Goal: Task Accomplishment & Management: Manage account settings

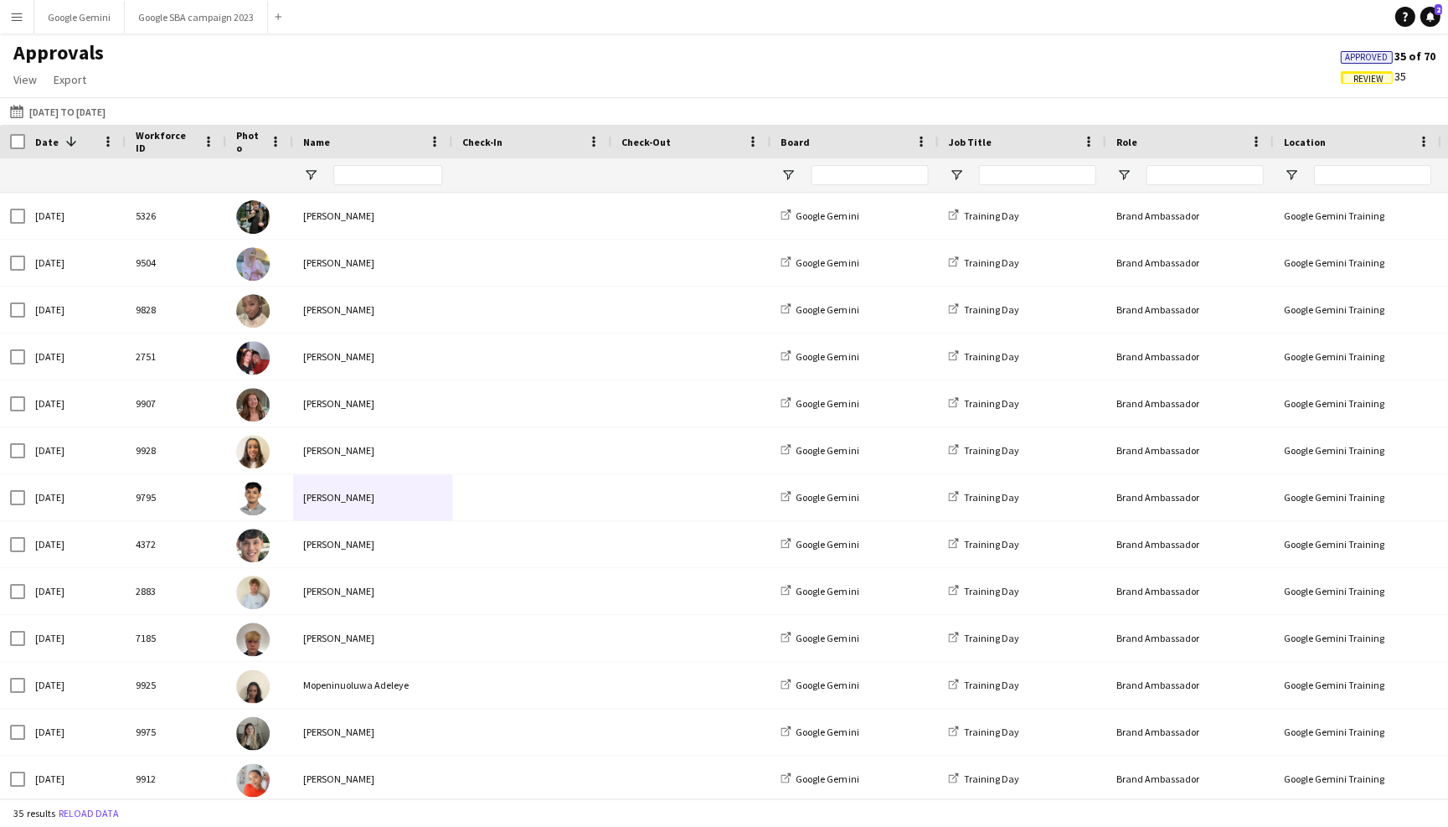
drag, startPoint x: 928, startPoint y: 88, endPoint x: 328, endPoint y: 247, distance: 621.4
click at [328, 247] on div "Nabeeha Khan" at bounding box center [372, 263] width 159 height 46
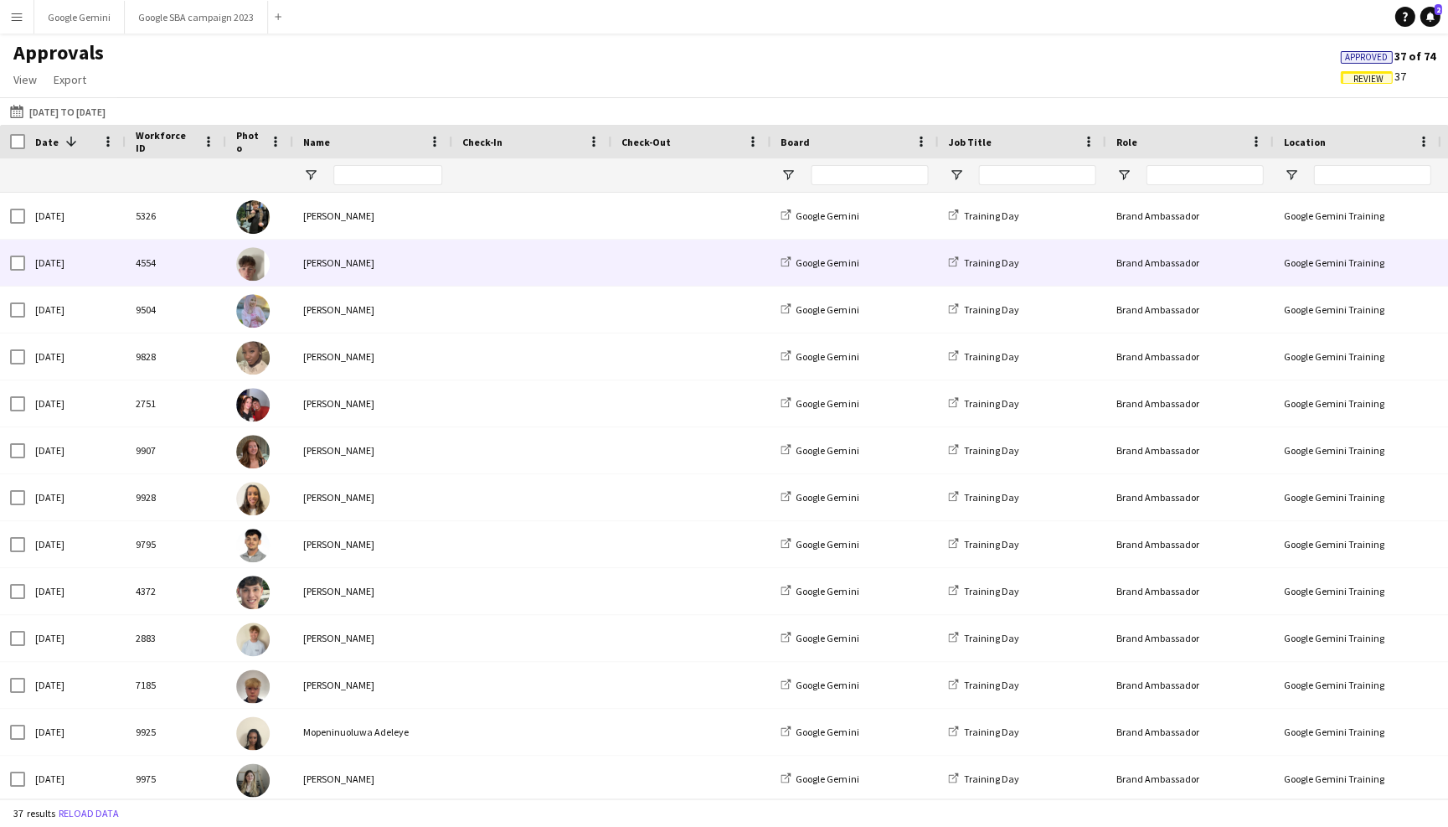
click at [323, 250] on div "Kieran Daly" at bounding box center [372, 263] width 159 height 46
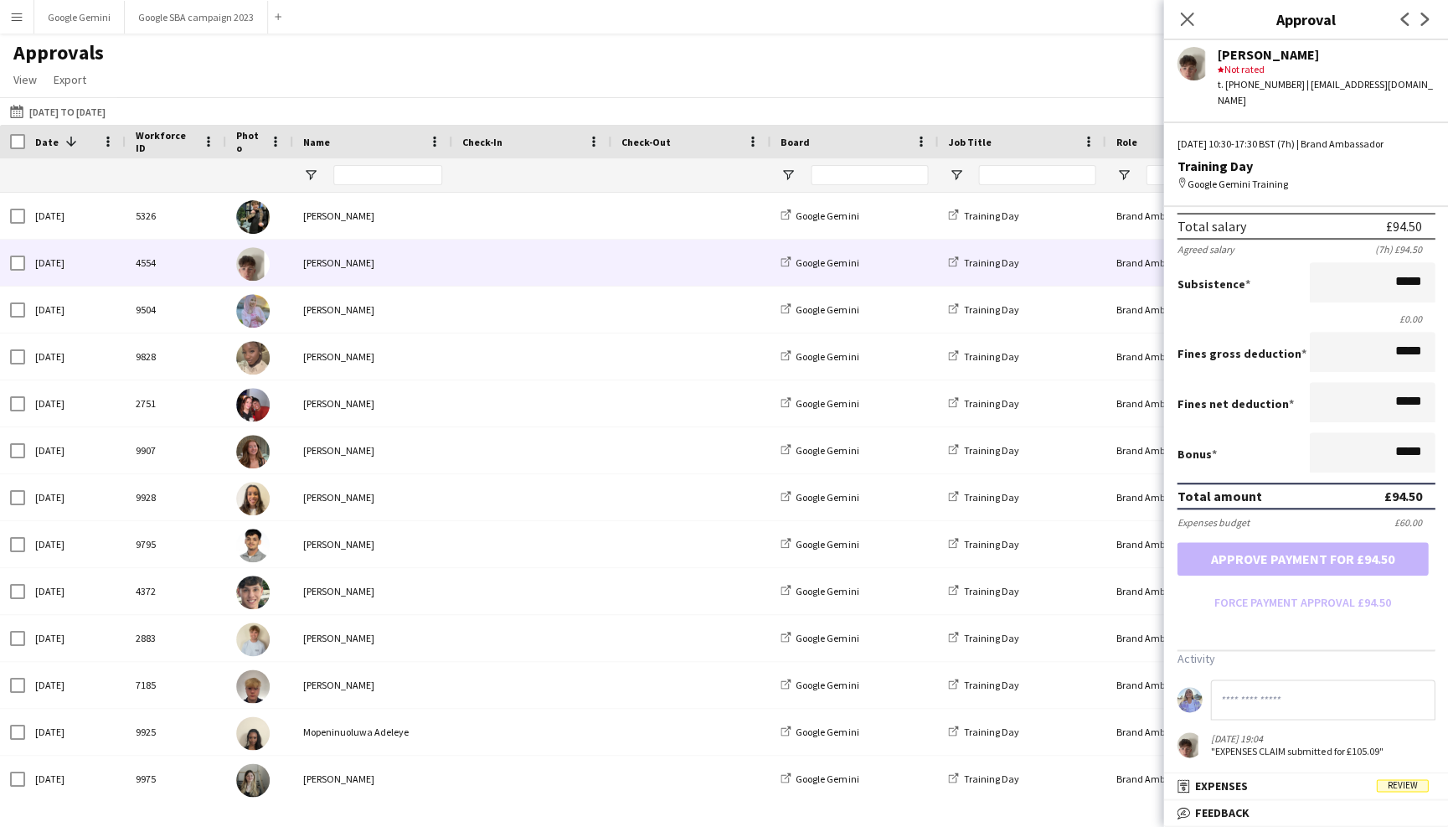
scroll to position [194, 0]
click at [1235, 782] on span "Expenses" at bounding box center [1221, 785] width 53 height 15
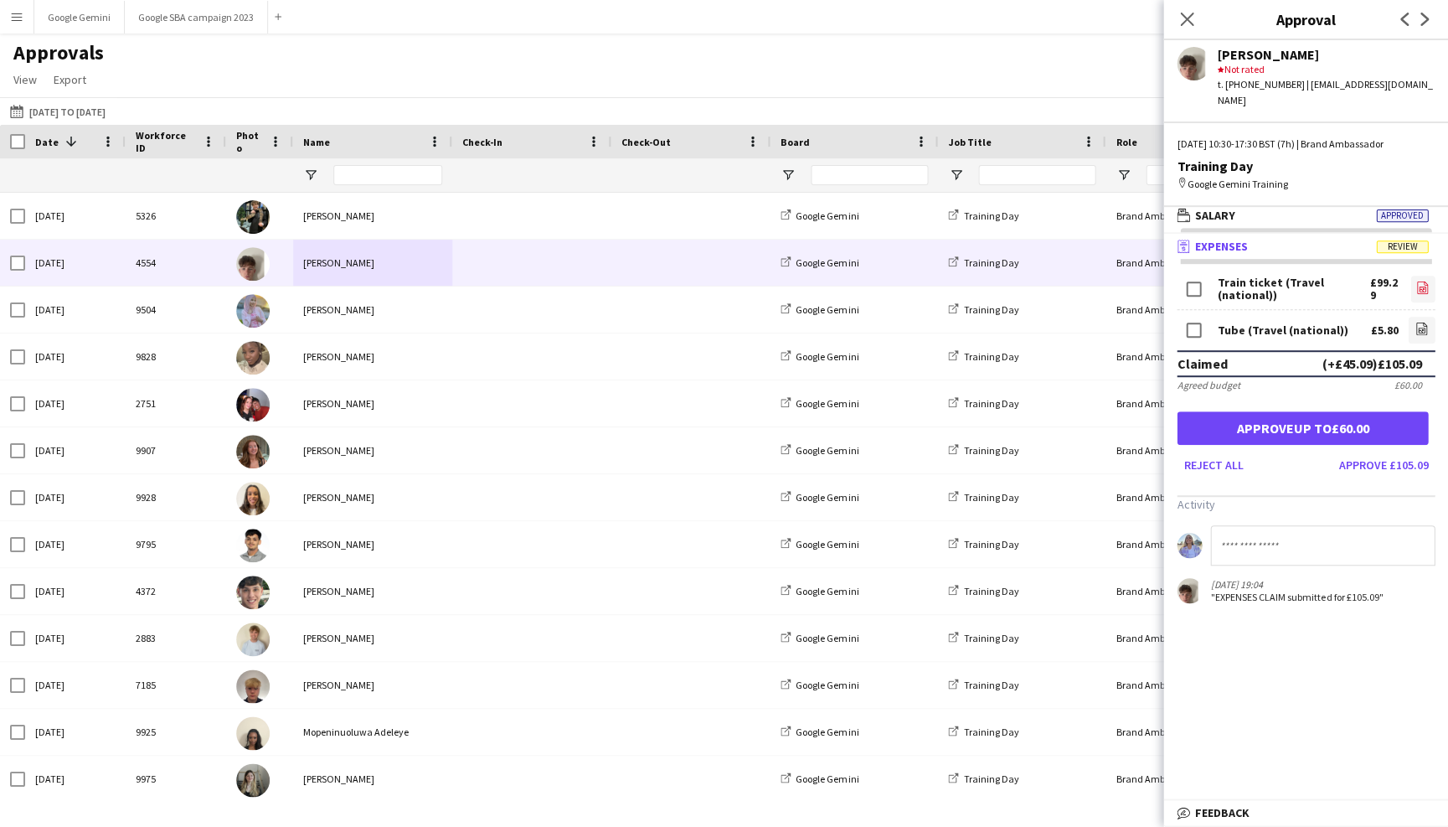
click at [1417, 281] on icon "file-image" at bounding box center [1422, 287] width 13 height 13
click at [1421, 322] on icon "file-image" at bounding box center [1421, 328] width 13 height 13
click at [287, 2] on app-navbar "Menu Boards Boards Boards All jobs Status Workforce Workforce My Workforce Recr…" at bounding box center [724, 17] width 1448 height 34
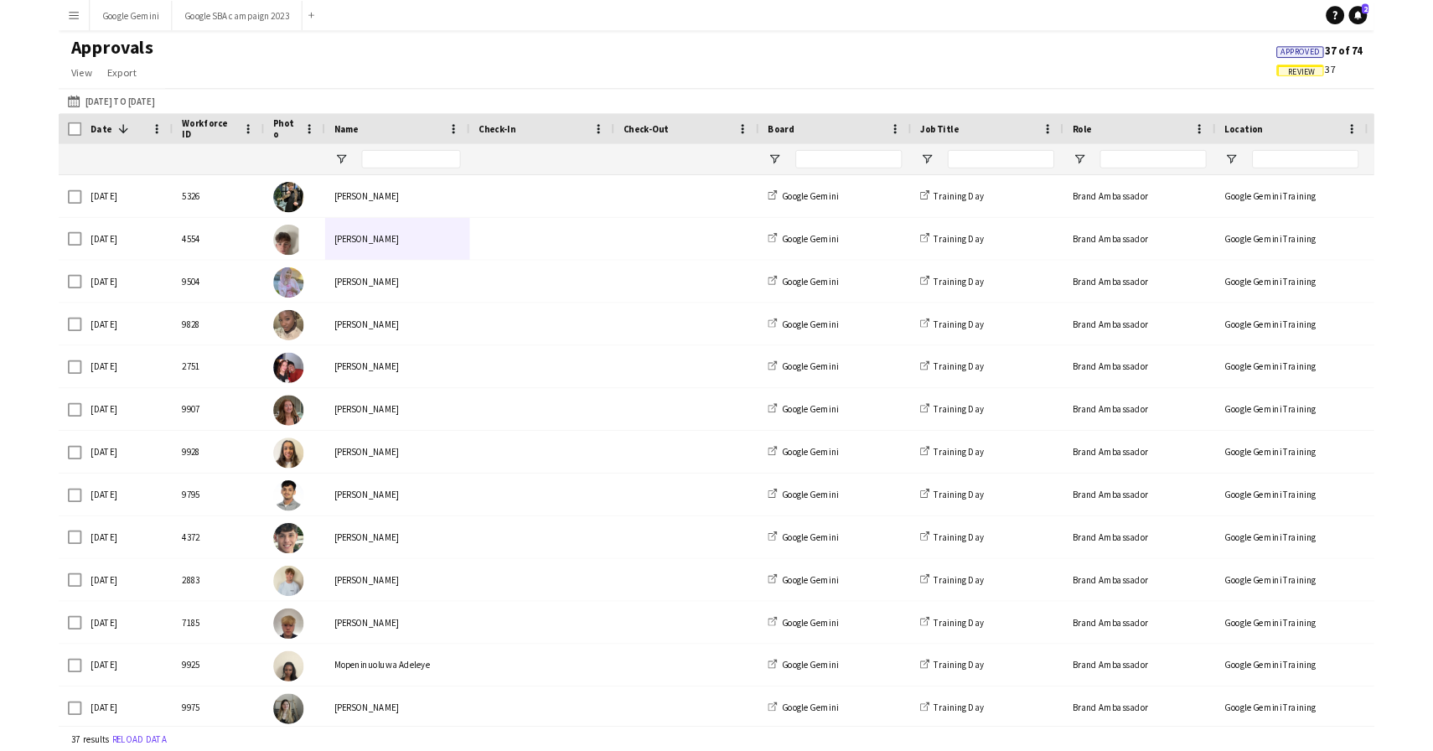
scroll to position [0, 0]
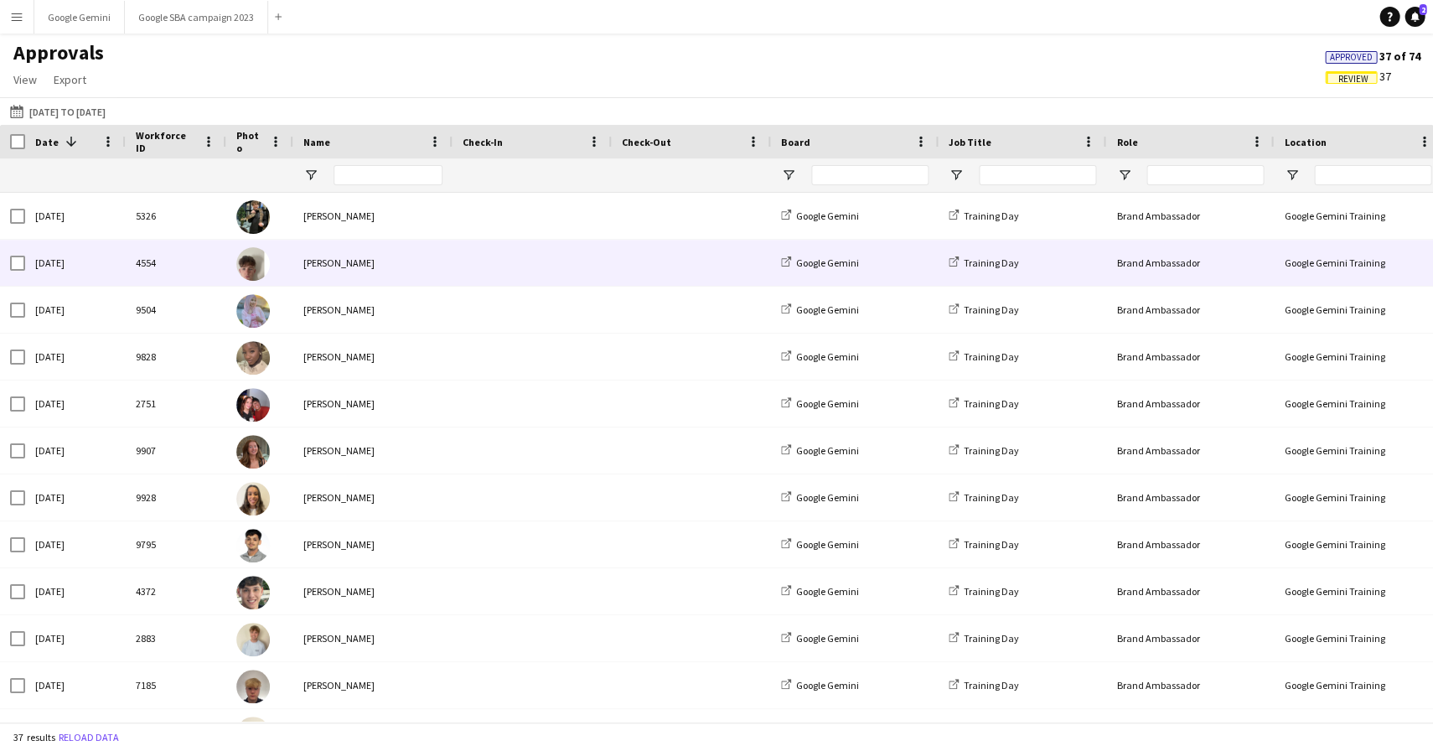
click at [586, 259] on span at bounding box center [531, 263] width 139 height 46
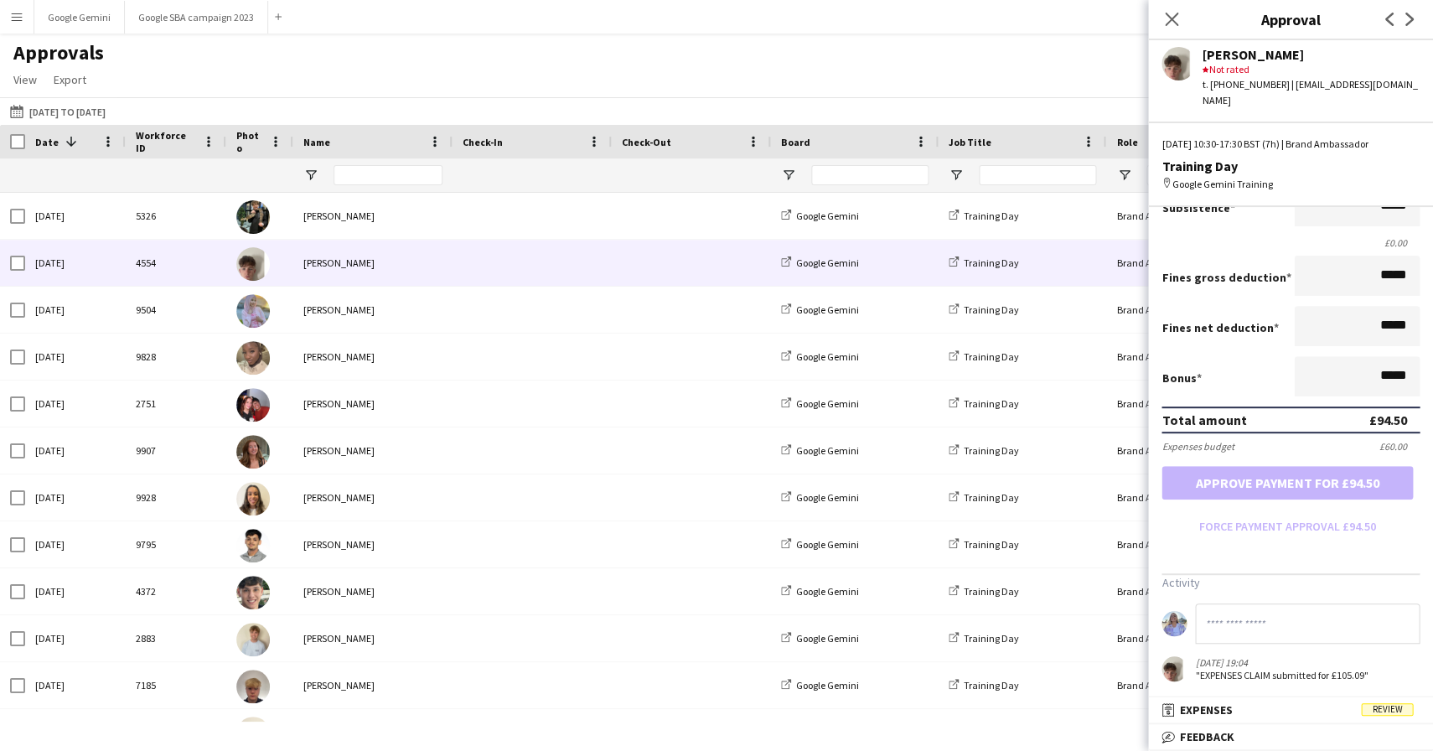
scroll to position [270, 0]
click at [1381, 714] on span "Review" at bounding box center [1386, 709] width 52 height 13
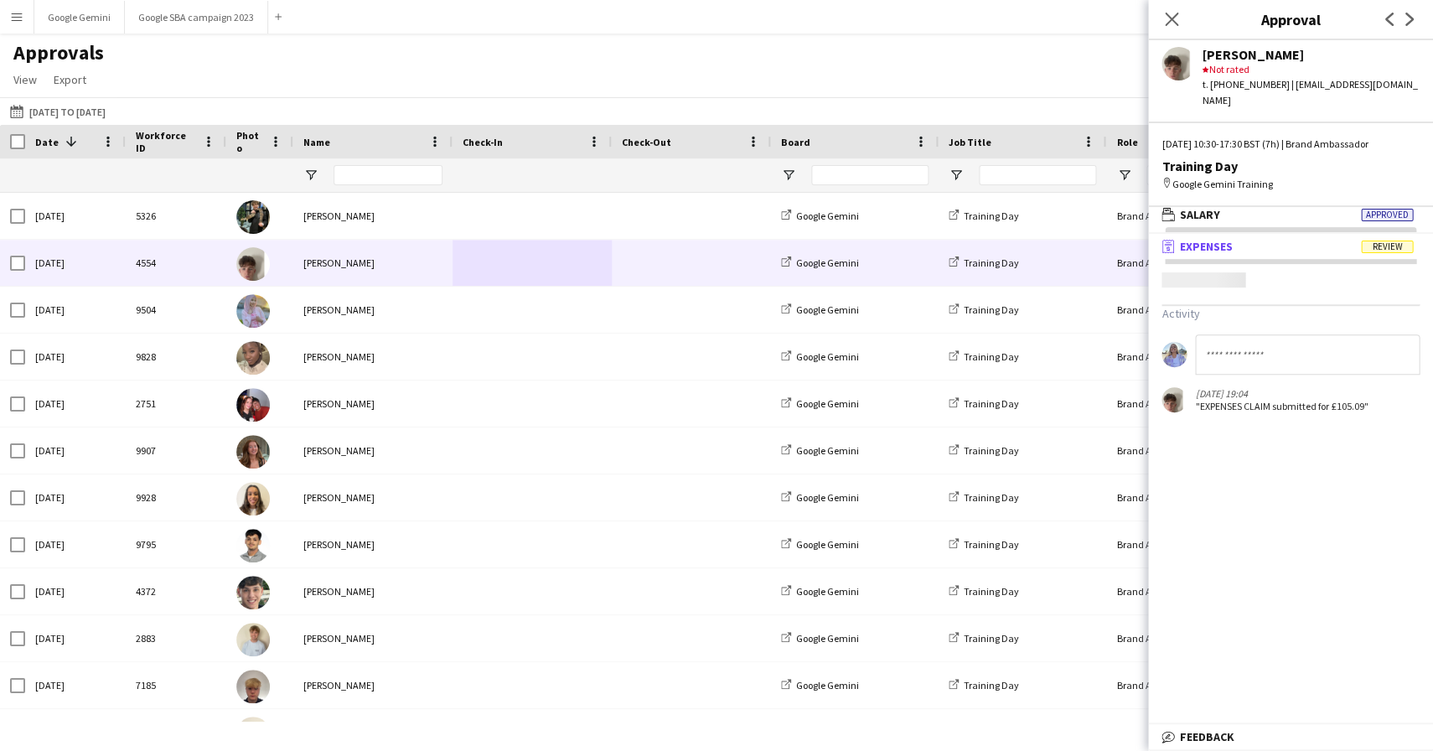
scroll to position [4, 0]
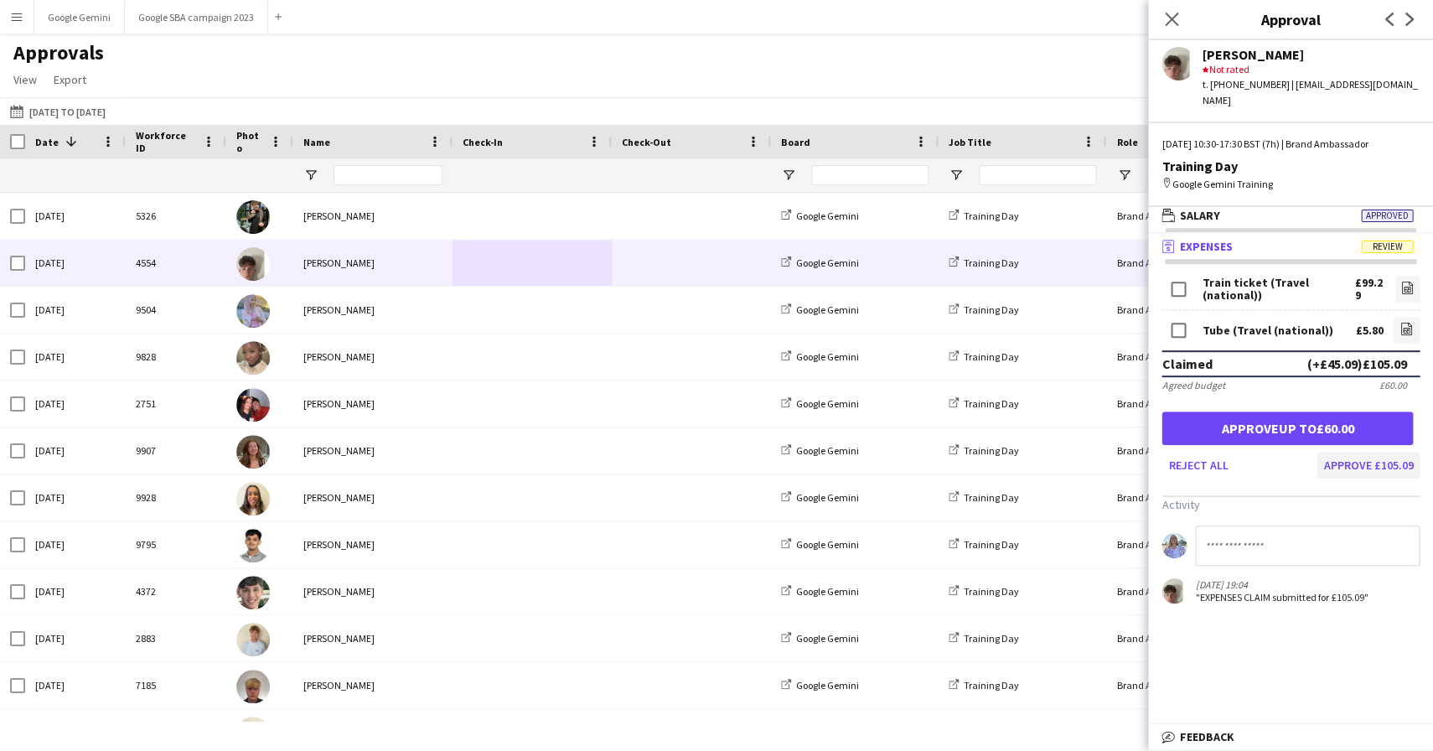
click at [1377, 452] on button "Approve £105.09" at bounding box center [1367, 465] width 103 height 27
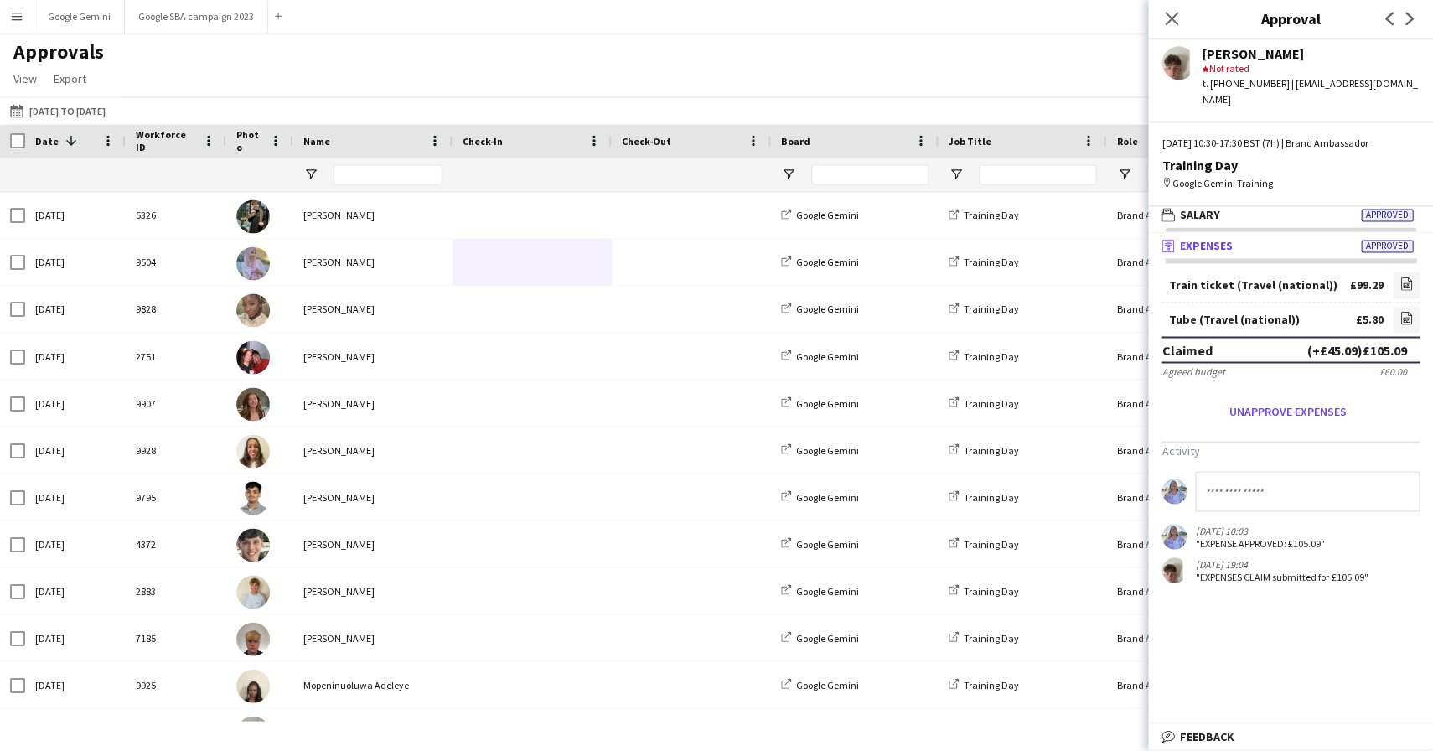
scroll to position [0, 0]
click at [1168, 20] on icon "Close pop-in" at bounding box center [1171, 19] width 16 height 16
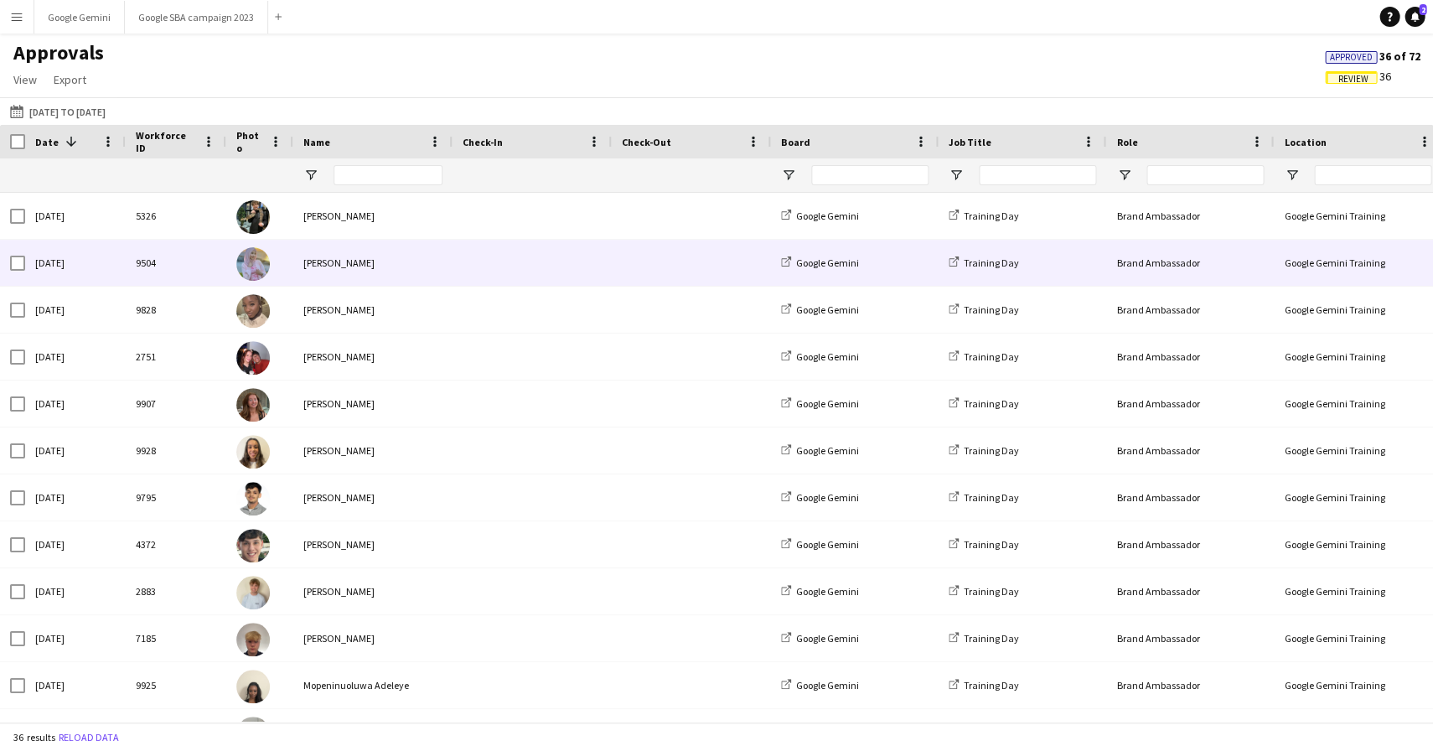
click at [322, 266] on div "Nabeeha Khan" at bounding box center [372, 263] width 159 height 46
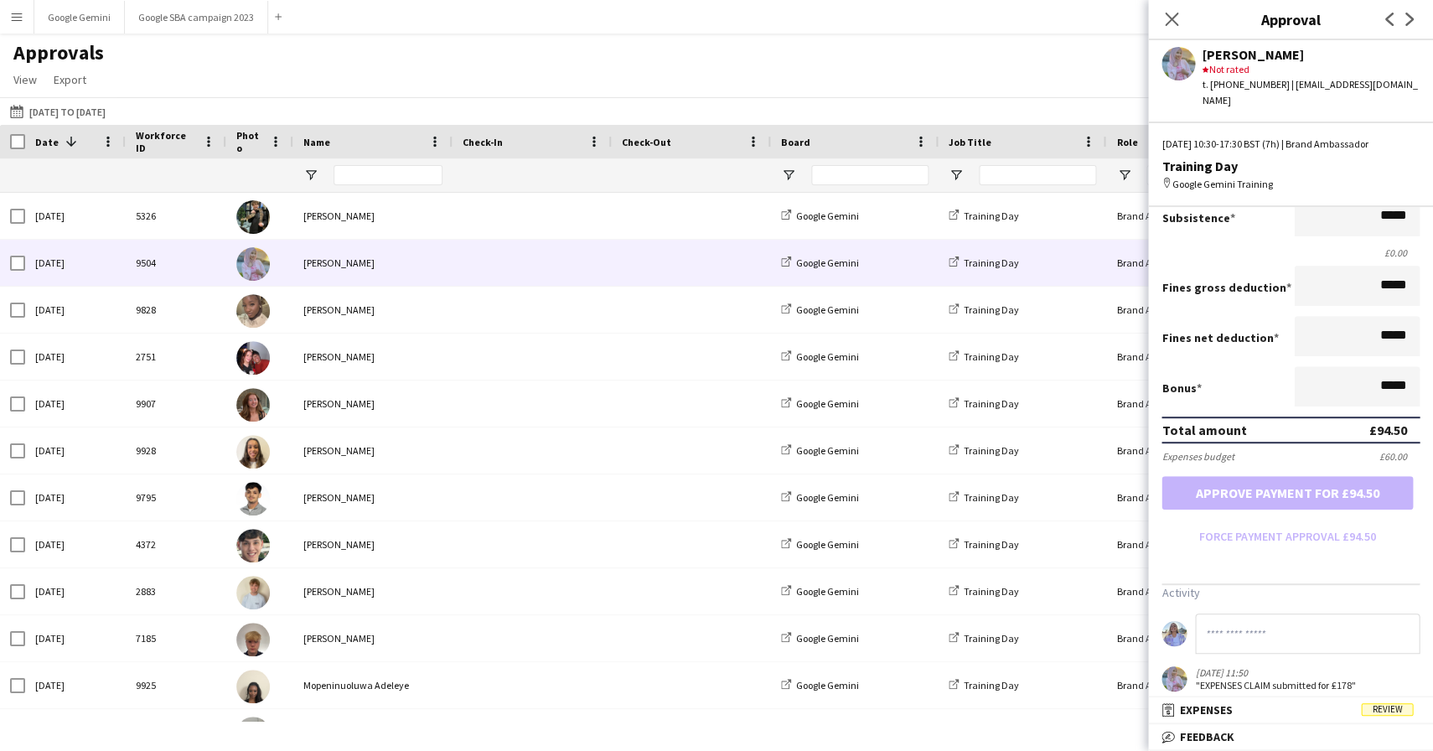
scroll to position [259, 0]
click at [1210, 710] on span "Expenses" at bounding box center [1205, 709] width 53 height 15
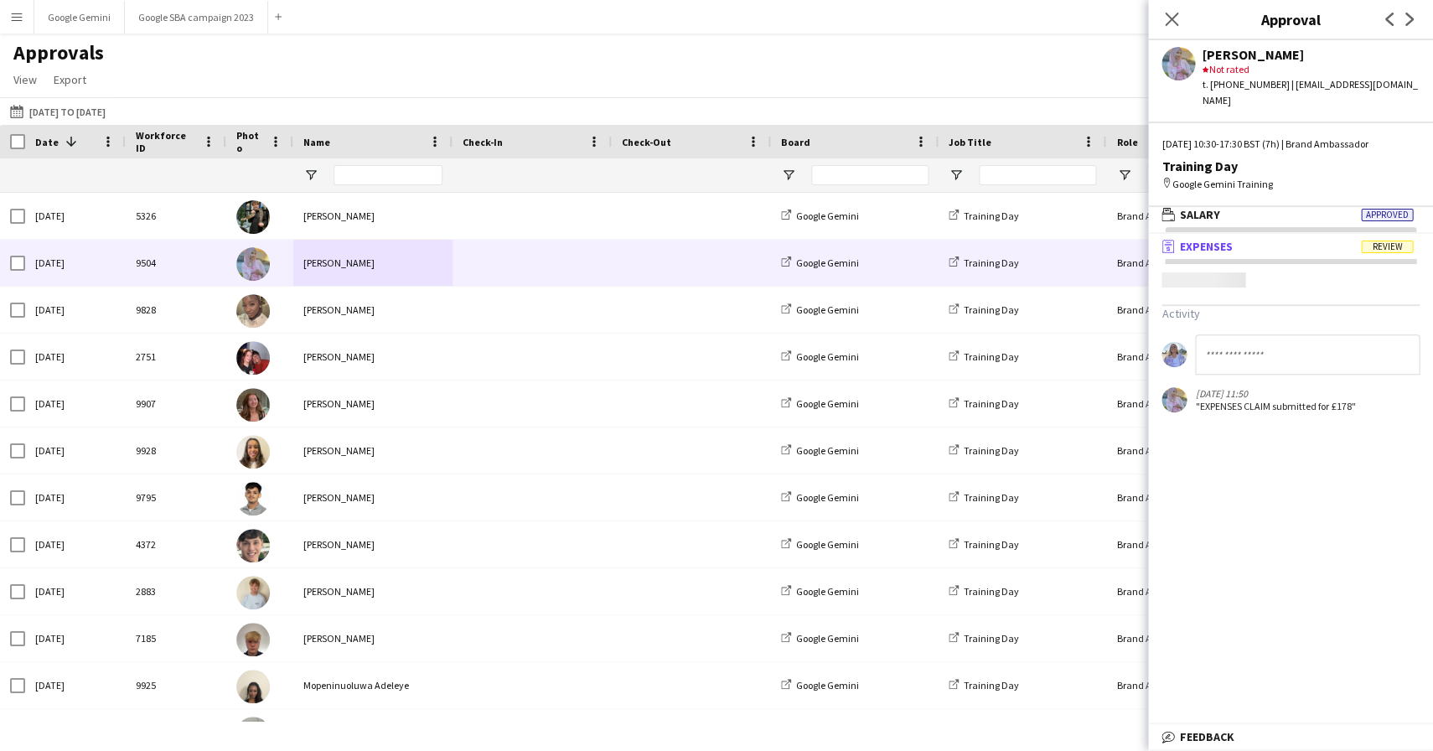
scroll to position [4, 0]
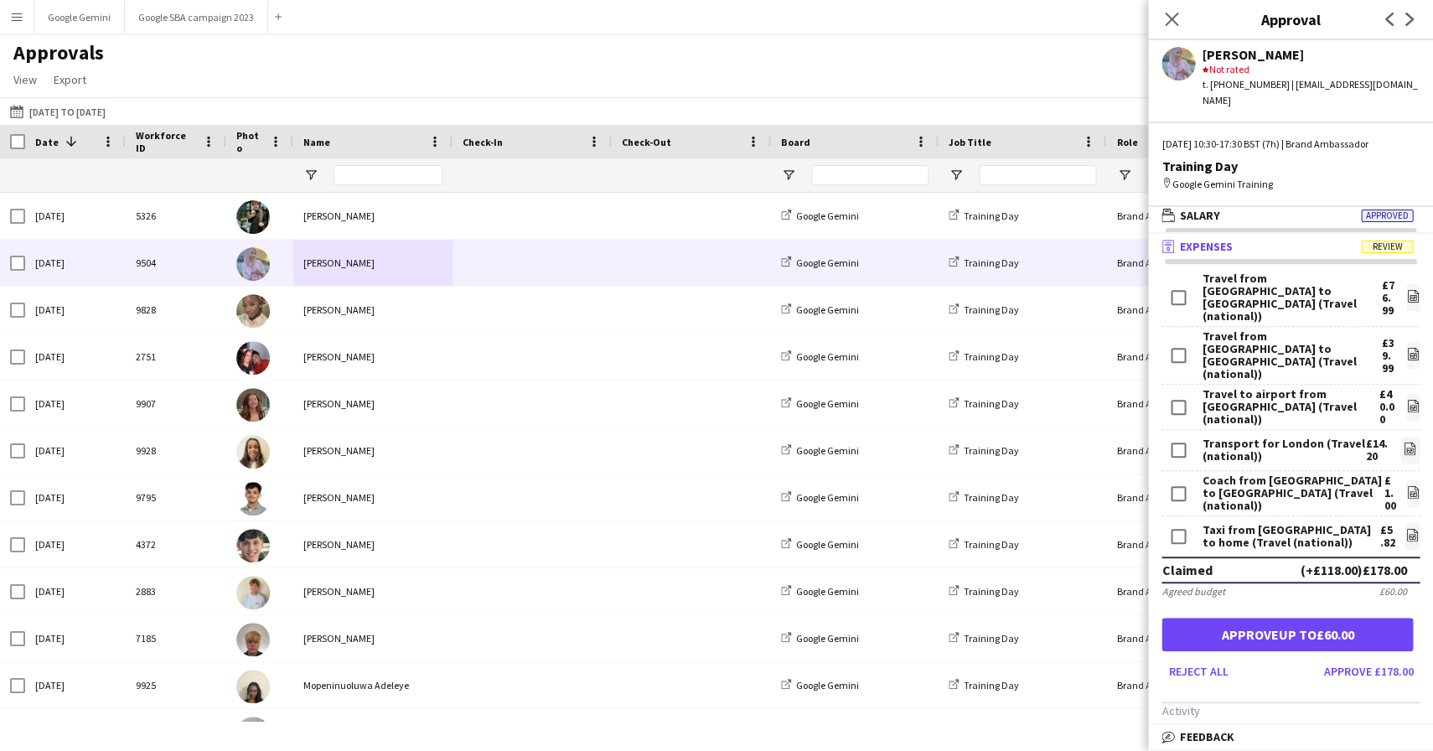
click at [1286, 282] on div "Travel from Edinburgh to London (Travel (national))" at bounding box center [1291, 297] width 180 height 50
click at [1408, 284] on link "file-image" at bounding box center [1412, 297] width 13 height 27
click at [1278, 330] on div "Travel from London to Edinburgh (Travel (national))" at bounding box center [1291, 355] width 180 height 50
click at [1407, 347] on icon "file-image" at bounding box center [1412, 353] width 13 height 13
click at [1257, 388] on div "Travel to airport from Liverpool Street station (Travel (national))" at bounding box center [1289, 407] width 177 height 38
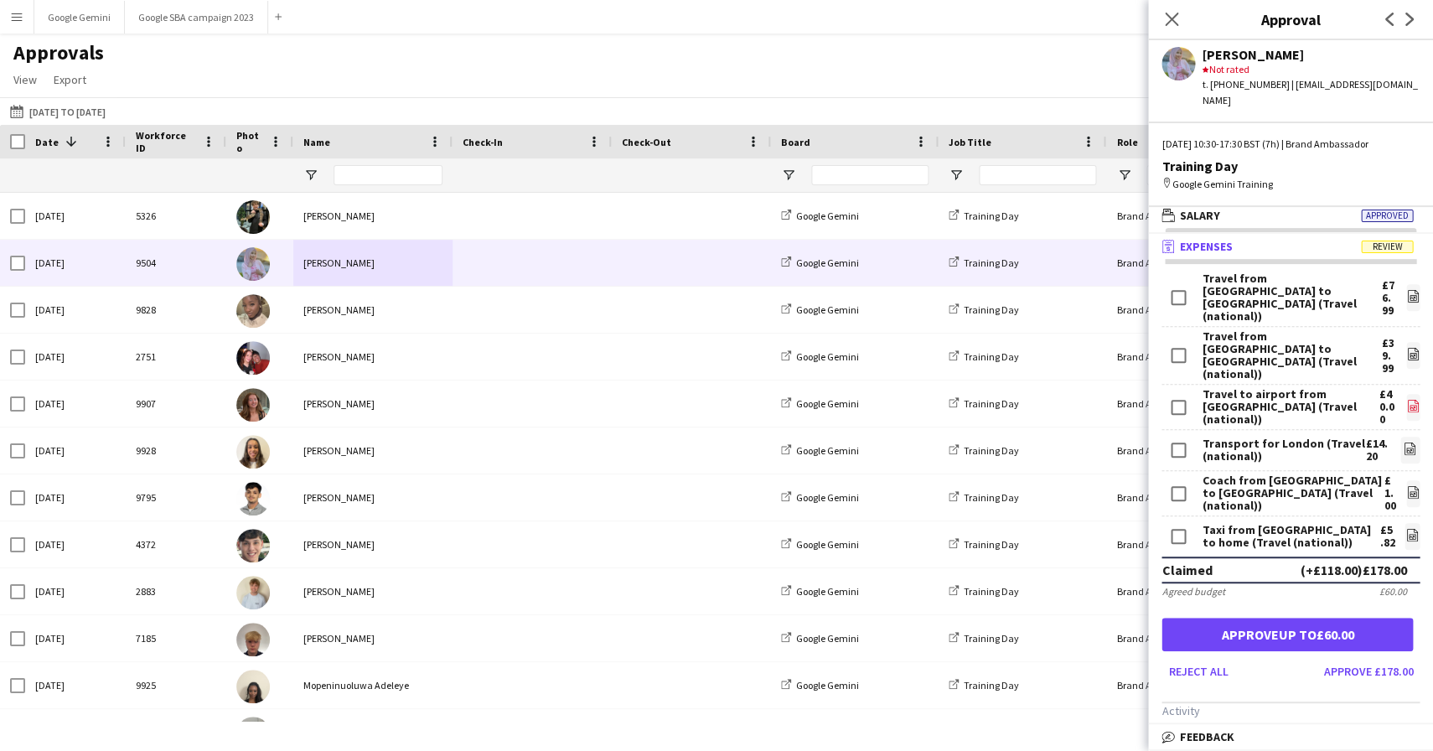
click at [1417, 399] on icon "file-image" at bounding box center [1412, 405] width 13 height 13
click at [1406, 485] on icon "file-image" at bounding box center [1412, 491] width 13 height 13
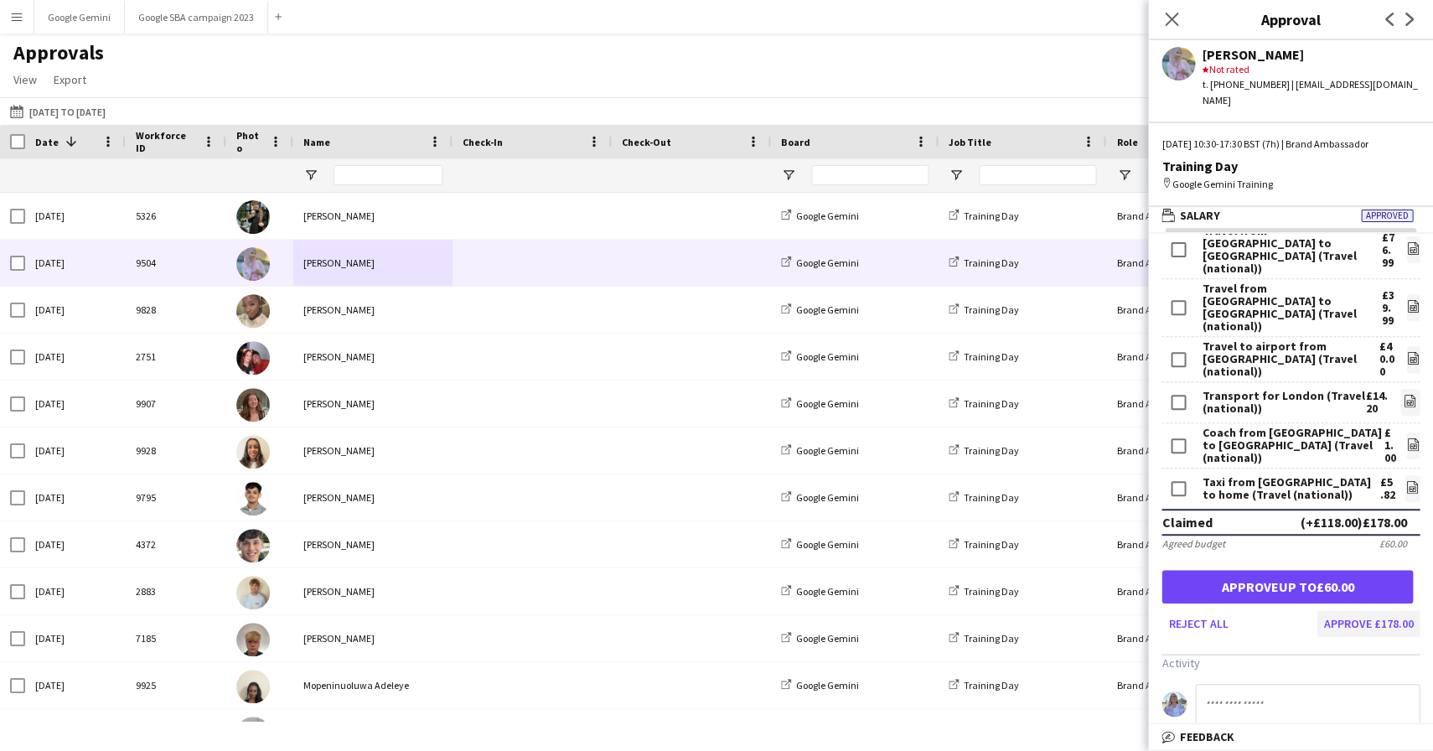
scroll to position [47, 0]
click at [1361, 611] on button "Approve £178.00" at bounding box center [1367, 624] width 103 height 27
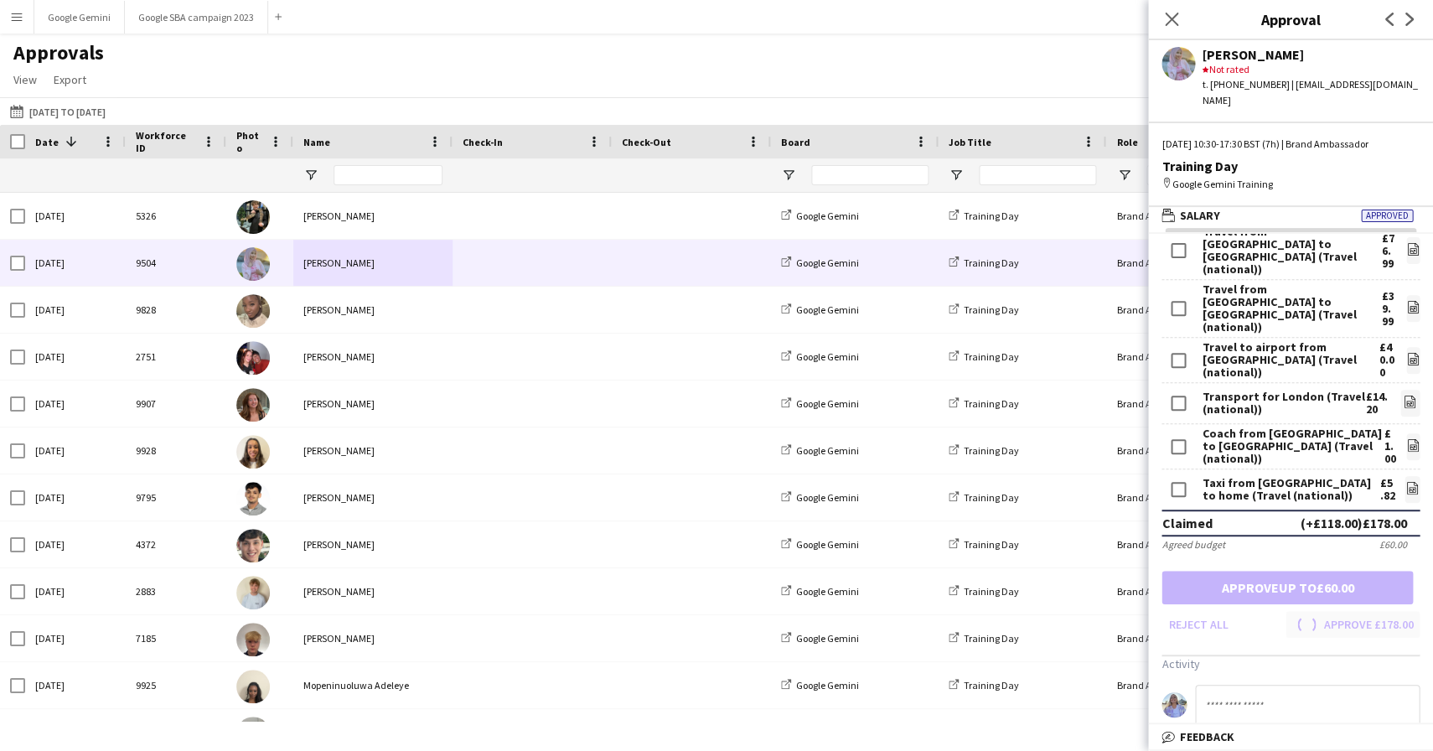
scroll to position [0, 0]
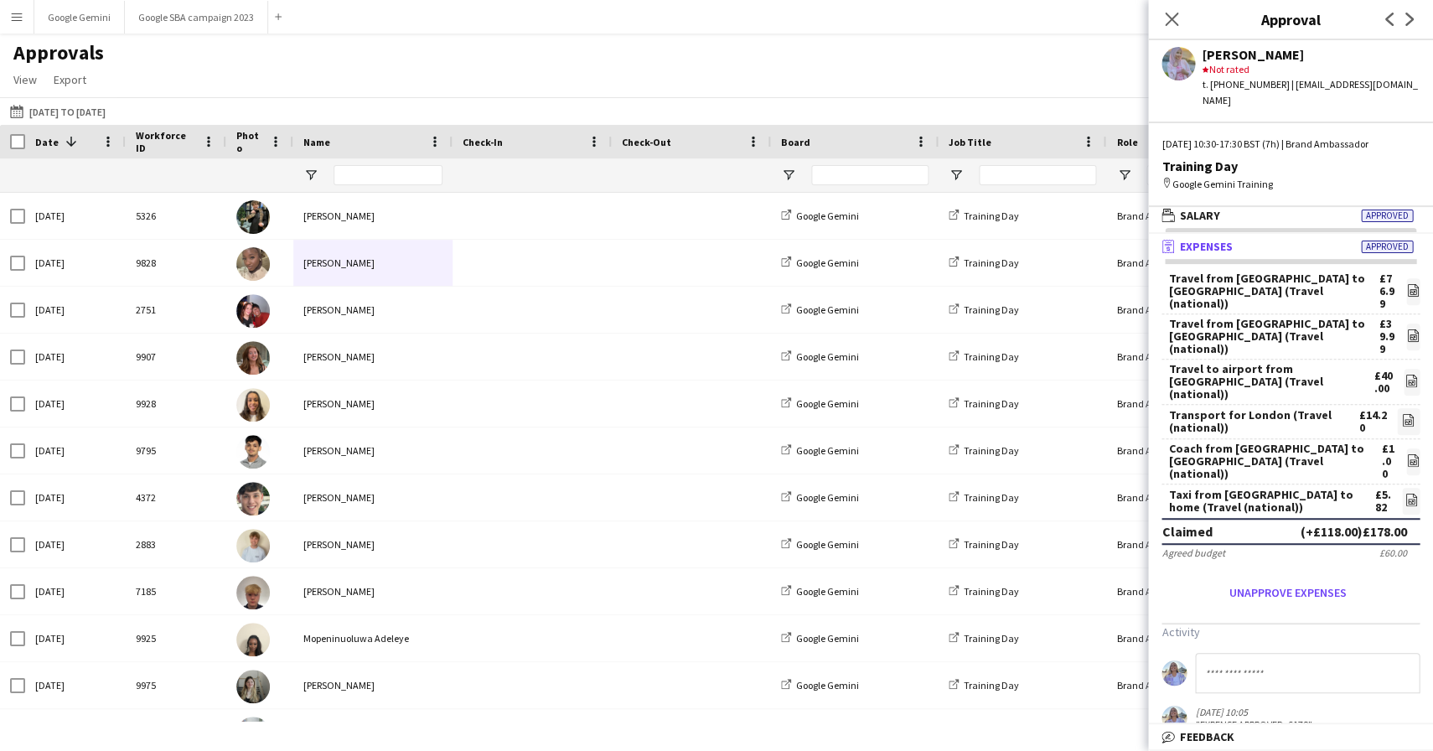
click at [1175, 8] on div "Close pop-in" at bounding box center [1171, 19] width 47 height 39
click at [1169, 19] on icon "Close pop-in" at bounding box center [1171, 19] width 16 height 16
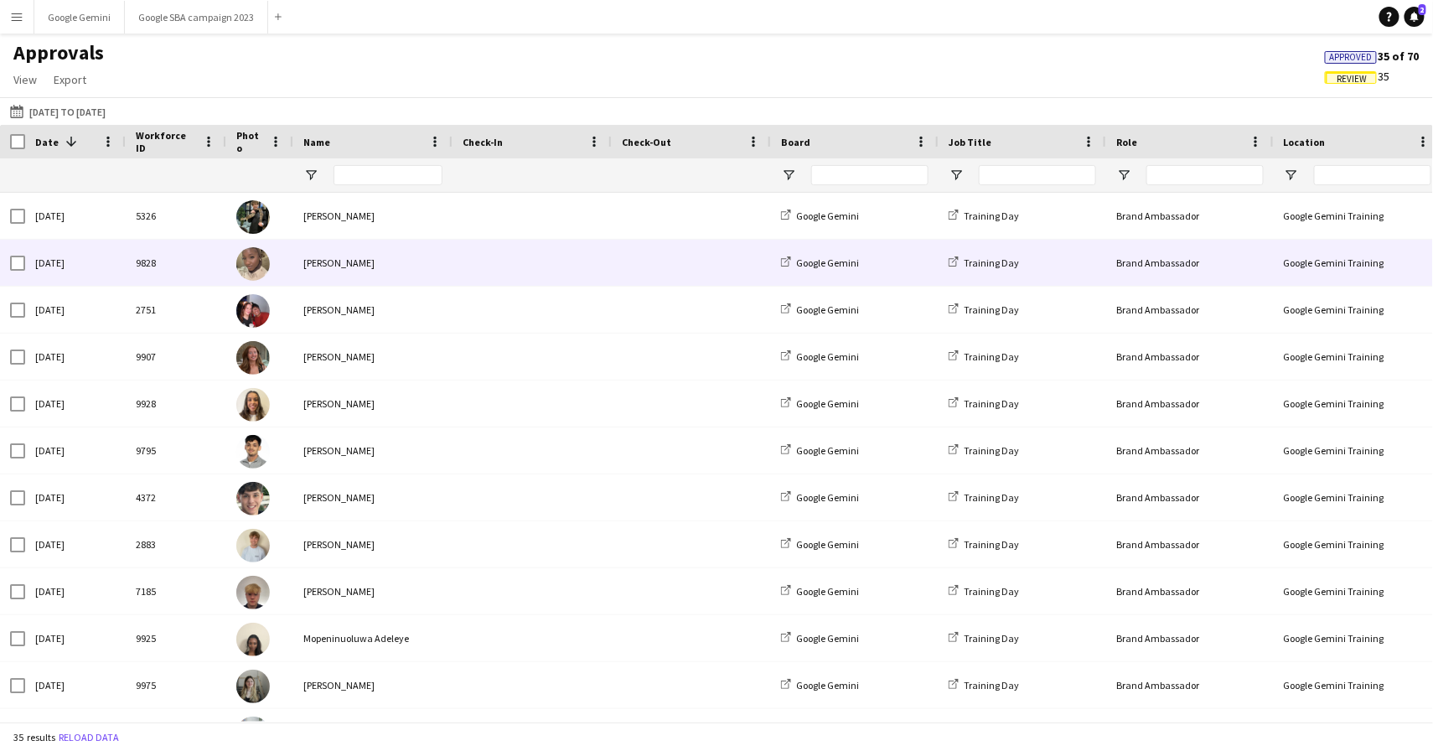
click at [454, 267] on div at bounding box center [531, 263] width 159 height 46
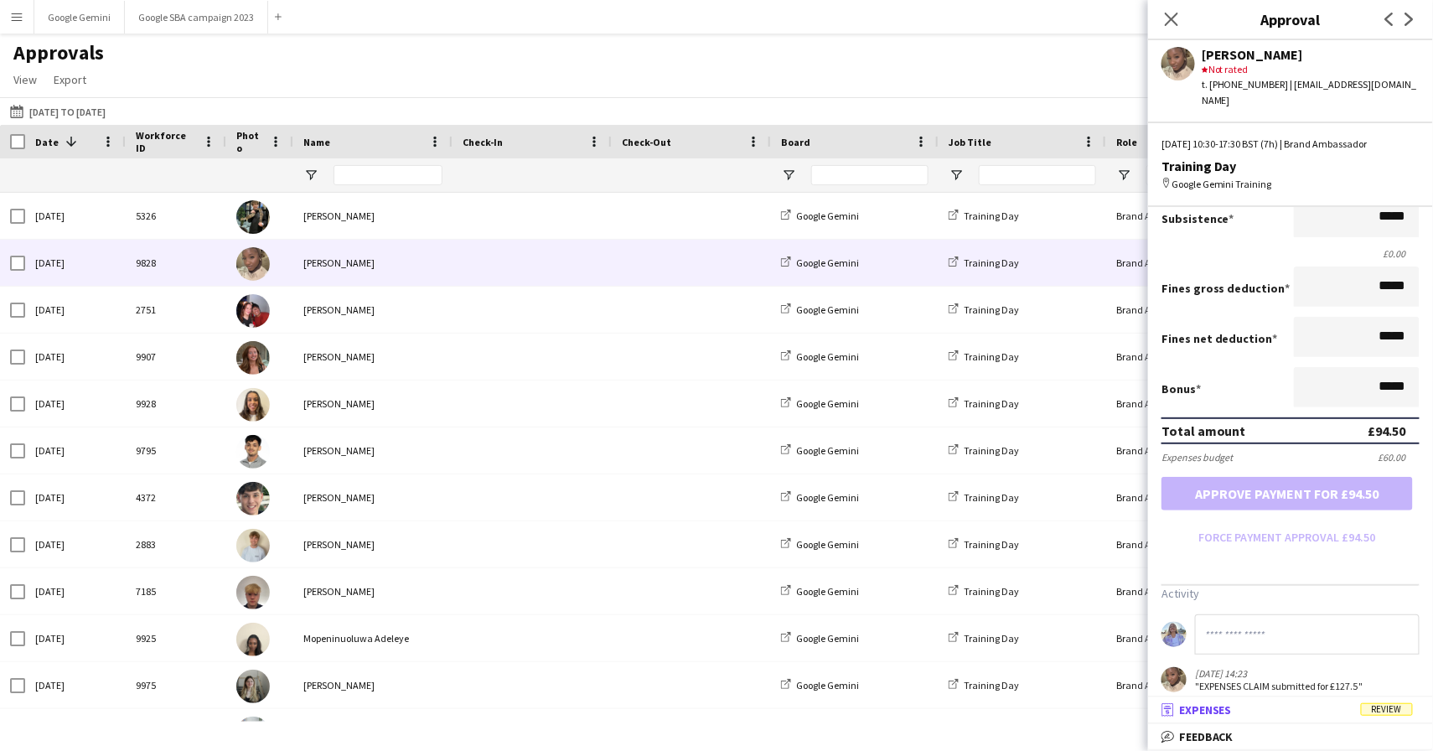
scroll to position [259, 0]
click at [1218, 715] on span "Expenses" at bounding box center [1205, 709] width 53 height 15
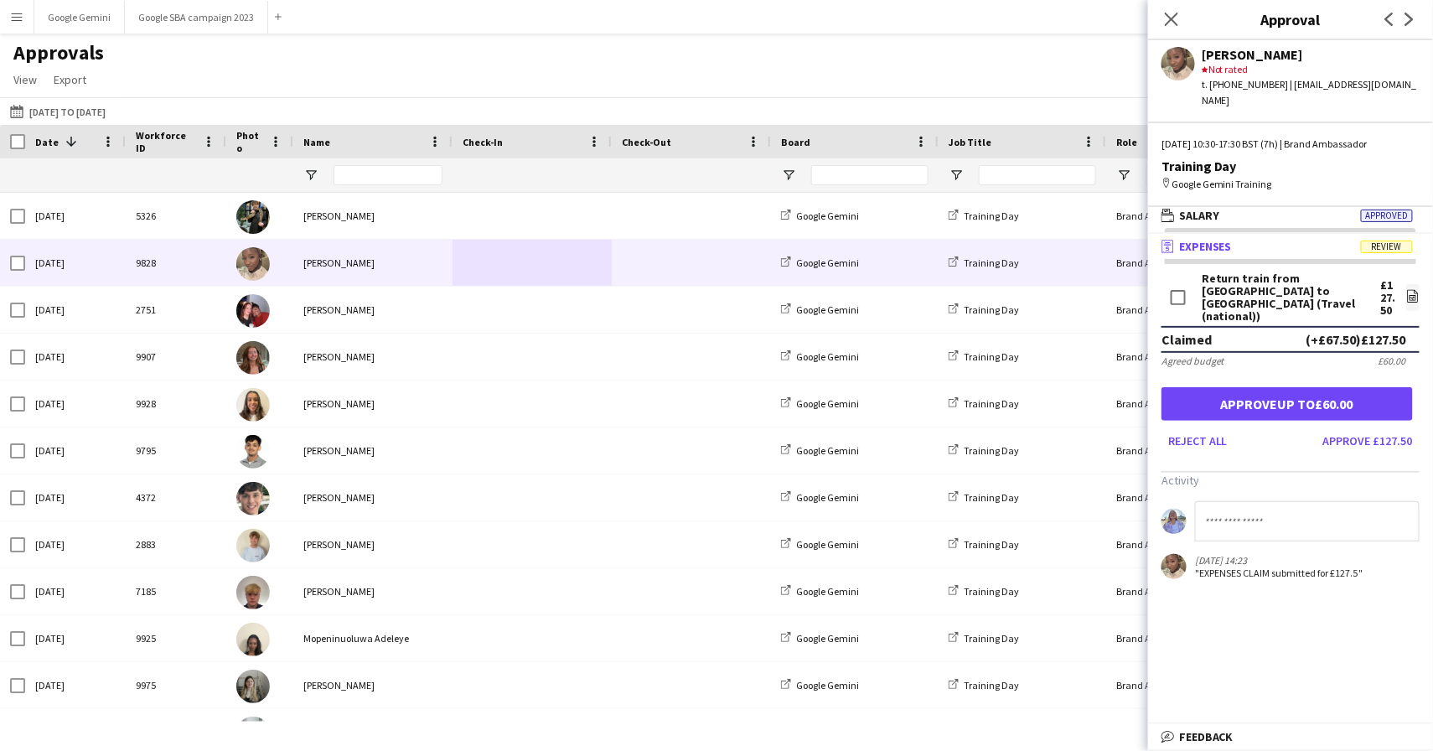
click at [1393, 240] on span "Review" at bounding box center [1386, 246] width 52 height 13
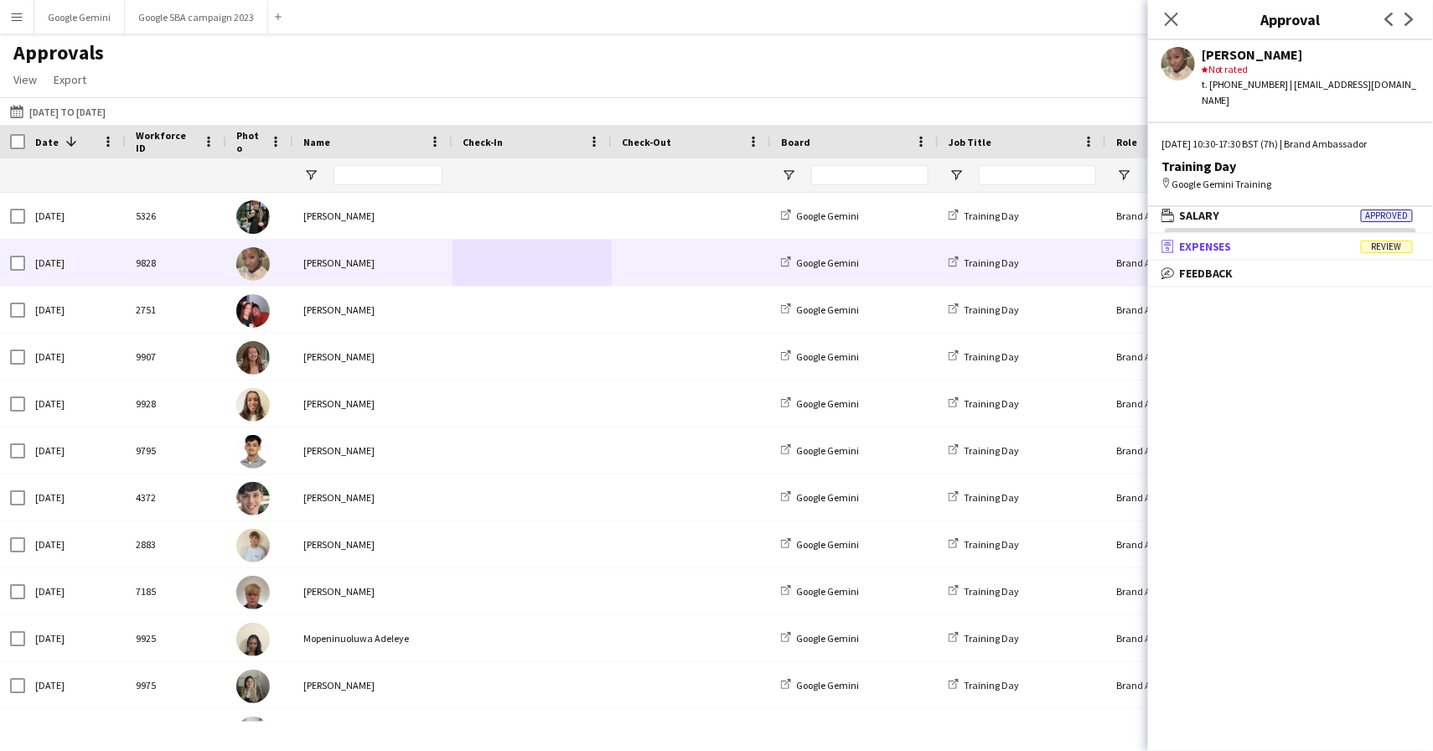
click at [1393, 240] on span "Review" at bounding box center [1386, 246] width 52 height 13
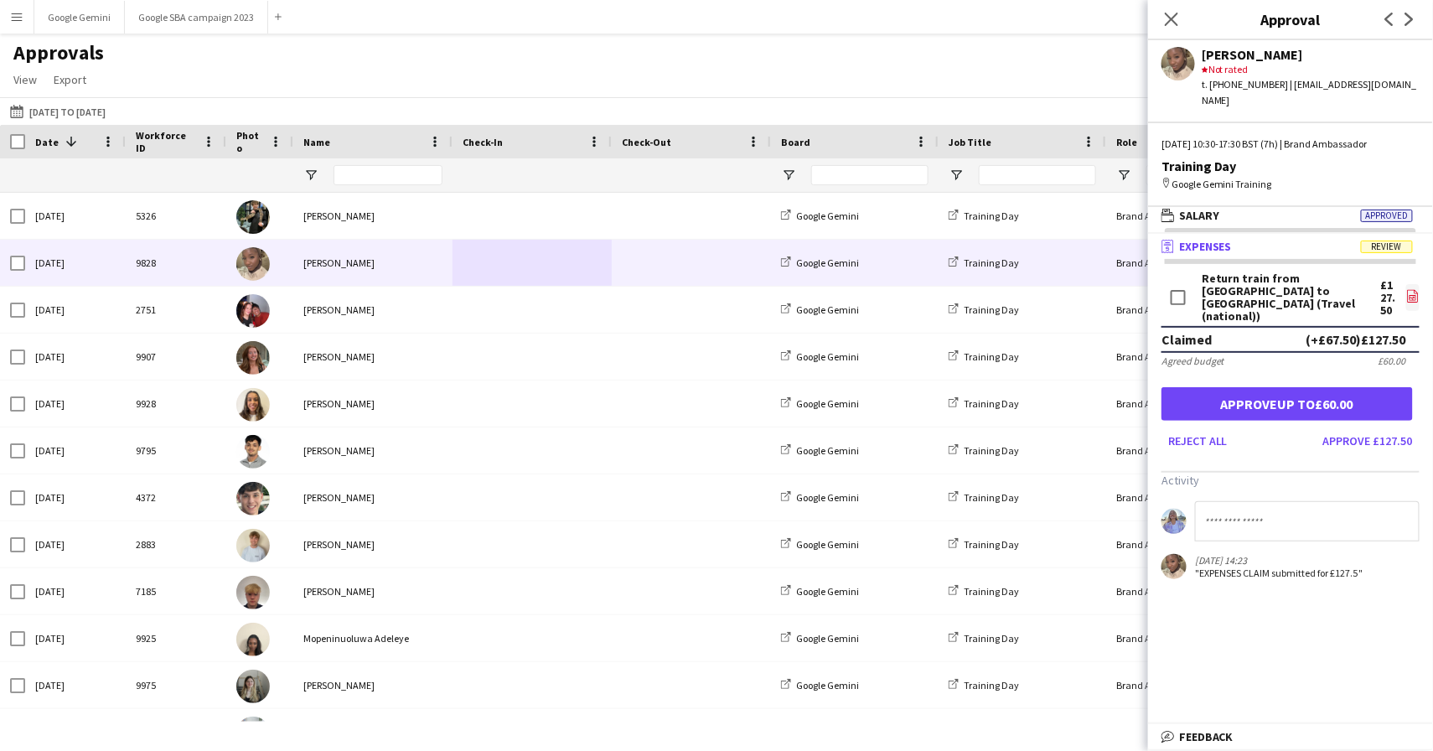
click at [1417, 289] on icon "file-image" at bounding box center [1412, 295] width 13 height 13
click at [1412, 289] on icon "file-image" at bounding box center [1412, 295] width 13 height 13
click at [1233, 501] on input at bounding box center [1307, 521] width 225 height 40
click at [1191, 427] on button "Reject all" at bounding box center [1197, 440] width 73 height 27
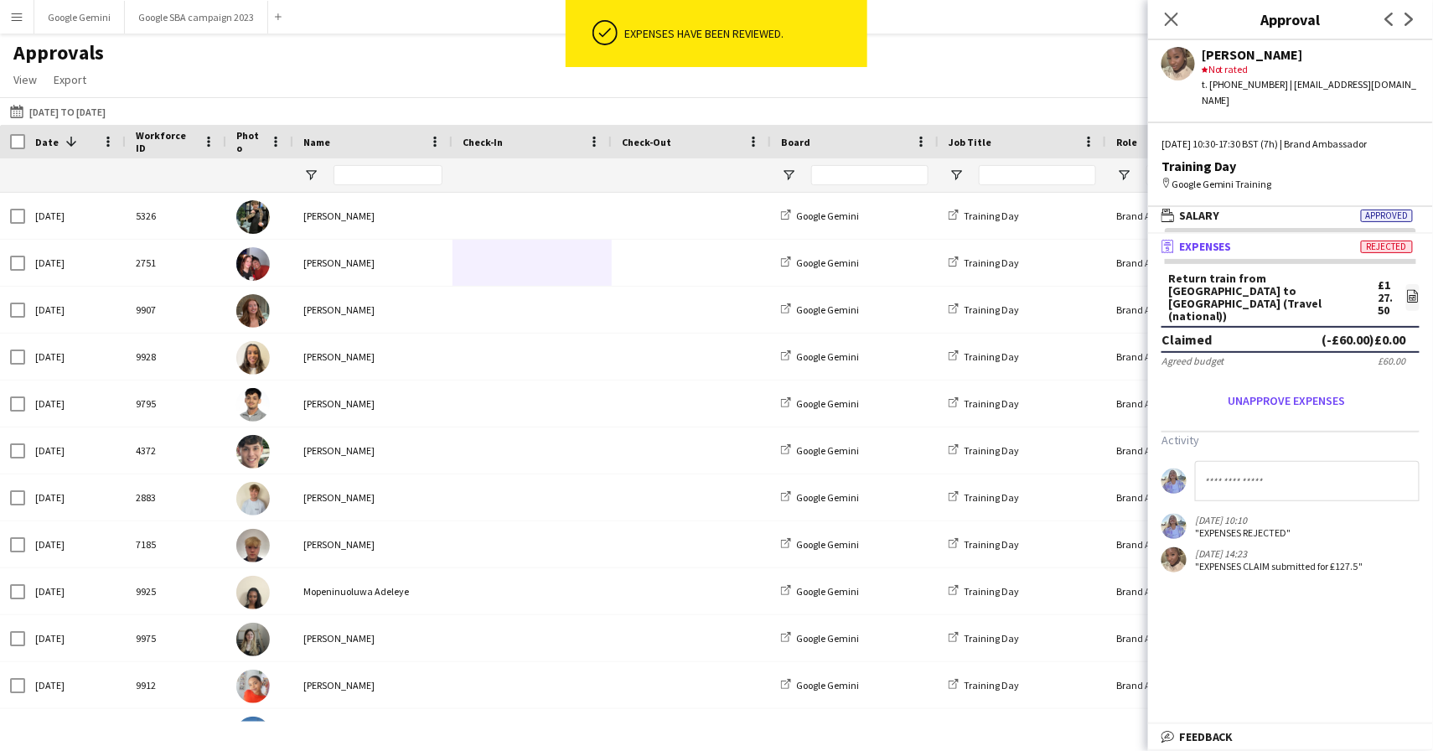
click at [1243, 461] on input at bounding box center [1307, 481] width 225 height 40
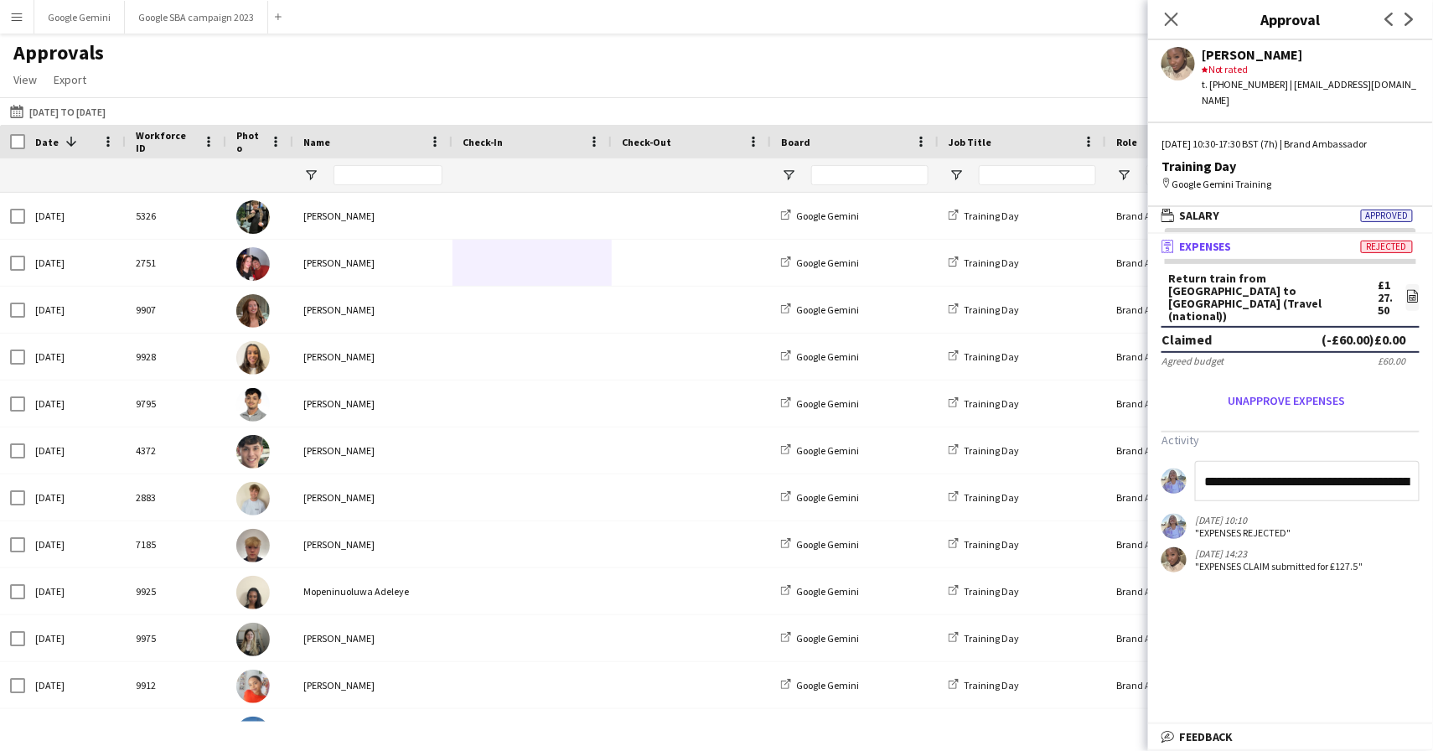
type input "**********"
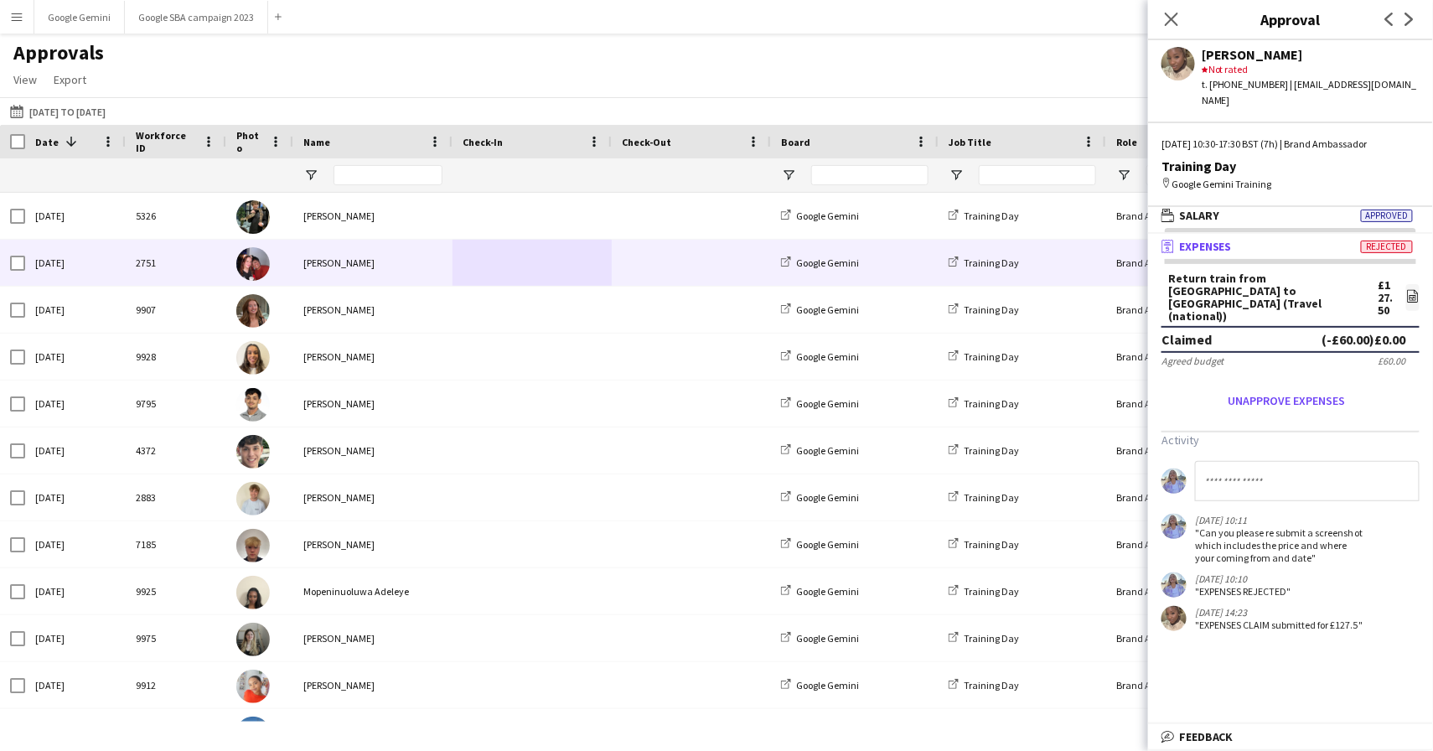
click at [400, 264] on div "Emmanuel Marcial" at bounding box center [372, 263] width 159 height 46
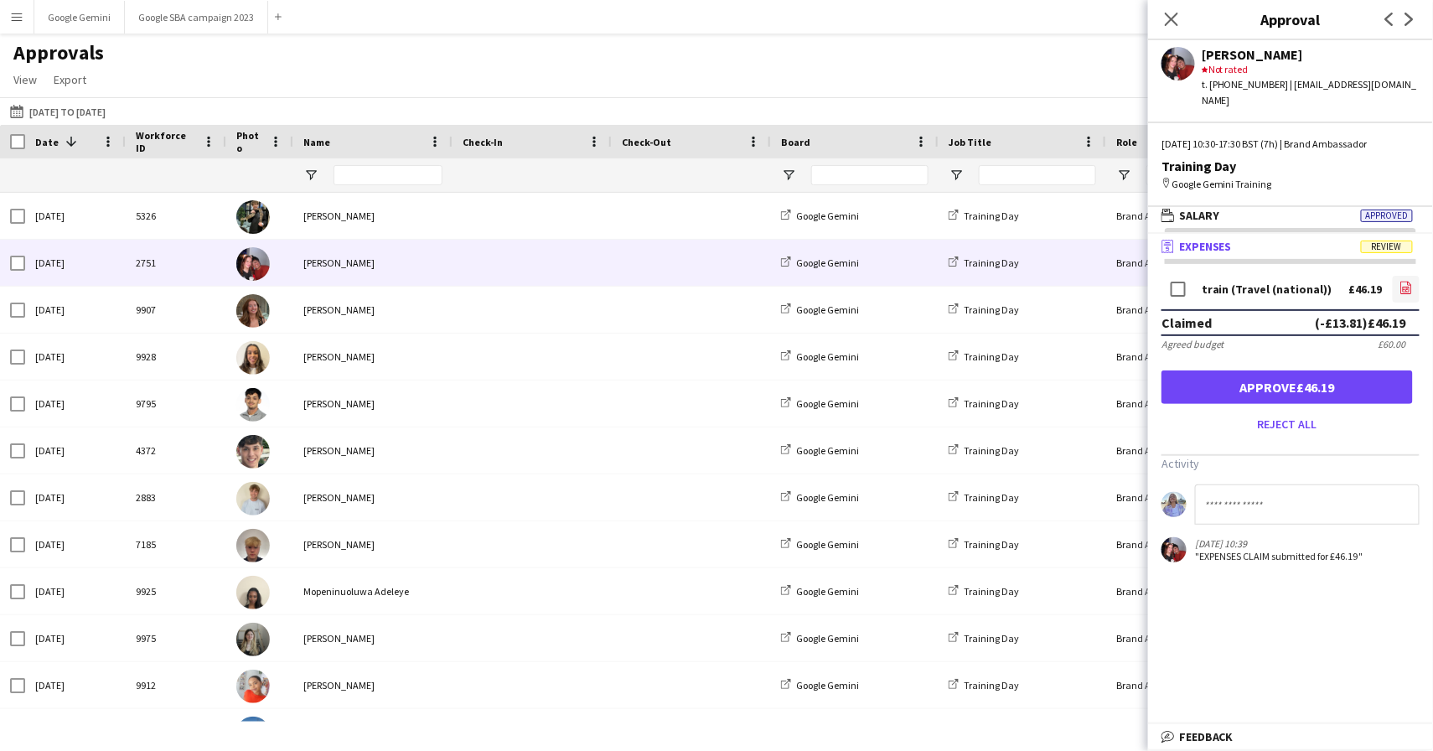
click at [1412, 281] on icon "file-image" at bounding box center [1405, 287] width 13 height 13
click at [1309, 376] on button "Approve £46.19" at bounding box center [1286, 387] width 251 height 34
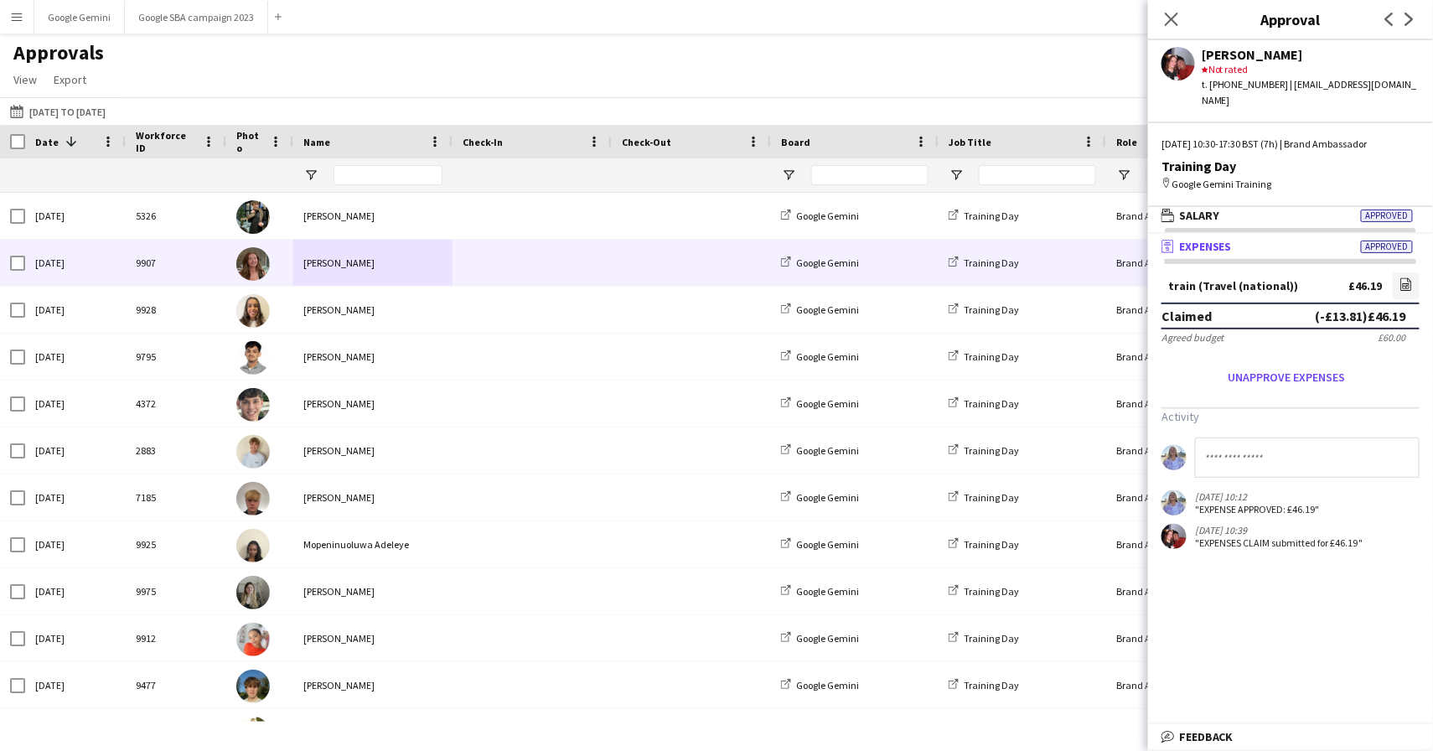
click at [467, 266] on span at bounding box center [531, 263] width 139 height 46
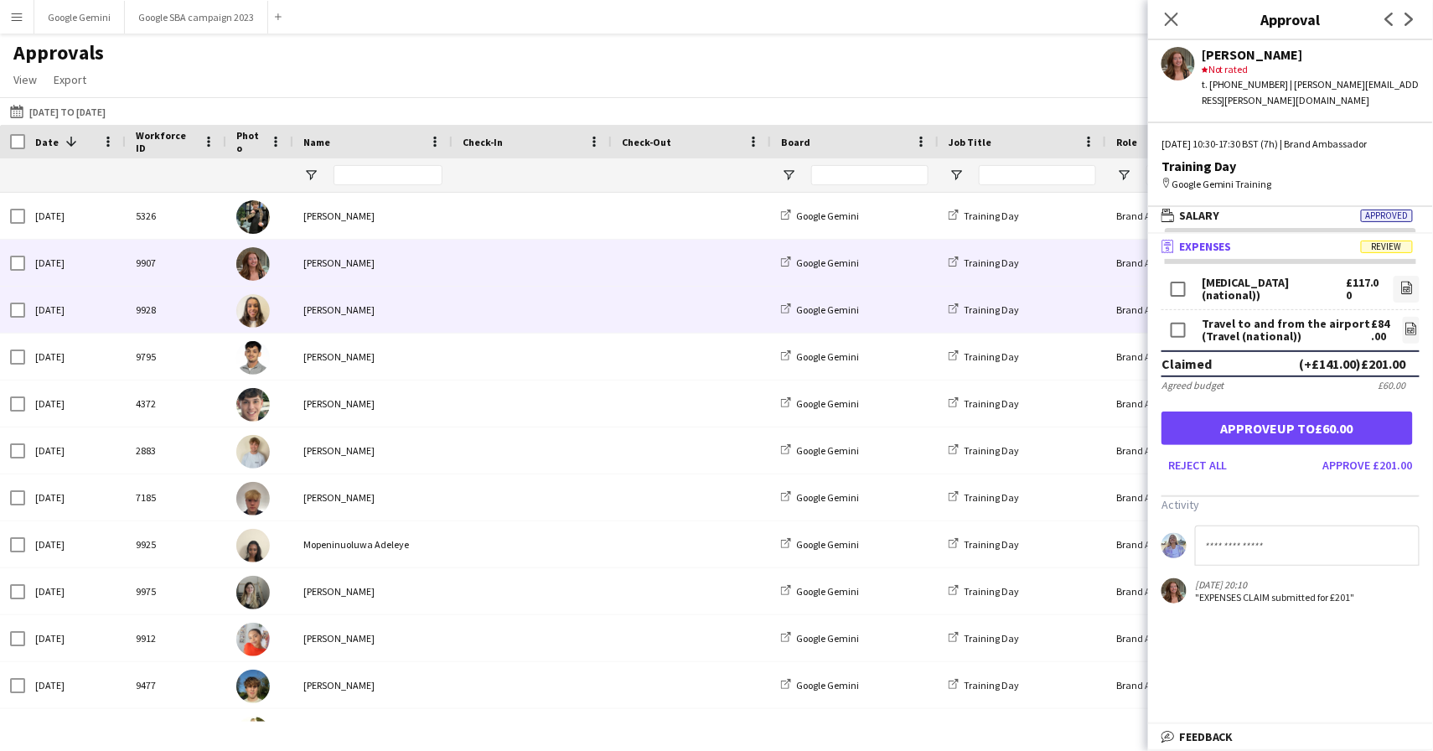
click at [468, 317] on span at bounding box center [531, 310] width 139 height 46
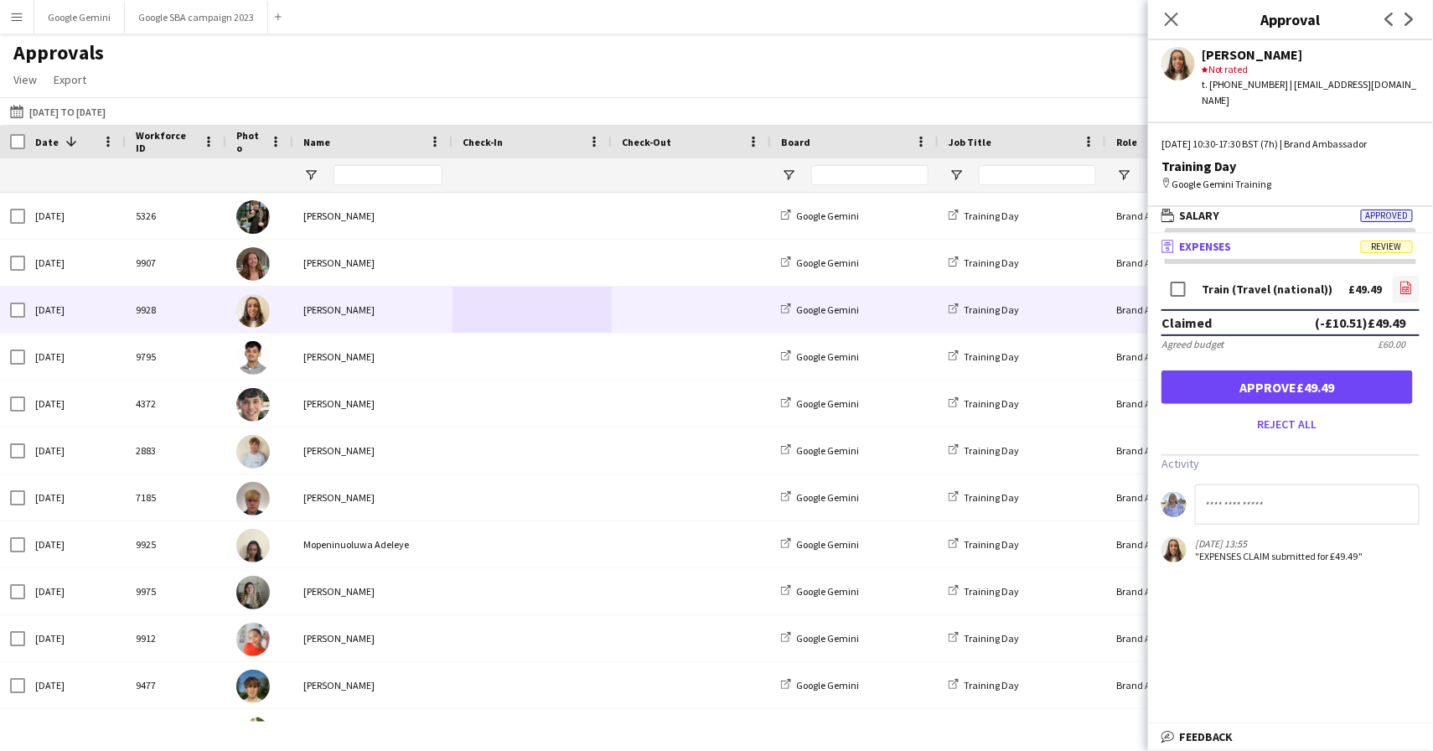
click at [1401, 283] on link "file-image" at bounding box center [1405, 289] width 27 height 27
click at [1331, 376] on button "Approve £49.49" at bounding box center [1286, 387] width 251 height 34
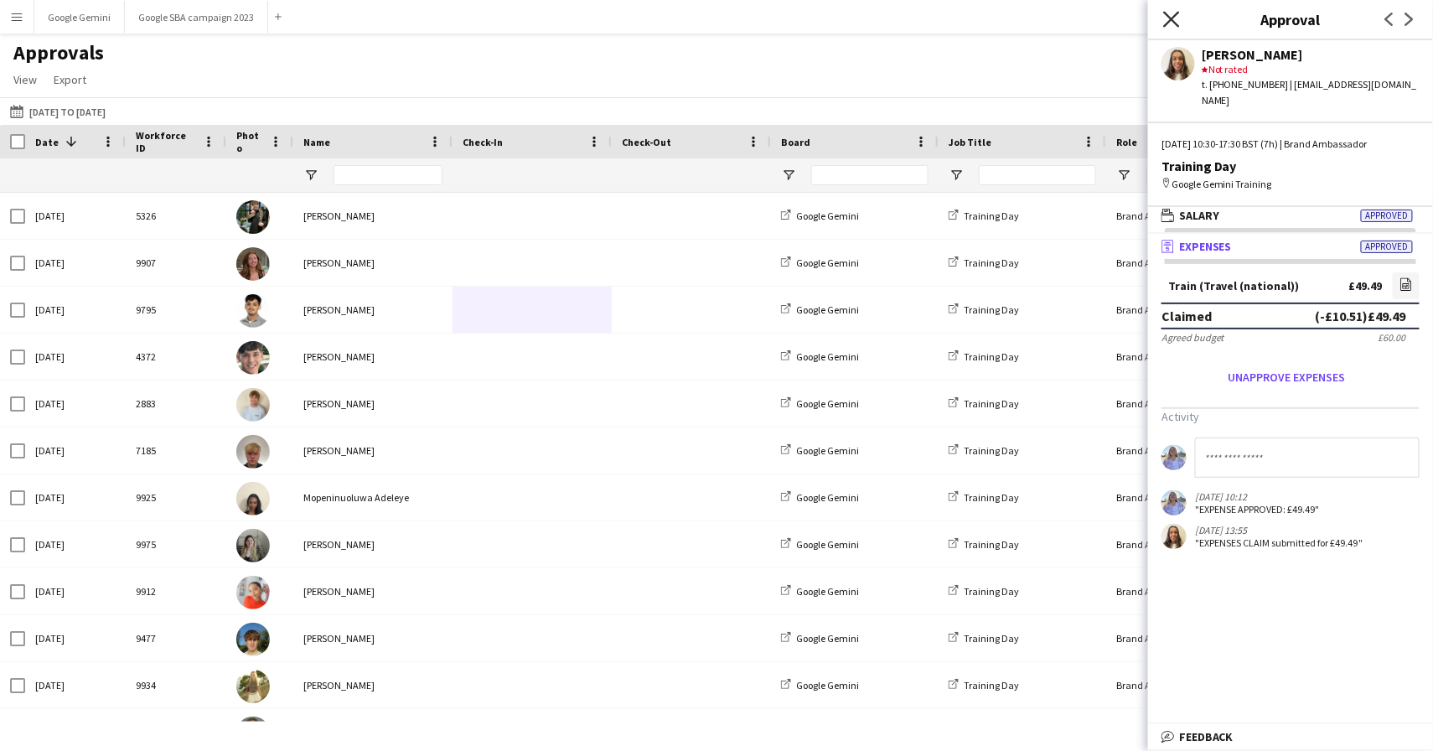
click at [1172, 21] on icon at bounding box center [1171, 19] width 16 height 16
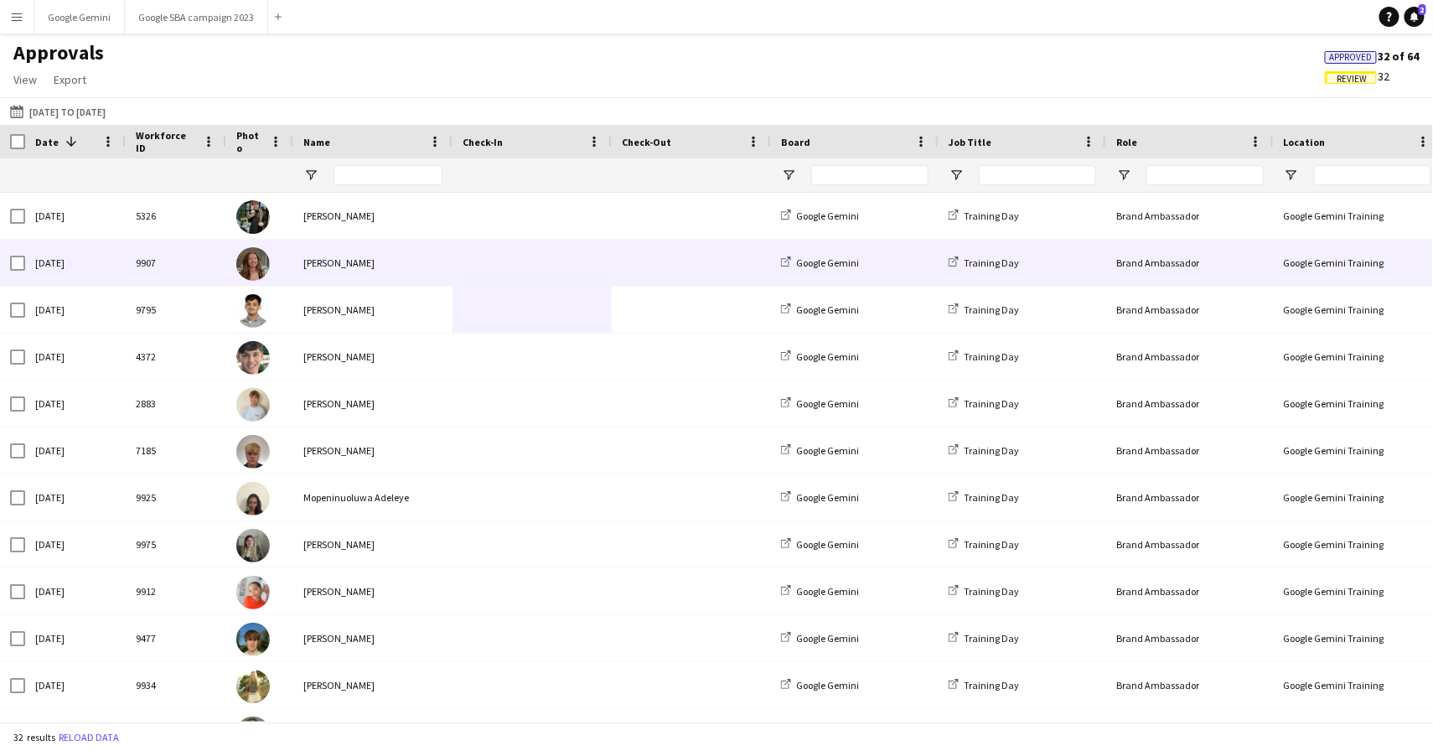
click at [366, 259] on div "Megan Cann" at bounding box center [372, 263] width 159 height 46
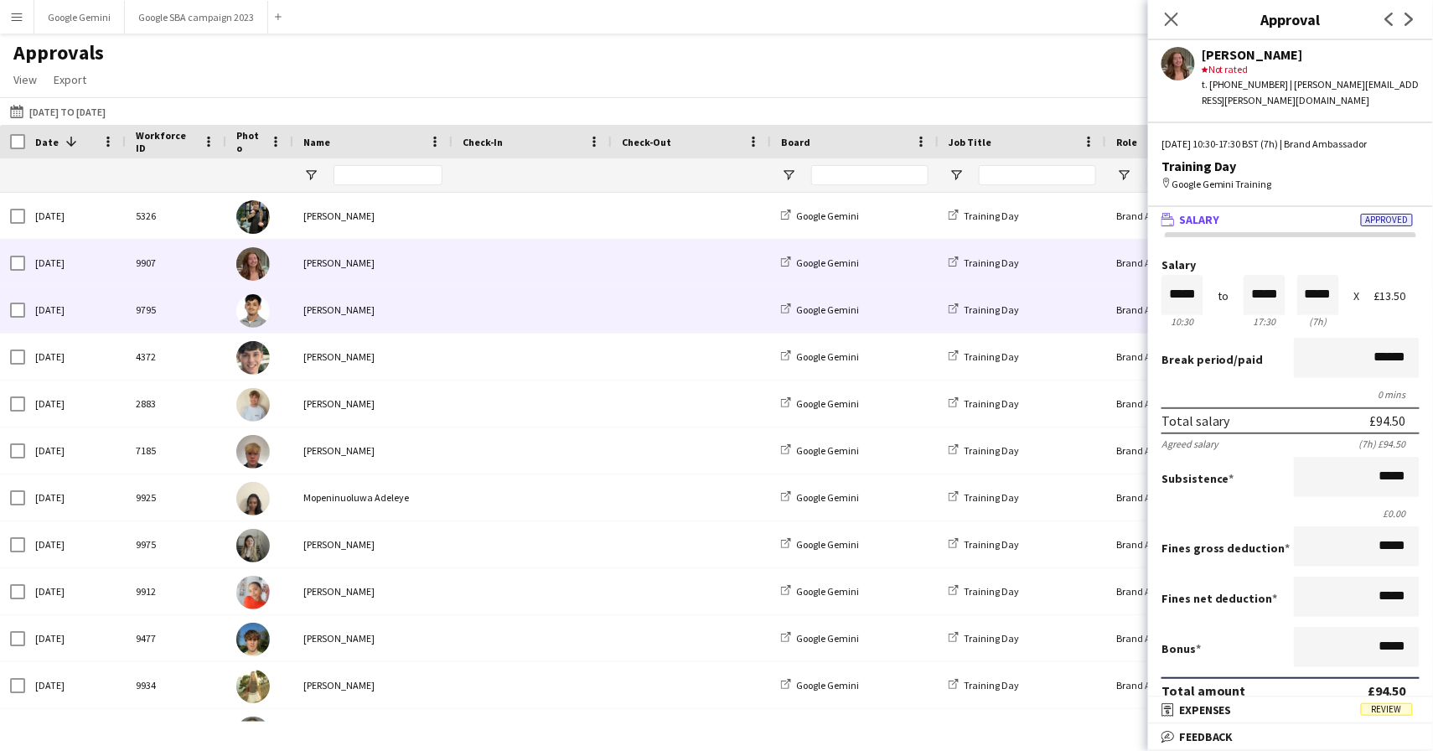
click at [445, 303] on div "Harvey Lemal" at bounding box center [372, 310] width 159 height 46
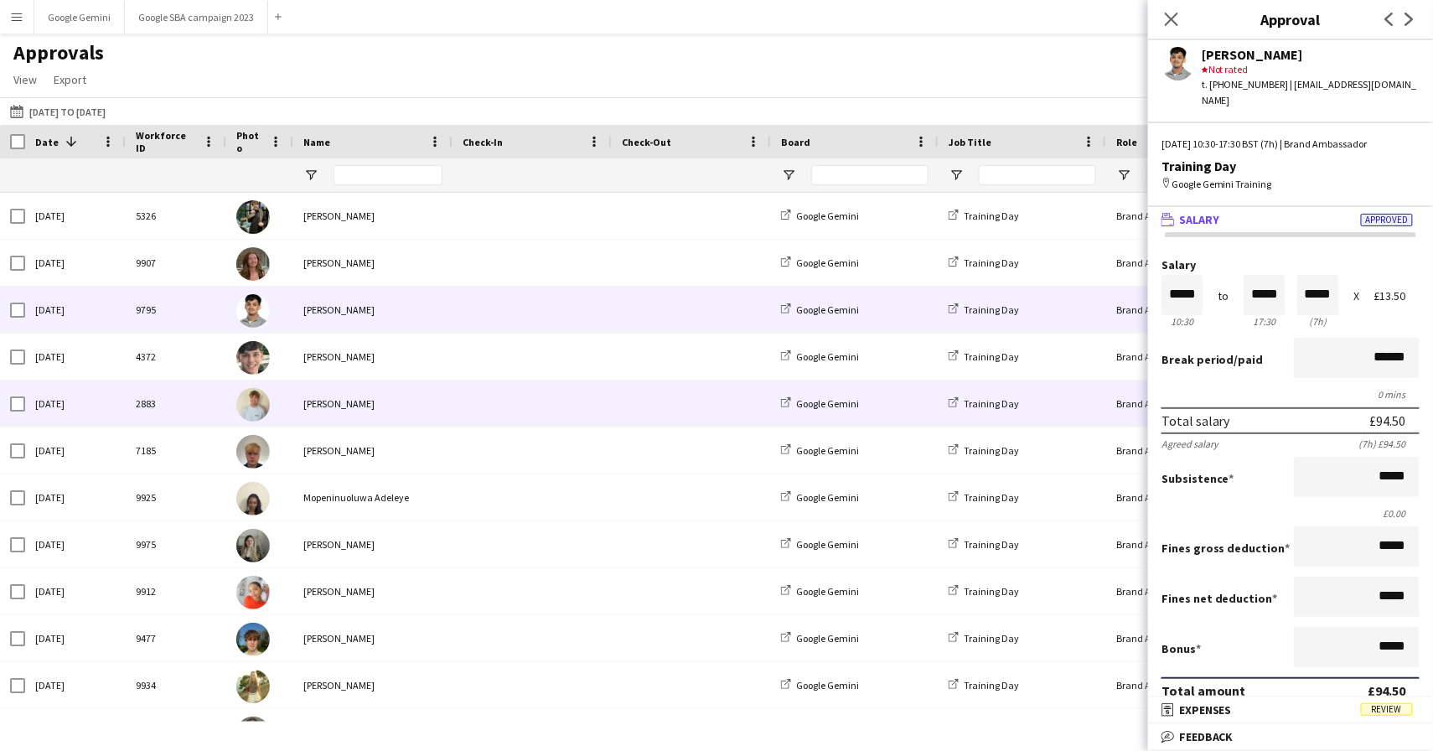
click at [519, 404] on span at bounding box center [531, 403] width 139 height 46
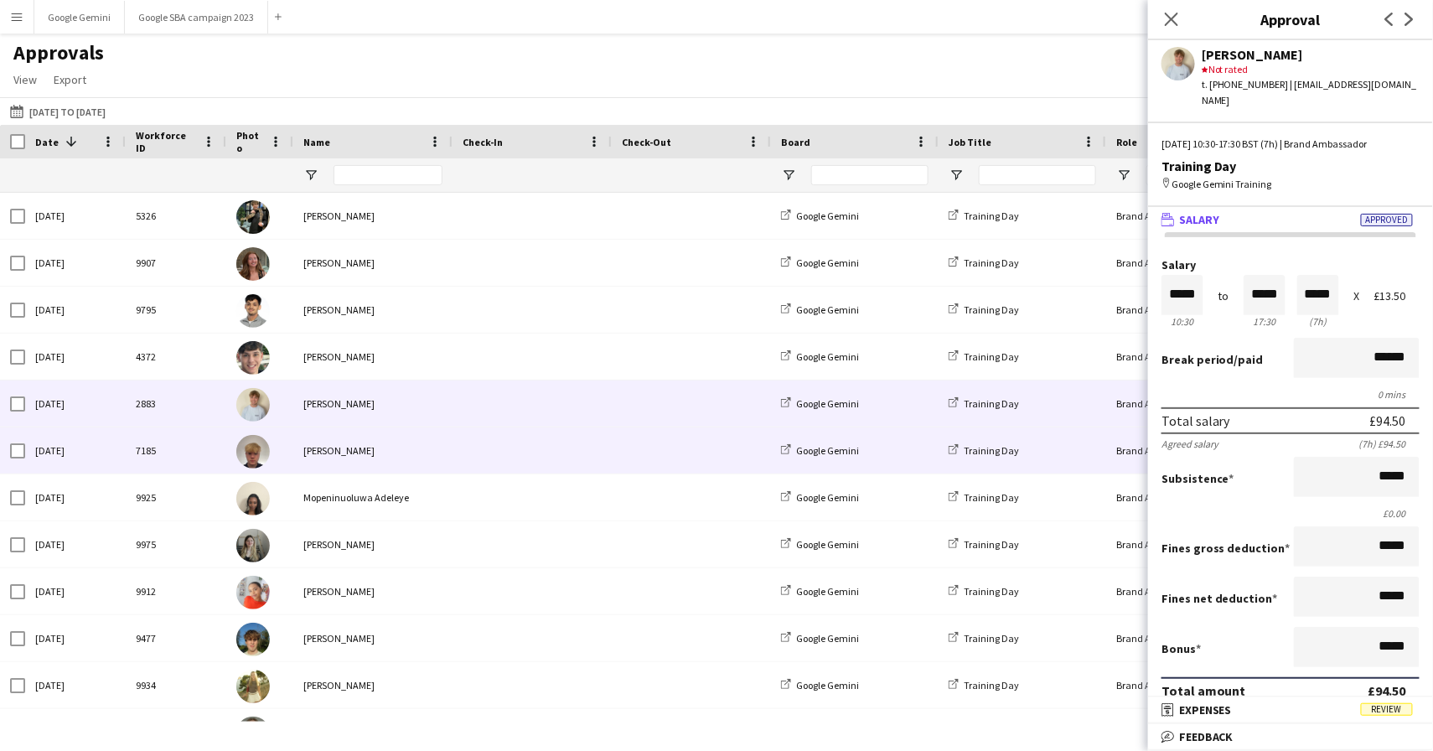
click at [515, 482] on span at bounding box center [531, 497] width 139 height 46
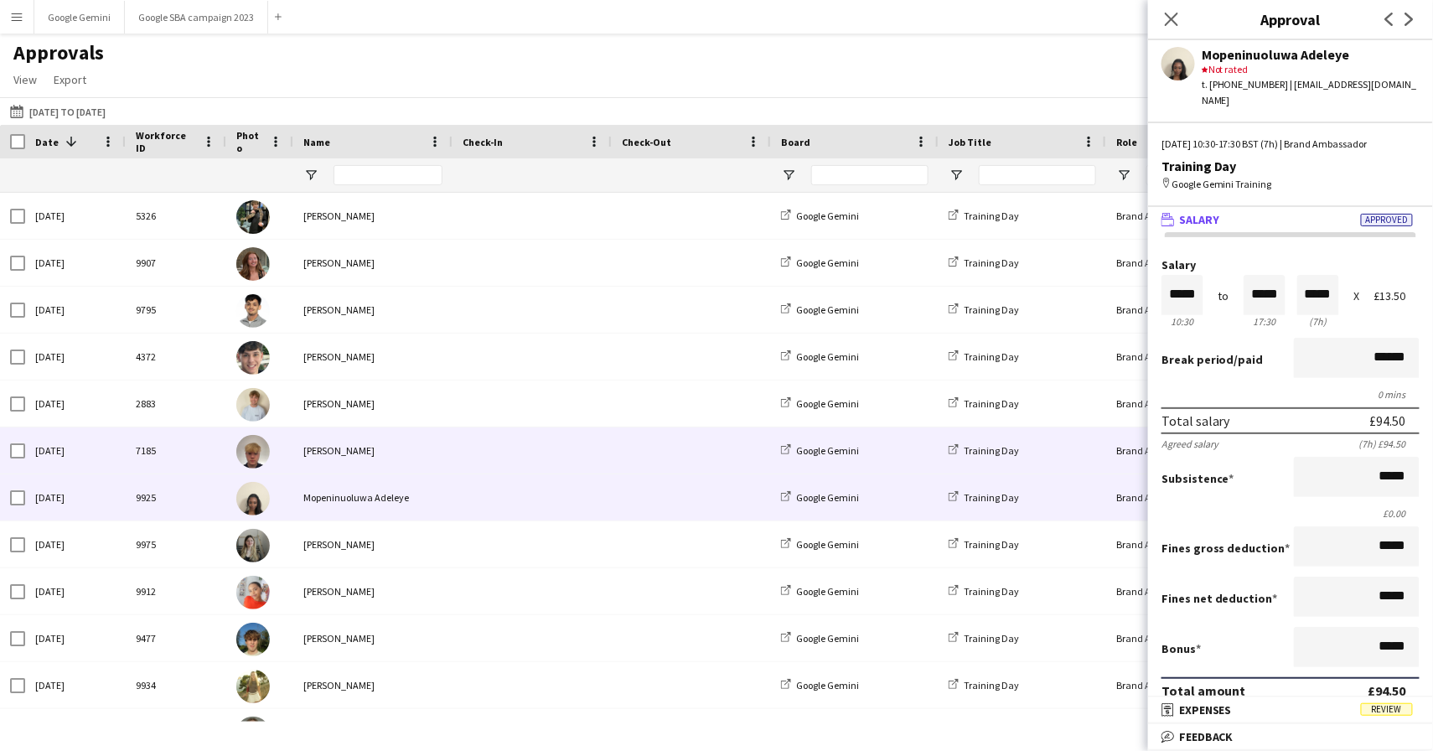
click at [513, 455] on span at bounding box center [531, 450] width 139 height 46
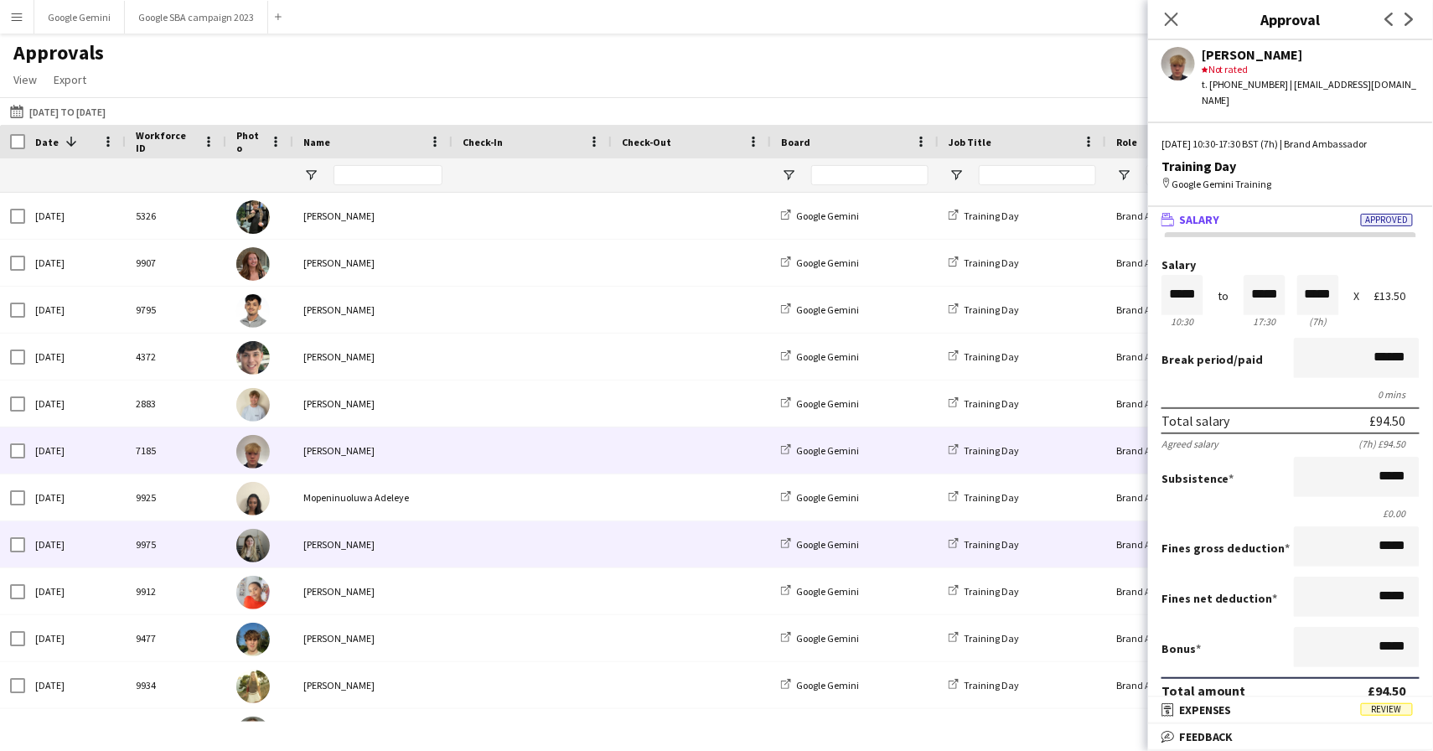
click at [514, 527] on span at bounding box center [531, 544] width 139 height 46
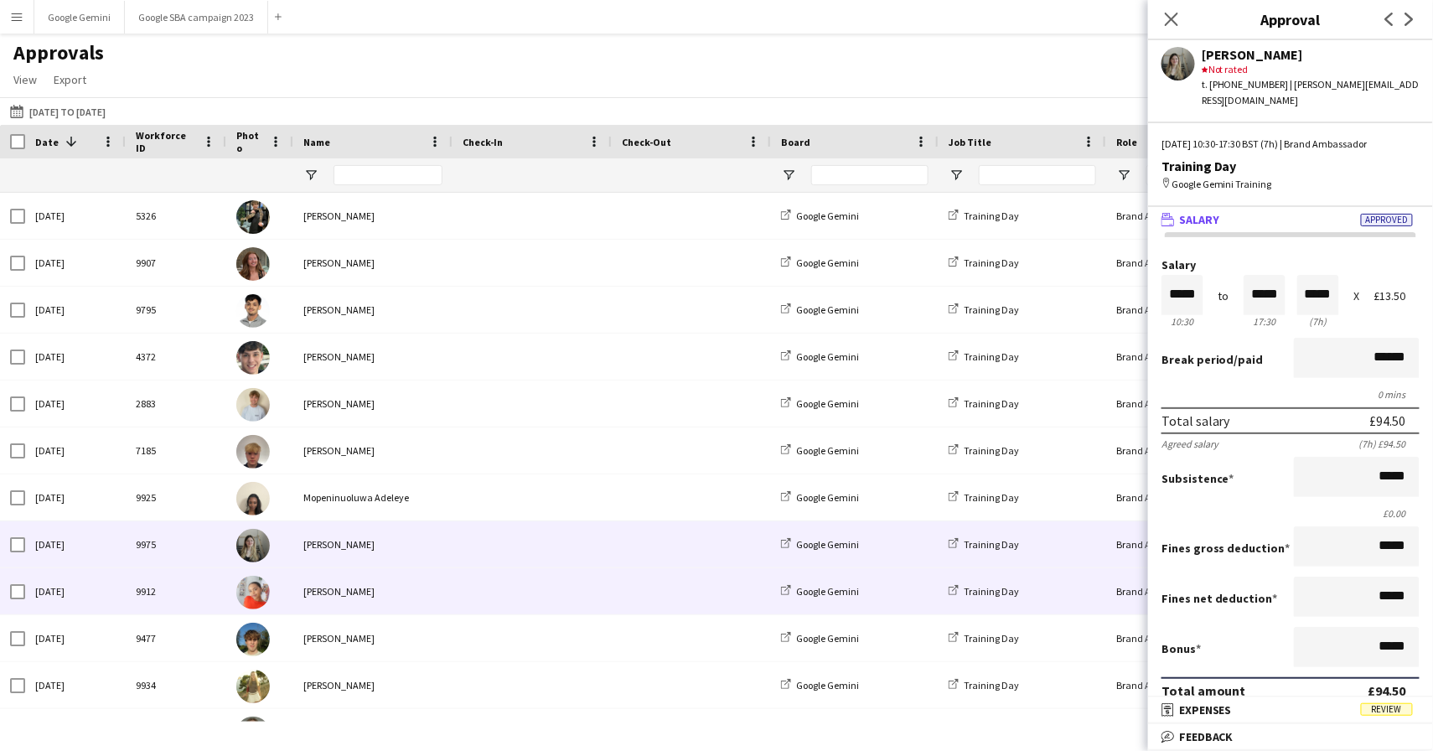
click at [514, 584] on span at bounding box center [531, 591] width 139 height 46
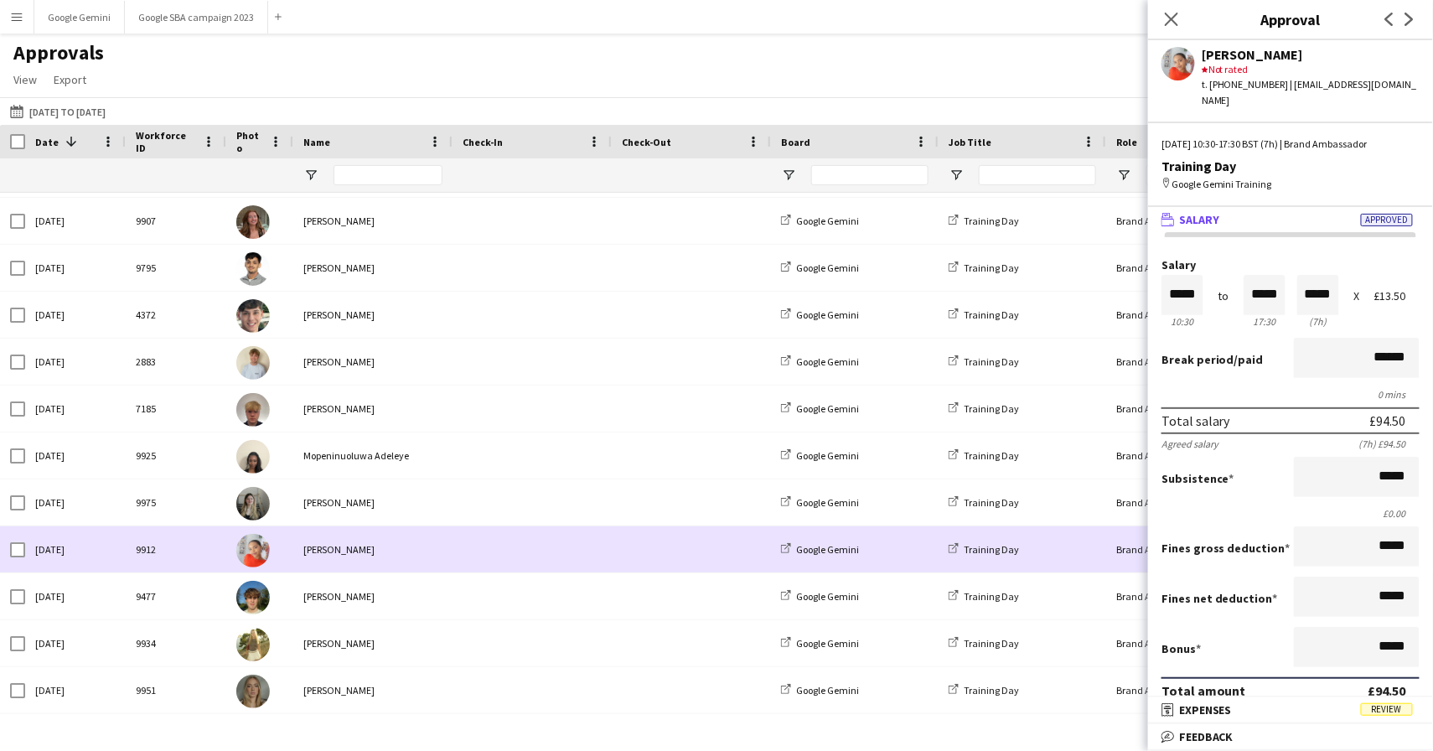
scroll to position [41, 0]
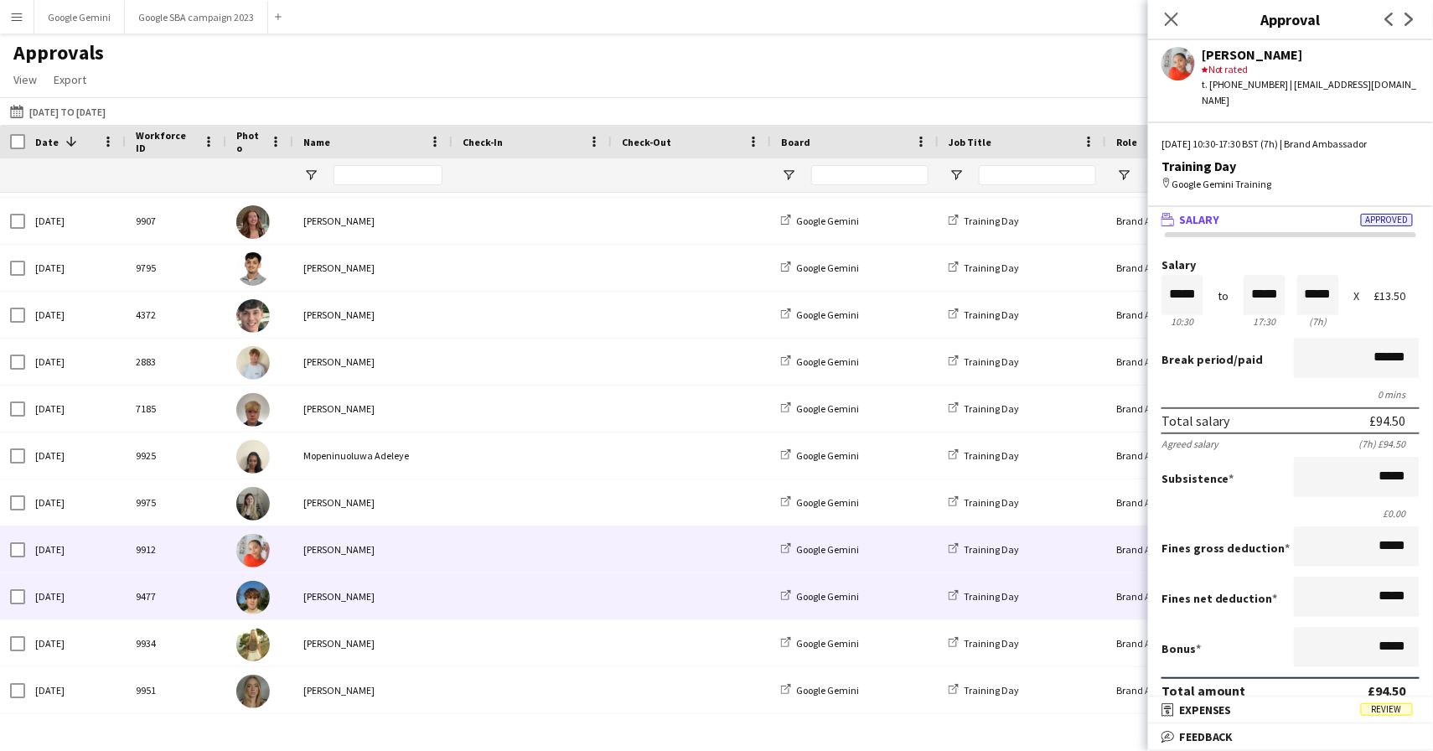
click at [514, 584] on span at bounding box center [531, 596] width 139 height 46
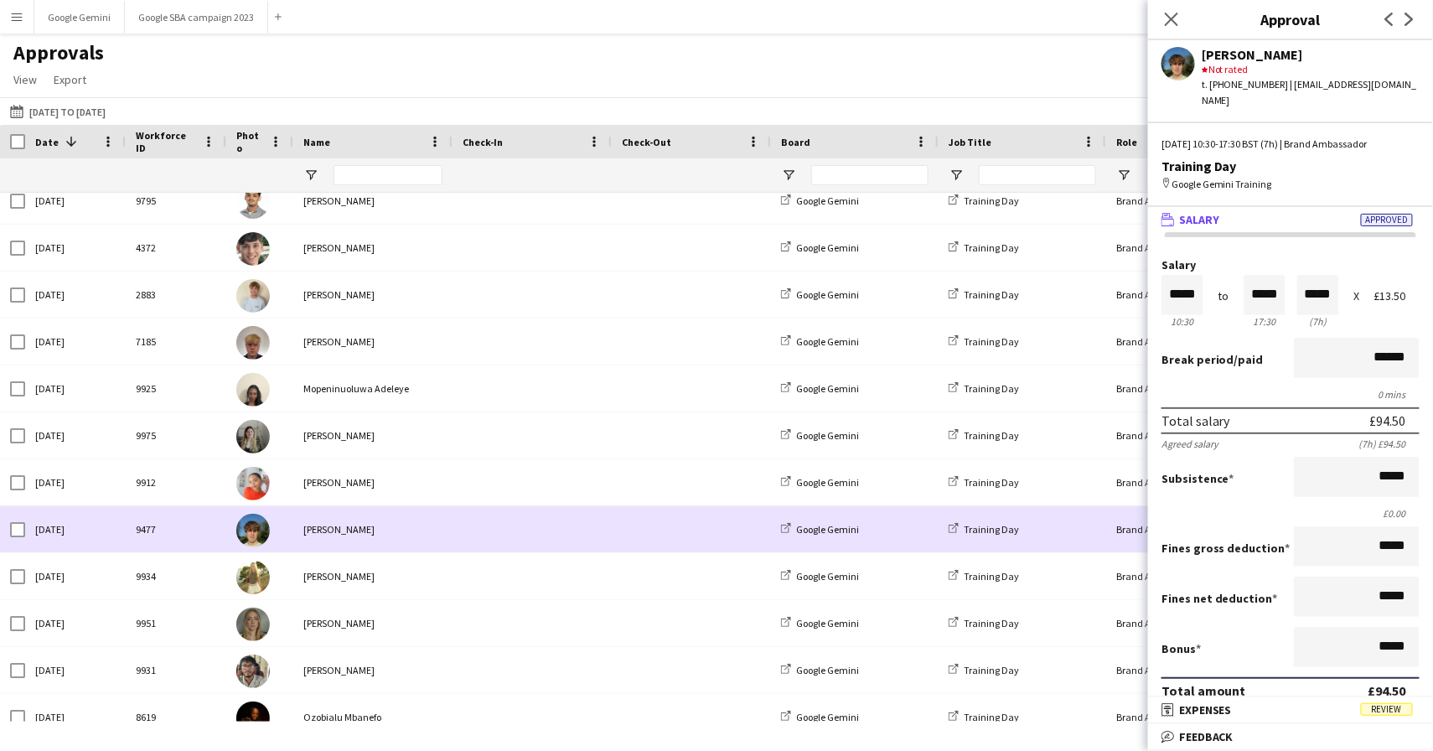
scroll to position [117, 0]
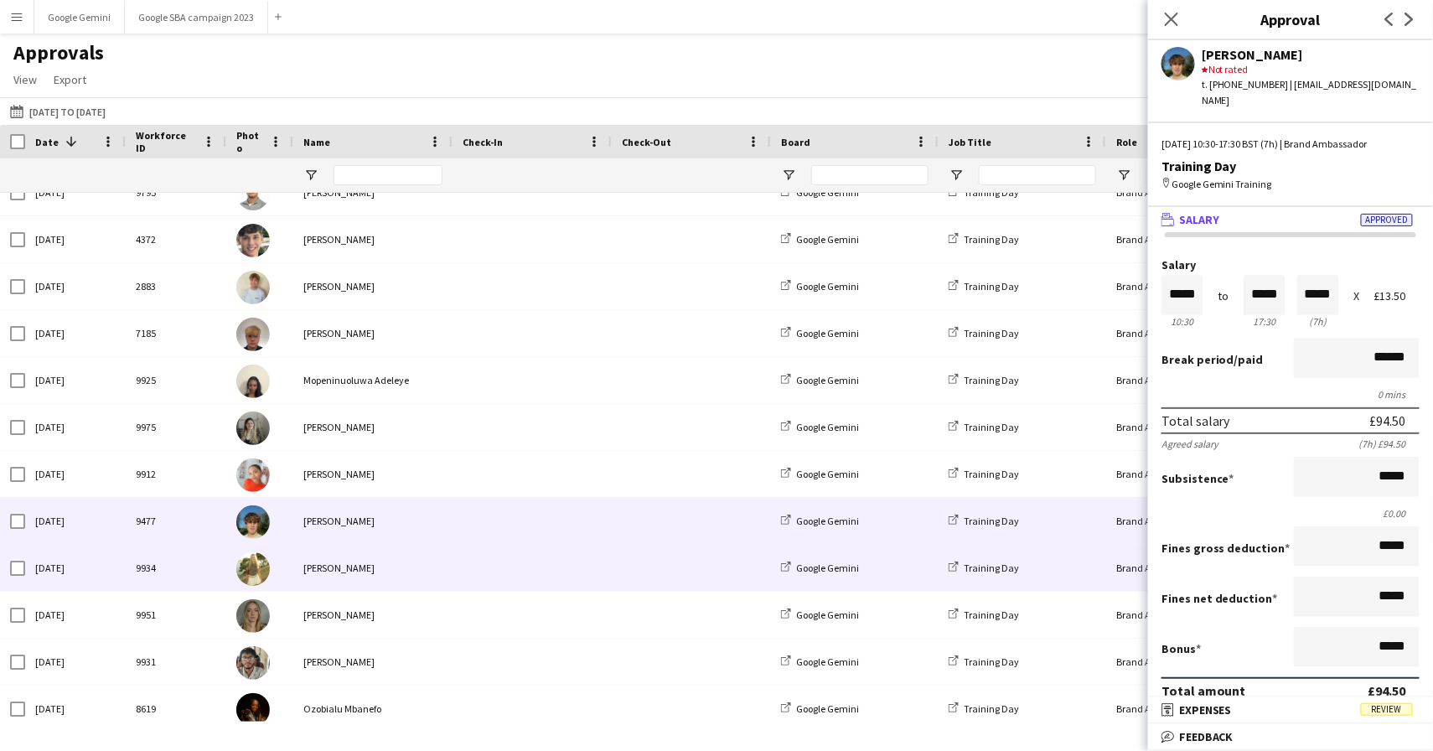
click at [514, 584] on span at bounding box center [531, 568] width 139 height 46
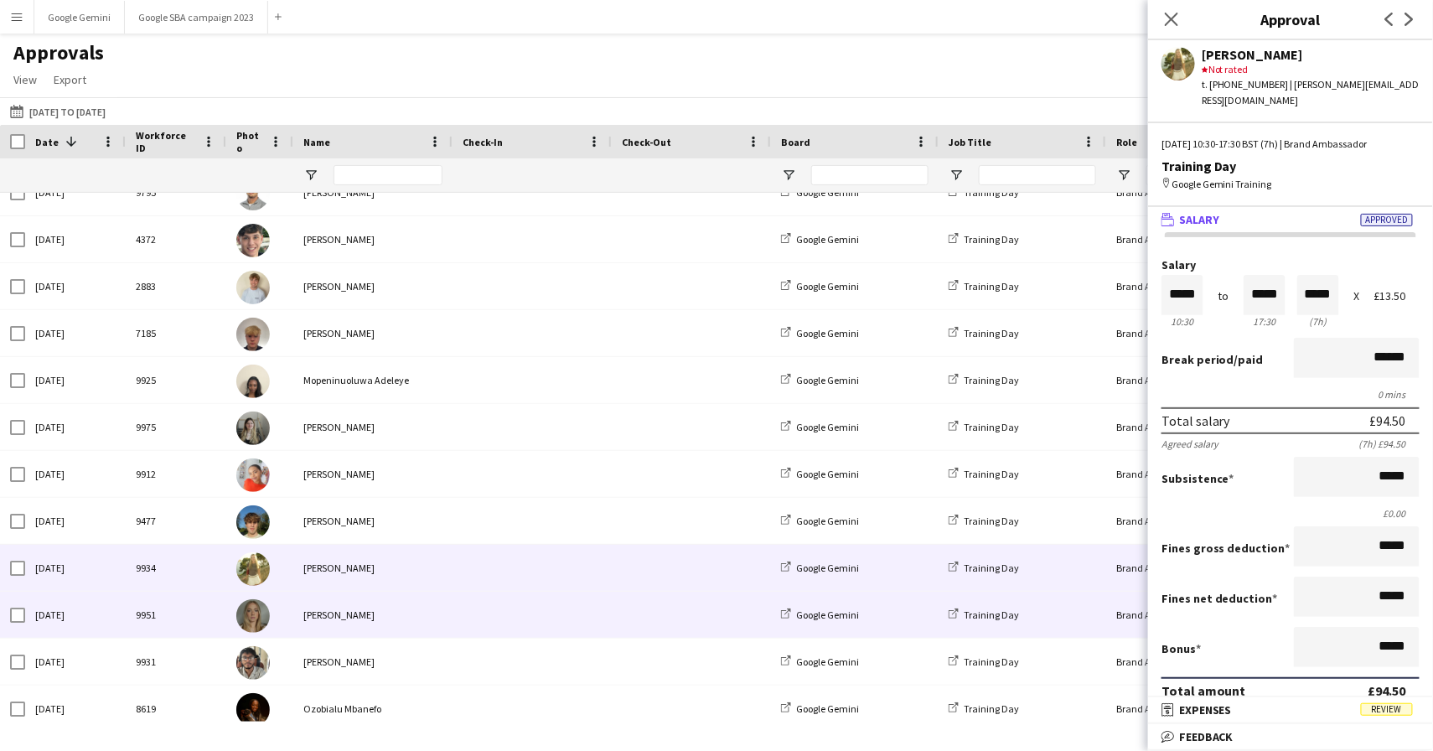
click at [513, 617] on span at bounding box center [531, 614] width 139 height 46
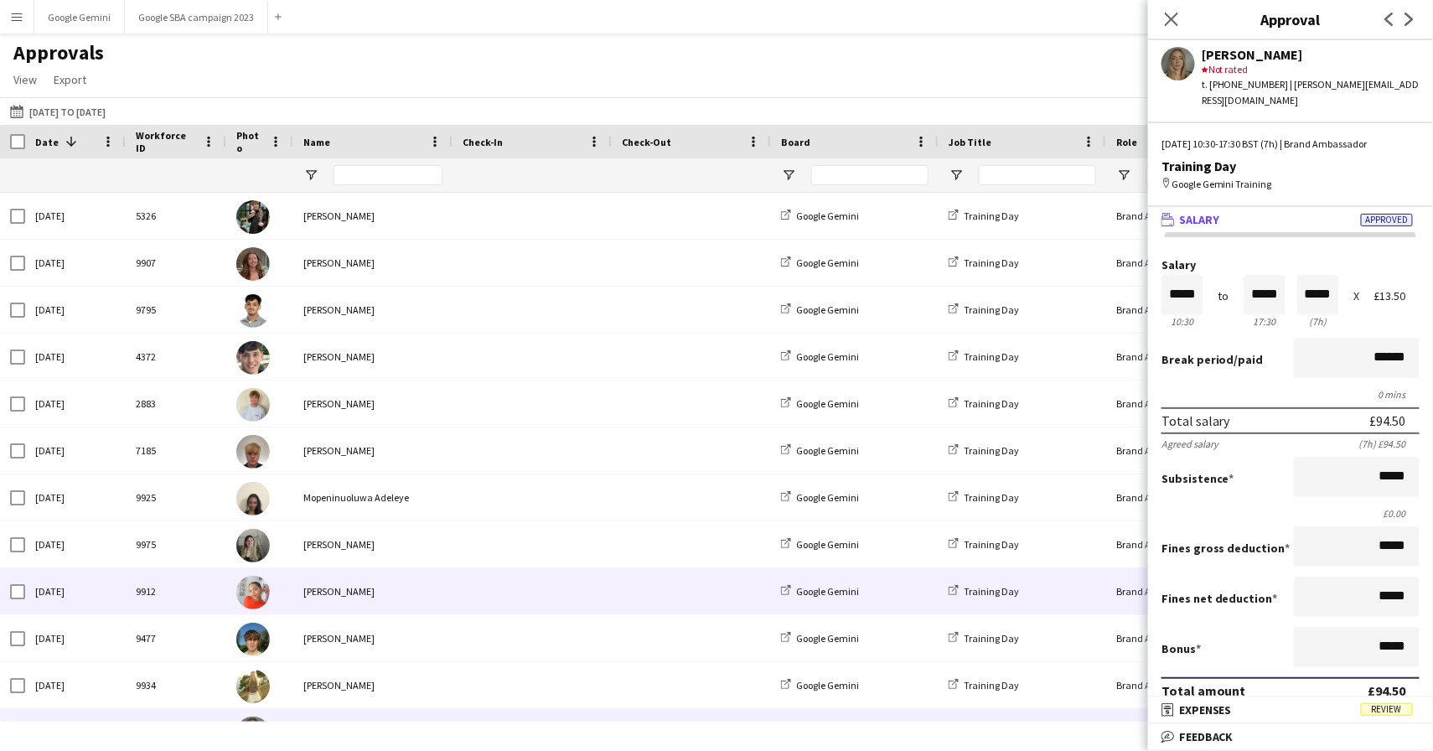
scroll to position [0, 0]
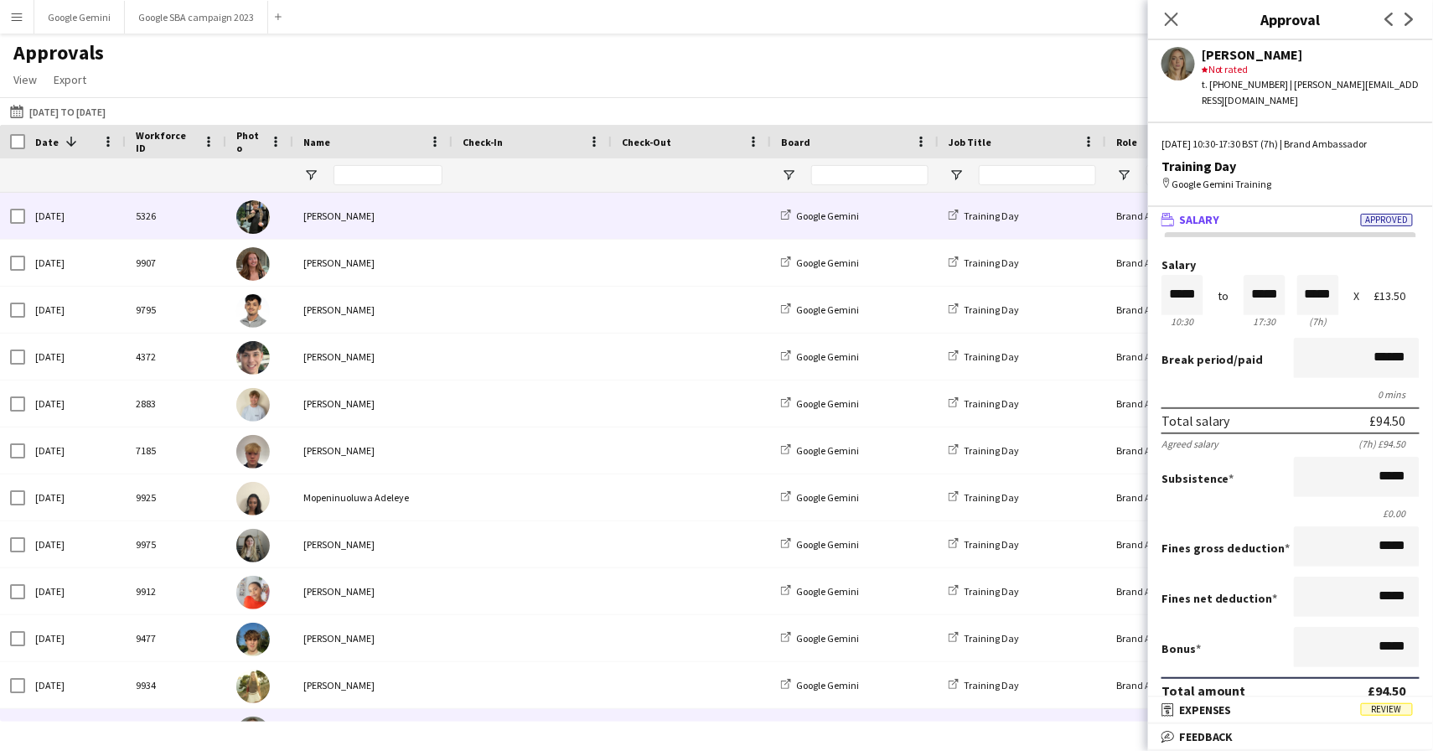
click at [411, 209] on div "[PERSON_NAME]" at bounding box center [372, 216] width 159 height 46
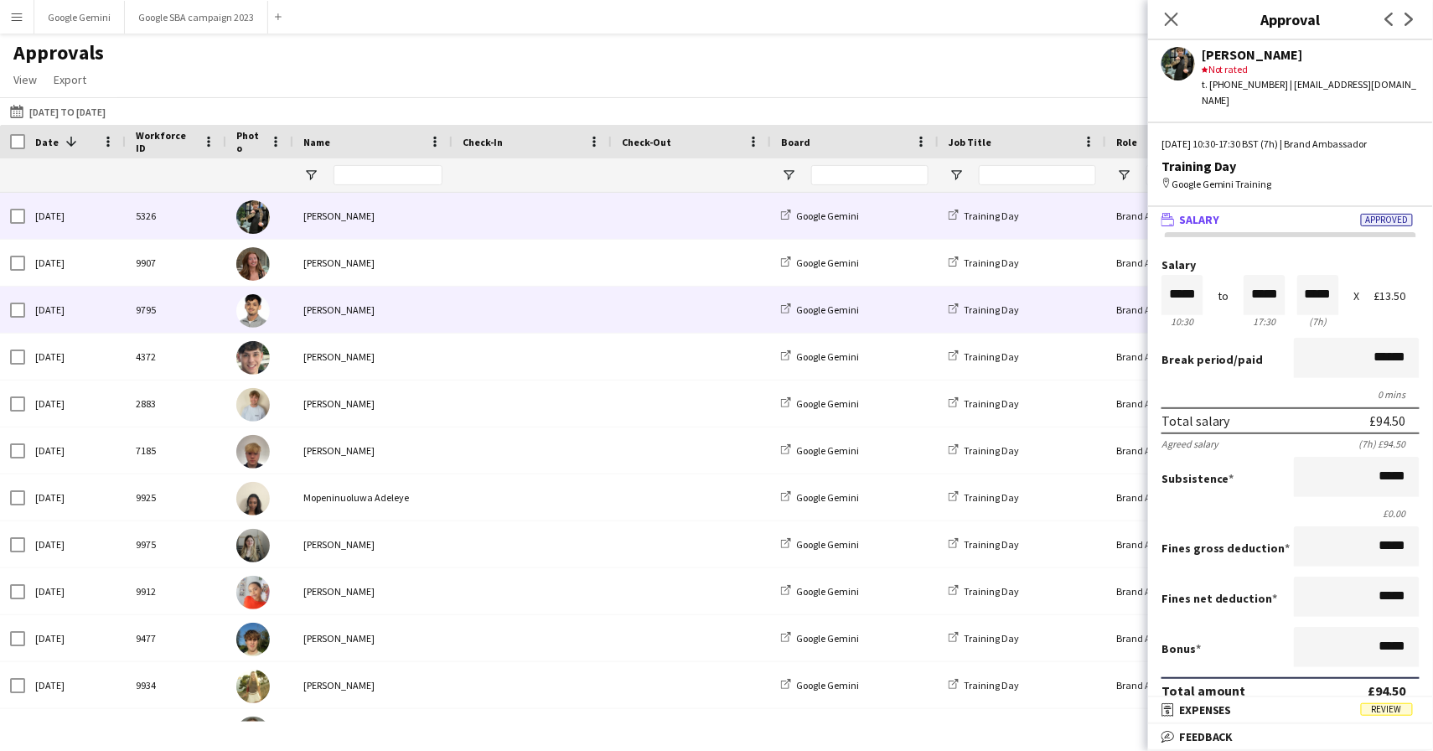
click at [579, 298] on span at bounding box center [531, 310] width 139 height 46
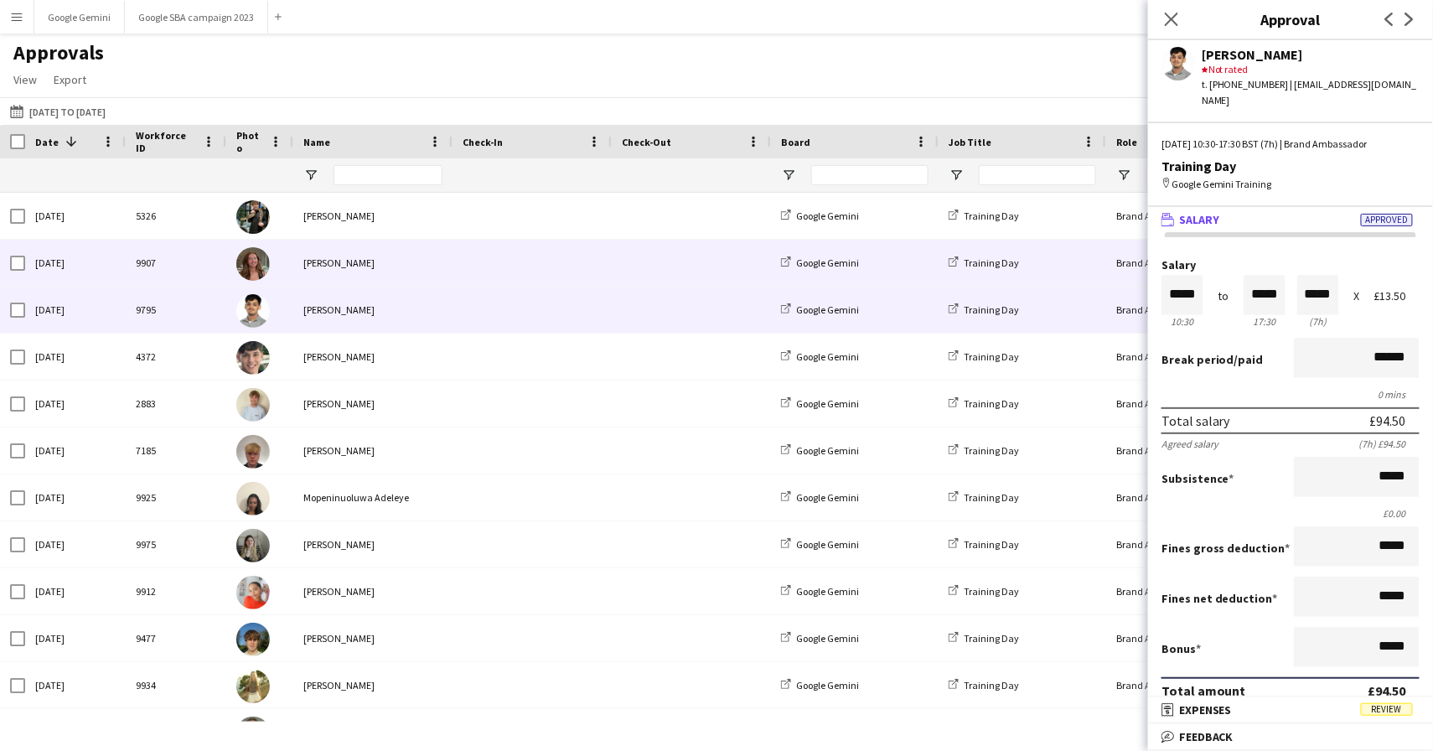
click at [576, 272] on span at bounding box center [531, 263] width 139 height 46
click at [598, 301] on span at bounding box center [531, 310] width 139 height 46
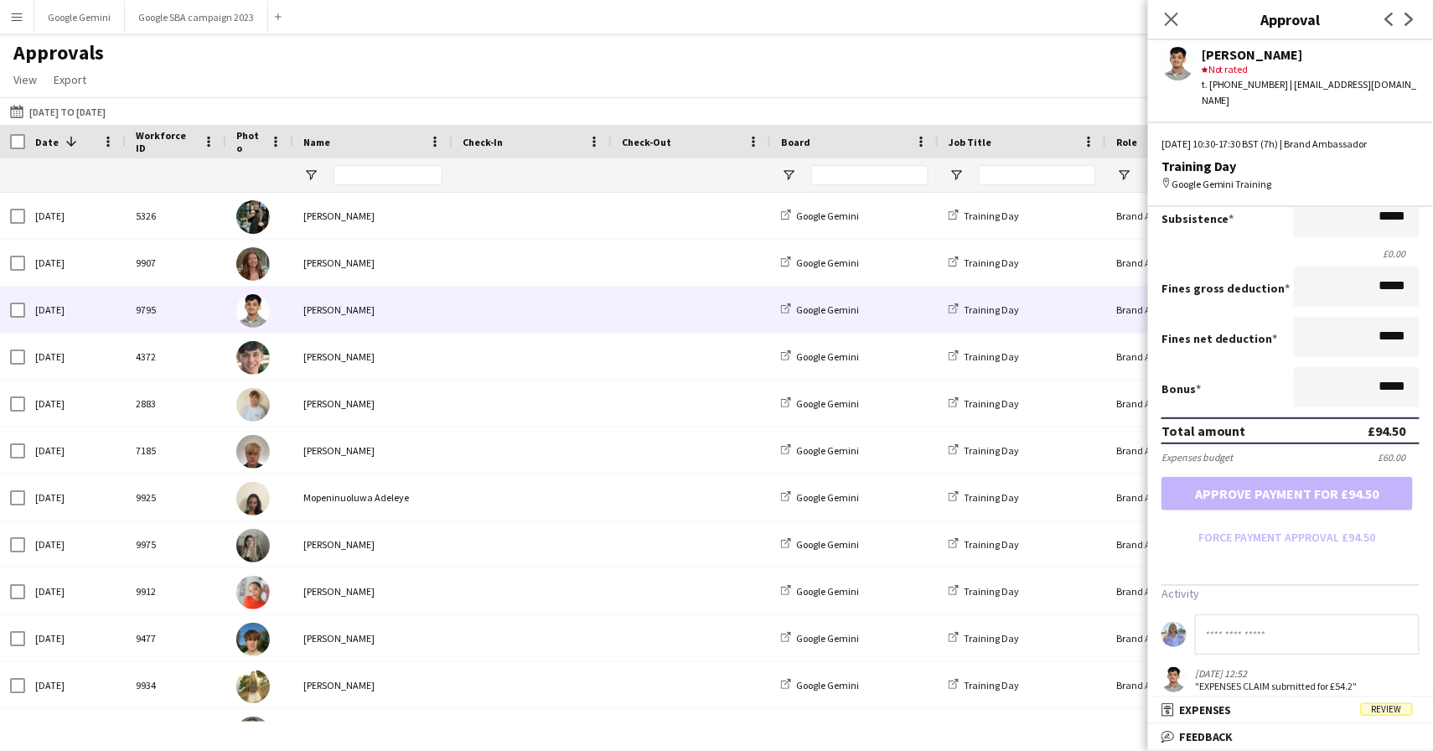
scroll to position [259, 0]
click at [1189, 713] on span "Expenses" at bounding box center [1205, 709] width 53 height 15
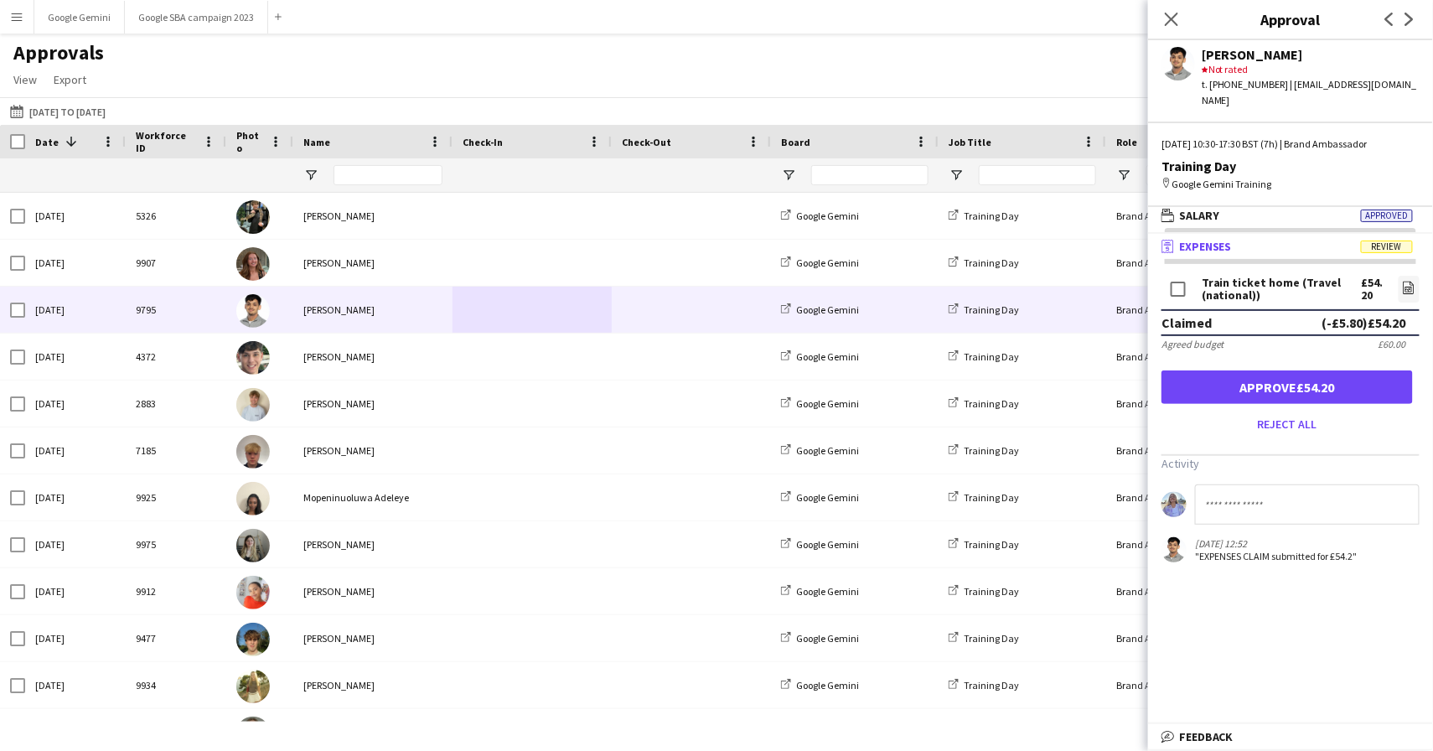
scroll to position [0, 0]
click at [1402, 281] on icon "file-image" at bounding box center [1408, 287] width 13 height 13
click at [1253, 370] on button "Approve £54.20" at bounding box center [1286, 387] width 251 height 34
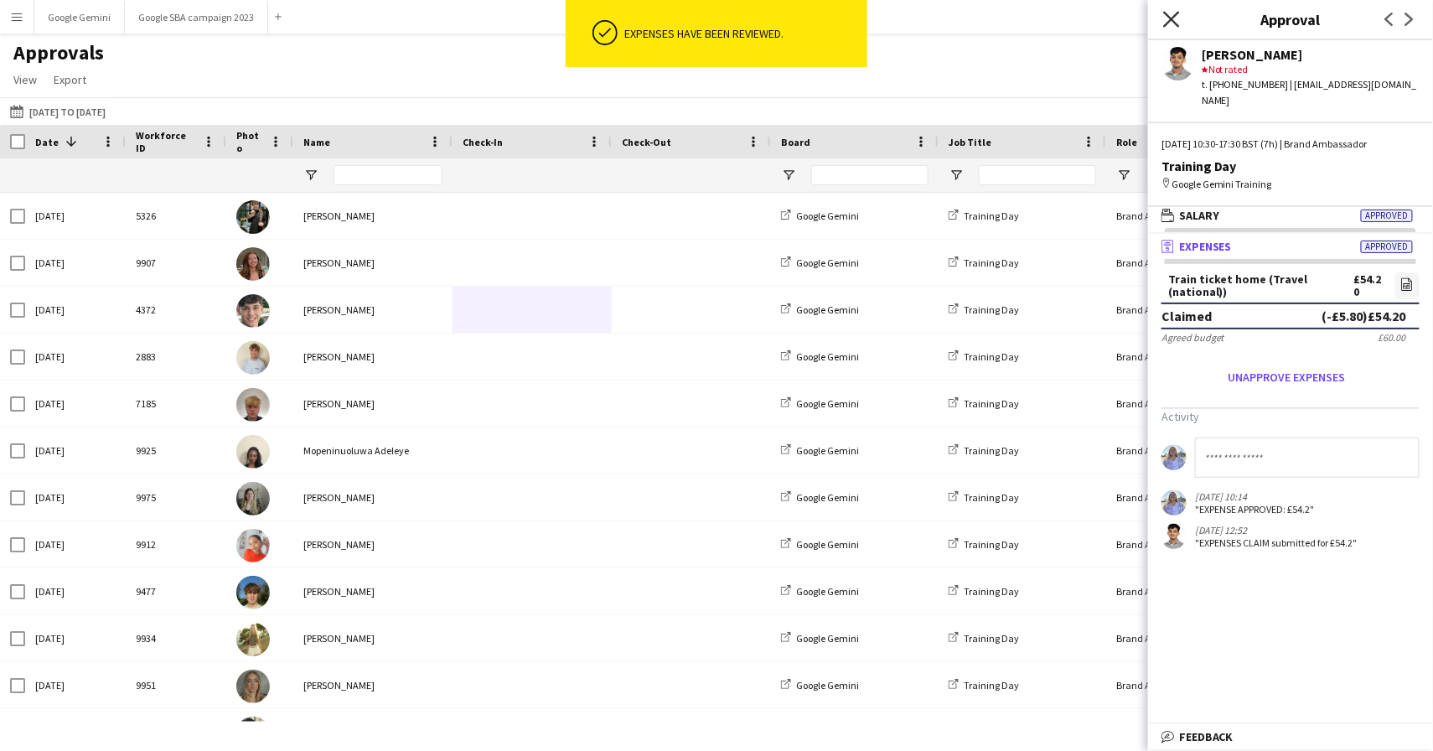
click at [1166, 26] on app-icon "Close pop-in" at bounding box center [1171, 20] width 24 height 24
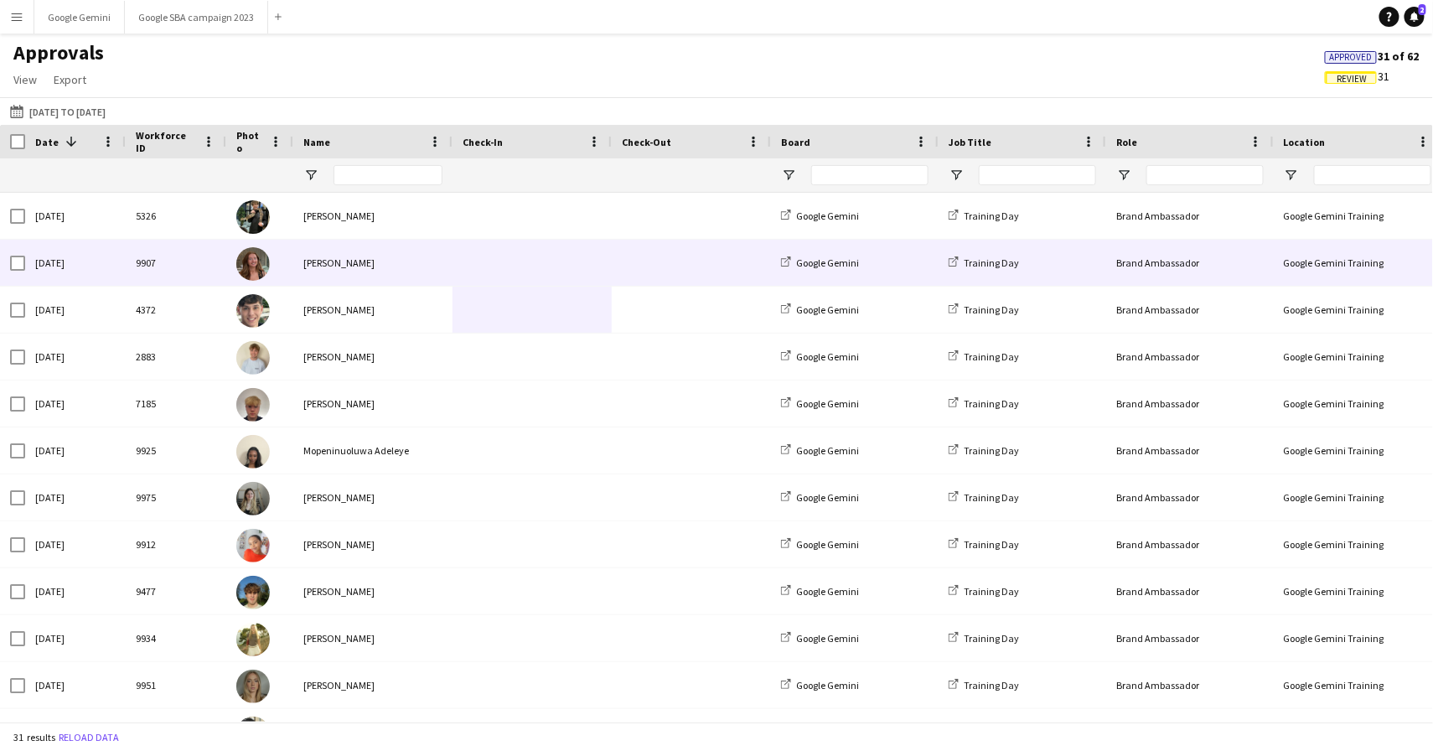
click at [317, 266] on div "[PERSON_NAME]" at bounding box center [372, 263] width 159 height 46
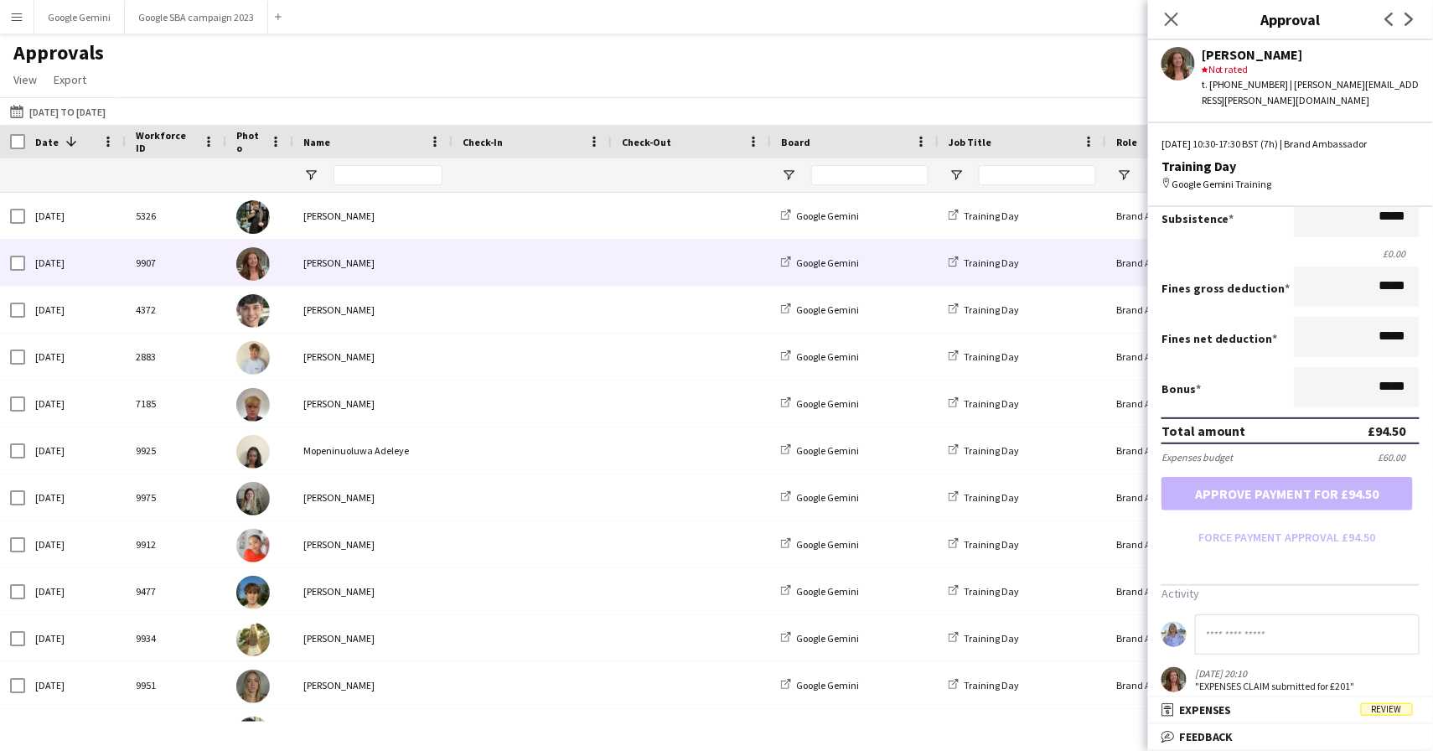
scroll to position [259, 0]
click at [1285, 533] on form "Salary ***** 10:30 to ***** 17:30 ***** (7h) X £13.50 Break period /paid ******…" at bounding box center [1290, 275] width 285 height 551
click at [1183, 565] on app-approvals-popin-salary-tab "Salary ***** 10:30 to ***** 17:30 ***** (7h) X £13.50 Break period /paid ******…" at bounding box center [1290, 346] width 285 height 693
click at [1168, 16] on icon "Close pop-in" at bounding box center [1171, 19] width 16 height 16
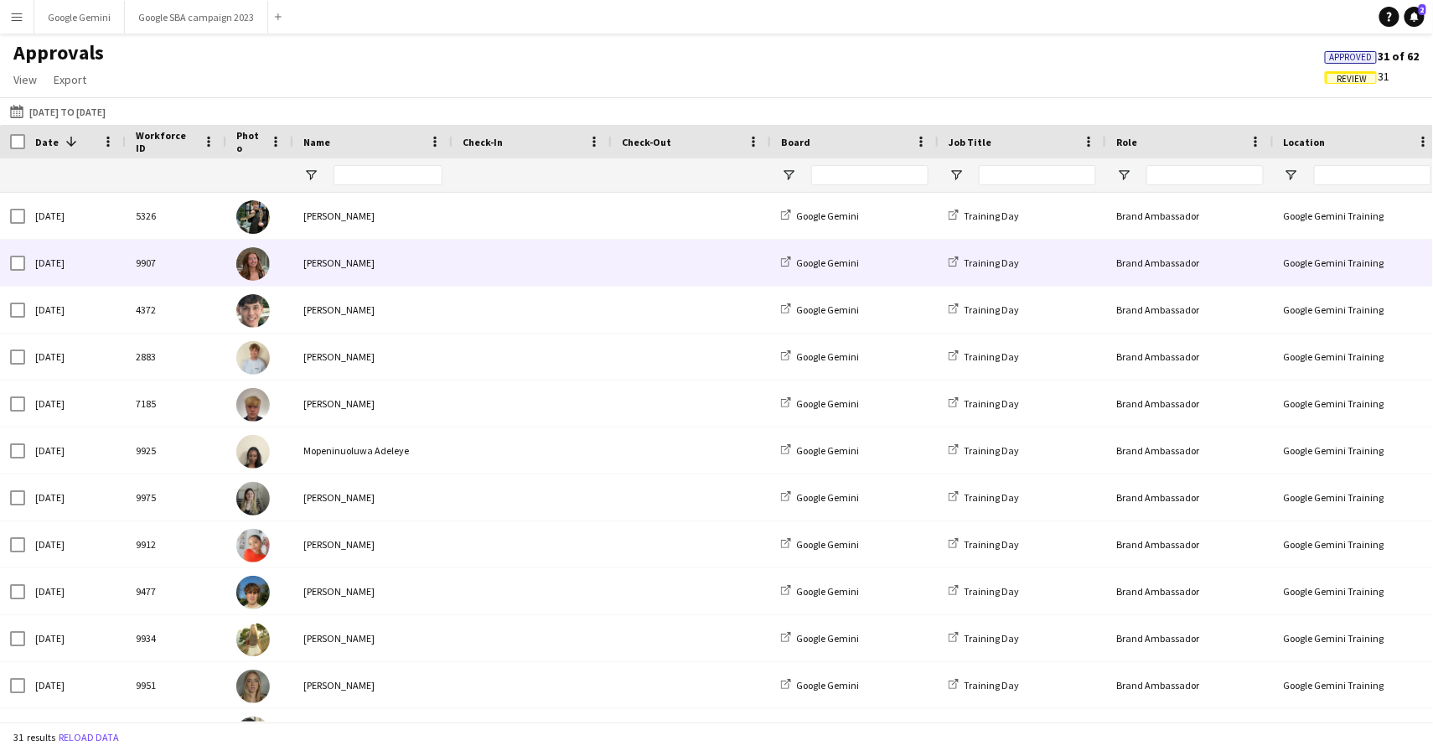
click at [299, 255] on div "[PERSON_NAME]" at bounding box center [372, 263] width 159 height 46
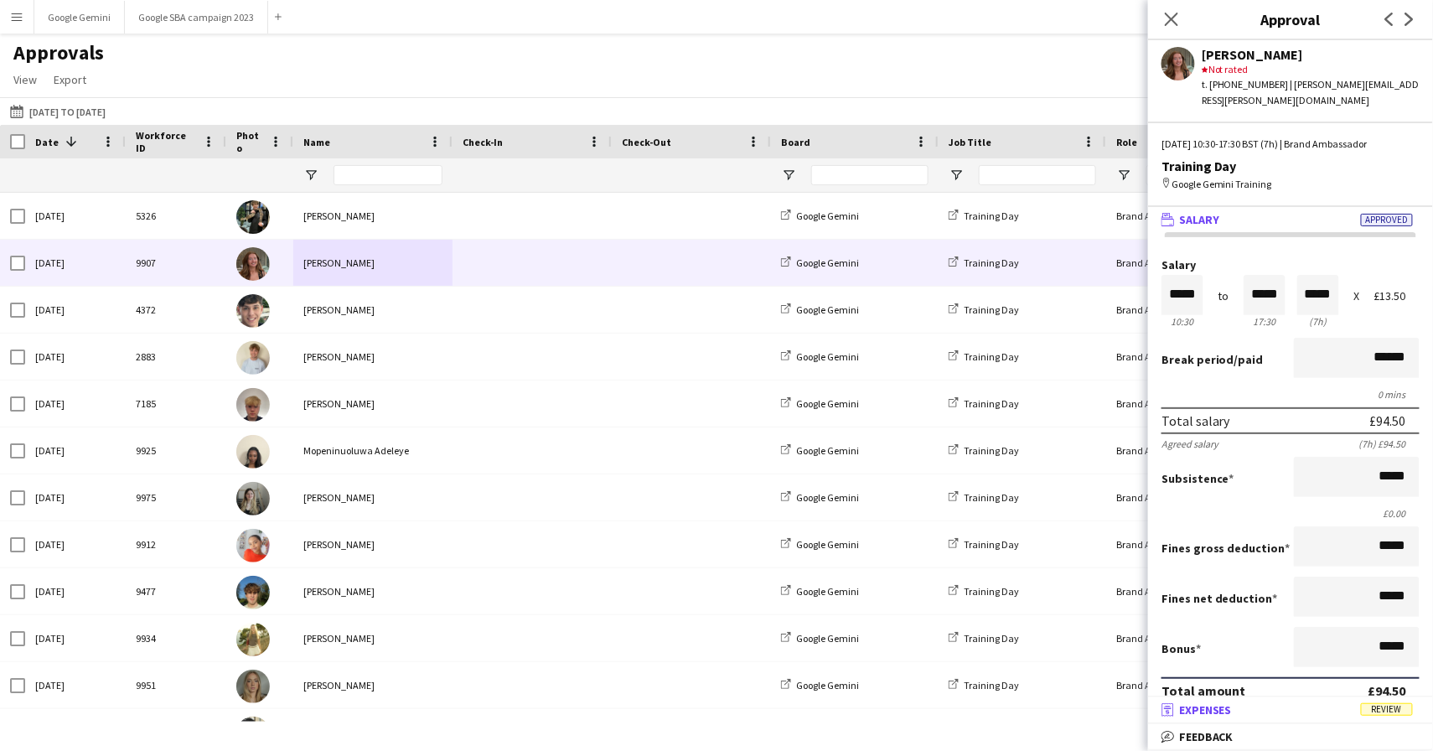
click at [1218, 717] on span "Expenses" at bounding box center [1205, 709] width 53 height 15
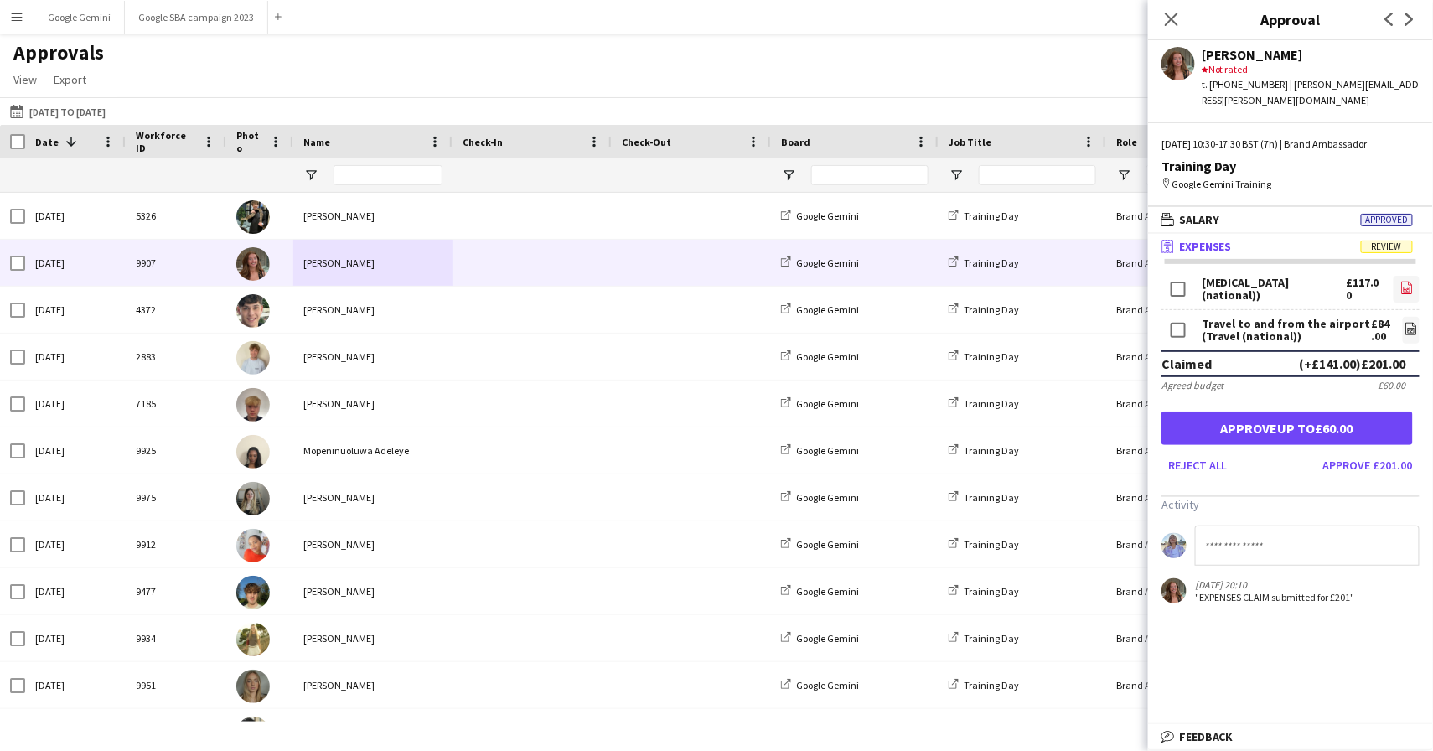
click at [1398, 276] on link "file-image" at bounding box center [1406, 289] width 26 height 27
click at [1406, 323] on icon at bounding box center [1411, 329] width 11 height 13
click at [1397, 276] on link "file-image" at bounding box center [1406, 289] width 26 height 27
click at [1412, 329] on icon at bounding box center [1412, 330] width 2 height 2
click at [1252, 525] on input at bounding box center [1307, 545] width 225 height 40
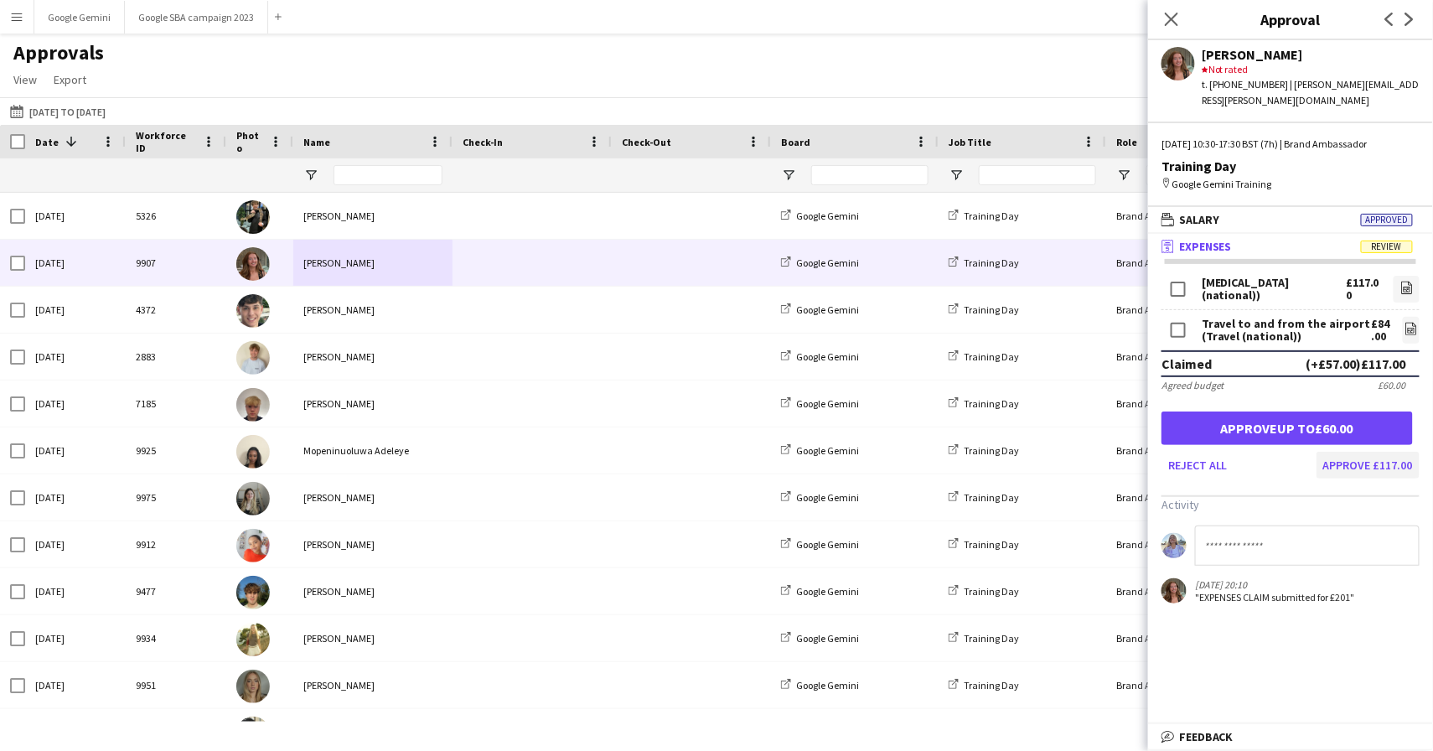
click at [1365, 452] on button "Approve £117.00" at bounding box center [1367, 465] width 103 height 27
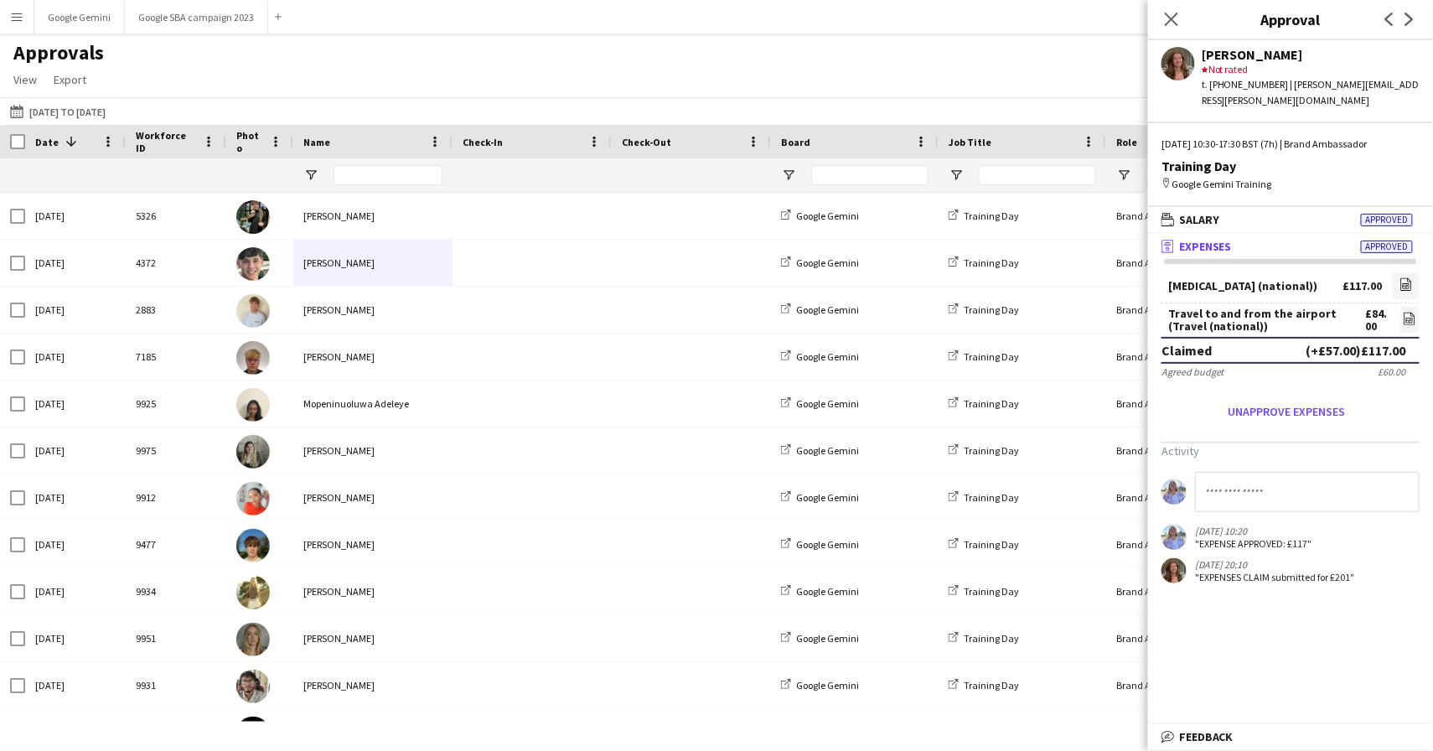
click at [1159, 23] on div "Close pop-in" at bounding box center [1171, 19] width 47 height 39
click at [1174, 13] on icon "Close pop-in" at bounding box center [1171, 19] width 16 height 16
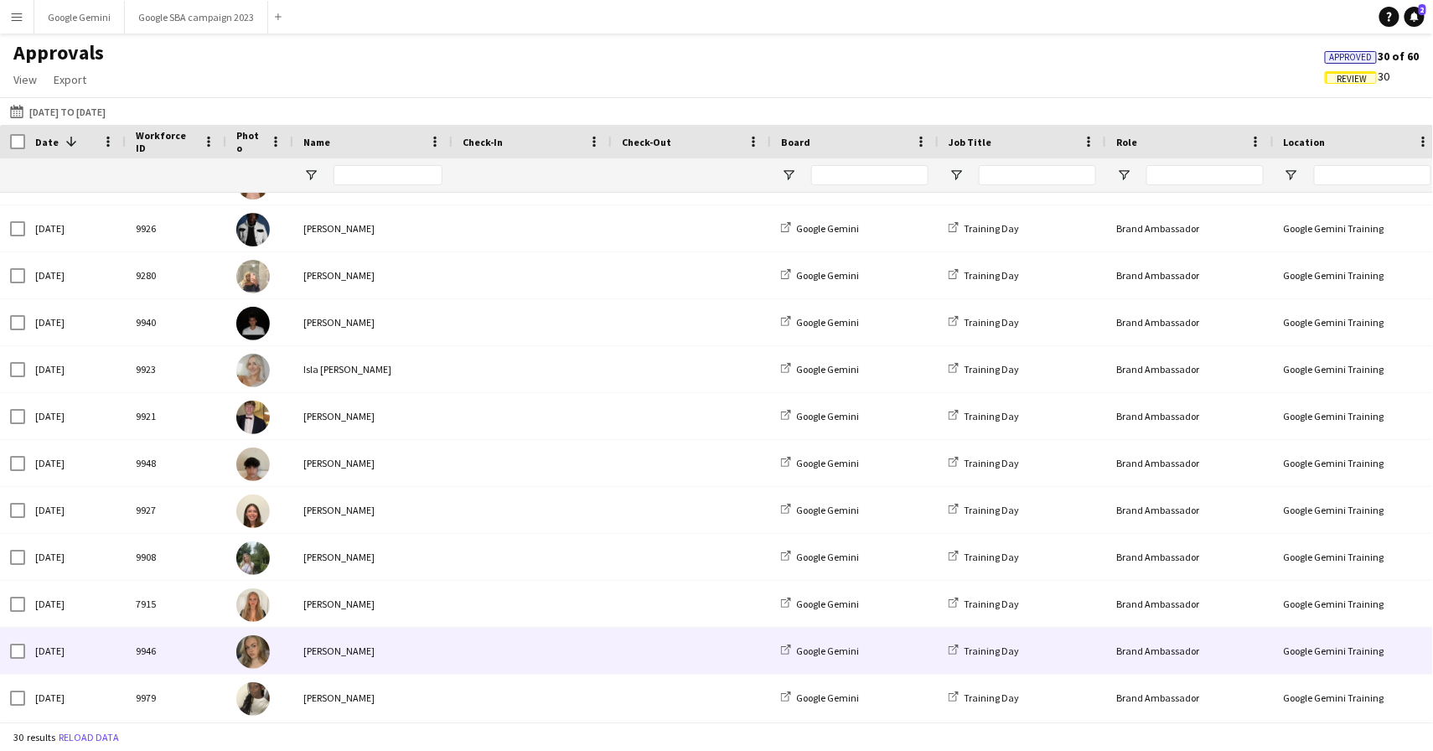
scroll to position [877, 0]
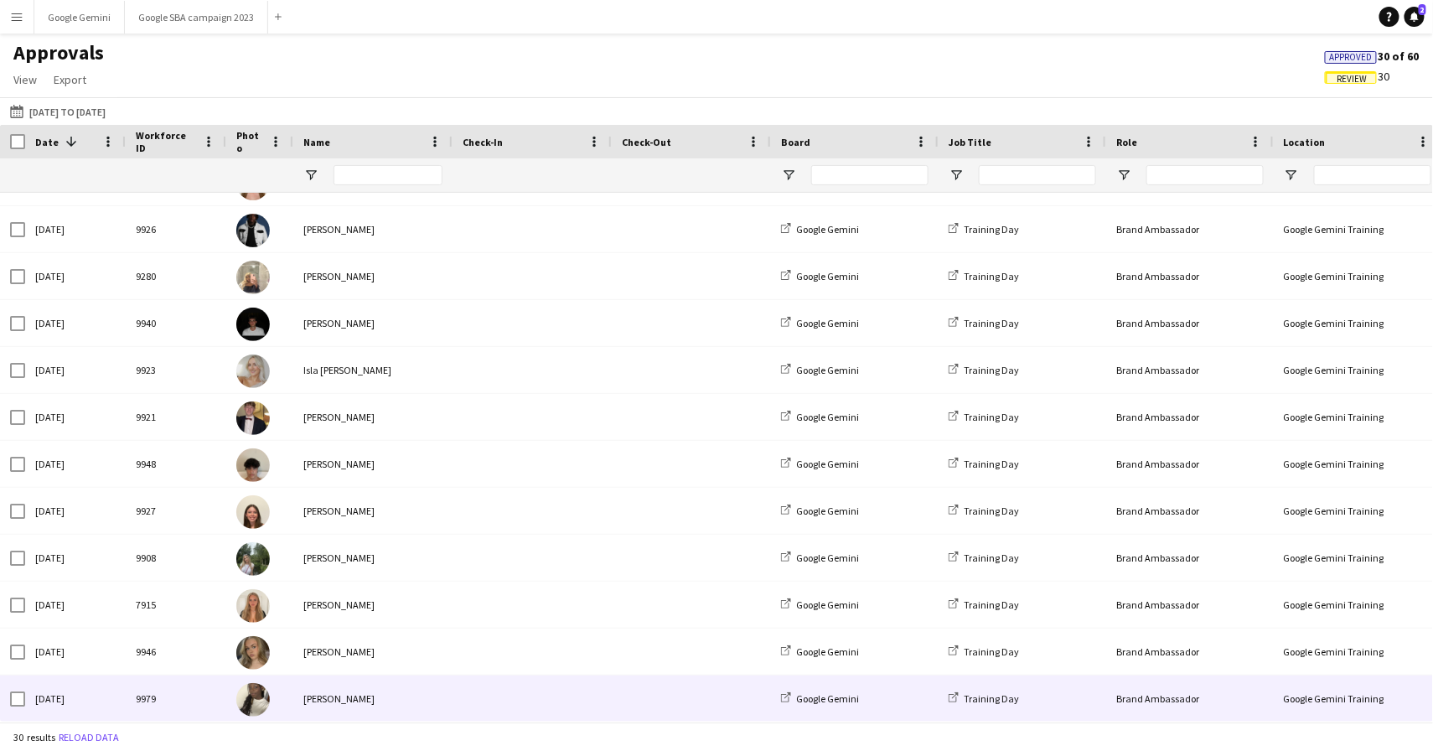
click at [297, 695] on div "[PERSON_NAME]" at bounding box center [372, 698] width 159 height 46
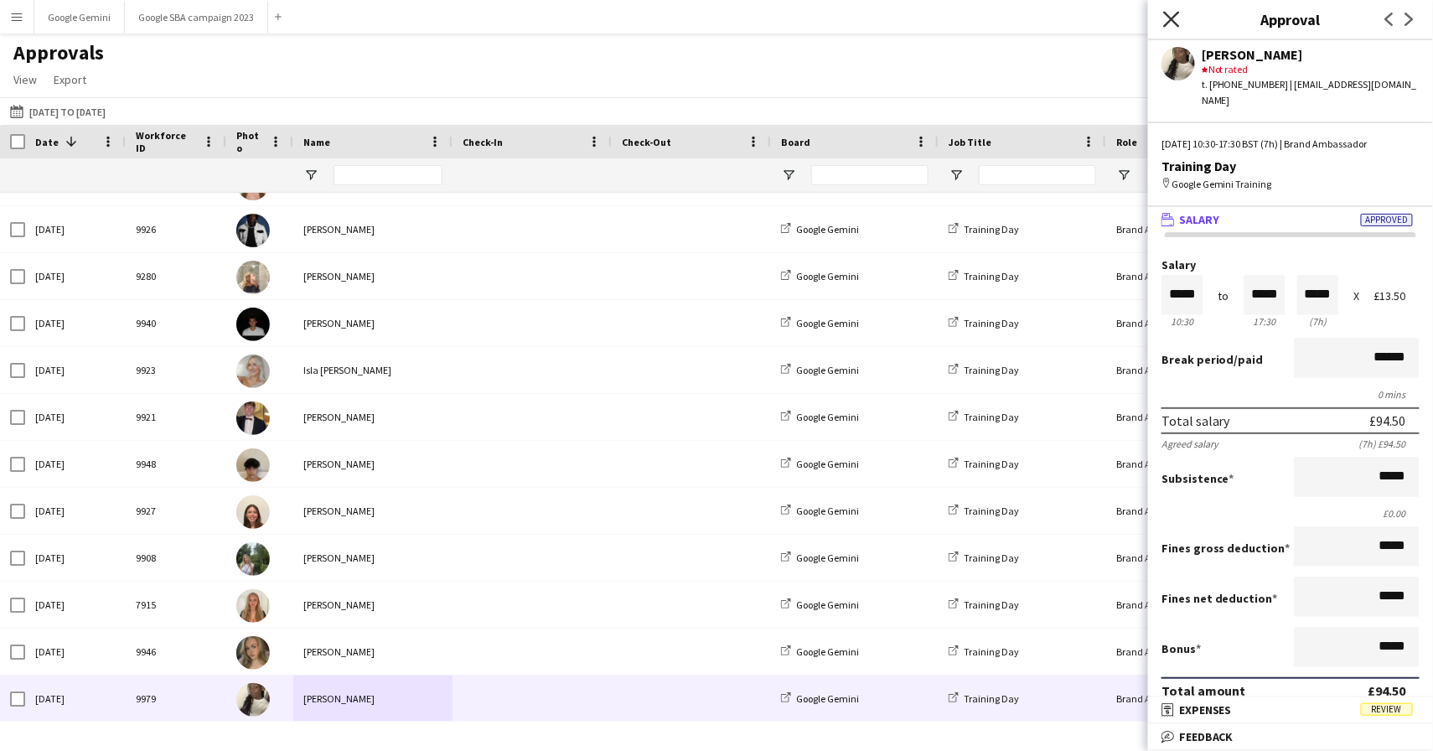
click at [1171, 23] on icon "Close pop-in" at bounding box center [1171, 19] width 16 height 16
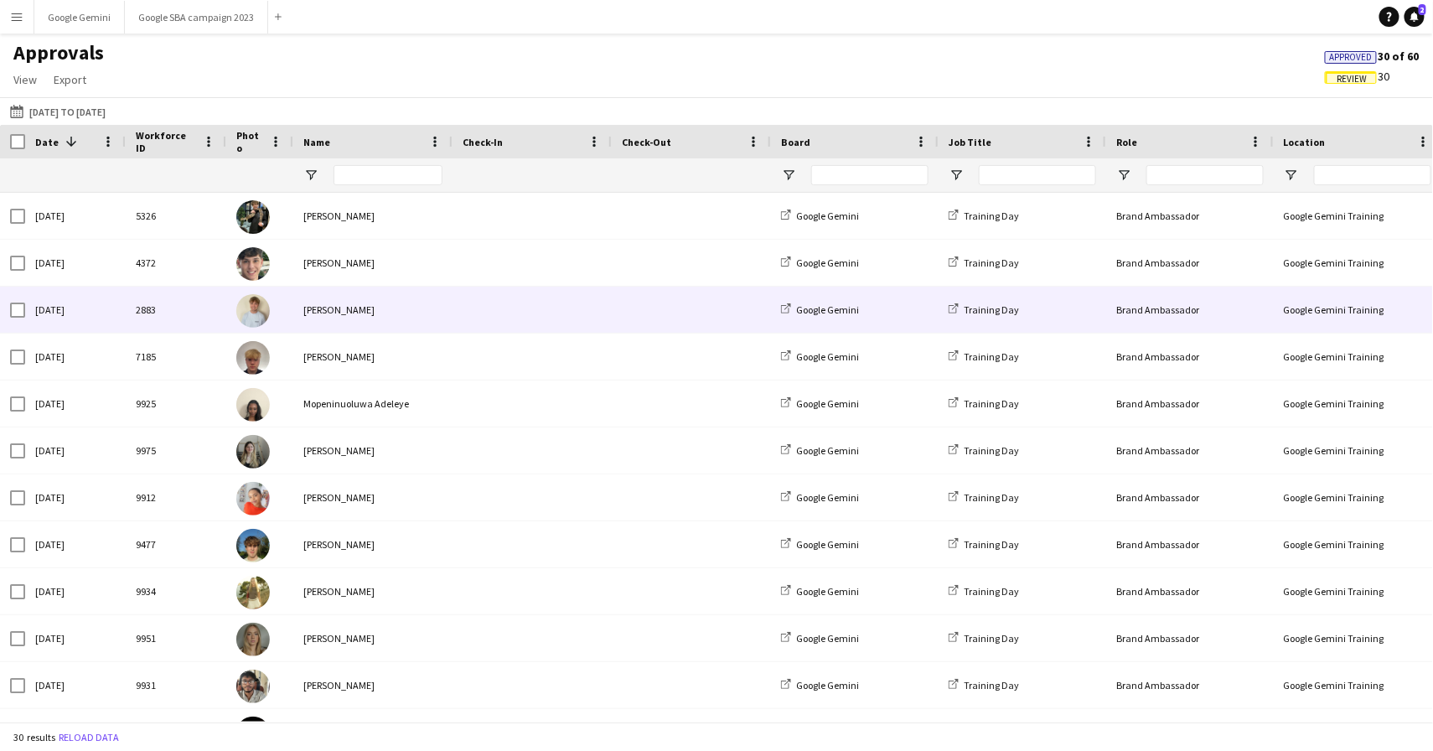
scroll to position [0, 0]
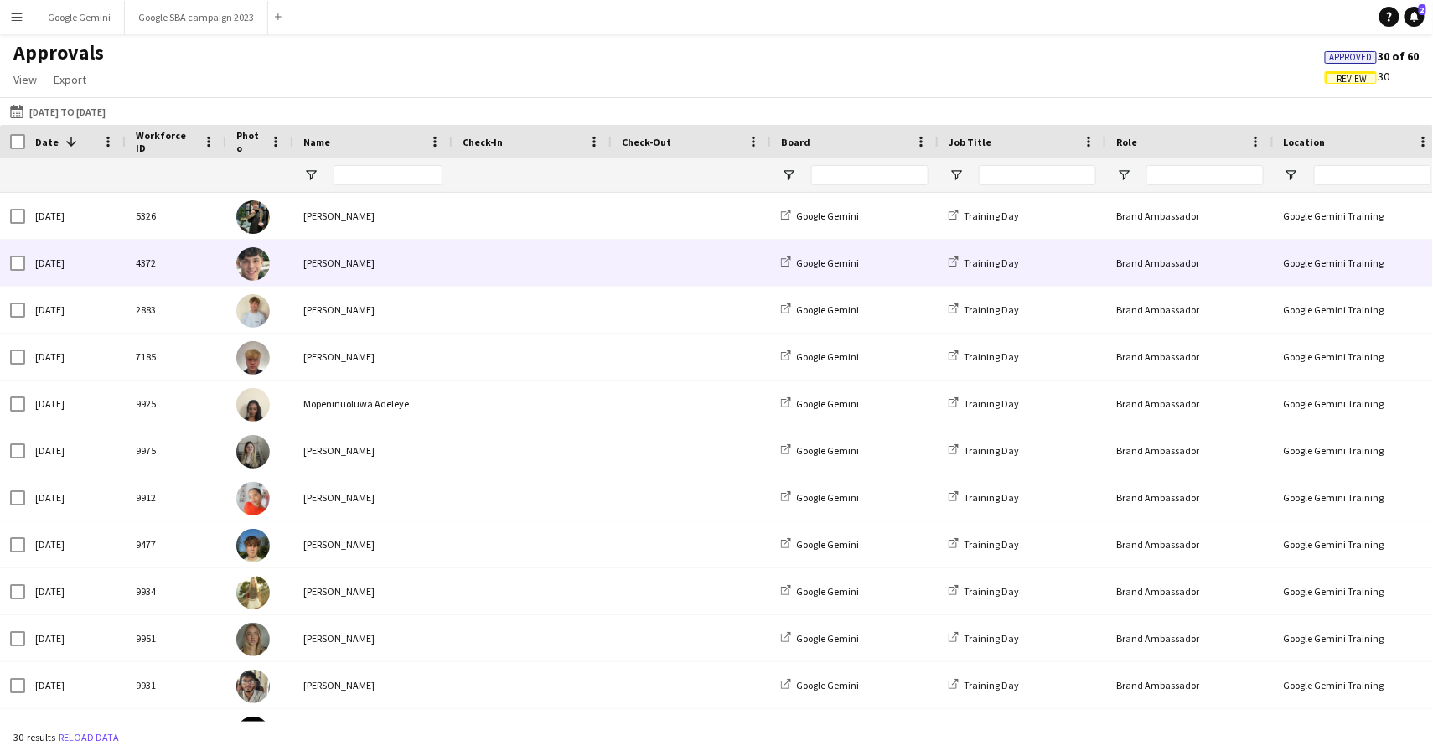
click at [347, 265] on div "Dexter Cohen" at bounding box center [372, 263] width 159 height 46
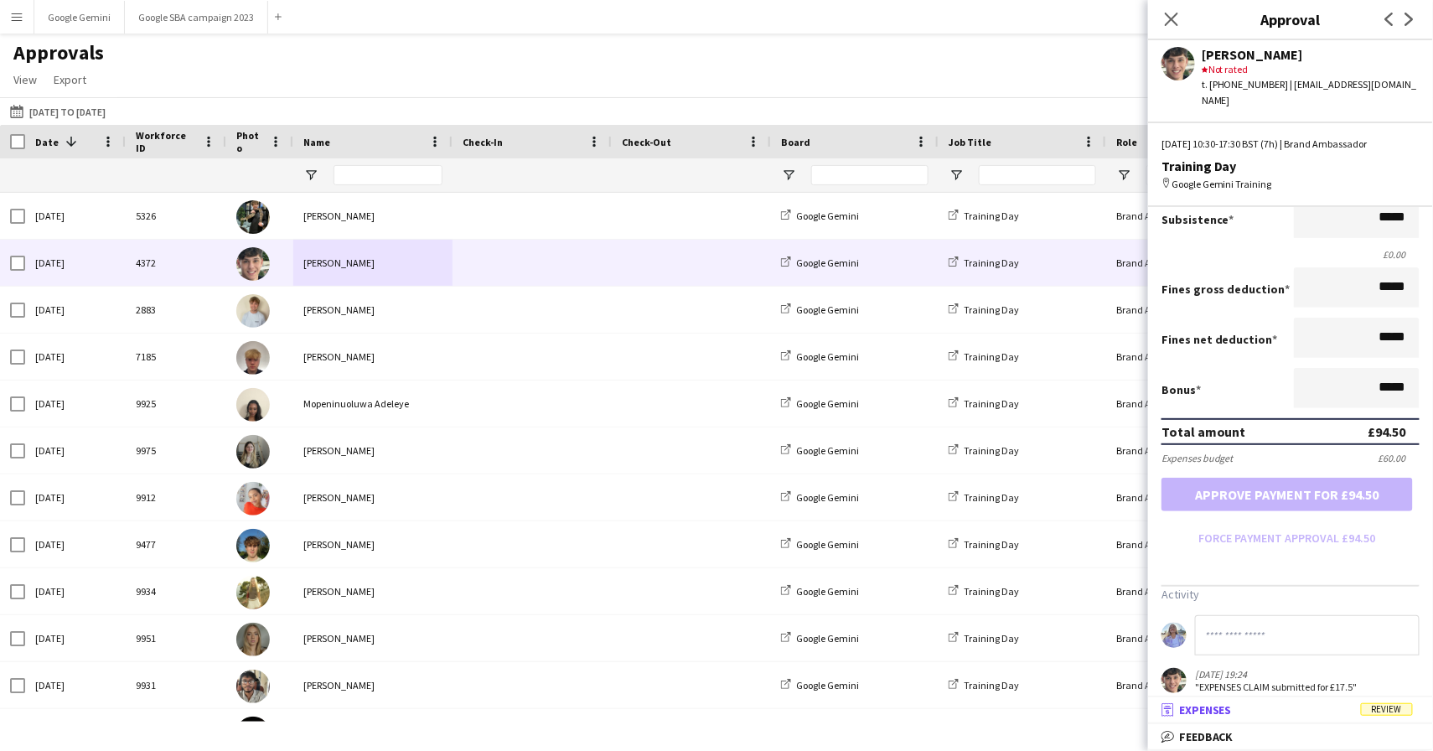
click at [1224, 714] on span "Expenses" at bounding box center [1205, 709] width 53 height 15
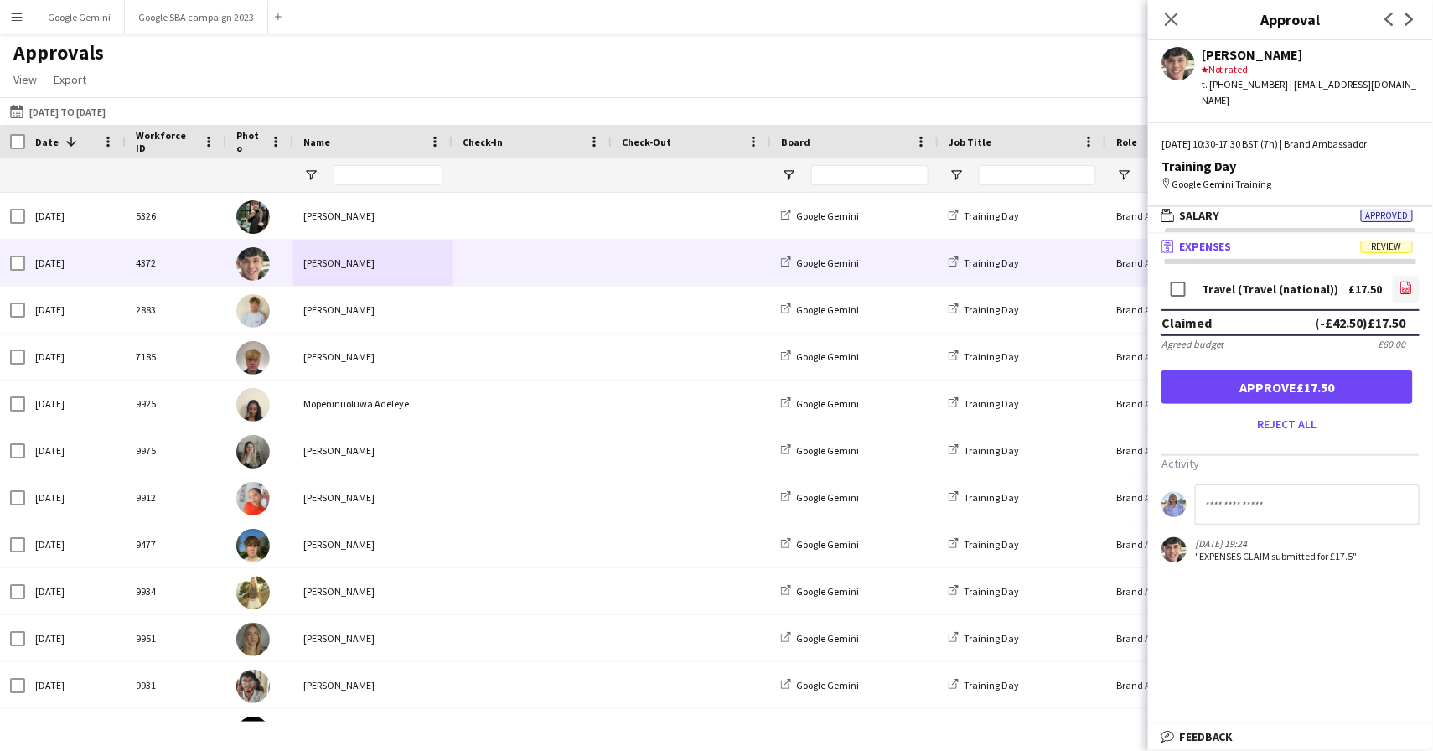
click at [1408, 281] on icon "file-image" at bounding box center [1405, 287] width 13 height 13
click at [1308, 371] on button "Approve £17.50" at bounding box center [1286, 387] width 251 height 34
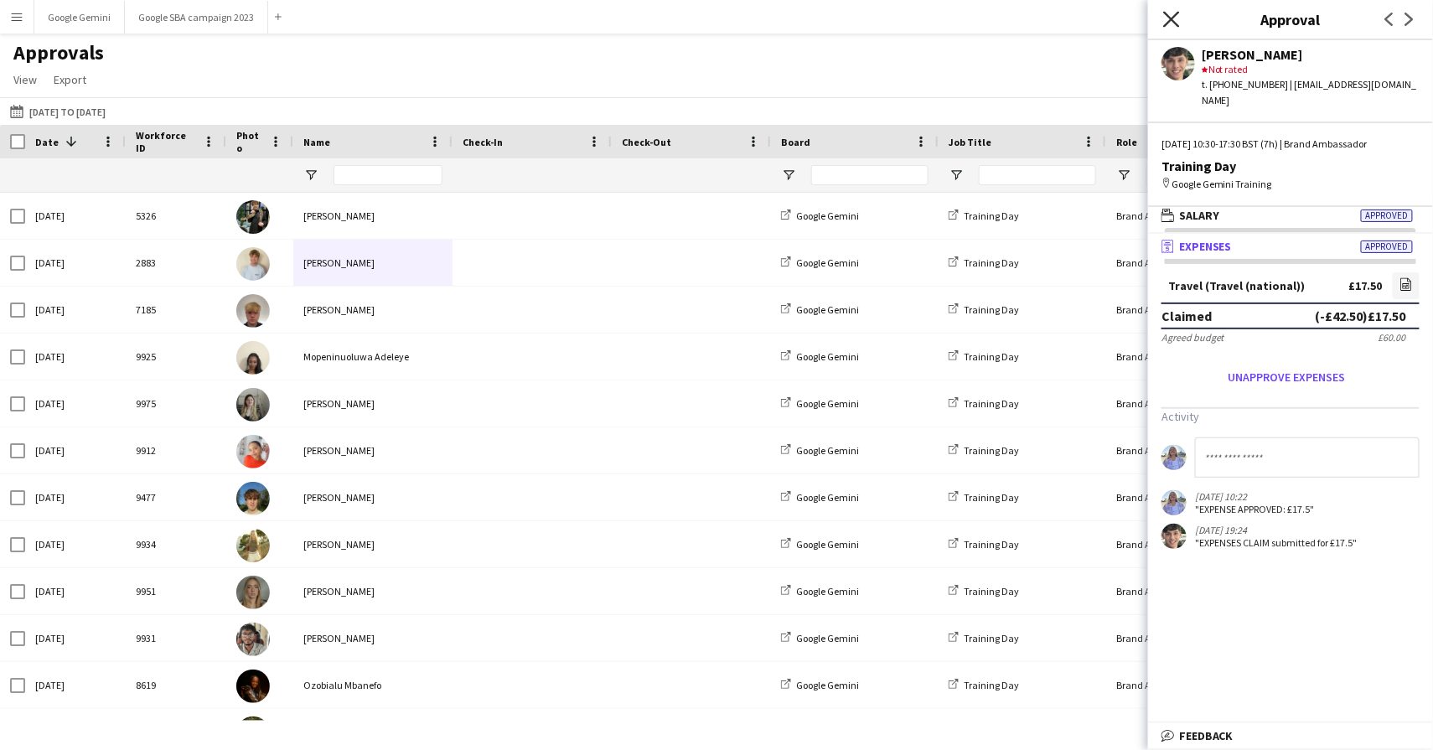
click at [1168, 23] on icon at bounding box center [1171, 19] width 16 height 16
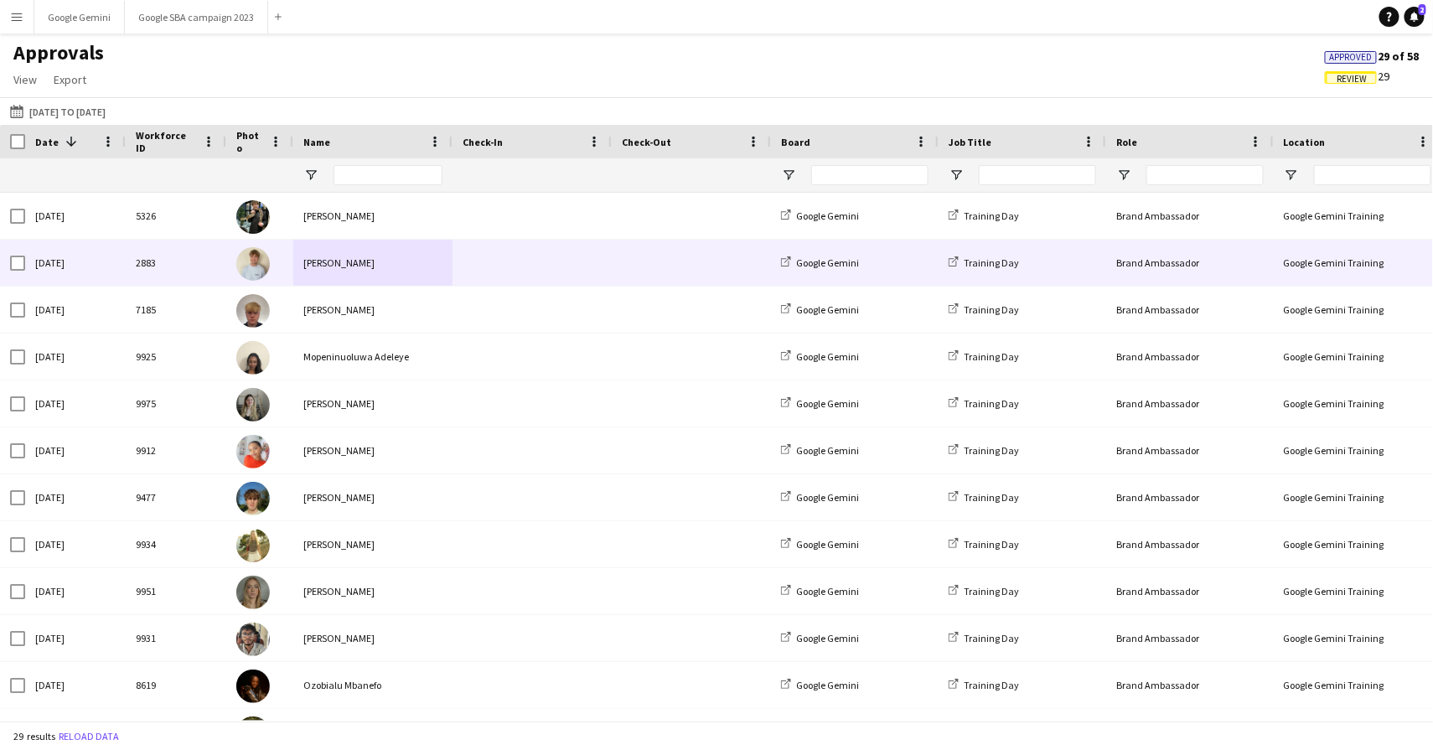
scroll to position [0, 0]
click at [360, 266] on div "Jake Scott" at bounding box center [372, 263] width 159 height 46
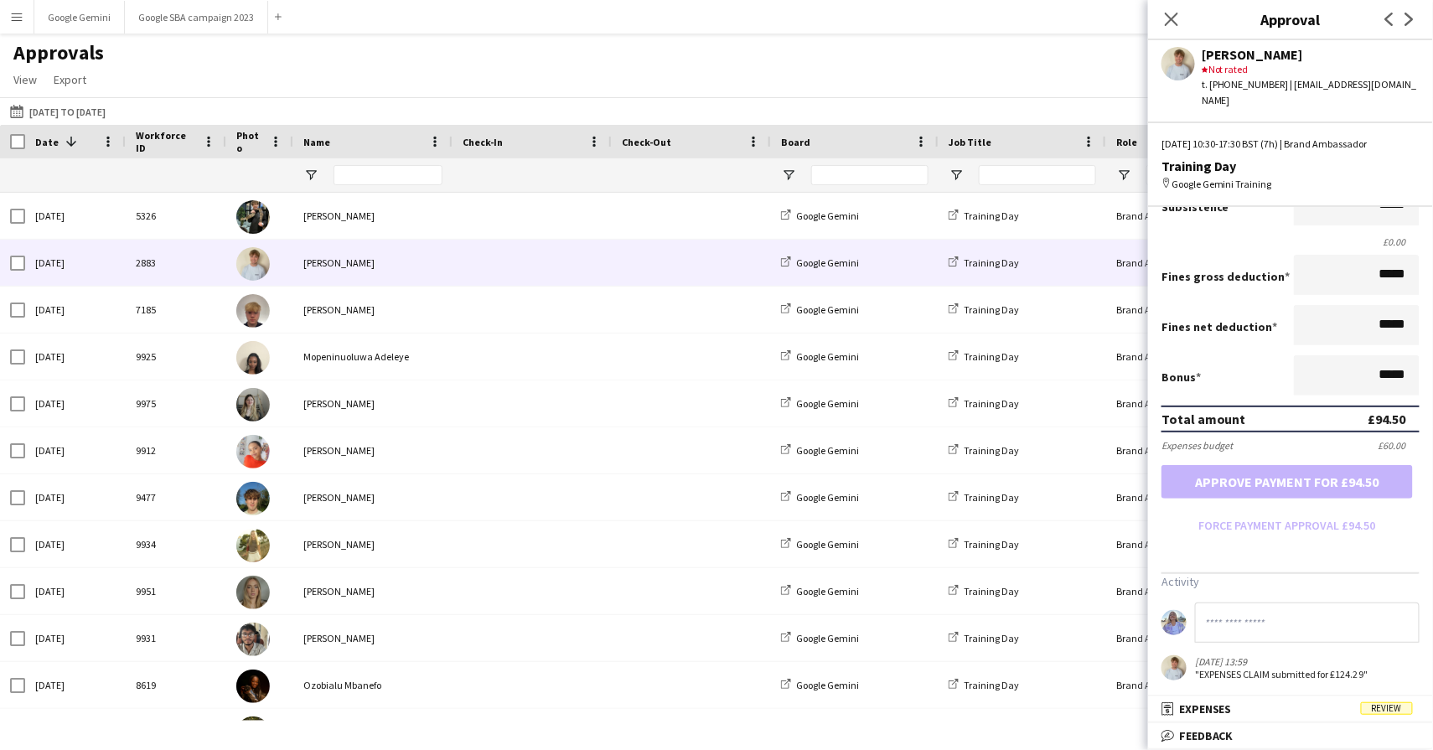
scroll to position [271, 0]
click at [1397, 702] on span "Review" at bounding box center [1386, 708] width 52 height 13
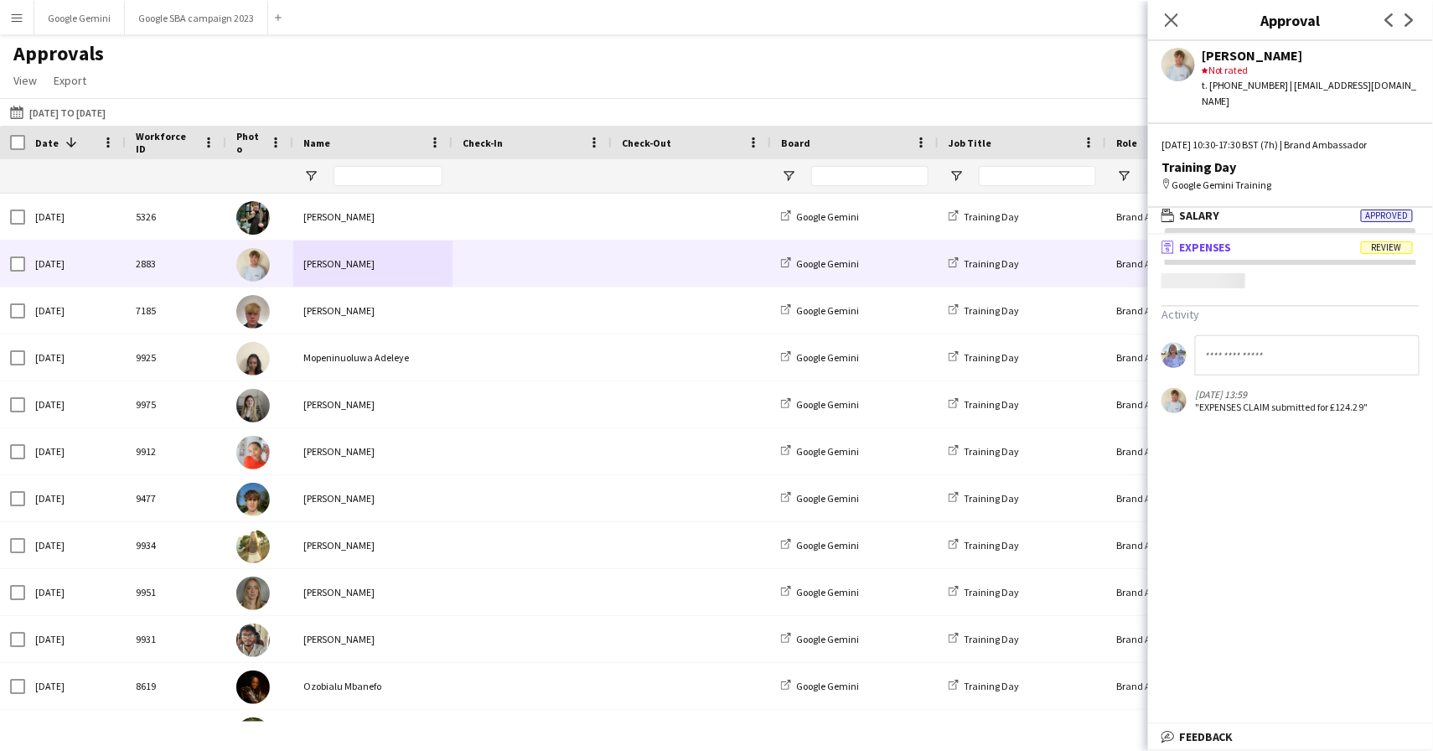
scroll to position [4, 0]
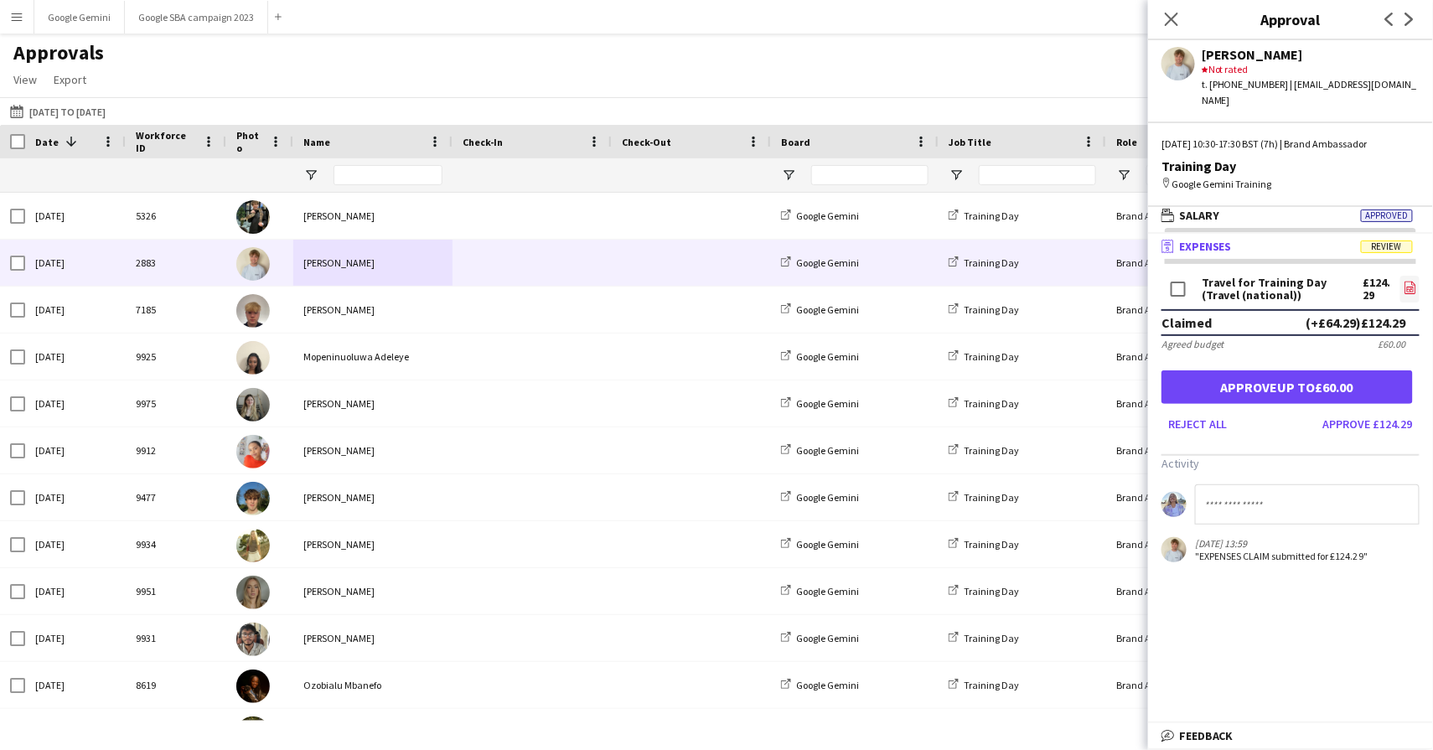
click at [1406, 281] on icon "file-image" at bounding box center [1409, 287] width 13 height 13
click at [1381, 410] on button "Approve £124.29" at bounding box center [1367, 423] width 103 height 27
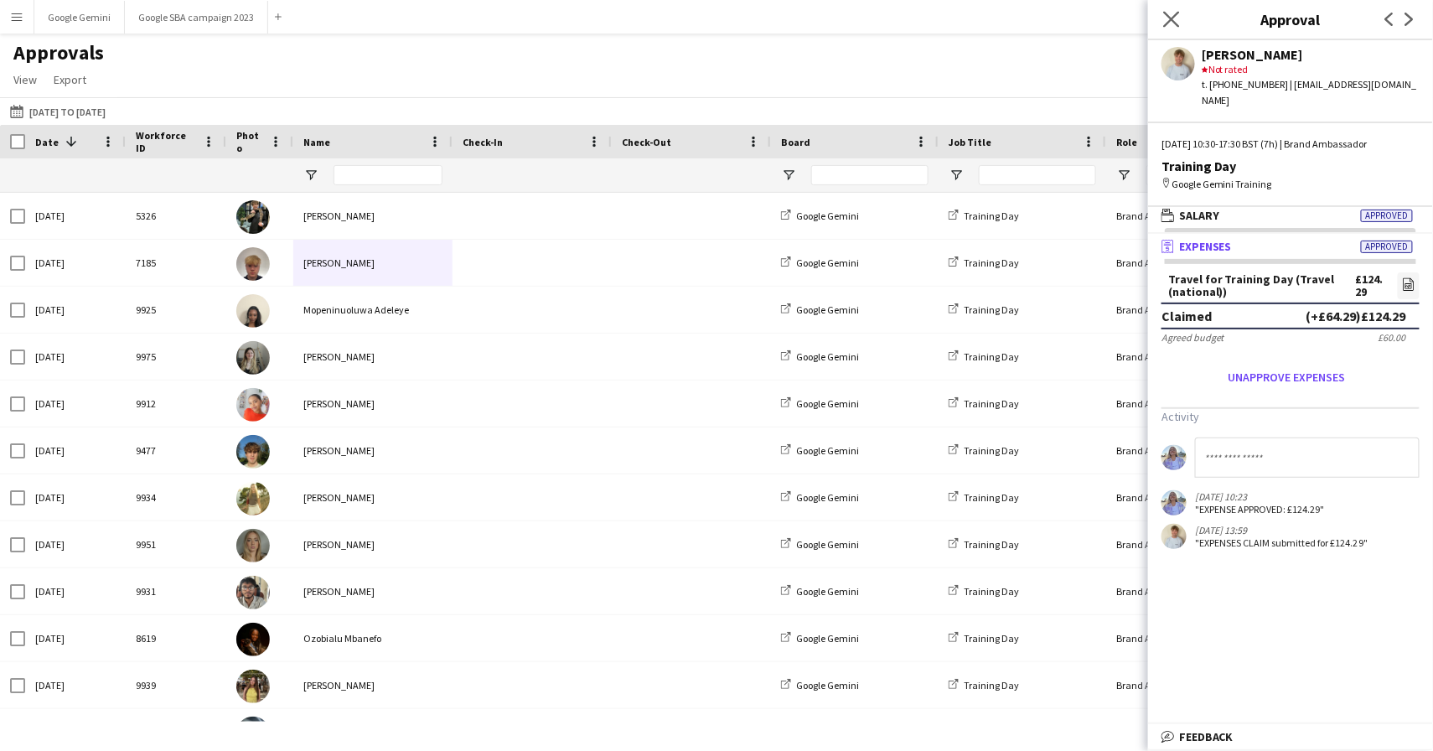
click at [1179, 18] on icon "Close pop-in" at bounding box center [1171, 19] width 16 height 16
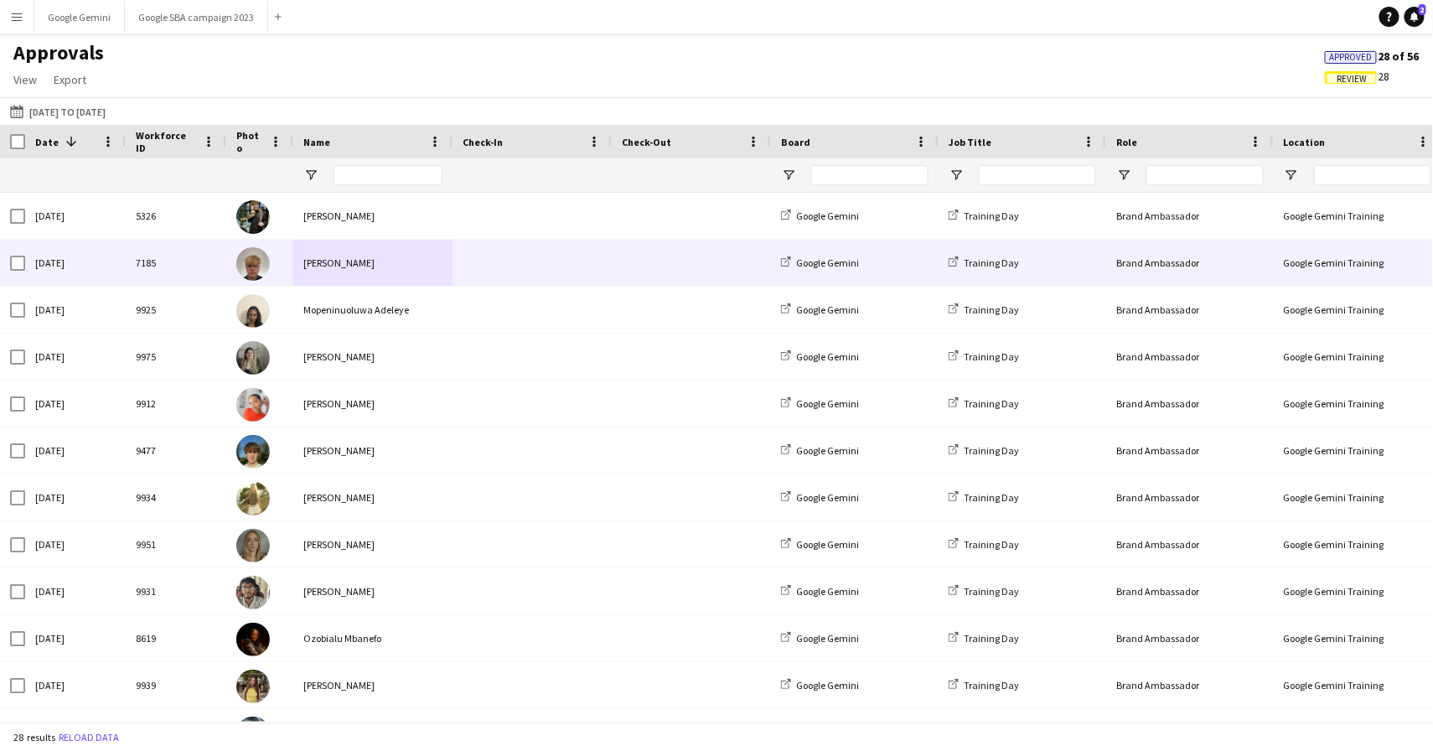
scroll to position [0, 0]
click at [343, 264] on div "[PERSON_NAME]" at bounding box center [372, 263] width 159 height 46
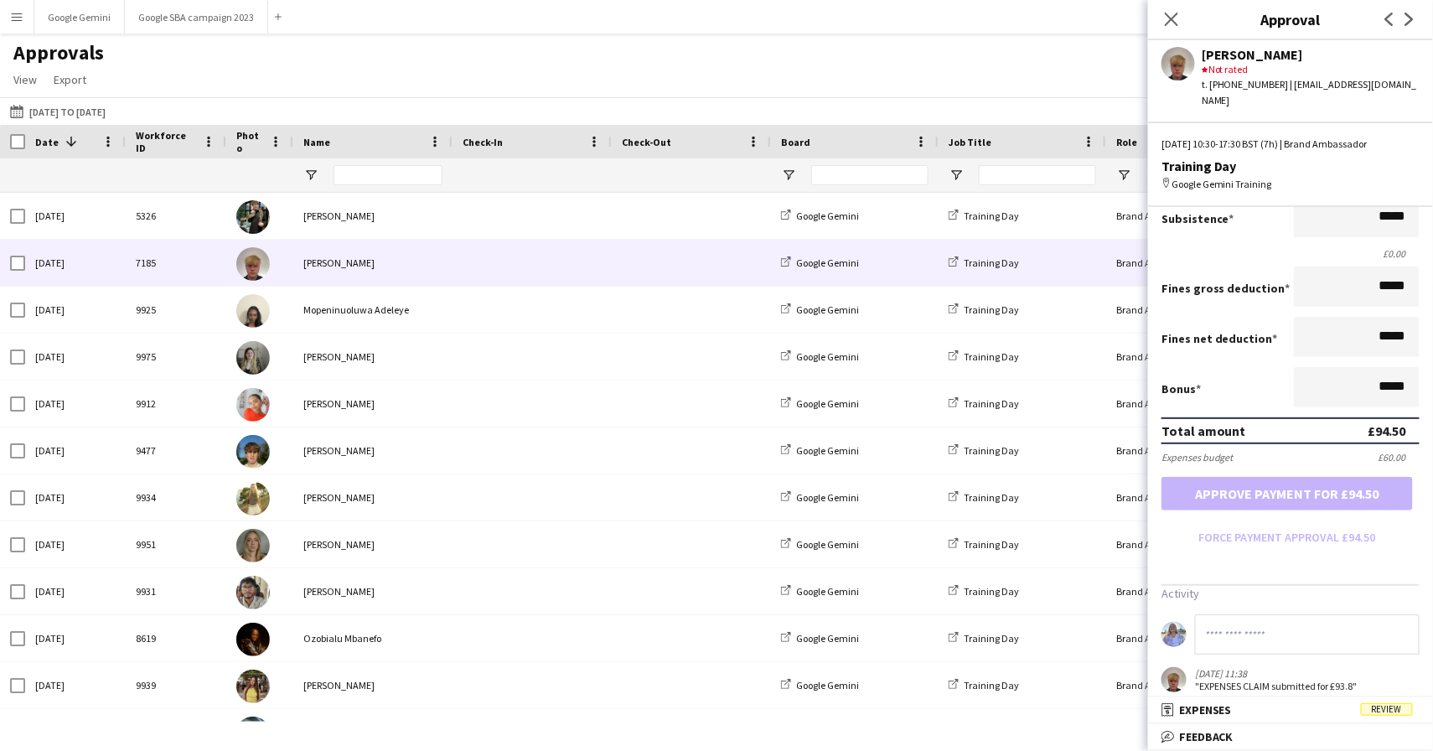
scroll to position [259, 0]
click at [1169, 19] on icon "Close pop-in" at bounding box center [1171, 19] width 16 height 16
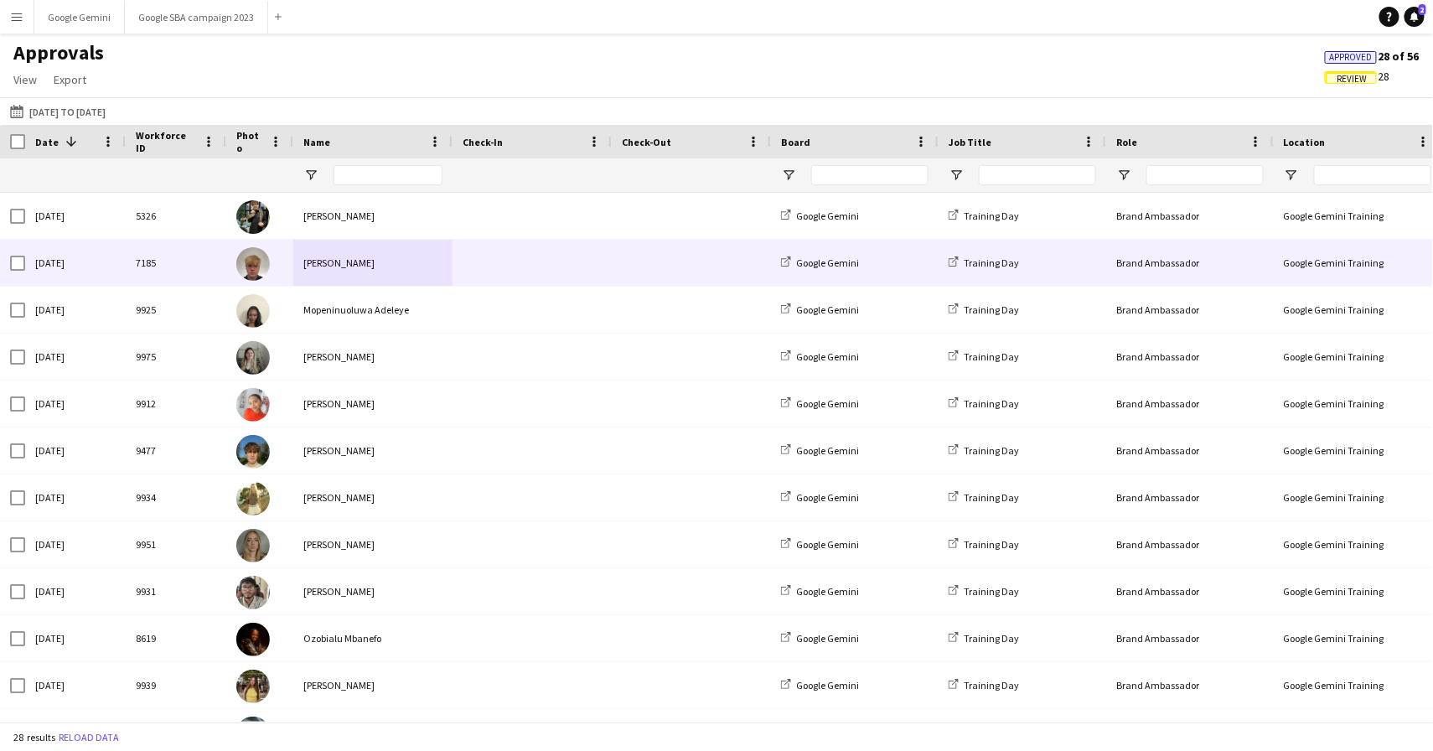
click at [324, 266] on div "[PERSON_NAME]" at bounding box center [372, 263] width 159 height 46
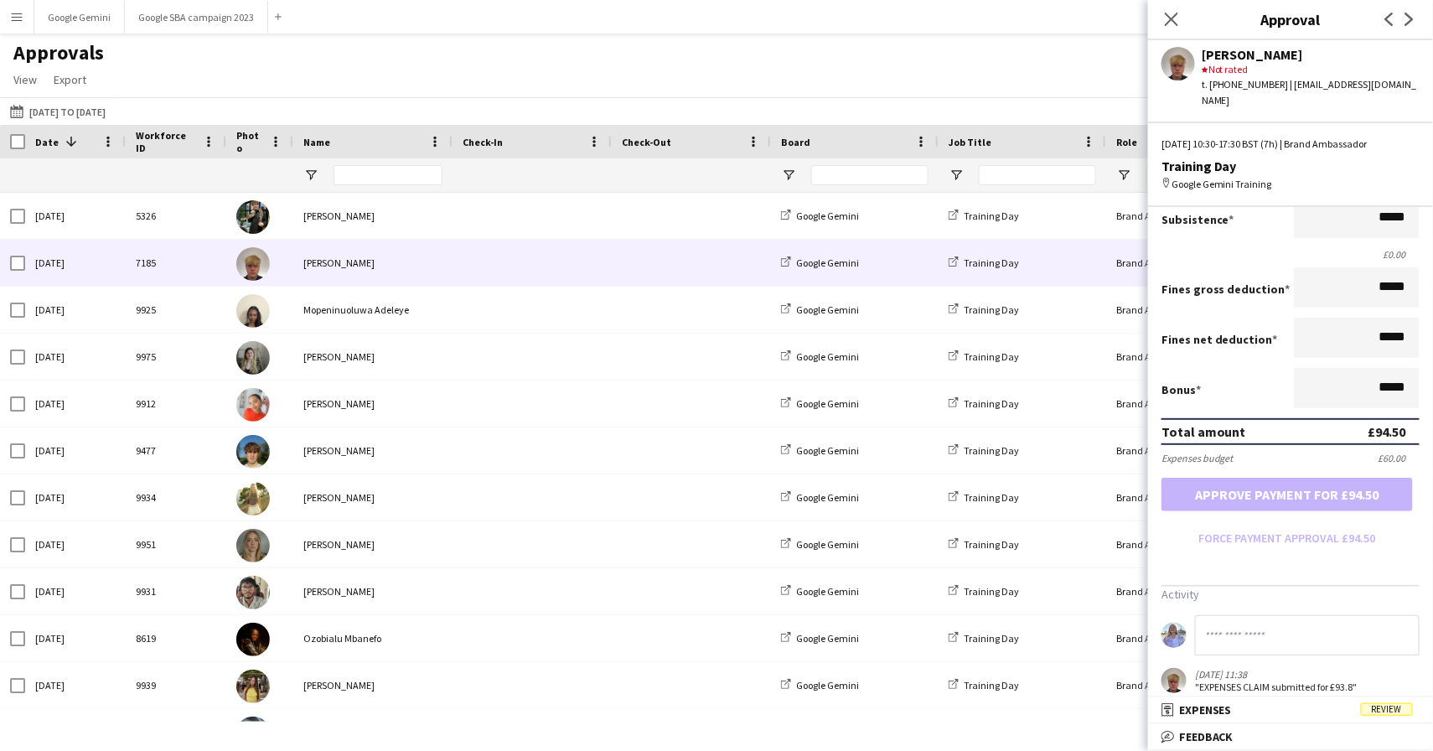
scroll to position [0, 0]
click at [1220, 711] on span "Expenses" at bounding box center [1205, 709] width 53 height 15
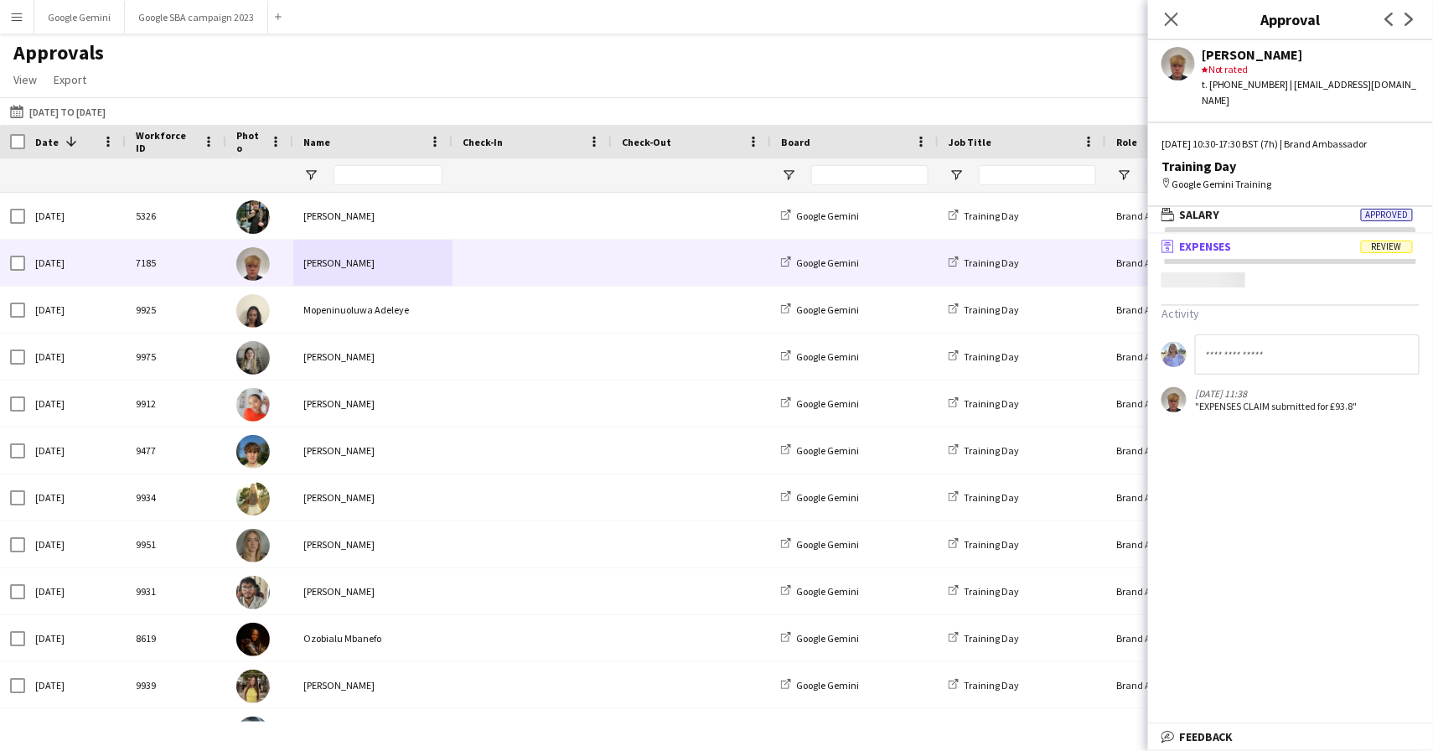
scroll to position [4, 0]
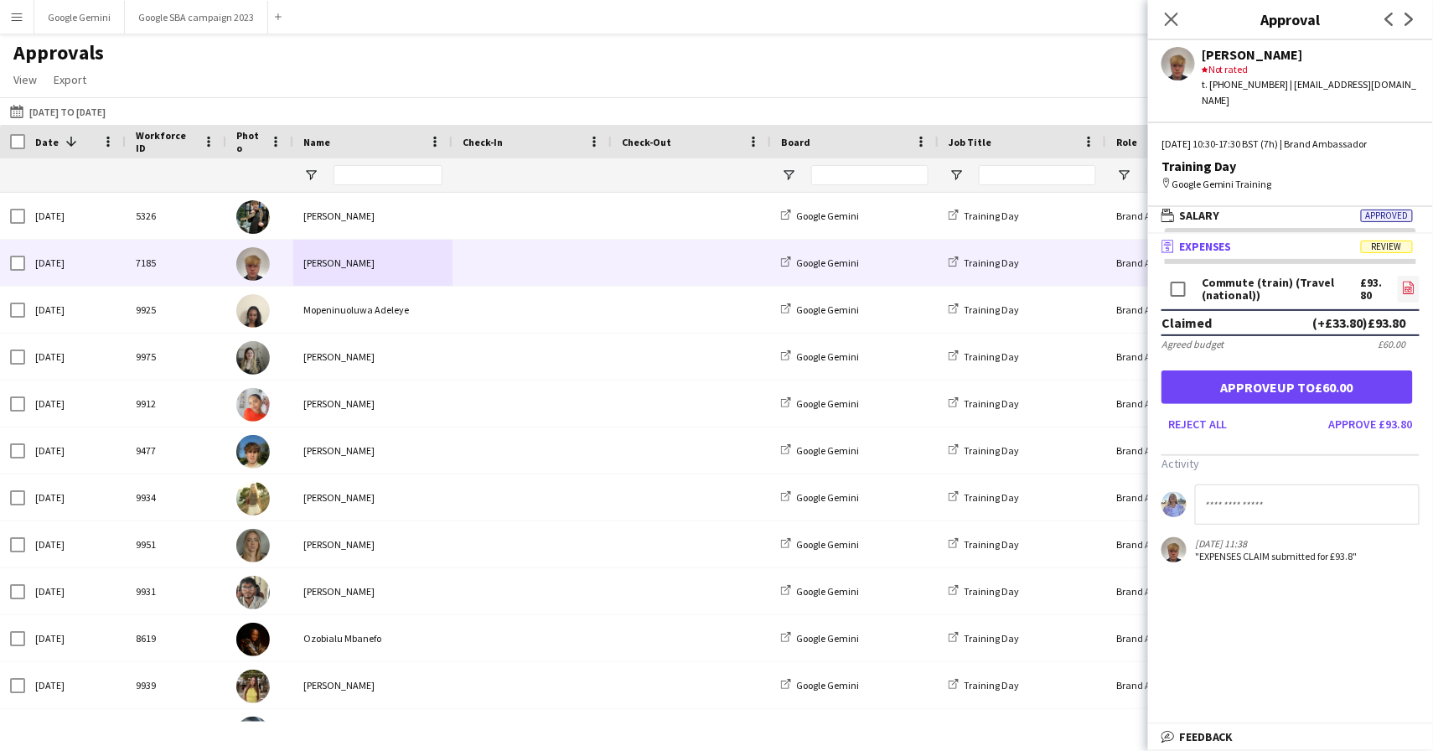
click at [1408, 281] on icon "file-image" at bounding box center [1408, 287] width 13 height 13
click at [1394, 410] on button "Approve £93.80" at bounding box center [1370, 423] width 97 height 27
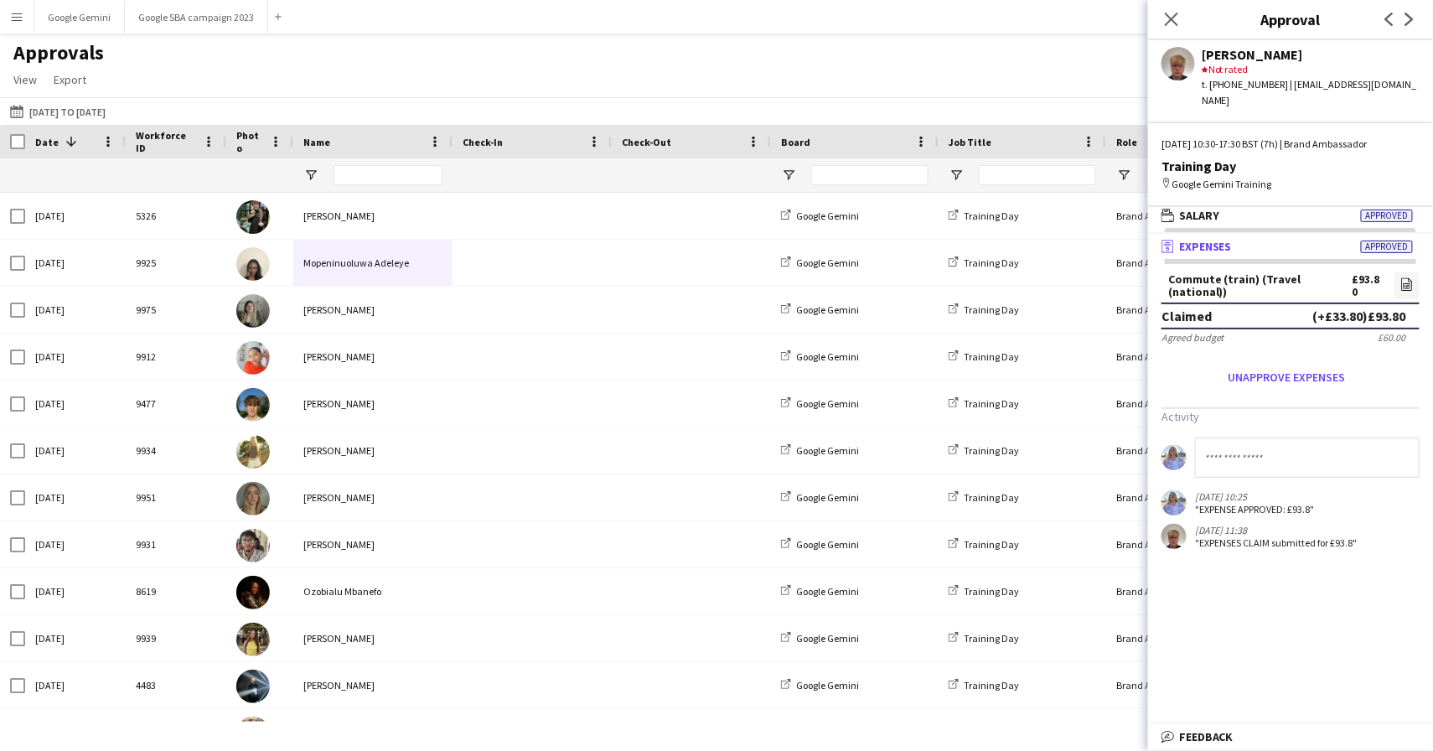
scroll to position [0, 0]
click at [1159, 8] on div "Close pop-in" at bounding box center [1171, 19] width 47 height 39
click at [1175, 26] on icon "Close pop-in" at bounding box center [1171, 19] width 16 height 16
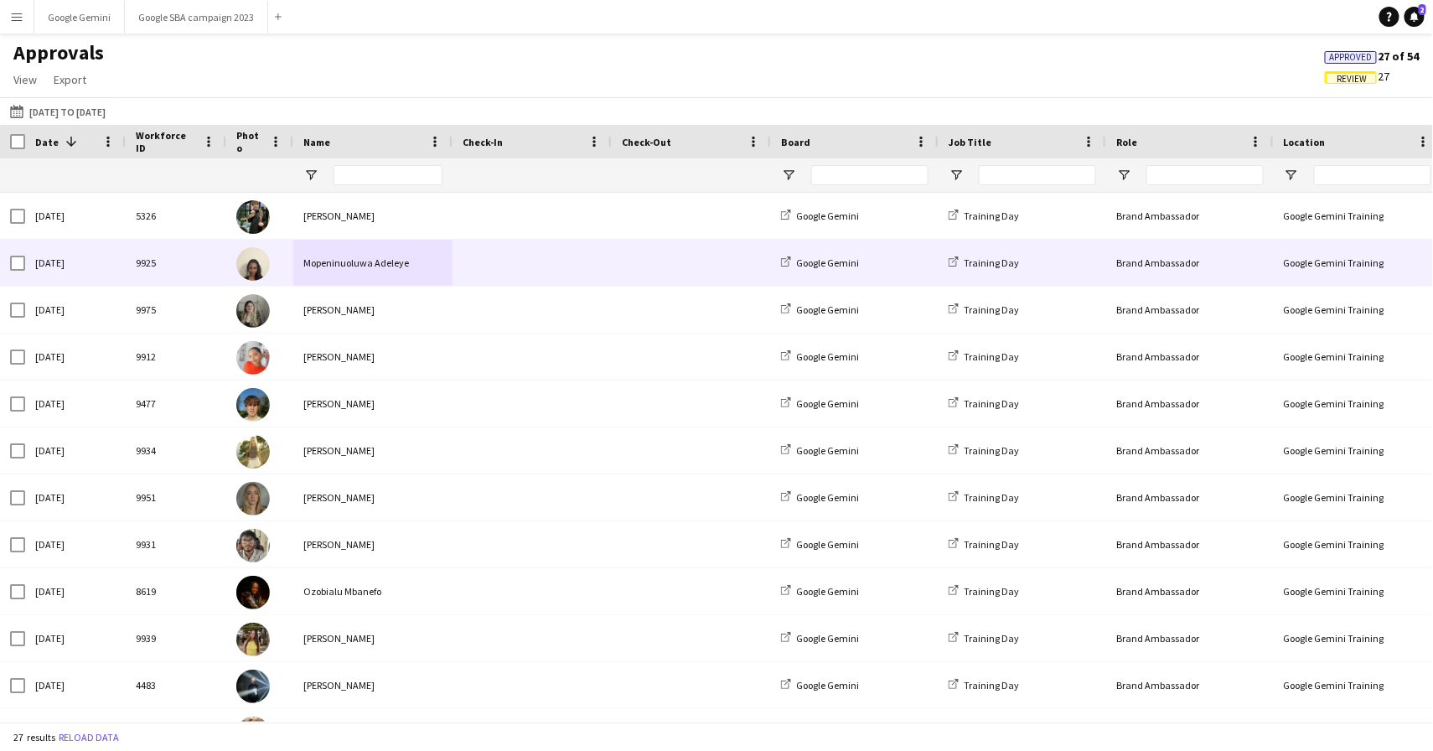
click at [411, 259] on div "Mopeninuoluwa Adeleye" at bounding box center [372, 263] width 159 height 46
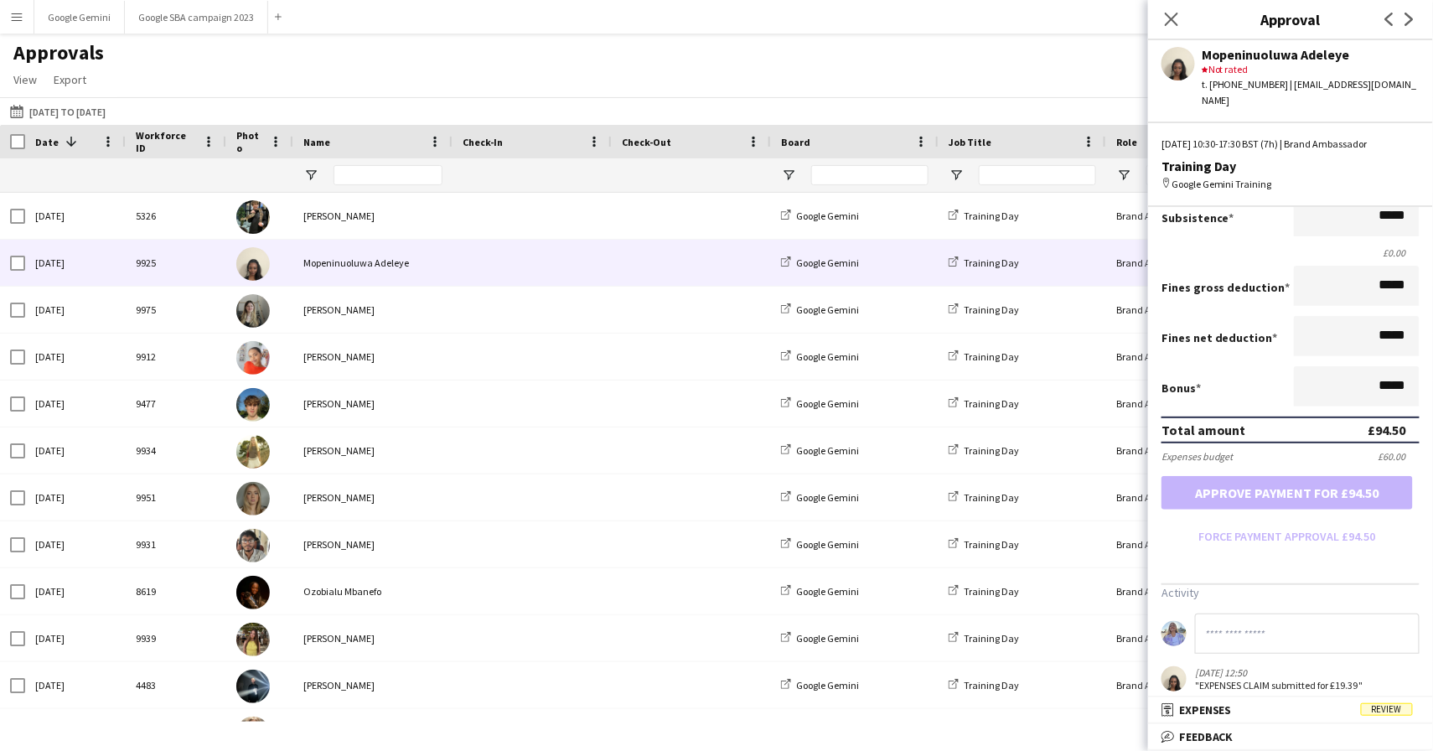
scroll to position [259, 0]
click at [1247, 708] on mat-panel-title "receipt Expenses Review" at bounding box center [1287, 709] width 278 height 15
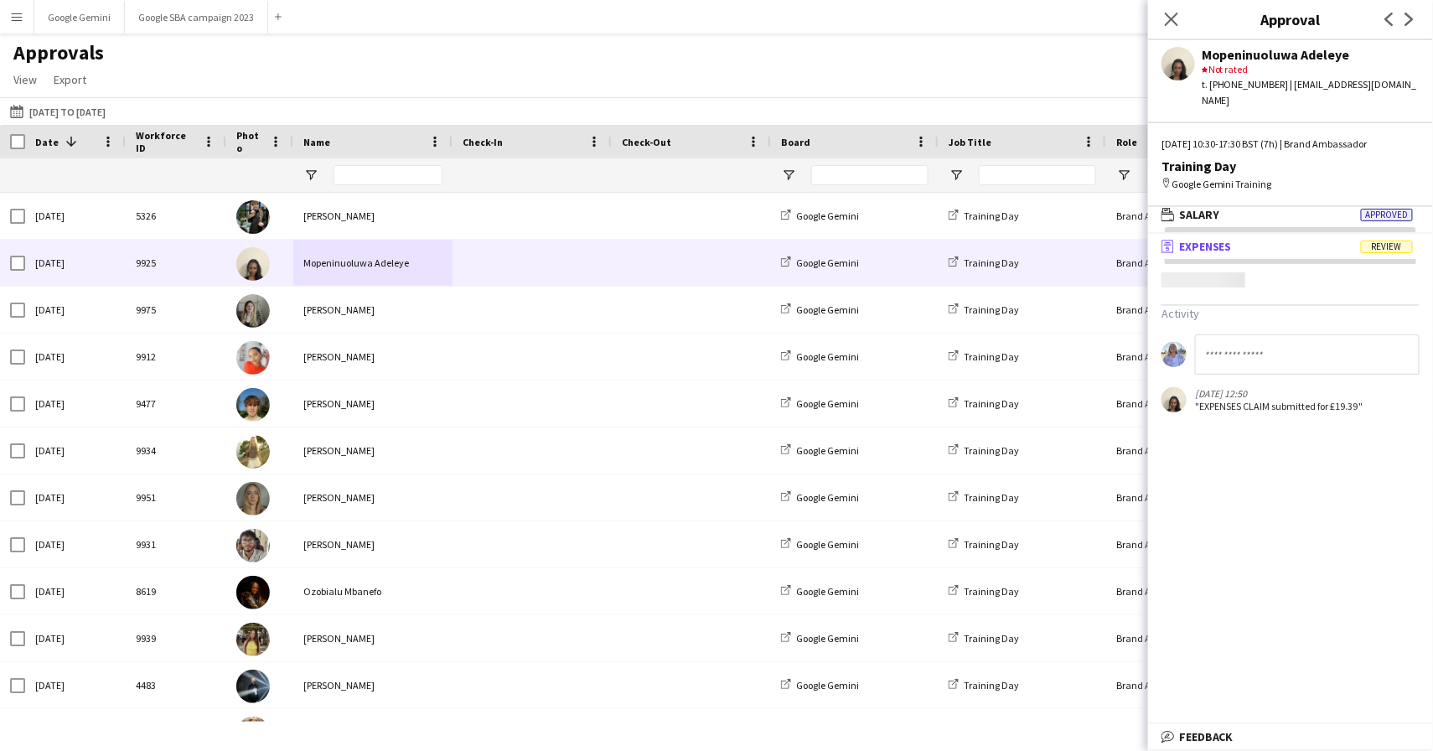
scroll to position [4, 0]
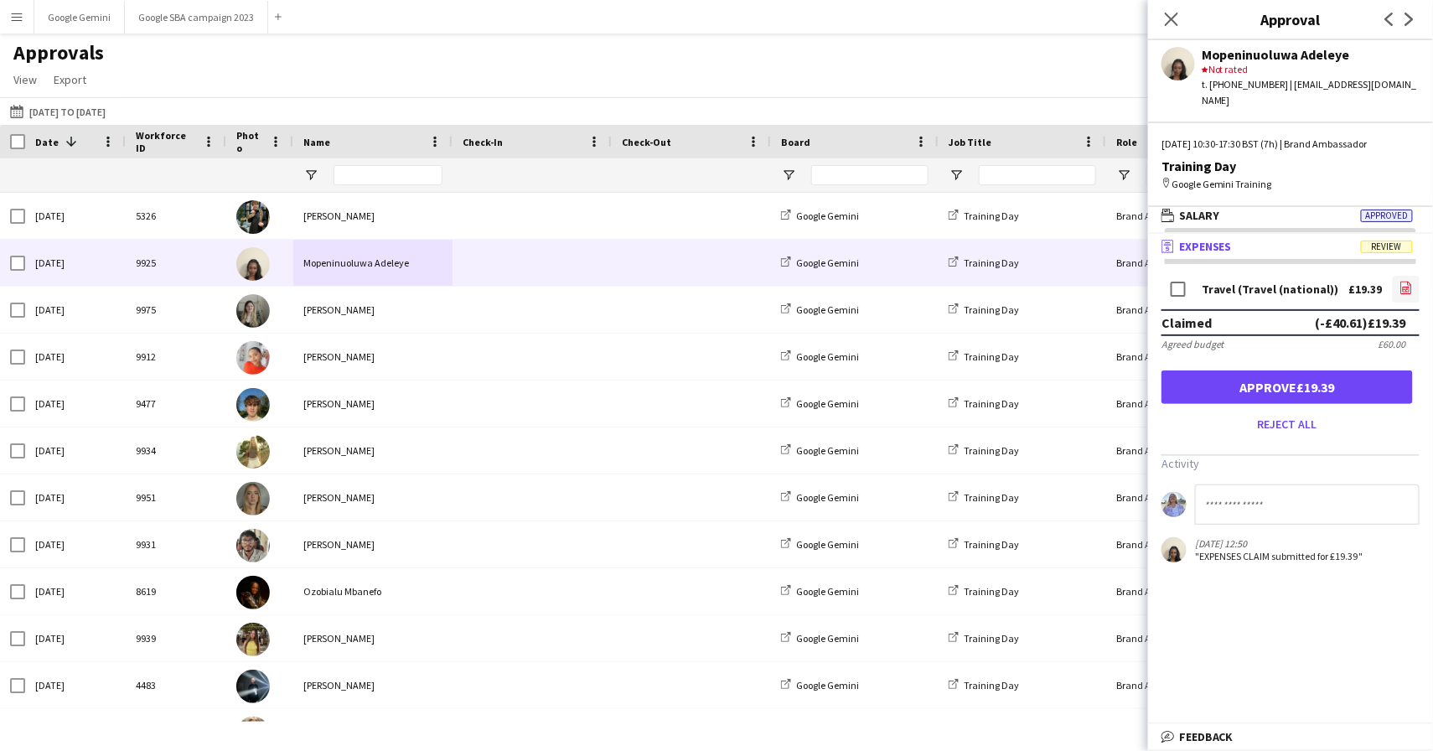
click at [1411, 281] on icon at bounding box center [1406, 287] width 11 height 13
click at [1336, 374] on button "Approve £19.39" at bounding box center [1286, 387] width 251 height 34
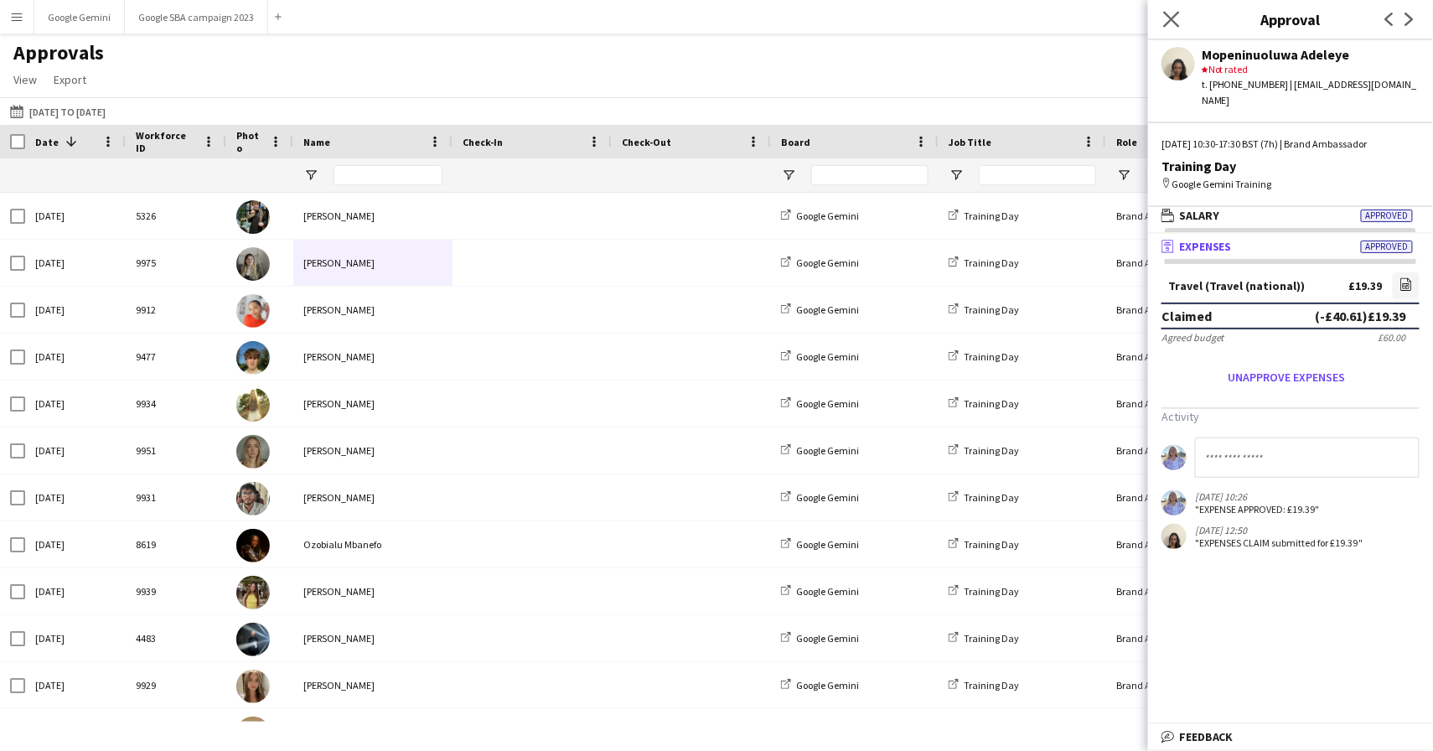
click at [1169, 8] on div "Close pop-in" at bounding box center [1171, 19] width 47 height 39
click at [1172, 23] on icon "Close pop-in" at bounding box center [1171, 19] width 16 height 16
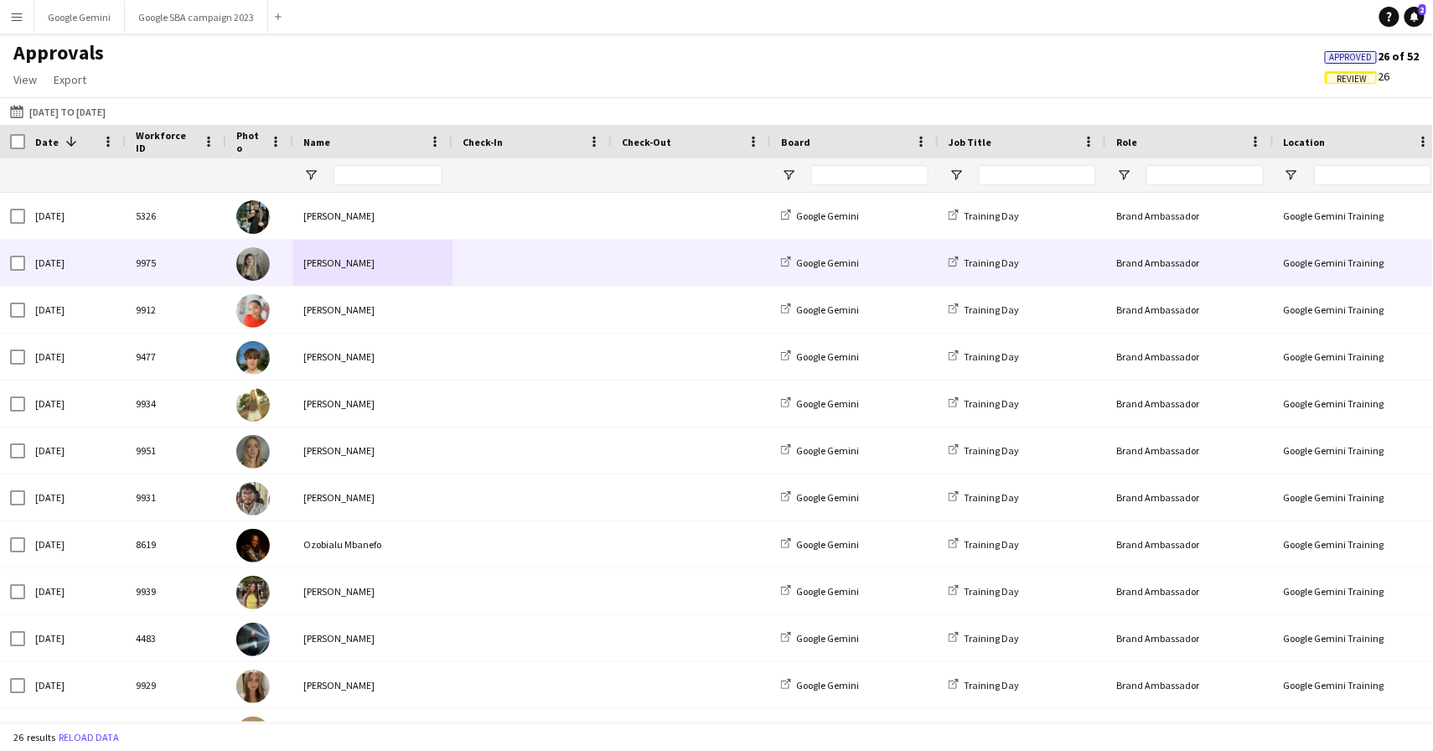
click at [358, 270] on div "[PERSON_NAME]" at bounding box center [372, 263] width 159 height 46
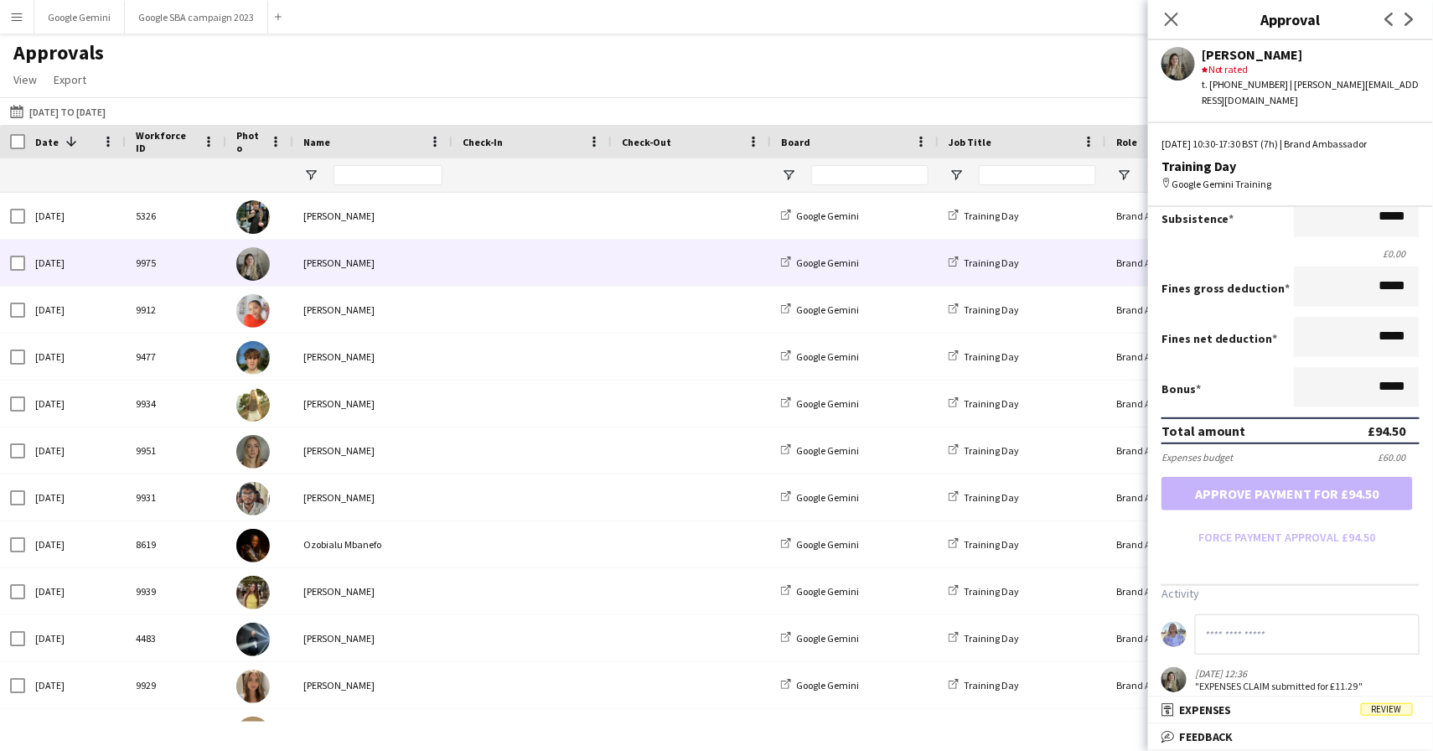
scroll to position [259, 0]
click at [1224, 718] on mat-expansion-panel-header "receipt Expenses Review" at bounding box center [1290, 709] width 285 height 25
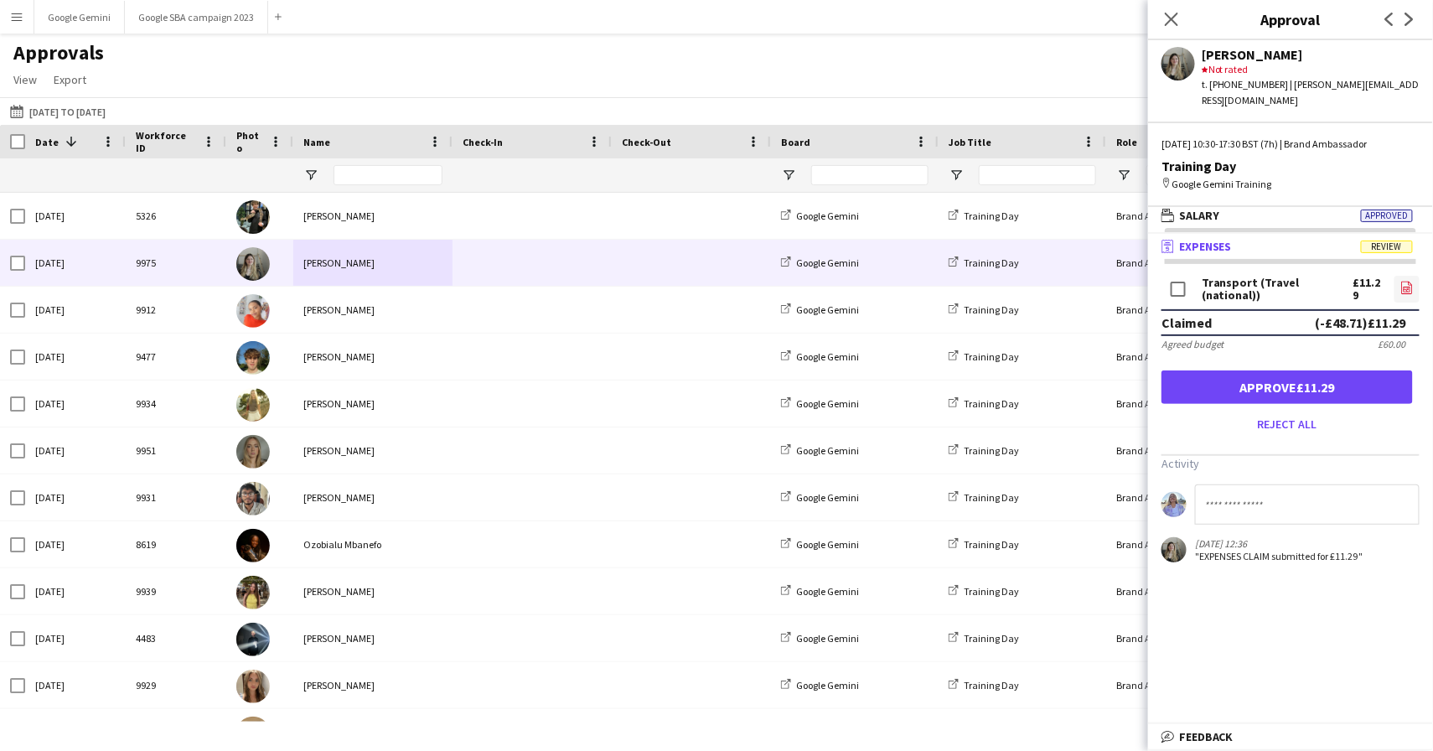
click at [1402, 281] on icon at bounding box center [1407, 287] width 11 height 13
click at [1340, 370] on button "Approve £11.29" at bounding box center [1286, 387] width 251 height 34
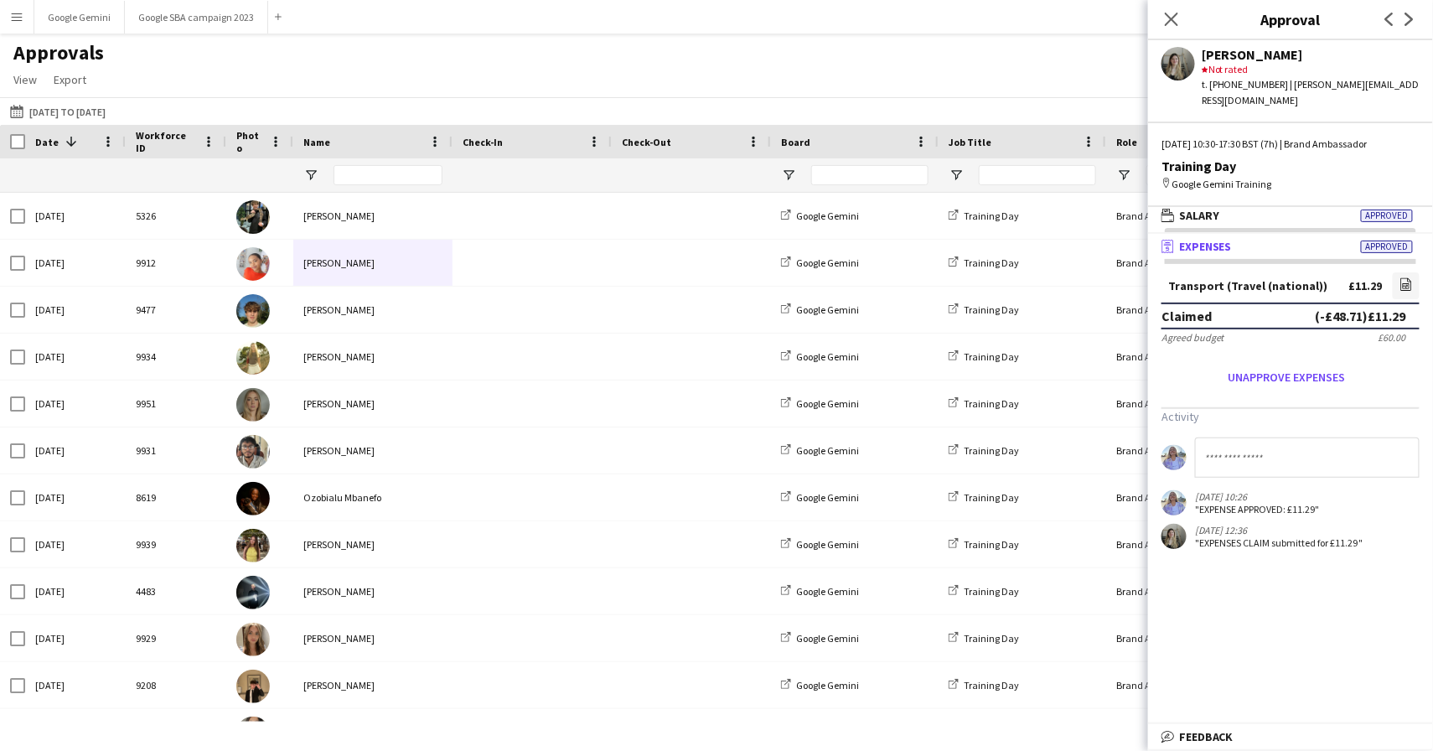
scroll to position [0, 0]
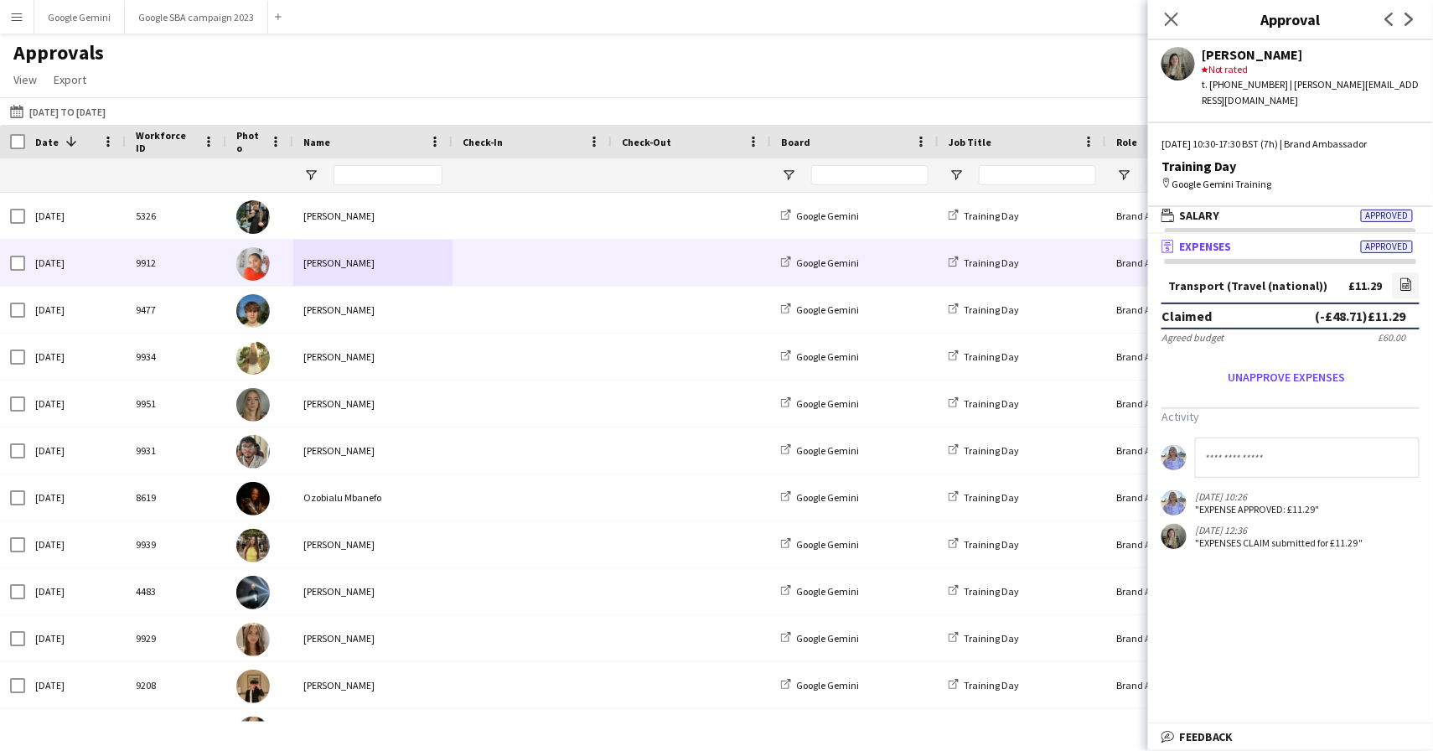
click at [556, 246] on span at bounding box center [531, 263] width 139 height 46
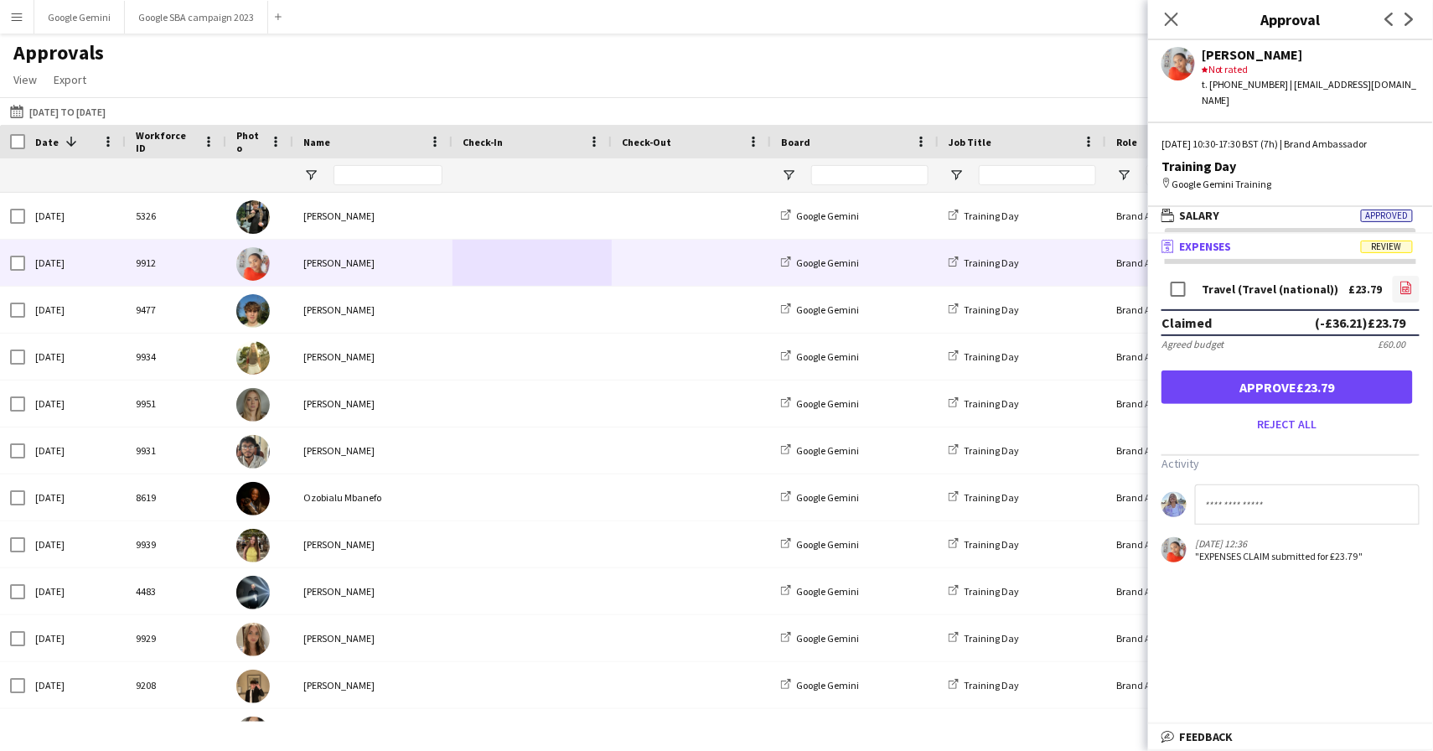
click at [1405, 281] on icon "file-image" at bounding box center [1405, 287] width 13 height 13
click at [1300, 370] on button "Approve £23.79" at bounding box center [1286, 387] width 251 height 34
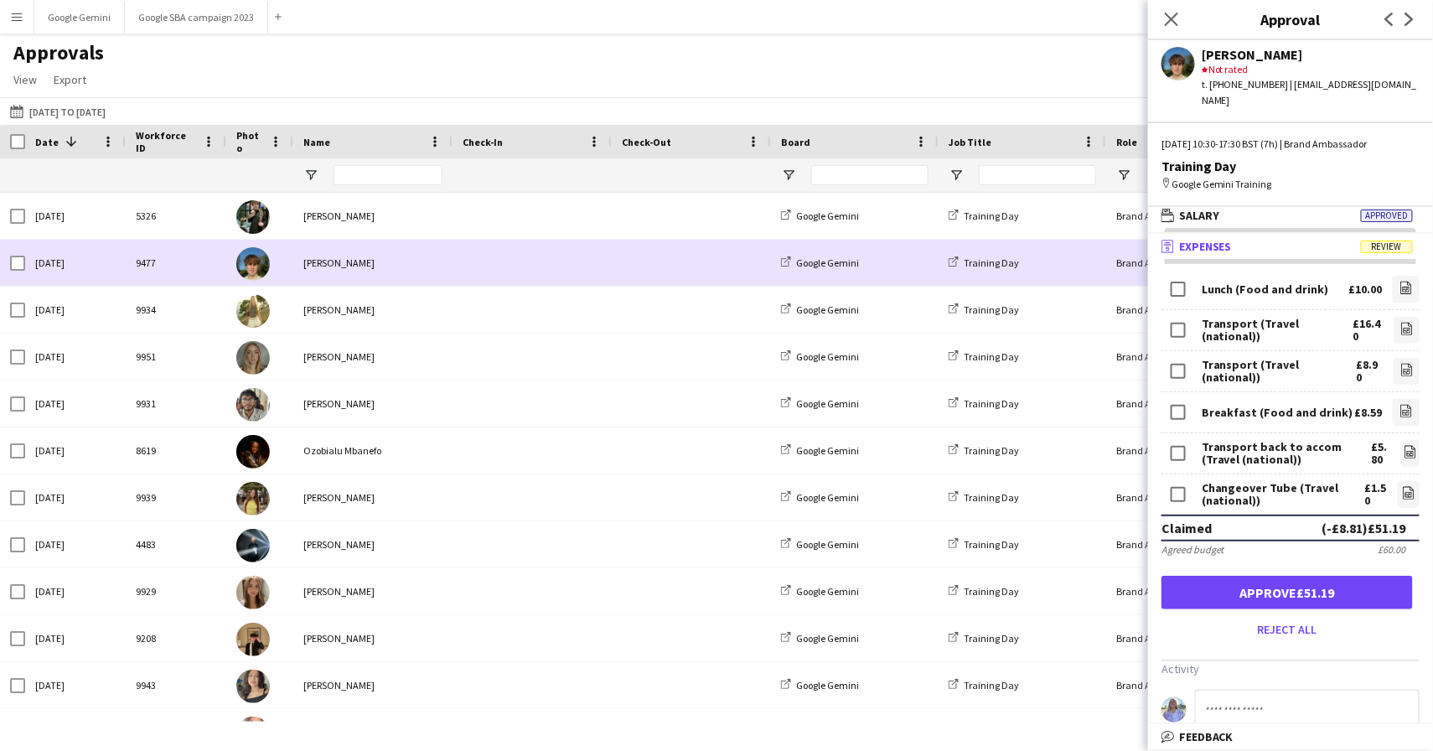
click at [337, 266] on div "[PERSON_NAME]" at bounding box center [372, 263] width 159 height 46
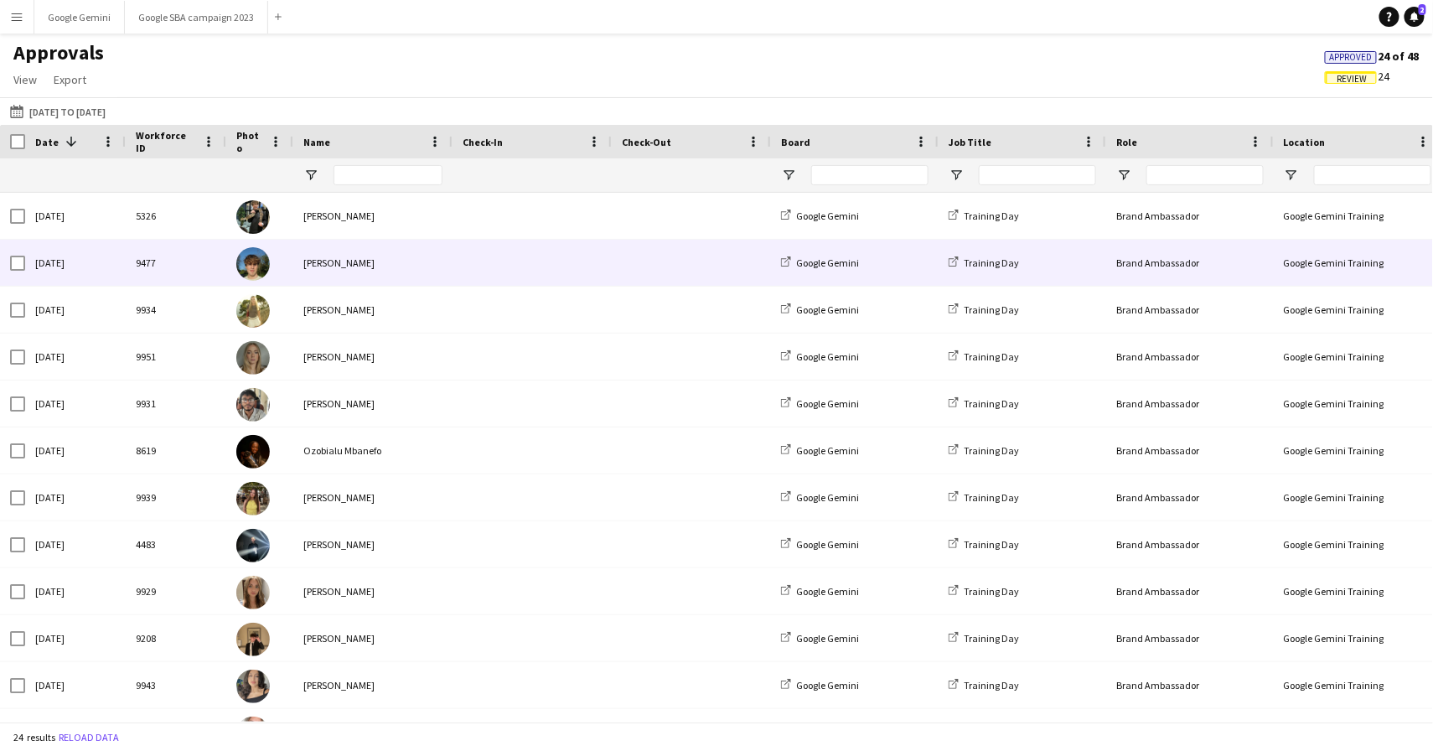
click at [437, 277] on div "[PERSON_NAME]" at bounding box center [372, 263] width 159 height 46
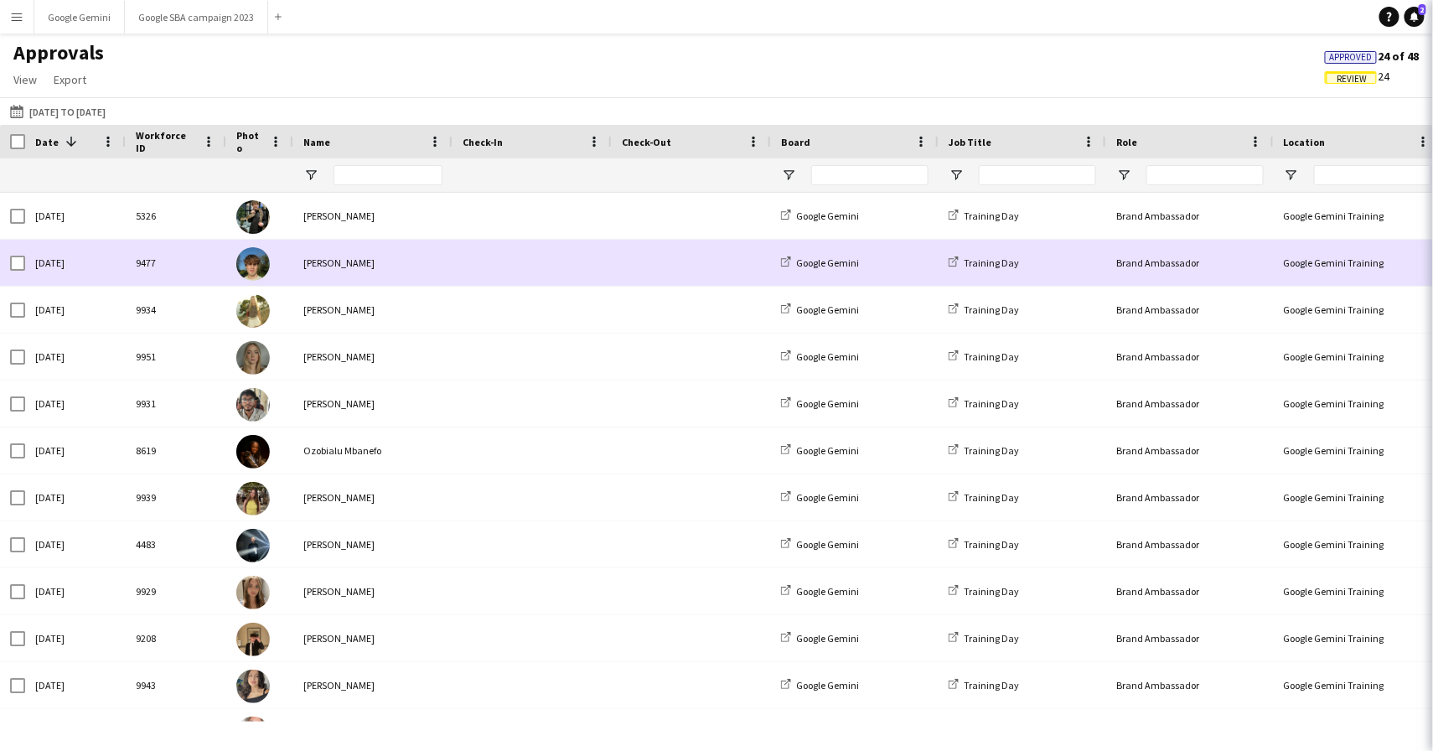
click at [437, 277] on div "[PERSON_NAME]" at bounding box center [372, 263] width 159 height 46
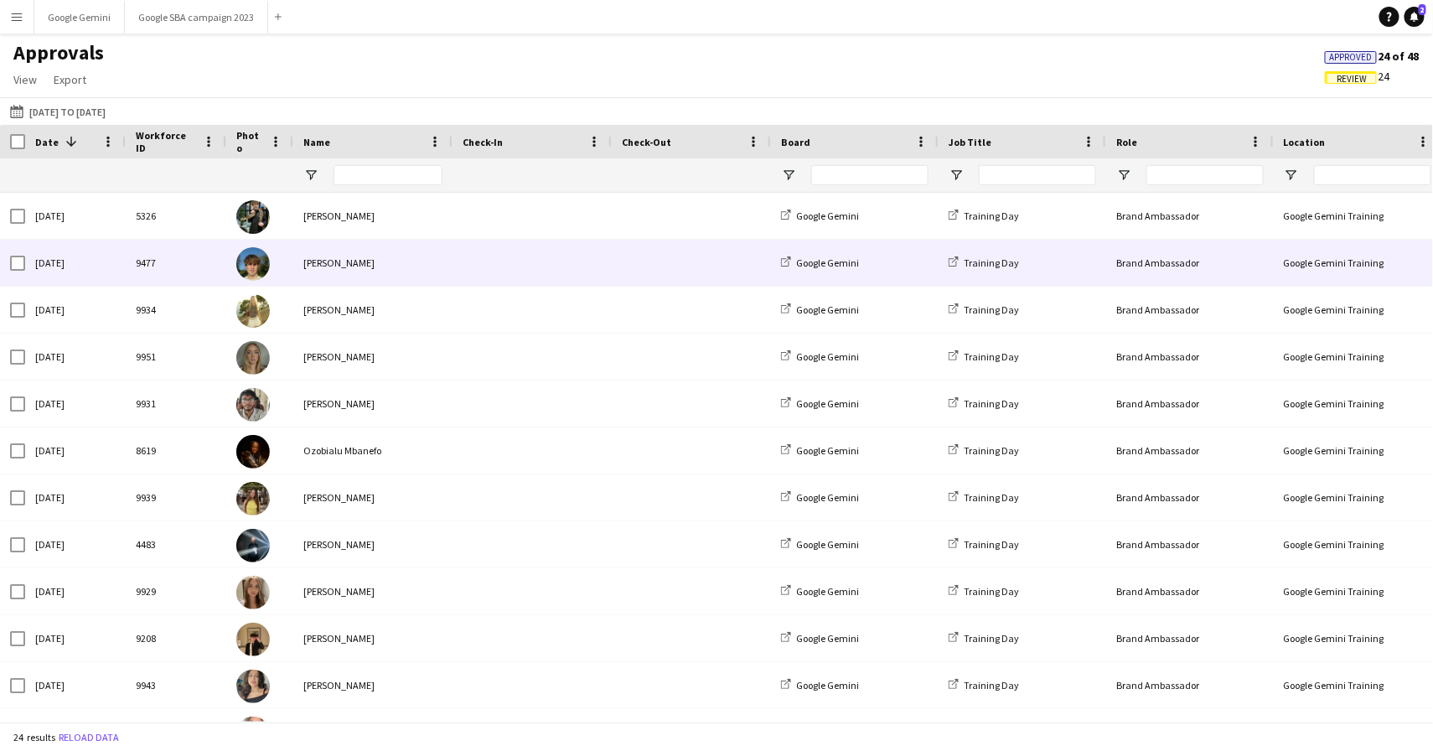
click at [417, 275] on div "[PERSON_NAME]" at bounding box center [372, 263] width 159 height 46
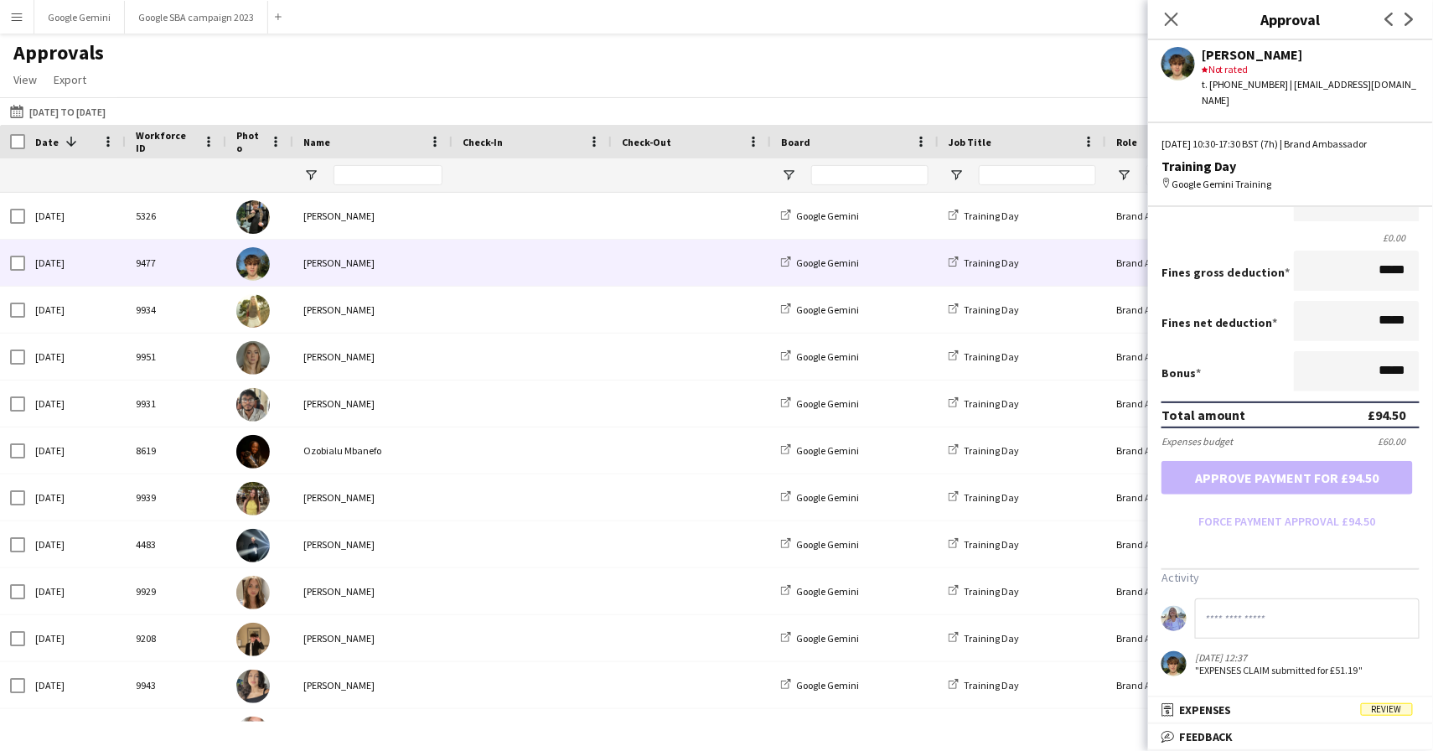
scroll to position [274, 0]
click at [1339, 702] on mat-panel-title "receipt Expenses Review" at bounding box center [1287, 709] width 278 height 15
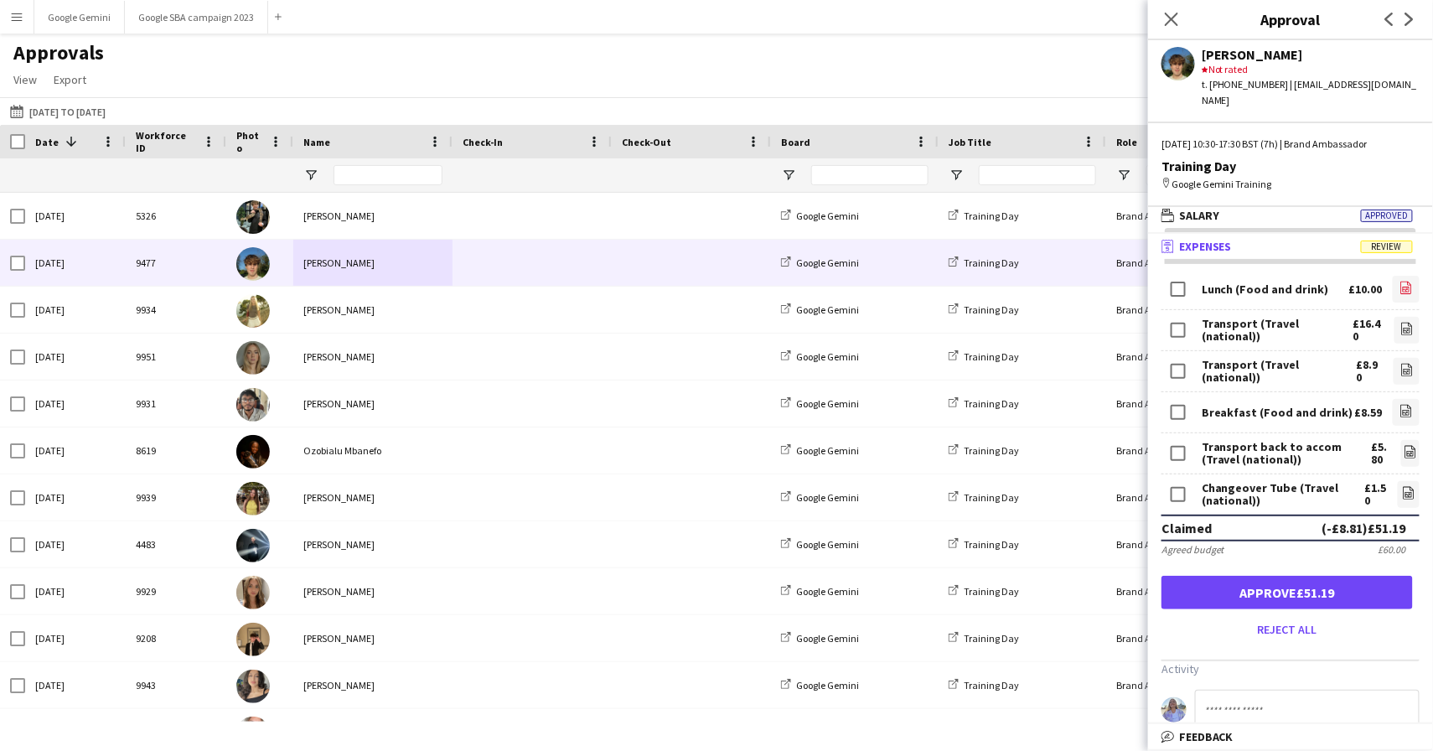
click at [1411, 291] on app-icon "file-image" at bounding box center [1405, 289] width 13 height 17
click at [1412, 322] on icon "file-image" at bounding box center [1406, 328] width 13 height 13
click at [1399, 414] on icon "file-image" at bounding box center [1405, 410] width 13 height 13
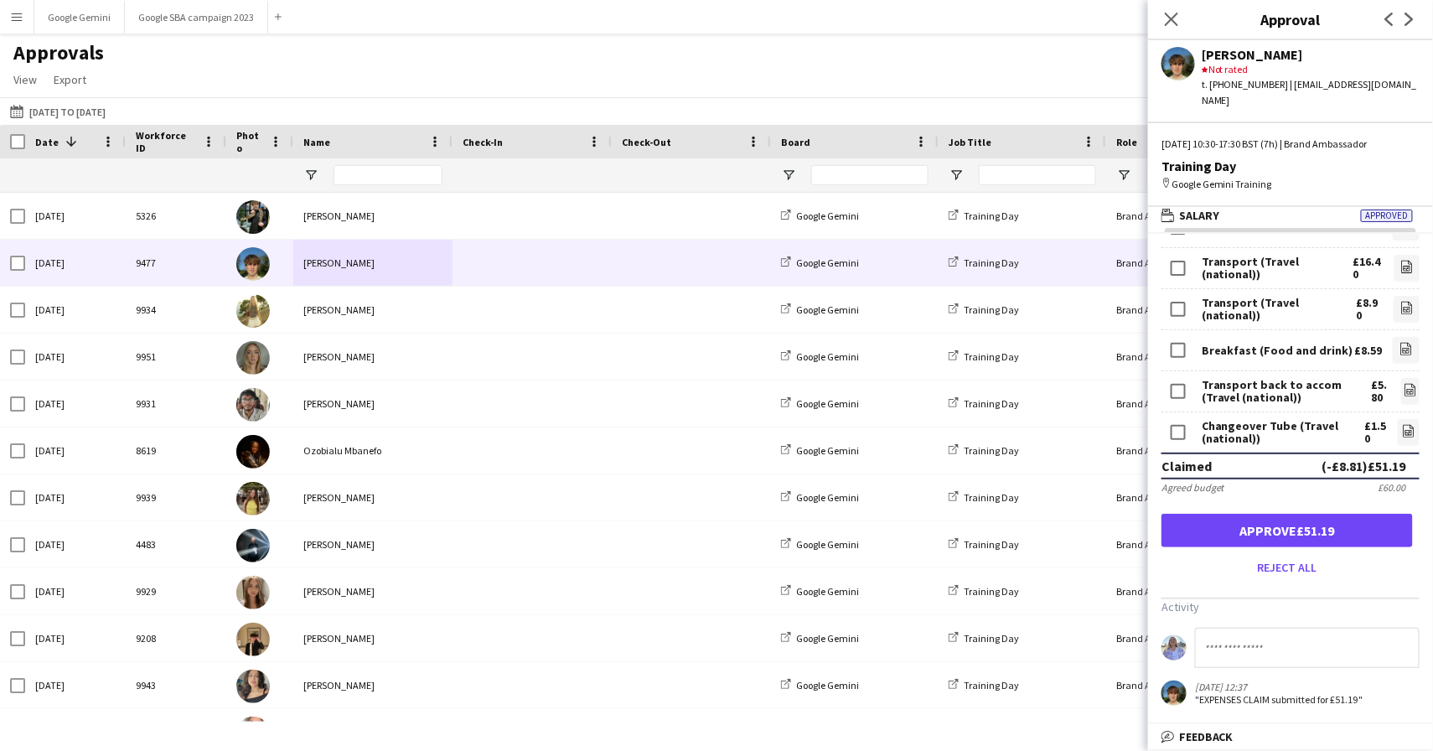
scroll to position [59, 0]
click at [1363, 523] on button "Approve £51.19" at bounding box center [1286, 533] width 251 height 34
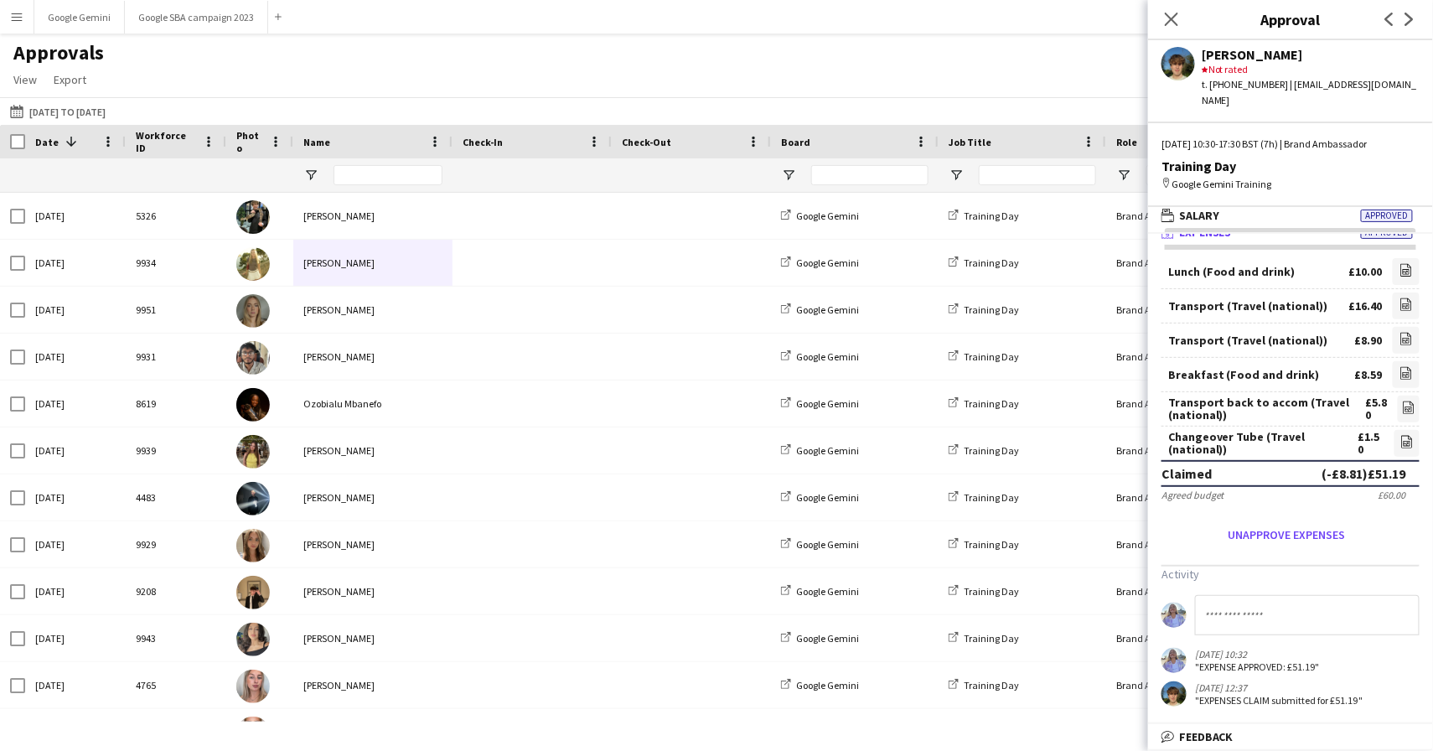
scroll to position [13, 0]
click at [1177, 20] on icon "Close pop-in" at bounding box center [1171, 19] width 16 height 16
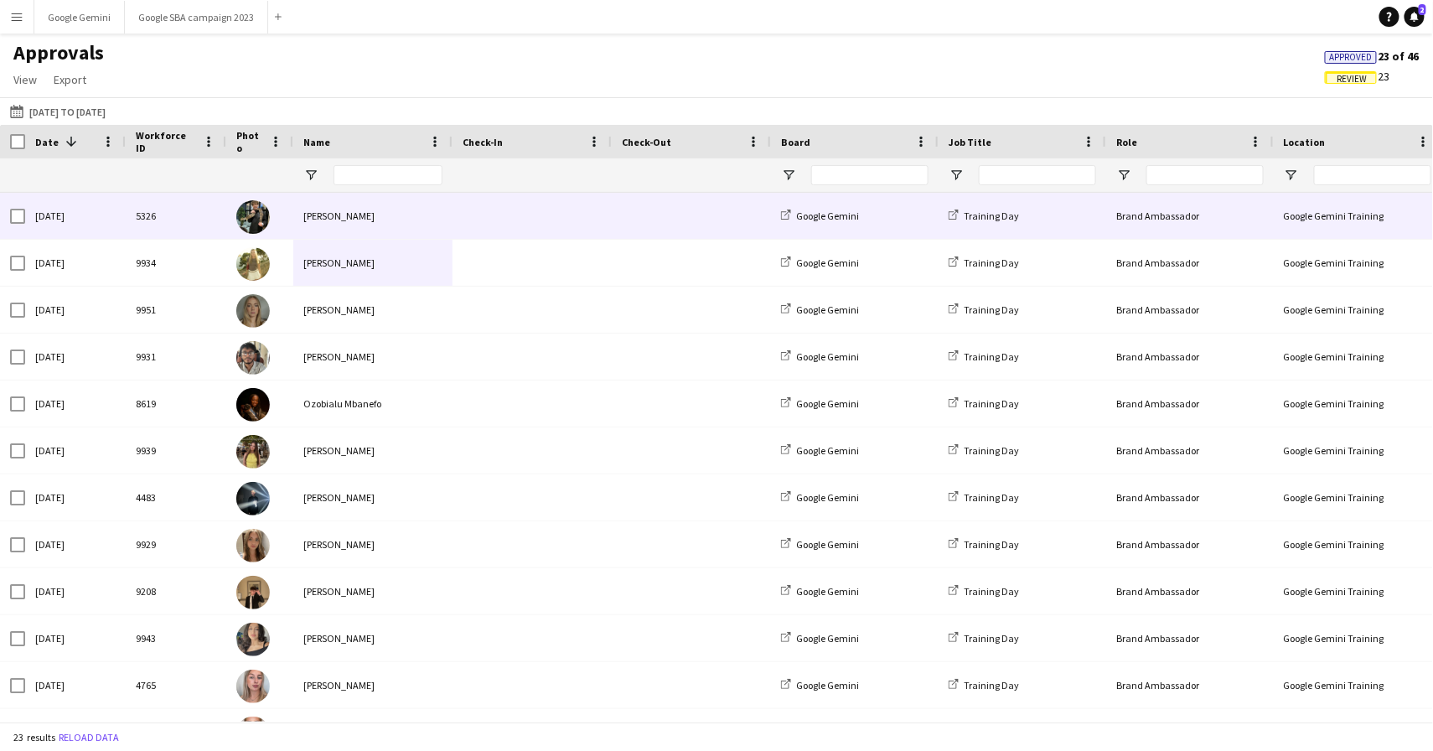
scroll to position [0, 0]
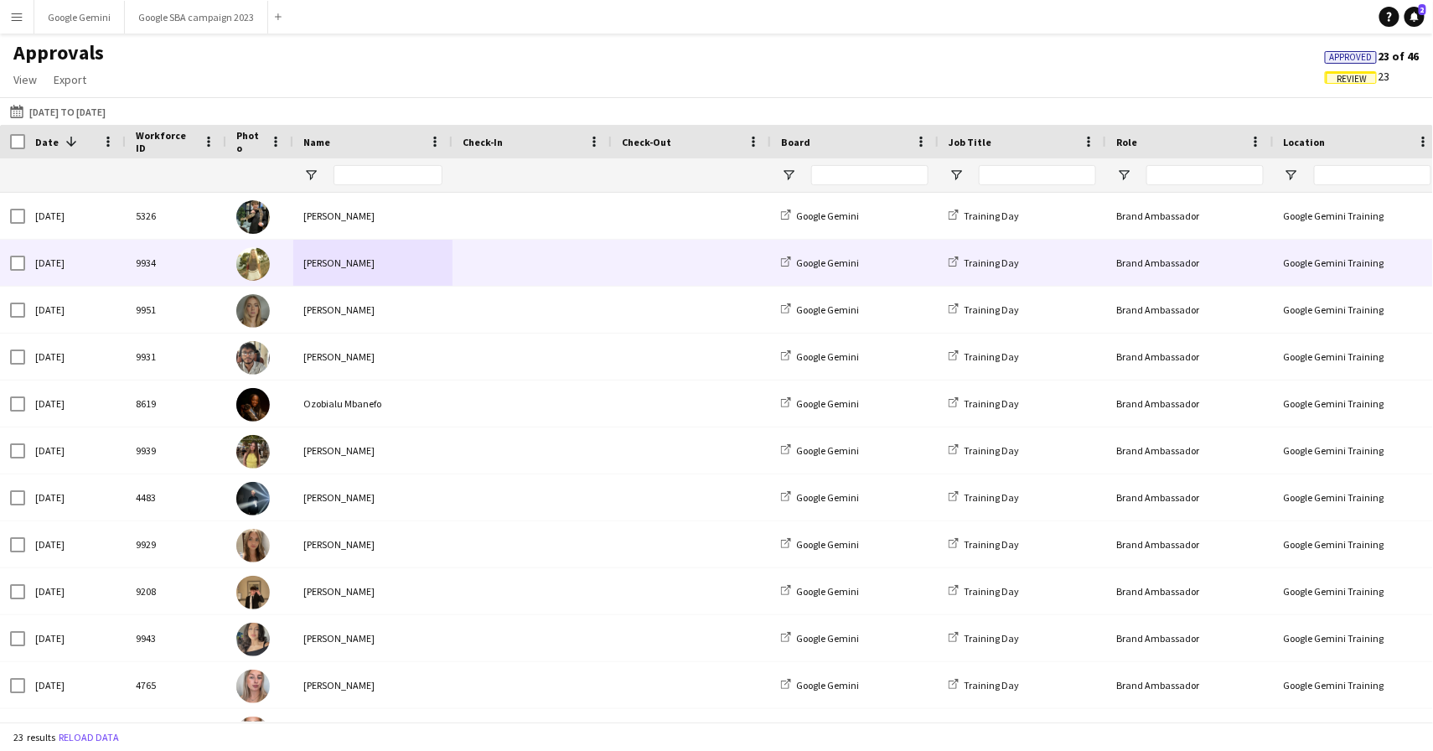
click at [528, 276] on span at bounding box center [531, 263] width 139 height 46
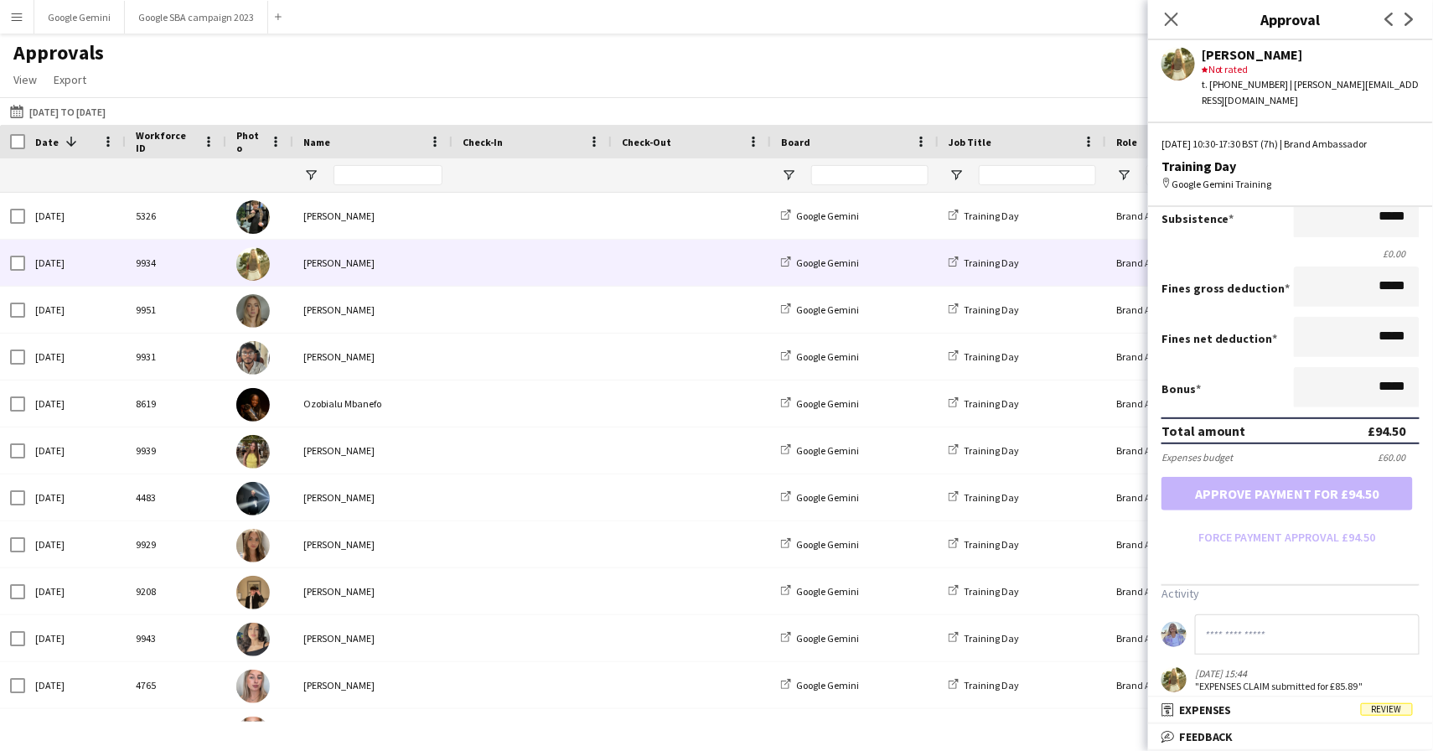
scroll to position [259, 0]
click at [1376, 711] on span "Review" at bounding box center [1386, 709] width 52 height 13
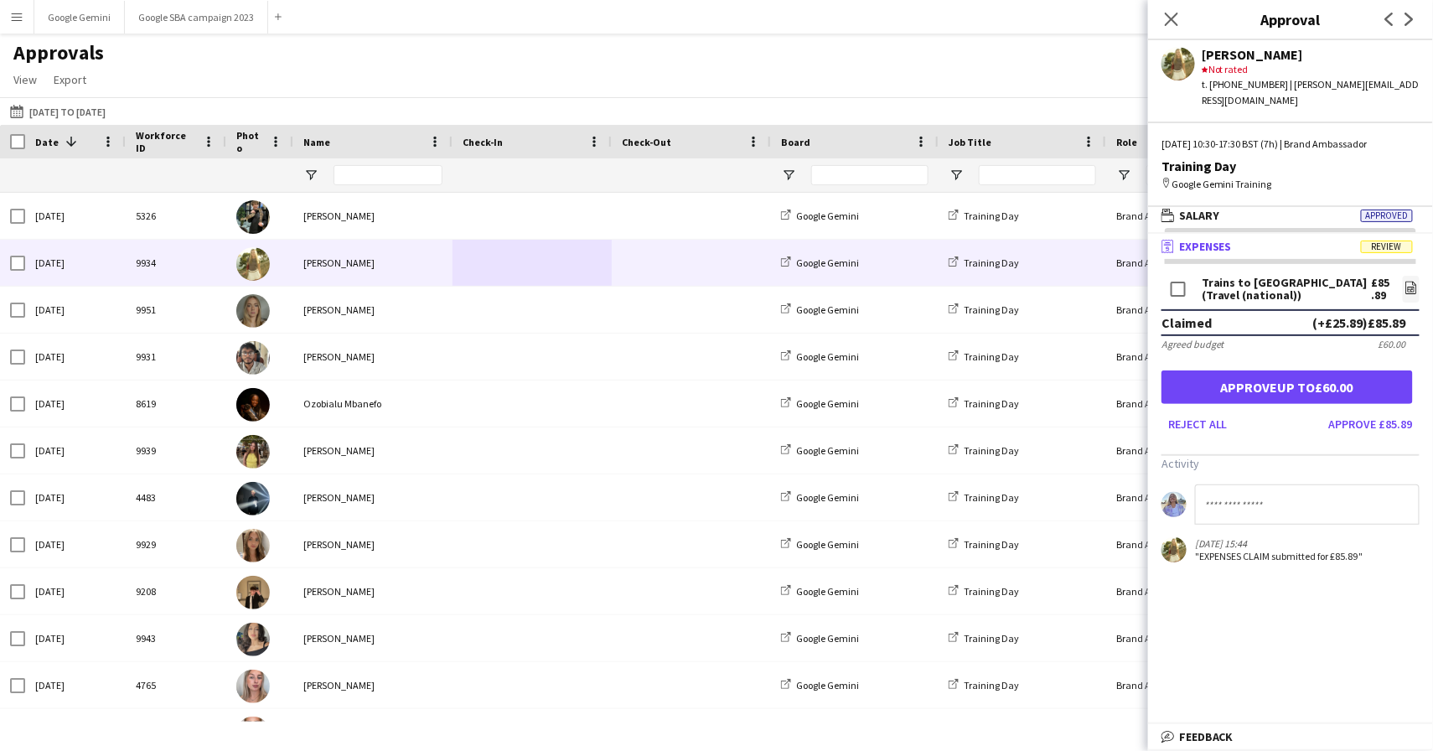
scroll to position [0, 0]
click at [1402, 276] on link "file-image" at bounding box center [1410, 289] width 17 height 27
click at [1296, 370] on button "Approve up to £60.00" at bounding box center [1286, 387] width 251 height 34
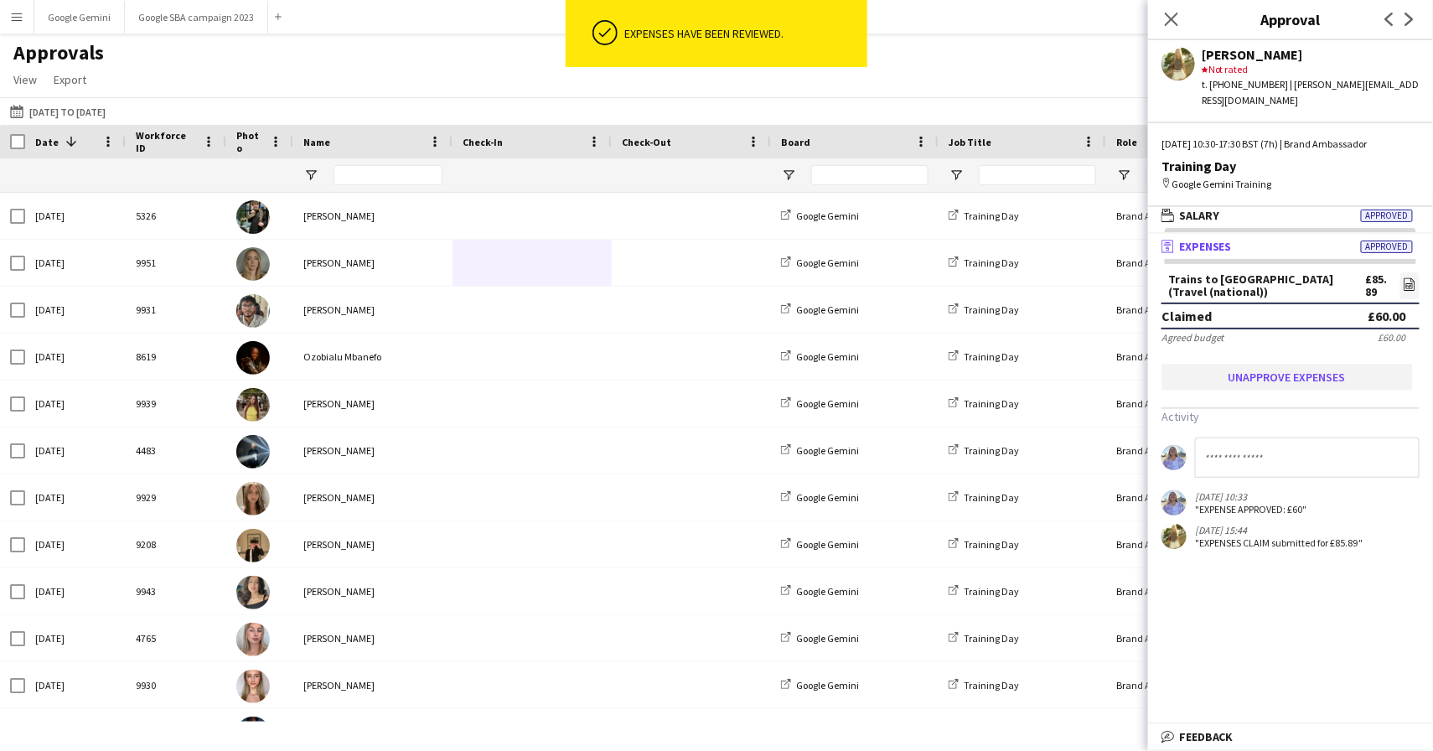
click at [1330, 364] on button "Unapprove expenses" at bounding box center [1286, 377] width 251 height 27
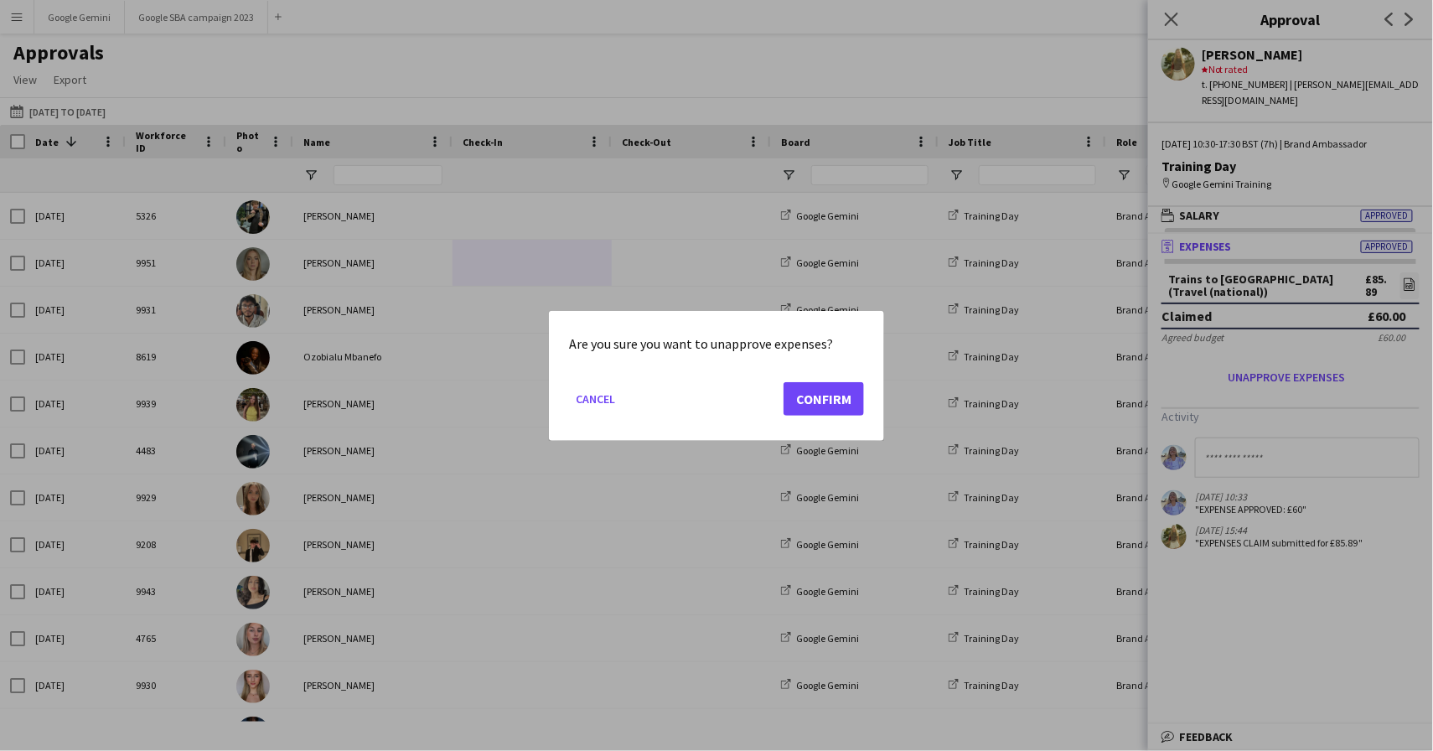
click at [819, 400] on button "Confirm" at bounding box center [823, 398] width 80 height 34
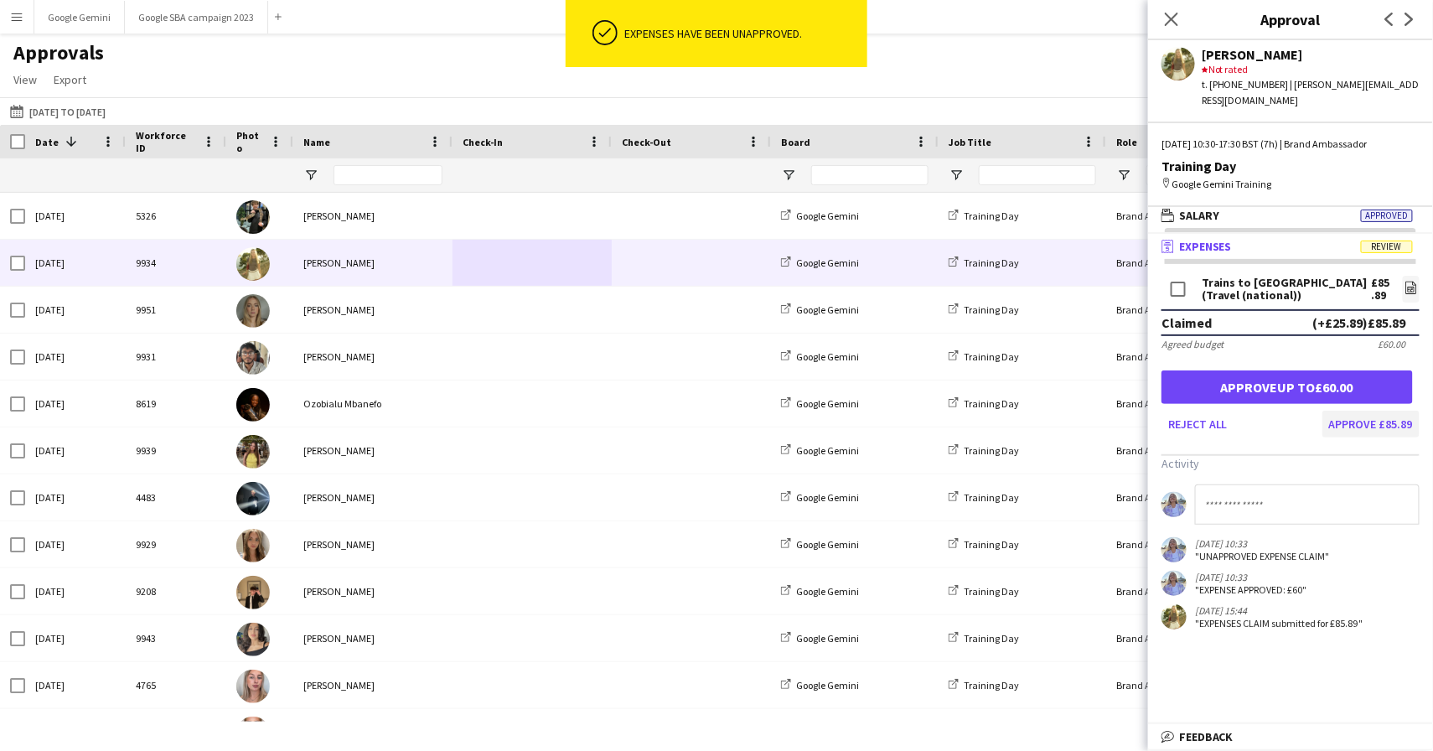
click at [1350, 410] on button "Approve £85.89" at bounding box center [1370, 423] width 97 height 27
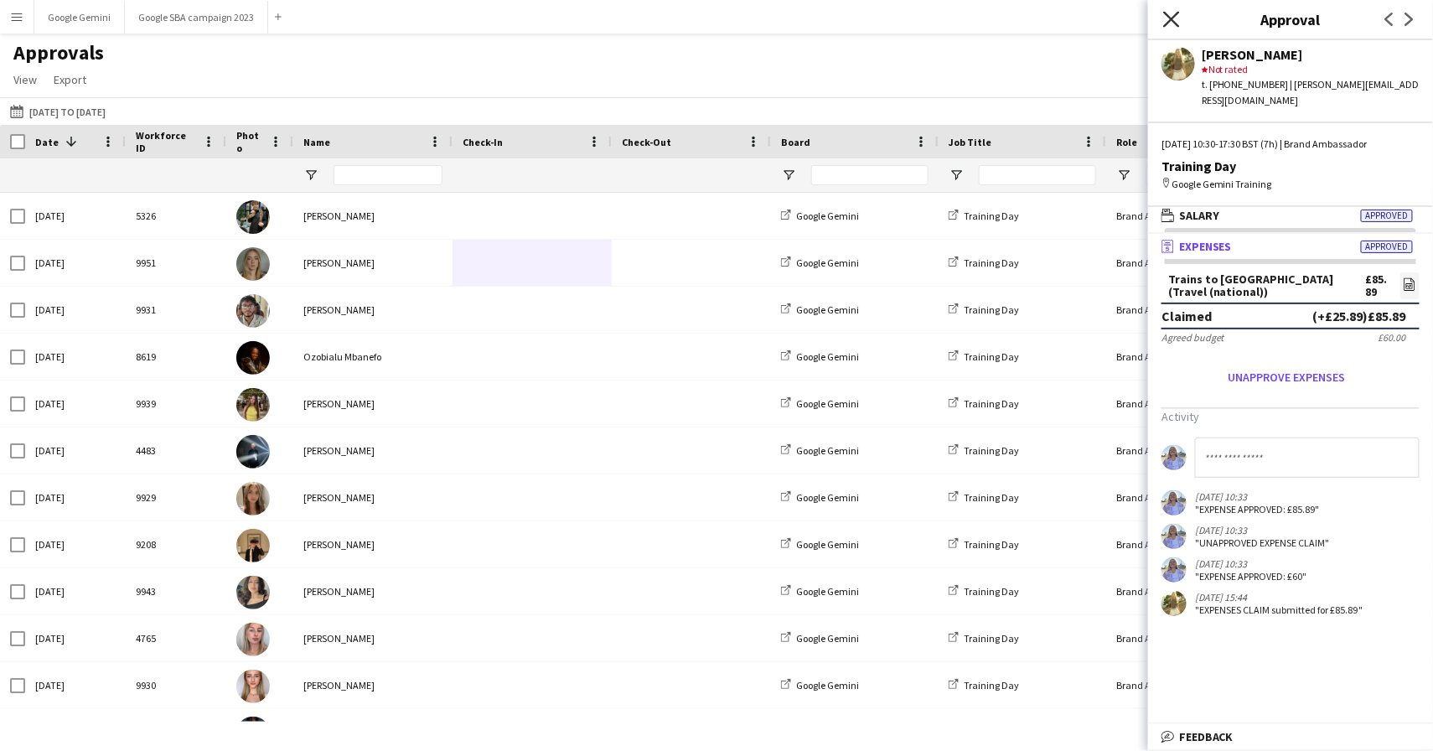
click at [1175, 18] on icon "Close pop-in" at bounding box center [1171, 19] width 16 height 16
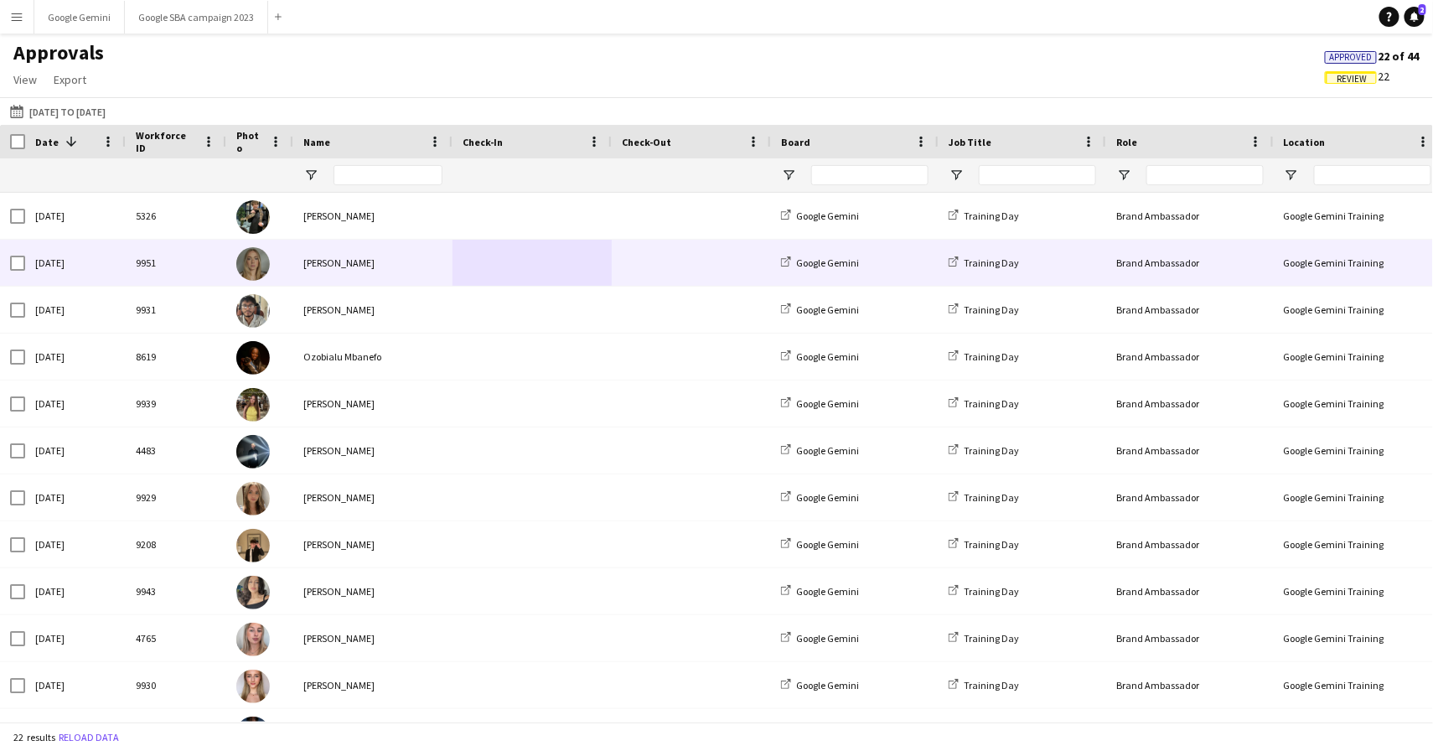
click at [317, 269] on div "[PERSON_NAME]" at bounding box center [372, 263] width 159 height 46
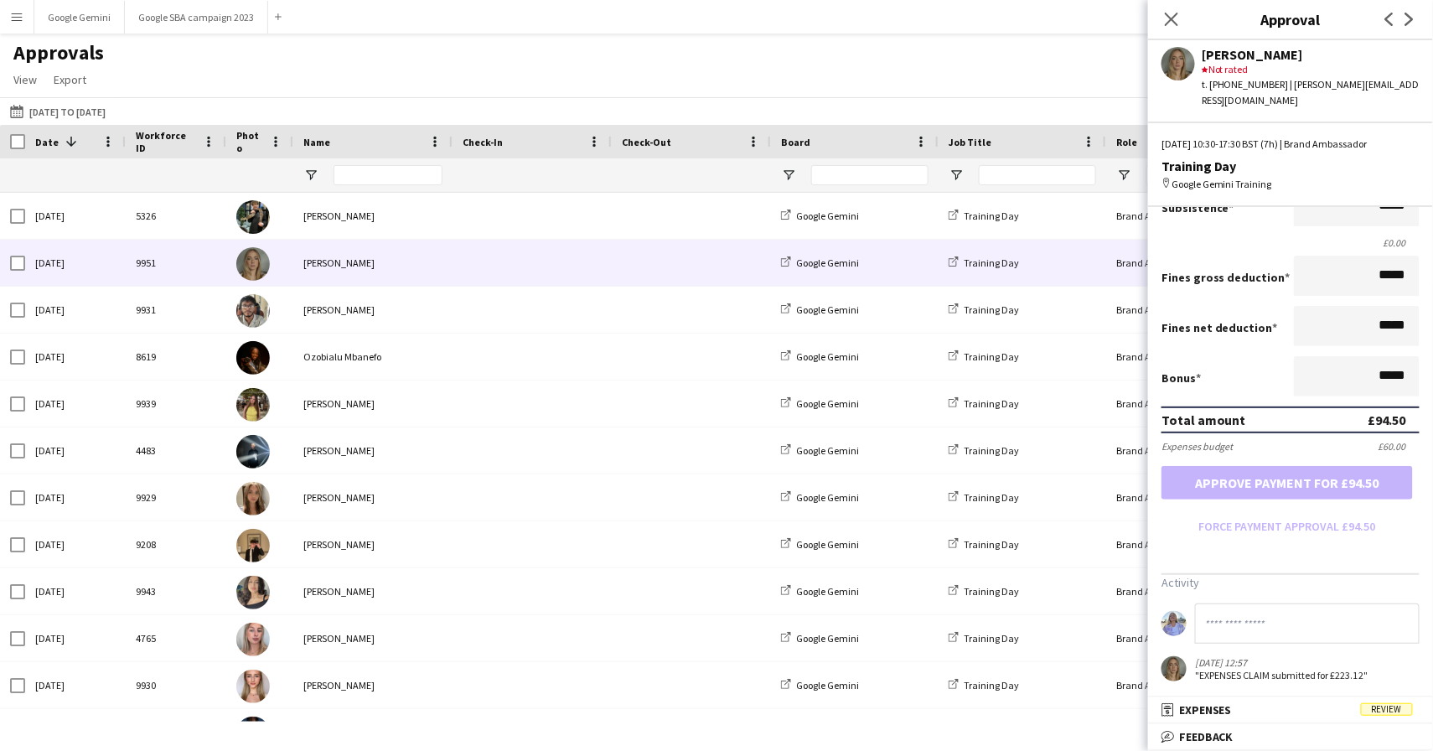
scroll to position [270, 0]
click at [1384, 700] on mat-expansion-panel-header "receipt Expenses Review" at bounding box center [1290, 709] width 285 height 25
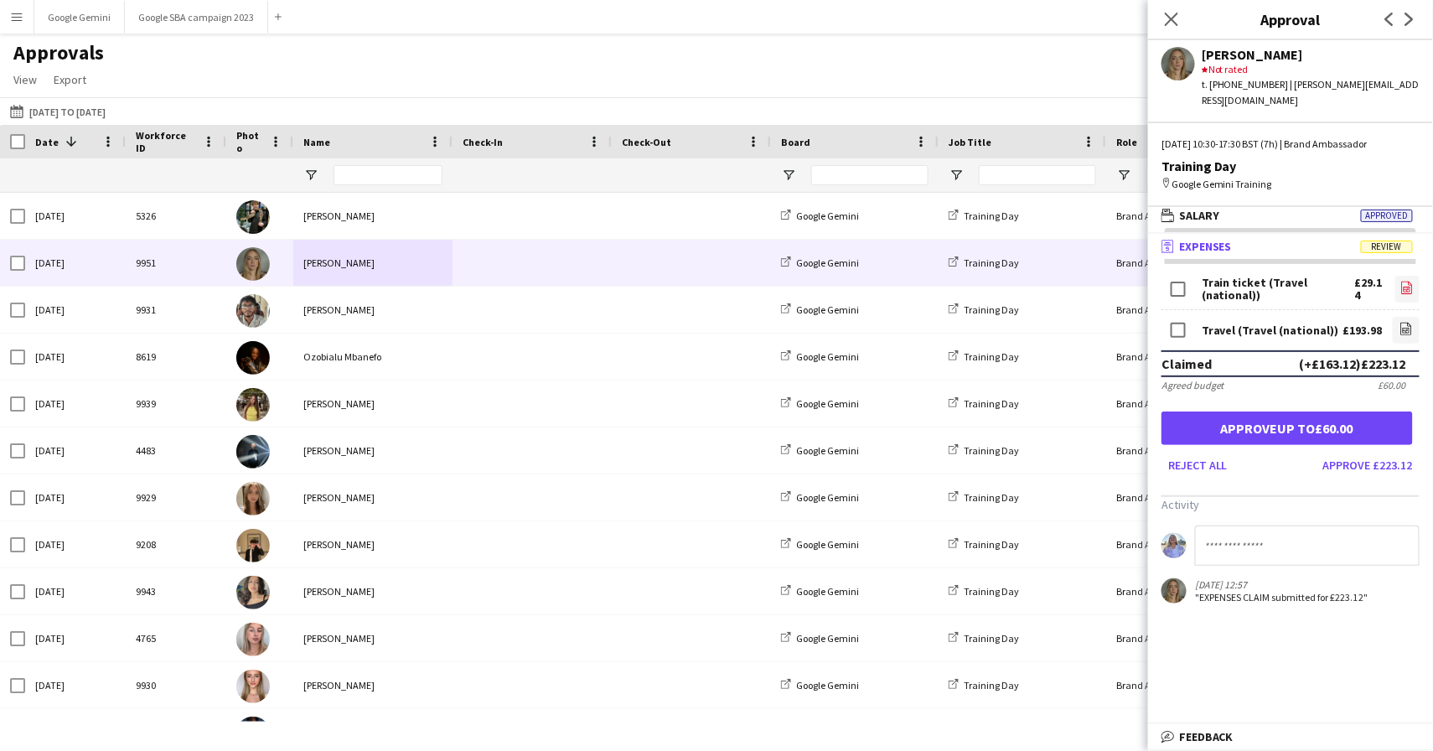
click at [1411, 281] on icon "file-image" at bounding box center [1406, 287] width 13 height 13
click at [1408, 322] on icon "file-image" at bounding box center [1405, 328] width 13 height 13
click at [1224, 542] on input at bounding box center [1307, 545] width 225 height 40
click at [1272, 542] on input "**********" at bounding box center [1307, 545] width 225 height 40
click at [1272, 534] on input "**********" at bounding box center [1307, 545] width 225 height 40
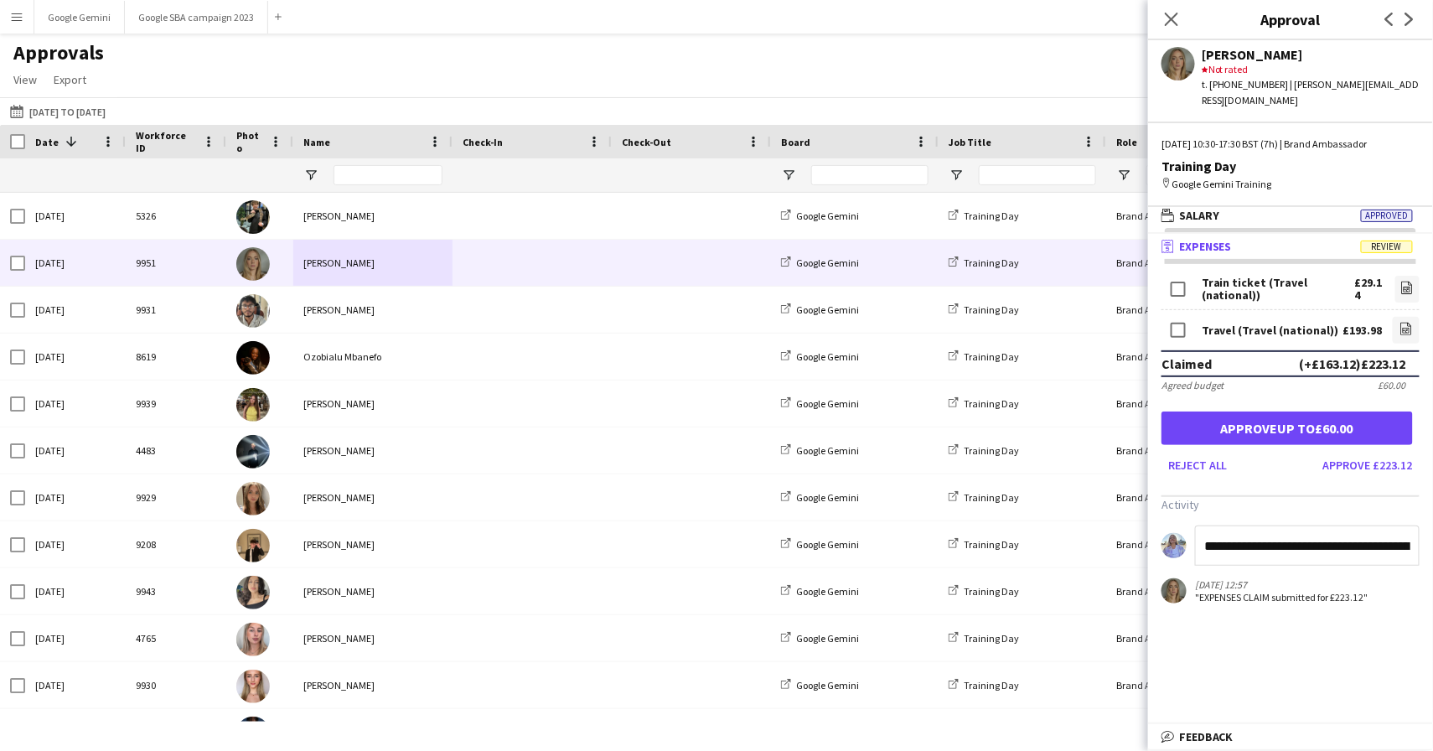
click at [1265, 526] on input "**********" at bounding box center [1307, 545] width 225 height 40
click at [1411, 525] on input "**********" at bounding box center [1307, 545] width 225 height 40
drag, startPoint x: 1303, startPoint y: 526, endPoint x: 1426, endPoint y: 545, distance: 123.8
click at [1426, 545] on app-messages "**********" at bounding box center [1290, 564] width 285 height 78
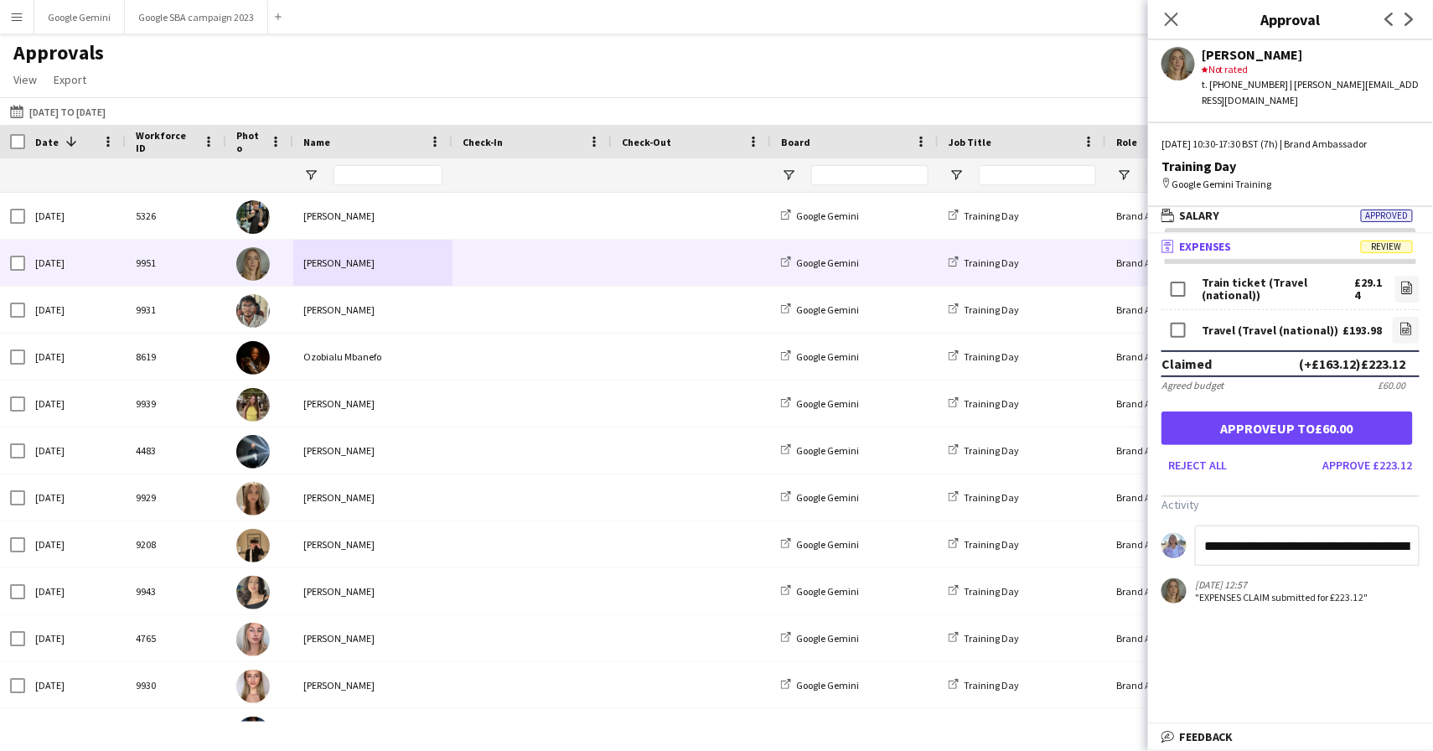
click at [1279, 535] on input "**********" at bounding box center [1307, 545] width 225 height 40
click at [1350, 525] on input "**********" at bounding box center [1307, 545] width 225 height 40
type input "**********"
click at [1205, 452] on button "Reject all" at bounding box center [1197, 465] width 73 height 27
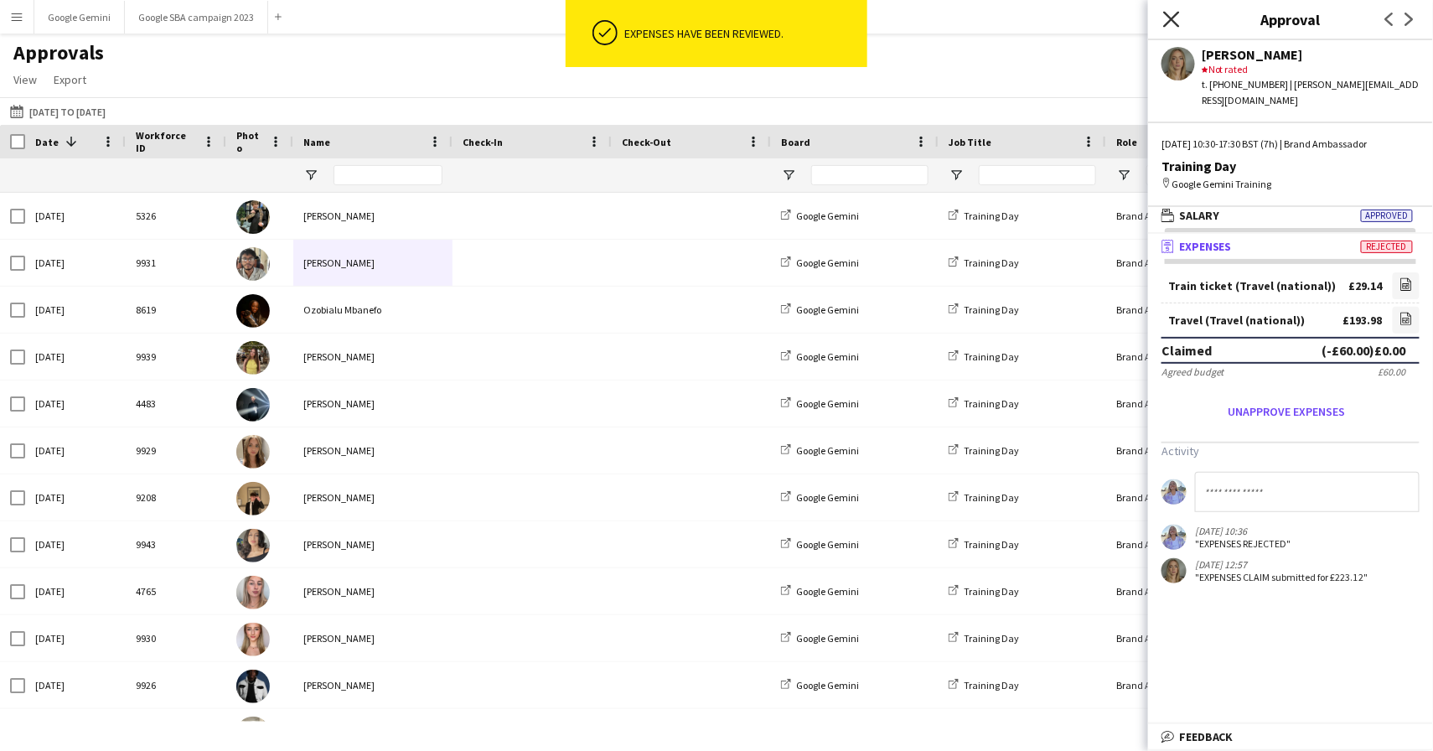
click at [1164, 18] on icon "Close pop-in" at bounding box center [1171, 19] width 16 height 16
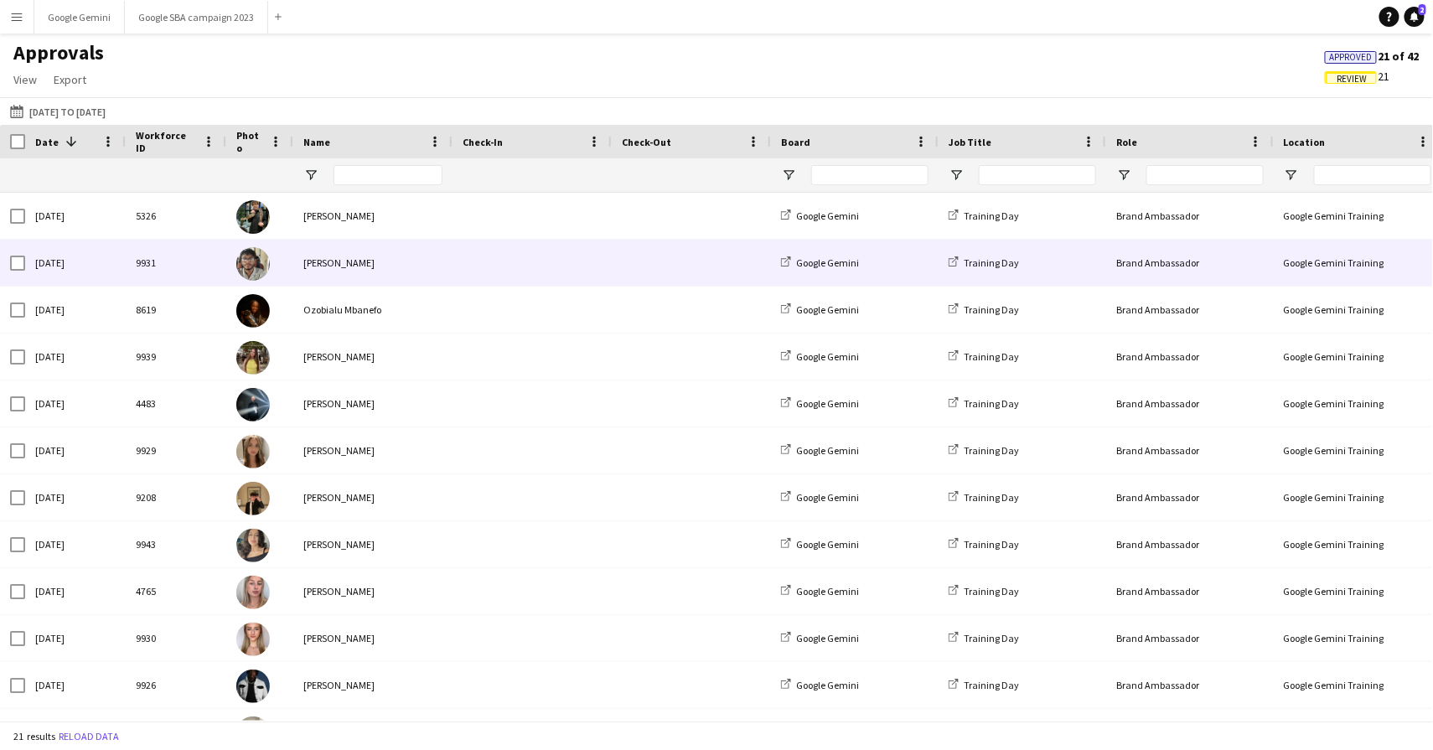
click at [385, 266] on div "[PERSON_NAME]" at bounding box center [372, 263] width 159 height 46
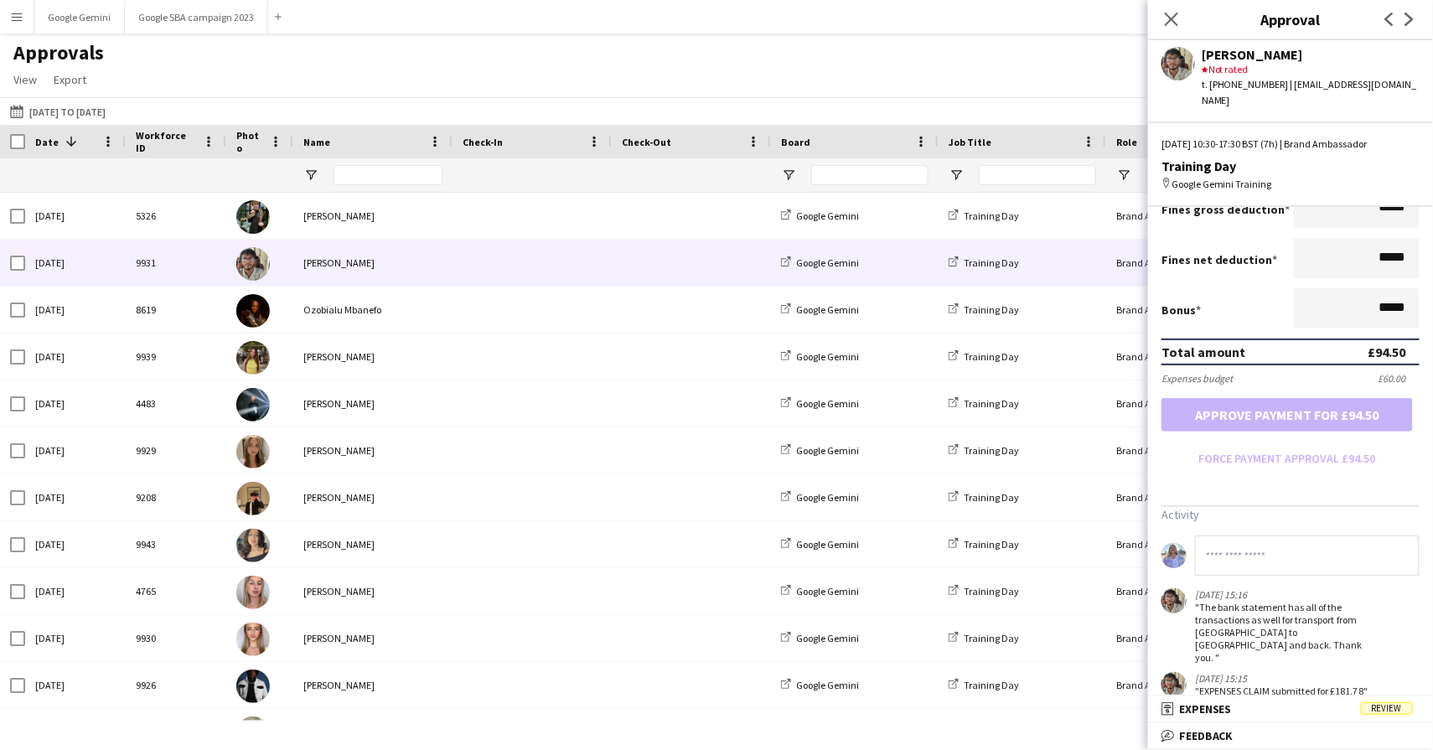
scroll to position [338, 0]
click at [1188, 710] on span "Expenses" at bounding box center [1205, 708] width 53 height 15
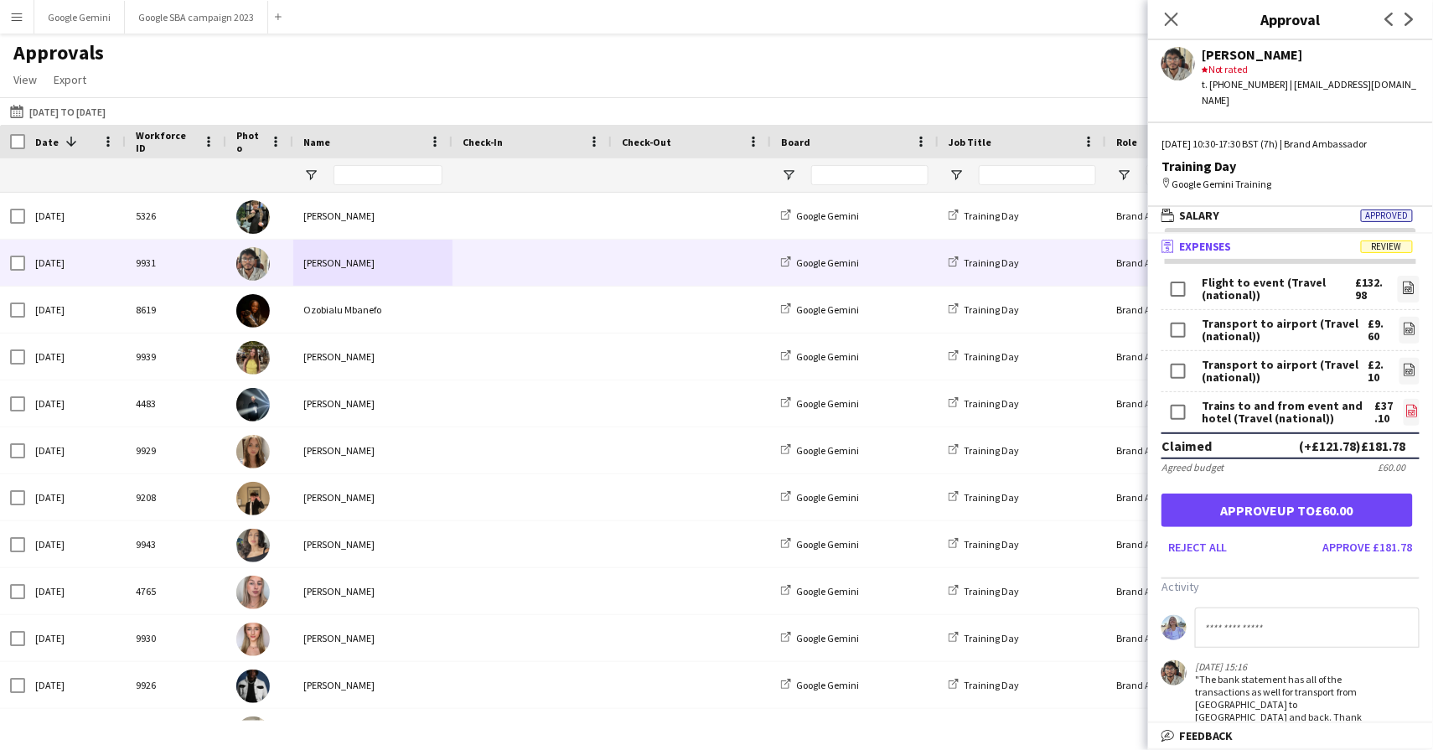
click at [1405, 399] on link "file-image" at bounding box center [1411, 412] width 16 height 27
click at [1309, 276] on div "Flight to event (Travel (national))" at bounding box center [1277, 288] width 153 height 25
click at [1408, 281] on icon "file-image" at bounding box center [1408, 287] width 13 height 13
click at [1380, 534] on button "Approve £181.78" at bounding box center [1367, 547] width 103 height 27
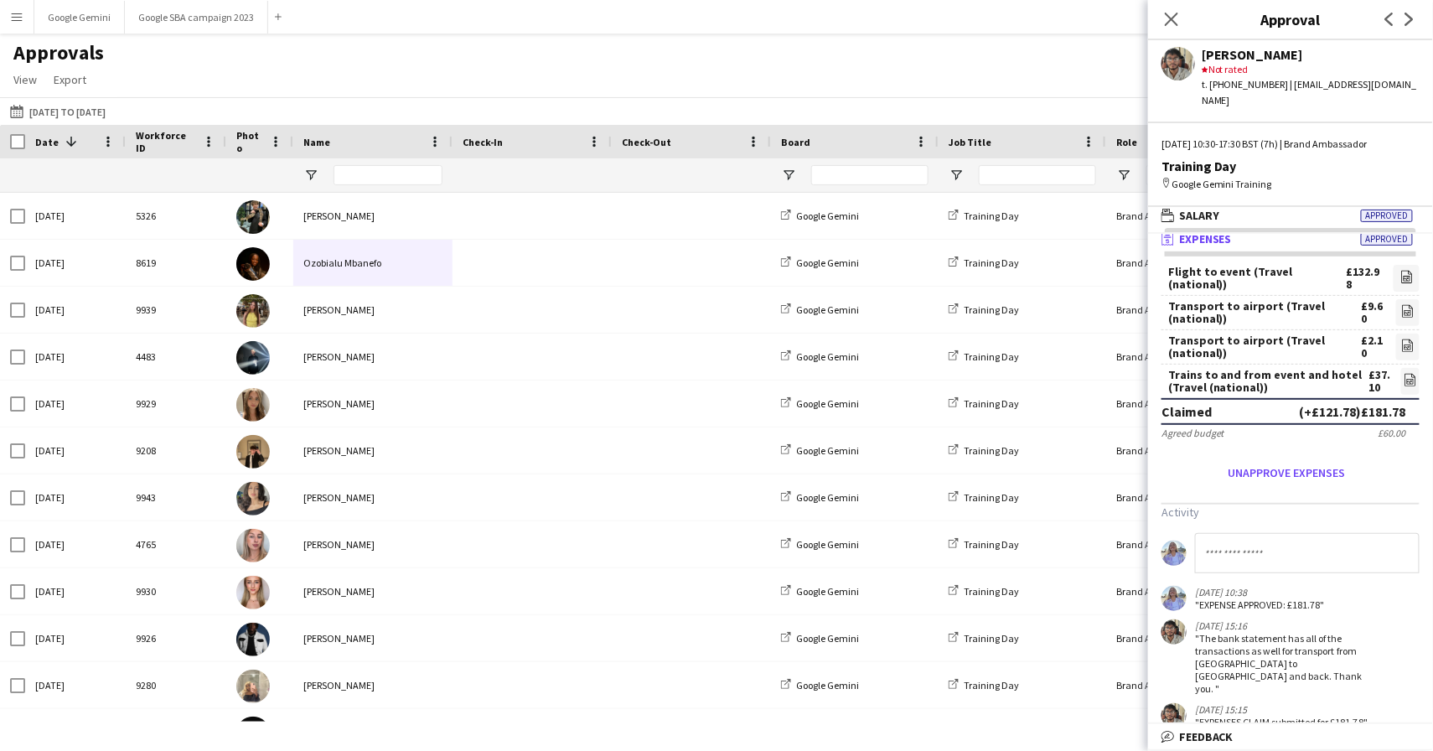
scroll to position [0, 0]
click at [1185, 13] on div "Close pop-in" at bounding box center [1171, 19] width 47 height 39
click at [1169, 19] on icon "Close pop-in" at bounding box center [1171, 19] width 16 height 16
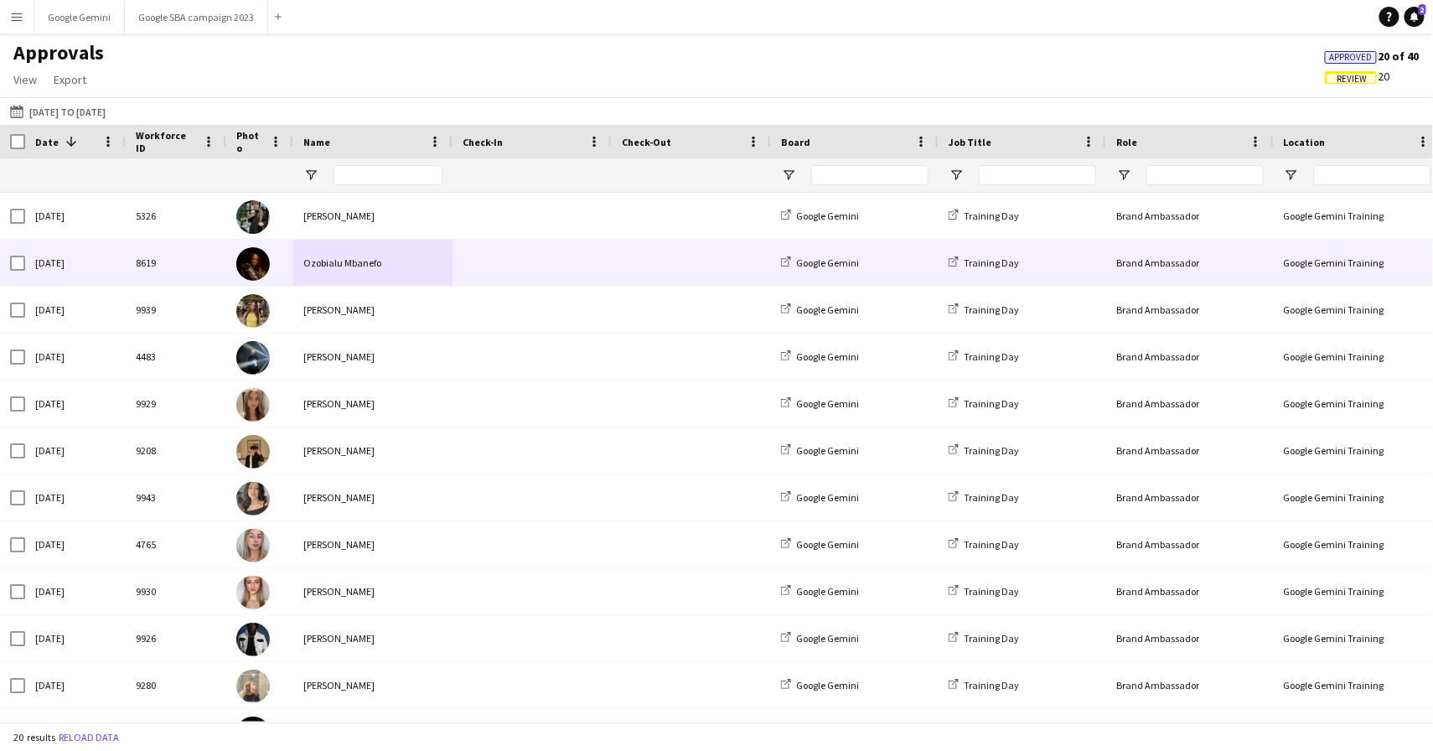
click at [420, 263] on div "Ozobialu Mbanefo" at bounding box center [372, 263] width 159 height 46
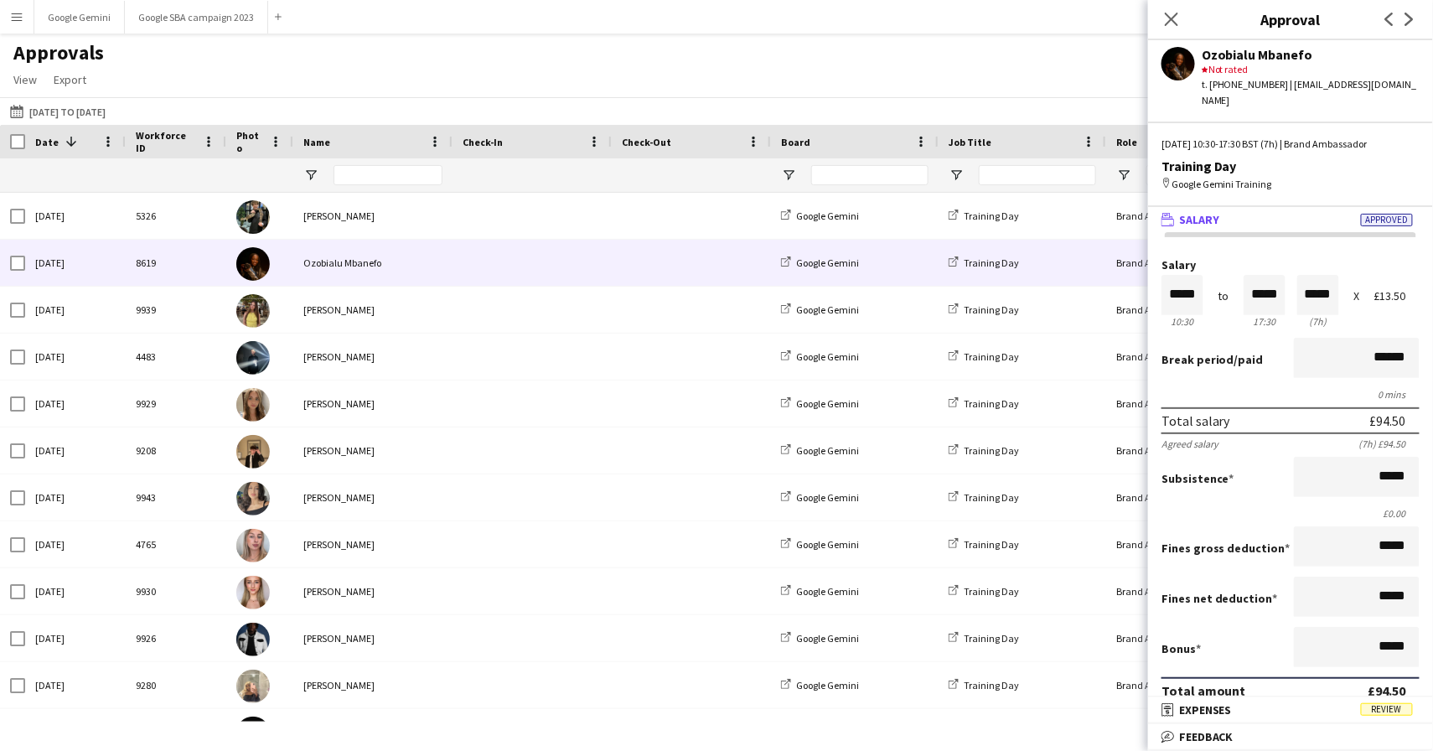
click at [1189, 18] on div "Close pop-in" at bounding box center [1171, 19] width 47 height 39
click at [1159, 18] on div "Close pop-in" at bounding box center [1171, 19] width 47 height 39
click at [1172, 18] on icon at bounding box center [1171, 19] width 16 height 16
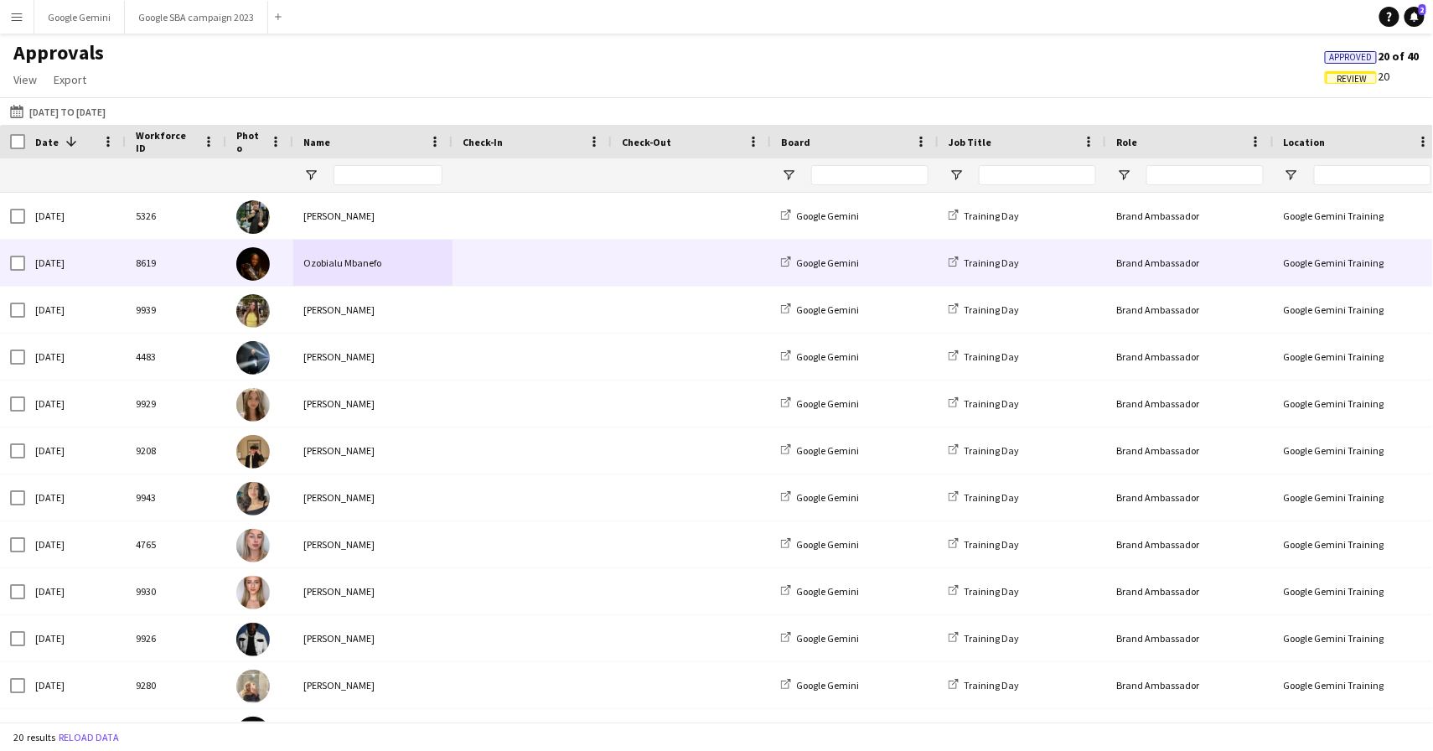
click at [383, 253] on div "Ozobialu Mbanefo" at bounding box center [372, 263] width 159 height 46
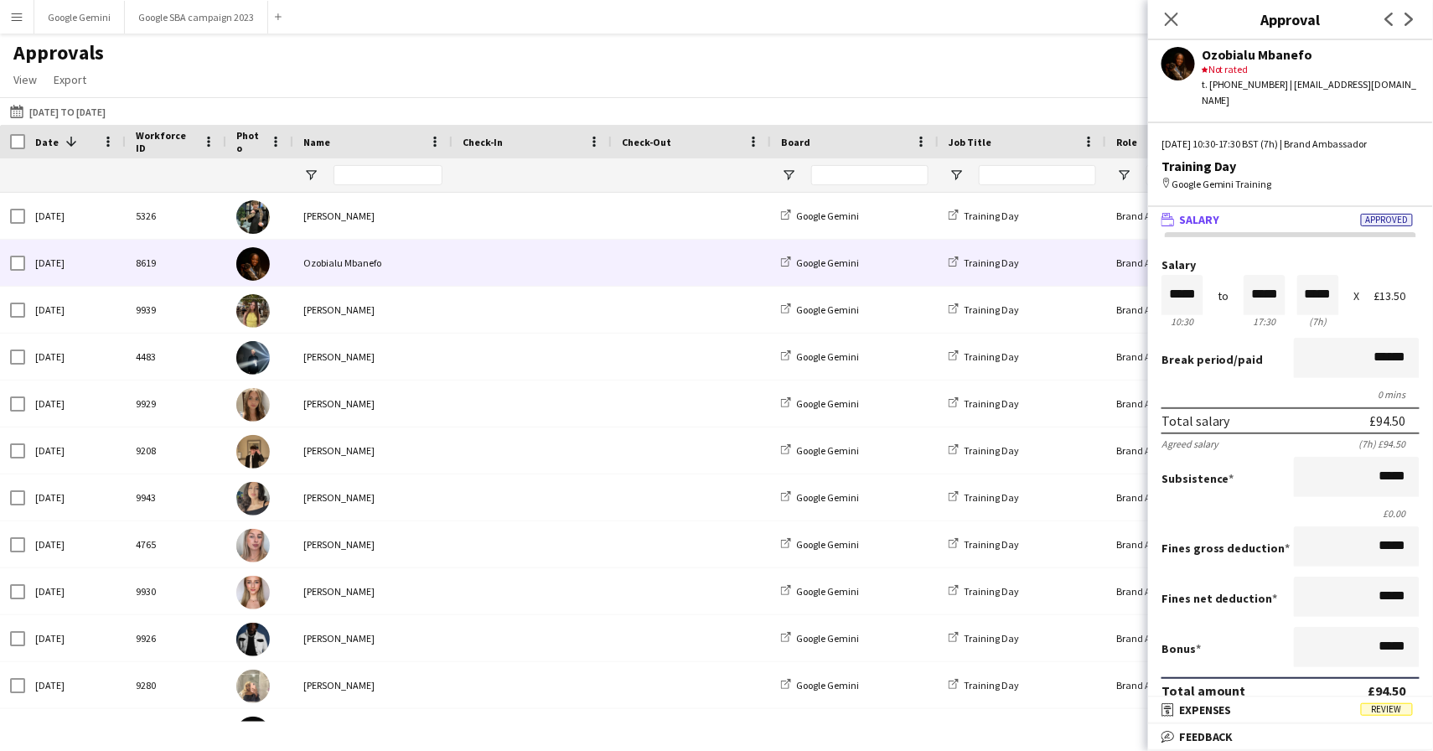
click at [1276, 211] on mat-expansion-panel-header "wallet Salary Approved" at bounding box center [1290, 219] width 285 height 25
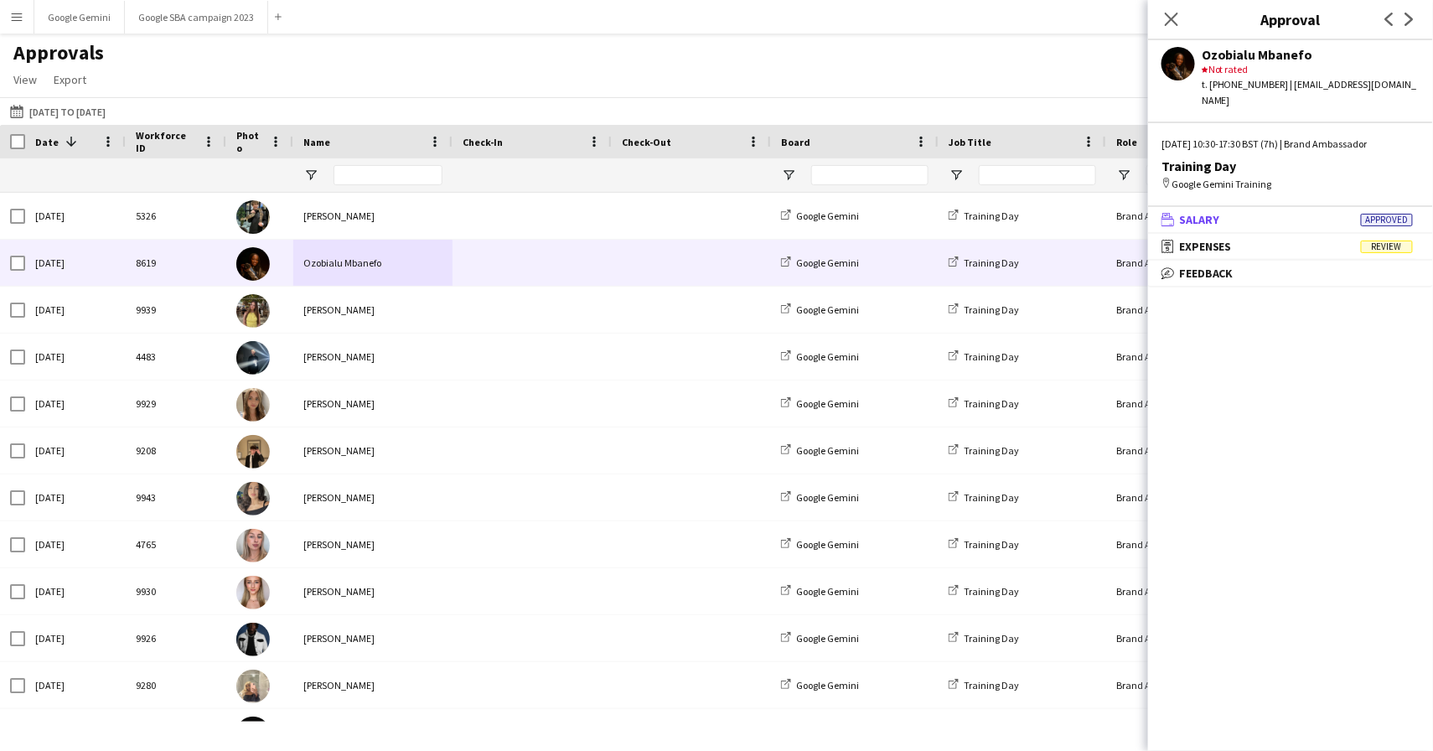
click at [1286, 212] on mat-panel-title "wallet Salary Approved" at bounding box center [1287, 219] width 278 height 15
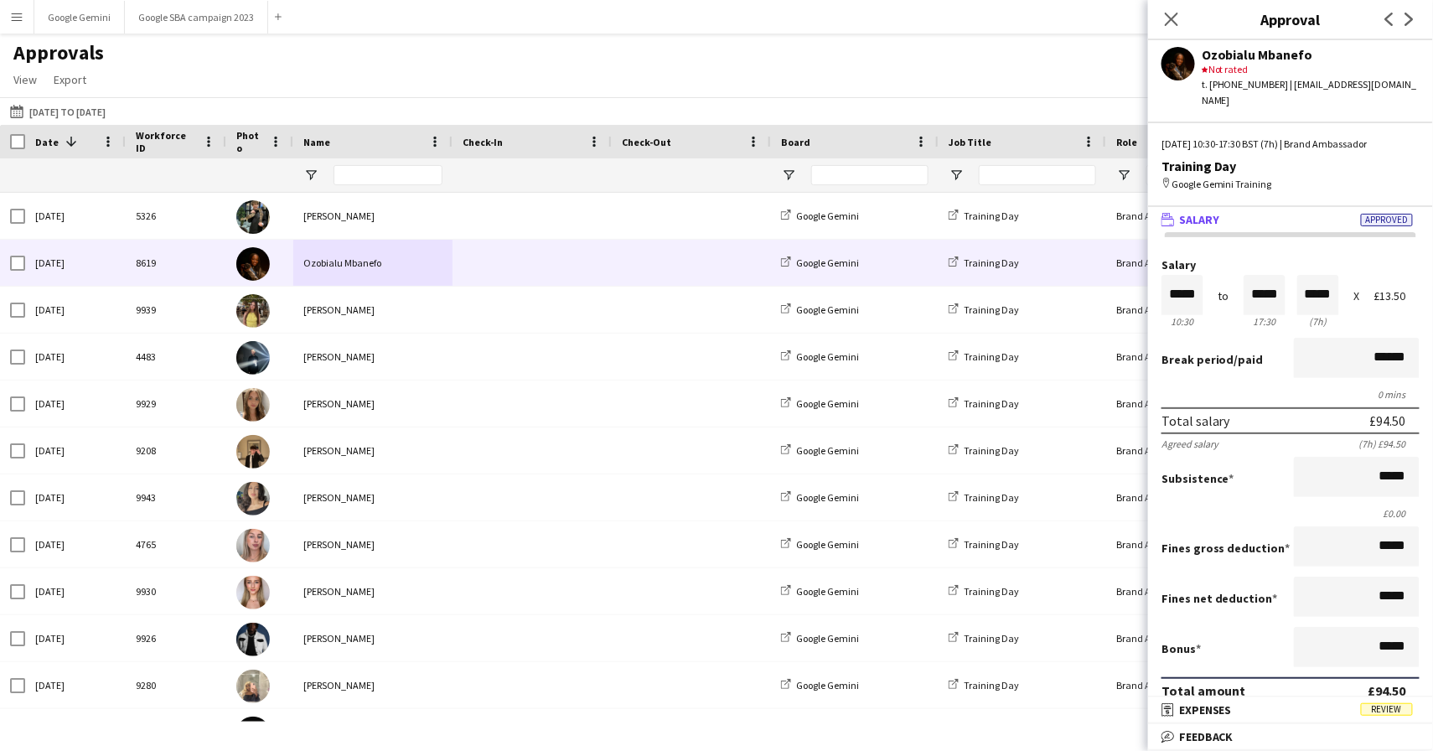
click at [1287, 212] on mat-panel-title "wallet Salary Approved" at bounding box center [1287, 219] width 278 height 15
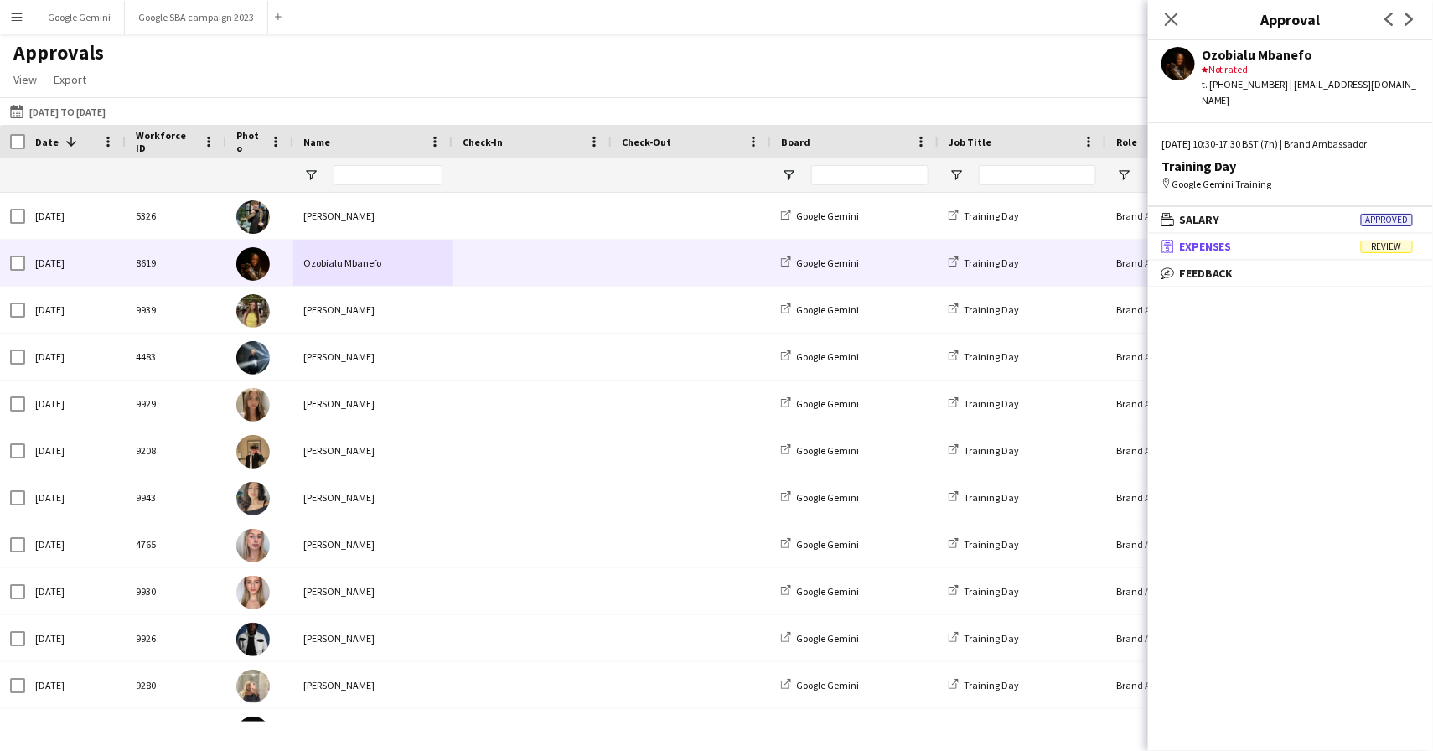
click at [1286, 239] on mat-panel-title "receipt Expenses Review" at bounding box center [1287, 246] width 278 height 15
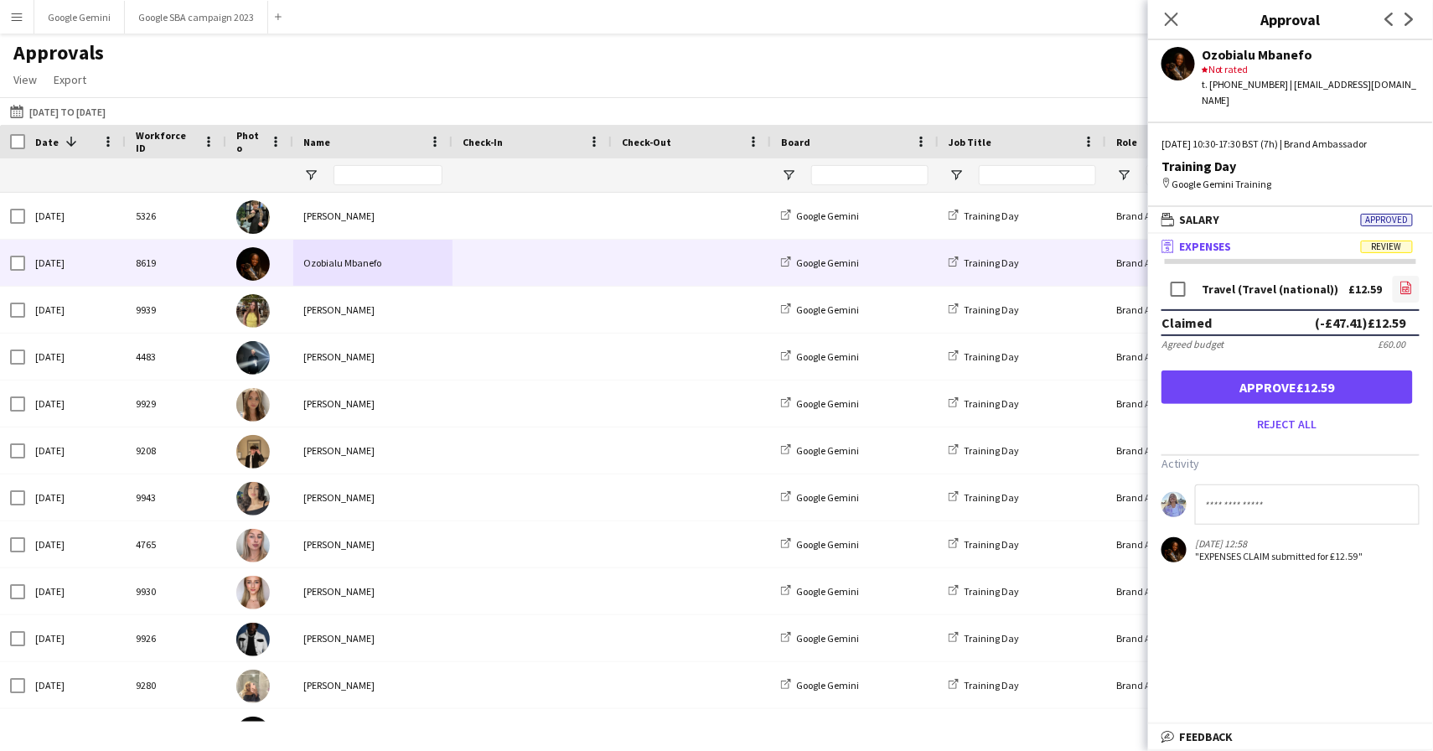
click at [1409, 281] on app-icon "file-image" at bounding box center [1405, 289] width 13 height 17
click at [1252, 374] on button "Approve £12.59" at bounding box center [1286, 387] width 251 height 34
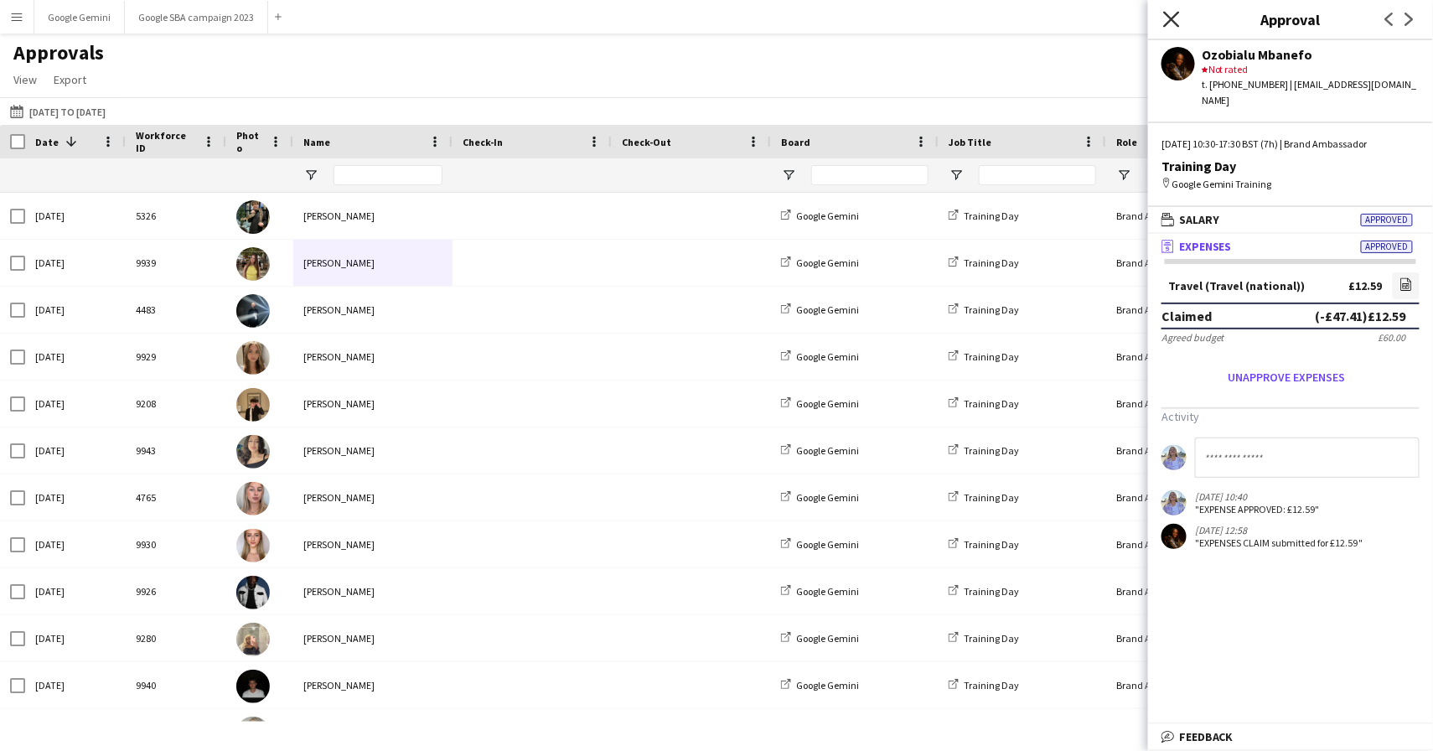
click at [1165, 16] on icon "Close pop-in" at bounding box center [1171, 19] width 16 height 16
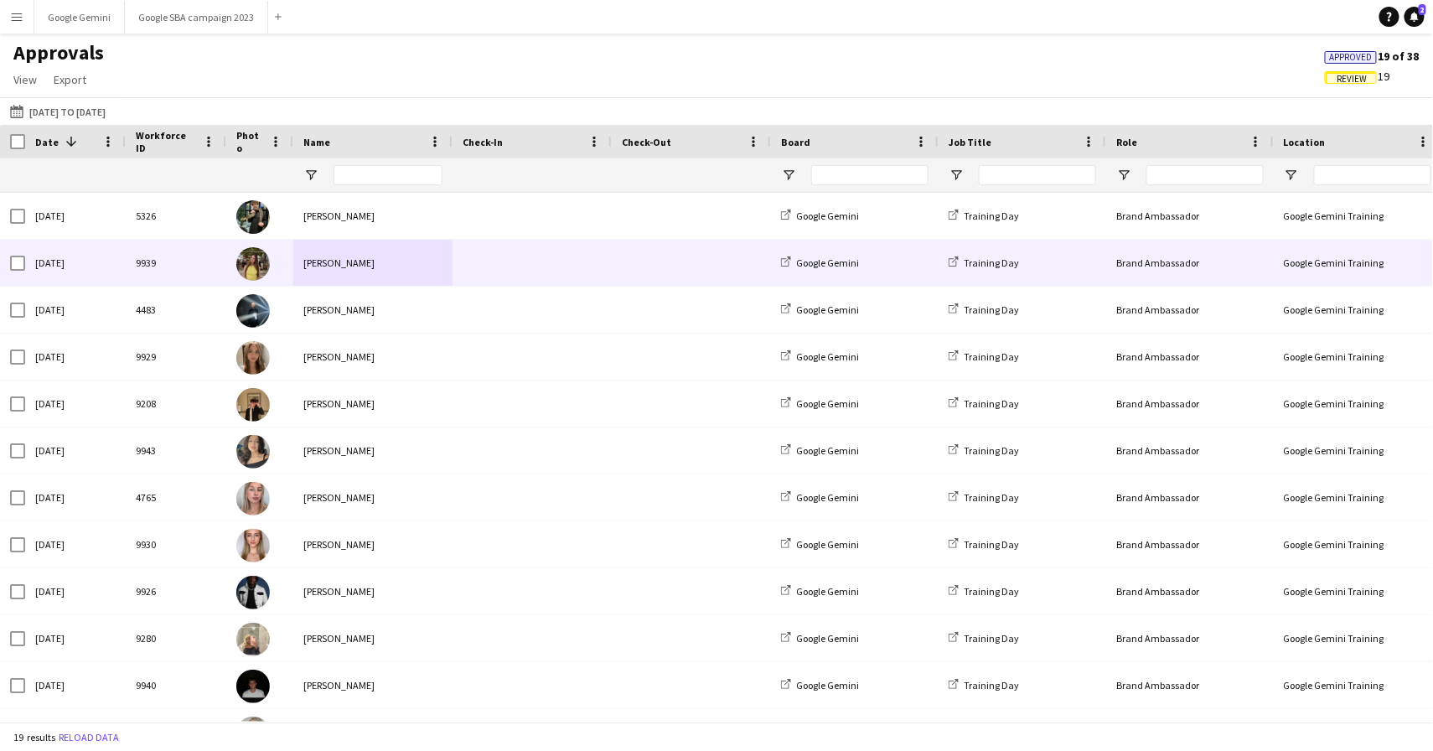
scroll to position [-1, 0]
click at [336, 271] on div "[PERSON_NAME]" at bounding box center [372, 263] width 159 height 46
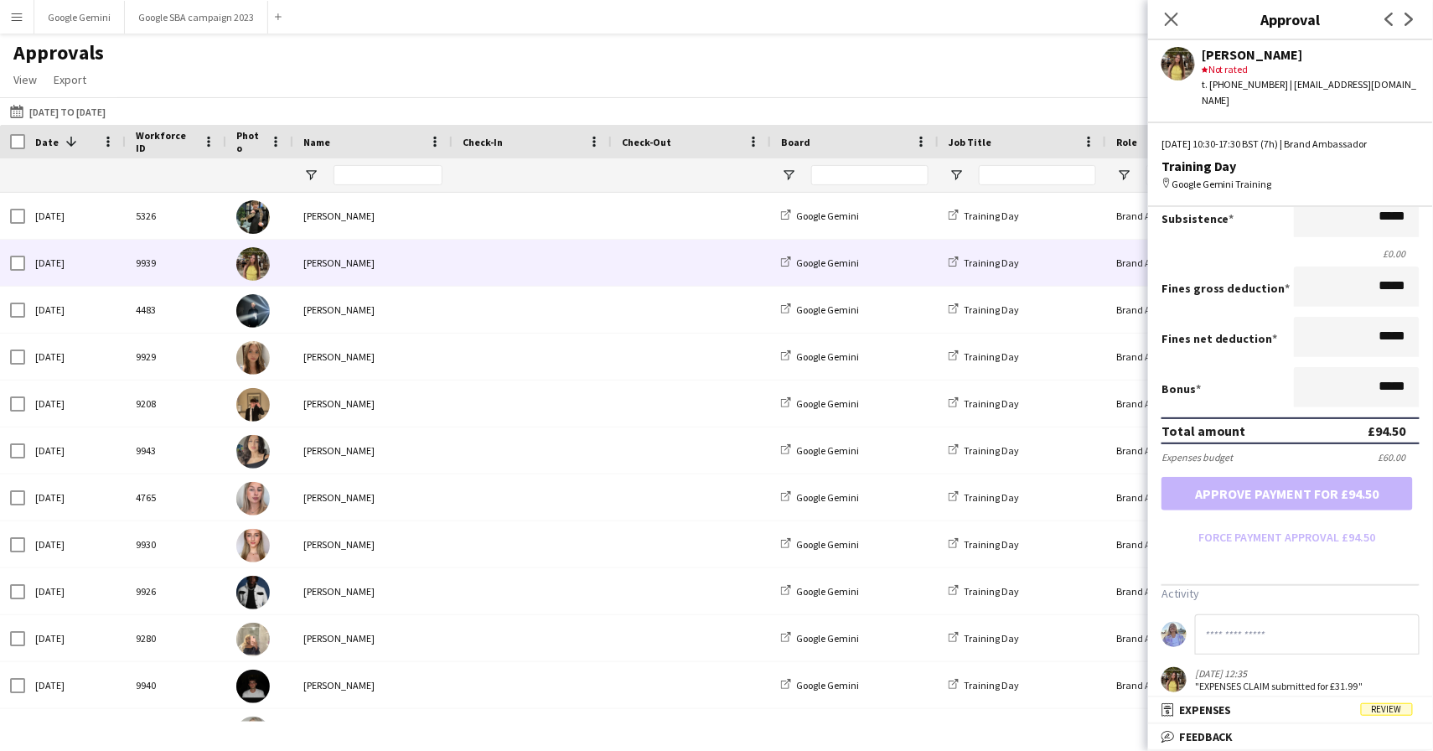
scroll to position [259, 0]
click at [1183, 19] on div "Close pop-in" at bounding box center [1171, 19] width 47 height 39
click at [1154, 19] on div "Close pop-in" at bounding box center [1171, 19] width 47 height 39
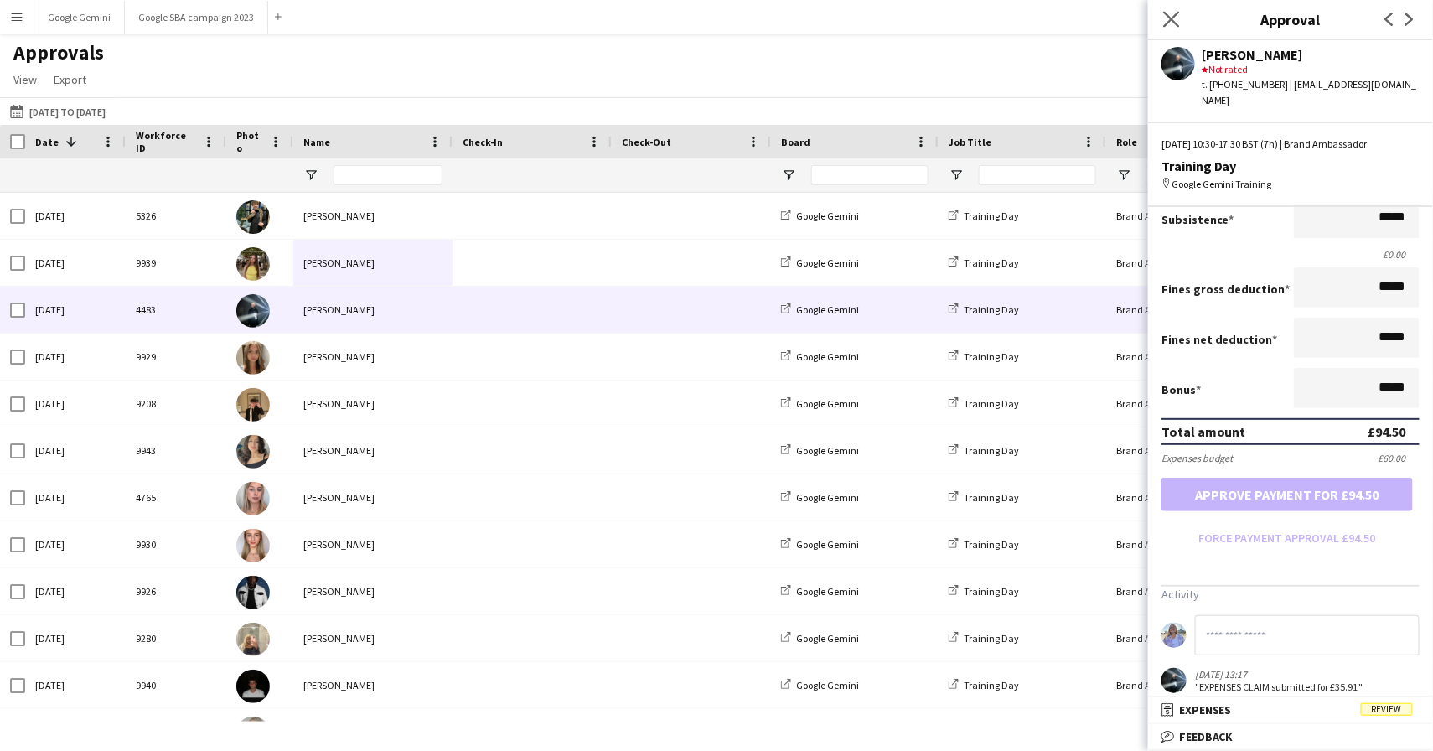
click at [1164, 9] on app-icon "Close pop-in" at bounding box center [1171, 20] width 24 height 24
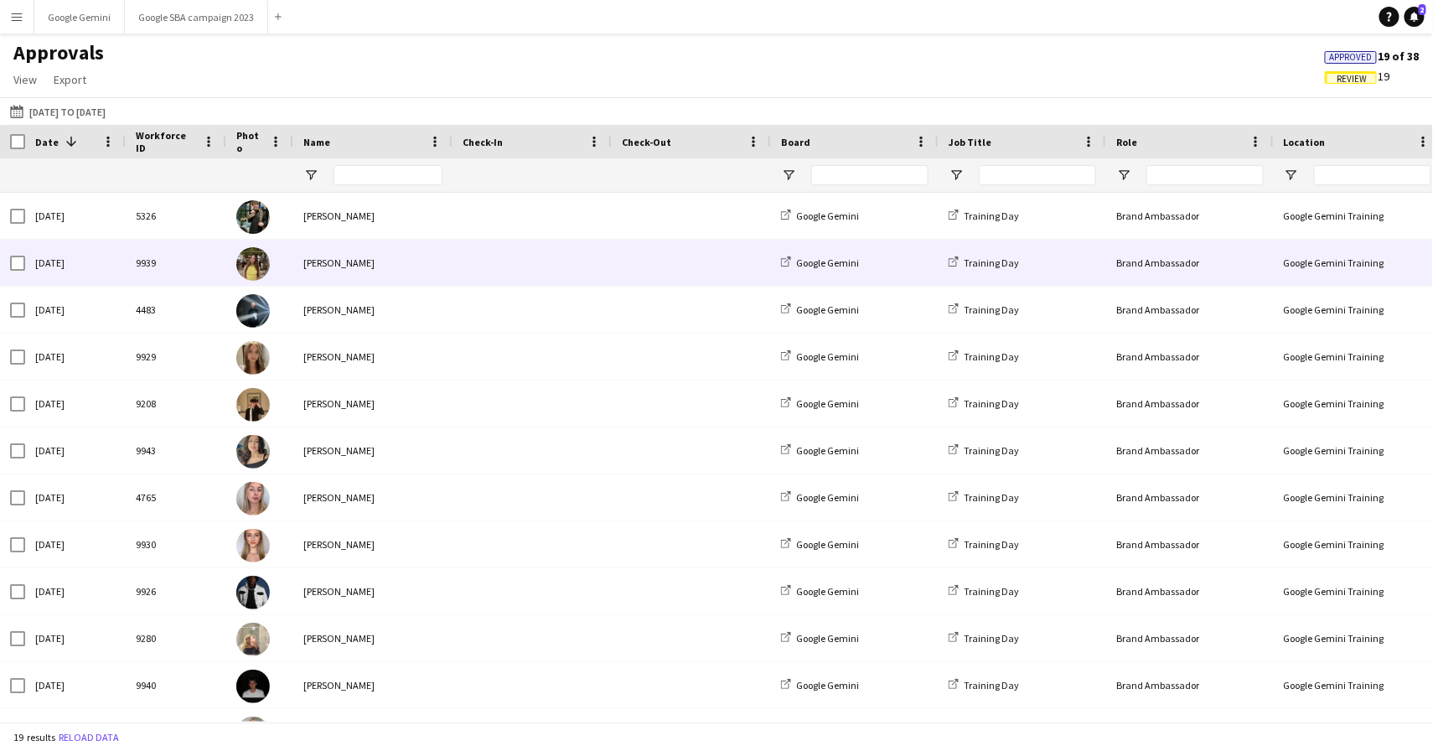
click at [317, 265] on div "[PERSON_NAME]" at bounding box center [372, 263] width 159 height 46
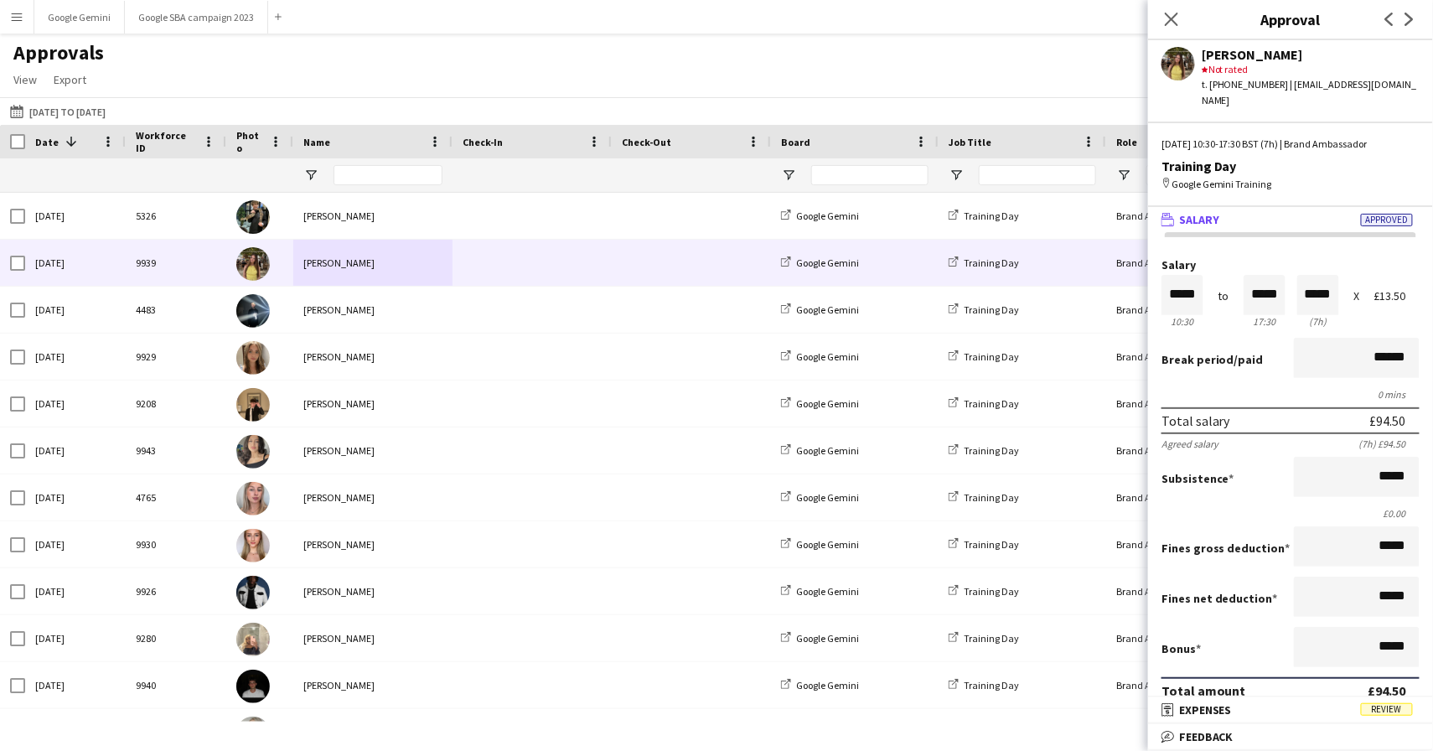
click at [1262, 212] on mat-panel-title "wallet Salary Approved" at bounding box center [1287, 219] width 278 height 15
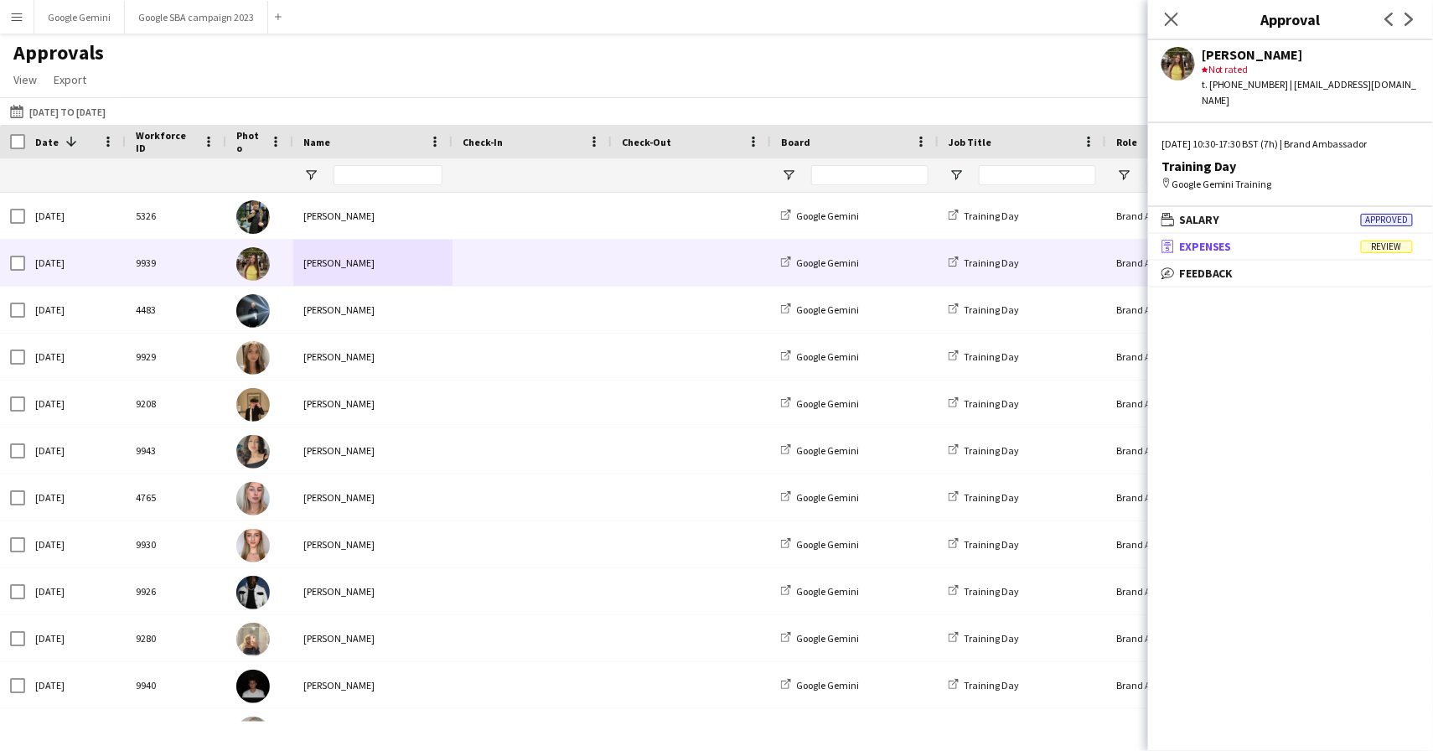
click at [1260, 236] on mat-expansion-panel-header "receipt Expenses Review" at bounding box center [1290, 246] width 285 height 25
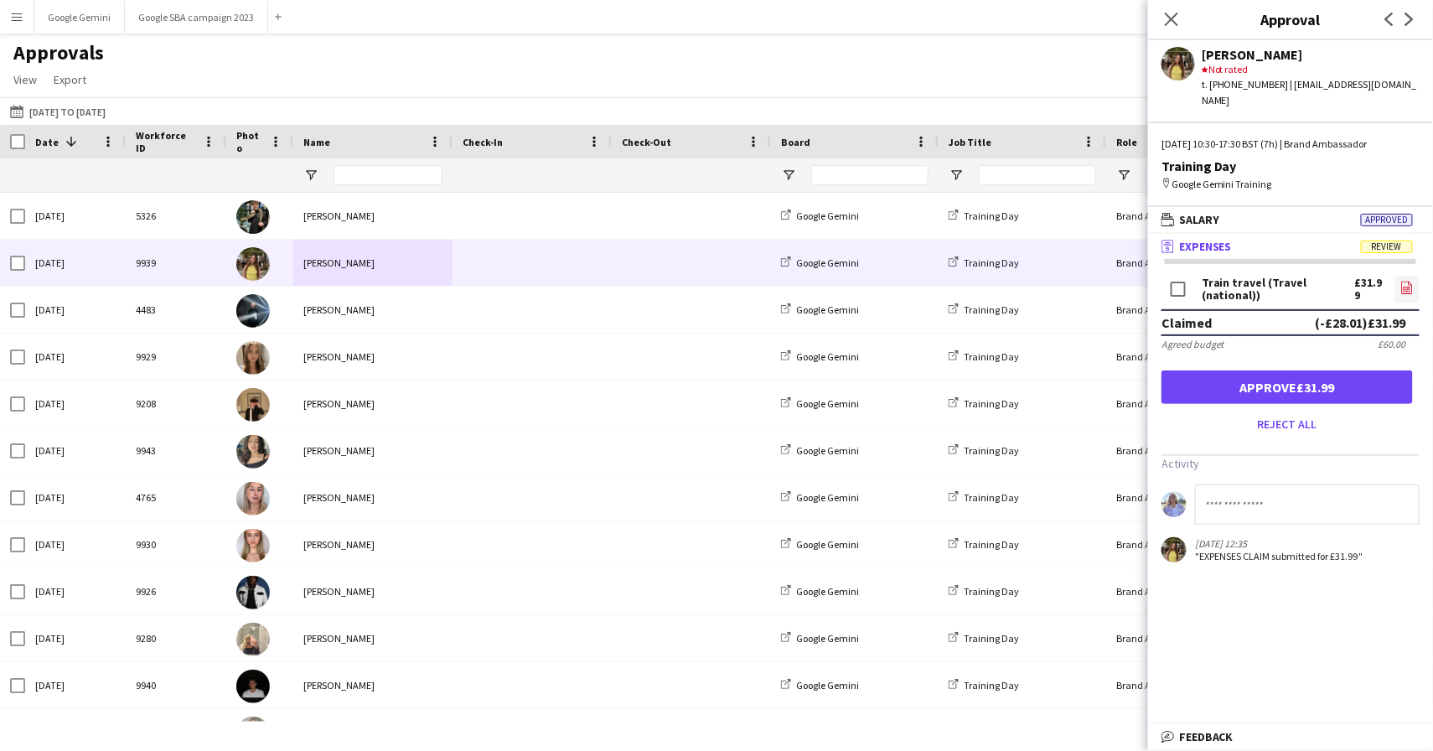
click at [1414, 276] on link "file-image" at bounding box center [1407, 289] width 24 height 27
click at [1298, 370] on button "Approve £31.99" at bounding box center [1286, 387] width 251 height 34
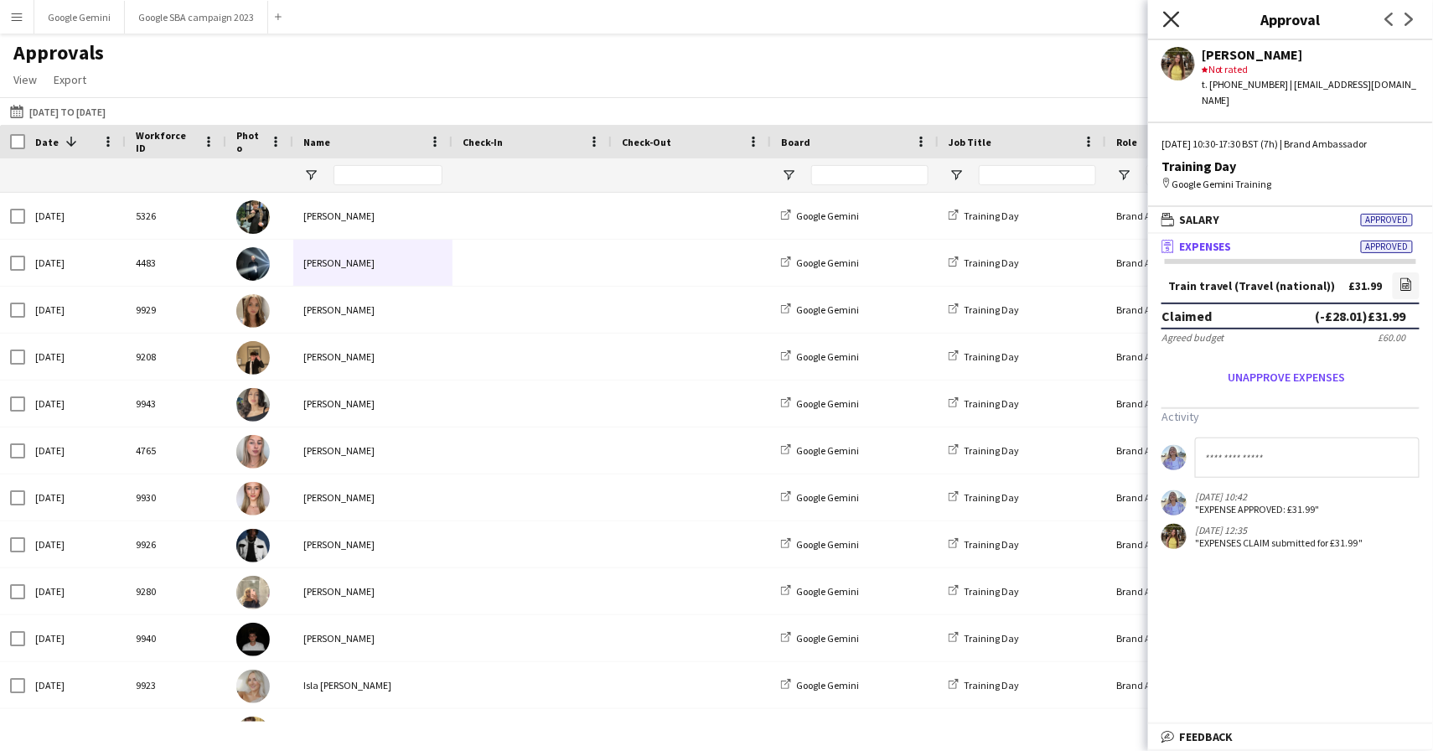
click at [1166, 23] on icon at bounding box center [1171, 19] width 16 height 16
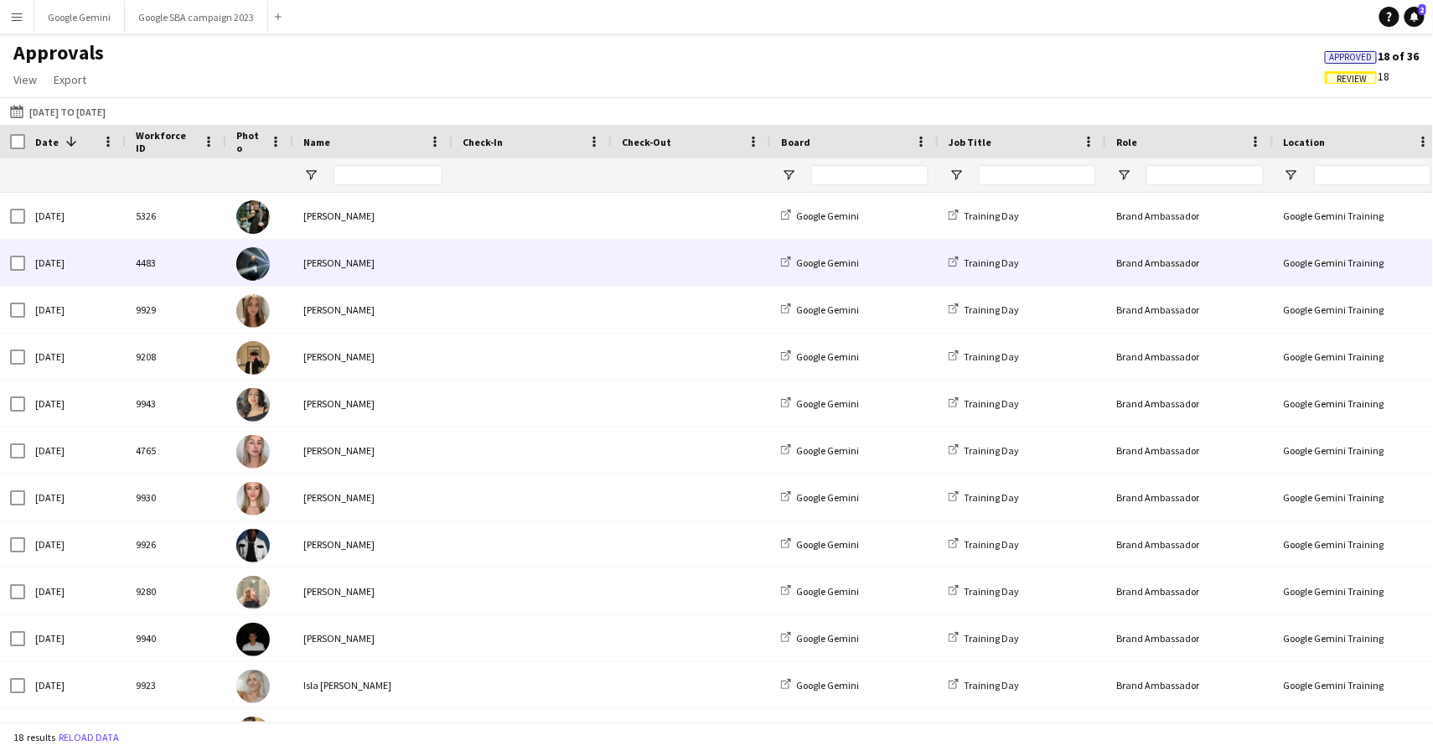
click at [256, 261] on img at bounding box center [253, 264] width 34 height 34
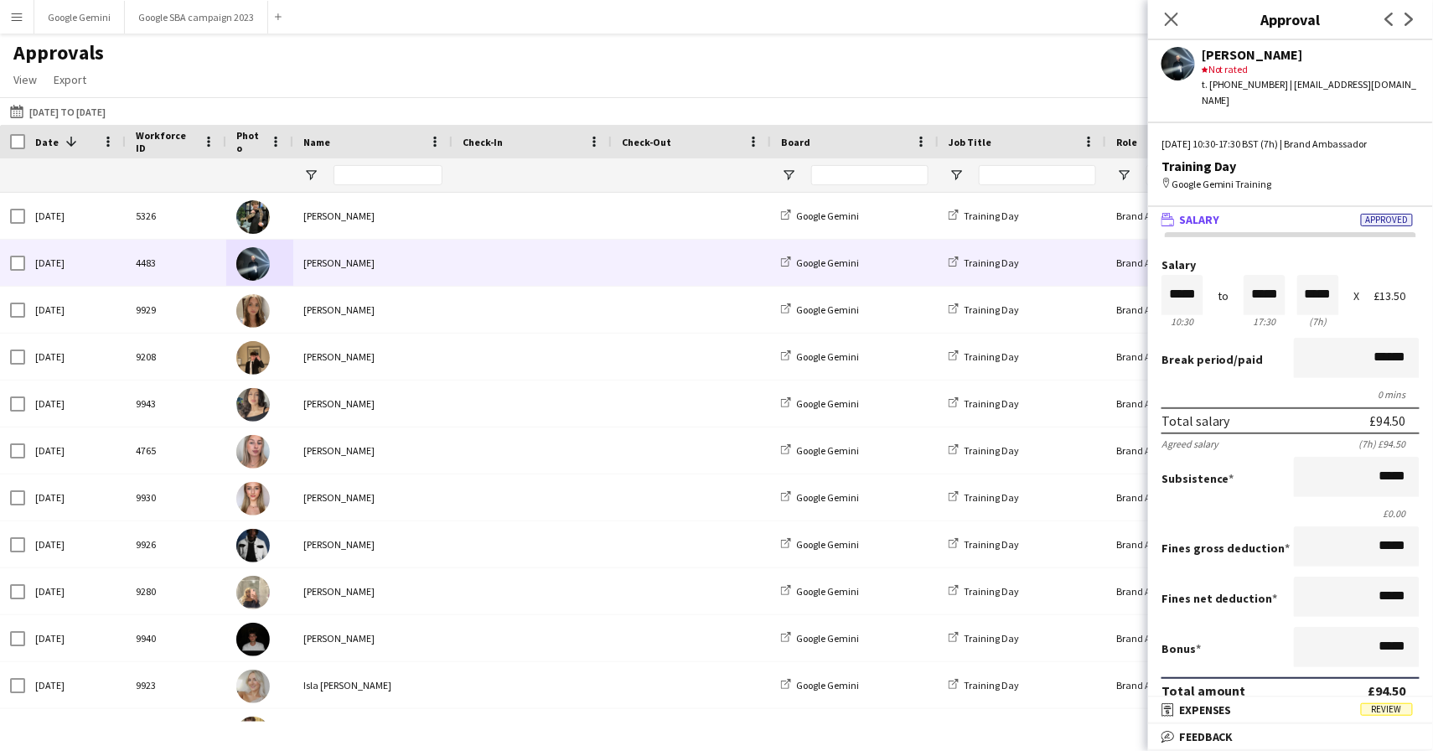
click at [1392, 214] on span "Approved" at bounding box center [1386, 220] width 52 height 13
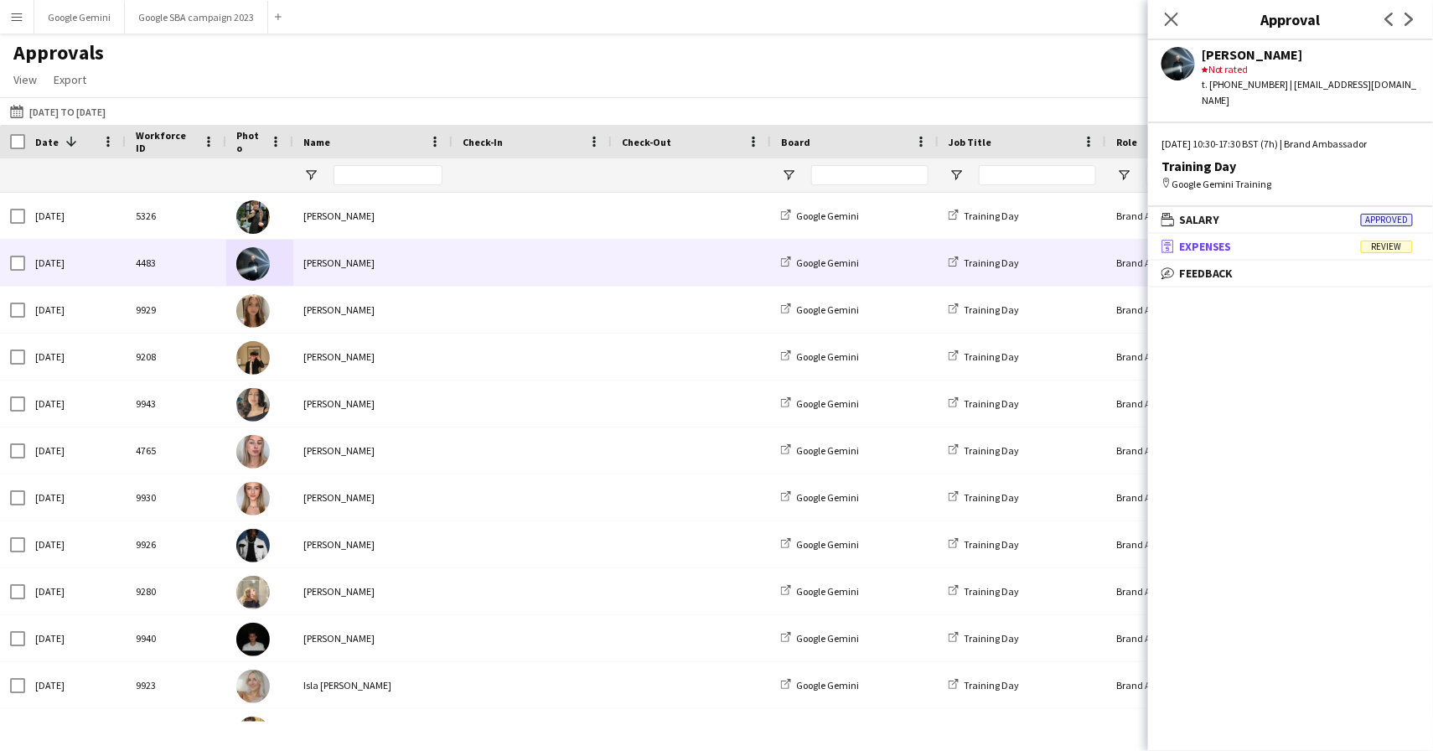
click at [1278, 239] on mat-panel-title "receipt Expenses Review" at bounding box center [1287, 246] width 278 height 15
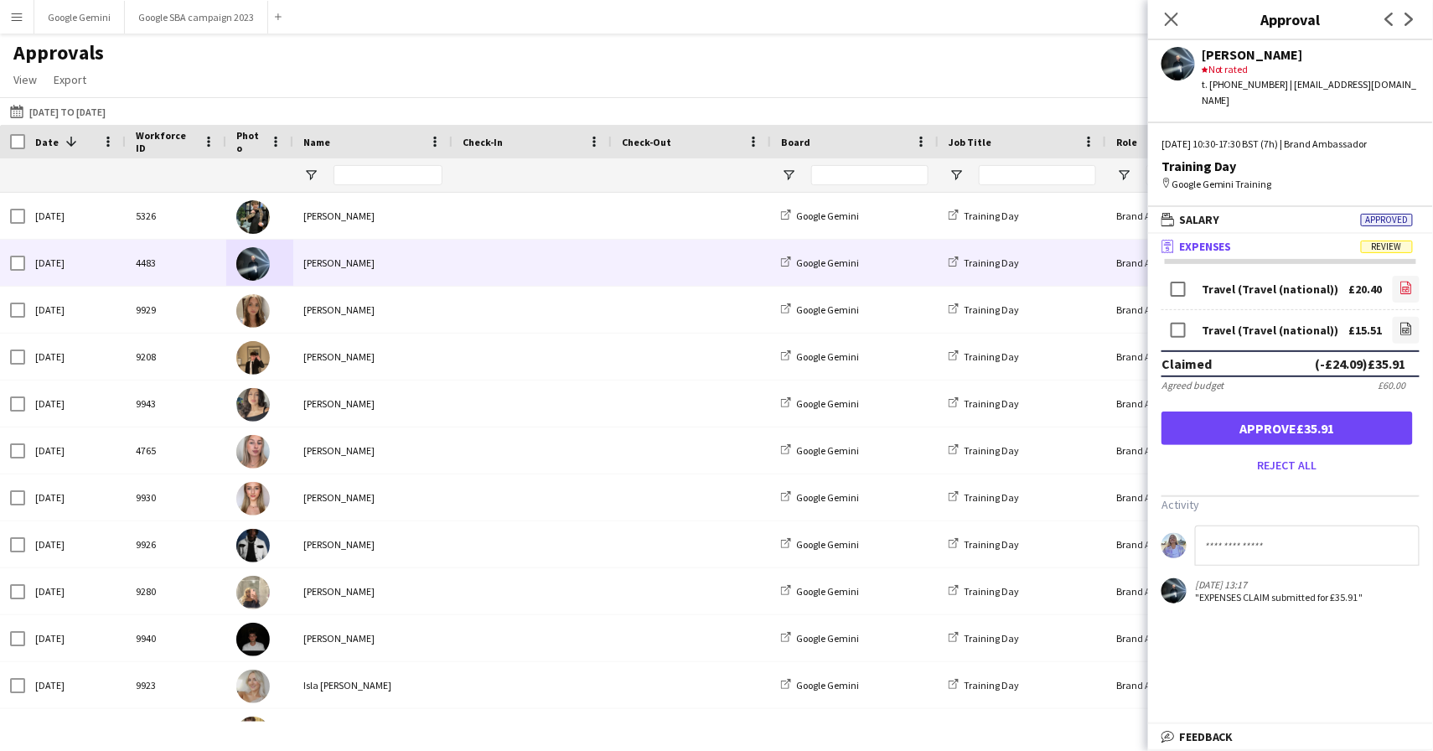
click at [1397, 276] on link "file-image" at bounding box center [1405, 289] width 27 height 27
click at [1371, 411] on button "Approve £35.91" at bounding box center [1286, 428] width 251 height 34
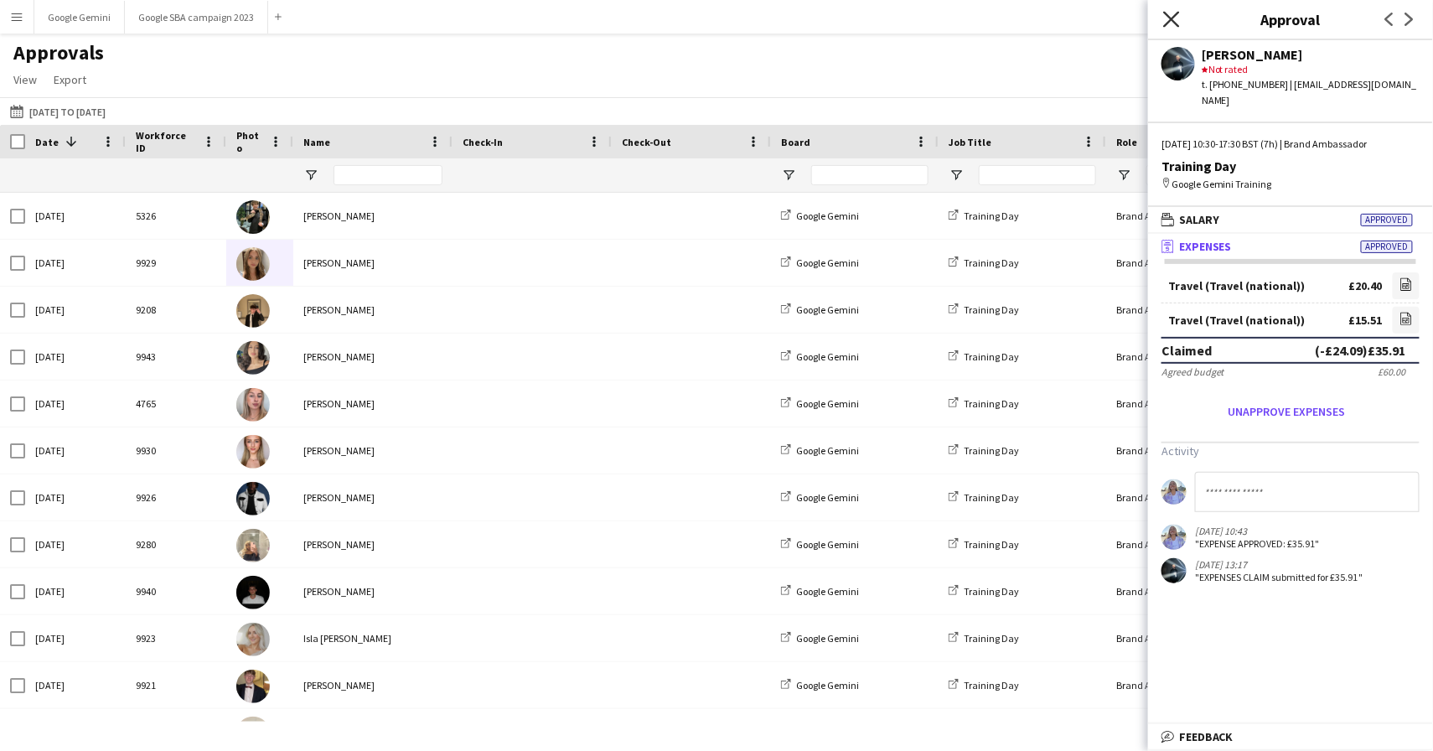
click at [1169, 13] on icon "Close pop-in" at bounding box center [1171, 19] width 16 height 16
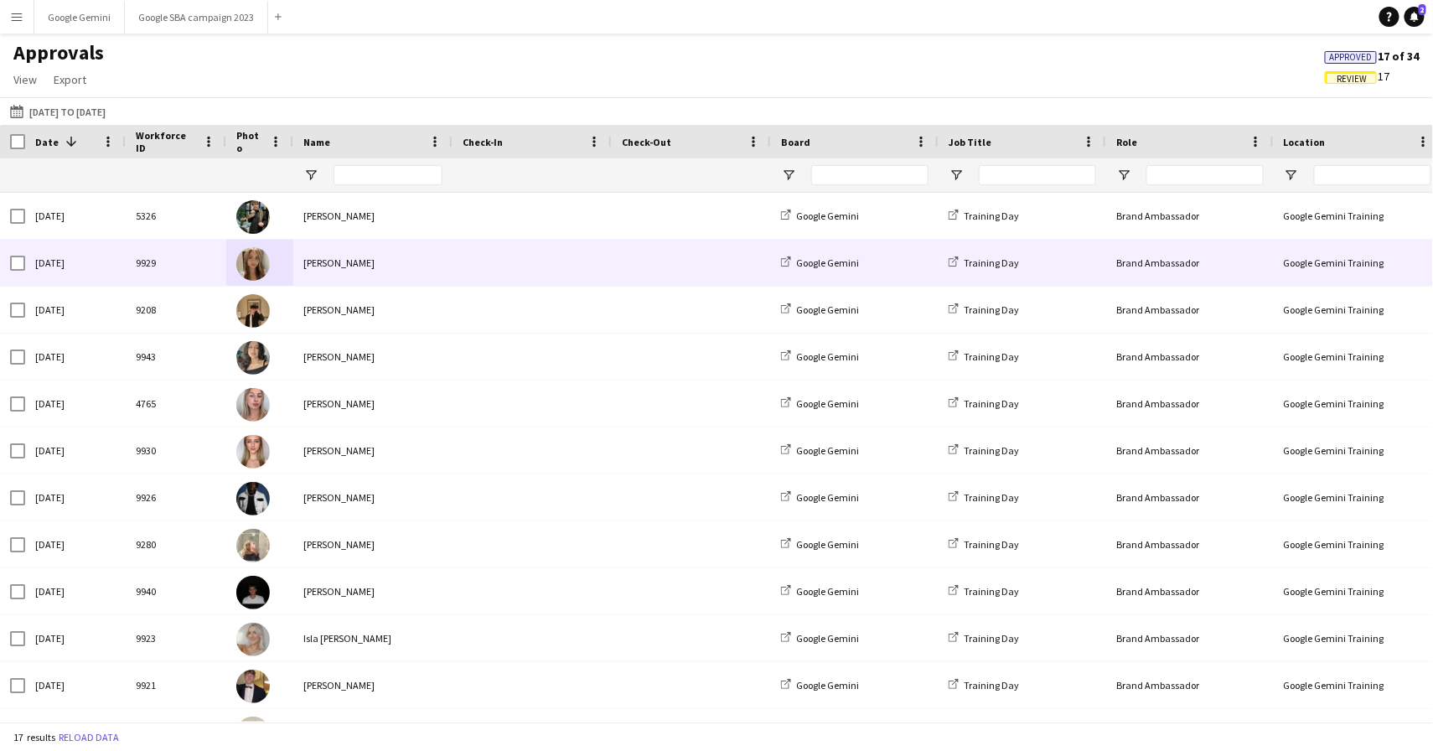
click at [339, 244] on div "[PERSON_NAME]" at bounding box center [372, 263] width 159 height 46
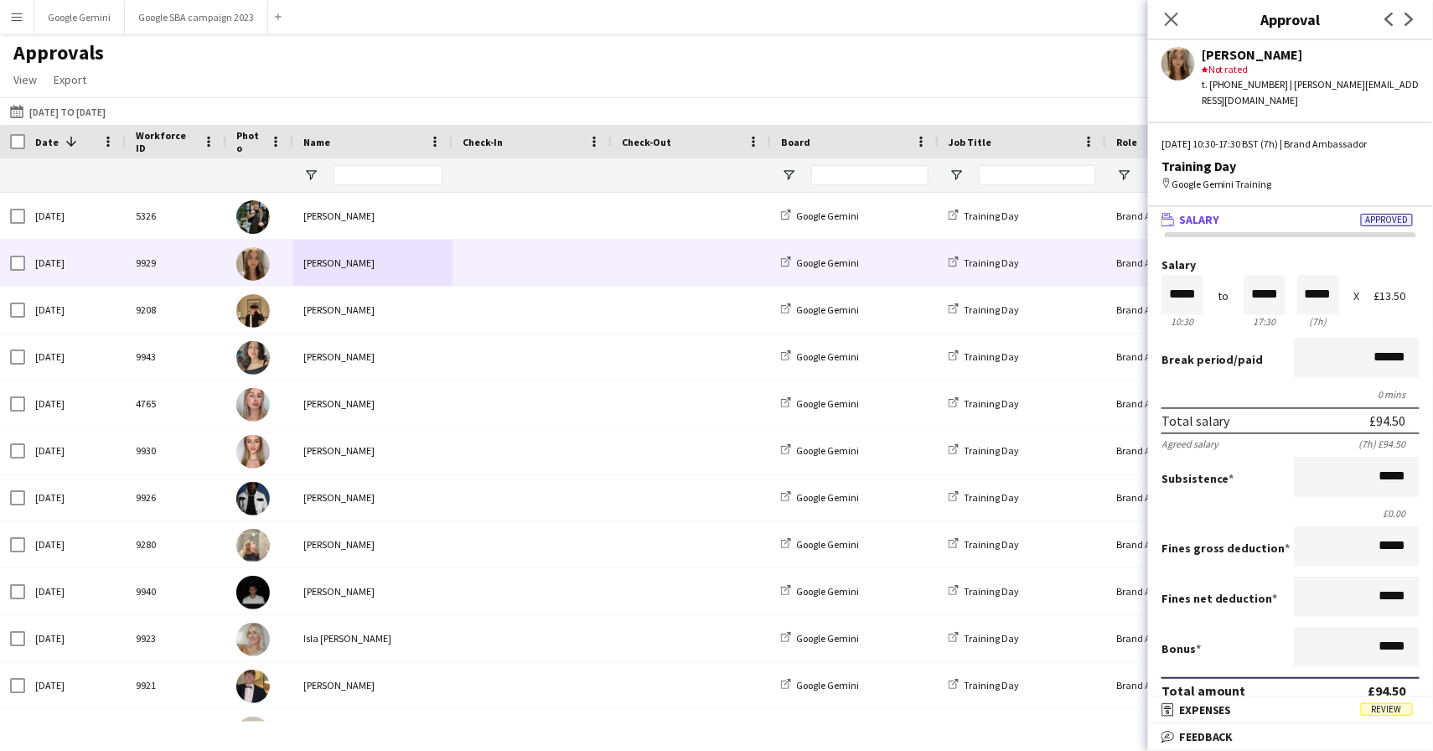
click at [1403, 214] on span "Approved" at bounding box center [1386, 220] width 52 height 13
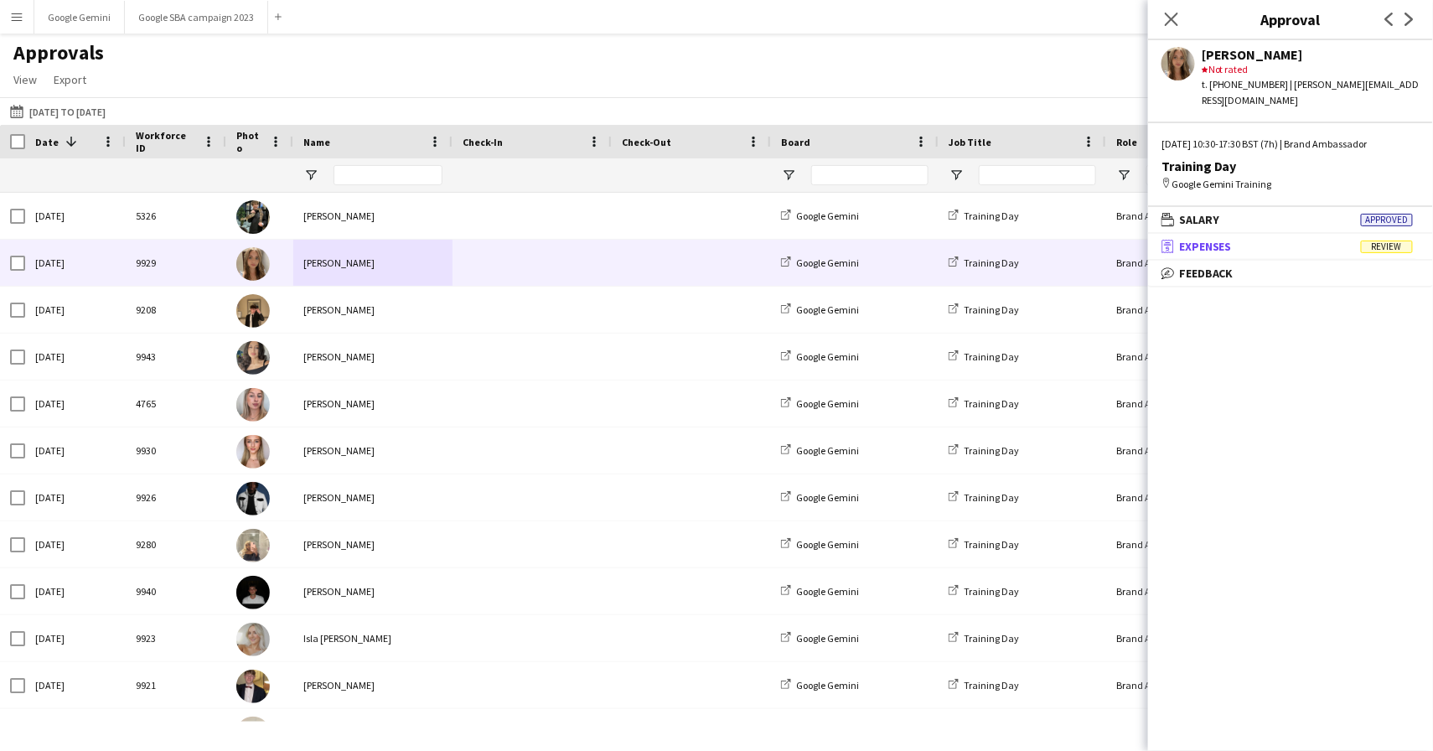
click at [1403, 240] on span "Review" at bounding box center [1386, 246] width 52 height 13
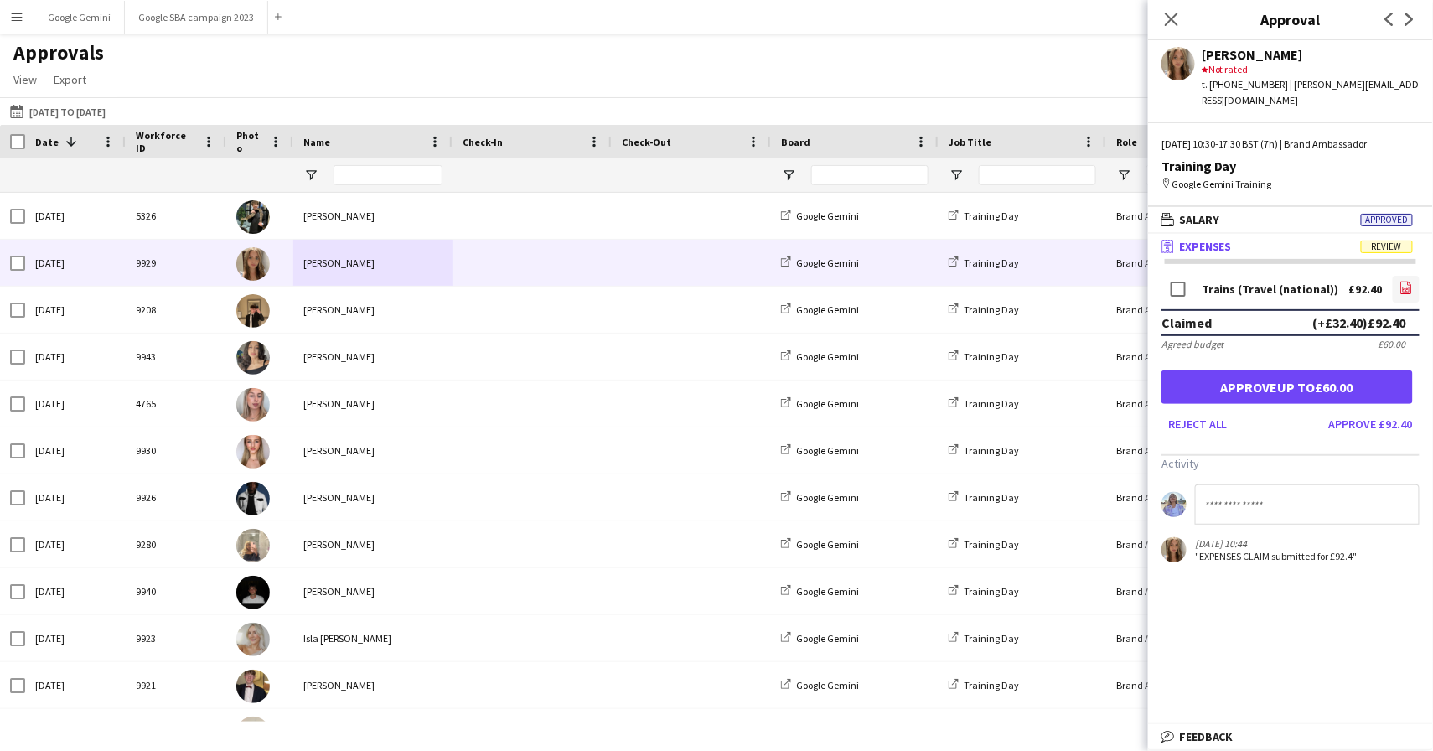
click at [1397, 276] on link "file-image" at bounding box center [1405, 289] width 27 height 27
click at [1192, 410] on button "Reject all" at bounding box center [1197, 423] width 73 height 27
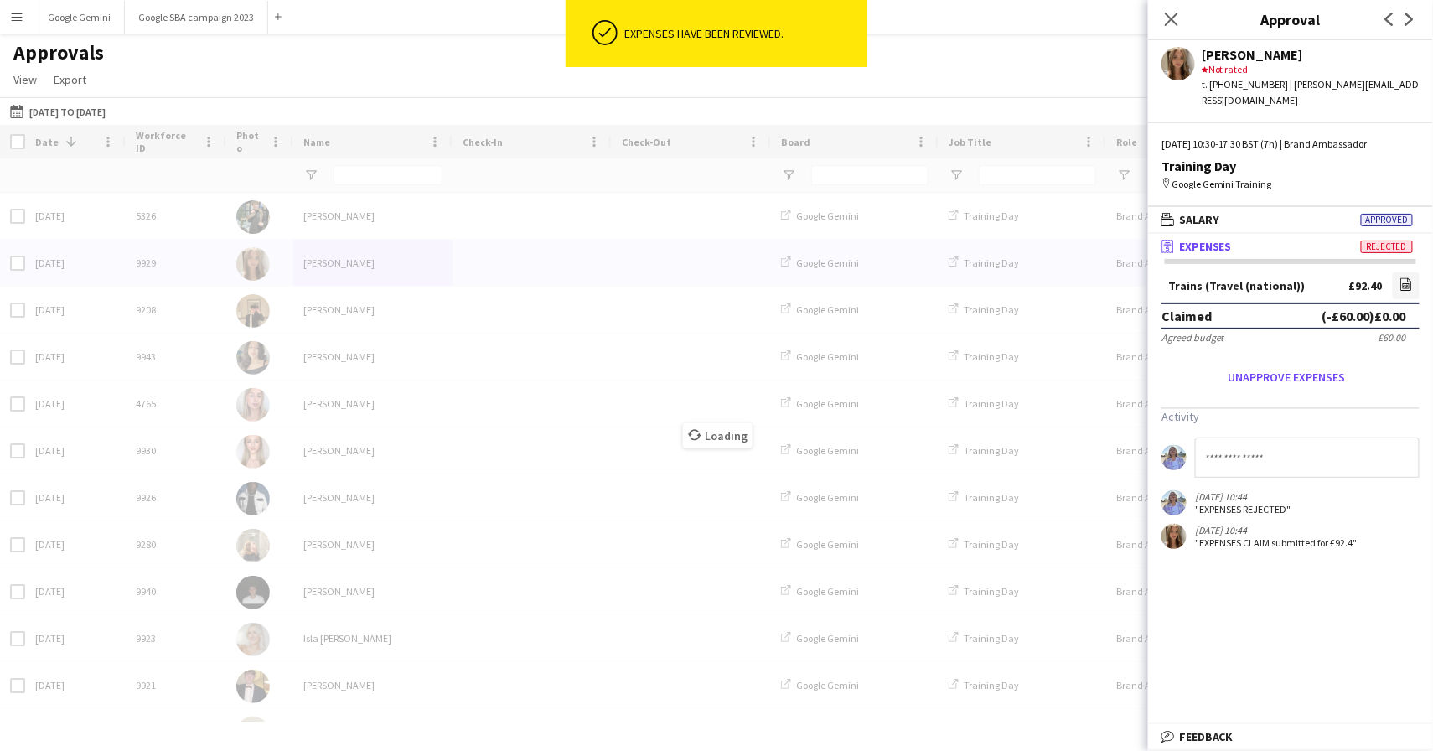
click at [1220, 443] on input at bounding box center [1307, 457] width 225 height 40
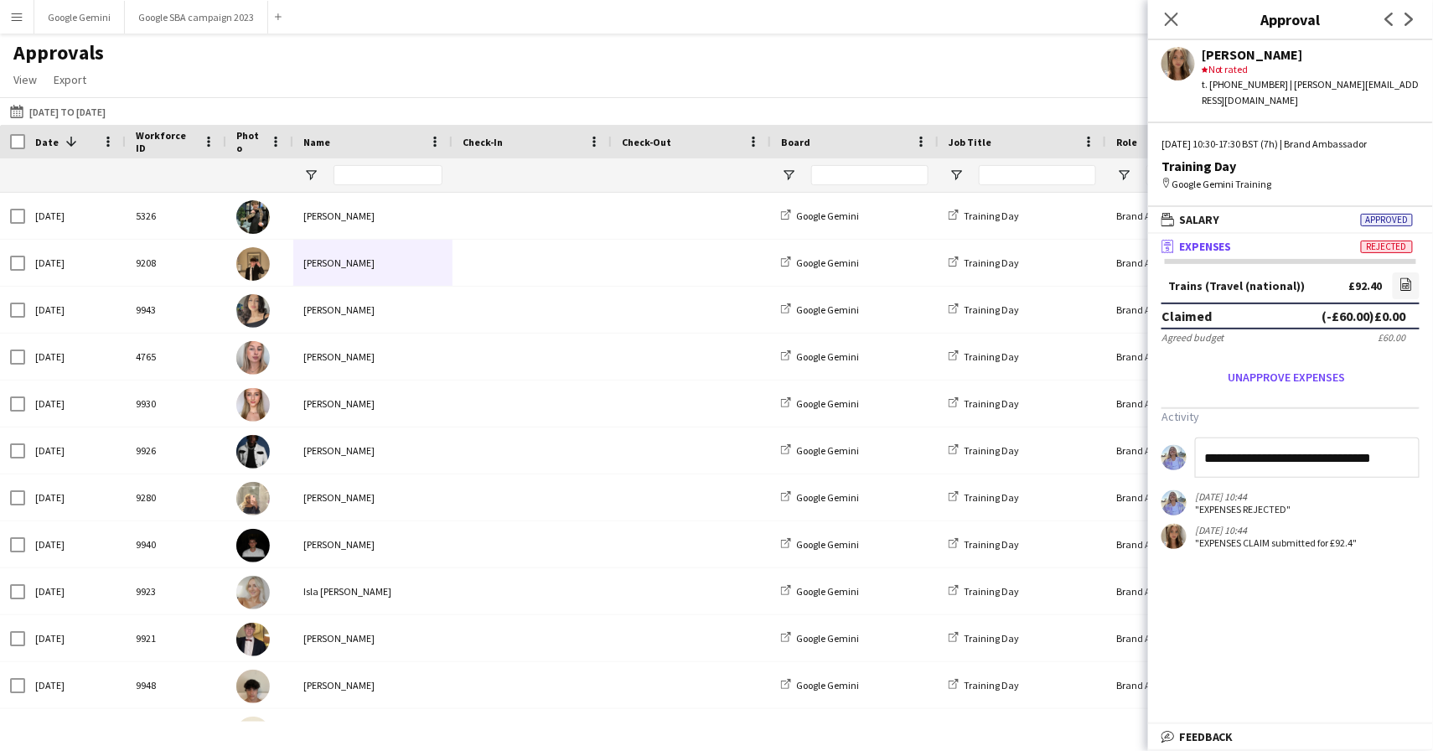
type input "**********"
click at [1176, 14] on icon "Close pop-in" at bounding box center [1171, 19] width 16 height 16
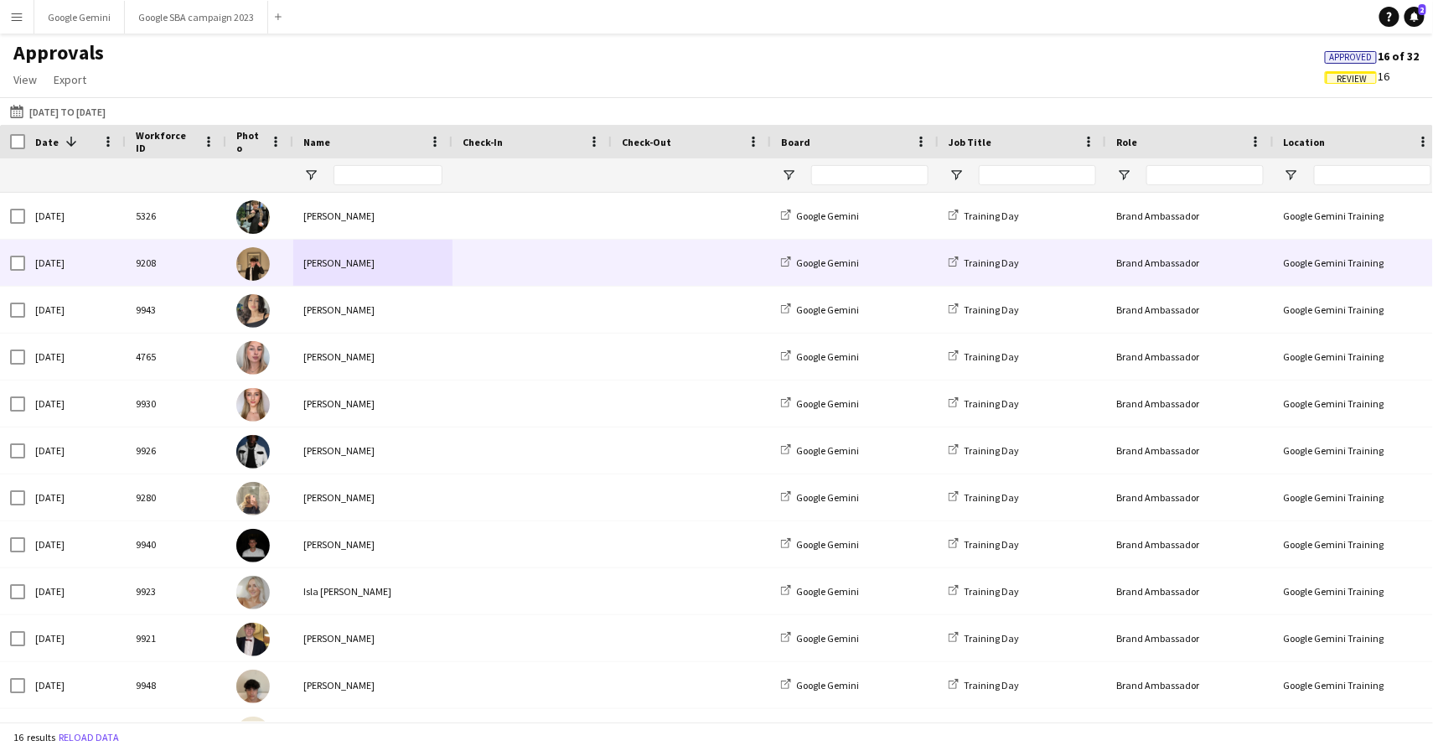
click at [405, 271] on div "[PERSON_NAME]" at bounding box center [372, 263] width 159 height 46
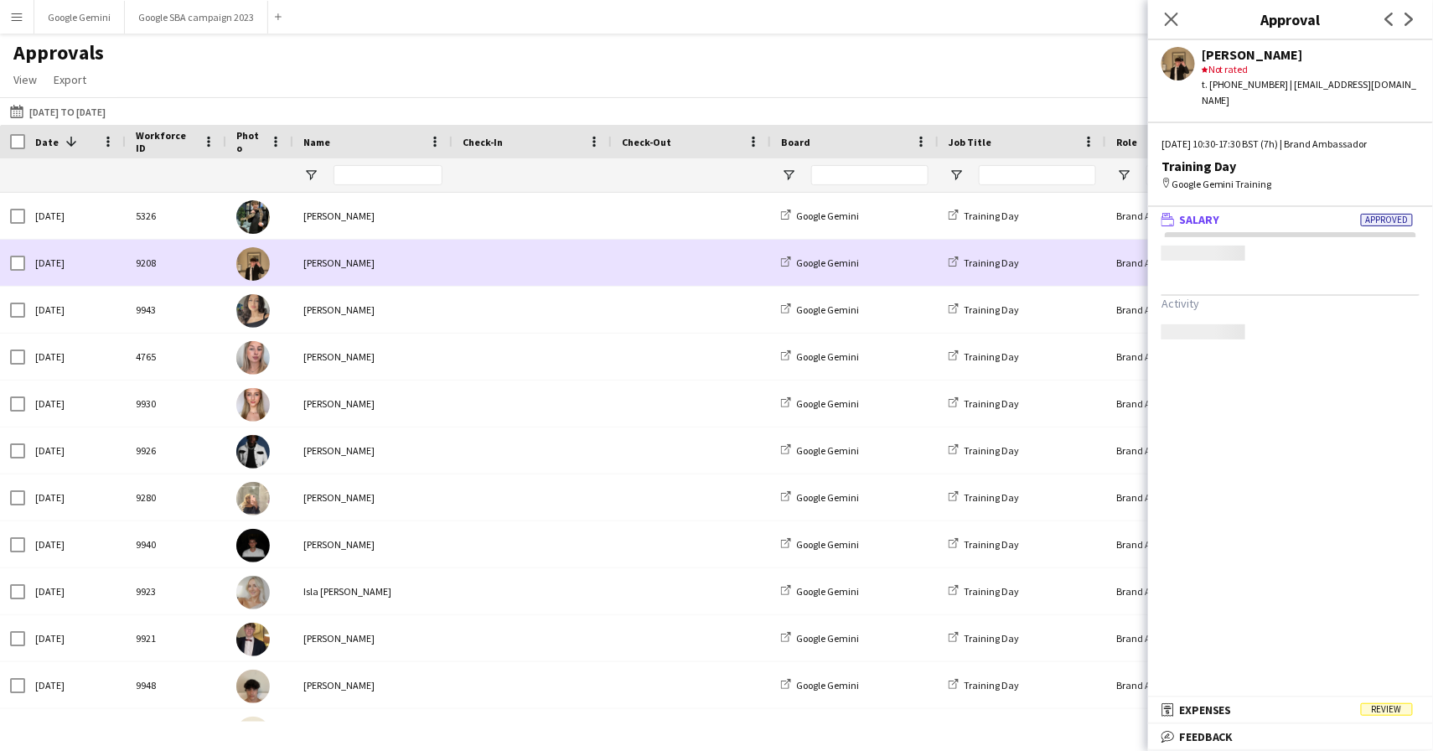
click at [405, 271] on div "[PERSON_NAME]" at bounding box center [372, 263] width 159 height 46
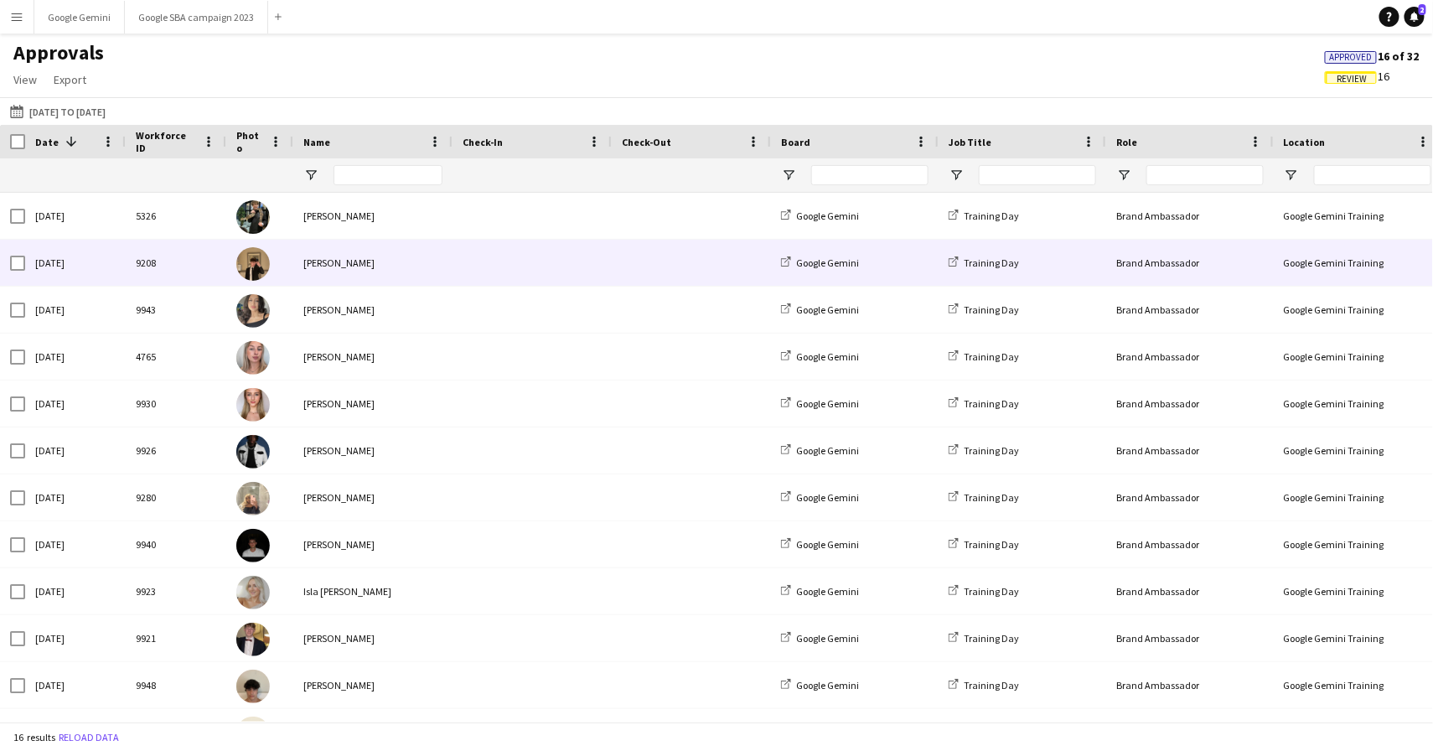
click at [405, 271] on div "[PERSON_NAME]" at bounding box center [372, 263] width 159 height 46
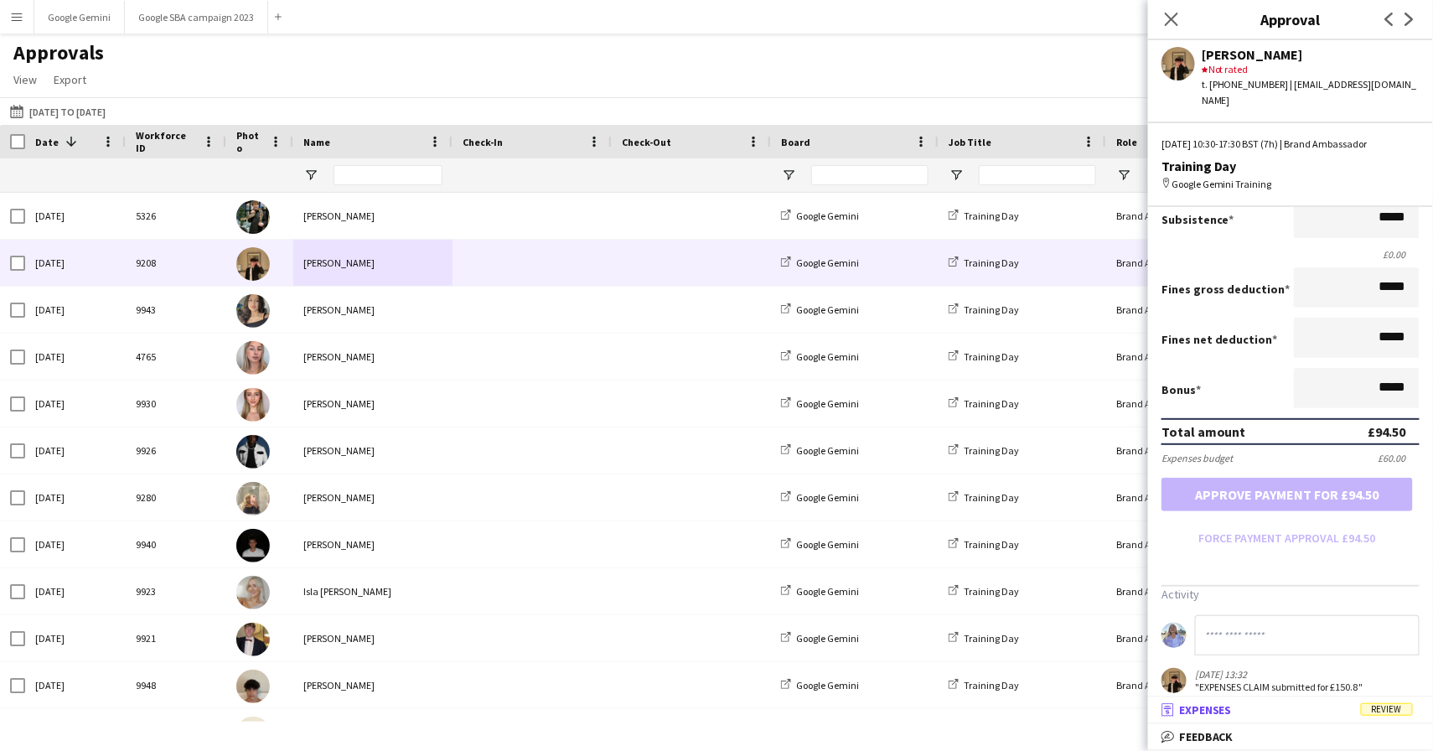
click at [1256, 710] on mat-panel-title "receipt Expenses Review" at bounding box center [1287, 709] width 278 height 15
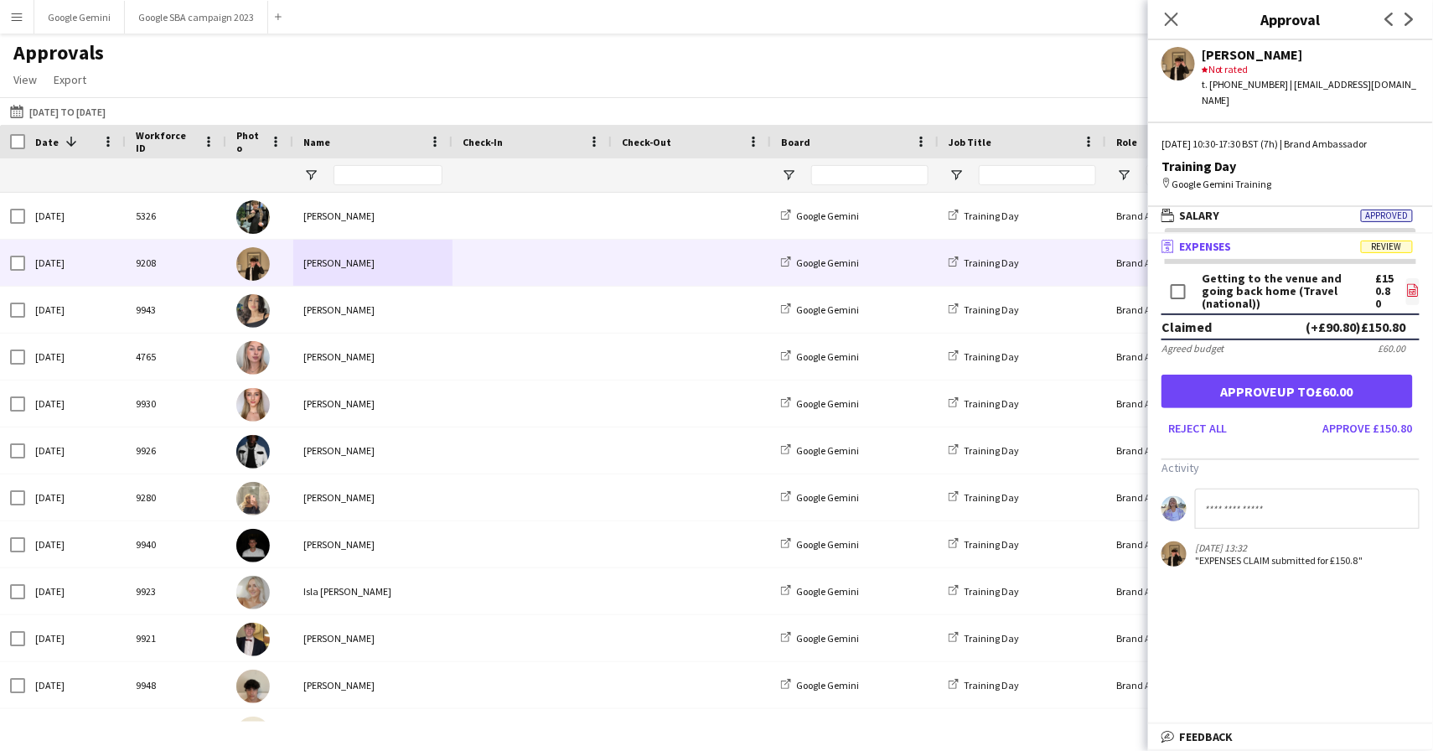
click at [1409, 283] on icon "file-image" at bounding box center [1412, 289] width 13 height 13
click at [1201, 415] on button "Reject all" at bounding box center [1197, 428] width 73 height 27
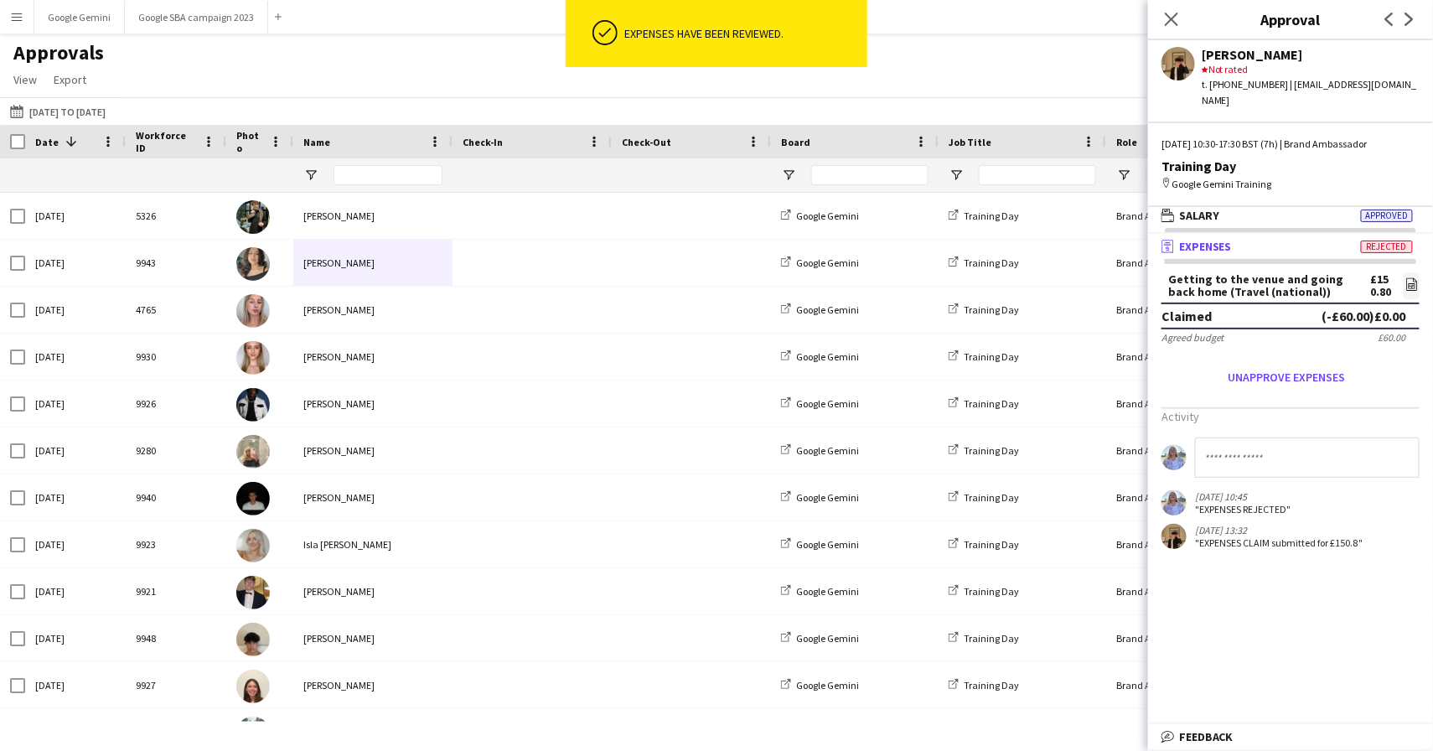
click at [1235, 443] on input at bounding box center [1307, 457] width 225 height 40
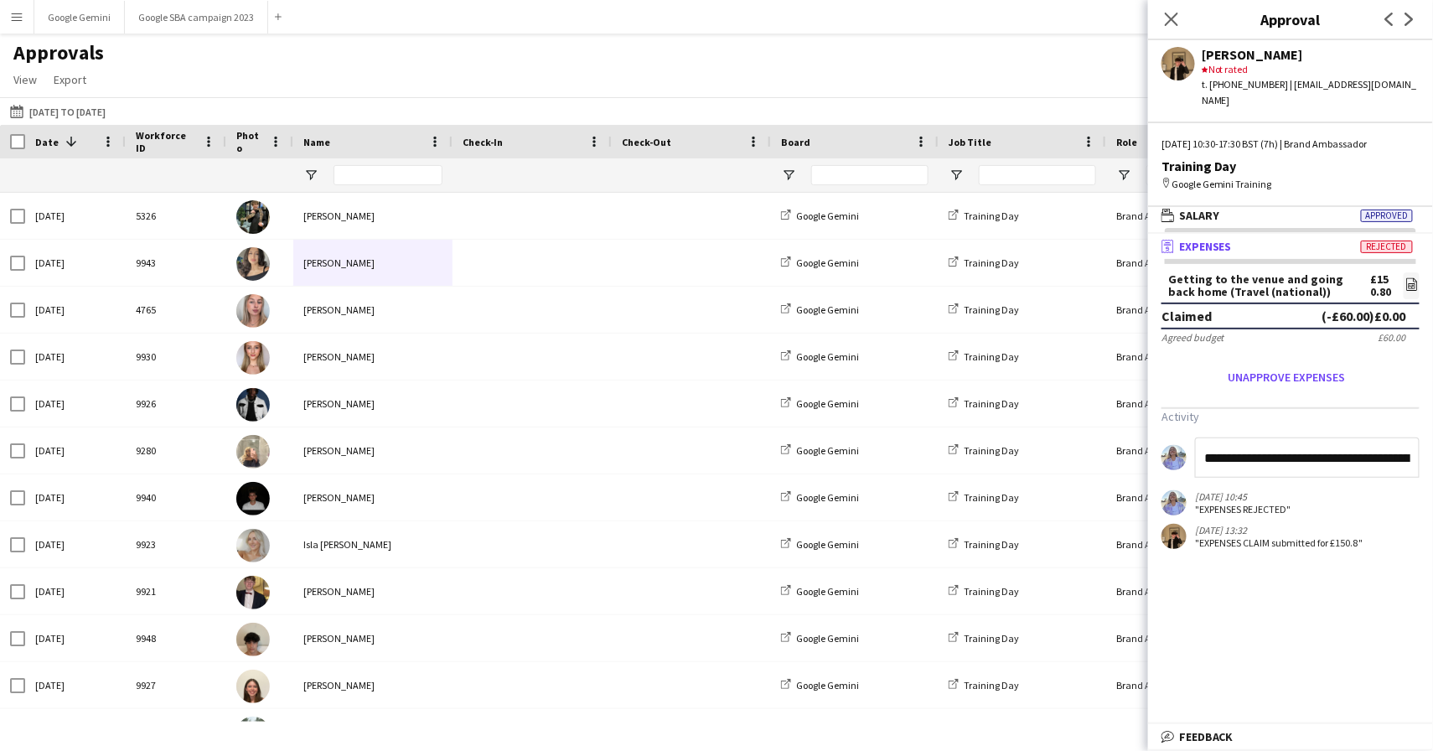
type input "**********"
click at [1282, 587] on mat-expansion-panel "**********" at bounding box center [1290, 479] width 285 height 490
click at [1289, 607] on mat-expansion-panel "**********" at bounding box center [1290, 479] width 285 height 490
click at [1273, 457] on app-messages "**********" at bounding box center [1290, 492] width 285 height 111
click at [1274, 503] on div ""EXPENSES REJECTED"" at bounding box center [1243, 509] width 96 height 13
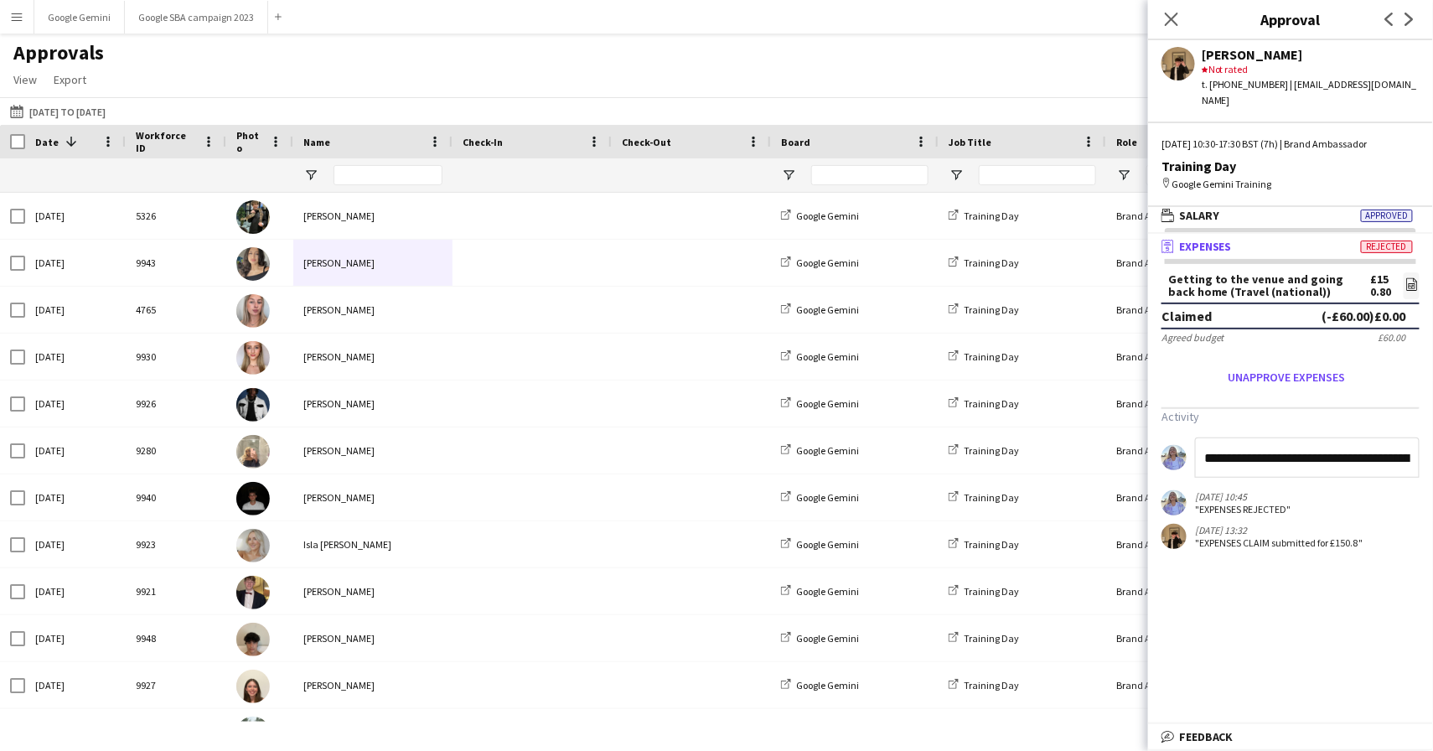
click at [1280, 451] on input "**********" at bounding box center [1307, 457] width 225 height 40
click at [1213, 738] on span "Feedback" at bounding box center [1206, 736] width 54 height 15
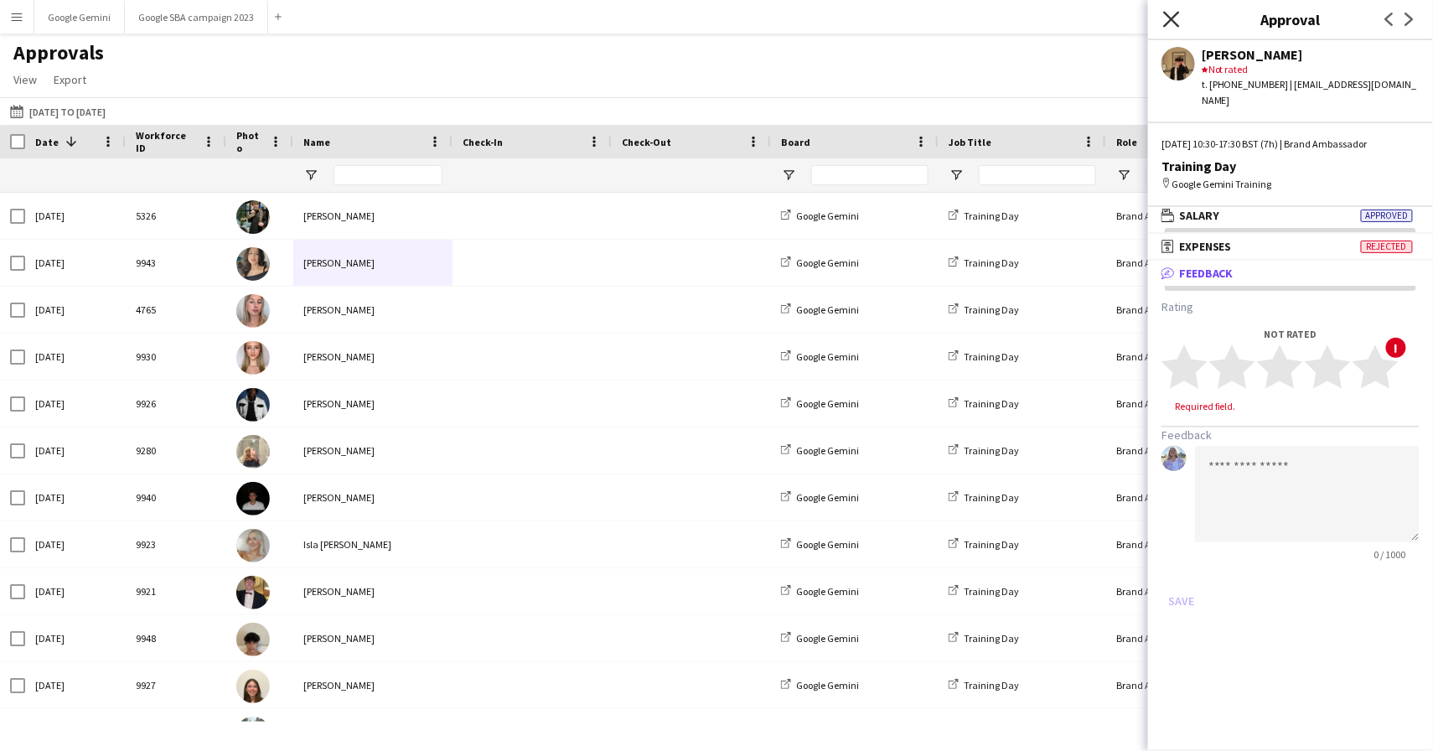
click at [1179, 16] on app-icon "Close pop-in" at bounding box center [1171, 20] width 24 height 24
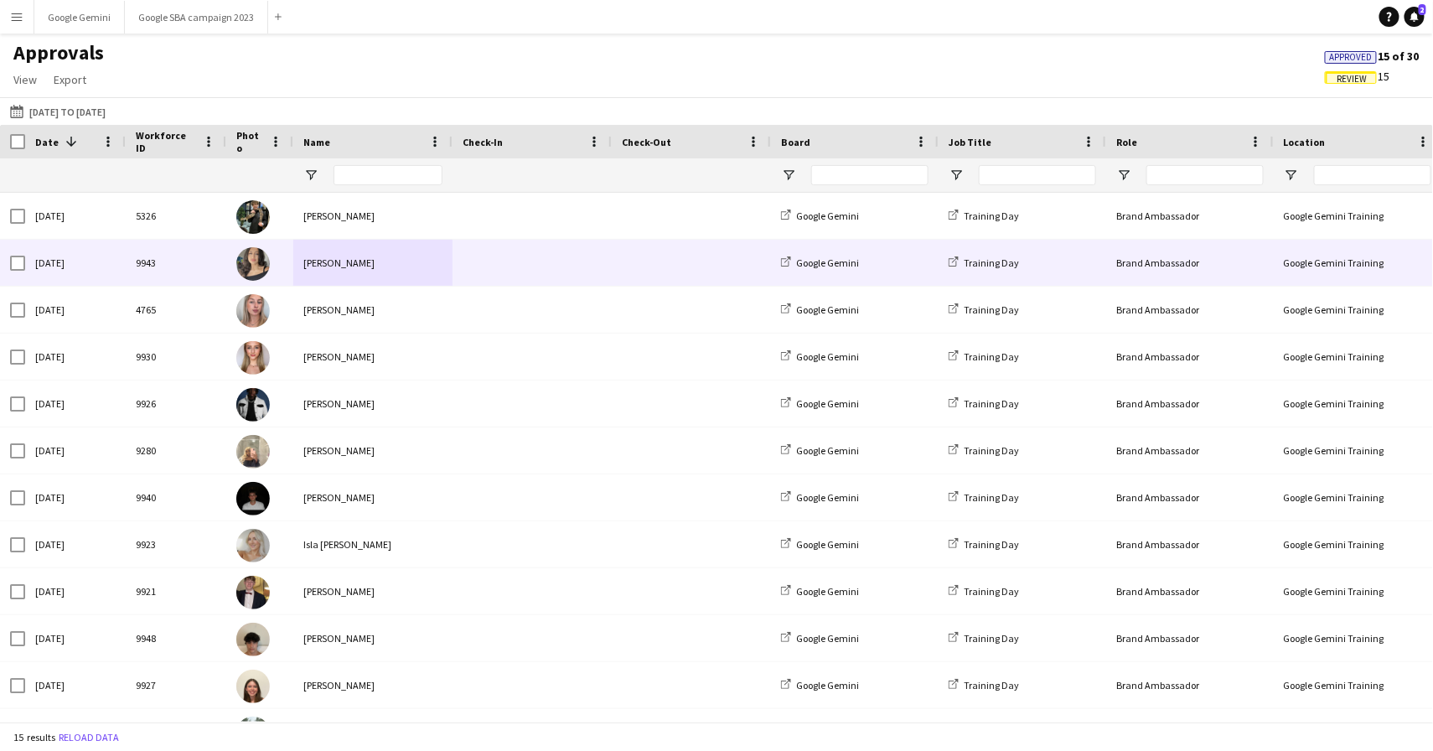
click at [342, 252] on div "[PERSON_NAME]" at bounding box center [372, 263] width 159 height 46
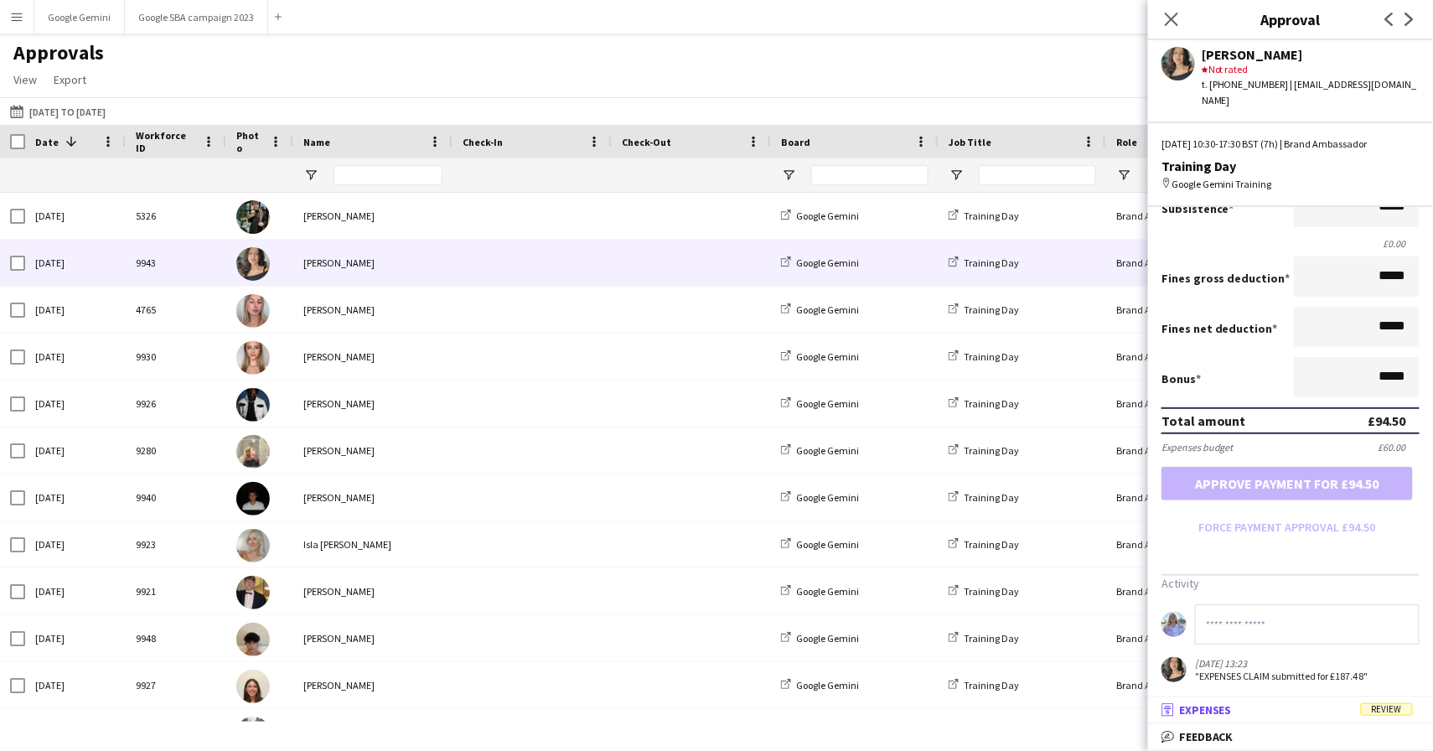
click at [1252, 697] on mat-expansion-panel-header "receipt Expenses Review" at bounding box center [1290, 709] width 285 height 25
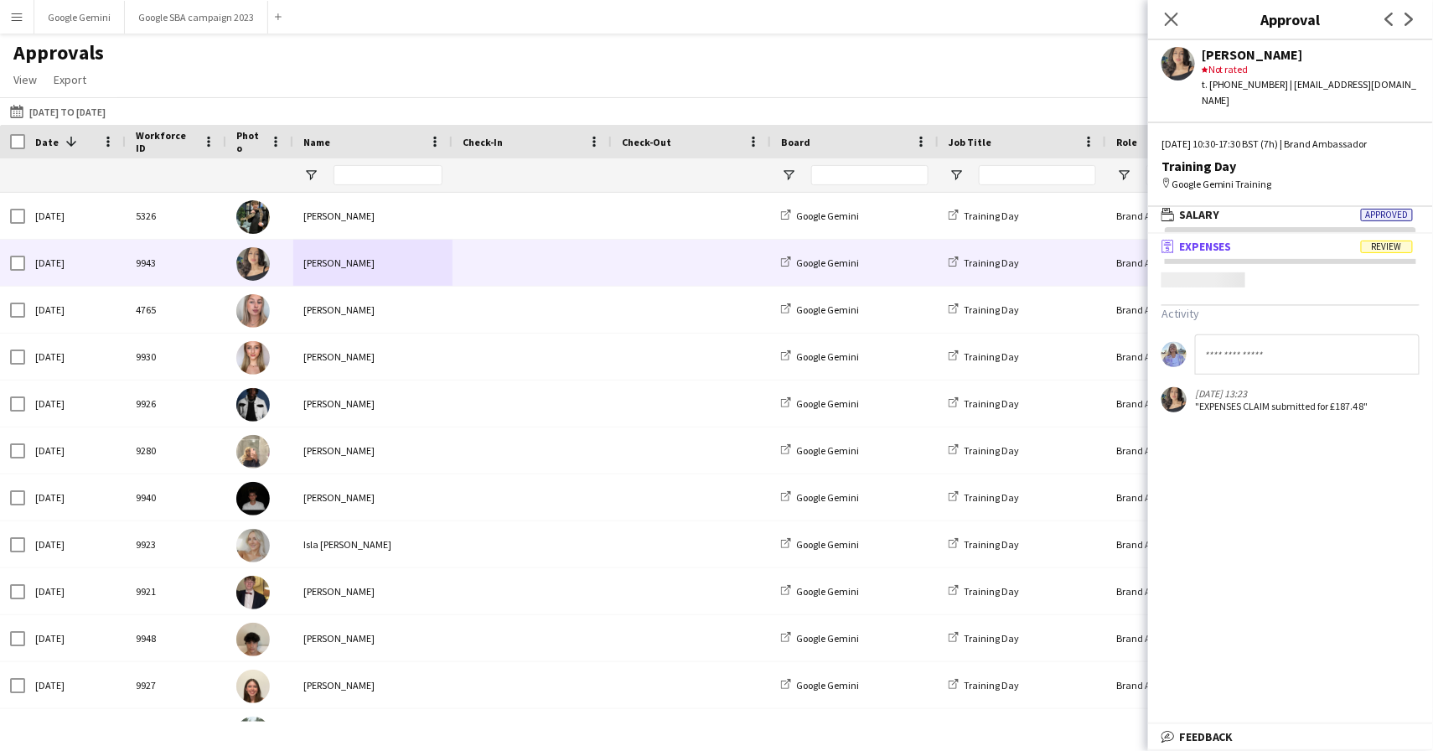
scroll to position [4, 0]
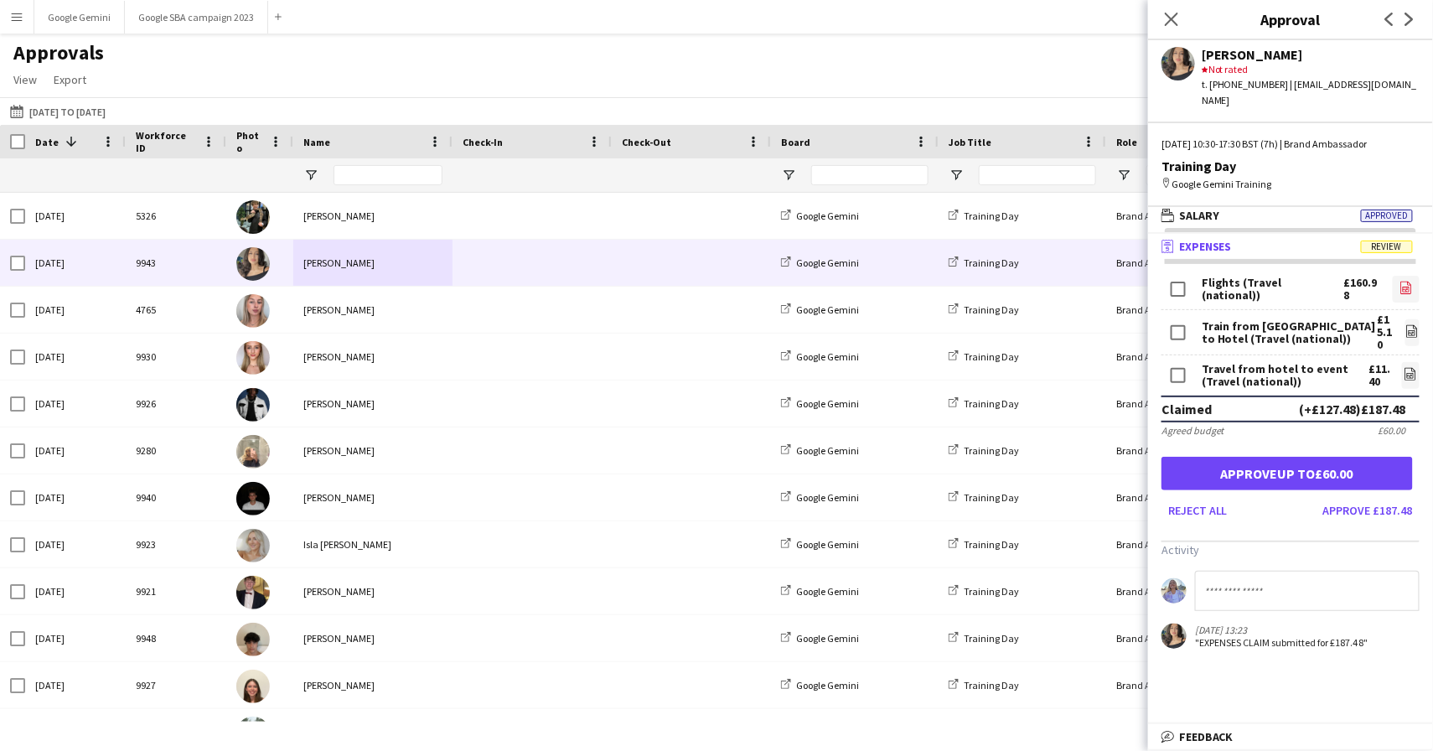
click at [1408, 281] on icon "file-image" at bounding box center [1405, 287] width 13 height 13
click at [1336, 320] on div "Train from Gatwick to Hotel (Travel (national))" at bounding box center [1288, 332] width 175 height 25
click at [1407, 325] on icon at bounding box center [1412, 331] width 11 height 13
click at [1403, 367] on icon "file-image" at bounding box center [1409, 373] width 13 height 13
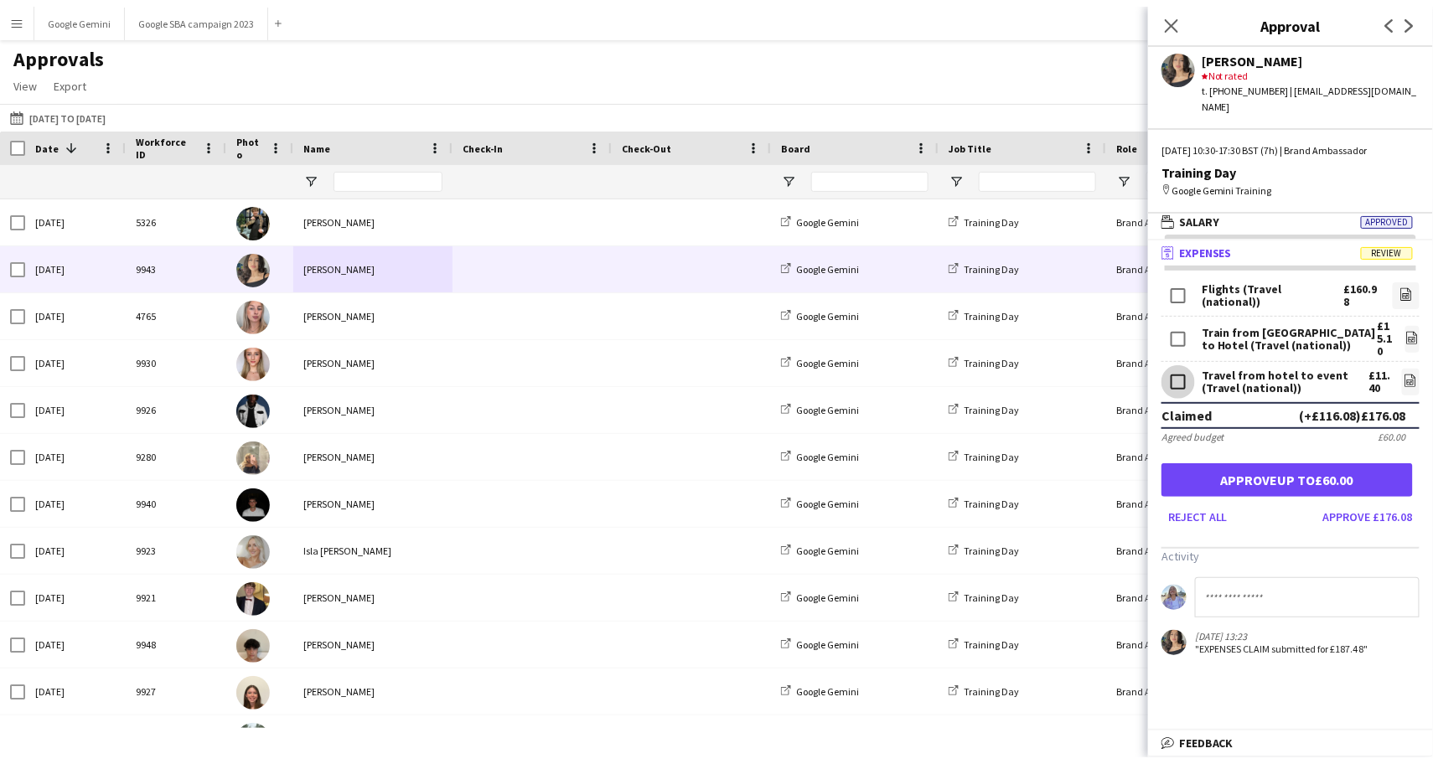
scroll to position [0, 0]
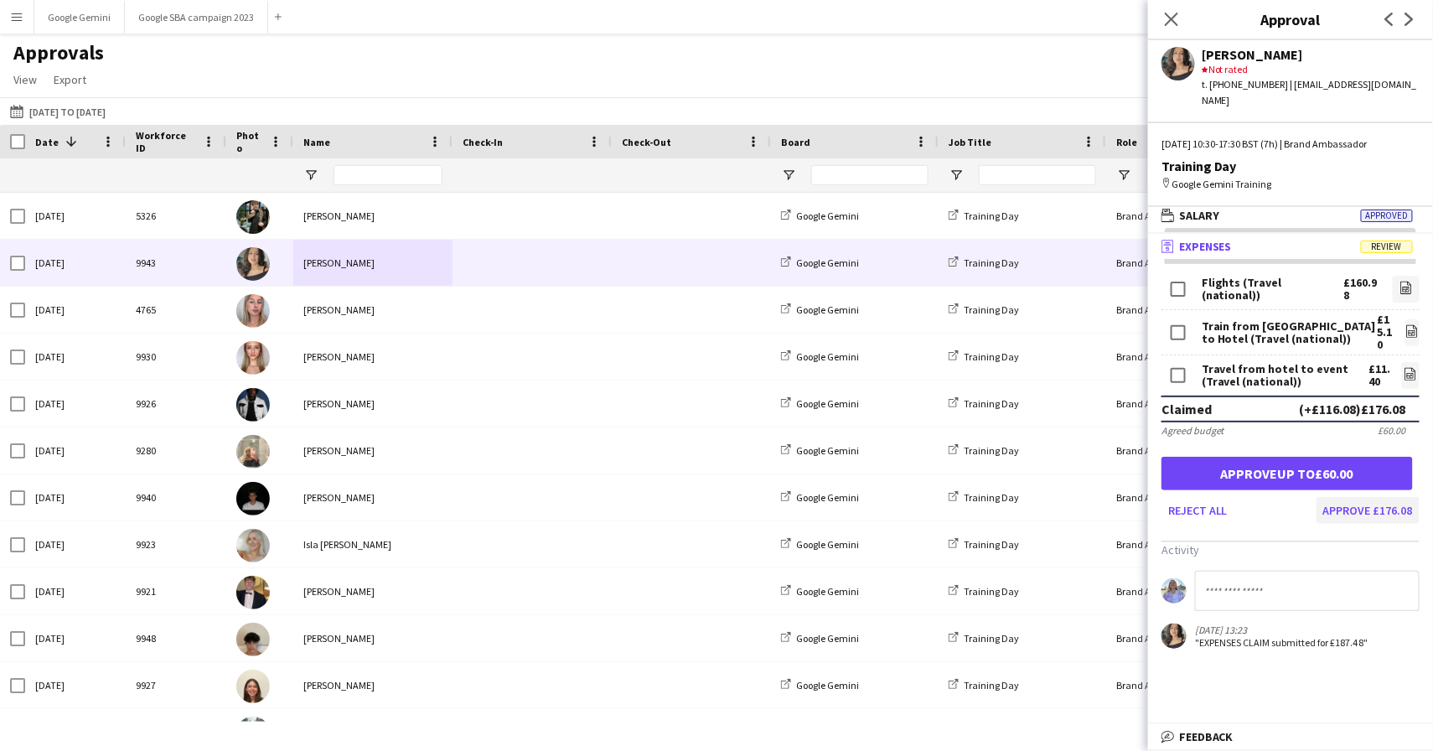
click at [1355, 497] on button "Approve £176.08" at bounding box center [1367, 510] width 103 height 27
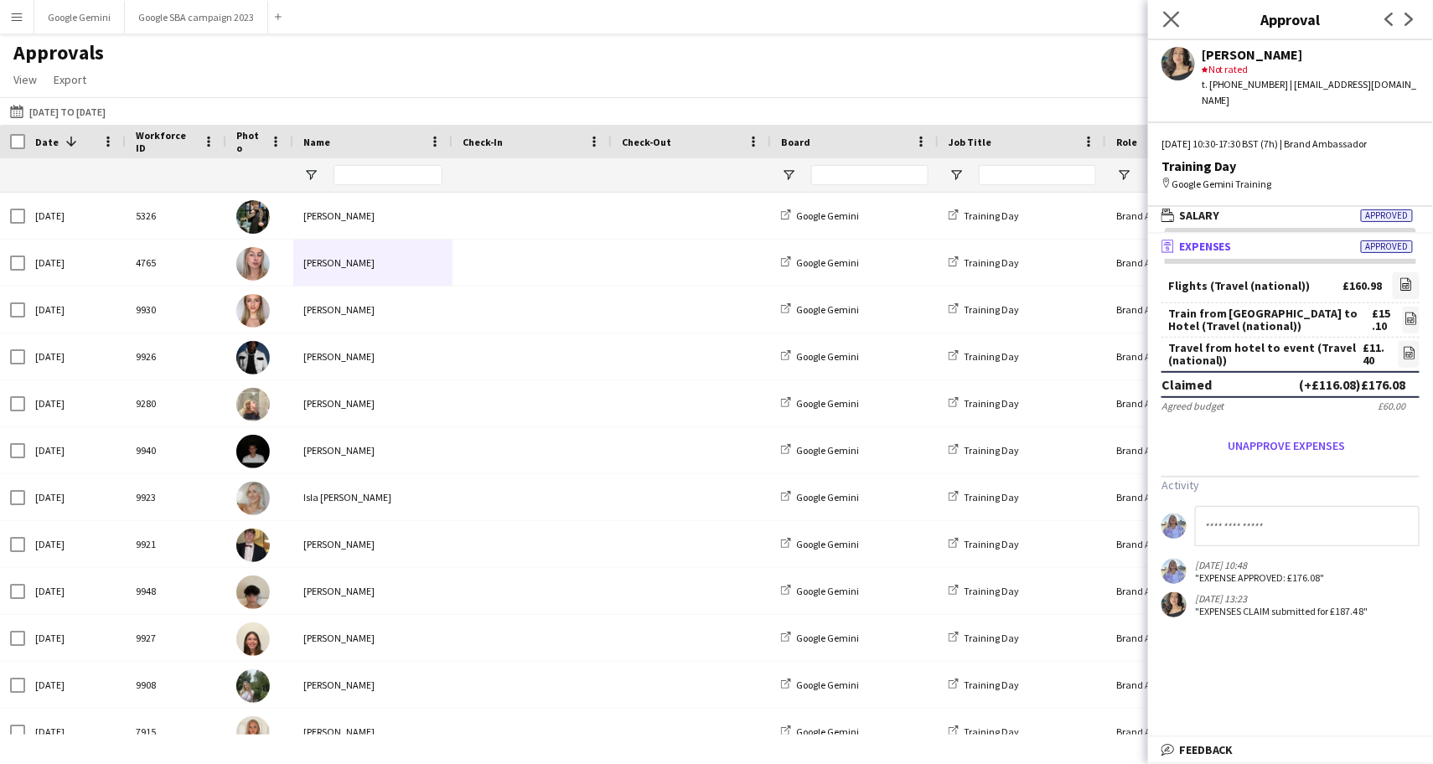
click at [1175, 30] on app-icon "Close pop-in" at bounding box center [1171, 20] width 24 height 24
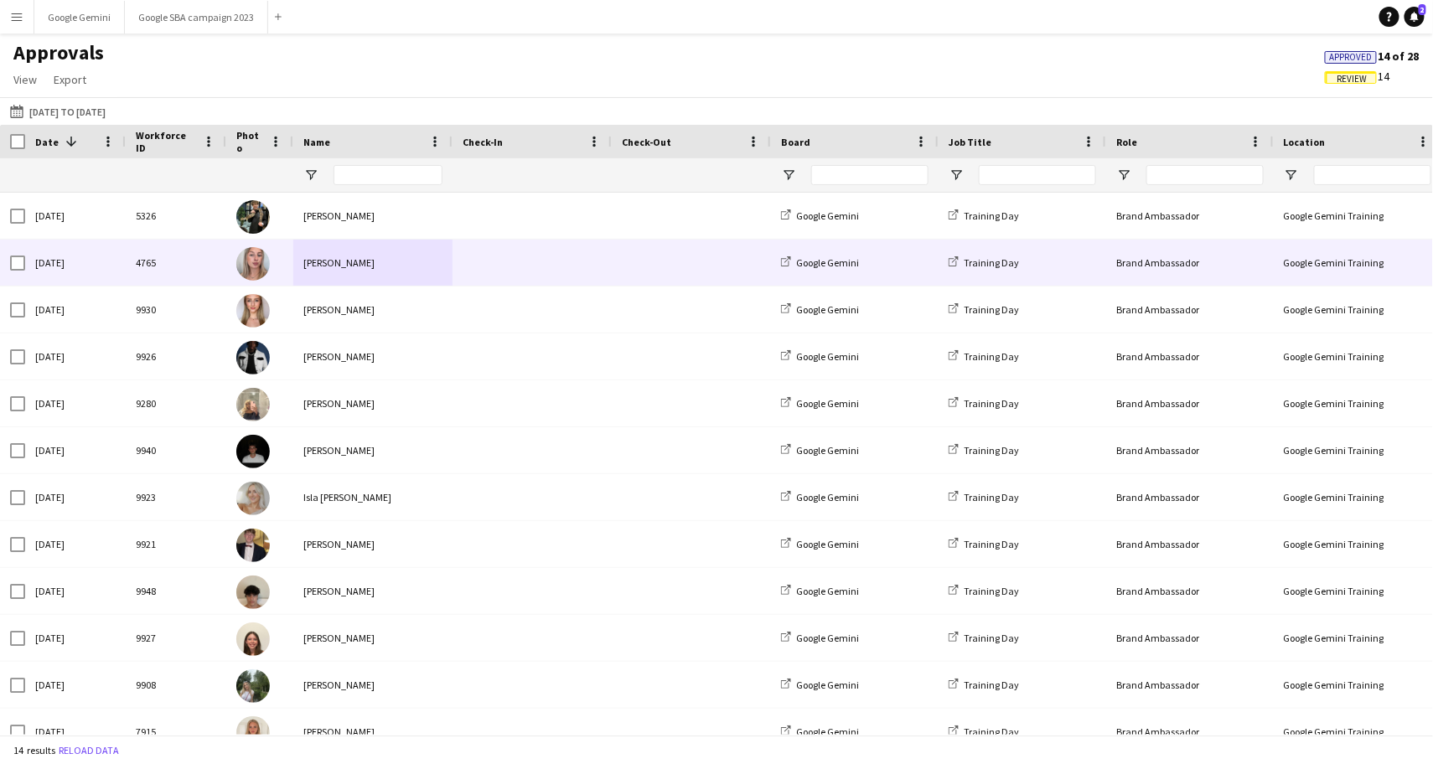
click at [375, 256] on div "[PERSON_NAME]" at bounding box center [372, 263] width 159 height 46
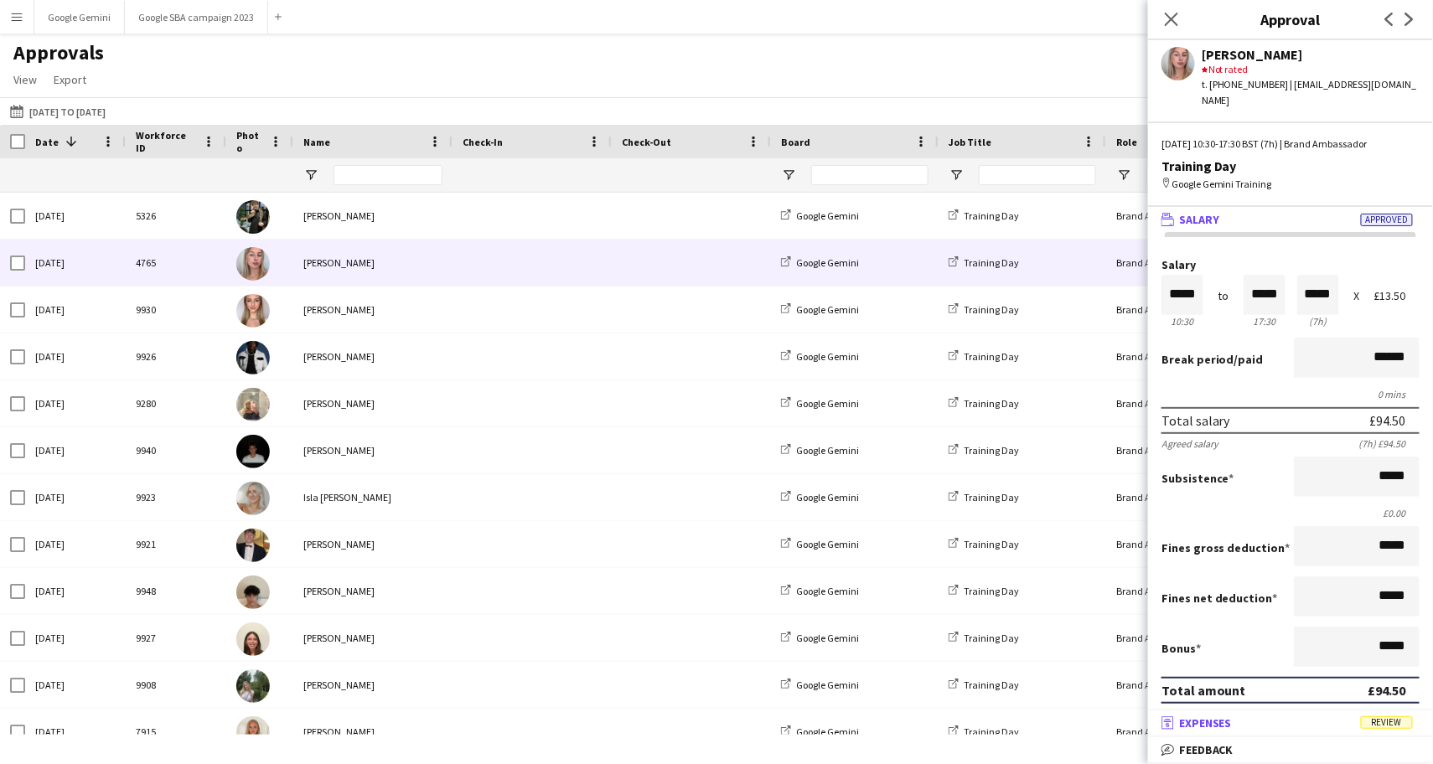
click at [1229, 722] on span "Expenses" at bounding box center [1205, 722] width 53 height 15
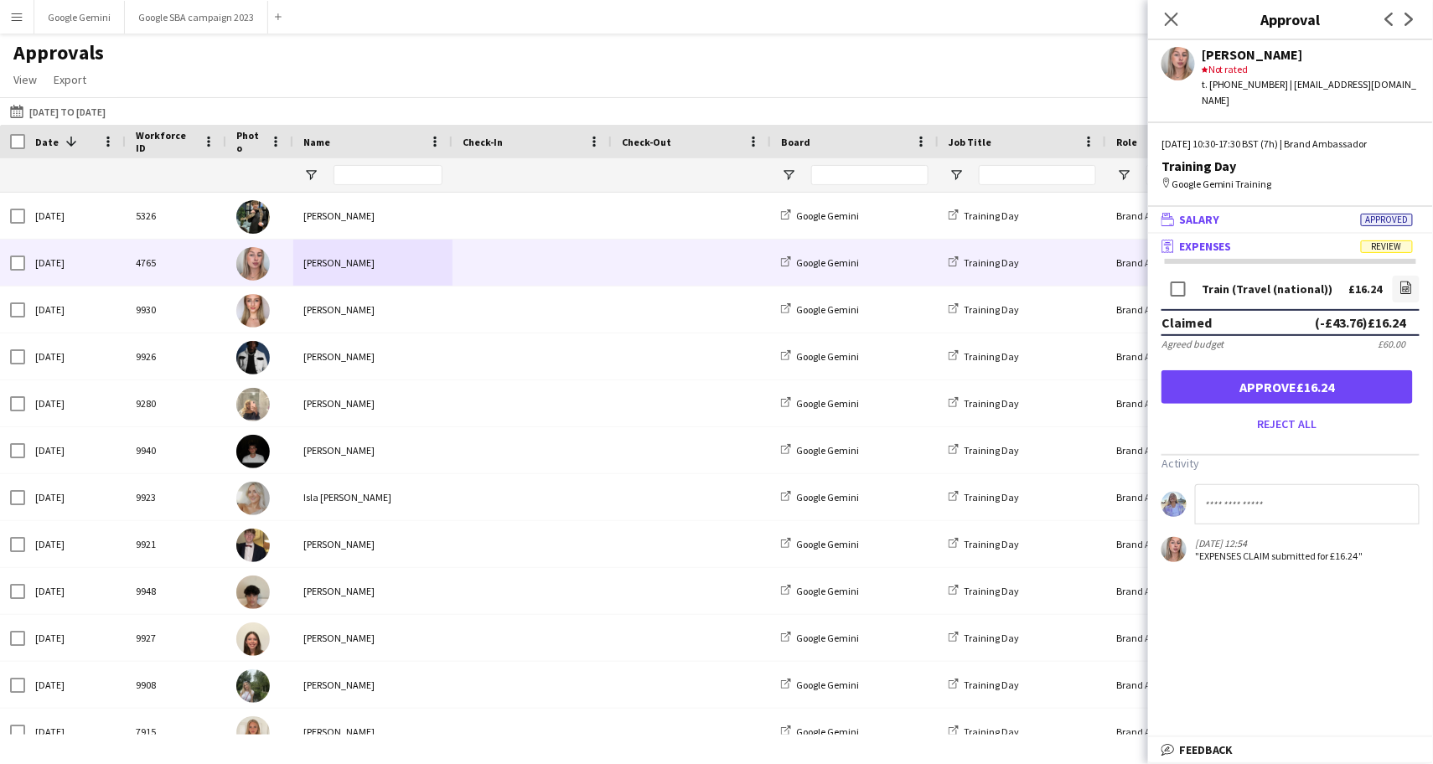
click at [1280, 212] on mat-panel-title "wallet Salary Approved" at bounding box center [1287, 219] width 278 height 15
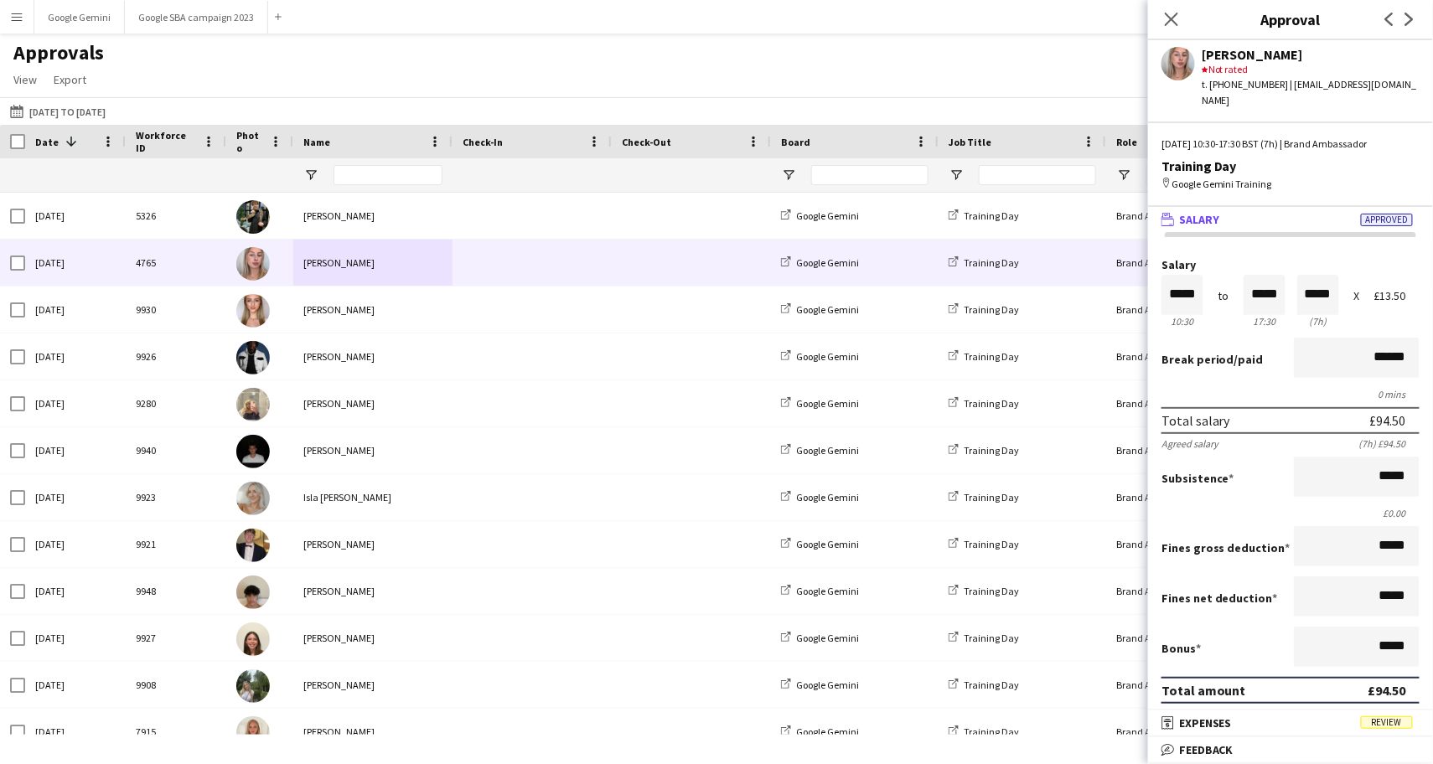
click at [1280, 212] on mat-panel-title "wallet Salary Approved" at bounding box center [1287, 219] width 278 height 15
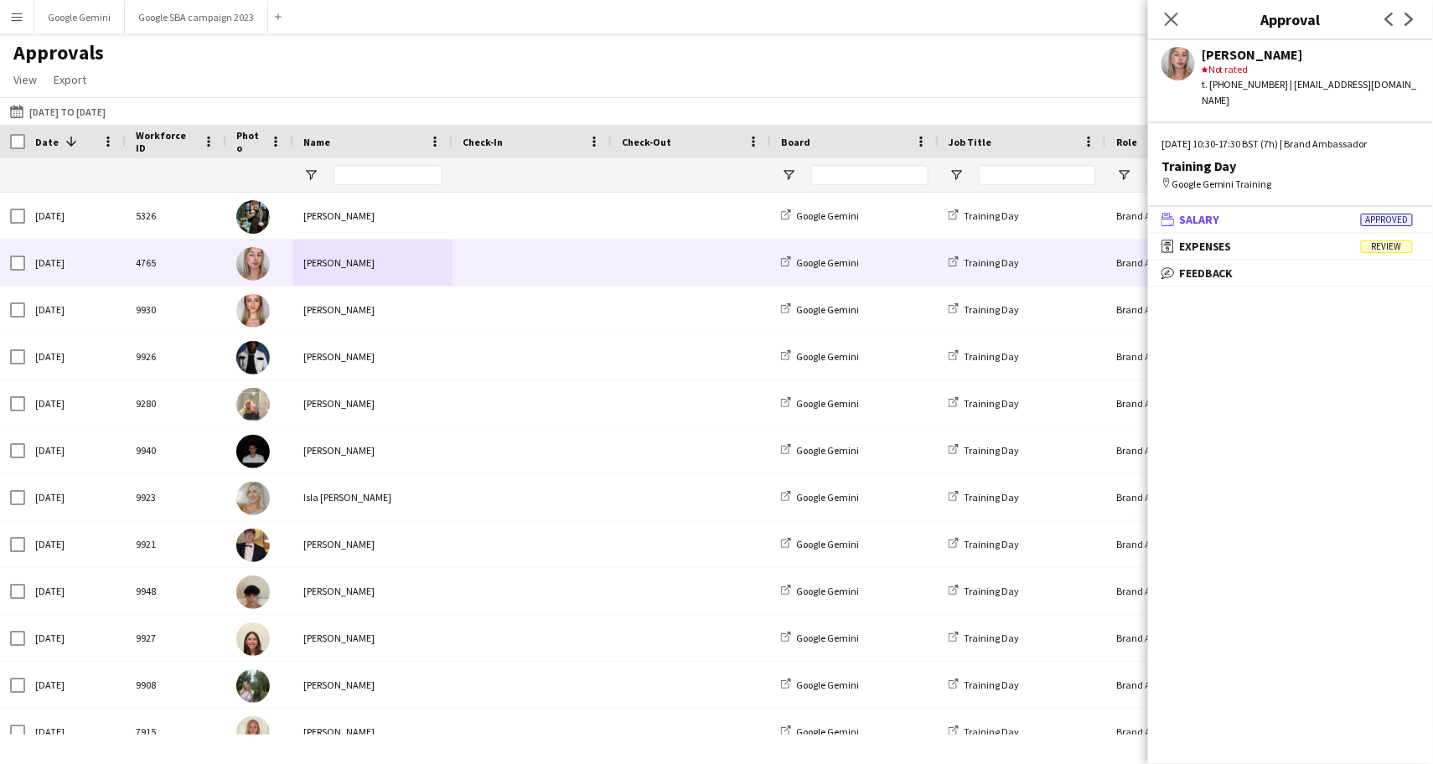
click at [1280, 212] on mat-panel-title "wallet Salary Approved" at bounding box center [1287, 219] width 278 height 15
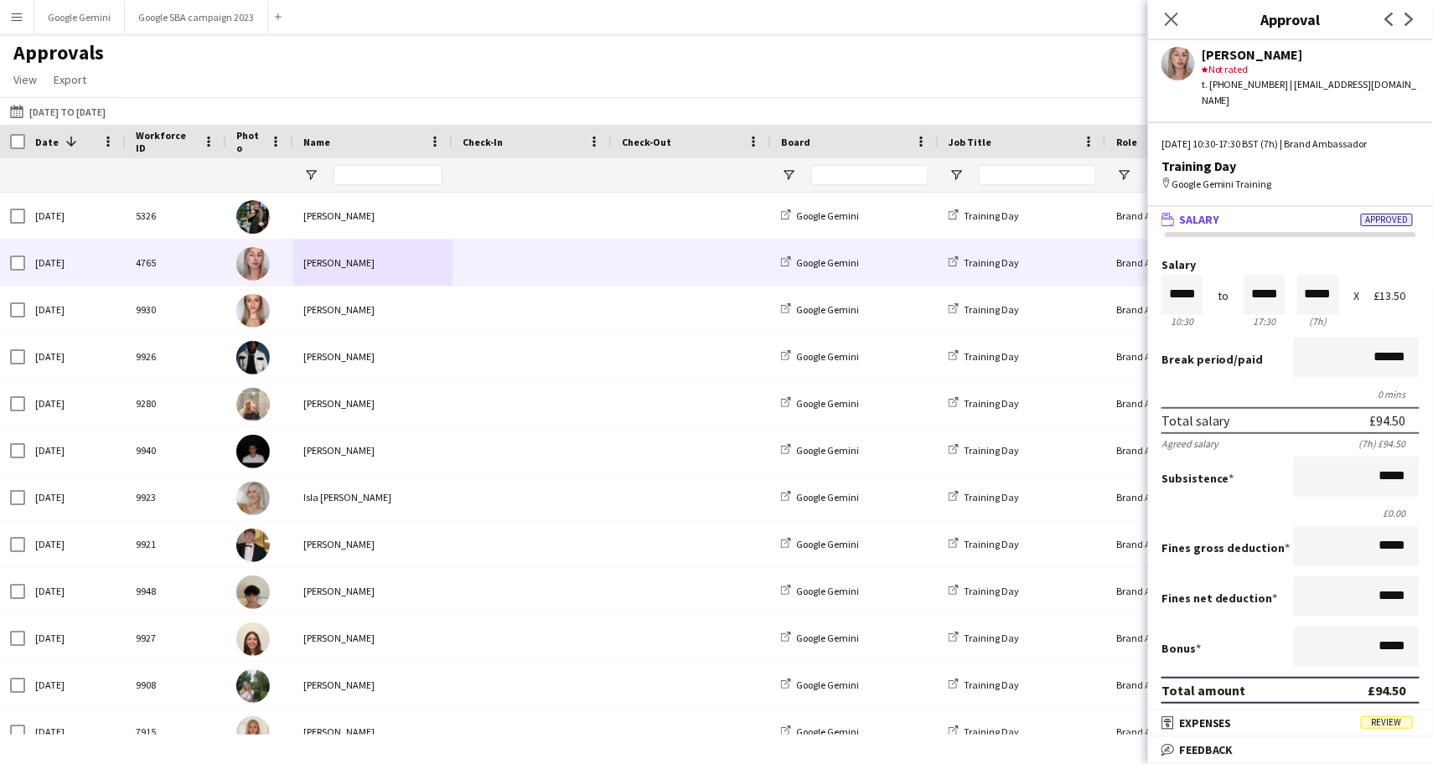
click at [1280, 212] on mat-panel-title "wallet Salary Approved" at bounding box center [1287, 219] width 278 height 15
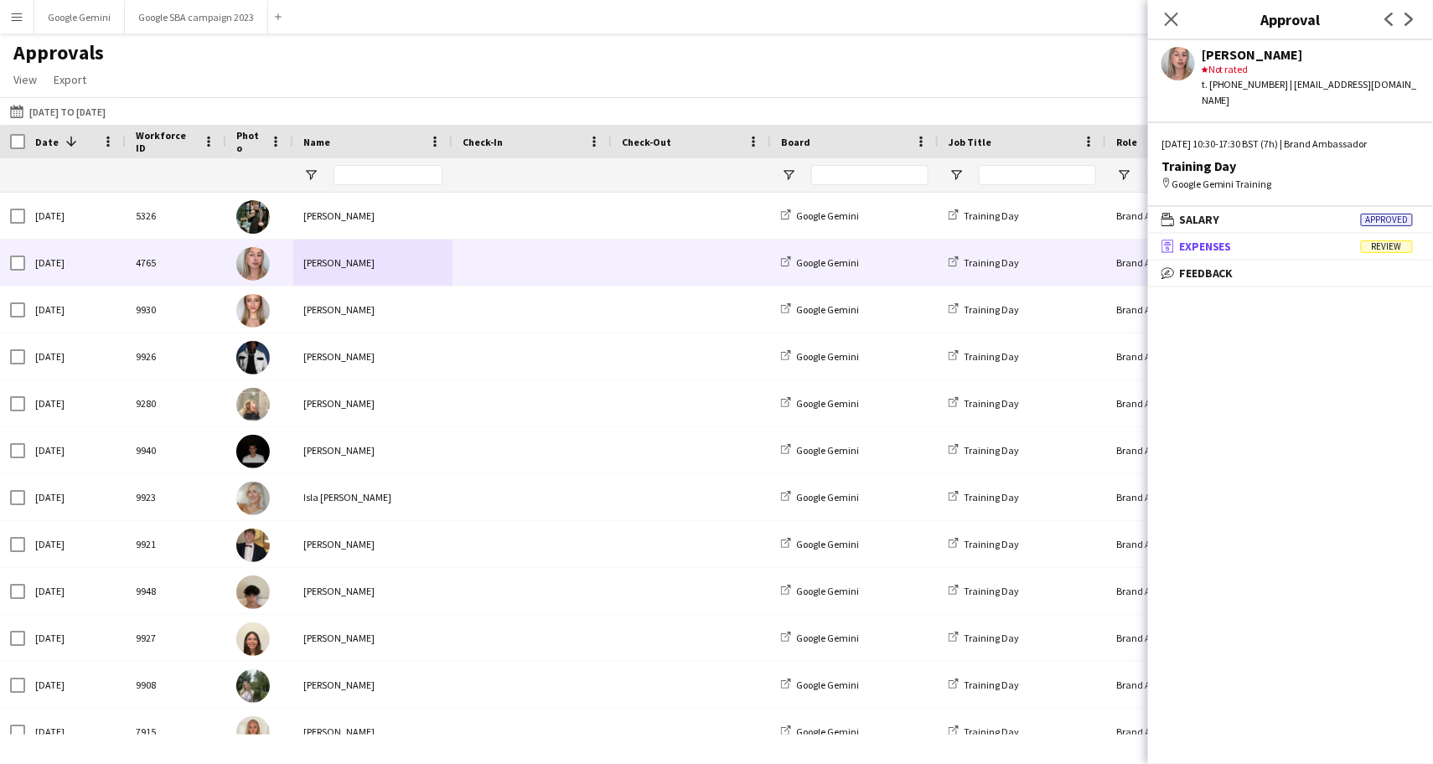
click at [1279, 239] on mat-panel-title "receipt Expenses Review" at bounding box center [1287, 246] width 278 height 15
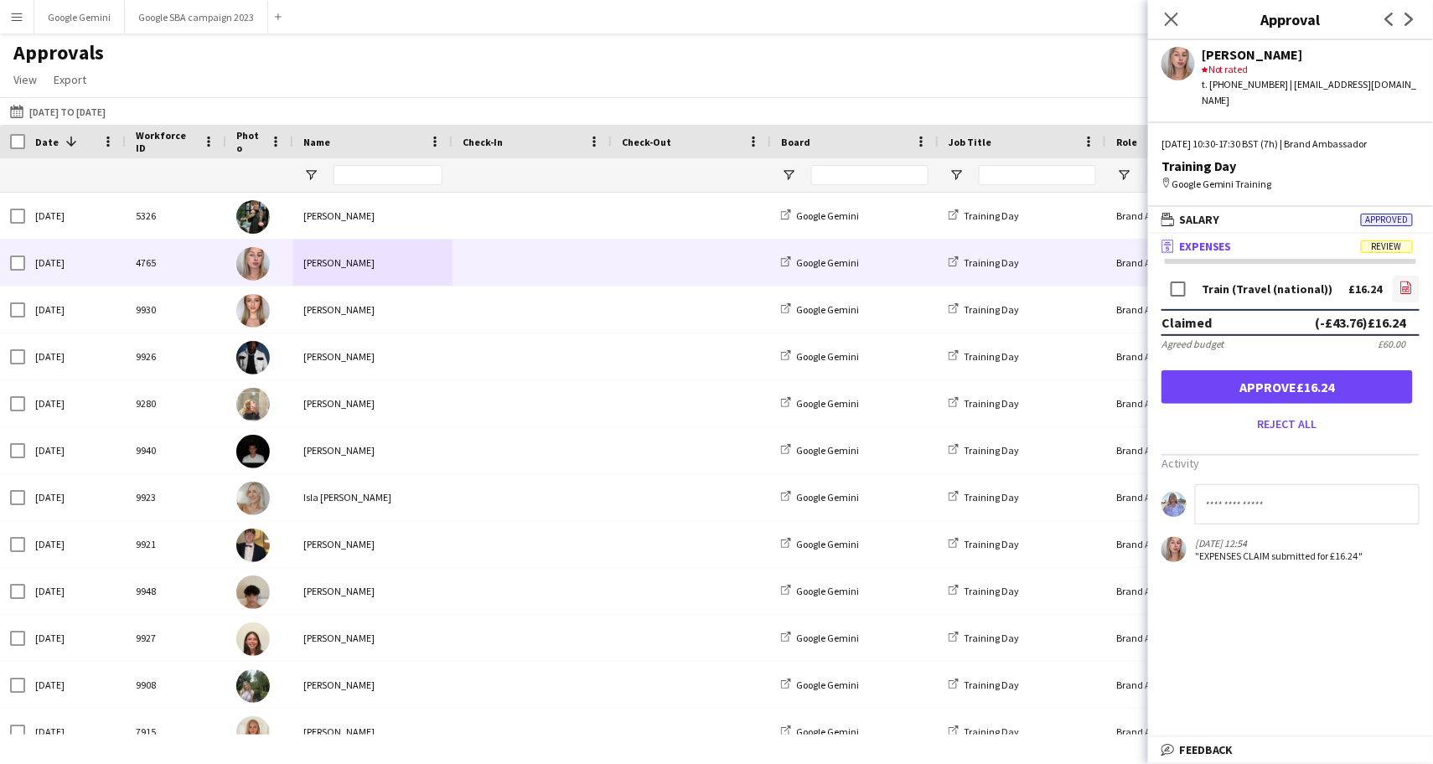
click at [1410, 278] on link "file-image" at bounding box center [1405, 289] width 27 height 27
click at [1355, 370] on button "Approve £16.24" at bounding box center [1286, 387] width 251 height 34
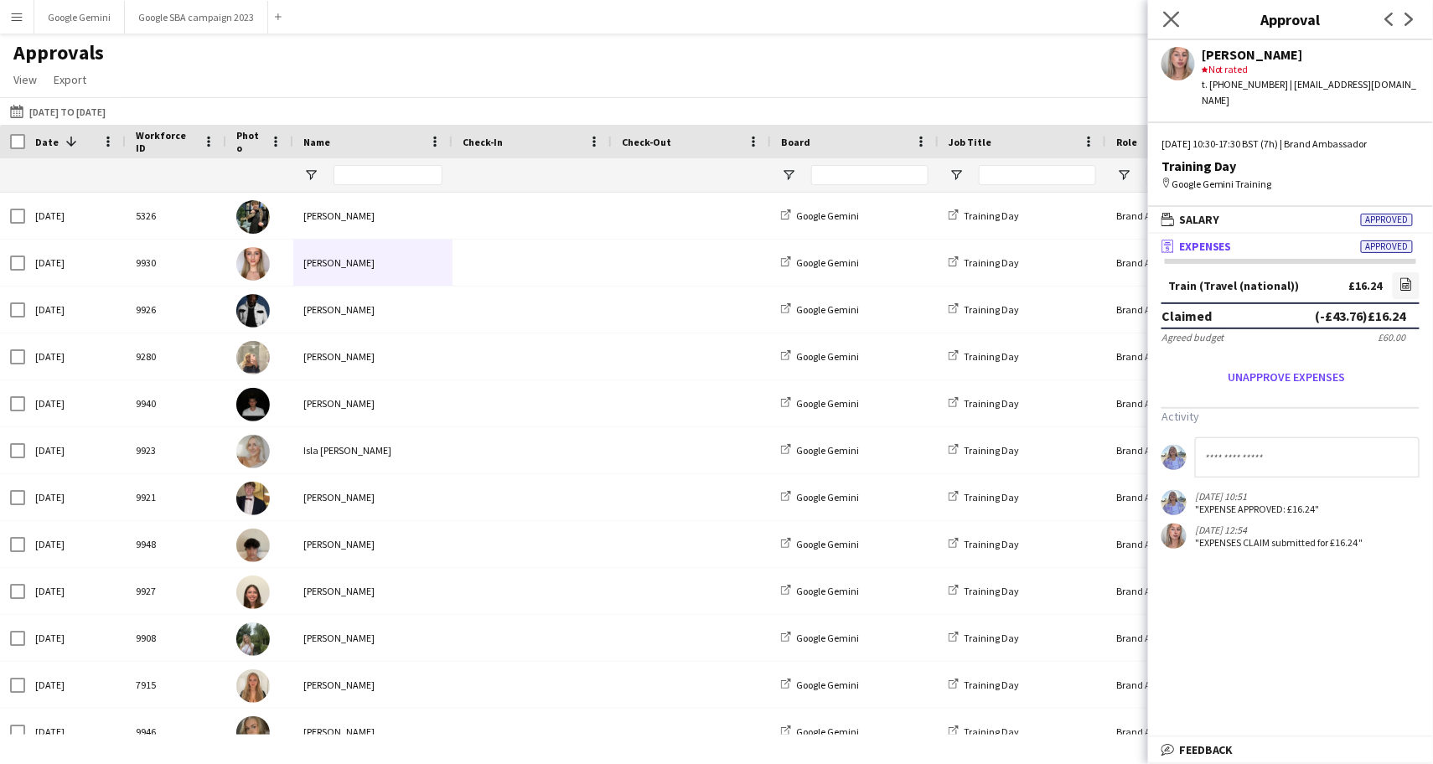
click at [1180, 8] on app-icon "Close pop-in" at bounding box center [1171, 20] width 24 height 24
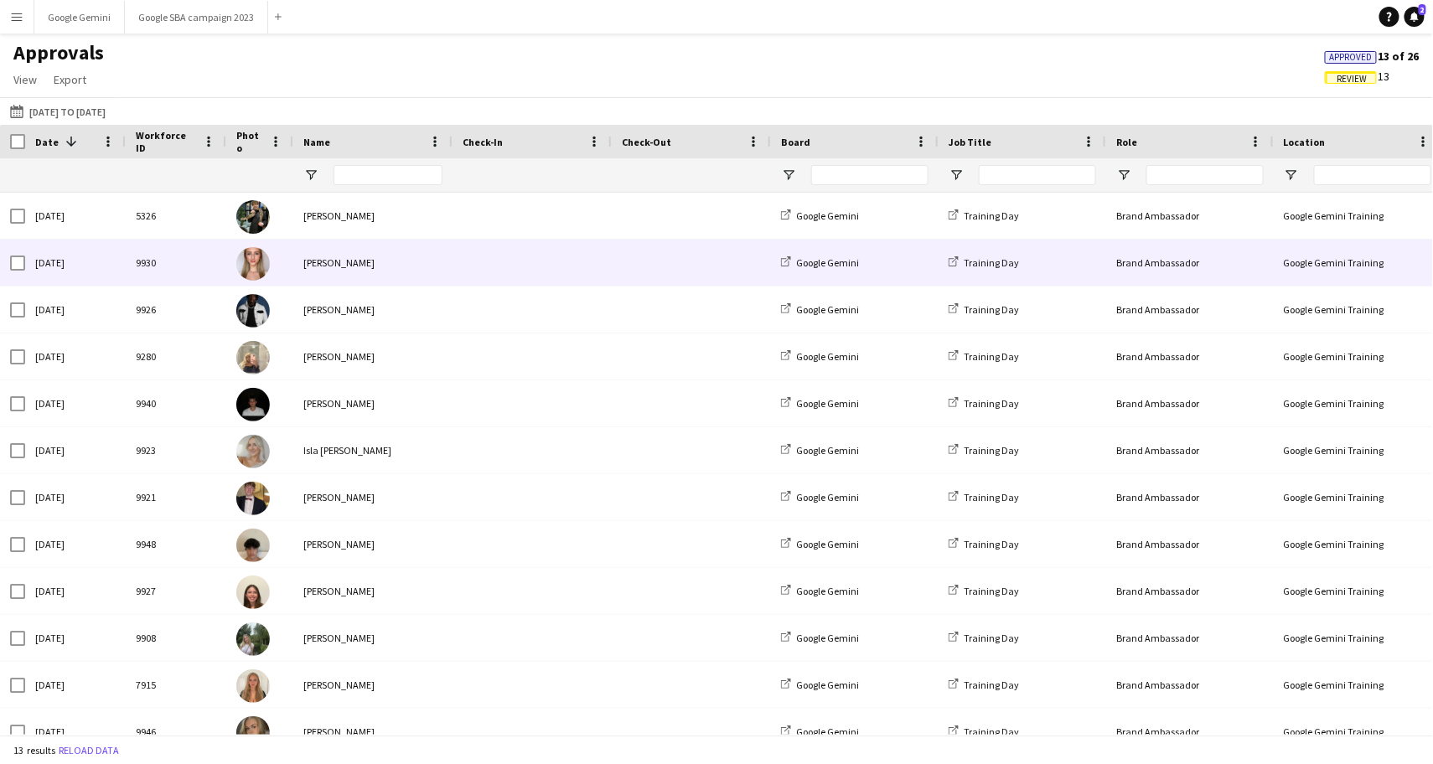
click at [398, 250] on div "[PERSON_NAME]" at bounding box center [372, 263] width 159 height 46
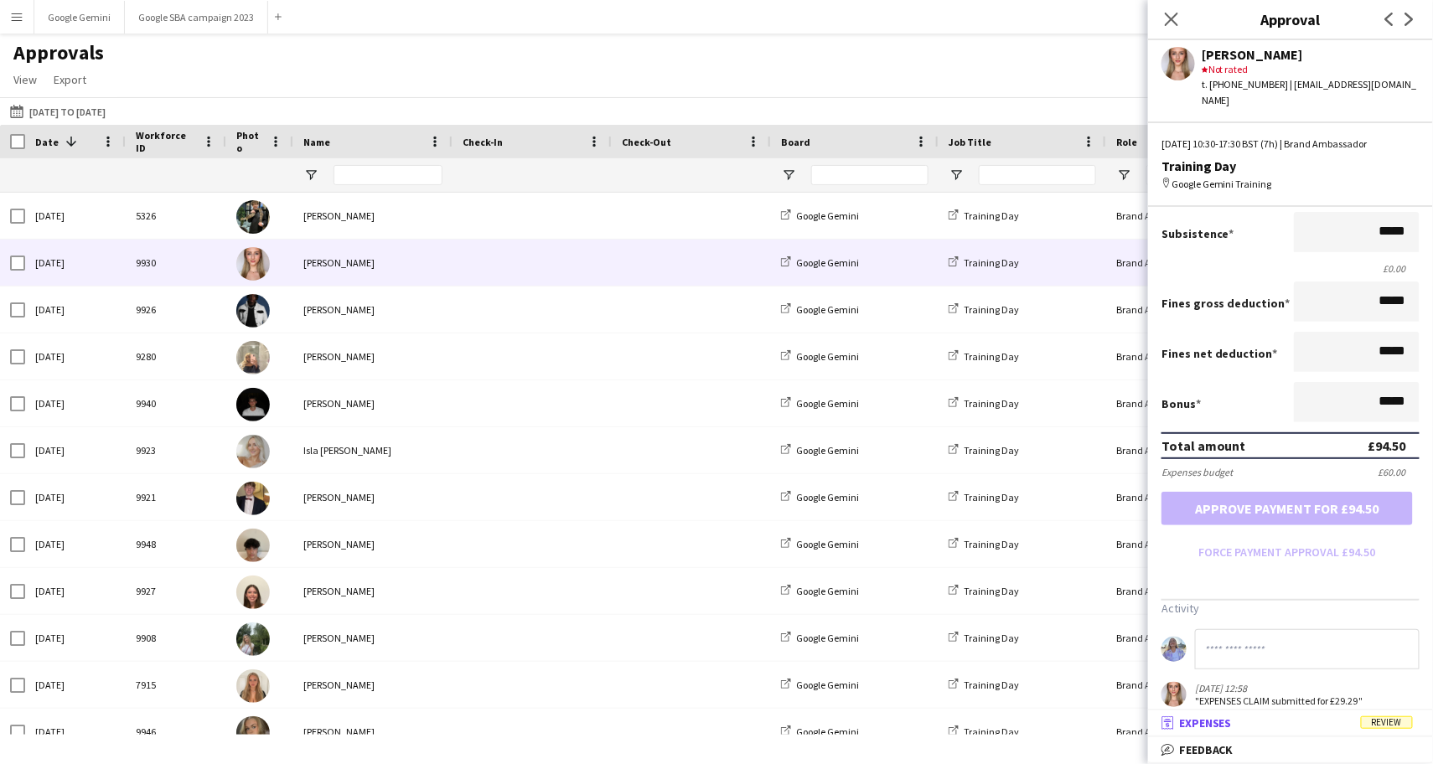
click at [1220, 721] on span "Expenses" at bounding box center [1205, 722] width 53 height 15
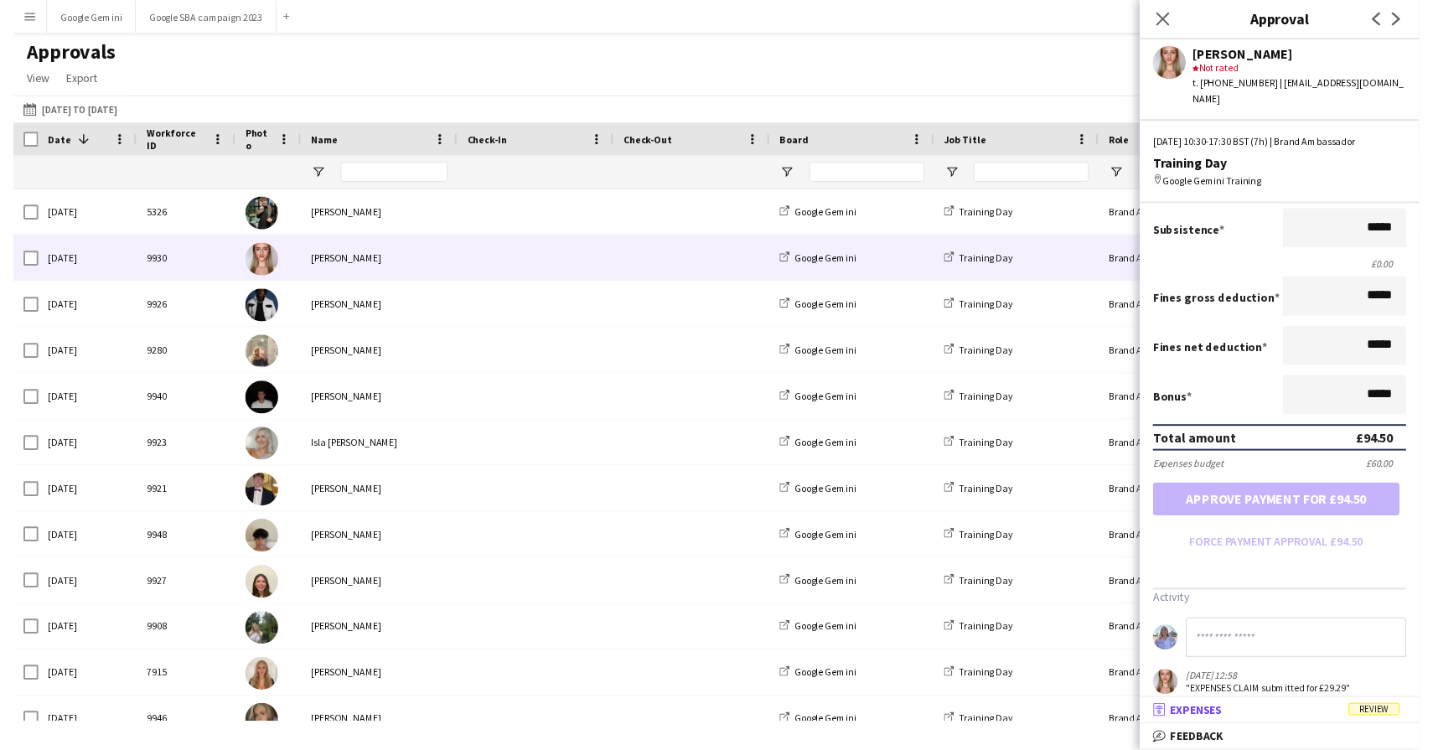
scroll to position [4, 0]
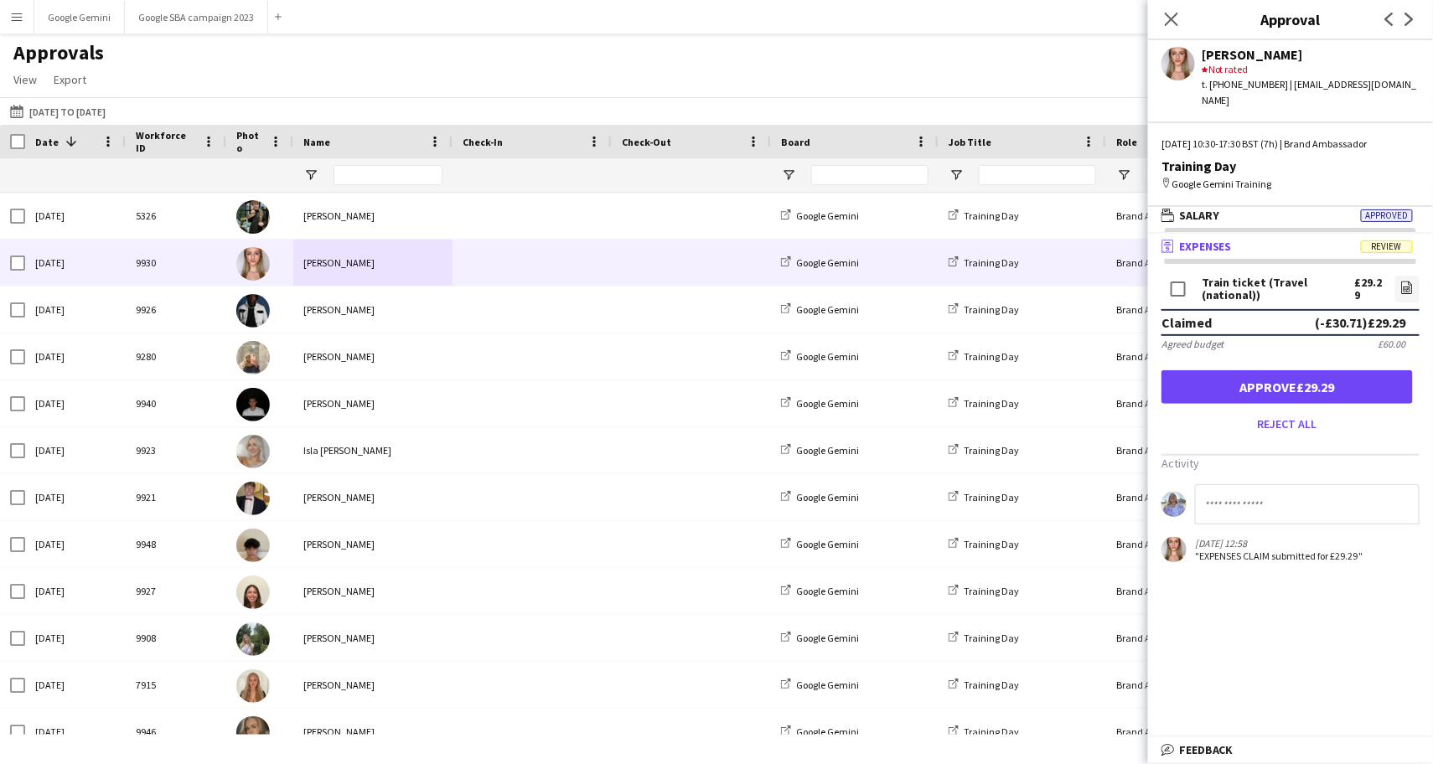
click at [1426, 272] on form "Train ticket (Travel (national)) £29.29 file-image Claimed (-£30.71) £29.29 Agr…" at bounding box center [1290, 354] width 285 height 165
click at [1420, 272] on form "Train ticket (Travel (national)) £29.29 file-image Claimed (-£30.71) £29.29 Agr…" at bounding box center [1290, 354] width 285 height 165
click at [1411, 272] on div "Train ticket (Travel (national)) £29.29 file-image" at bounding box center [1290, 290] width 258 height 37
click at [1411, 281] on icon "file-image" at bounding box center [1406, 287] width 13 height 13
click at [1254, 374] on button "Approve £29.29" at bounding box center [1286, 387] width 251 height 34
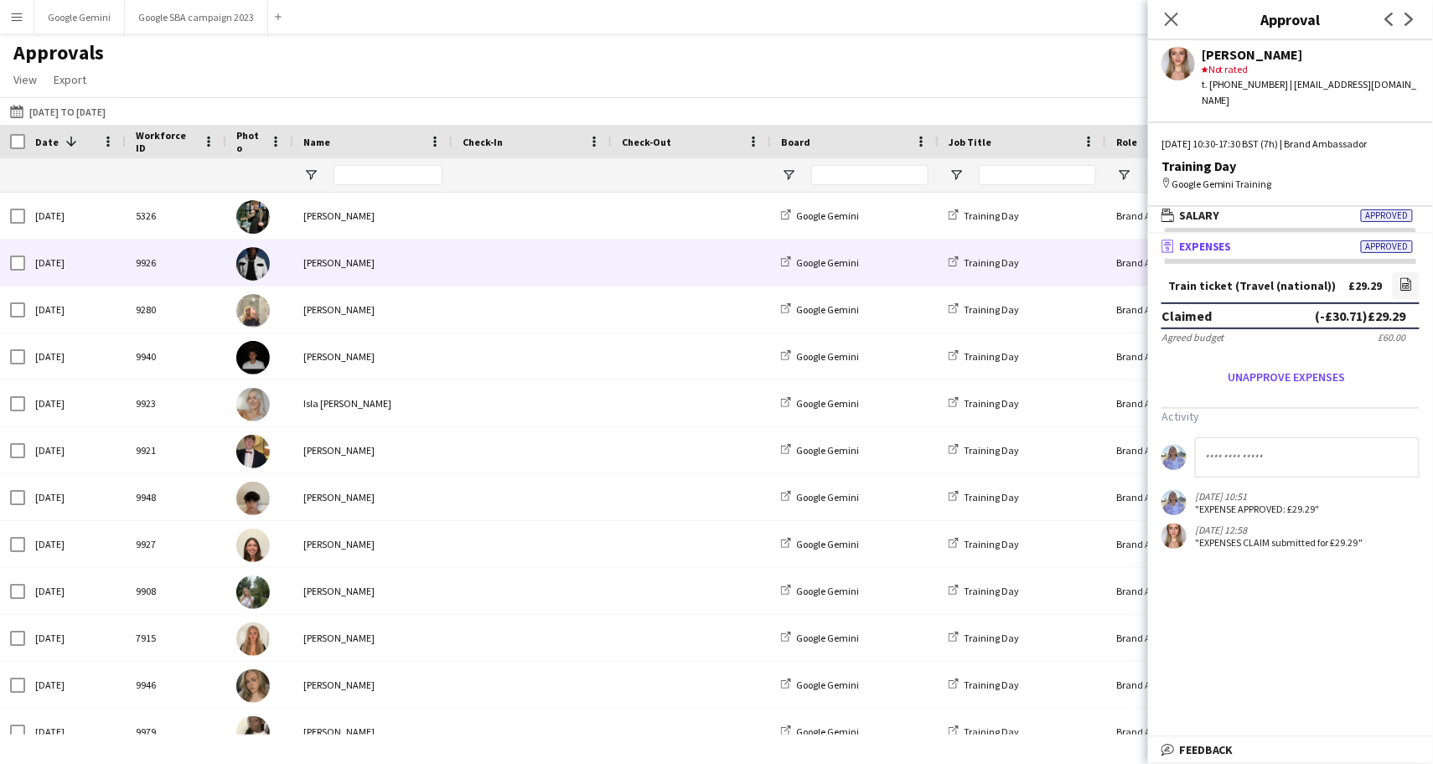
click at [427, 277] on div "[PERSON_NAME]" at bounding box center [372, 263] width 159 height 46
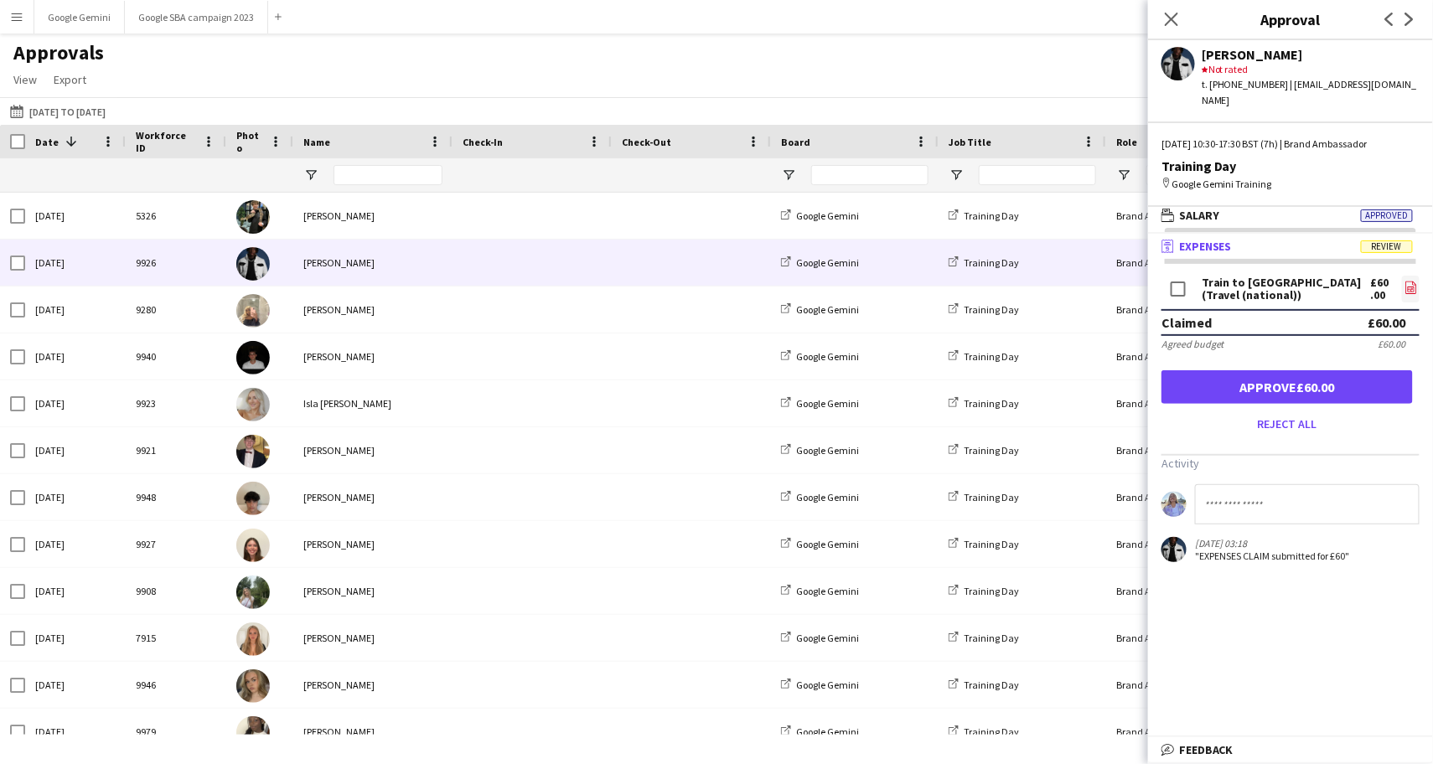
click at [1410, 281] on icon "file-image" at bounding box center [1410, 287] width 13 height 13
click at [1288, 370] on button "Approve £60.00" at bounding box center [1286, 387] width 251 height 34
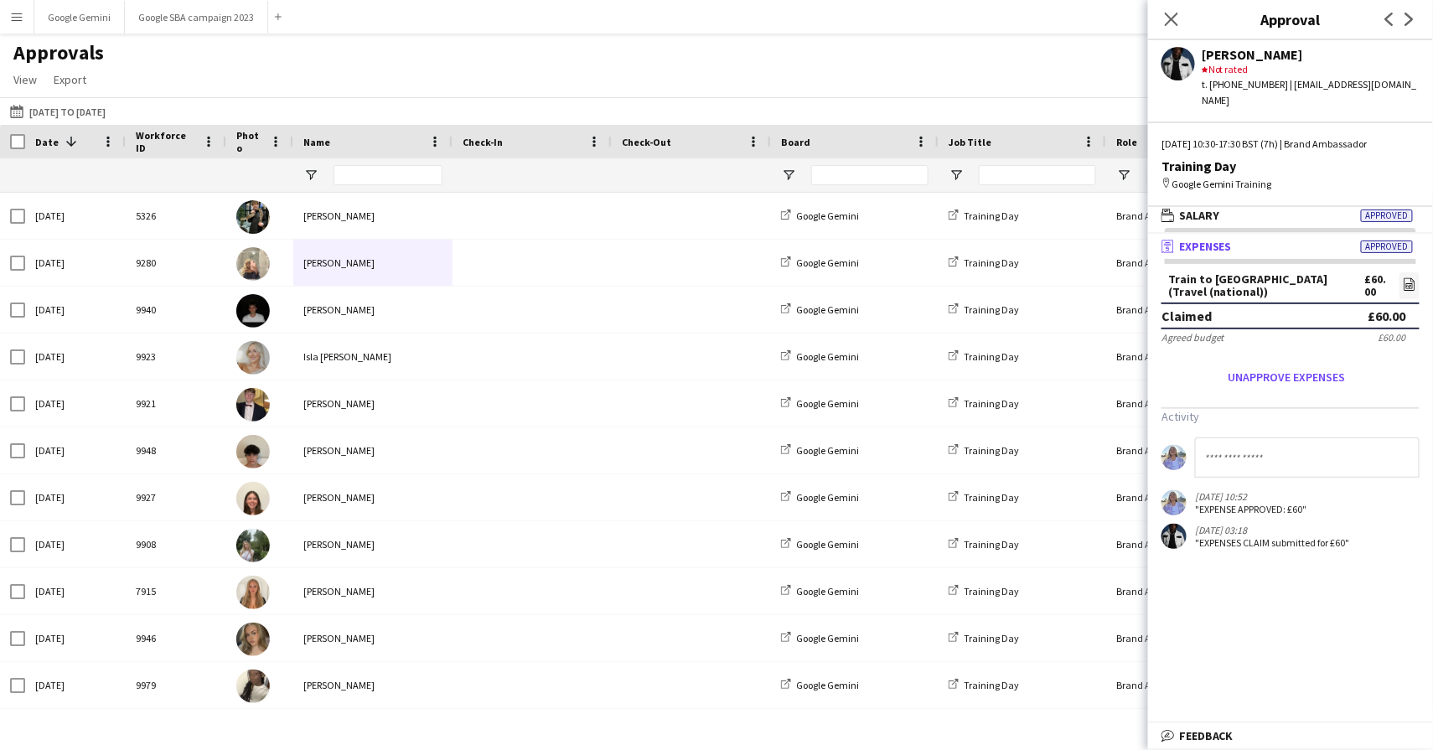
scroll to position [0, 0]
click at [1174, 8] on div "Close pop-in" at bounding box center [1171, 19] width 47 height 39
click at [1174, 16] on icon at bounding box center [1171, 19] width 16 height 16
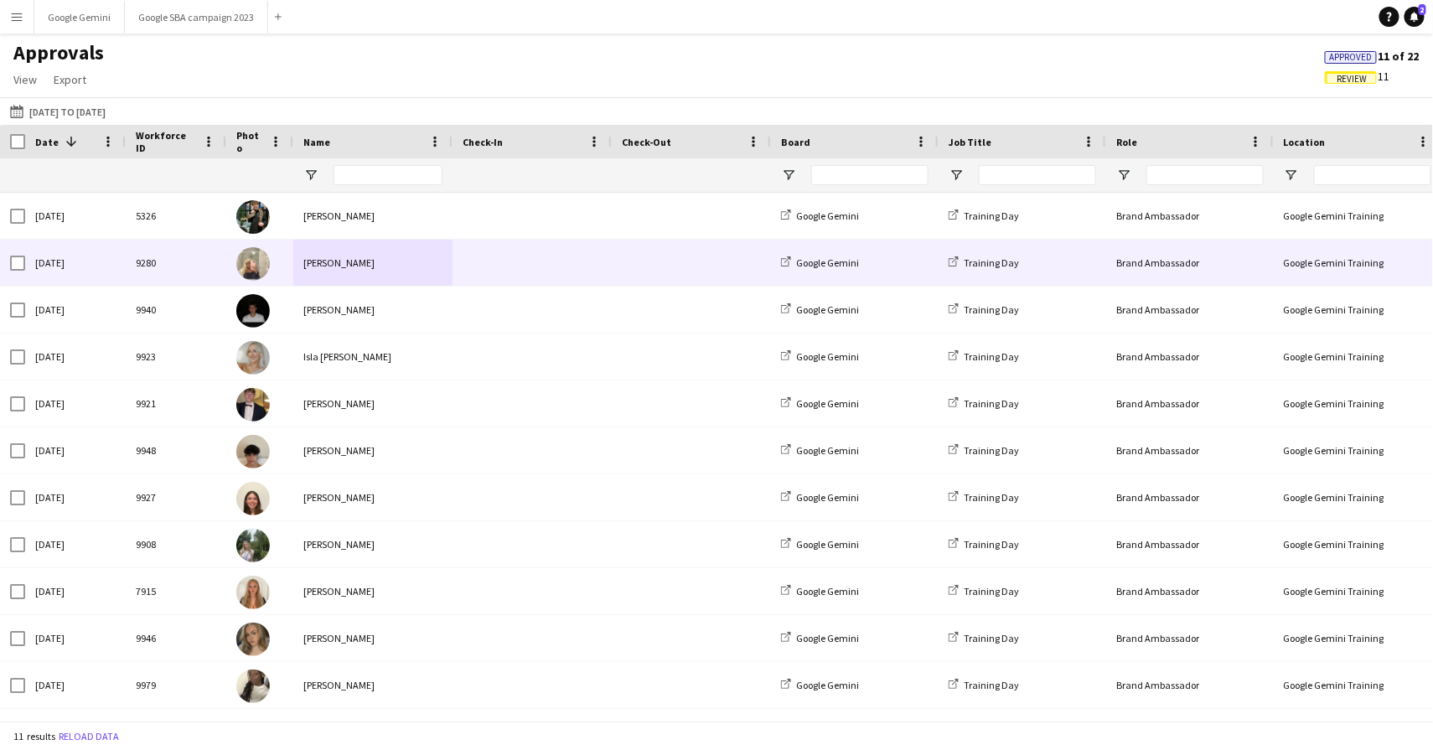
click at [388, 259] on div "[PERSON_NAME]" at bounding box center [372, 263] width 159 height 46
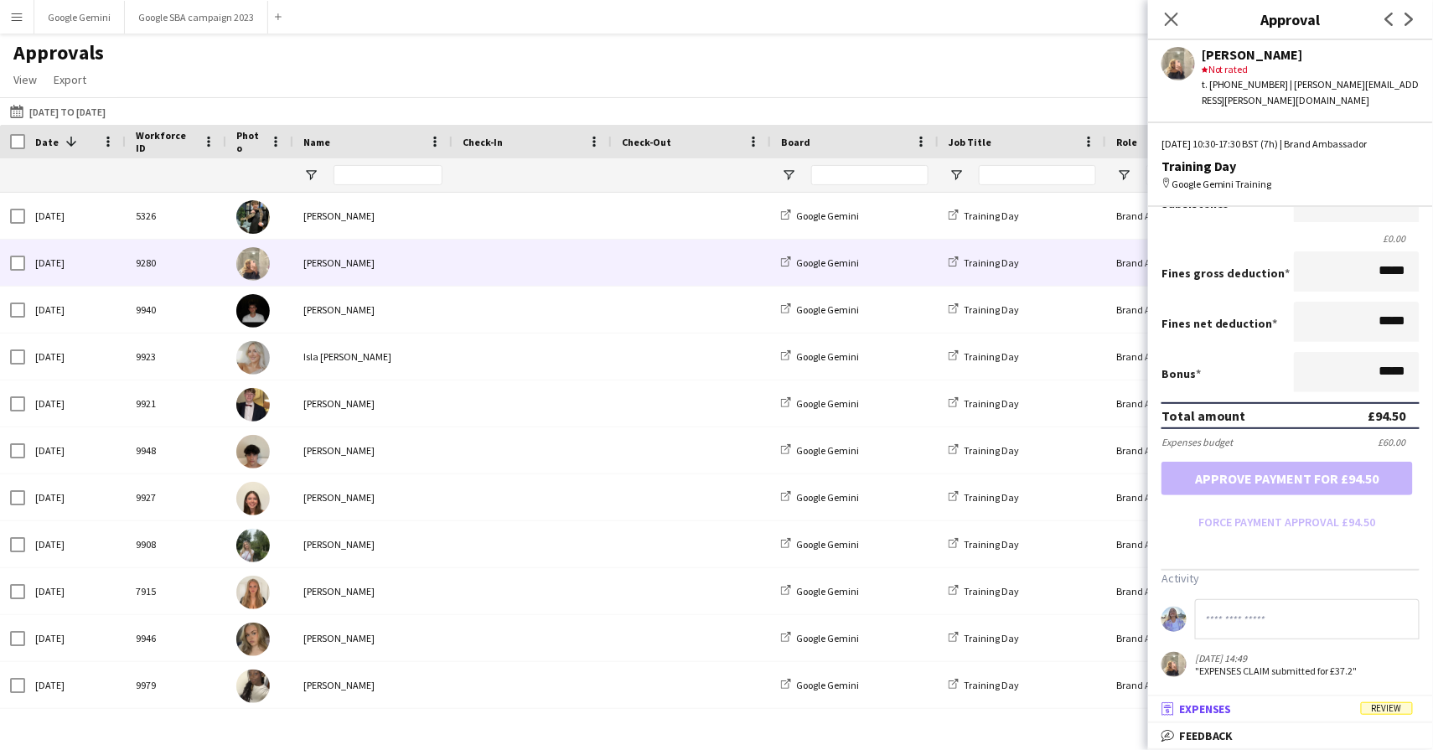
click at [1356, 696] on mat-expansion-panel-header "receipt Expenses Review" at bounding box center [1290, 708] width 285 height 25
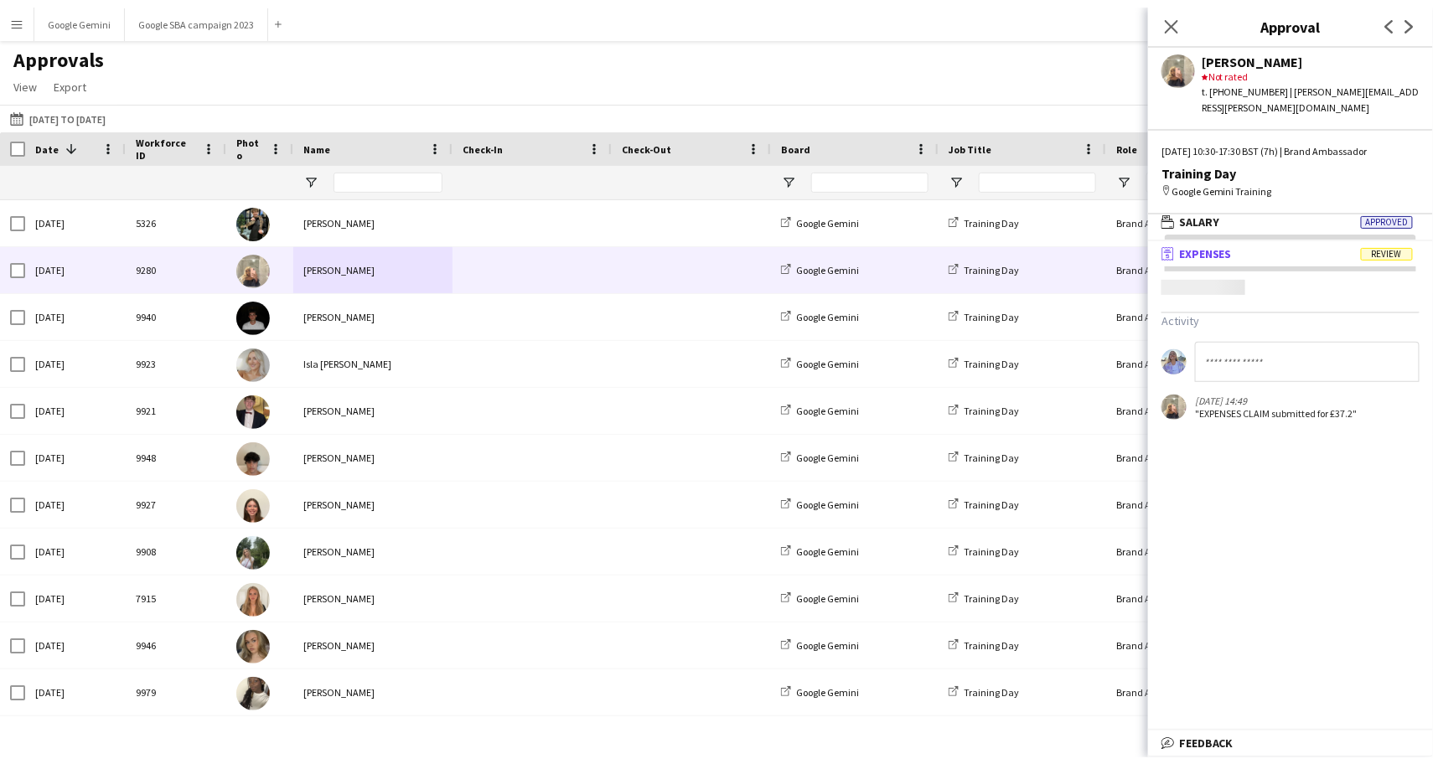
scroll to position [4, 0]
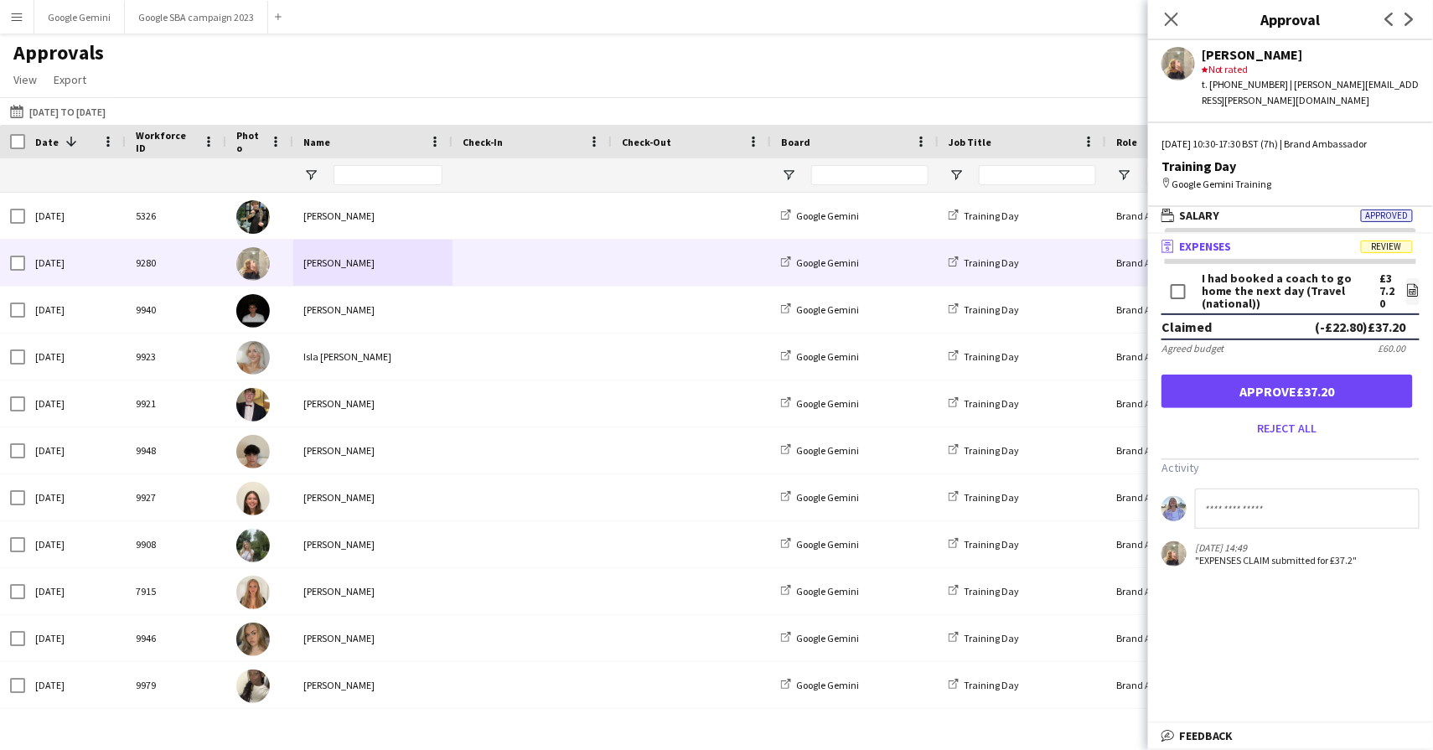
click at [1397, 281] on div "I had booked a coach to go home the next day (Travel (national)) £37.20 file-im…" at bounding box center [1290, 292] width 258 height 41
click at [1406, 283] on icon "file-image" at bounding box center [1412, 289] width 13 height 13
click at [1350, 389] on button "Approve £37.20" at bounding box center [1286, 391] width 251 height 34
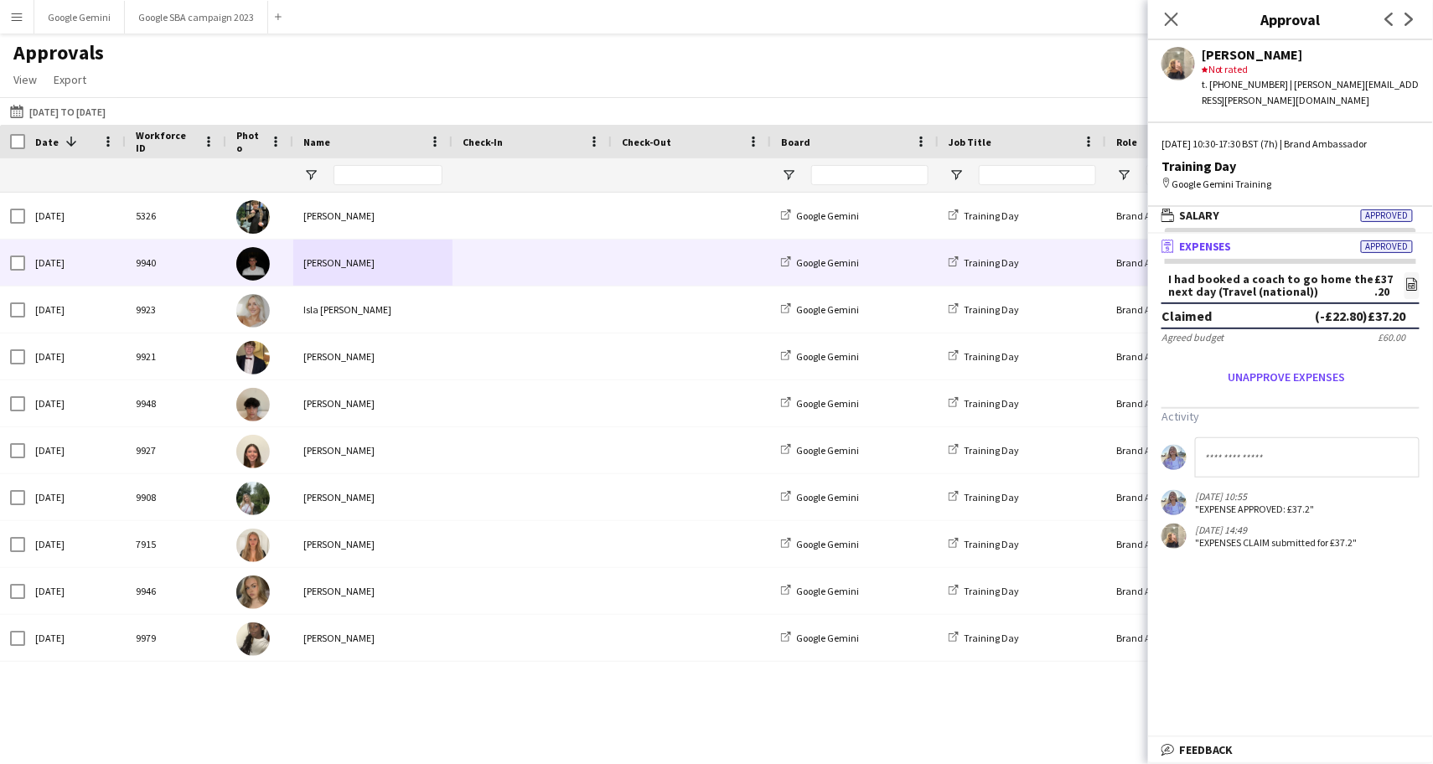
scroll to position [0, 0]
click at [359, 257] on div "[PERSON_NAME]" at bounding box center [372, 263] width 159 height 46
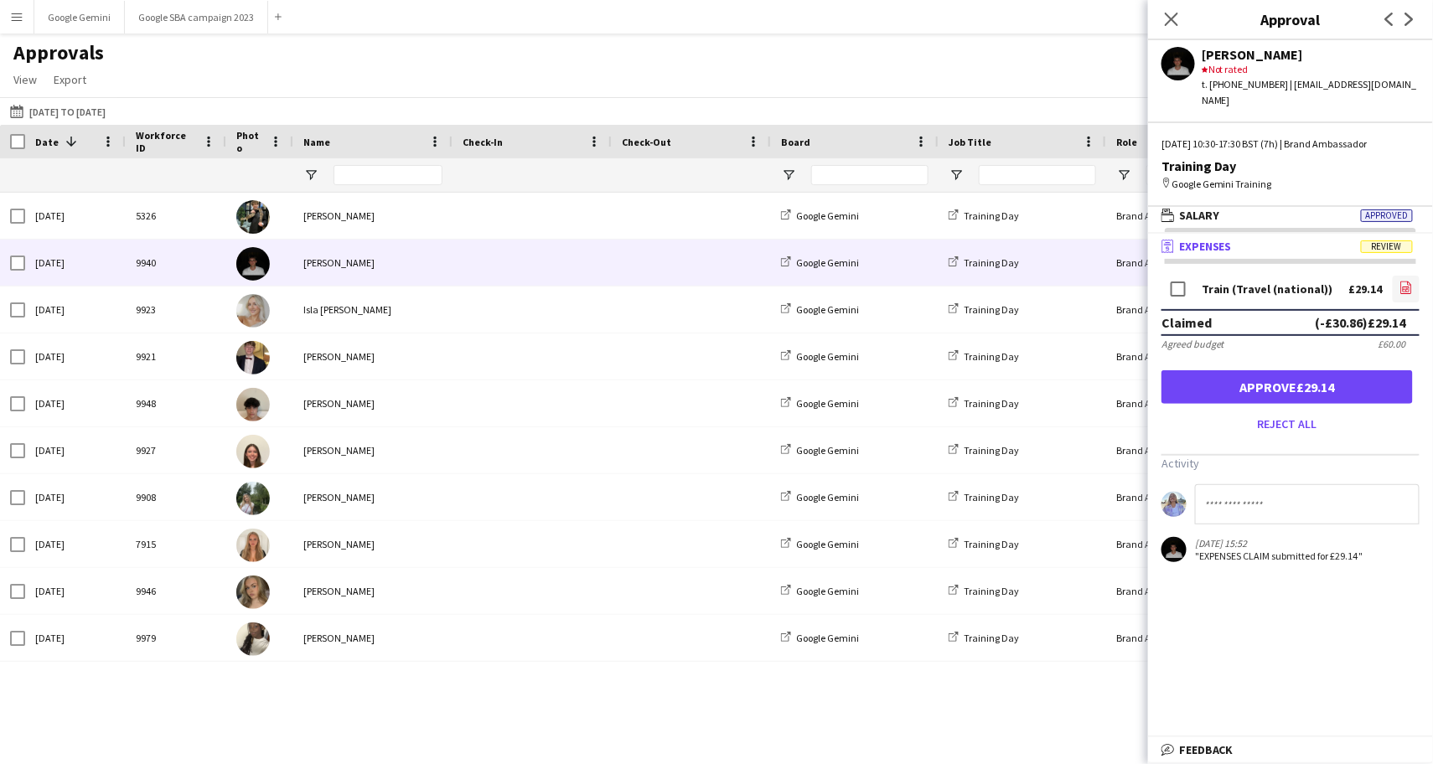
click at [1407, 281] on icon "file-image" at bounding box center [1405, 287] width 13 height 13
click at [1309, 370] on button "Approve £29.14" at bounding box center [1286, 387] width 251 height 34
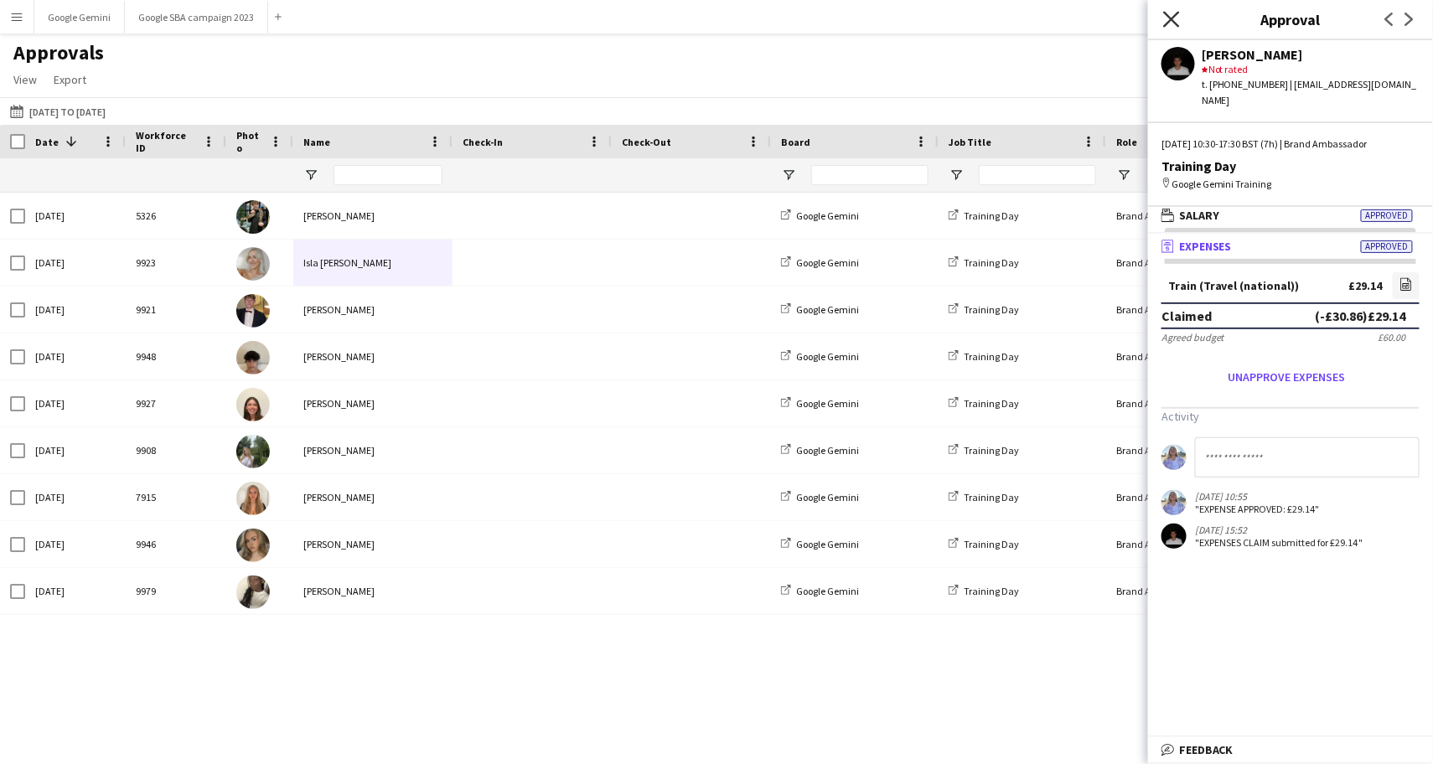
click at [1170, 20] on icon "Close pop-in" at bounding box center [1171, 19] width 16 height 16
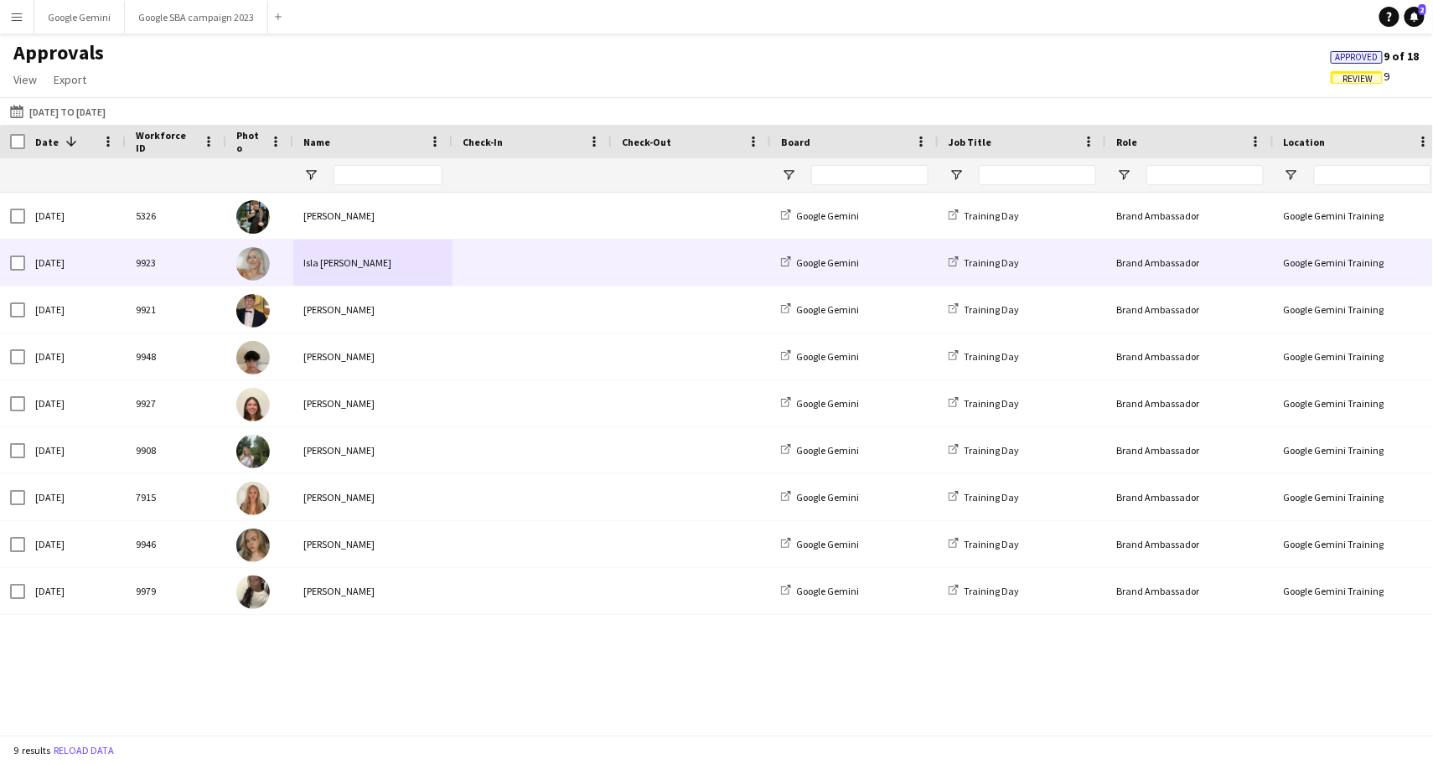
click at [362, 261] on div "Isla [PERSON_NAME]" at bounding box center [372, 263] width 159 height 46
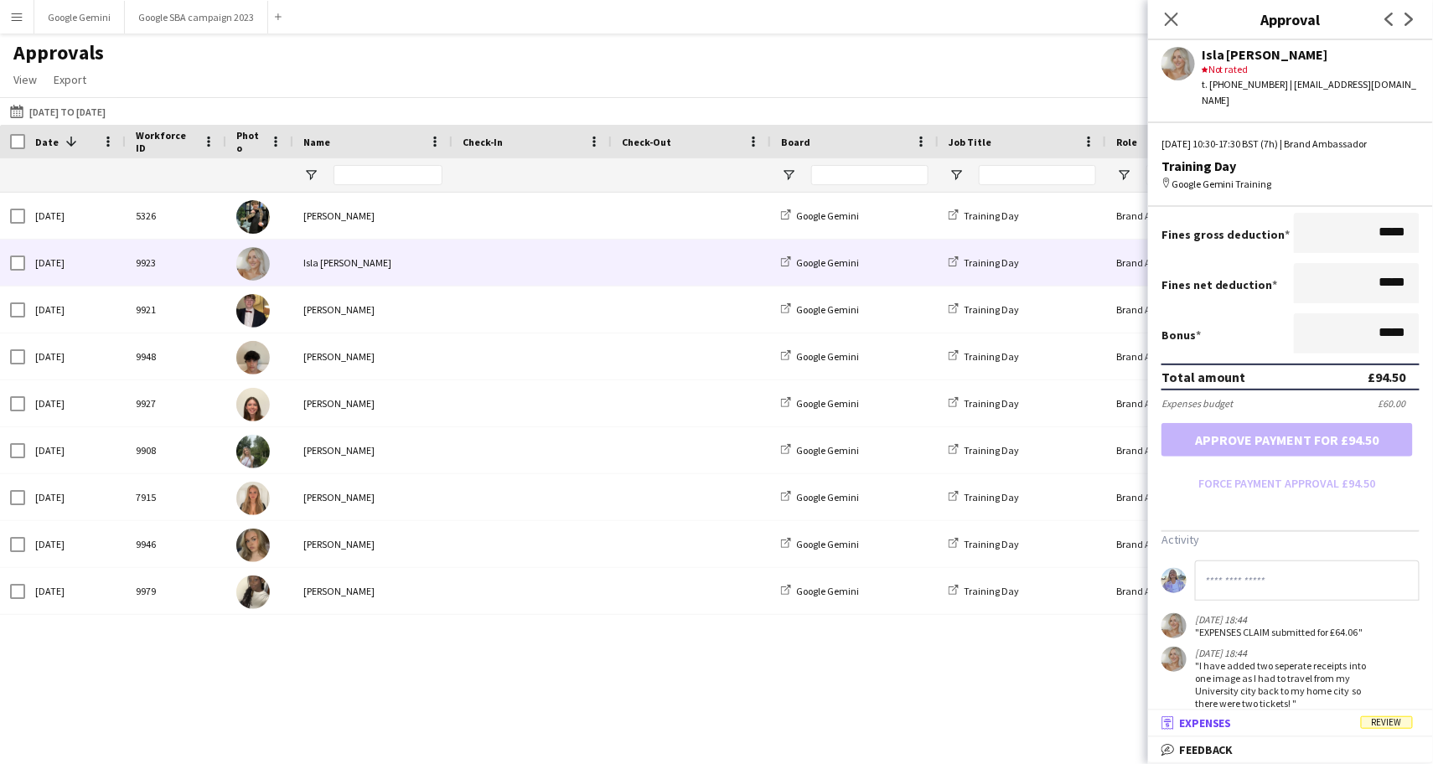
click at [1298, 728] on mat-panel-title "receipt Expenses Review" at bounding box center [1287, 722] width 278 height 15
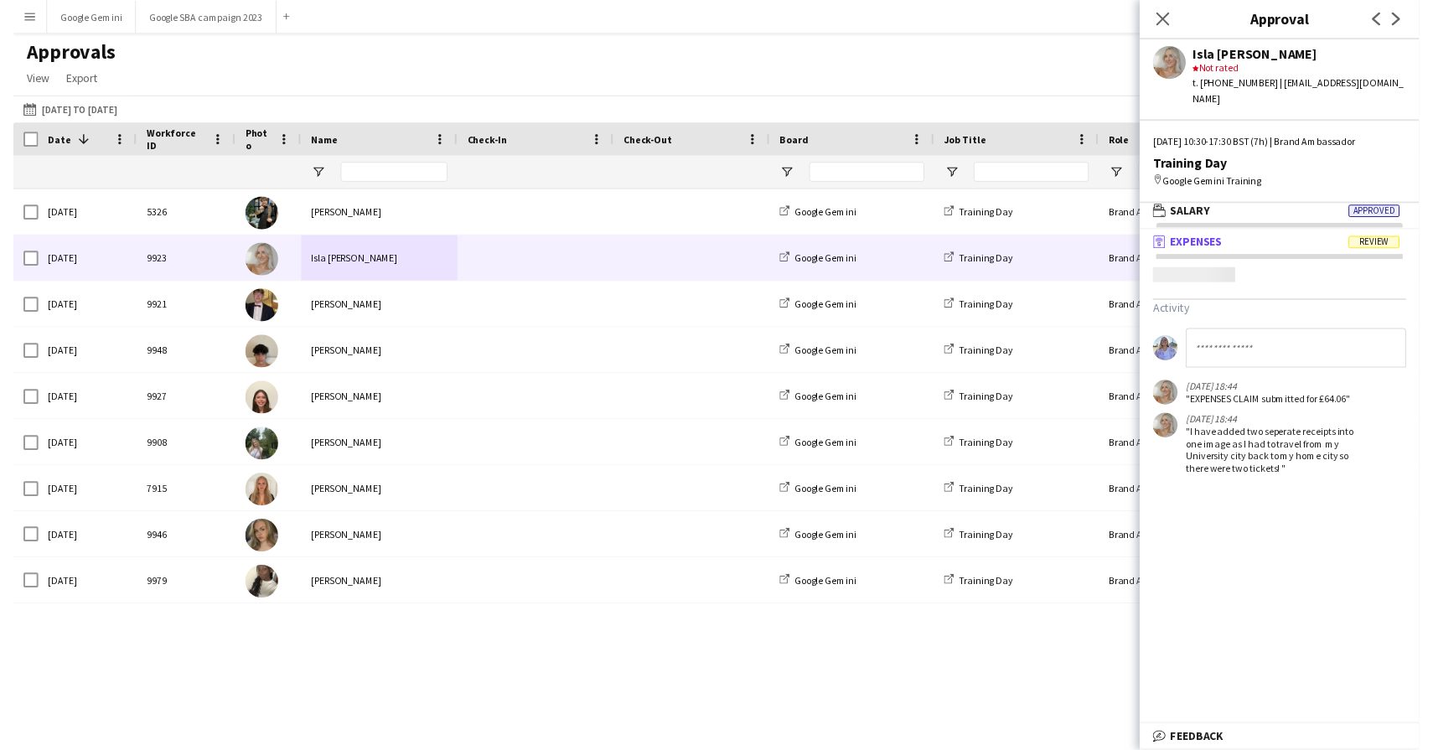
scroll to position [4, 0]
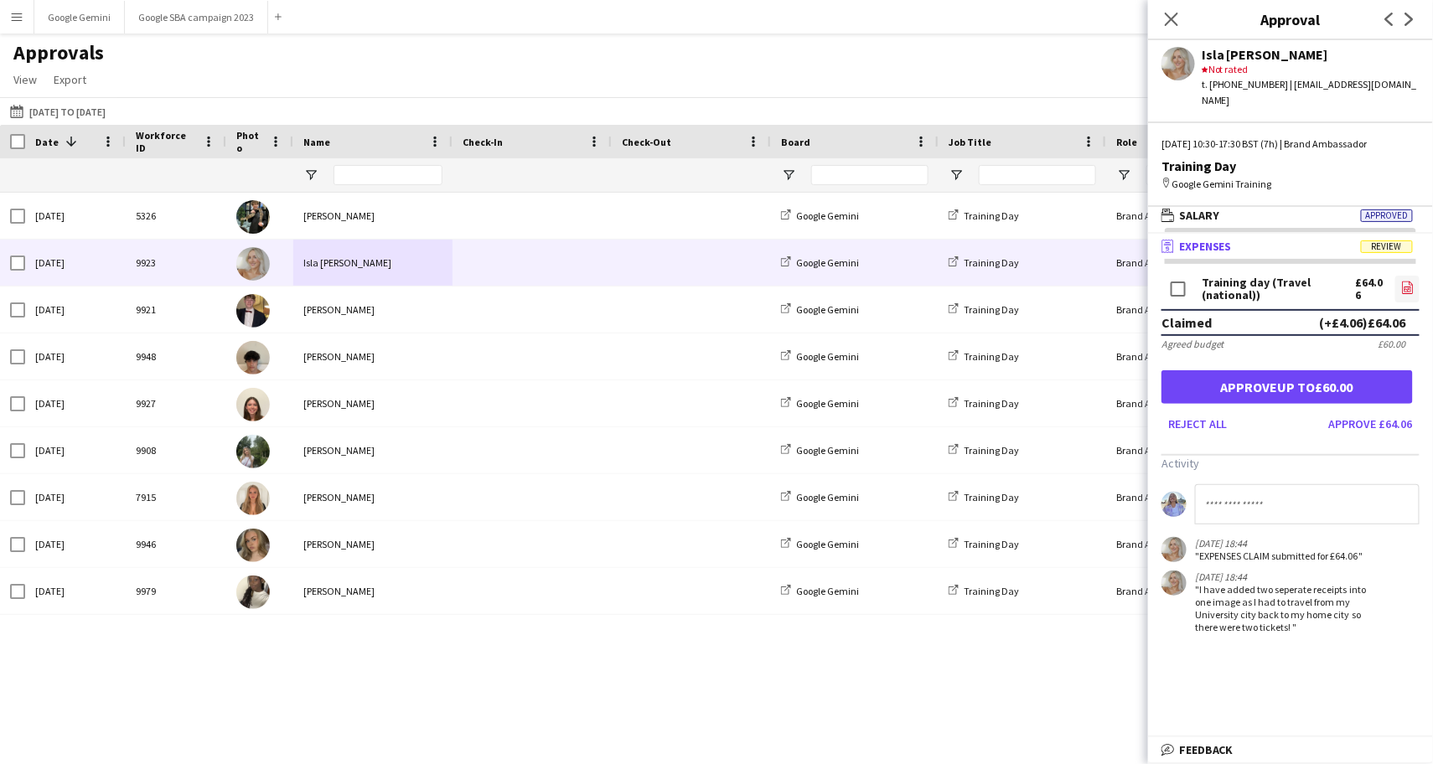
click at [1397, 276] on link "file-image" at bounding box center [1407, 289] width 24 height 27
click at [1404, 276] on link "file-image" at bounding box center [1407, 289] width 24 height 27
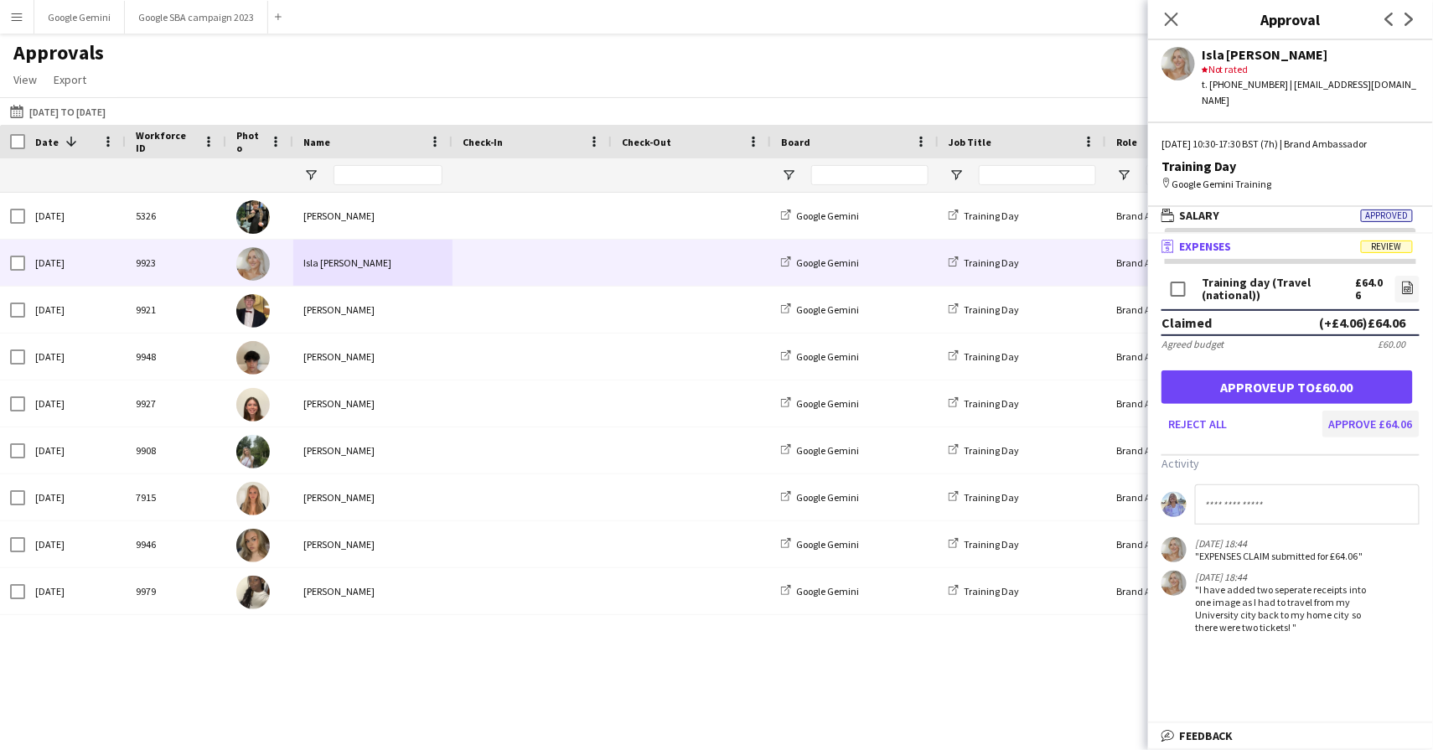
scroll to position [0, 0]
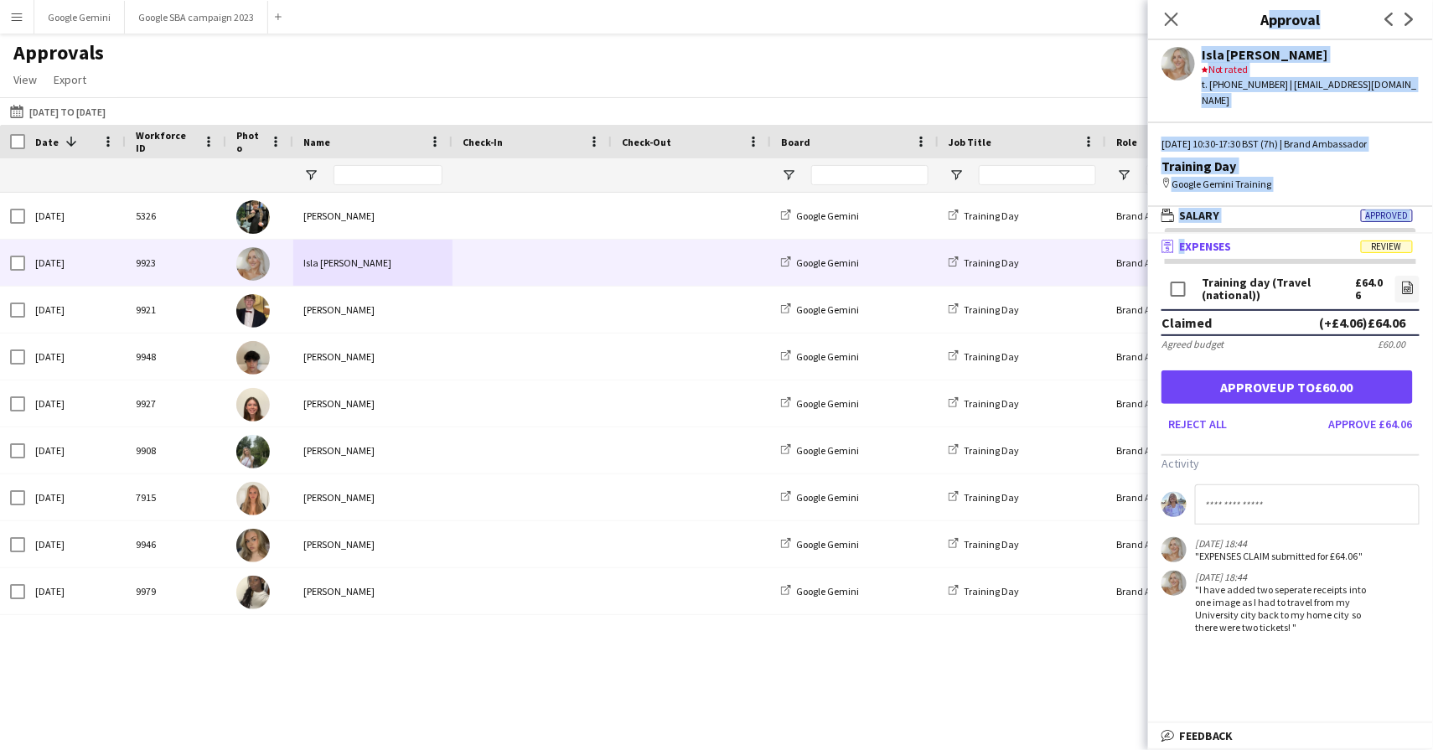
drag, startPoint x: 1175, startPoint y: 21, endPoint x: 1200, endPoint y: 247, distance: 227.5
click at [1200, 246] on app-approvals-popin "Close pop-in Approval Previous Next Isla Mercer star Not rated t. +440741398440…" at bounding box center [1290, 375] width 285 height 750
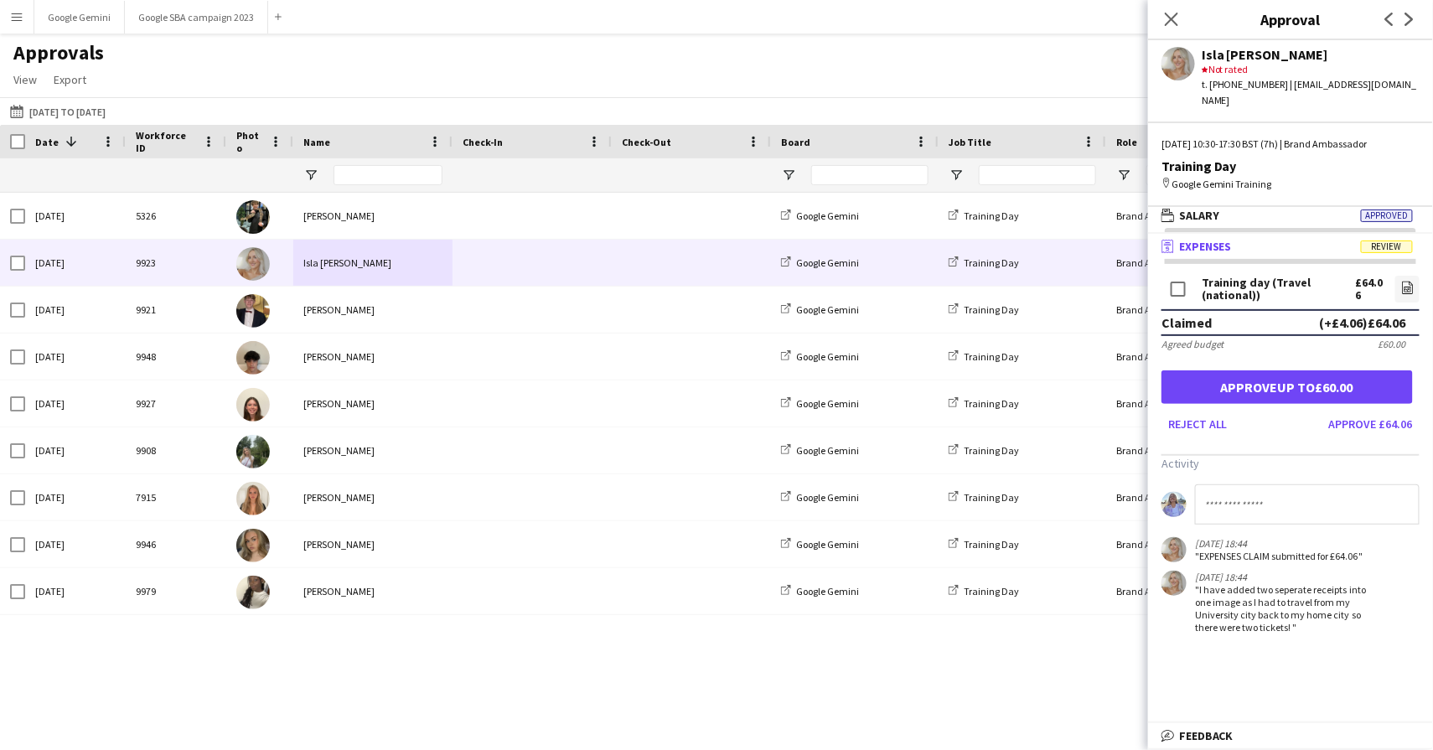
click at [1246, 418] on app-approvals-popin-expenses-tab "Training day (Travel (national)) £64.06 file-image Claimed (+£4.06) £64.06 Agre…" at bounding box center [1290, 452] width 285 height 361
click at [1390, 410] on button "Approve £64.06" at bounding box center [1370, 423] width 97 height 27
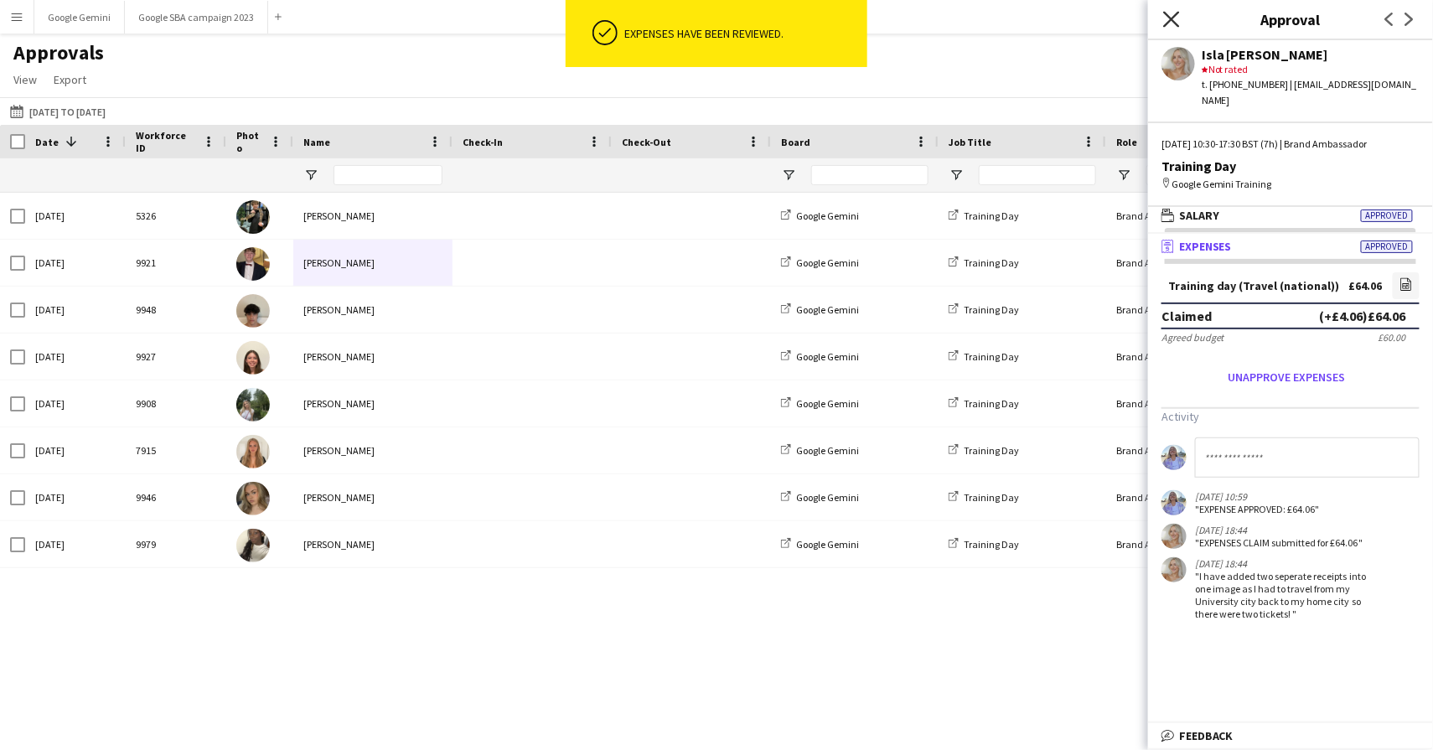
click at [1177, 18] on icon "Close pop-in" at bounding box center [1171, 19] width 16 height 16
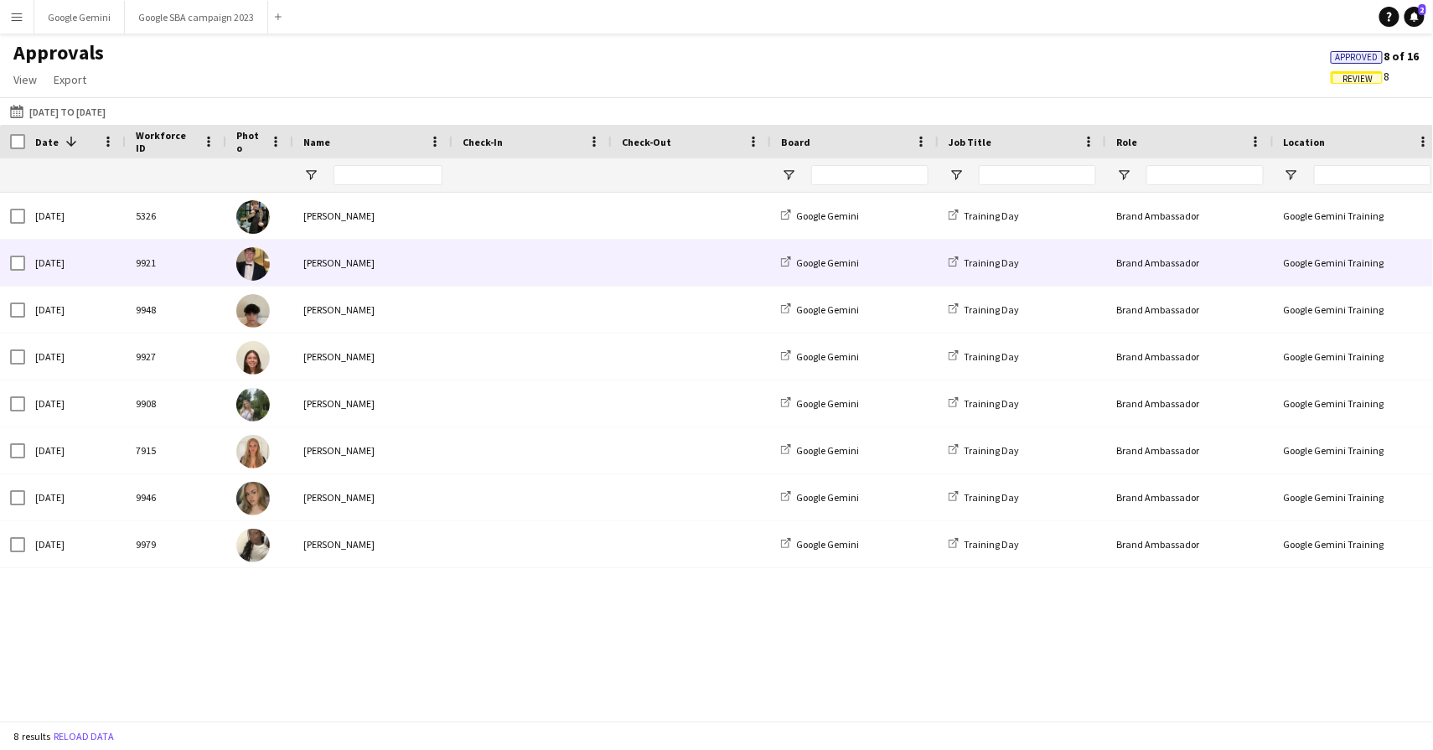
click at [343, 252] on div "[PERSON_NAME]" at bounding box center [372, 263] width 159 height 46
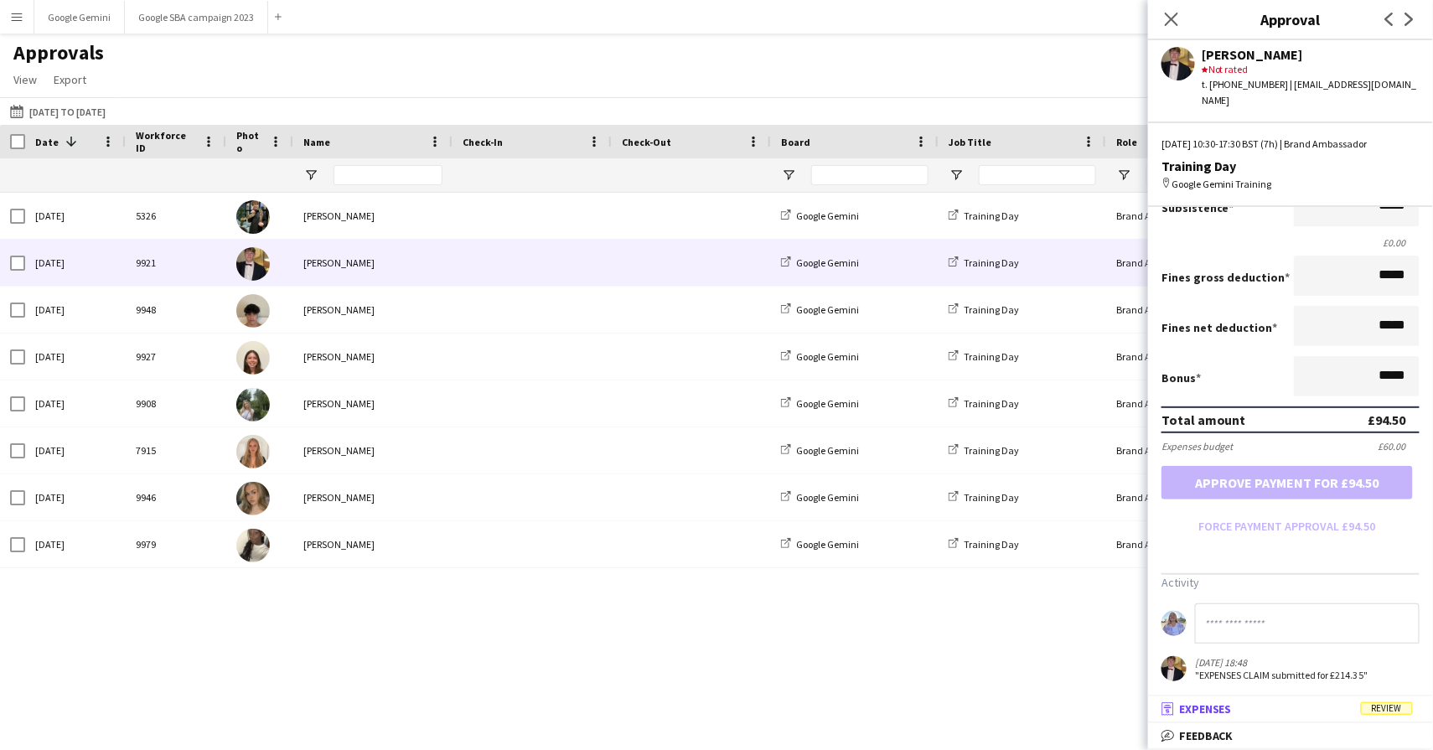
click at [1243, 711] on mat-panel-title "receipt Expenses Review" at bounding box center [1287, 708] width 278 height 15
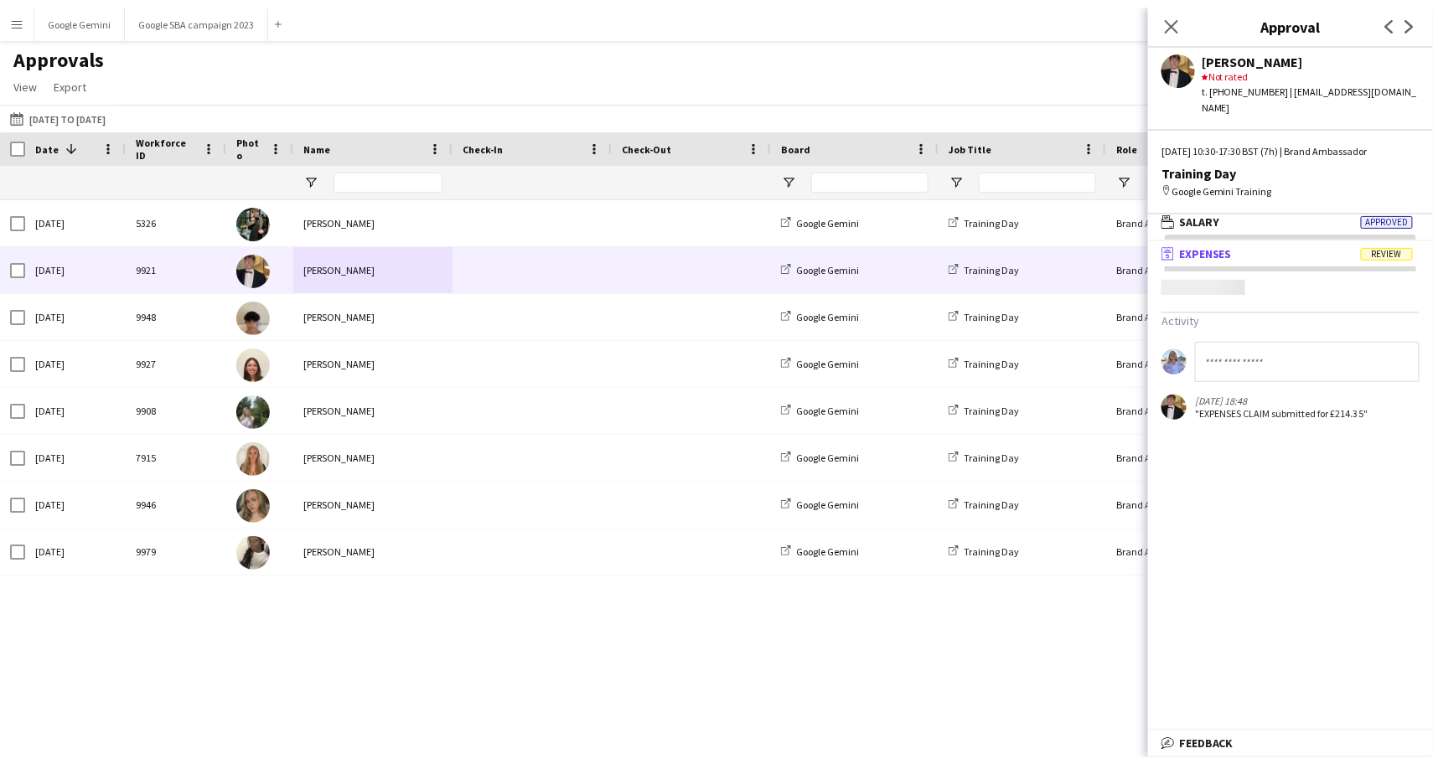
scroll to position [4, 0]
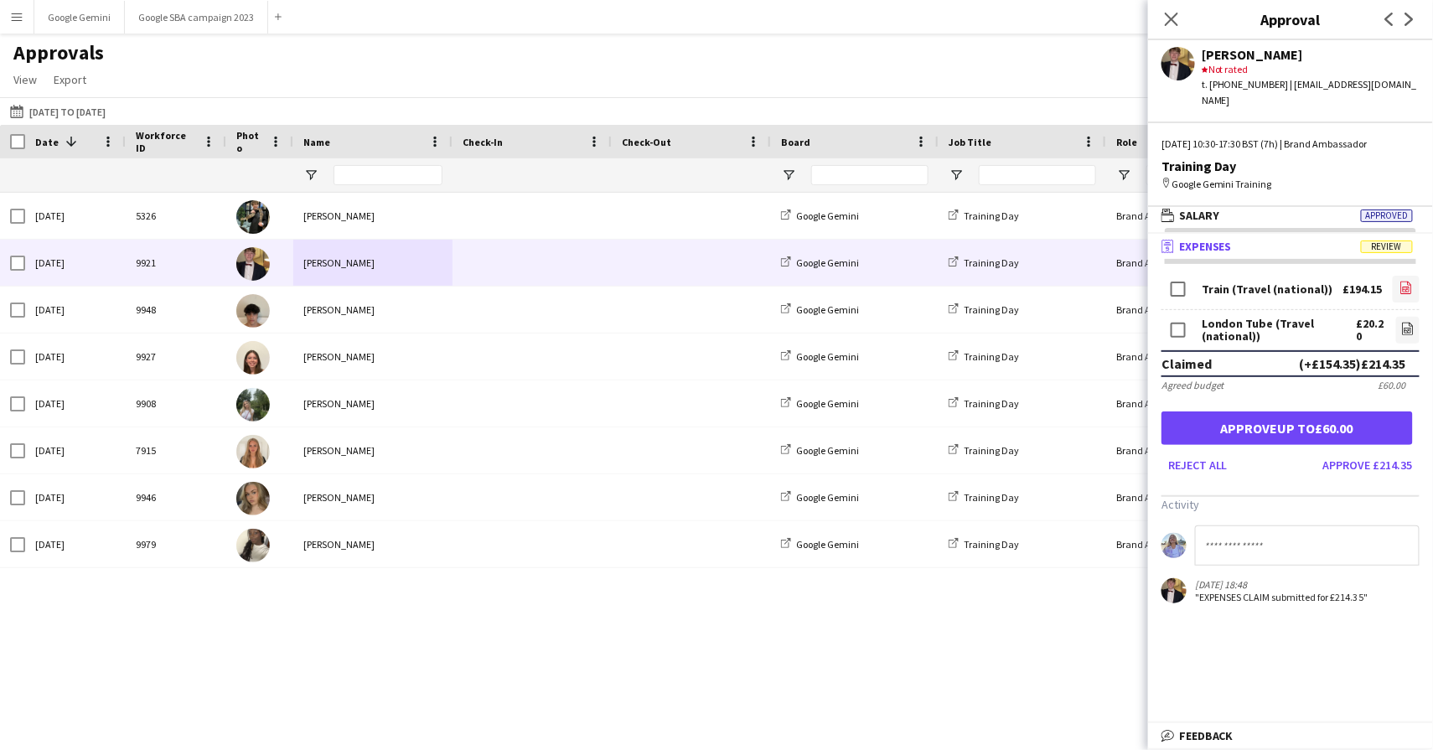
click at [1400, 276] on link "file-image" at bounding box center [1405, 289] width 27 height 27
click at [1402, 323] on icon at bounding box center [1407, 329] width 11 height 13
click at [1347, 452] on button "Approve £214.35" at bounding box center [1367, 465] width 103 height 27
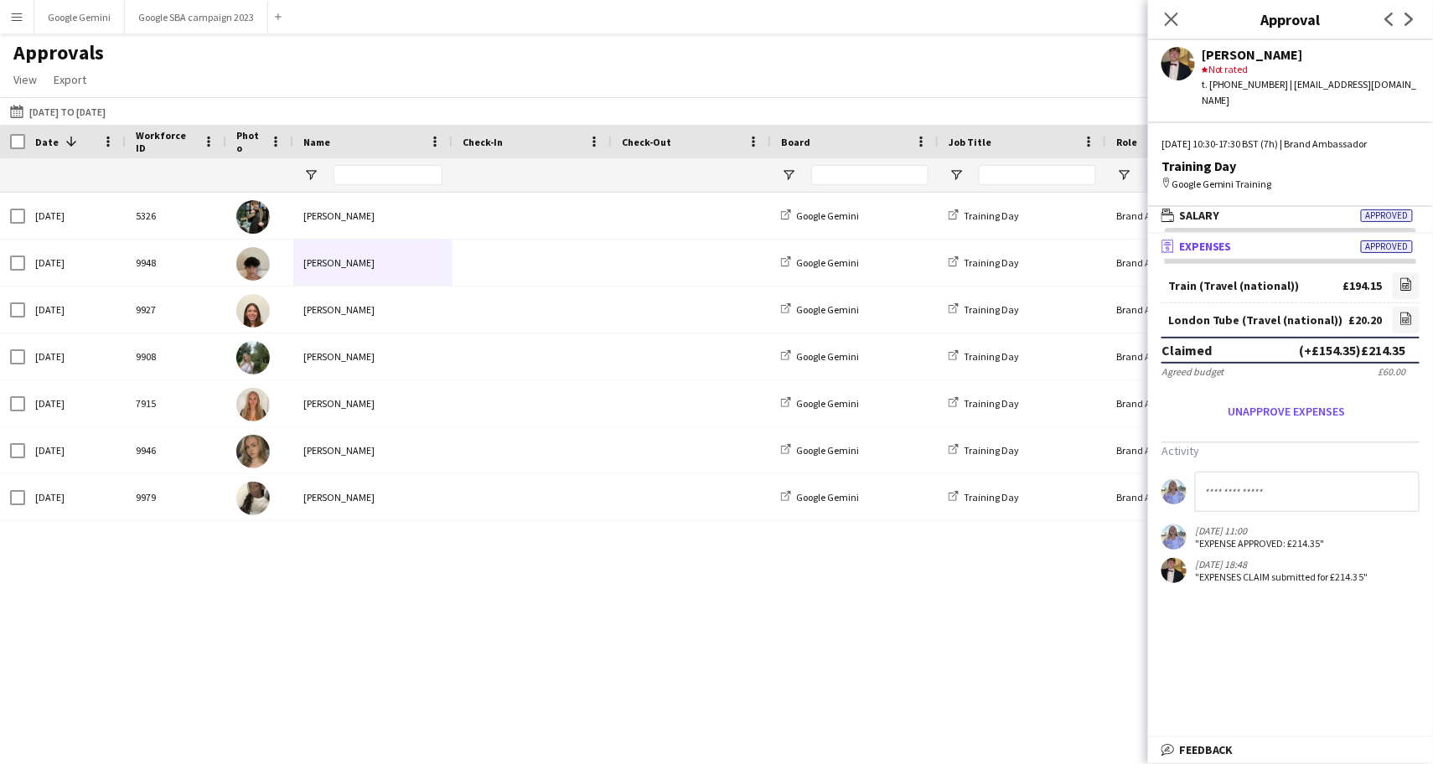
scroll to position [0, 0]
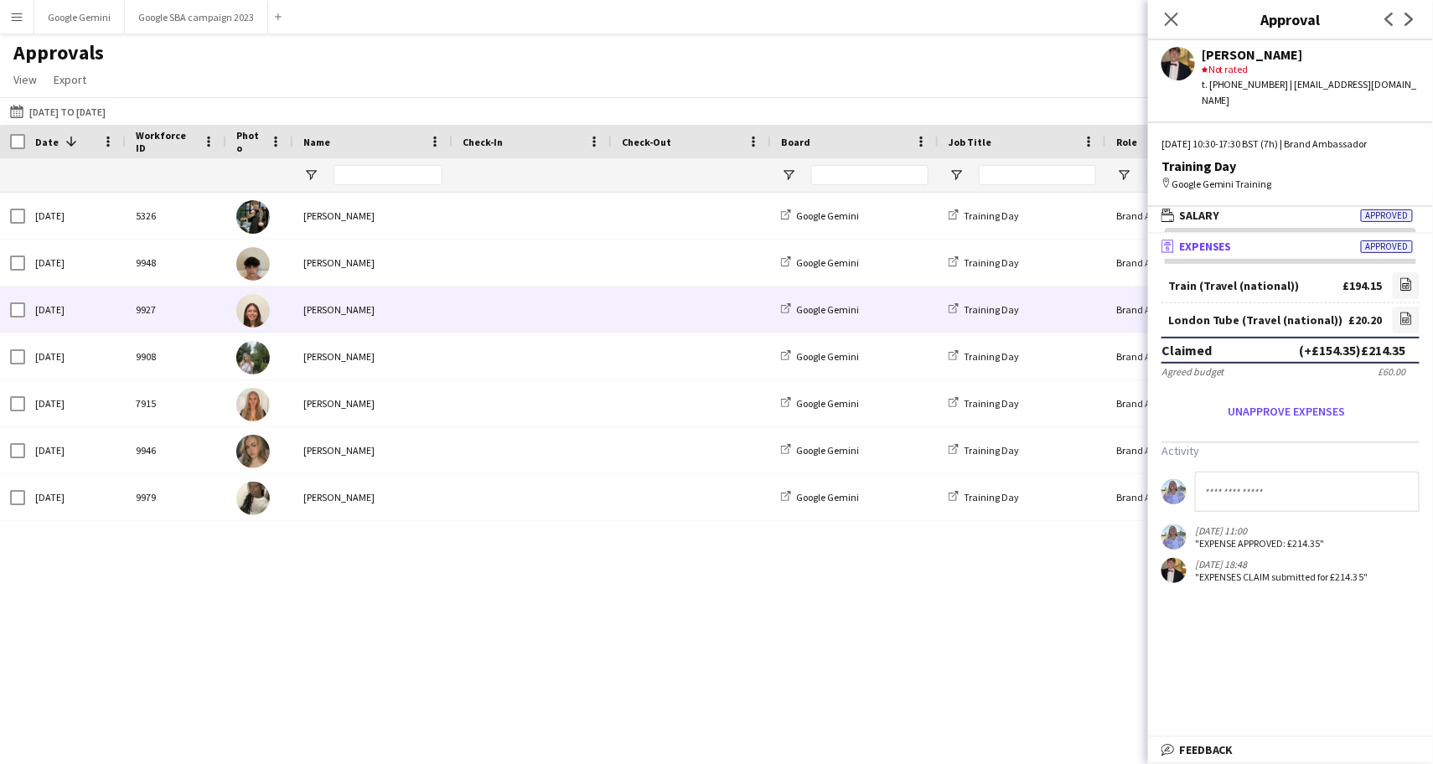
click at [452, 287] on div at bounding box center [531, 310] width 159 height 46
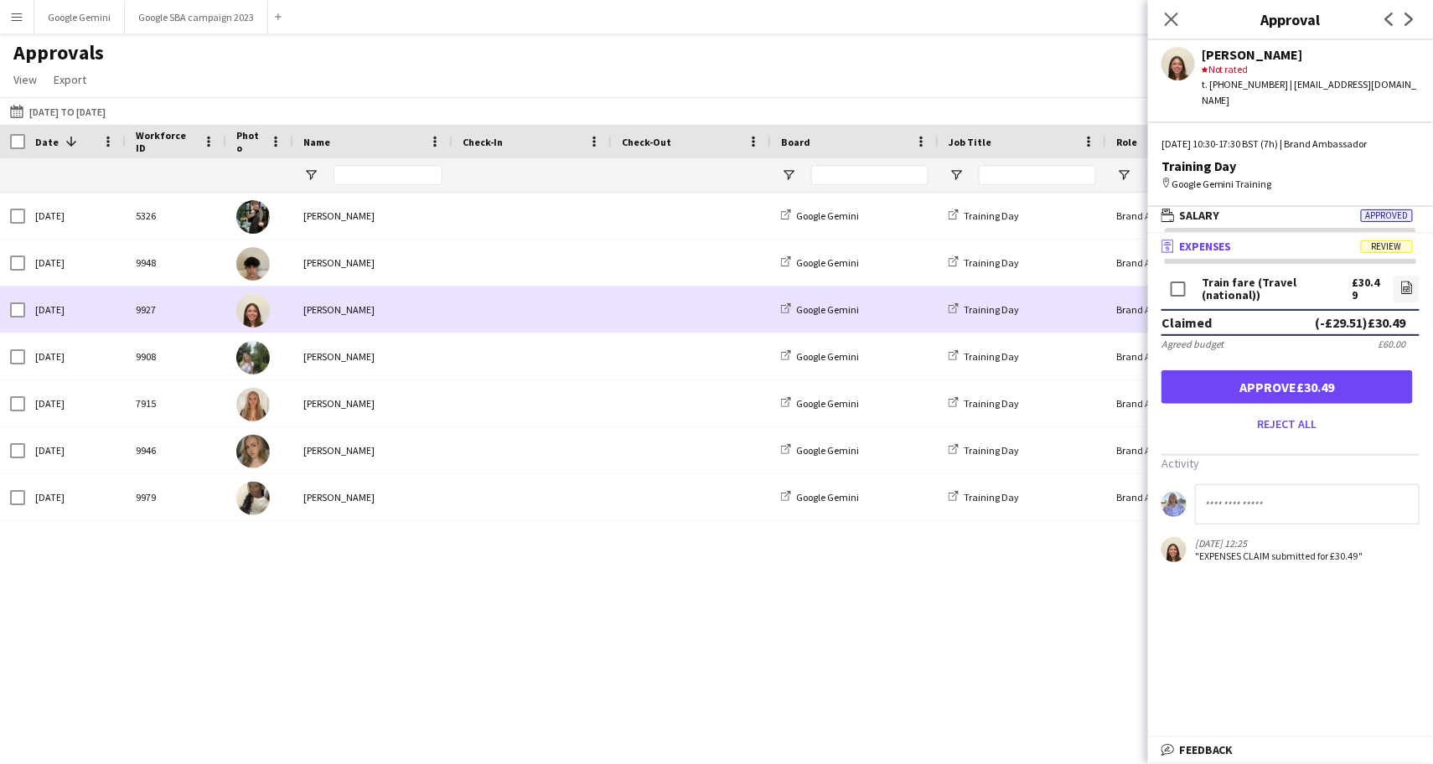
click at [447, 269] on div "[PERSON_NAME]" at bounding box center [372, 263] width 159 height 46
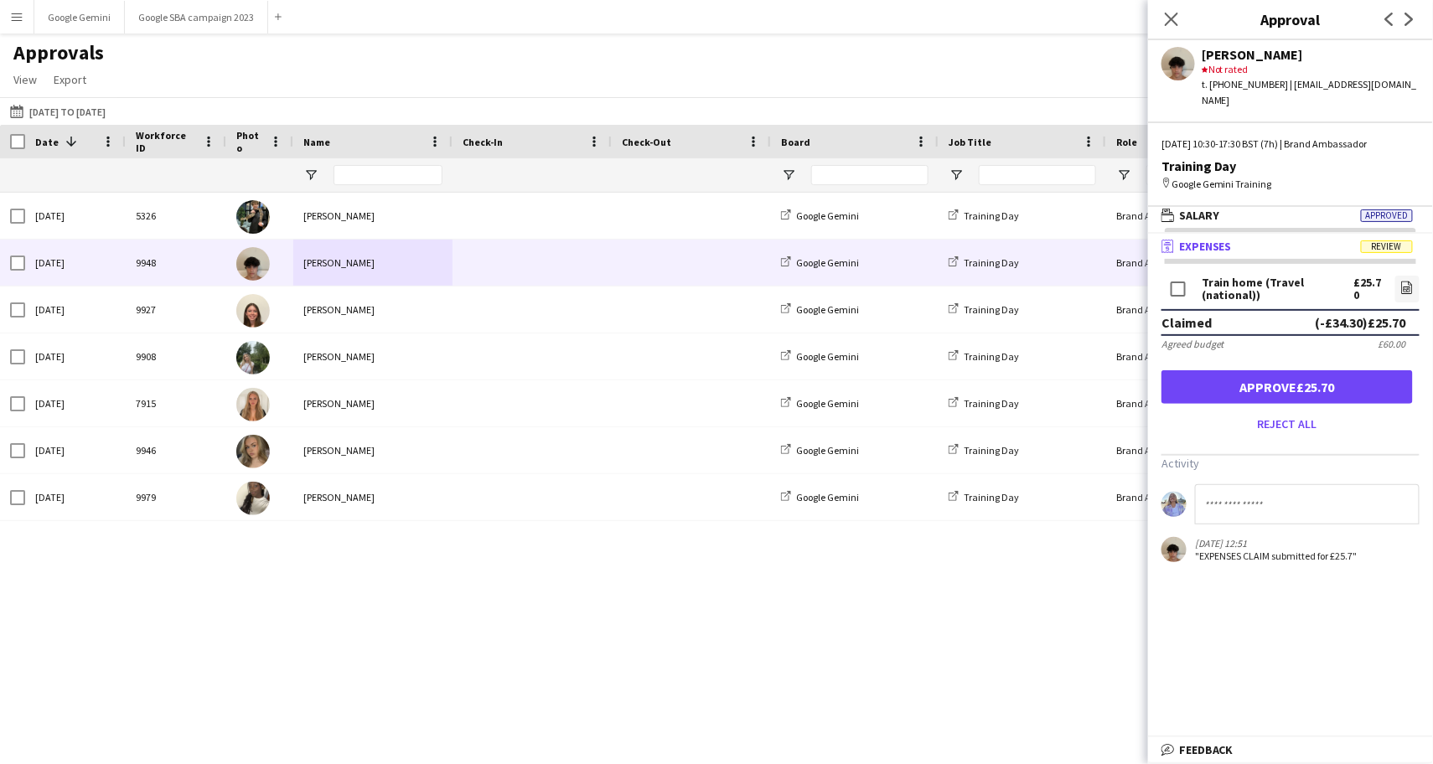
click at [1387, 240] on span "Review" at bounding box center [1386, 246] width 52 height 13
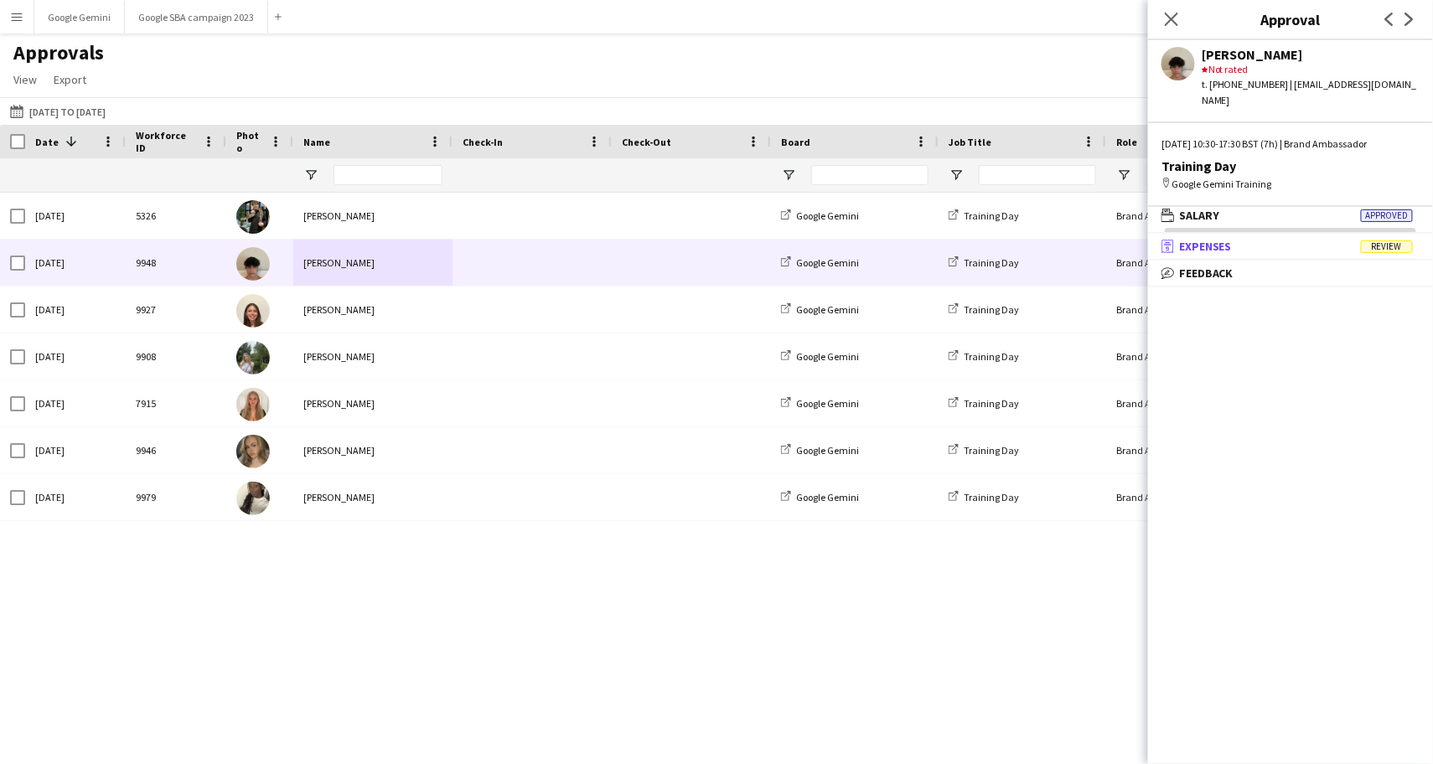
click at [1387, 240] on span "Review" at bounding box center [1386, 246] width 52 height 13
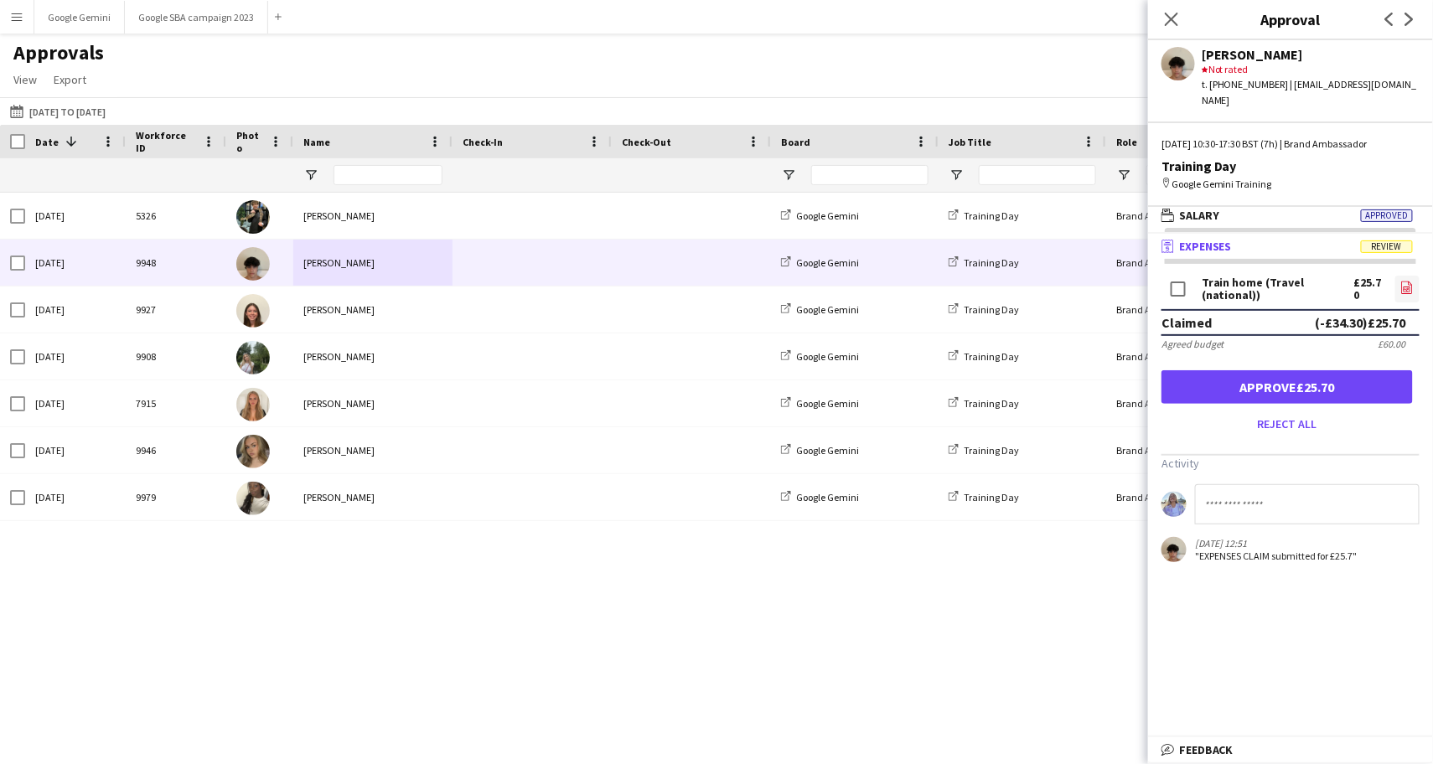
click at [1402, 281] on app-icon "file-image" at bounding box center [1406, 289] width 13 height 17
click at [1370, 370] on button "Approve £25.70" at bounding box center [1286, 387] width 251 height 34
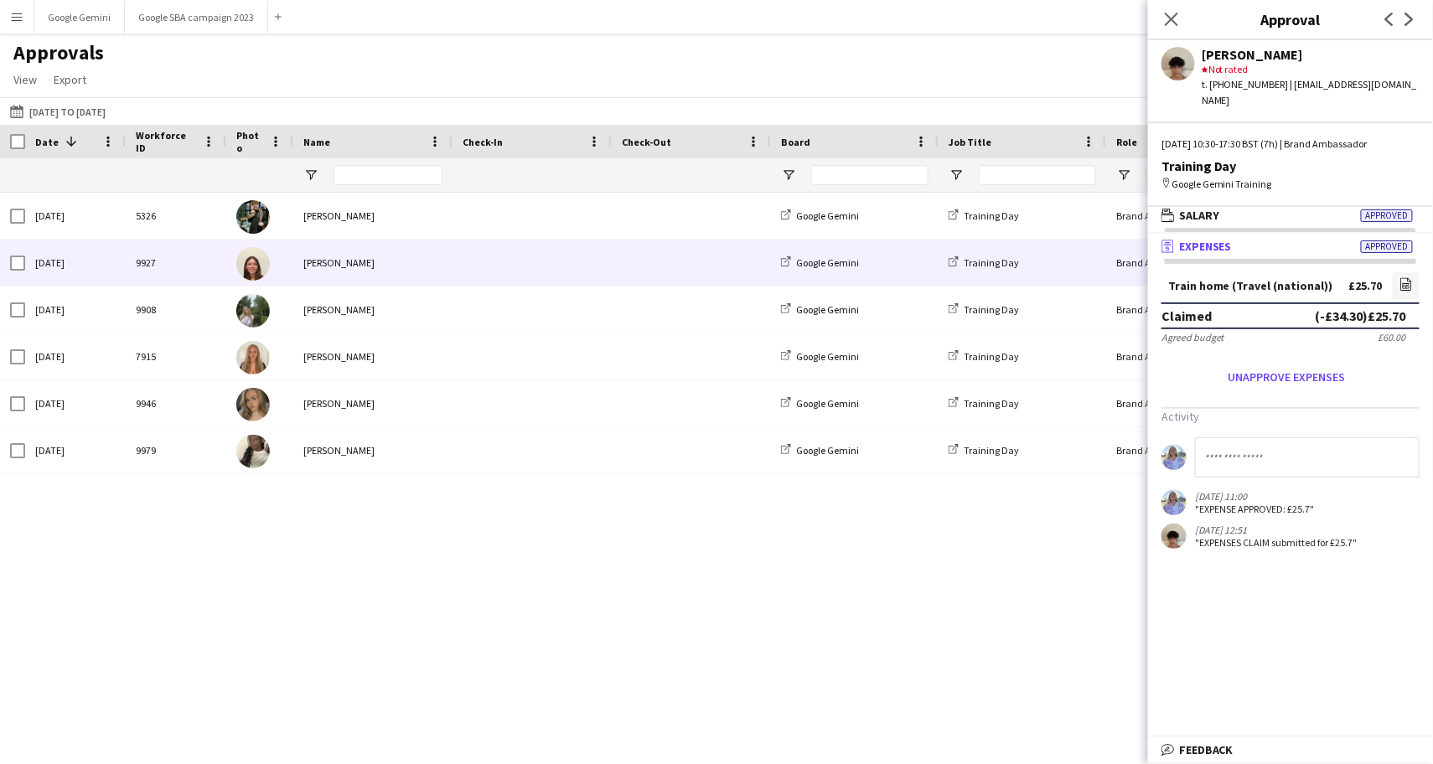
click at [368, 267] on div "[PERSON_NAME]" at bounding box center [372, 263] width 159 height 46
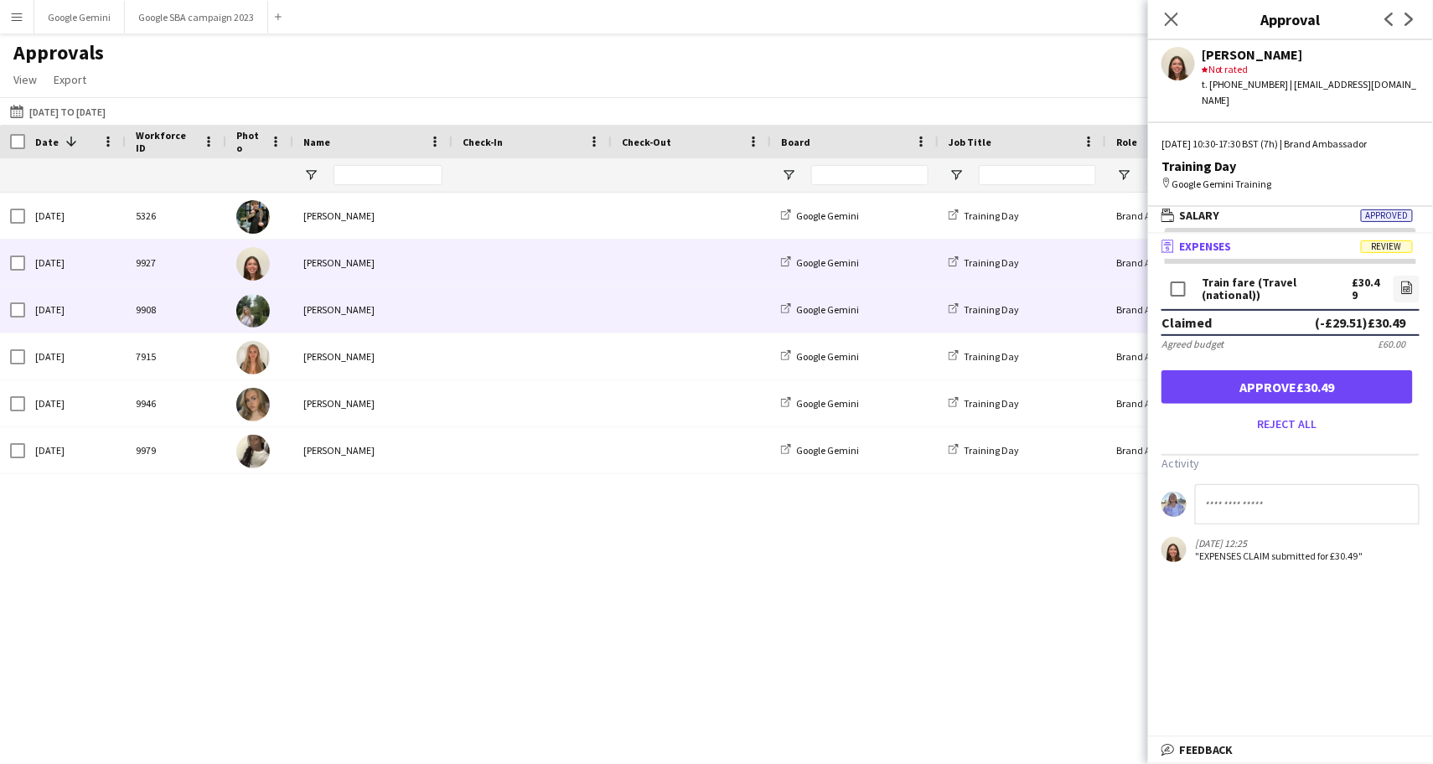
click at [364, 309] on div "[PERSON_NAME]" at bounding box center [372, 310] width 159 height 46
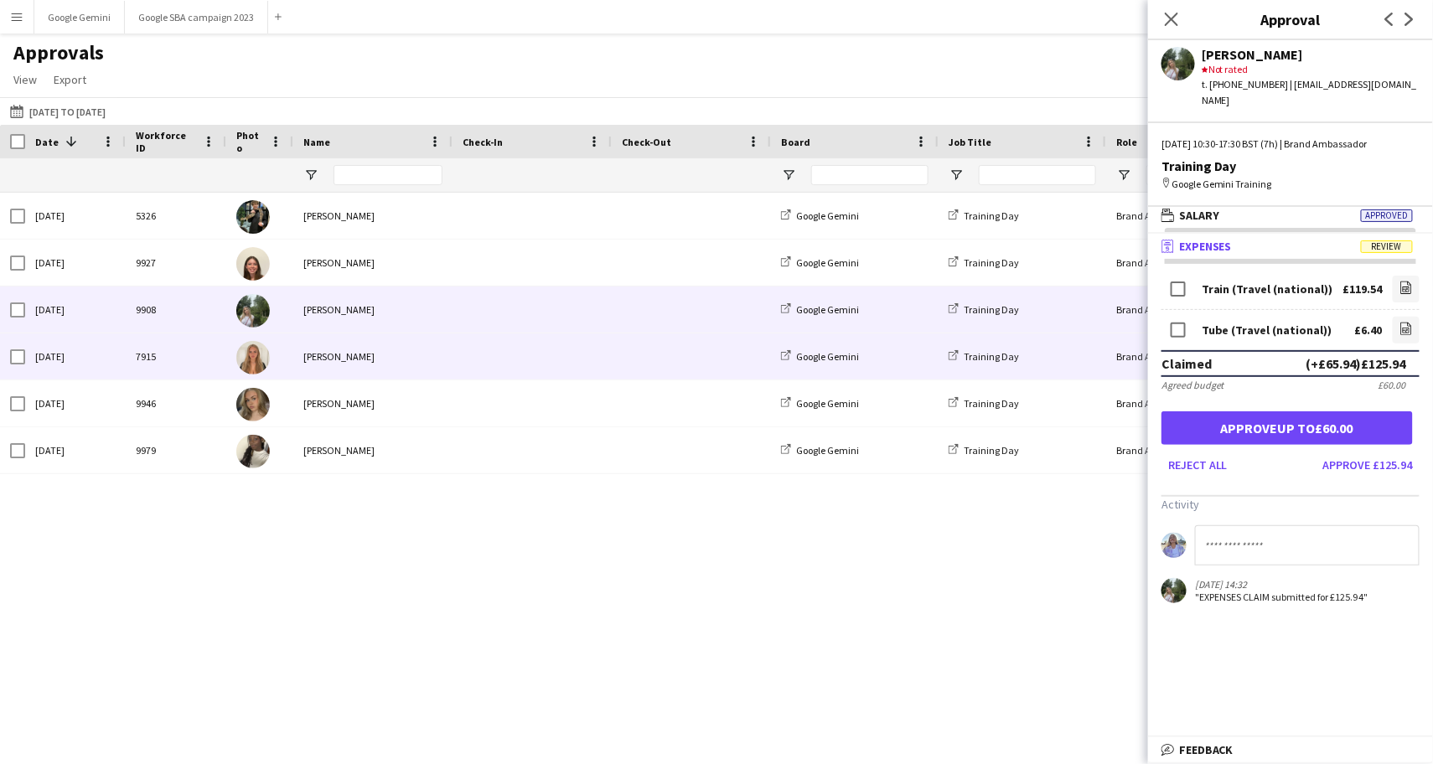
click at [364, 345] on div "[PERSON_NAME]" at bounding box center [372, 356] width 159 height 46
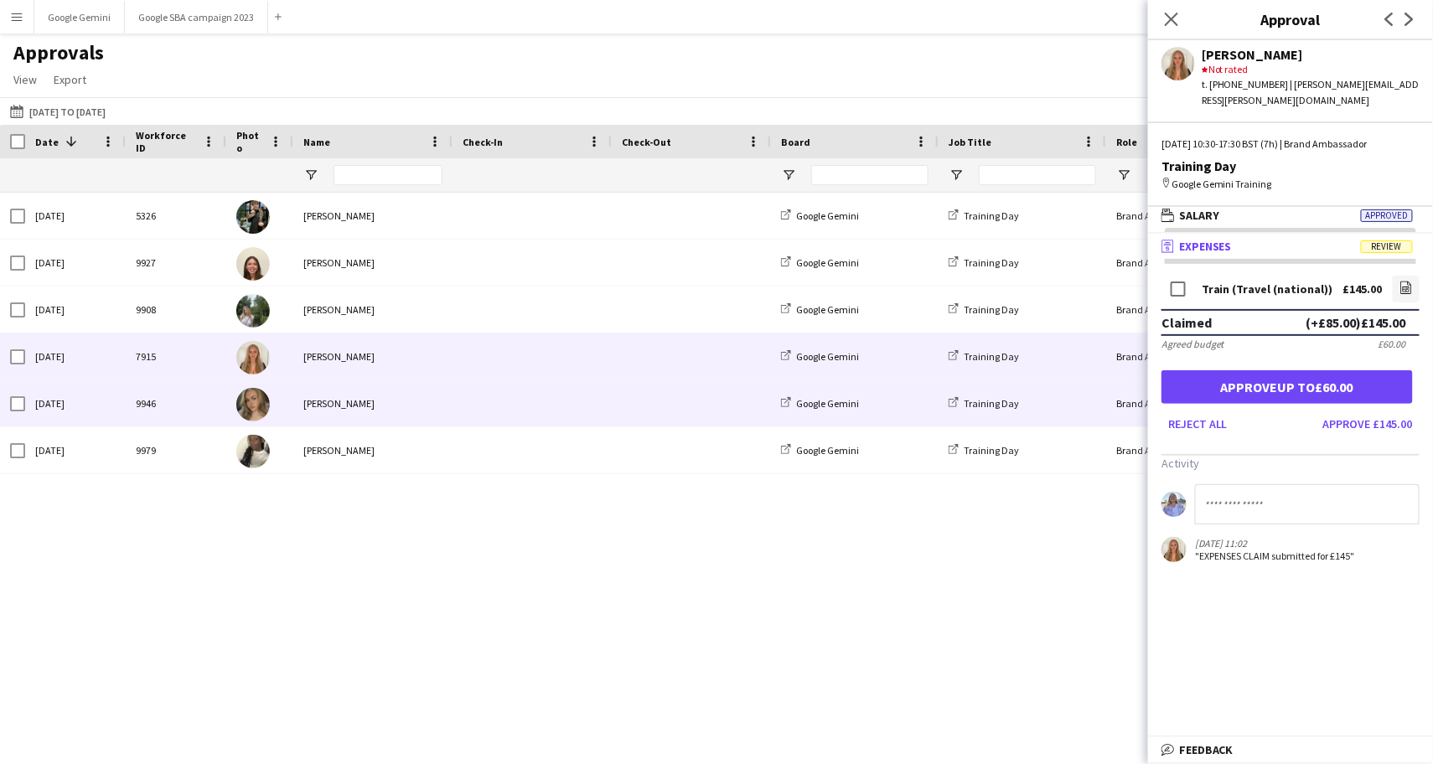
click at [364, 385] on div "[PERSON_NAME]" at bounding box center [372, 403] width 159 height 46
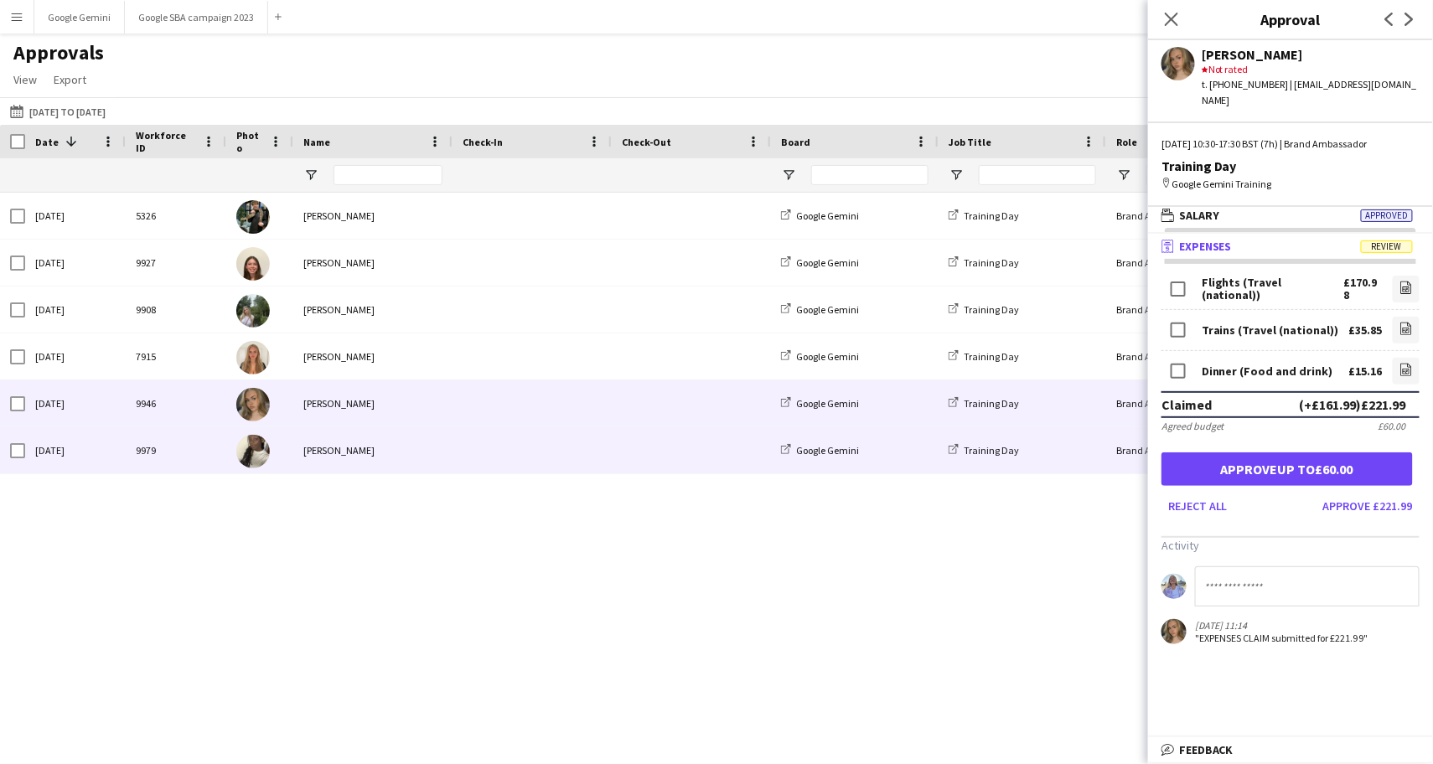
click at [365, 443] on div "[PERSON_NAME]" at bounding box center [372, 450] width 159 height 46
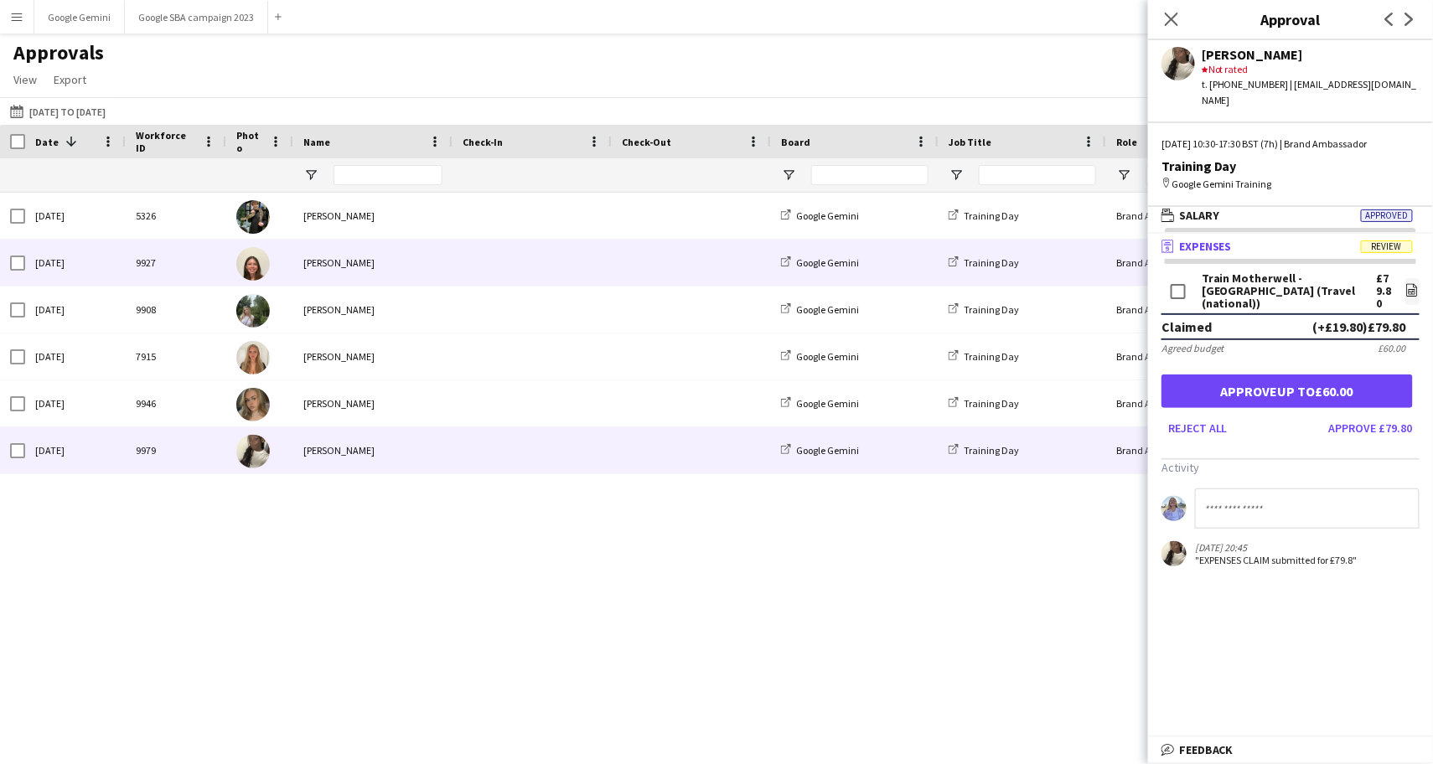
click at [380, 261] on div "[PERSON_NAME]" at bounding box center [372, 263] width 159 height 46
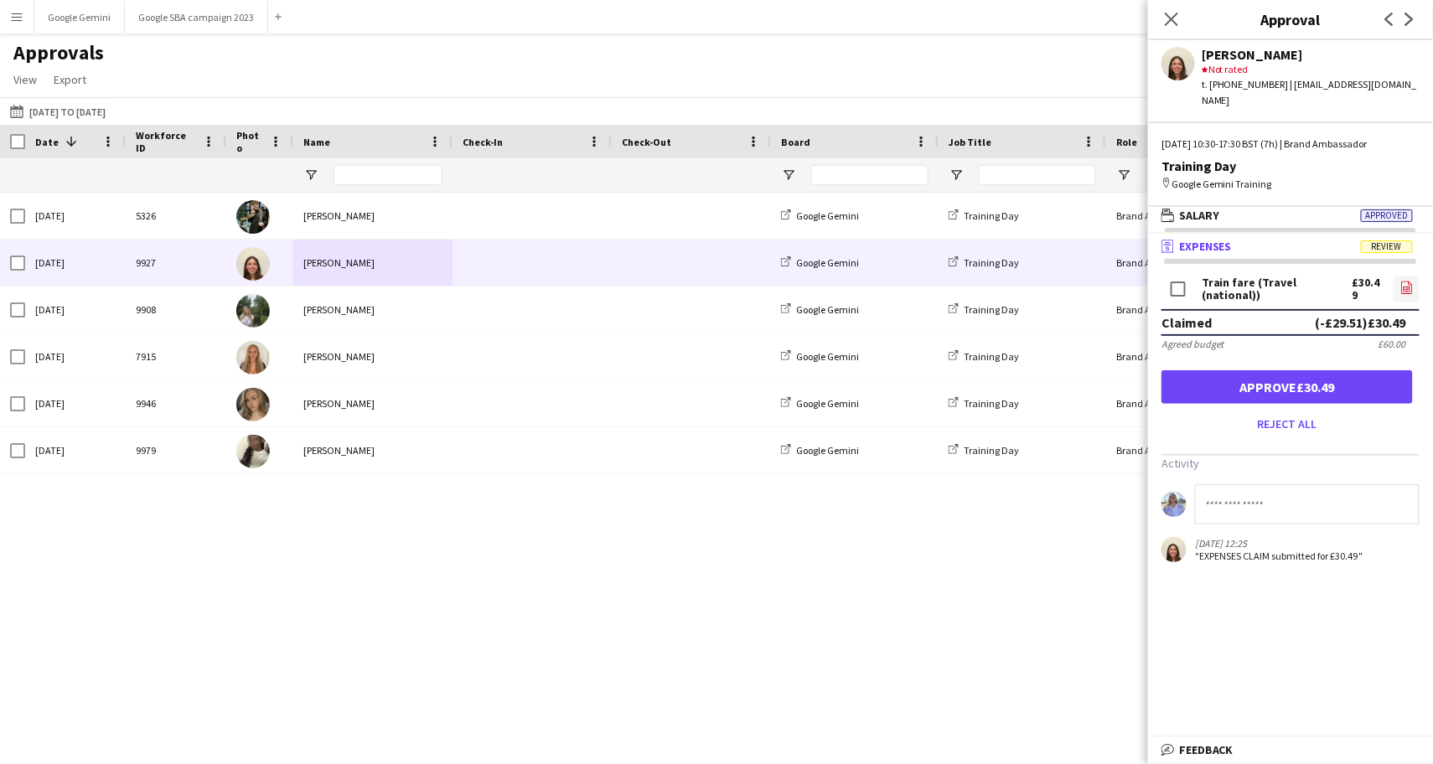
click at [1412, 281] on icon "file-image" at bounding box center [1406, 287] width 13 height 13
click at [1279, 370] on button "Approve £30.49" at bounding box center [1286, 387] width 251 height 34
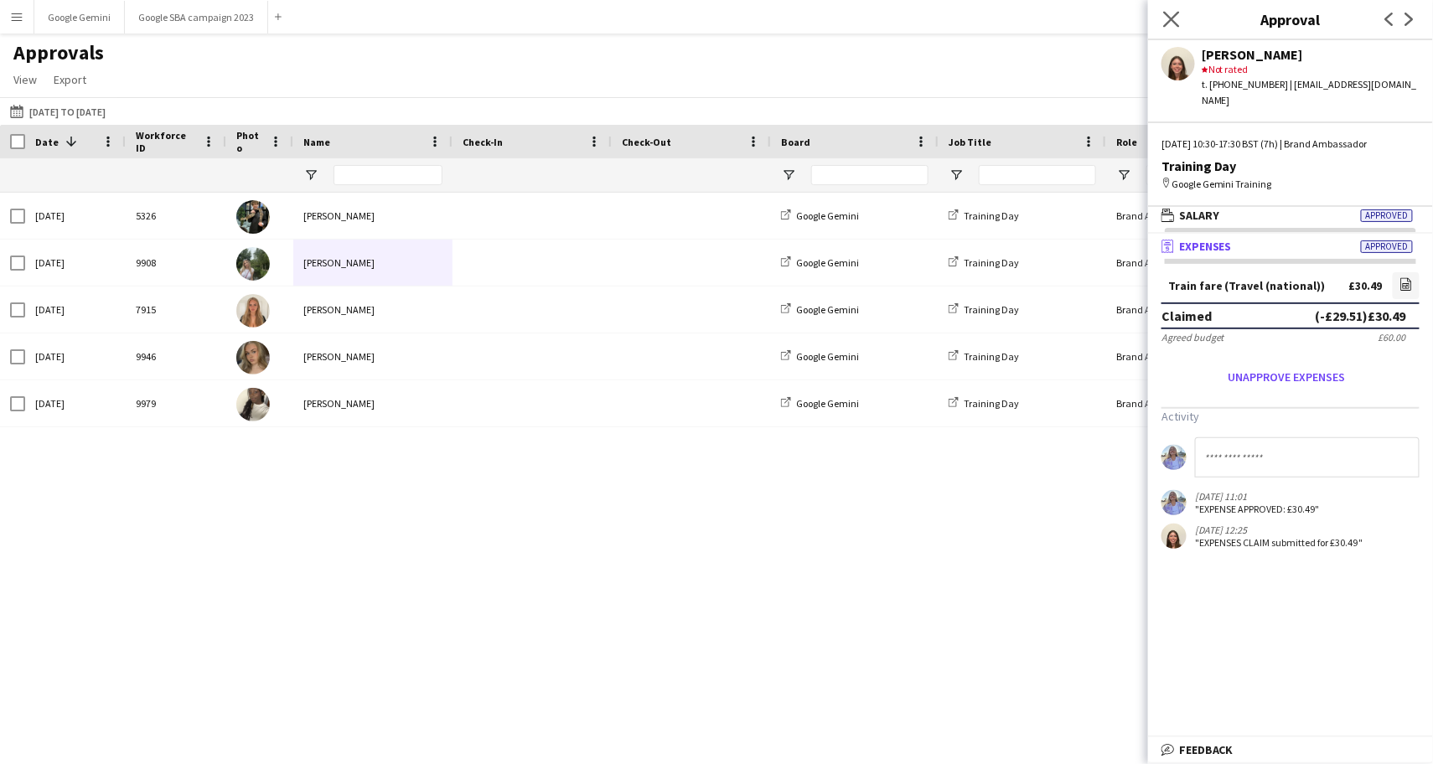
click at [1180, 19] on app-icon "Close pop-in" at bounding box center [1171, 20] width 24 height 24
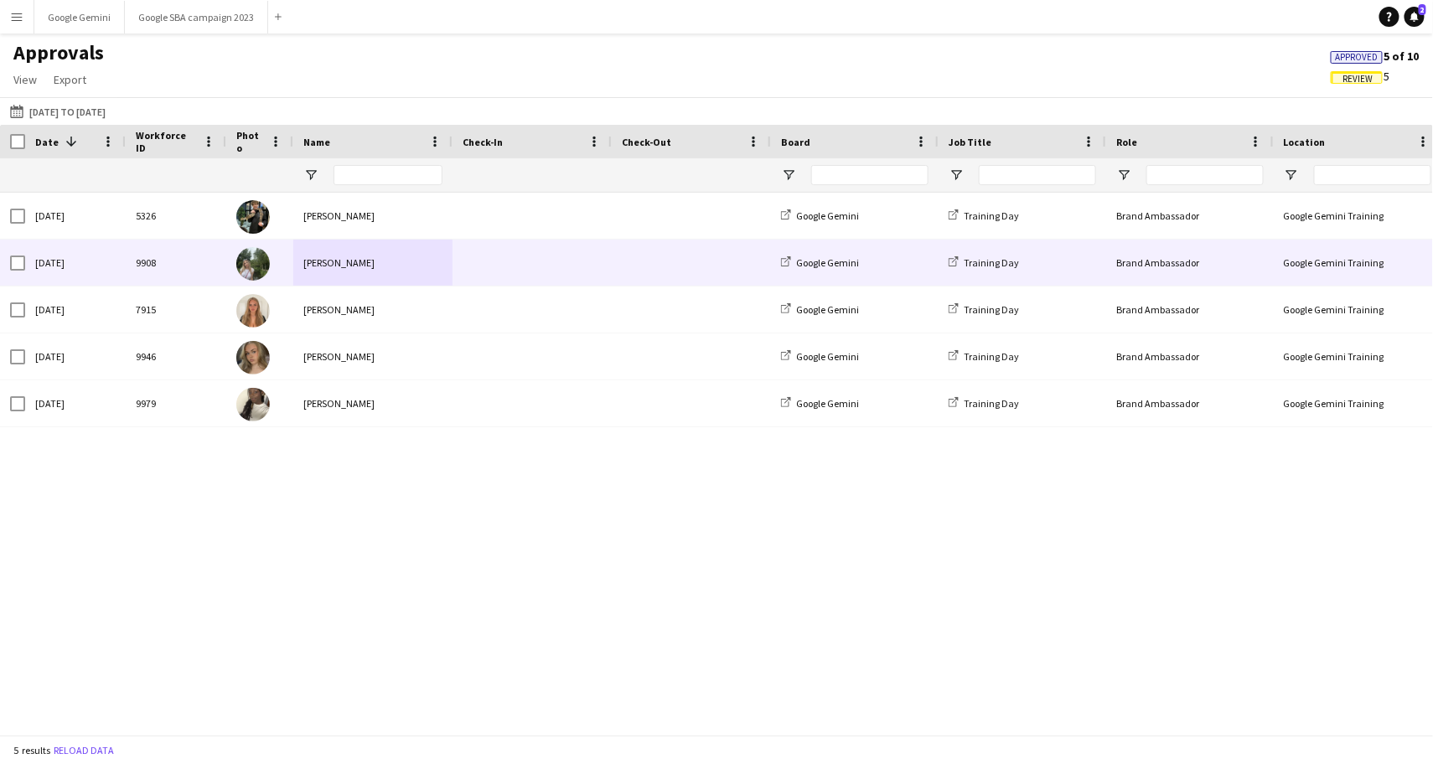
click at [370, 255] on div "[PERSON_NAME]" at bounding box center [372, 263] width 159 height 46
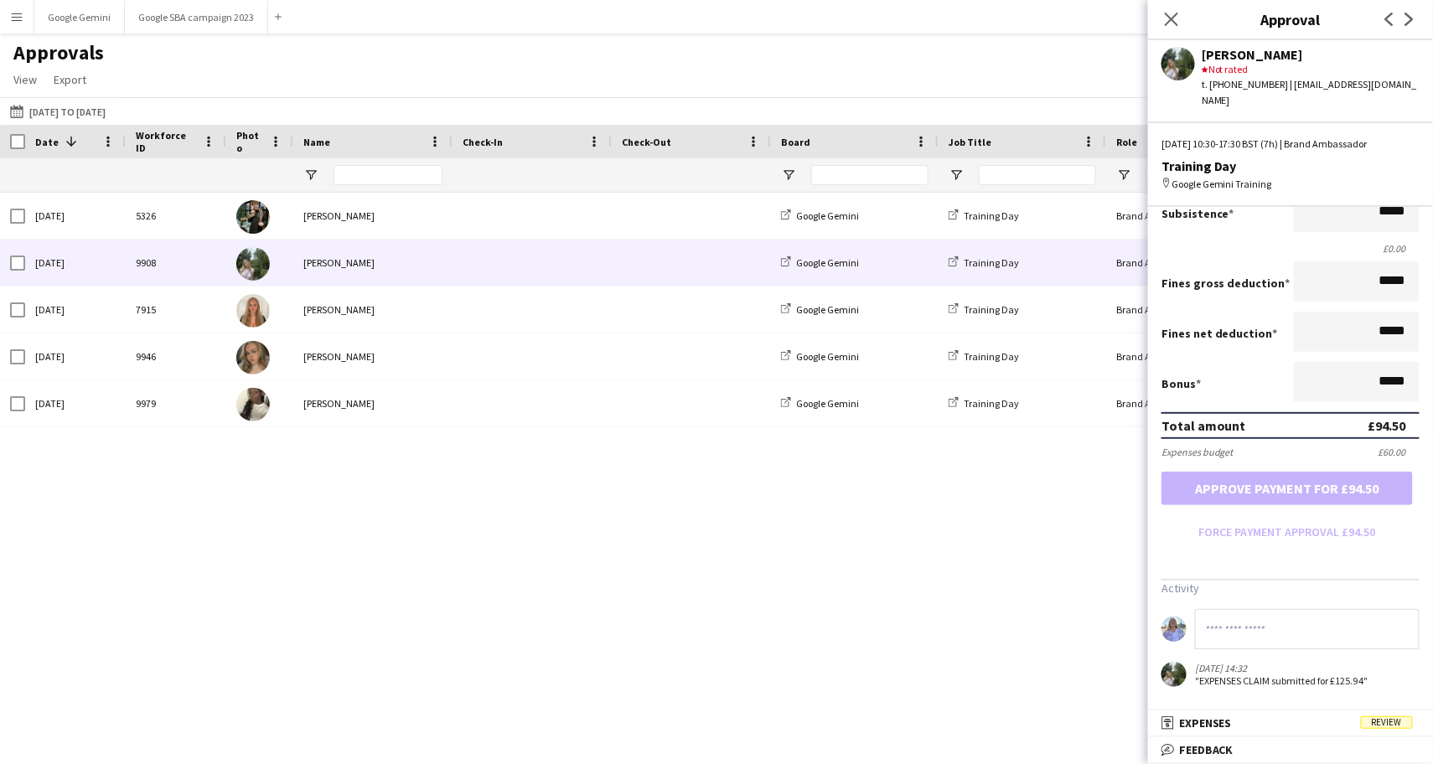
scroll to position [271, 0]
click at [1273, 705] on div "Salary ***** 10:30 to ***** 17:30 ***** (7h) X £13.50 Break period /paid ******…" at bounding box center [1290, 337] width 285 height 741
click at [1278, 719] on mat-panel-title "receipt Expenses Review" at bounding box center [1287, 722] width 278 height 15
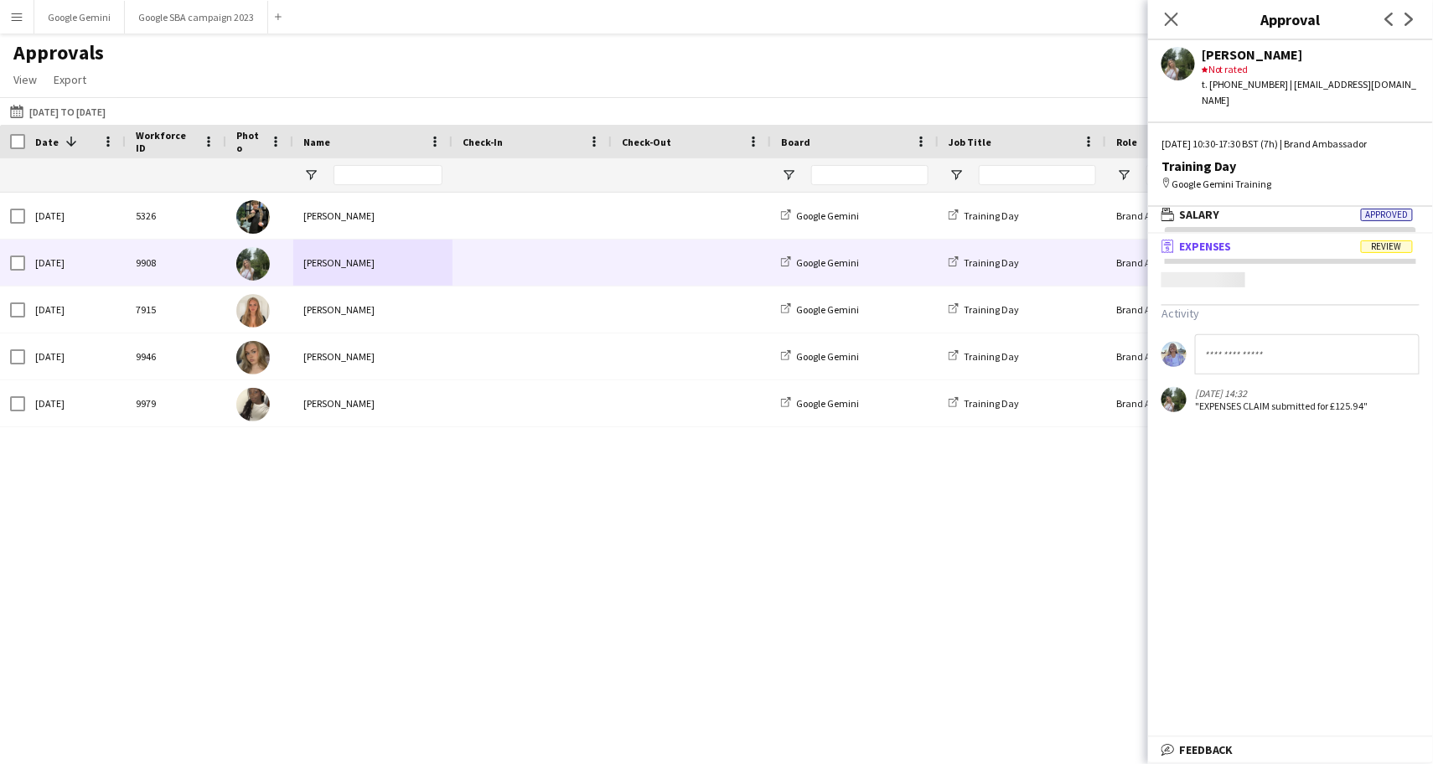
scroll to position [4, 0]
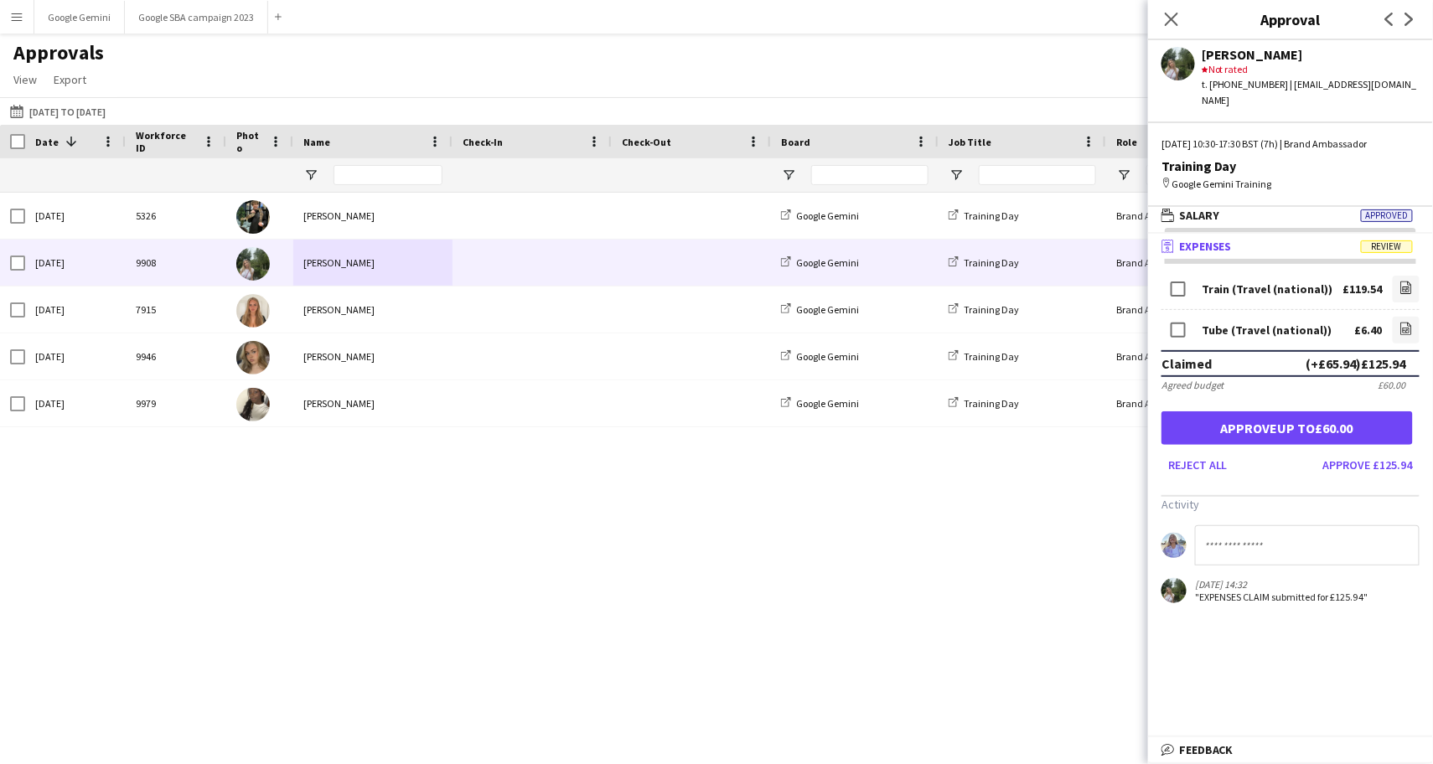
click at [1394, 240] on span "Review" at bounding box center [1386, 246] width 52 height 13
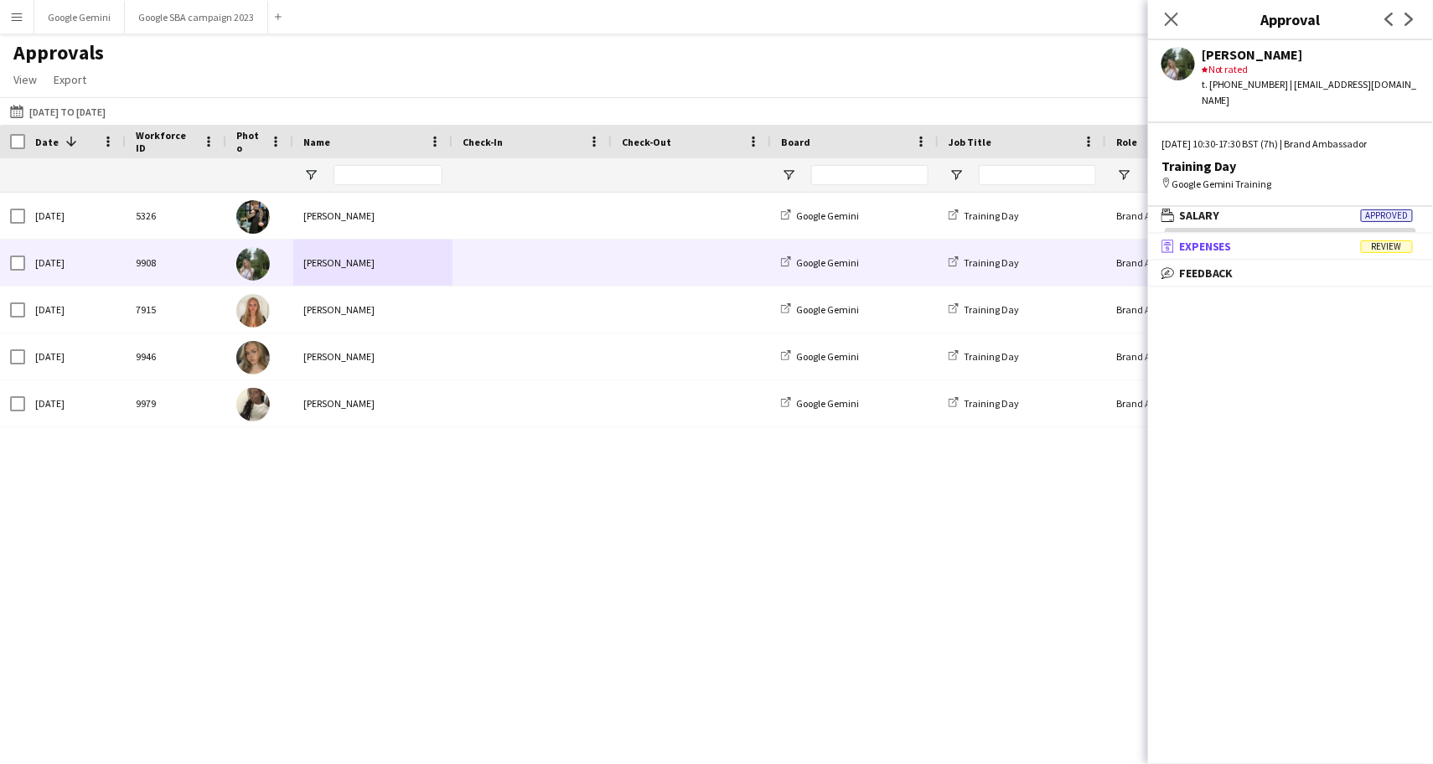
click at [1394, 240] on span "Review" at bounding box center [1386, 246] width 52 height 13
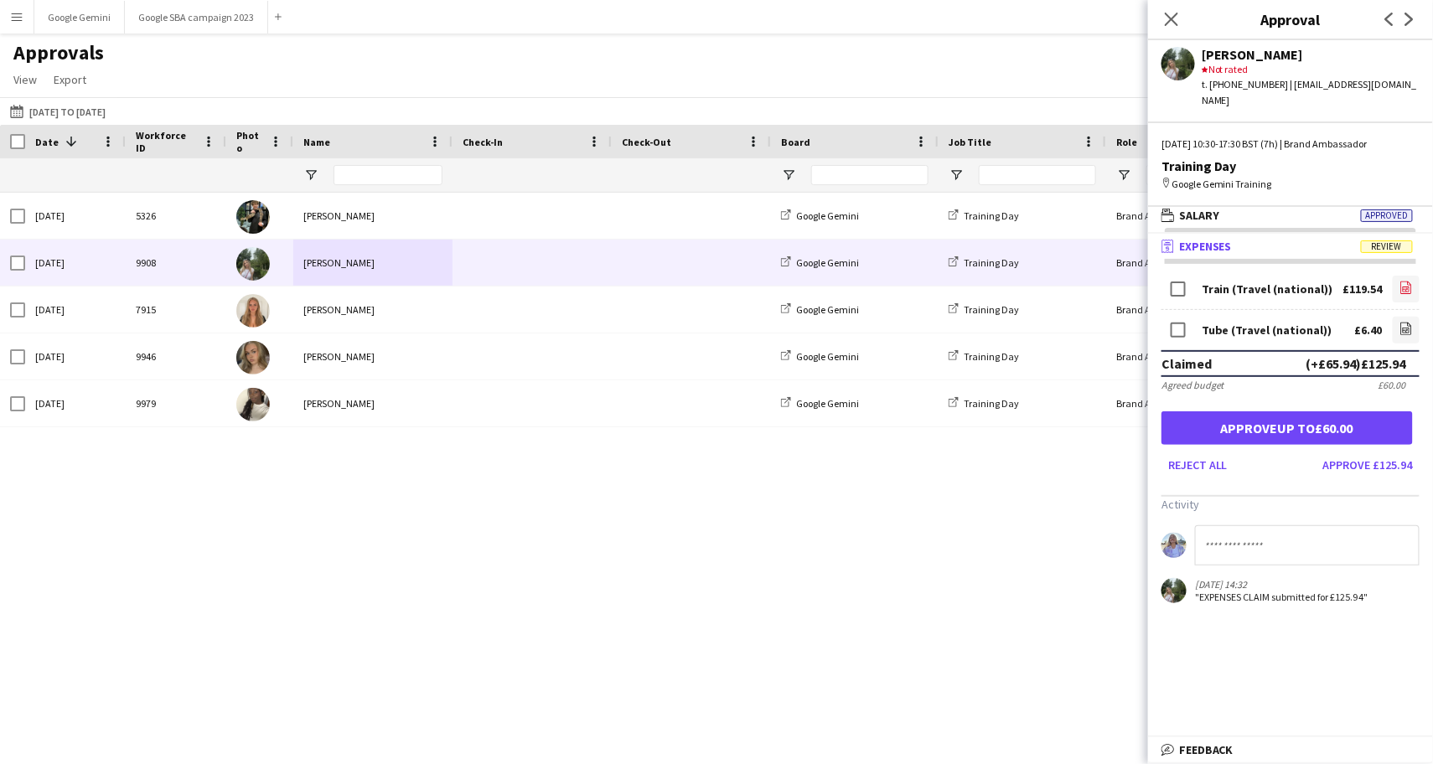
click at [1412, 288] on icon "file-image" at bounding box center [1405, 287] width 13 height 13
click at [1403, 322] on icon "file-image" at bounding box center [1405, 328] width 13 height 13
click at [1388, 464] on button "Approve £125.94" at bounding box center [1367, 465] width 103 height 27
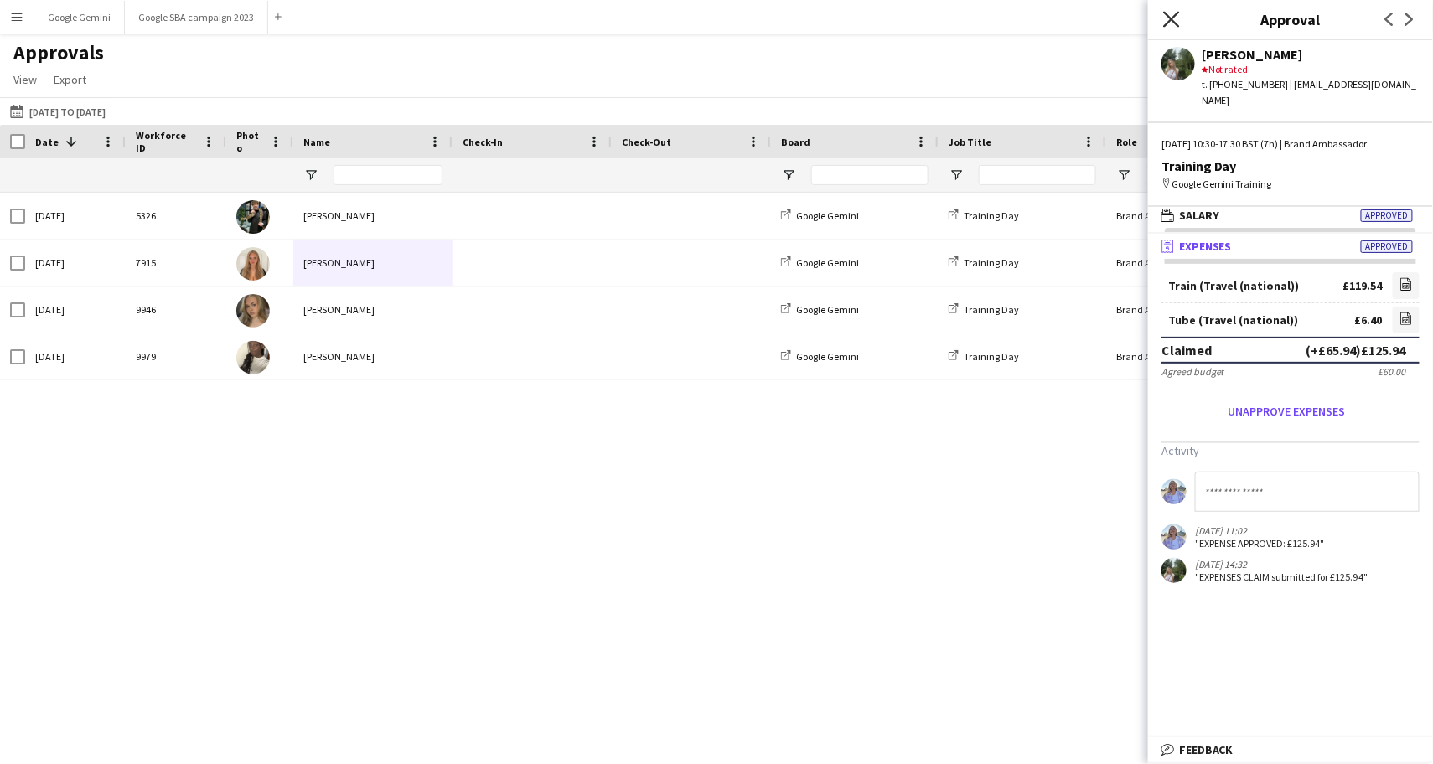
click at [1171, 13] on icon "Close pop-in" at bounding box center [1171, 19] width 16 height 16
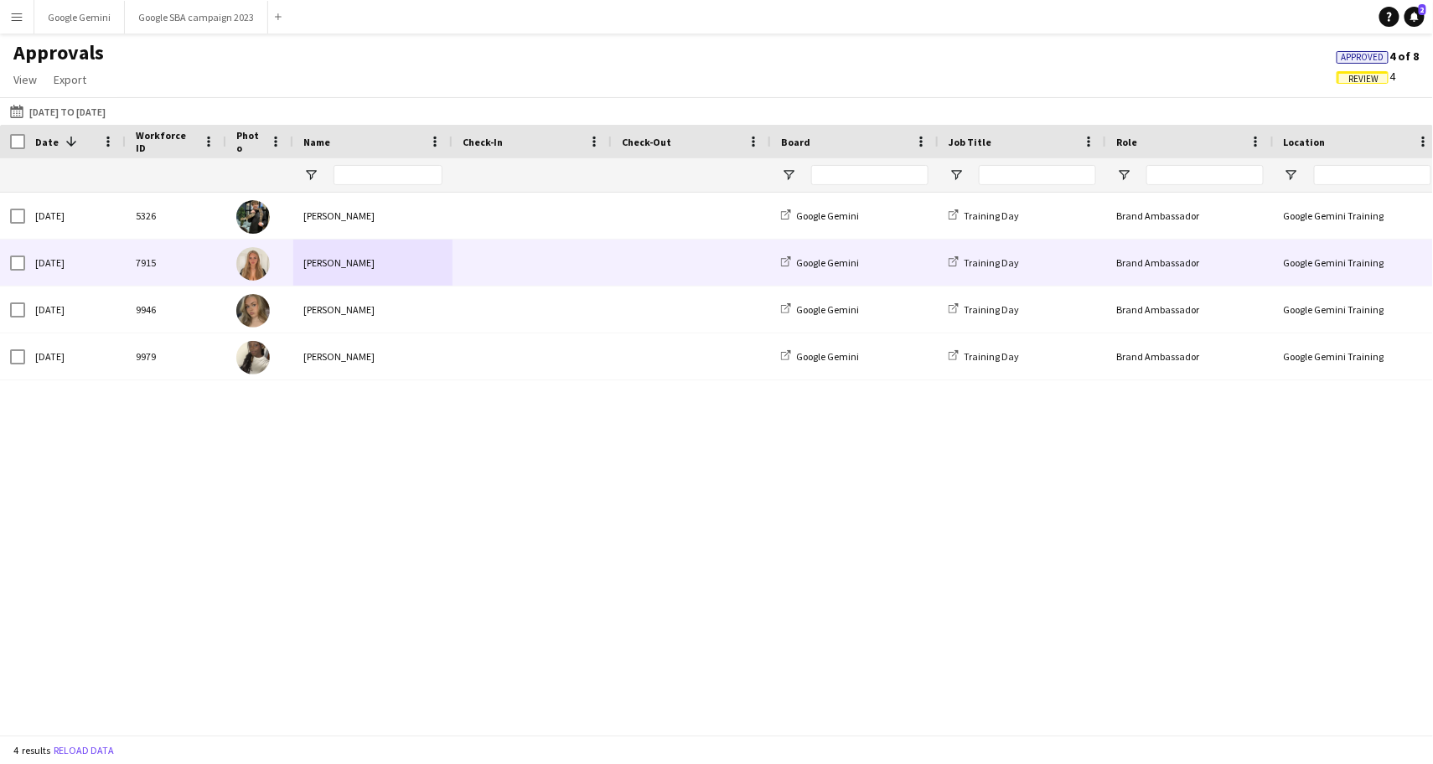
click at [464, 264] on span at bounding box center [531, 263] width 139 height 46
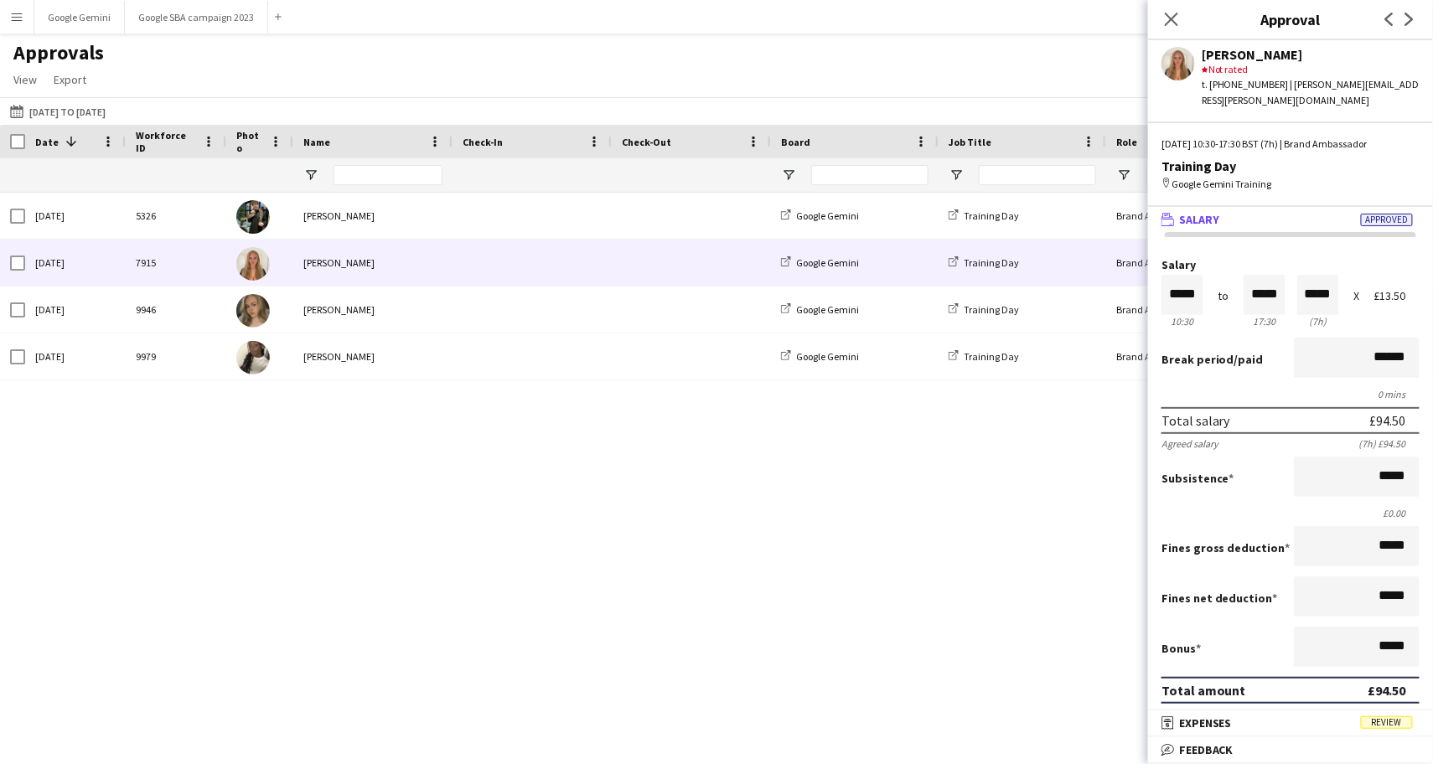
scroll to position [0, 0]
click at [1311, 217] on mat-panel-title "wallet Salary Approved" at bounding box center [1287, 219] width 278 height 15
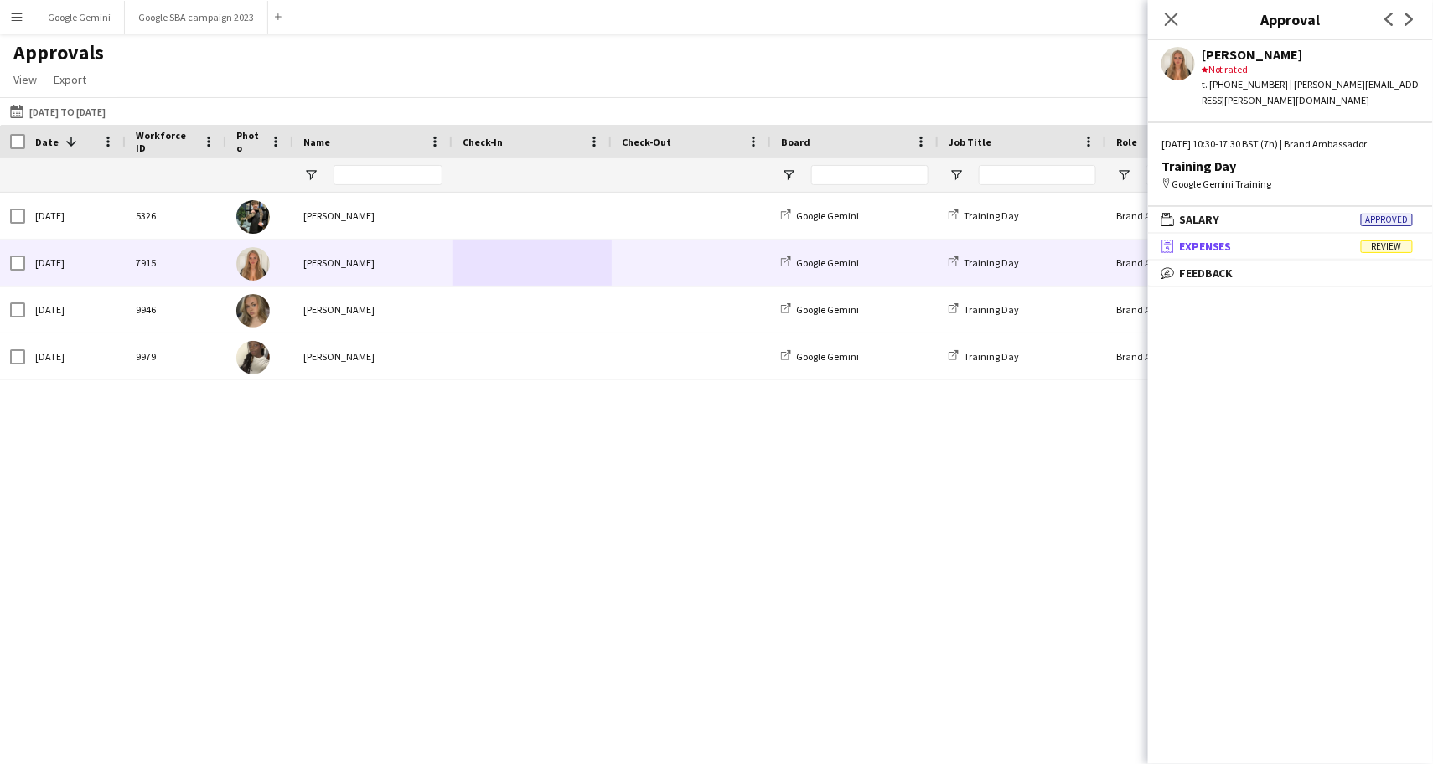
click at [1303, 248] on mat-panel-title "receipt Expenses Review" at bounding box center [1287, 246] width 278 height 15
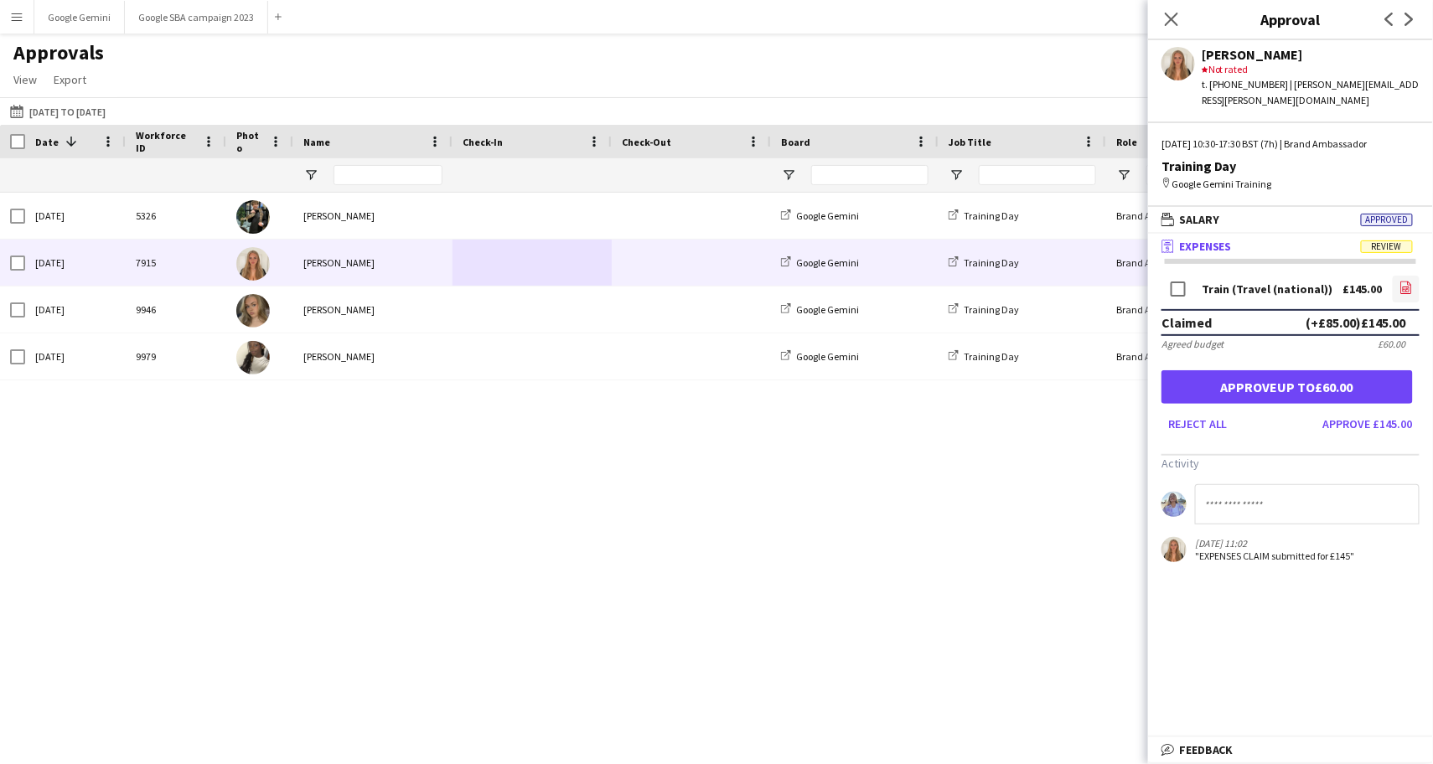
click at [1406, 281] on icon "file-image" at bounding box center [1405, 287] width 13 height 13
click at [1361, 421] on button "Approve £145.00" at bounding box center [1367, 423] width 103 height 27
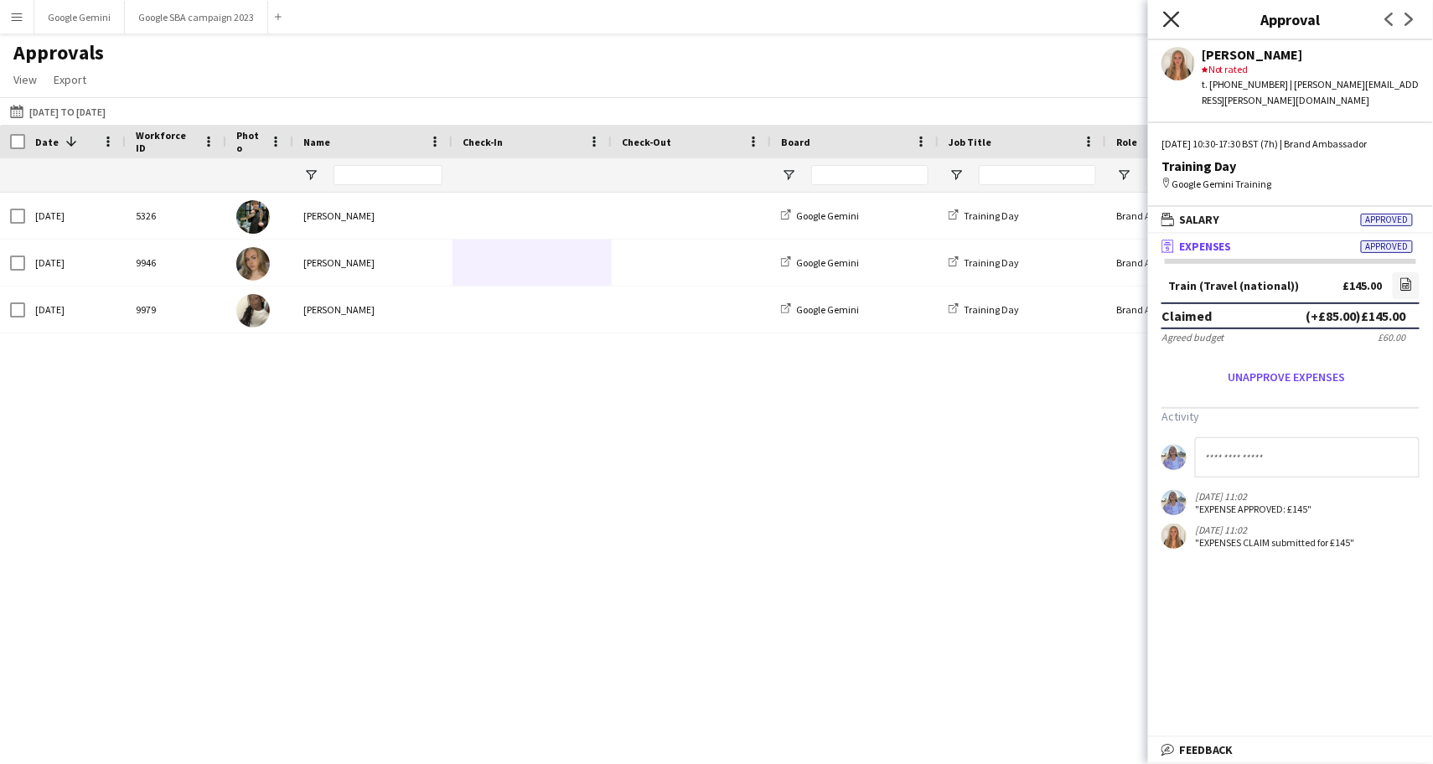
click at [1166, 25] on icon "Close pop-in" at bounding box center [1171, 19] width 16 height 16
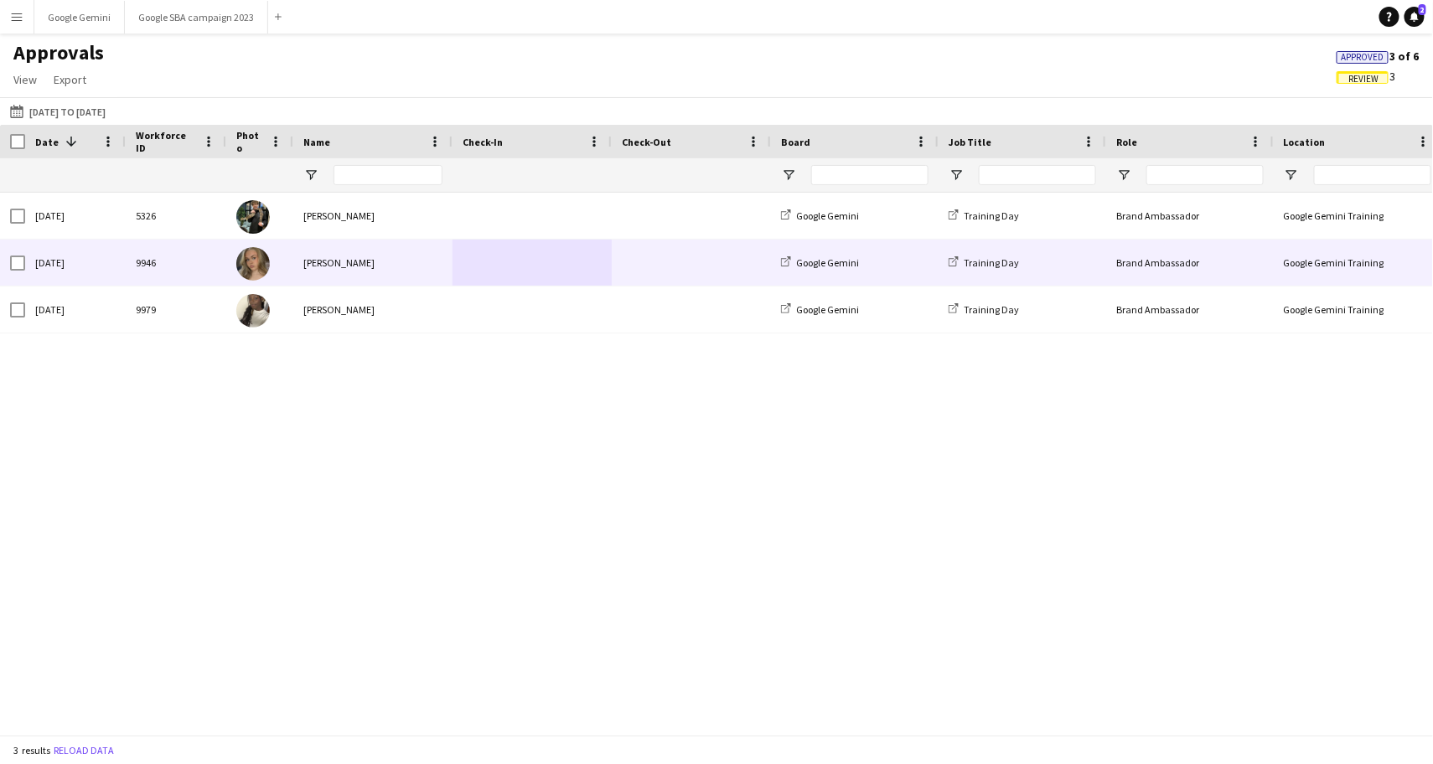
click at [267, 275] on img at bounding box center [253, 264] width 34 height 34
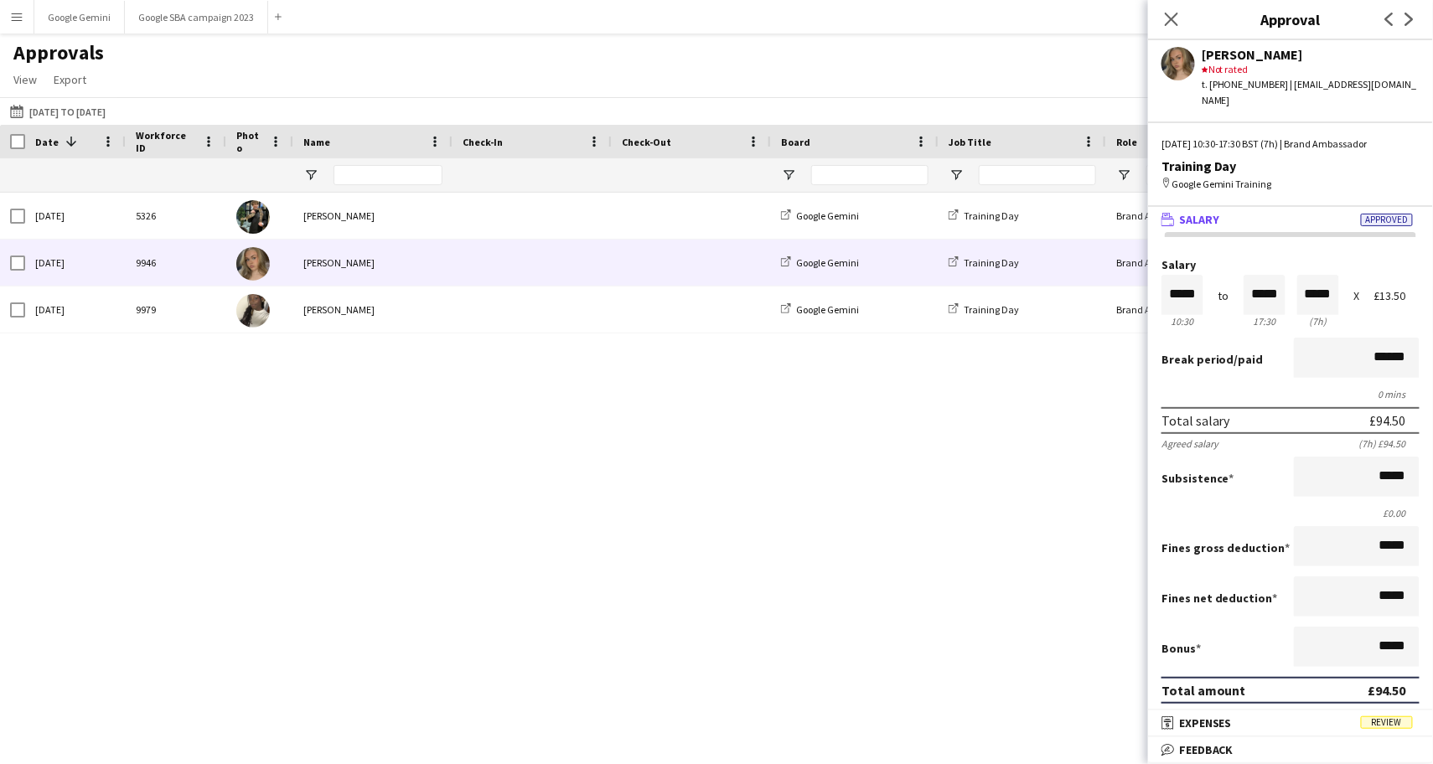
click at [1343, 211] on mat-expansion-panel-header "wallet Salary Approved" at bounding box center [1290, 219] width 285 height 25
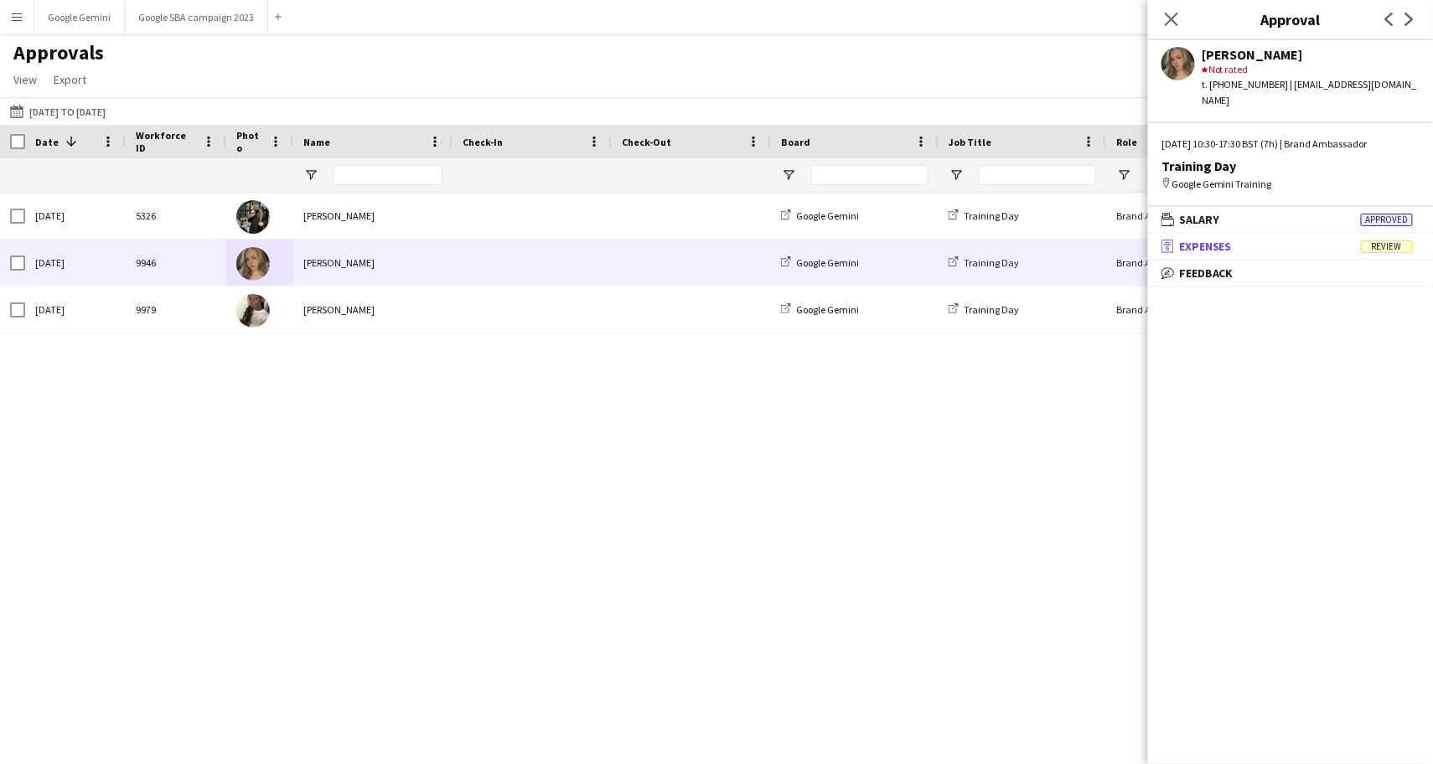
click at [1338, 237] on mat-expansion-panel-header "receipt Expenses Review" at bounding box center [1290, 246] width 285 height 25
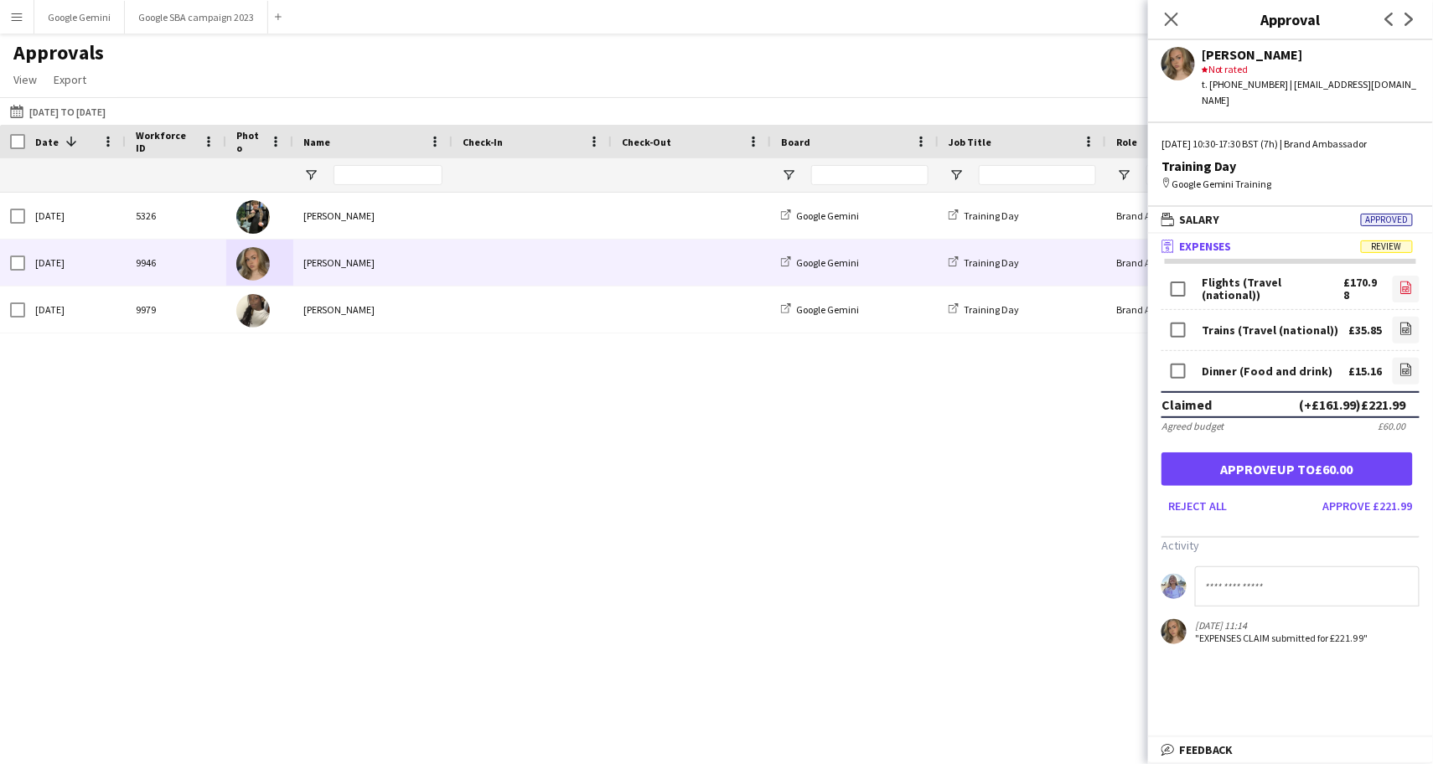
click at [1404, 281] on icon "file-image" at bounding box center [1405, 287] width 13 height 13
click at [1402, 310] on div "Trains (Travel (national)) £35.85 file-image" at bounding box center [1290, 330] width 258 height 41
click at [1410, 351] on div "Dinner (Food and drink) £15.16 file-image" at bounding box center [1290, 371] width 258 height 40
click at [1409, 322] on app-icon "file-image" at bounding box center [1405, 330] width 13 height 17
click at [1410, 363] on icon "file-image" at bounding box center [1405, 369] width 13 height 13
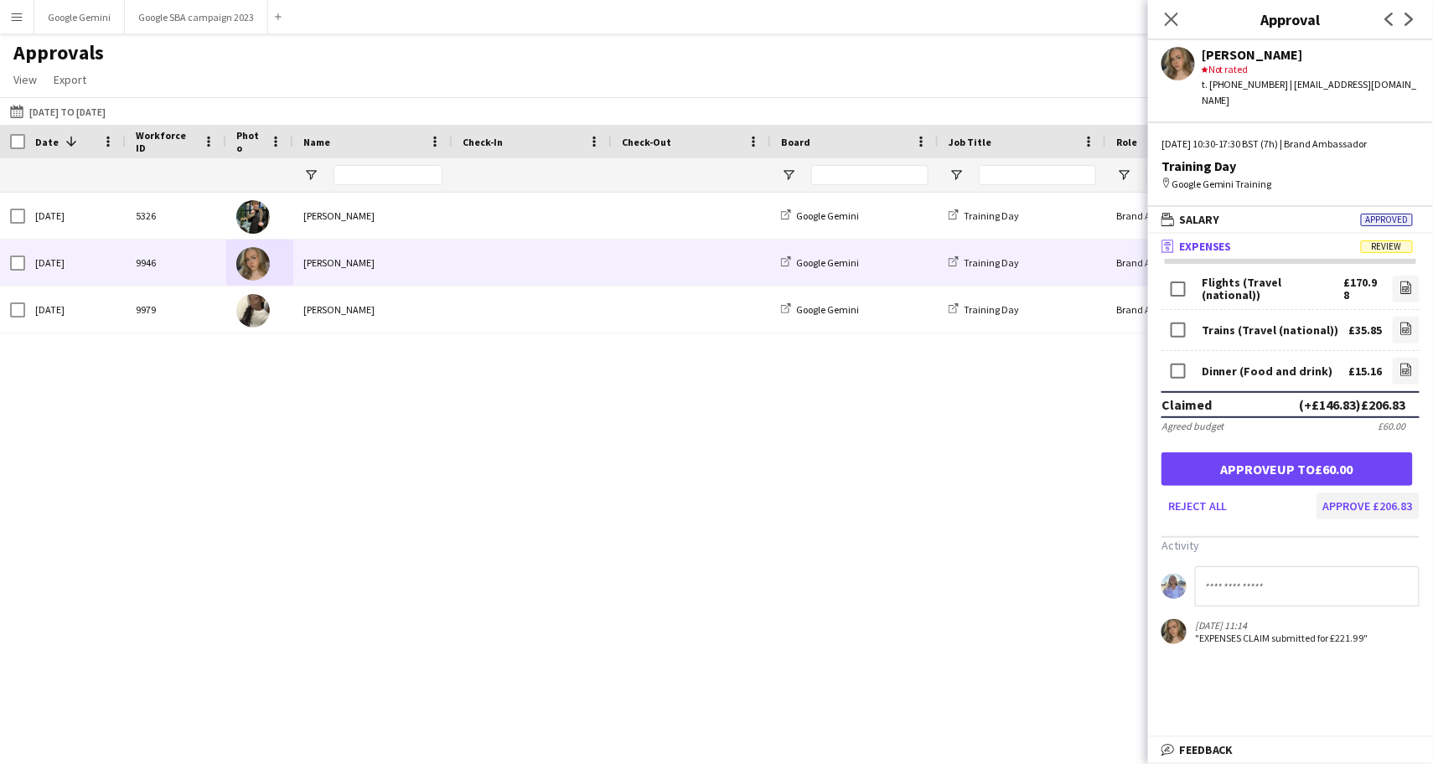
click at [1355, 493] on button "Approve £206.83" at bounding box center [1367, 506] width 103 height 27
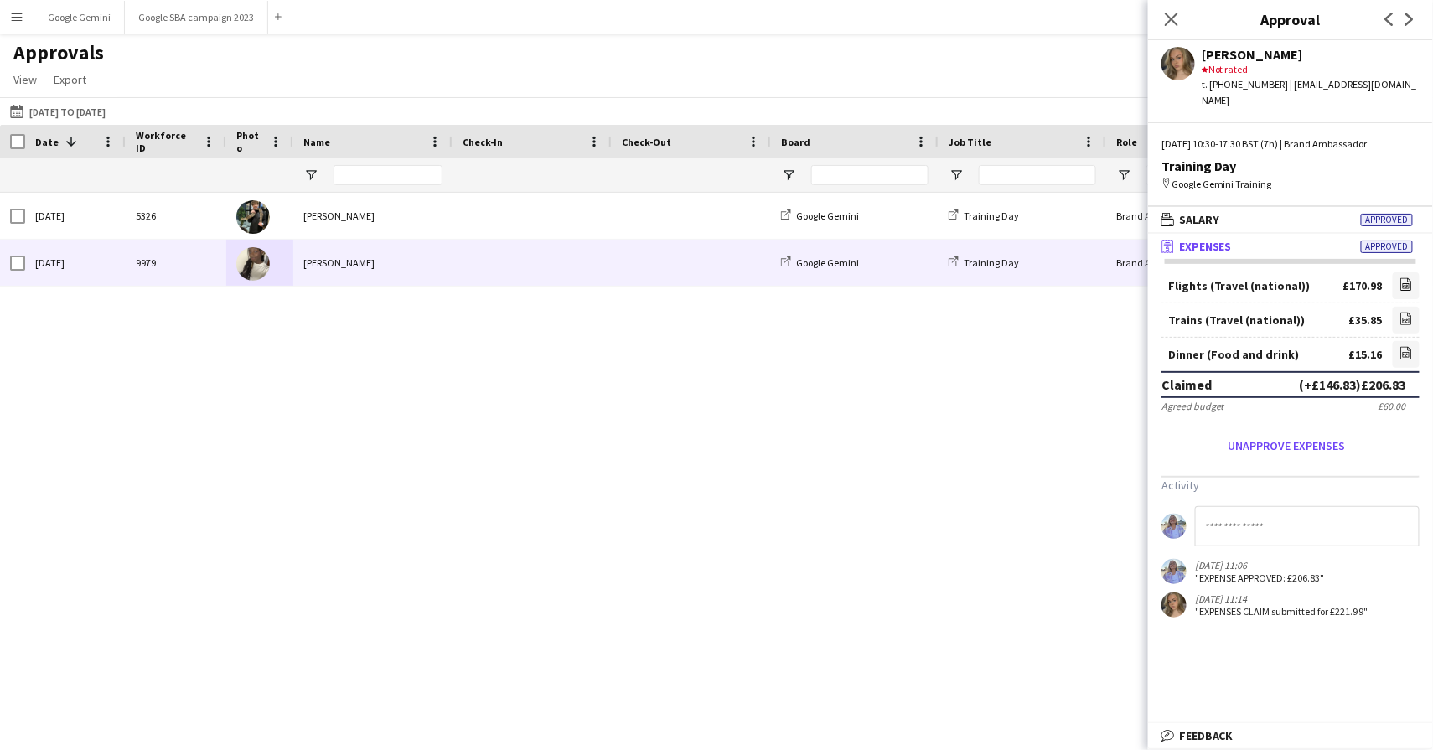
click at [317, 263] on div "[PERSON_NAME]" at bounding box center [372, 263] width 159 height 46
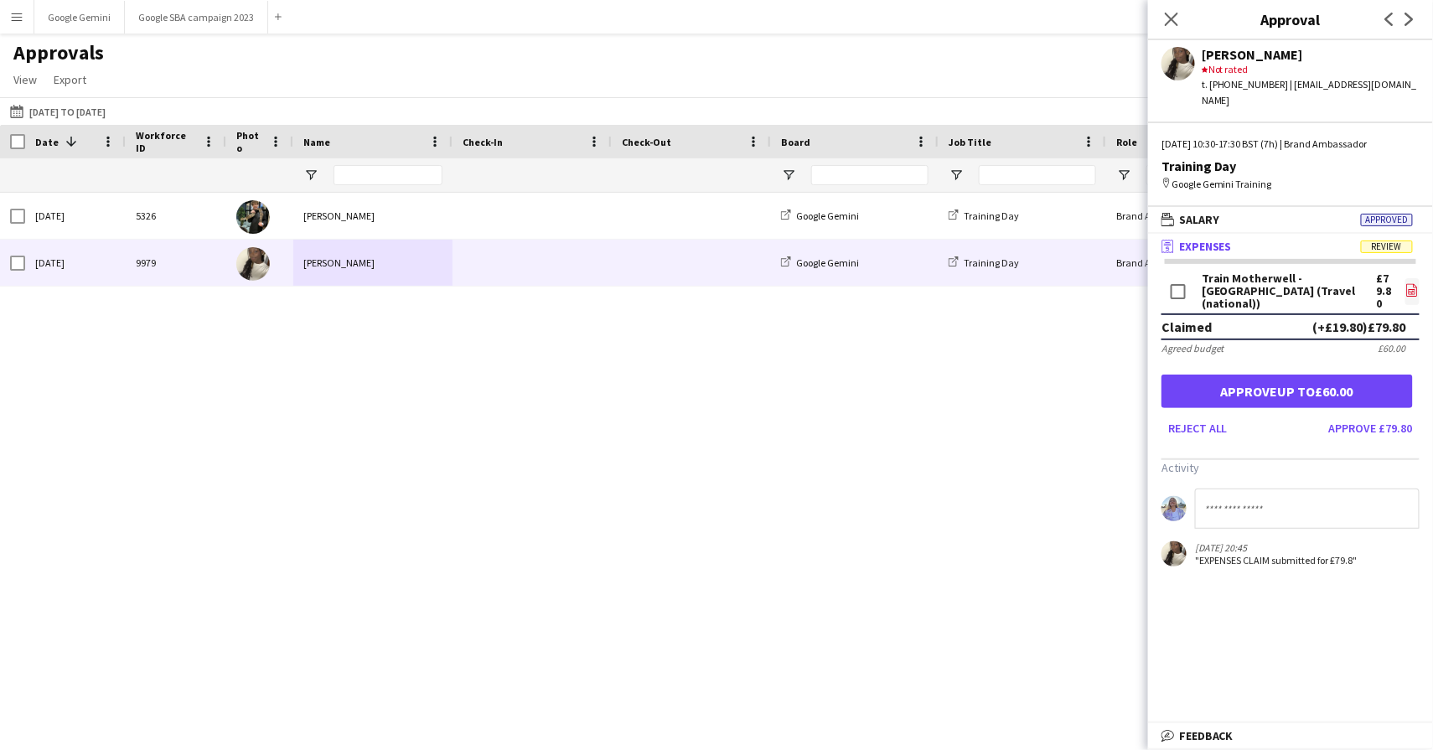
click at [1413, 278] on link "file-image" at bounding box center [1412, 291] width 14 height 27
click at [1384, 415] on button "Approve £79.80" at bounding box center [1370, 428] width 97 height 27
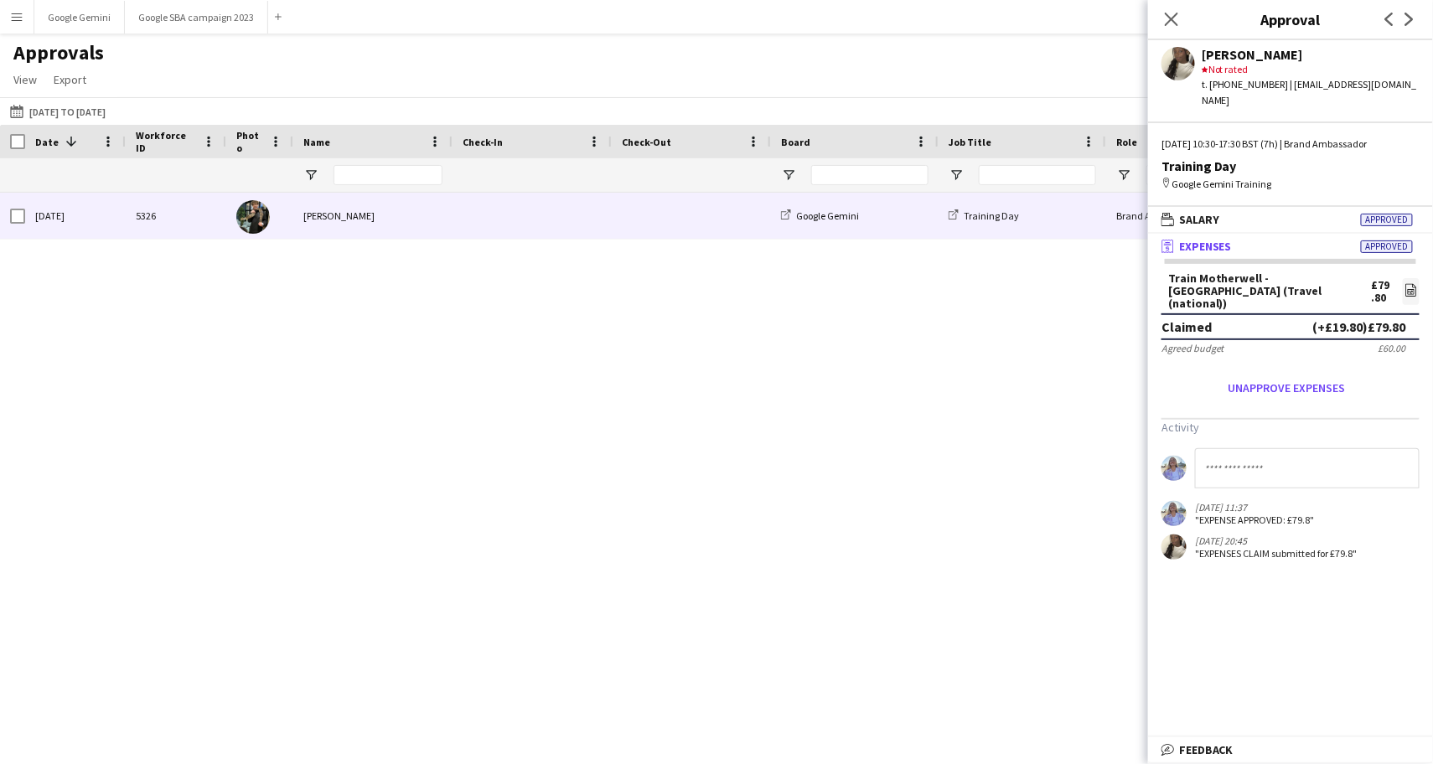
click at [472, 214] on span at bounding box center [531, 216] width 139 height 46
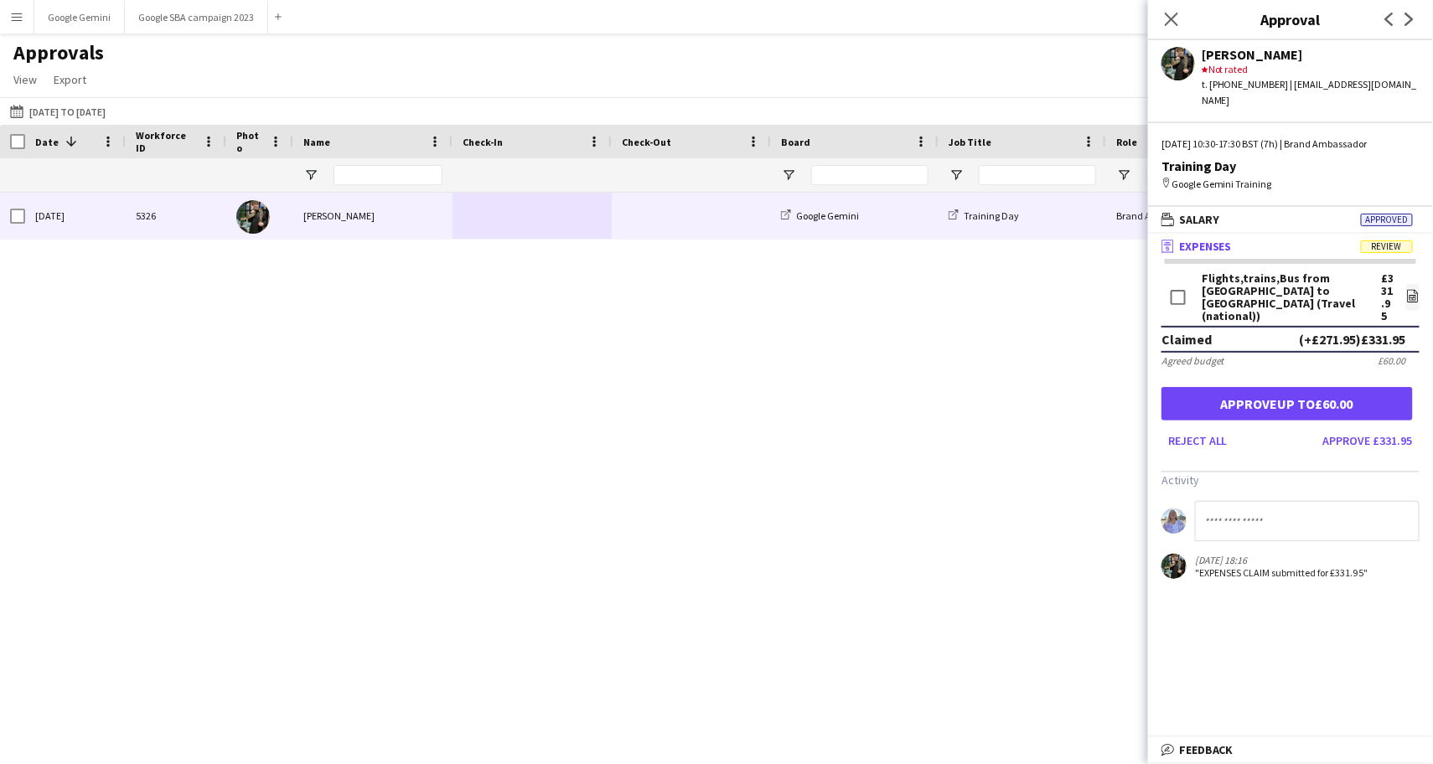
click at [1254, 239] on mat-panel-title "receipt Expenses Review" at bounding box center [1287, 246] width 278 height 15
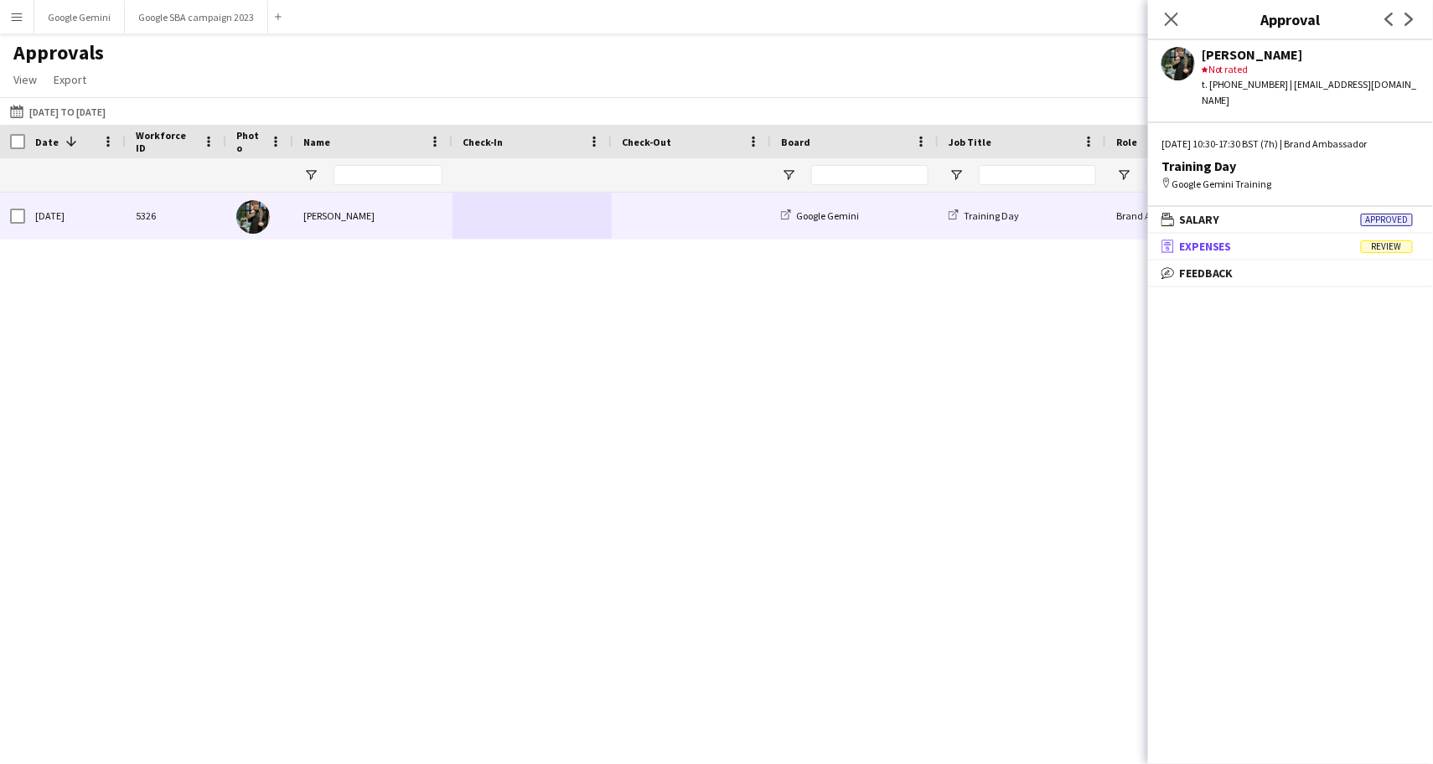
click at [1254, 239] on mat-panel-title "receipt Expenses Review" at bounding box center [1287, 246] width 278 height 15
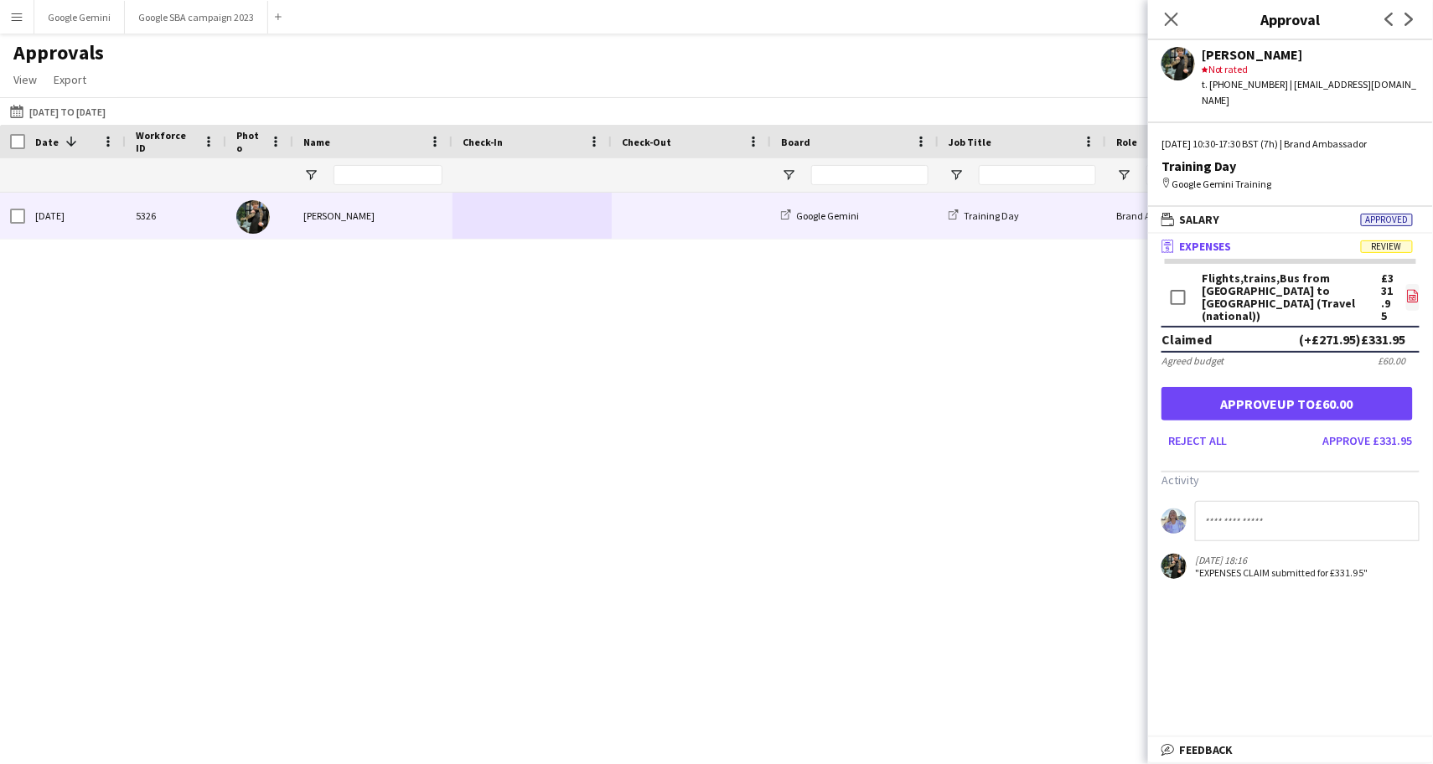
click at [1406, 289] on icon "file-image" at bounding box center [1412, 295] width 13 height 13
click at [1229, 427] on button "Reject all" at bounding box center [1197, 440] width 73 height 27
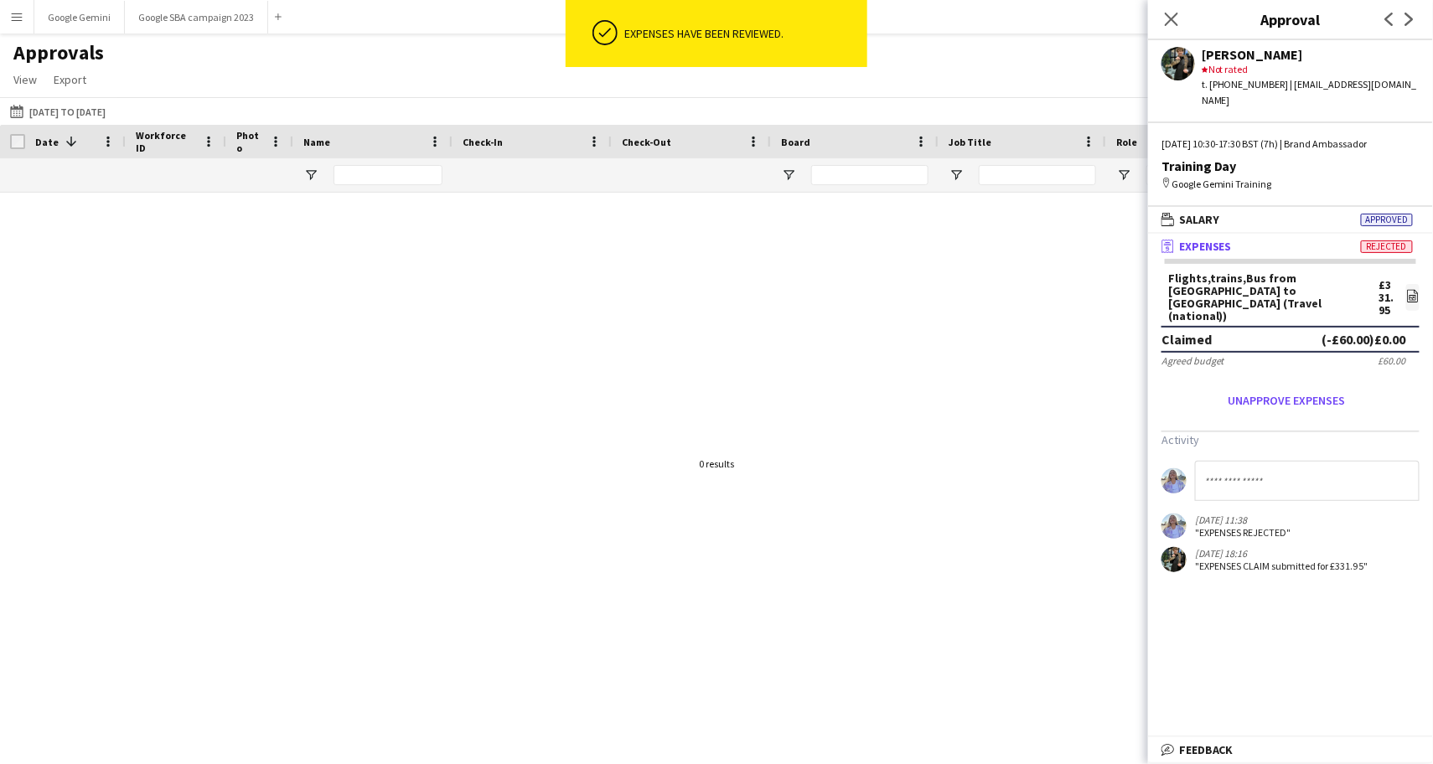
click at [1248, 461] on input at bounding box center [1307, 481] width 225 height 40
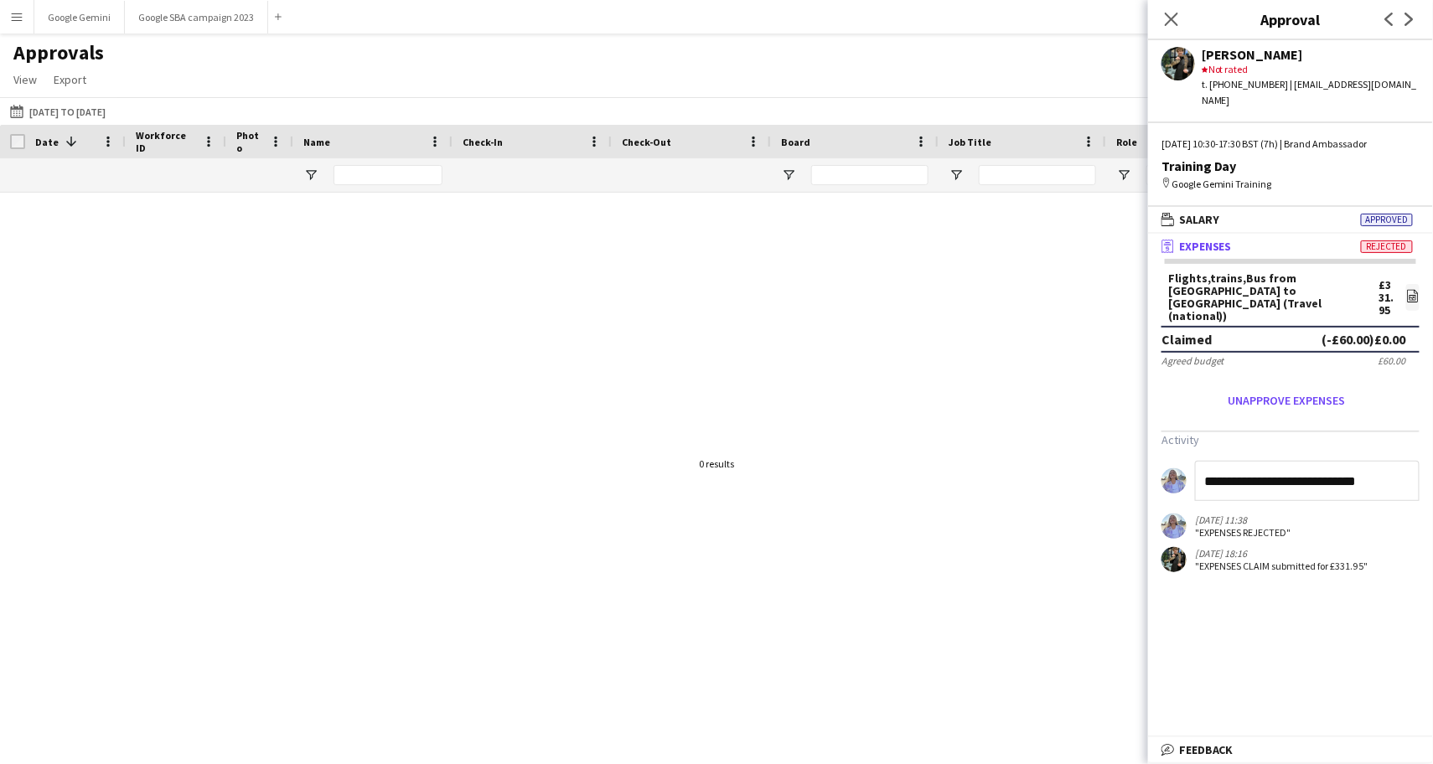
type input "**********"
click at [1119, 503] on div at bounding box center [716, 464] width 1433 height 542
click at [1310, 3] on div "Close pop-in Approval Previous Next" at bounding box center [1290, 20] width 285 height 40
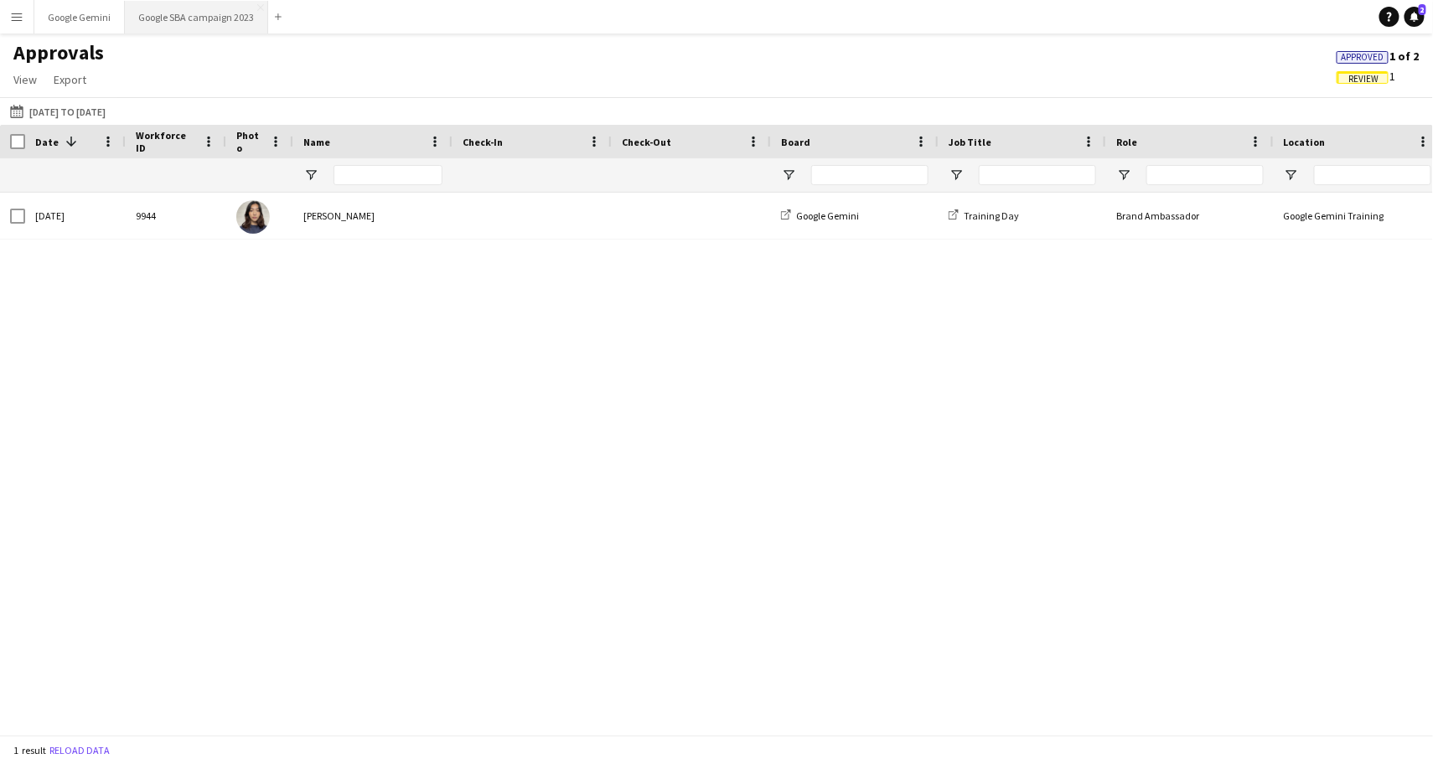
click at [199, 10] on button "Google SBA campaign 2023 Close" at bounding box center [196, 17] width 143 height 33
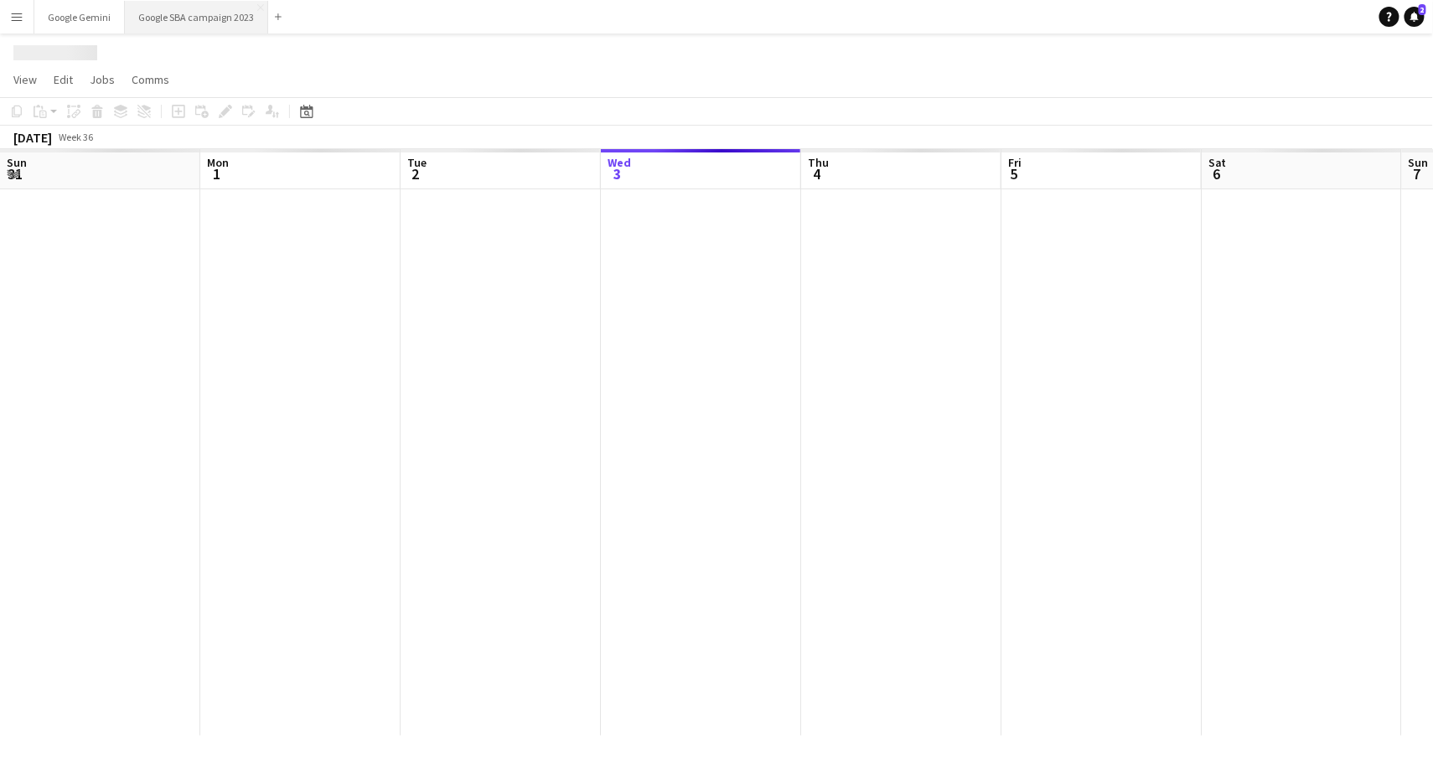
scroll to position [0, 400]
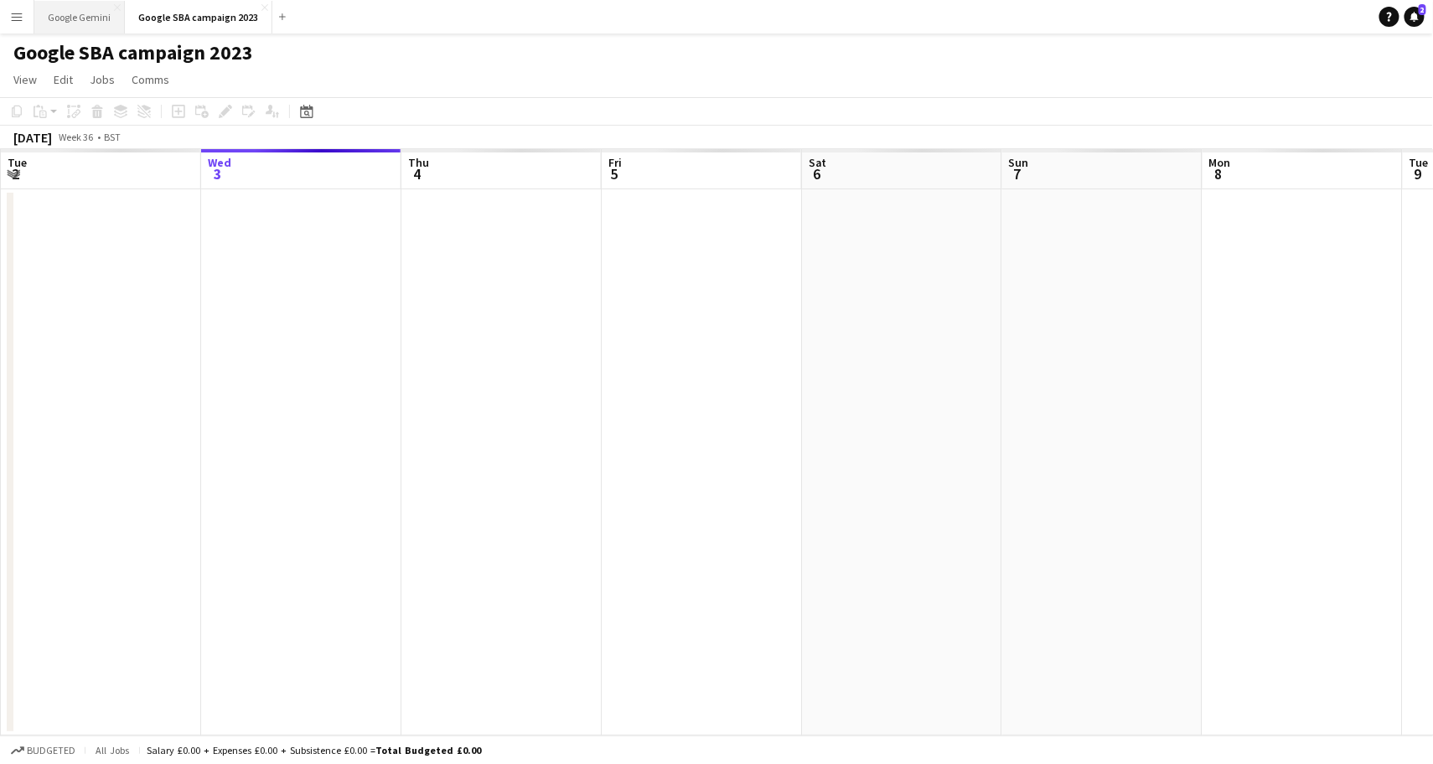
click at [100, 19] on button "Google Gemini Close" at bounding box center [79, 17] width 90 height 33
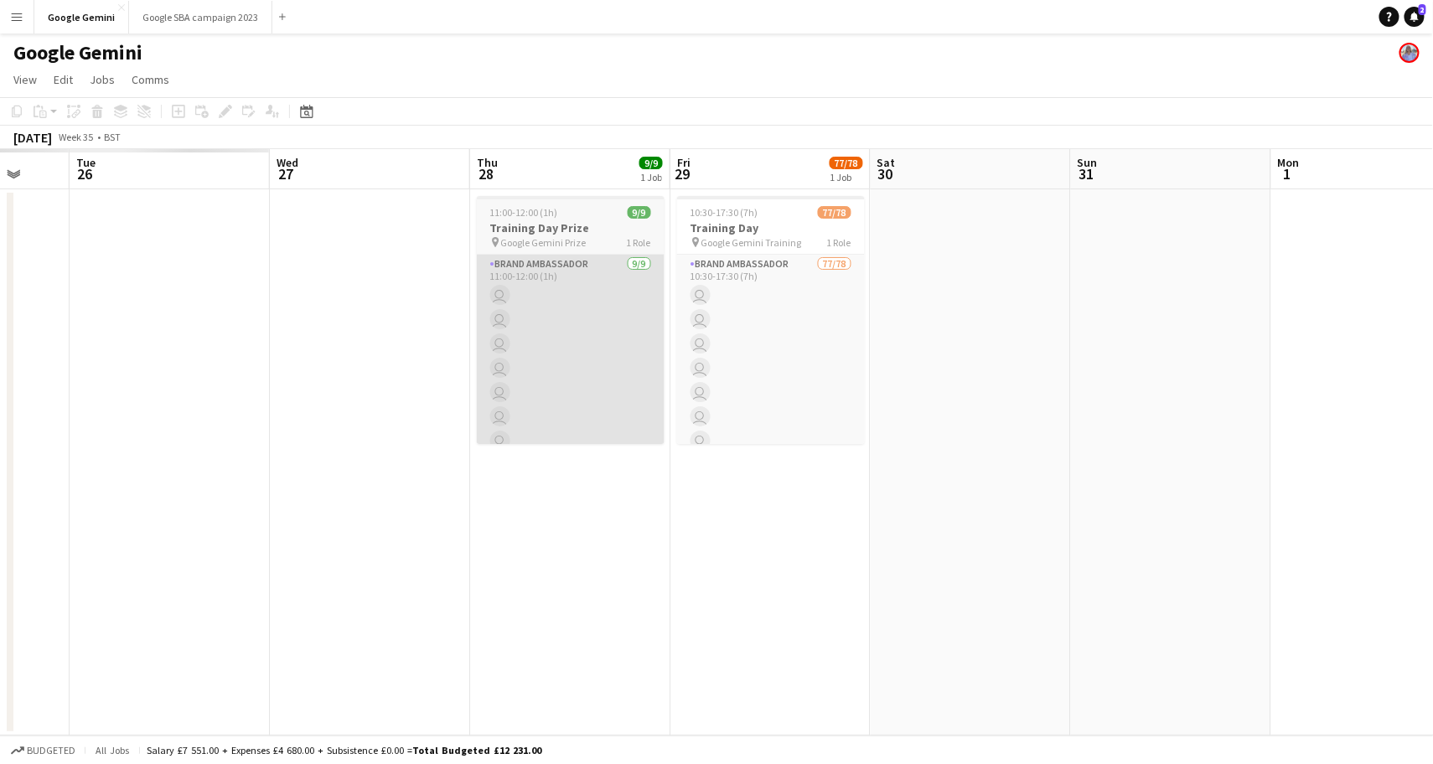
scroll to position [0, 525]
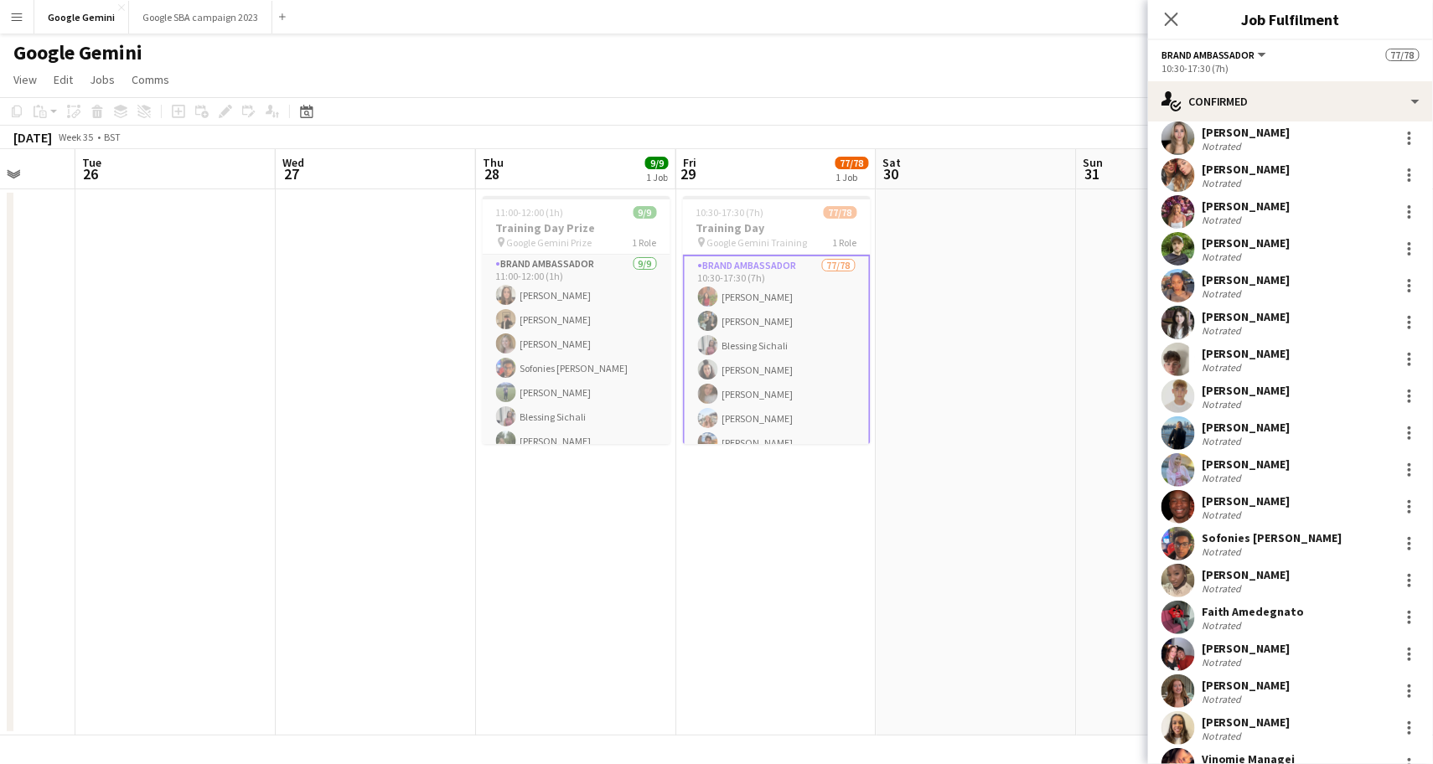
scroll to position [270, 0]
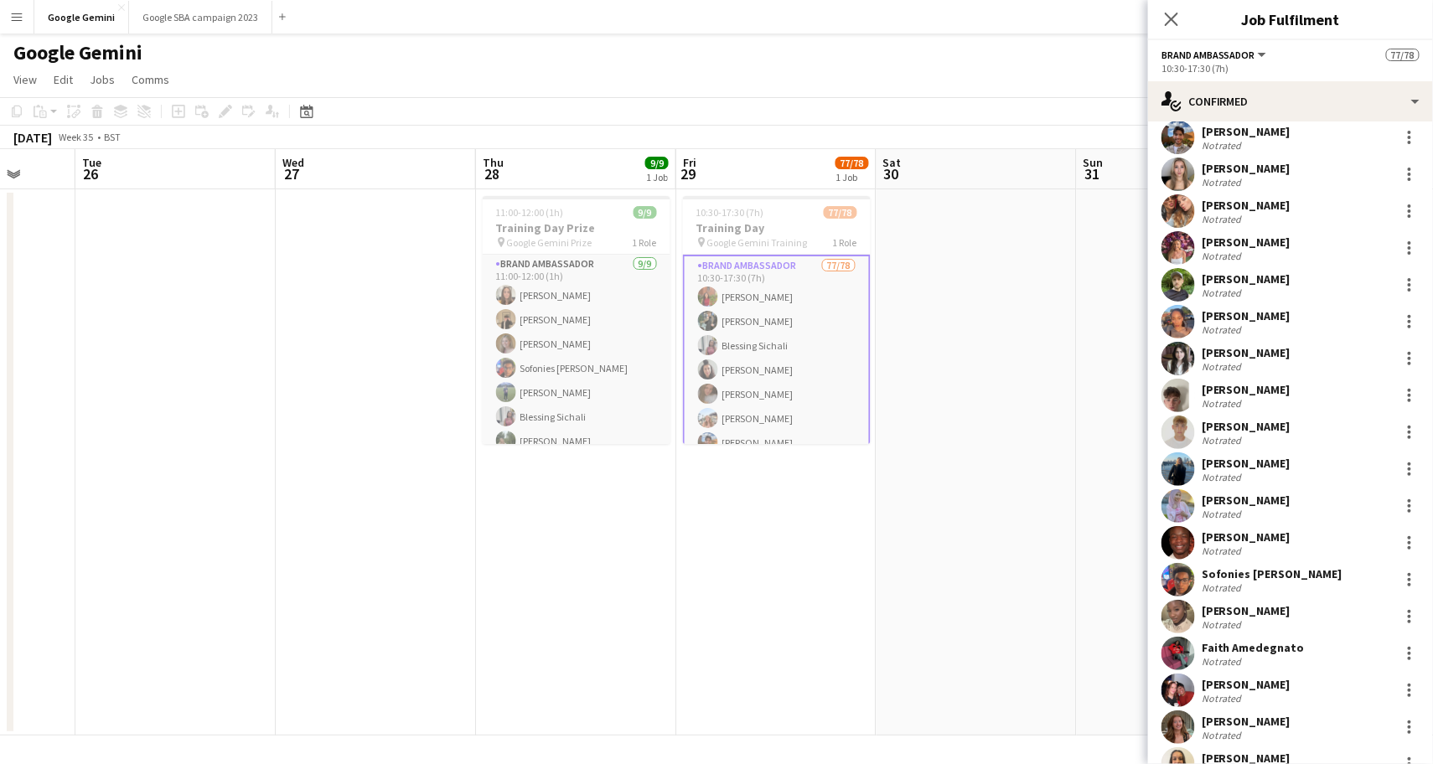
click at [1221, 323] on div "Not rated" at bounding box center [1223, 329] width 44 height 13
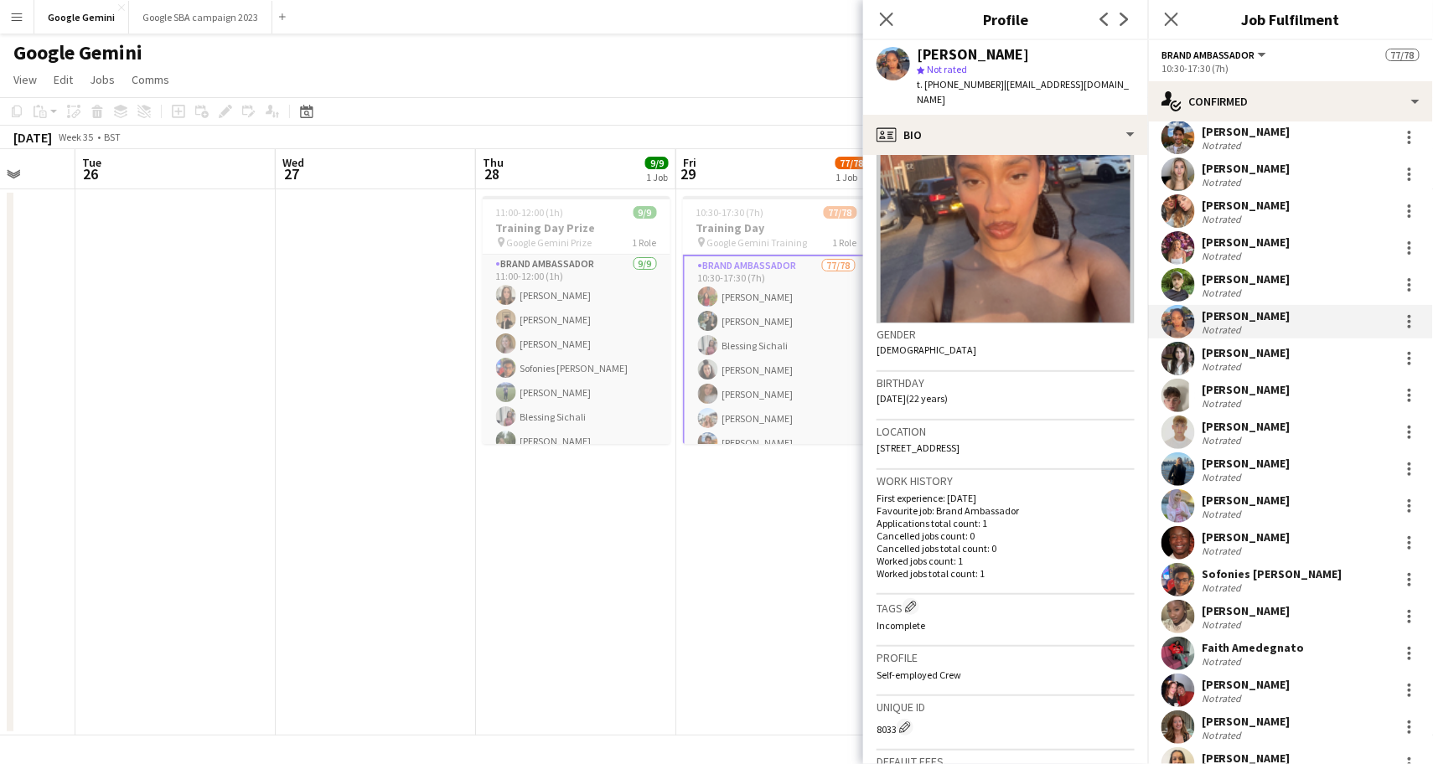
scroll to position [0, 0]
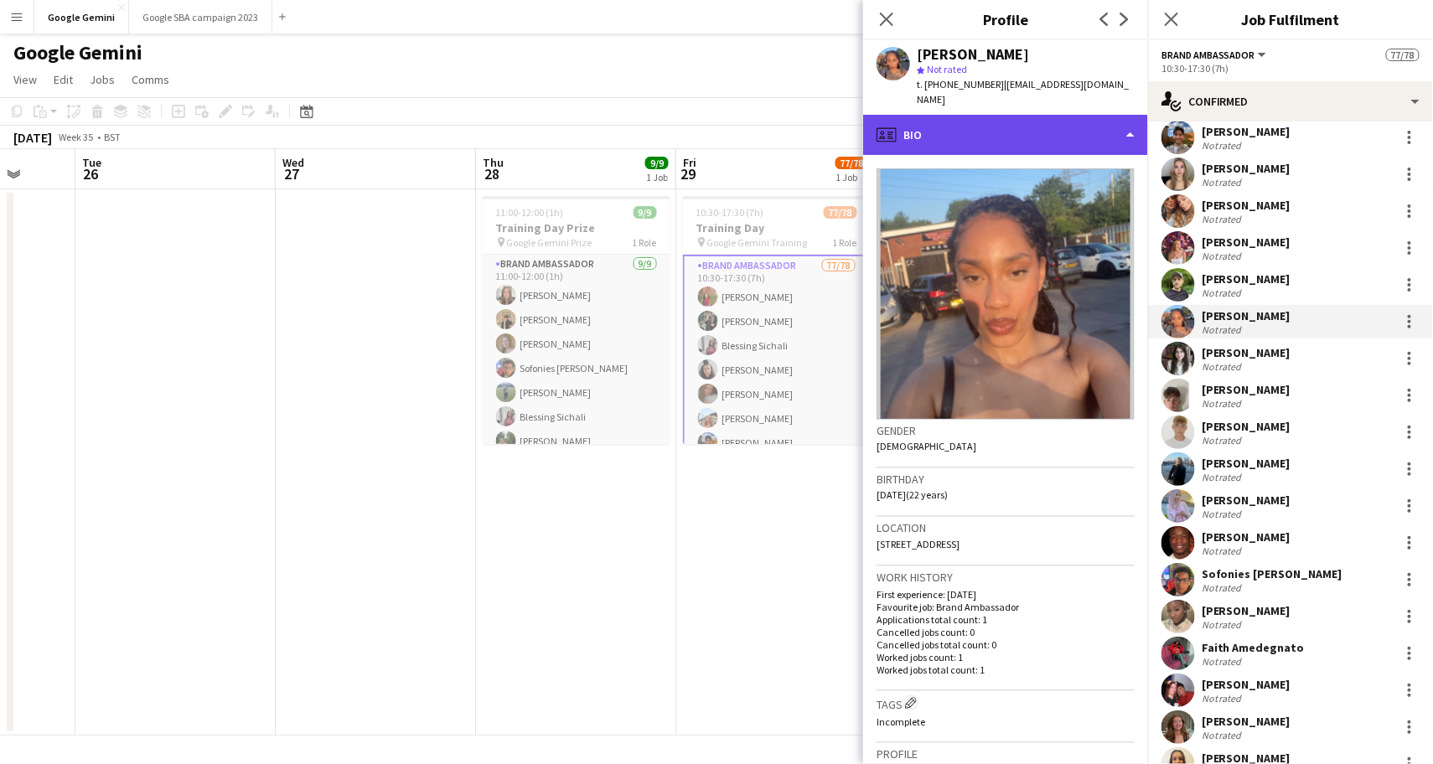
click at [1116, 119] on div "profile Bio" at bounding box center [1005, 135] width 285 height 40
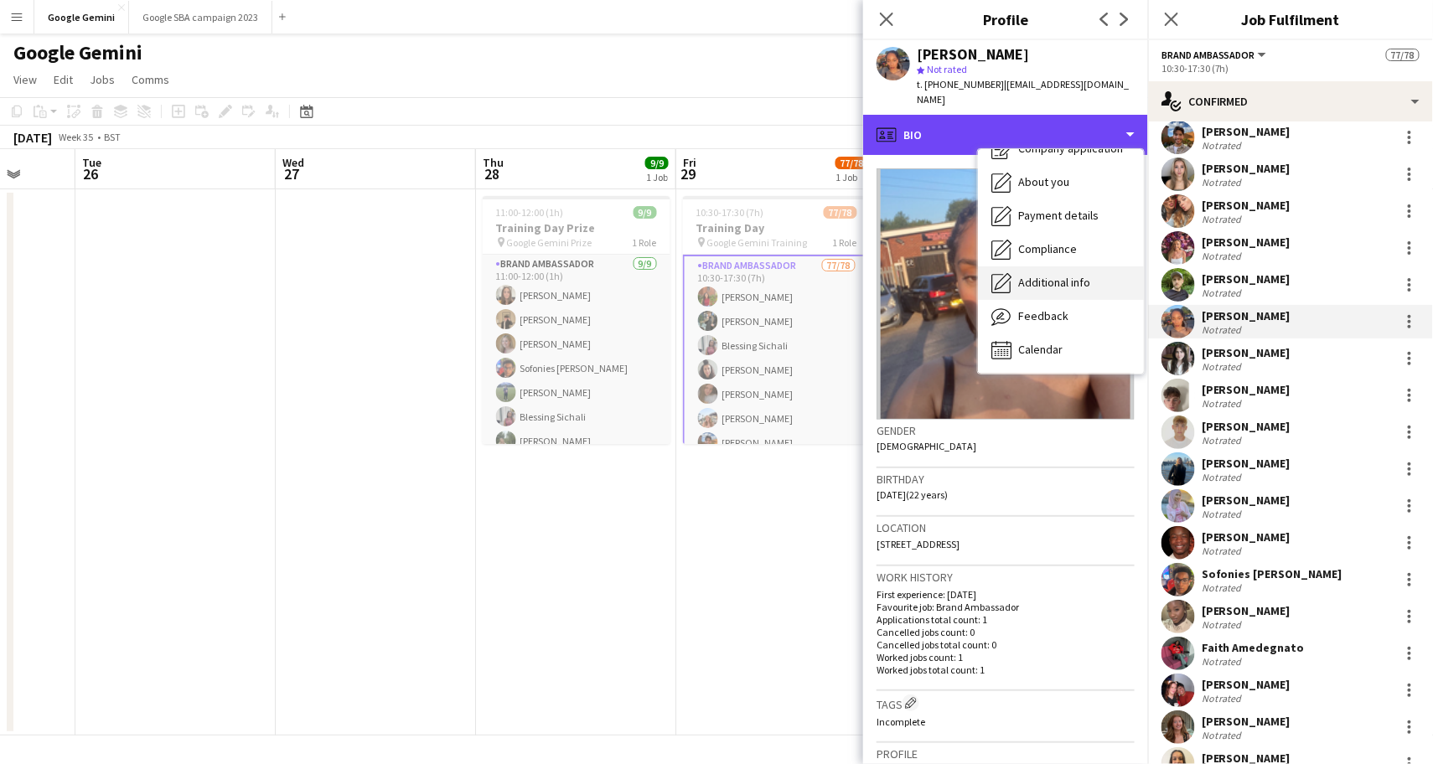
scroll to position [56, 0]
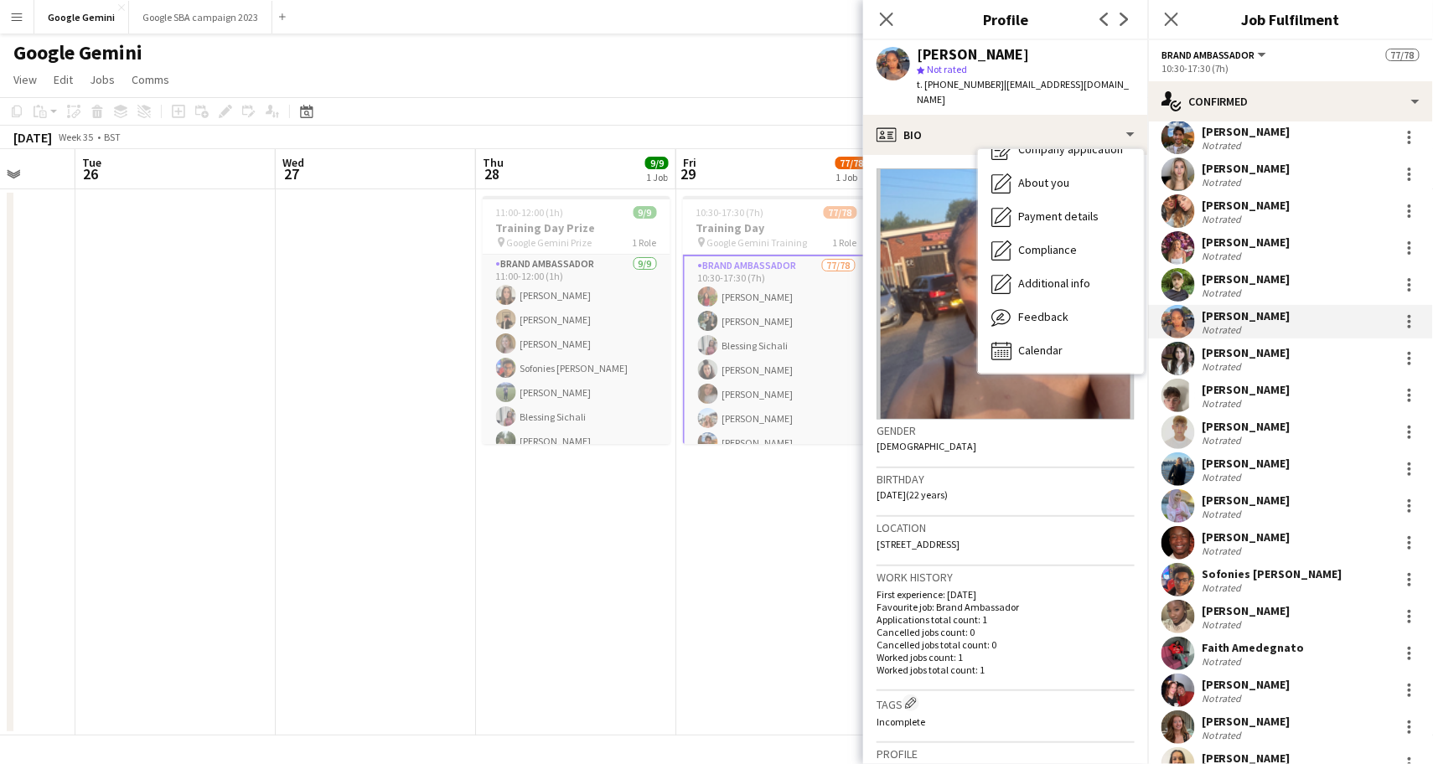
click at [991, 638] on p "Cancelled jobs total count: 0" at bounding box center [1005, 644] width 258 height 13
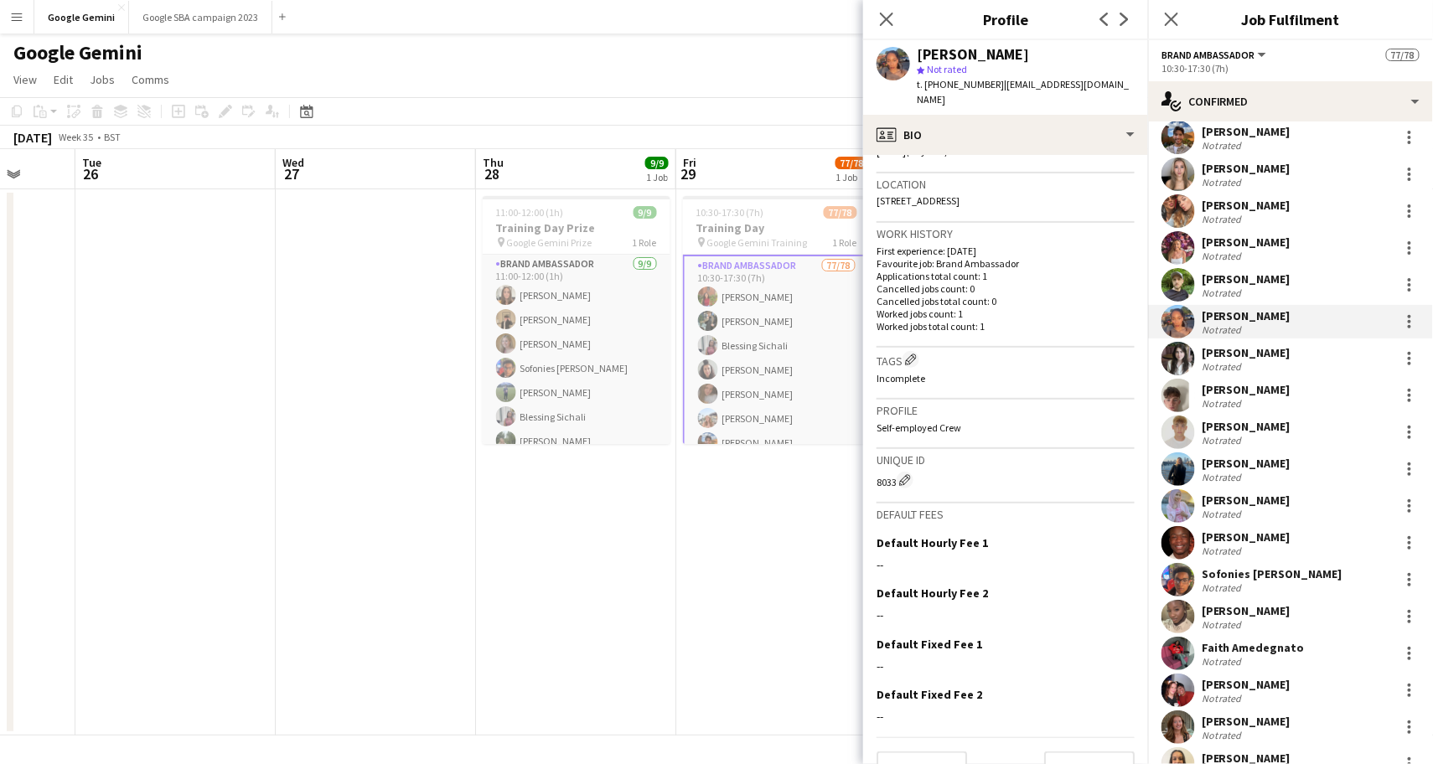
scroll to position [343, 0]
click at [1067, 752] on button "Next" at bounding box center [1089, 769] width 90 height 34
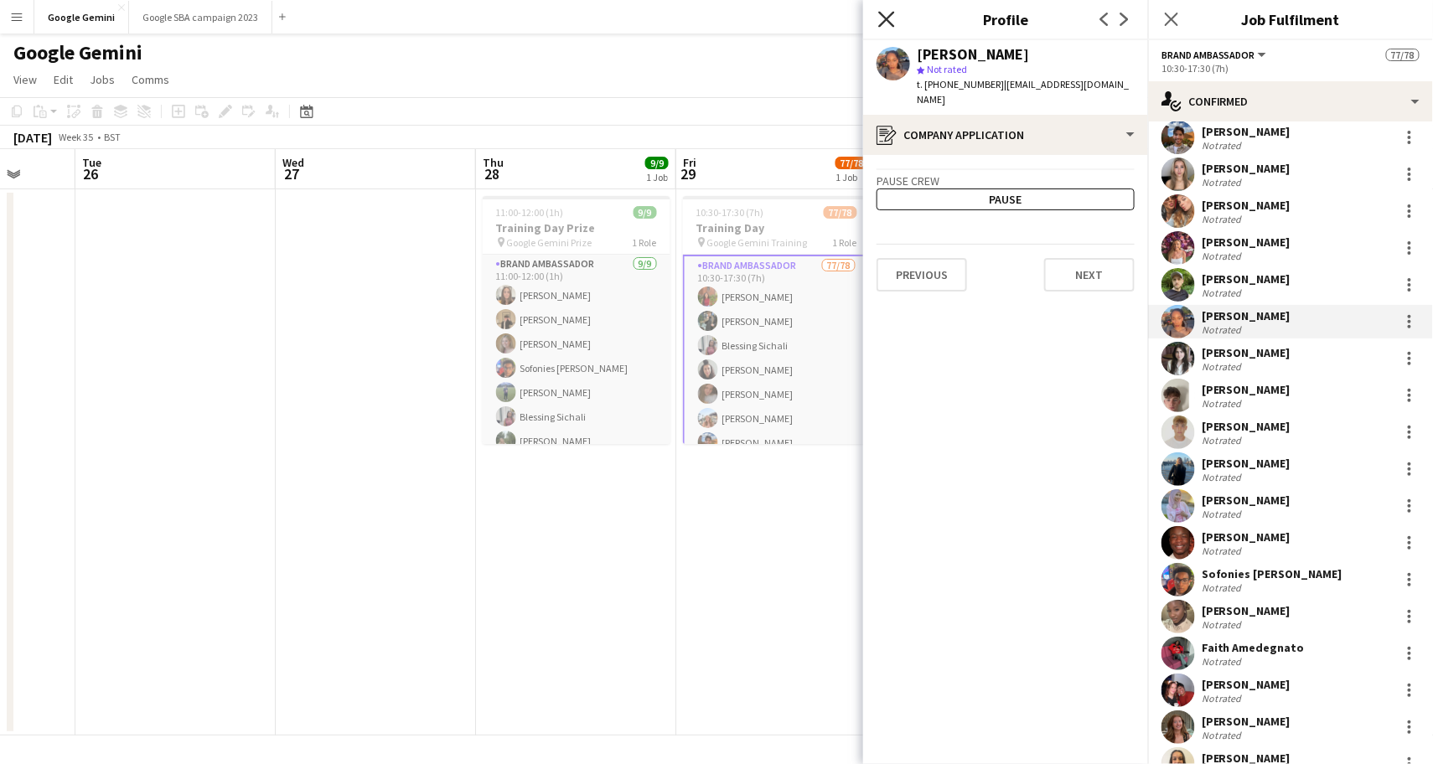
click at [889, 19] on icon "Close pop-in" at bounding box center [886, 19] width 16 height 16
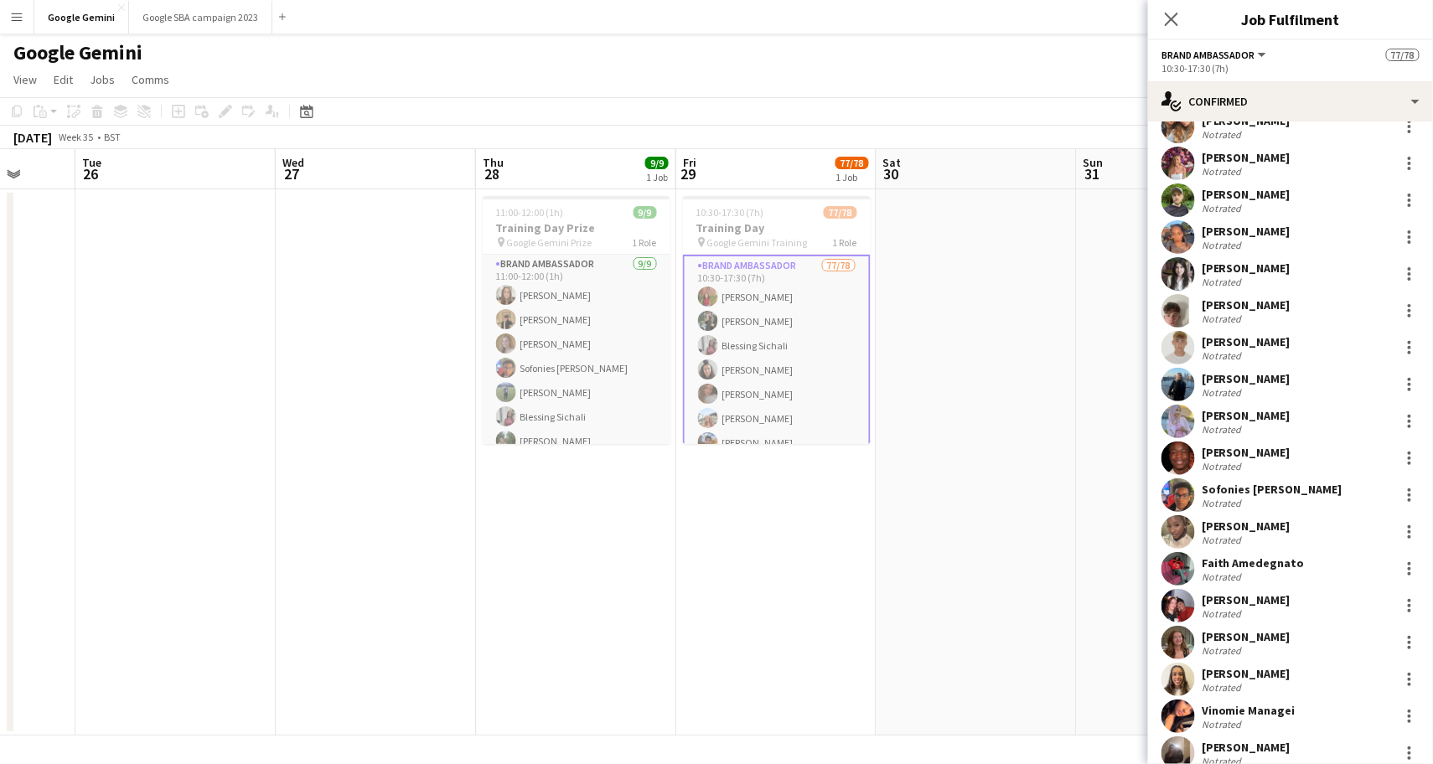
scroll to position [354, 0]
click at [766, 197] on div at bounding box center [777, 197] width 188 height 3
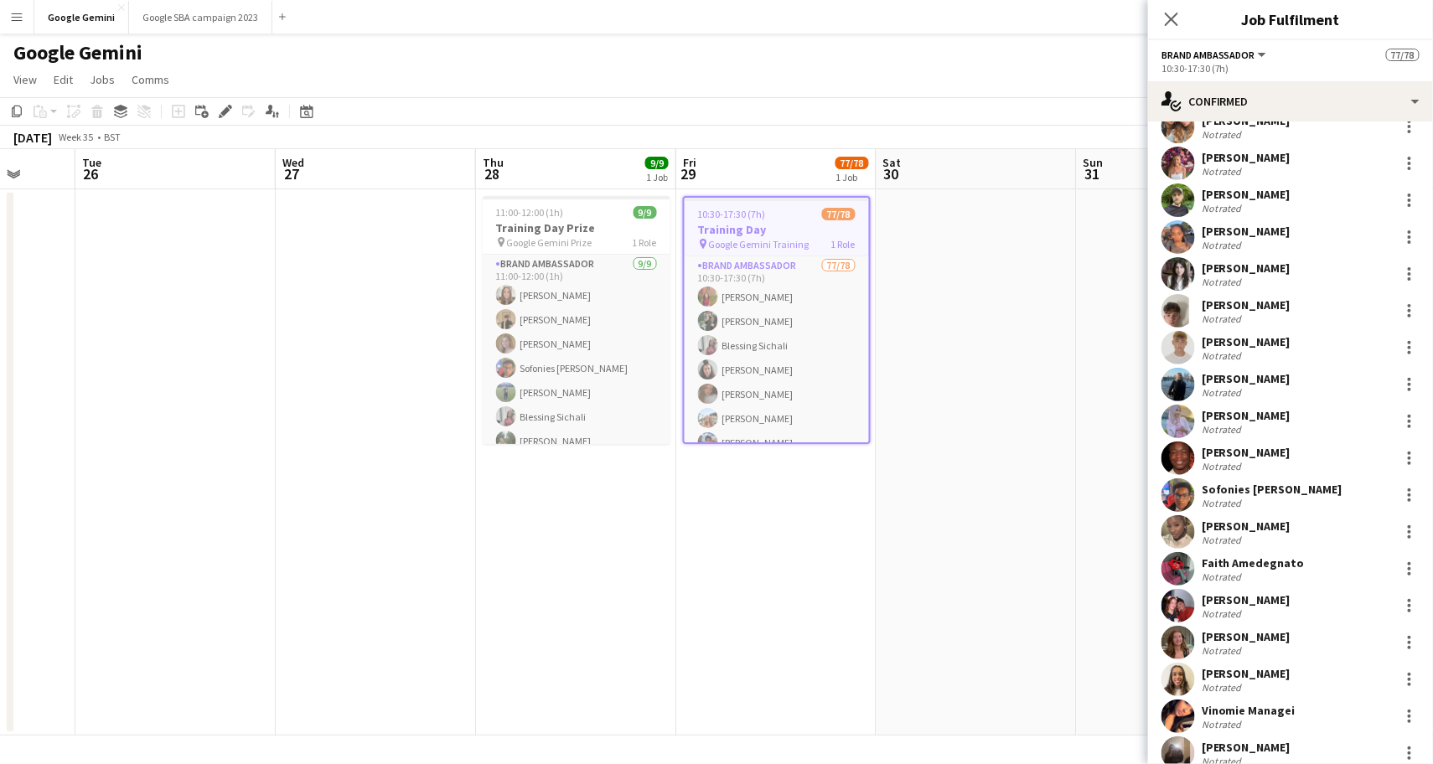
click at [1177, 8] on div "Close pop-in" at bounding box center [1171, 19] width 47 height 39
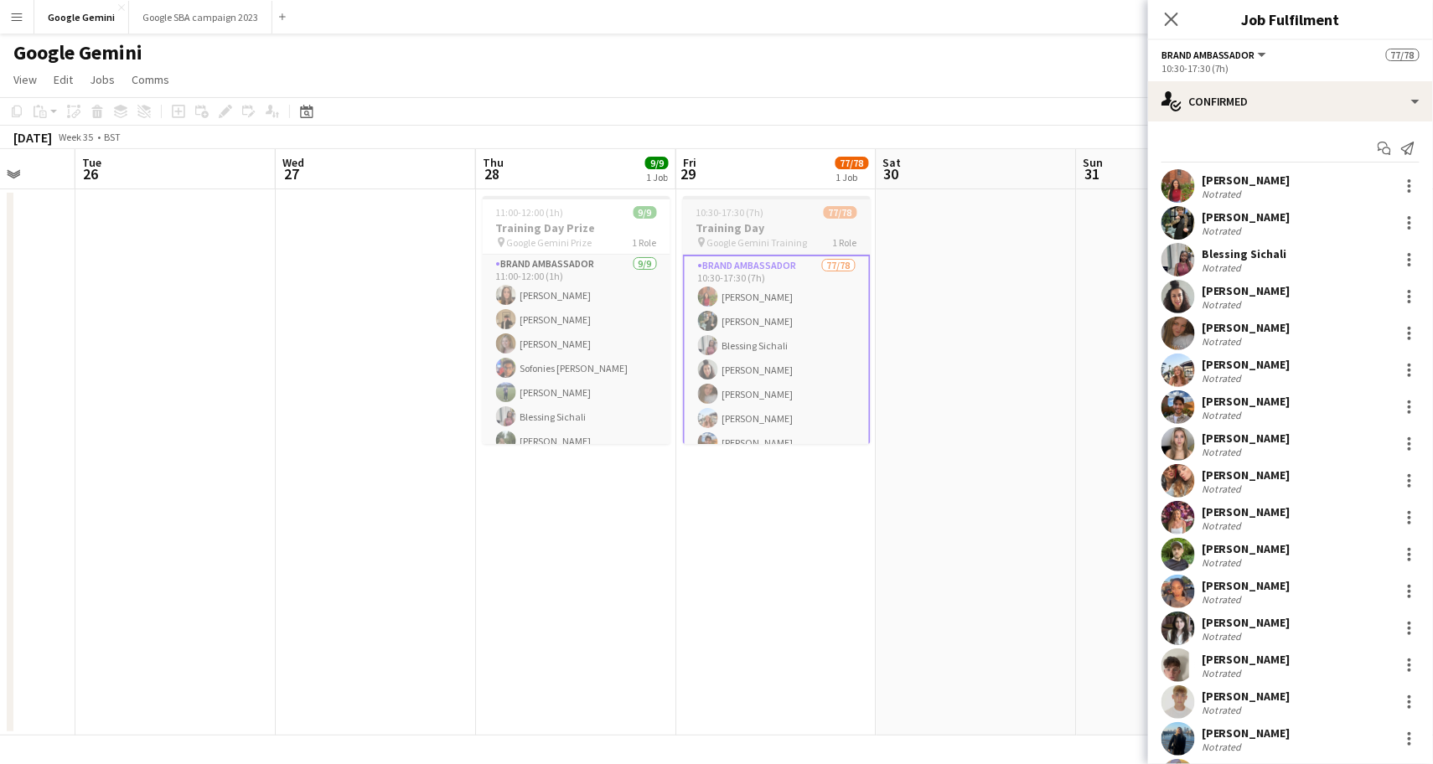
click at [747, 222] on h3 "Training Day" at bounding box center [777, 227] width 188 height 15
click at [228, 114] on icon "Edit" at bounding box center [225, 111] width 13 height 13
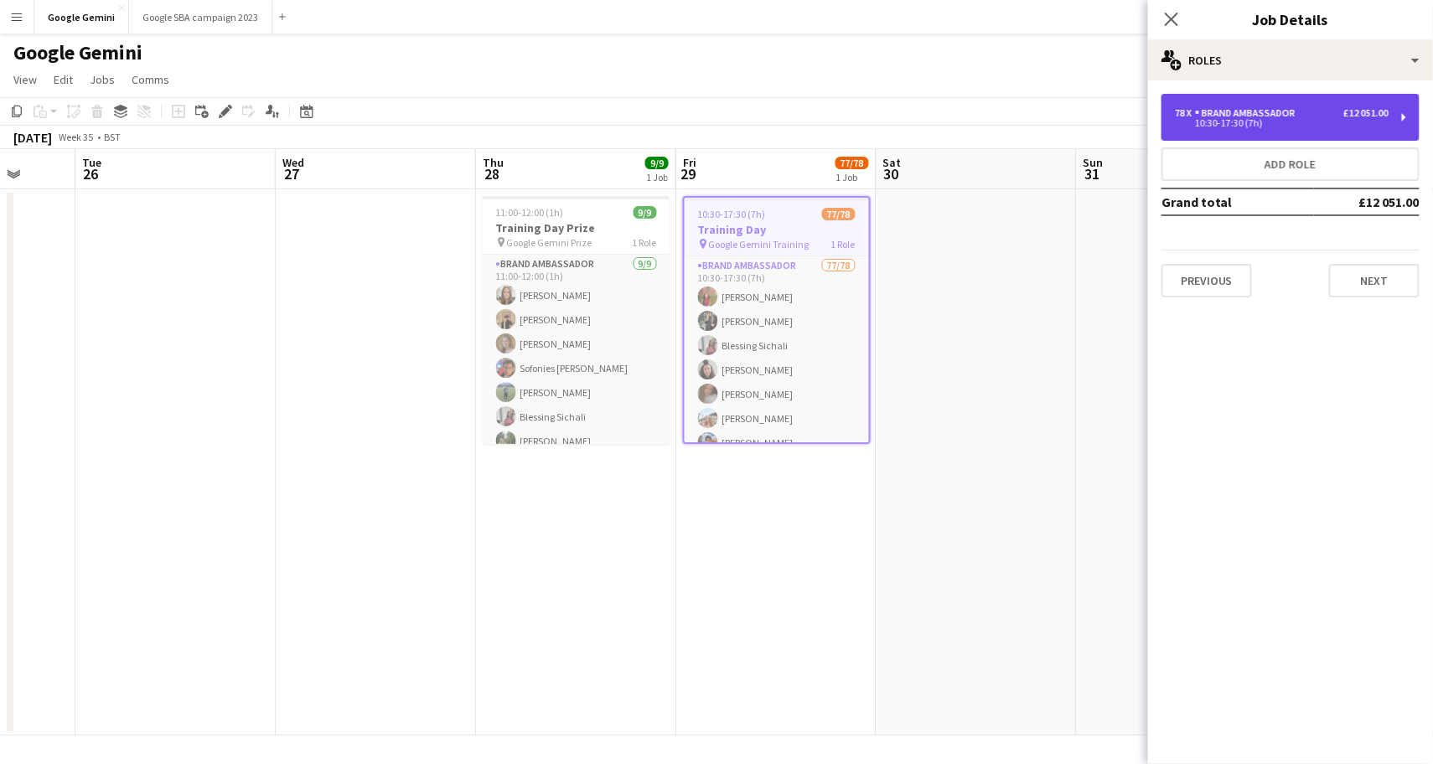
click at [1275, 107] on div "Brand Ambassador" at bounding box center [1248, 113] width 107 height 12
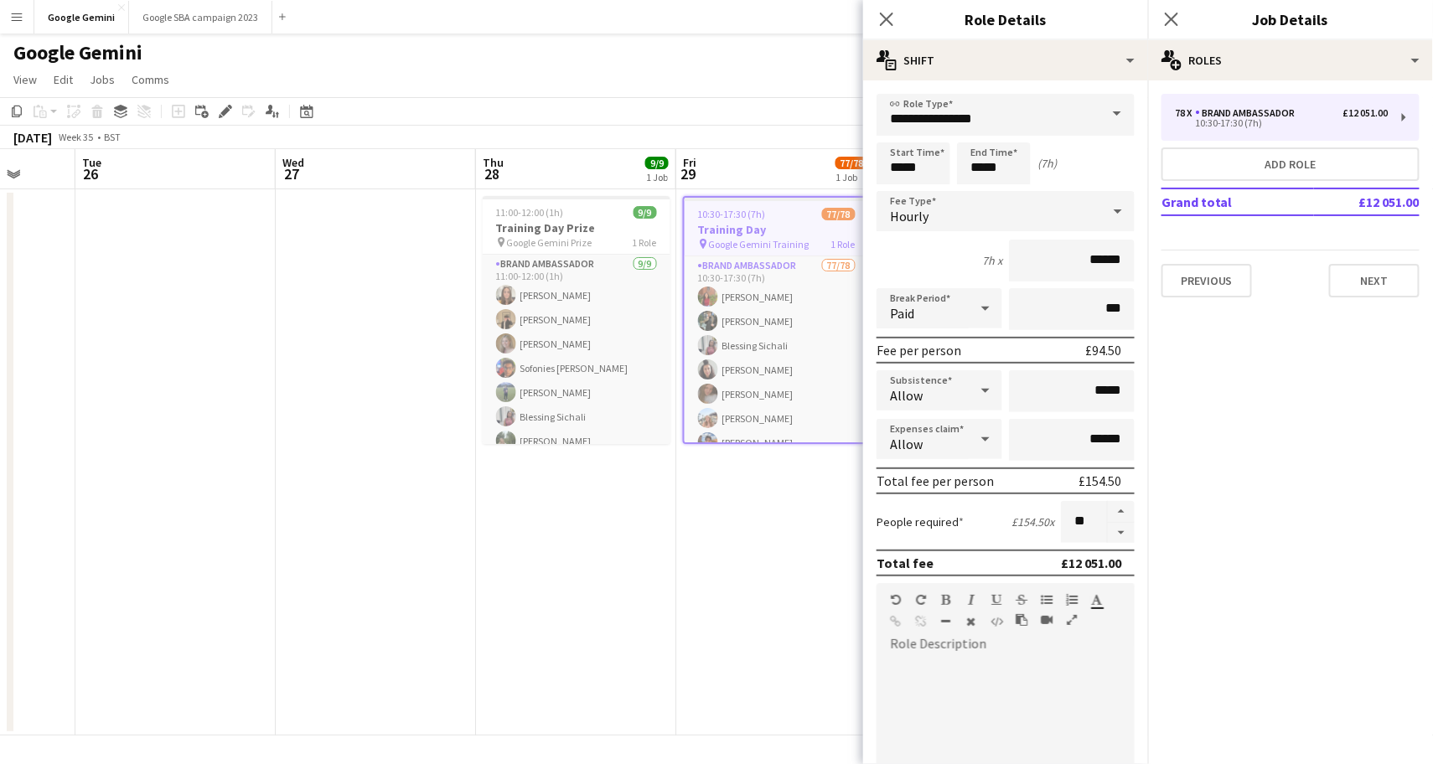
click at [875, 21] on div "Close pop-in" at bounding box center [886, 19] width 47 height 39
click at [891, 21] on icon "Close pop-in" at bounding box center [886, 19] width 16 height 16
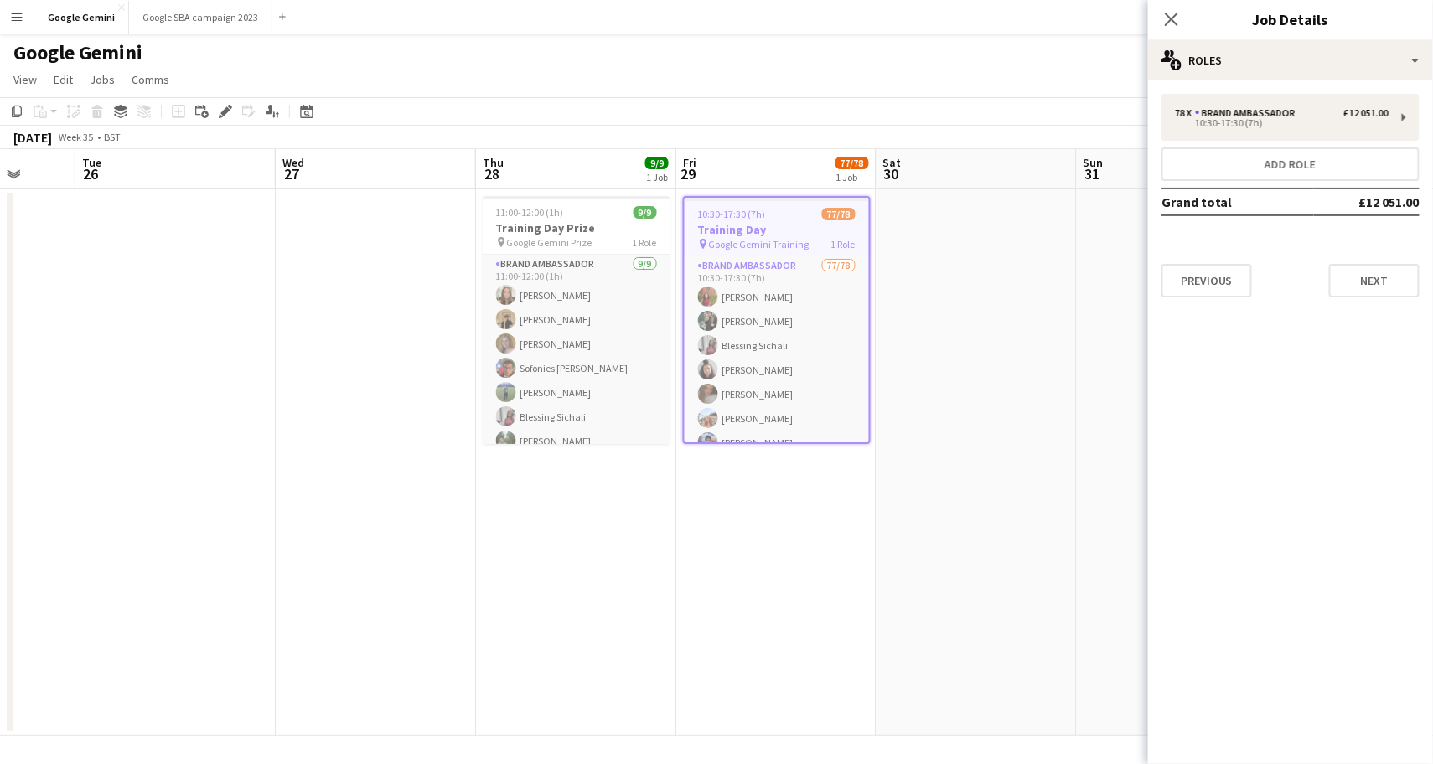
click at [1181, 18] on div "Close pop-in" at bounding box center [1171, 19] width 47 height 39
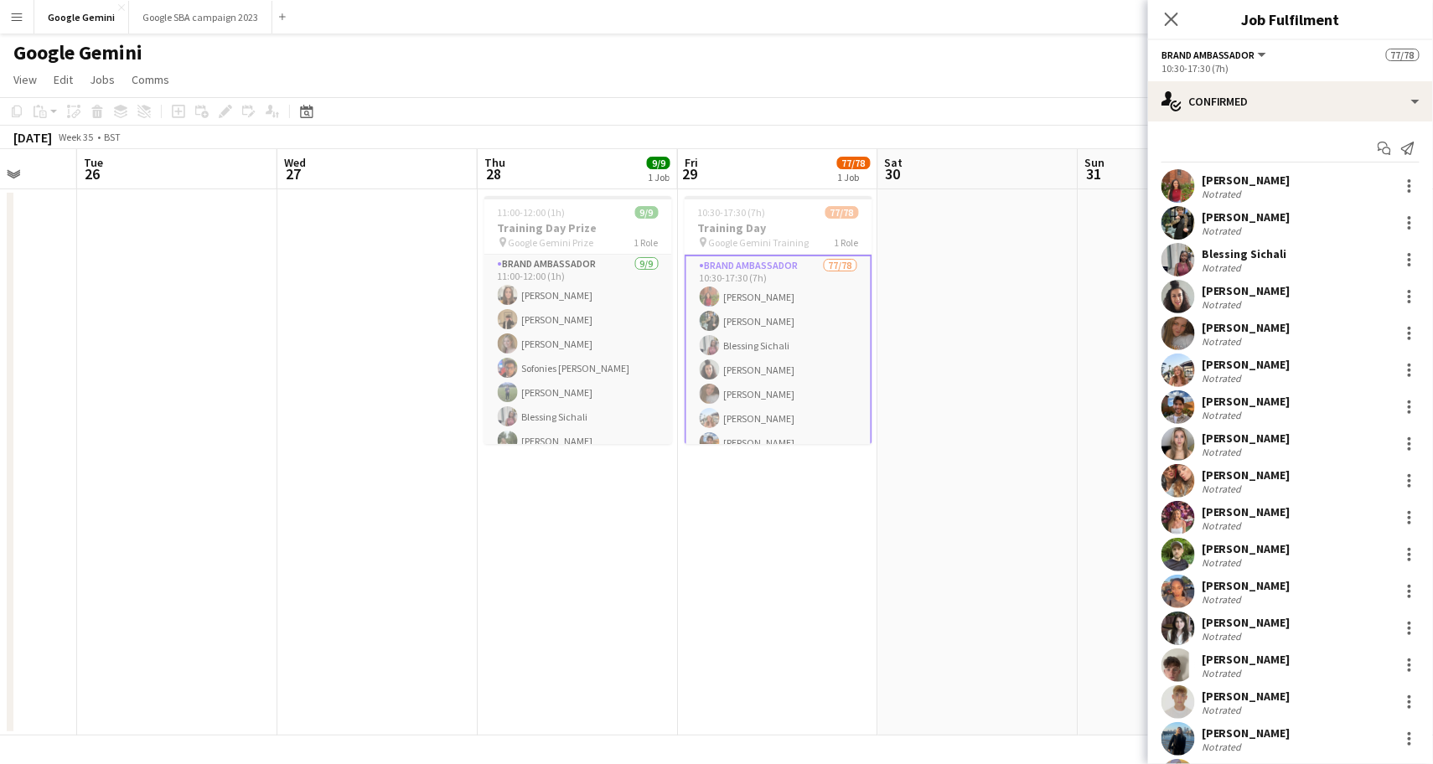
scroll to position [0, 0]
click at [1257, 580] on div "[PERSON_NAME]" at bounding box center [1245, 585] width 89 height 15
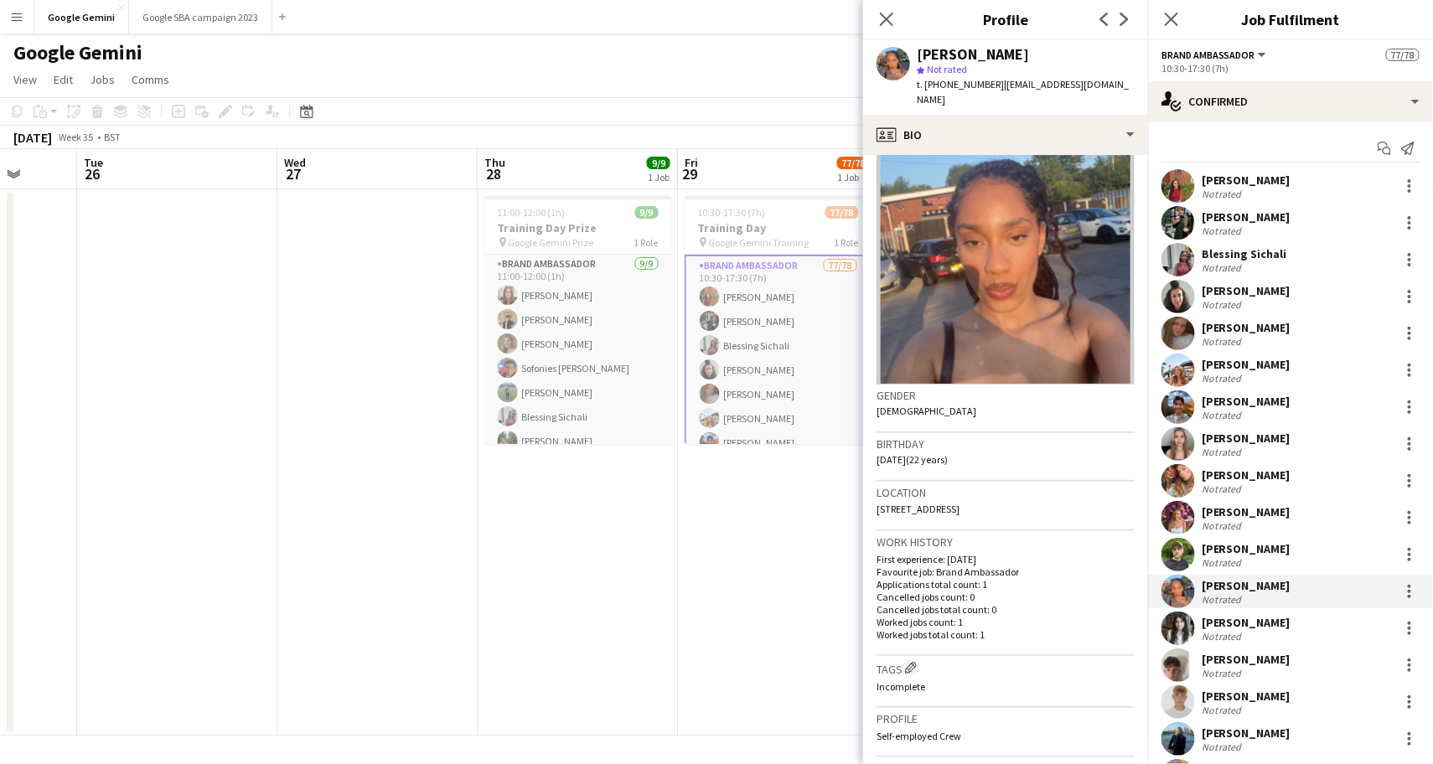
scroll to position [35, 0]
drag, startPoint x: 1314, startPoint y: 587, endPoint x: 1271, endPoint y: 589, distance: 42.8
click at [1271, 589] on div "[PERSON_NAME] Not rated" at bounding box center [1290, 592] width 285 height 34
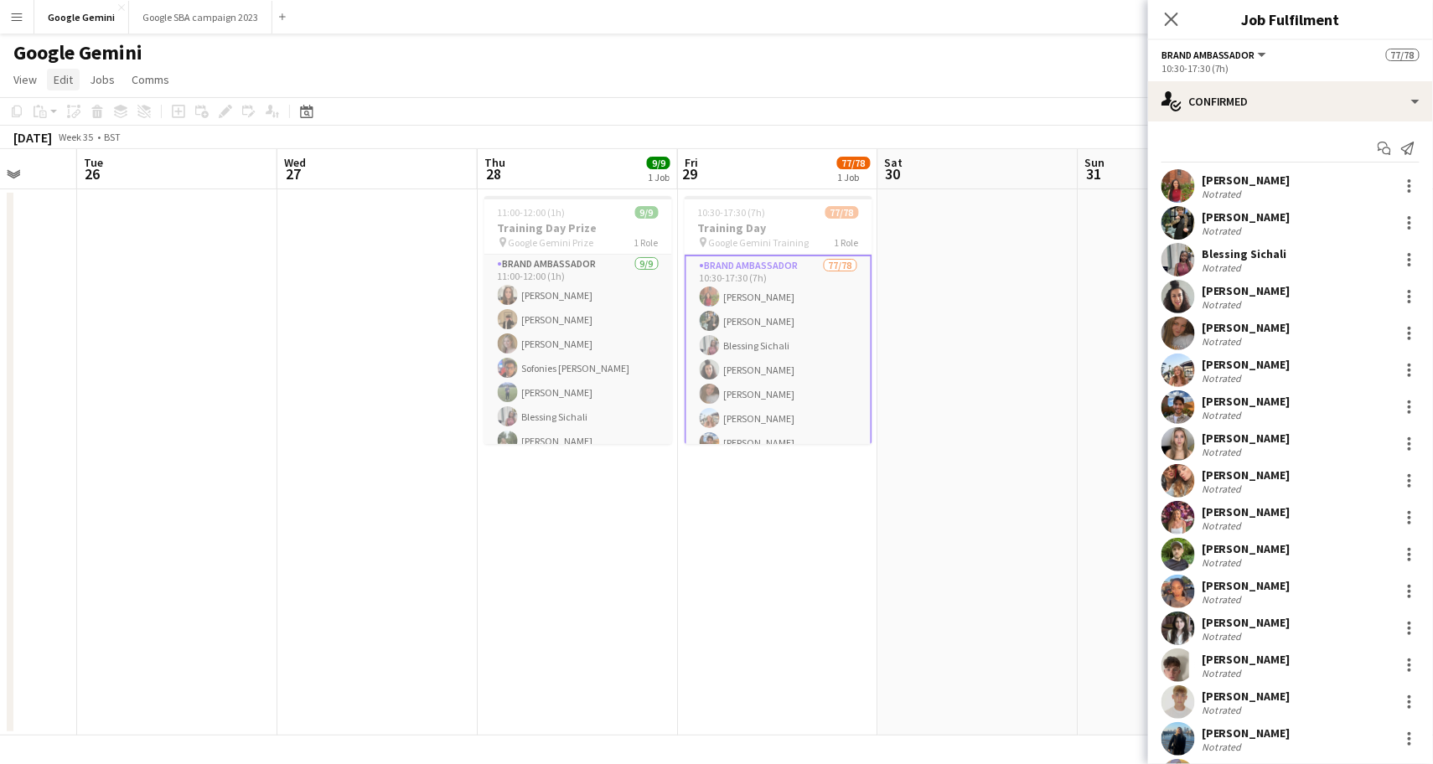
click at [65, 70] on link "Edit" at bounding box center [63, 80] width 33 height 22
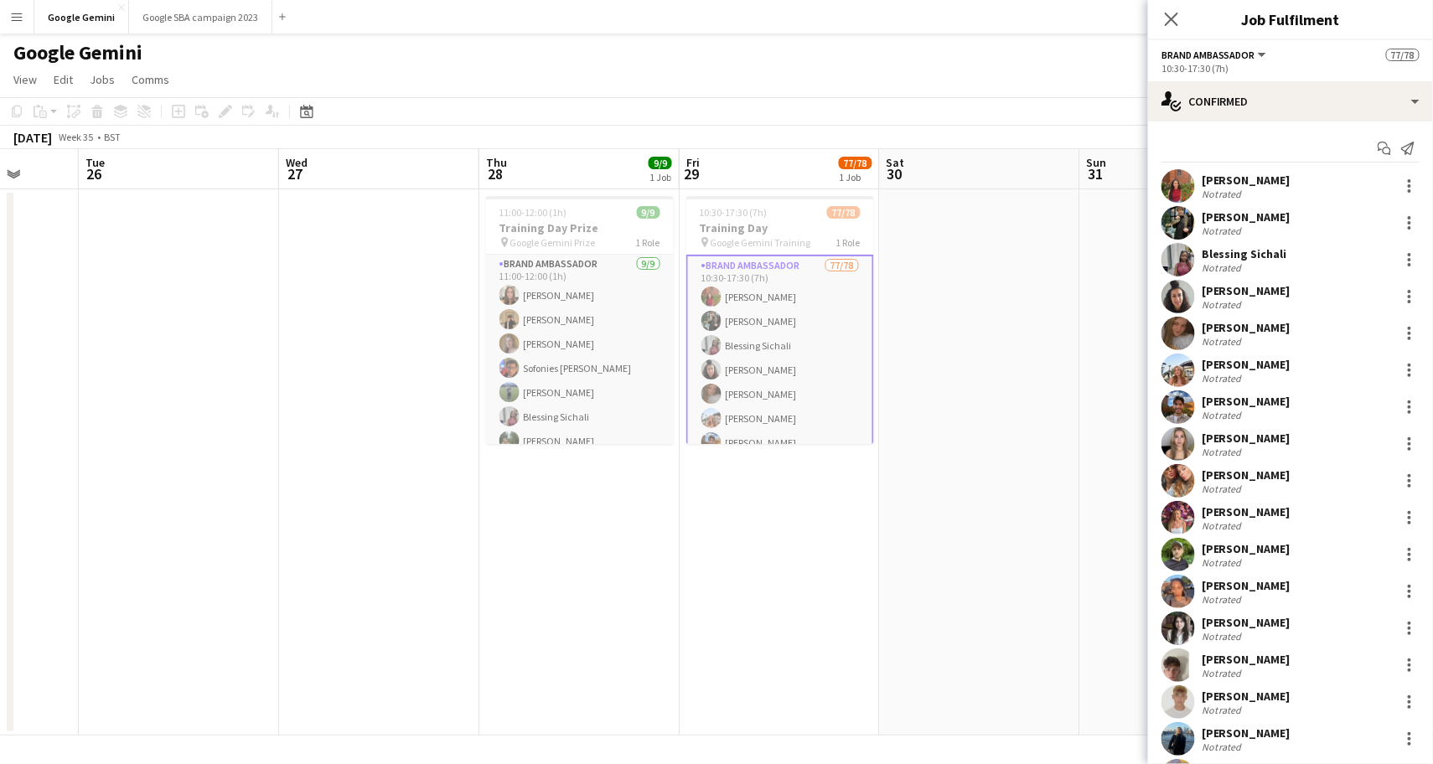
click at [1230, 587] on div "[PERSON_NAME]" at bounding box center [1245, 585] width 89 height 15
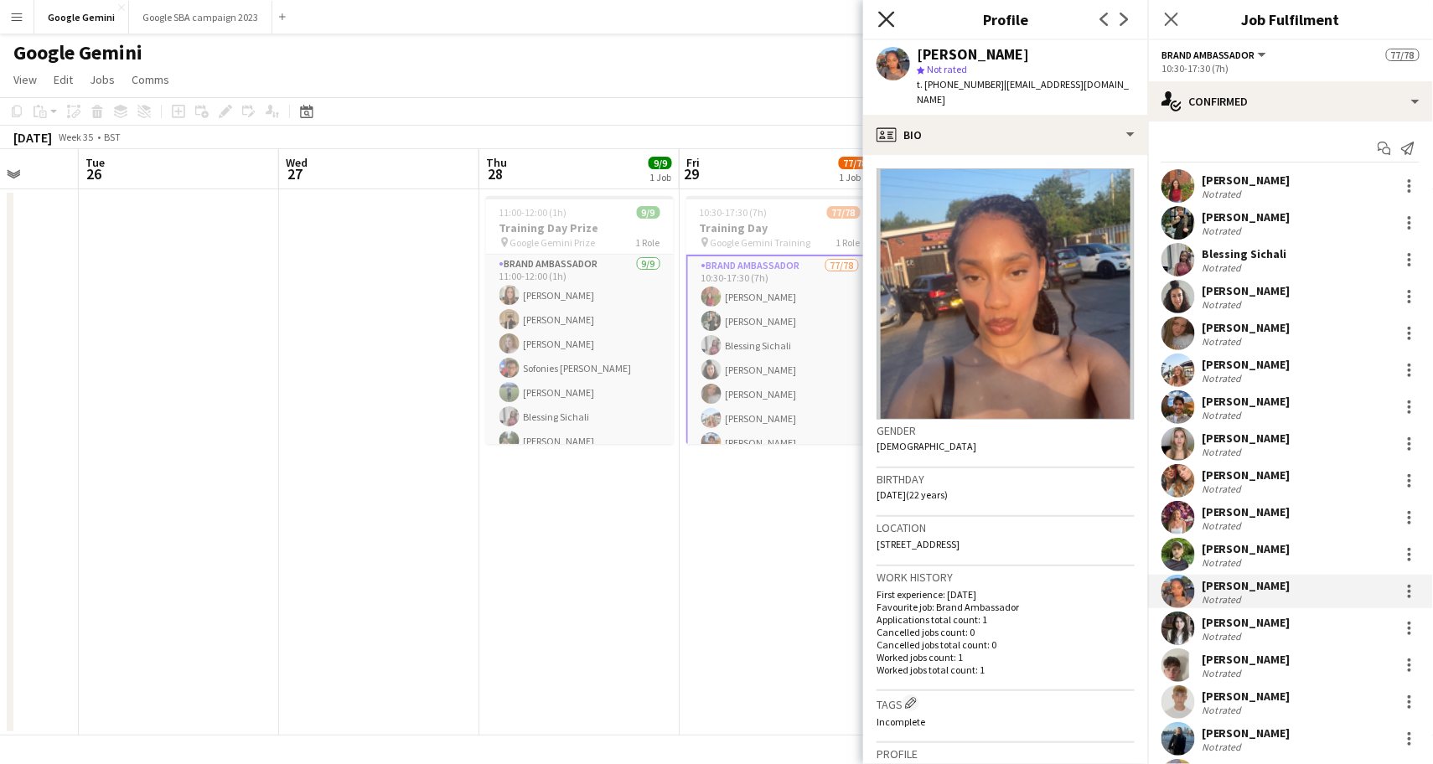
click at [883, 18] on icon "Close pop-in" at bounding box center [886, 19] width 16 height 16
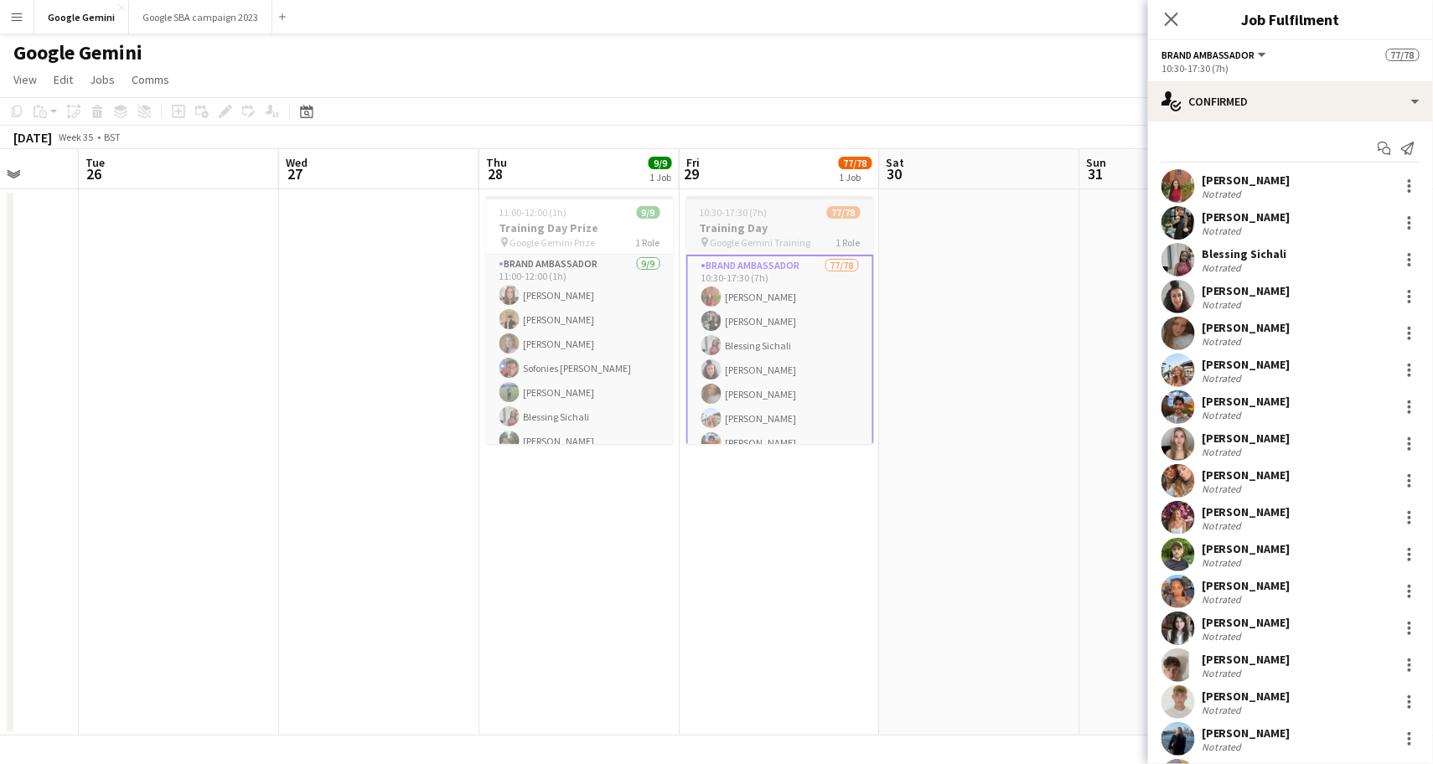
click at [743, 220] on h3 "Training Day" at bounding box center [780, 227] width 188 height 15
click at [1171, 21] on icon "Close pop-in" at bounding box center [1171, 19] width 16 height 16
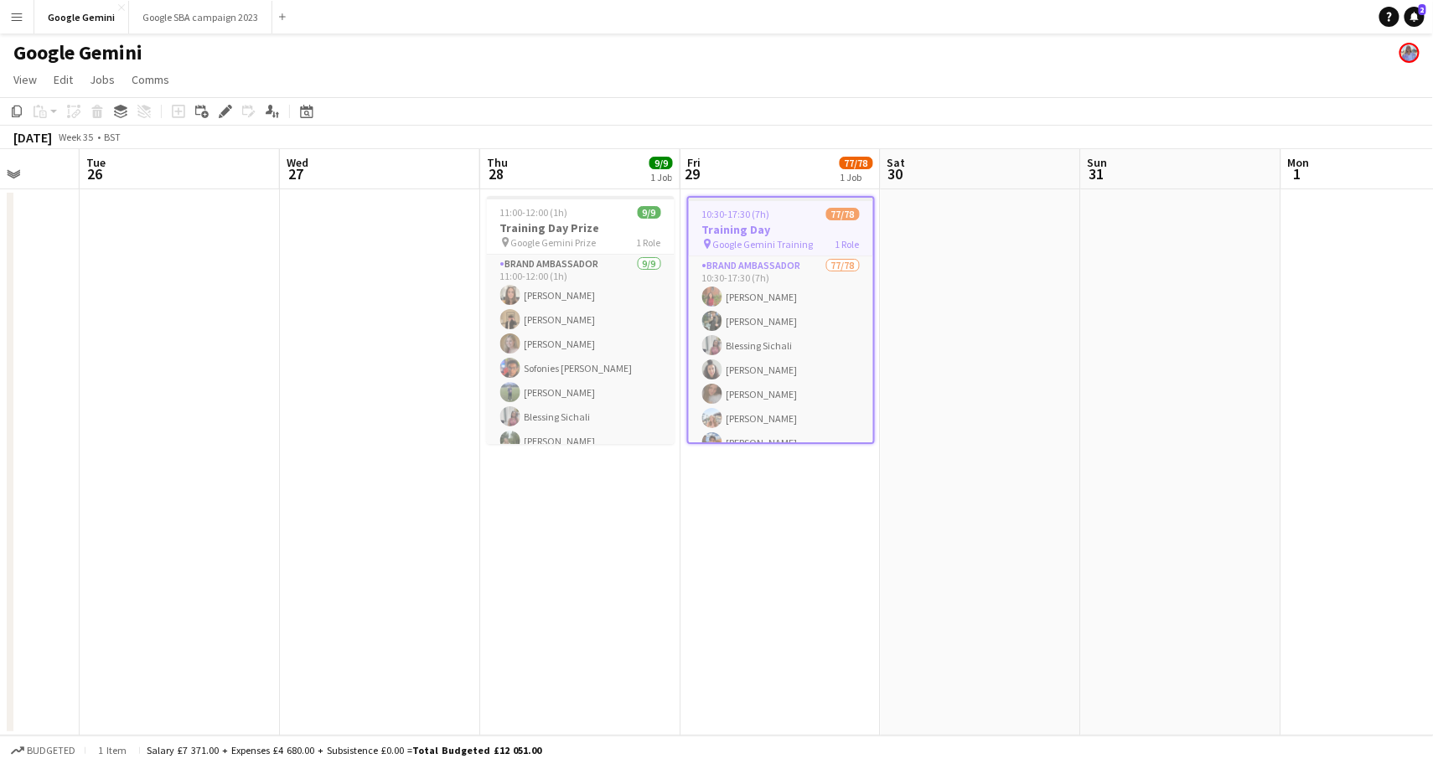
click at [736, 227] on h3 "Training Day" at bounding box center [781, 229] width 184 height 15
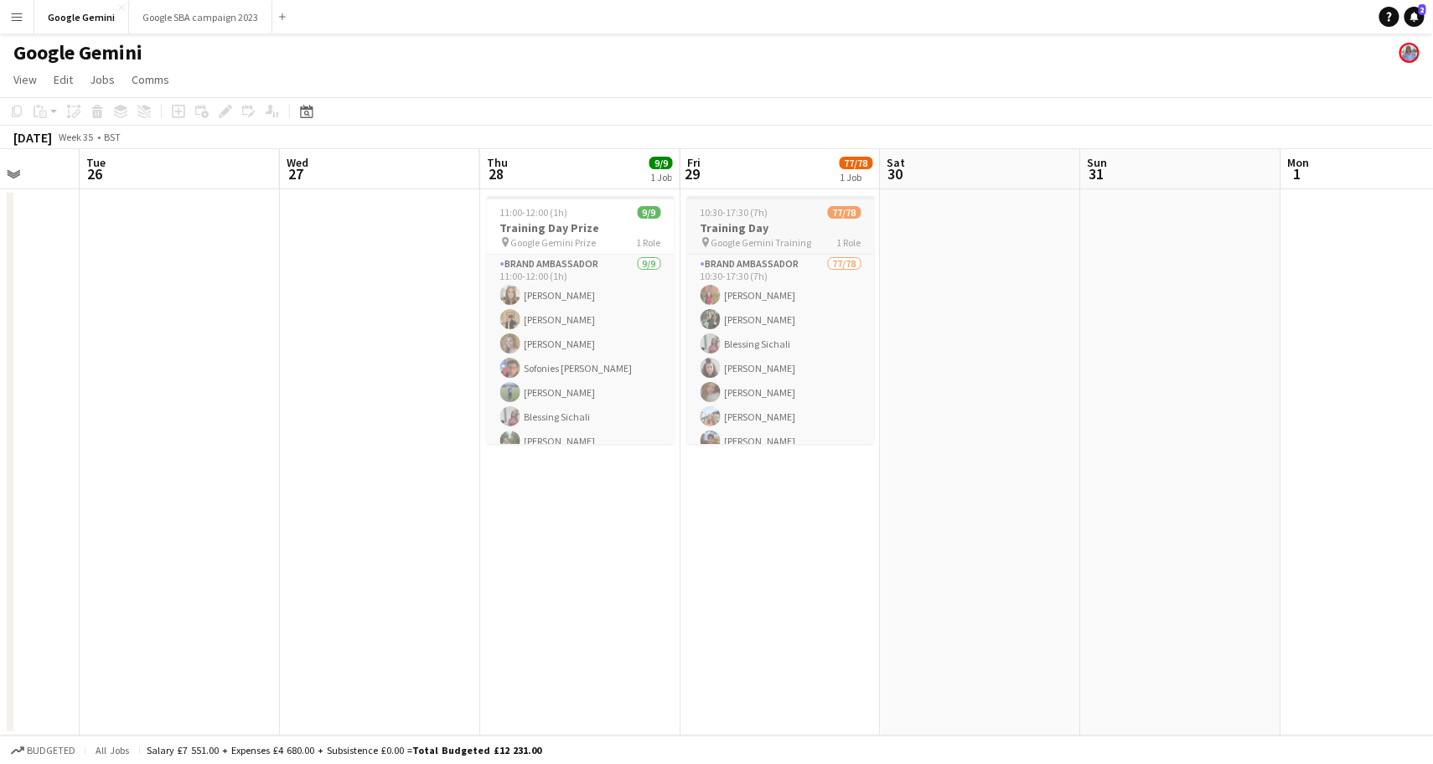
click at [755, 214] on span "10:30-17:30 (7h)" at bounding box center [734, 212] width 68 height 13
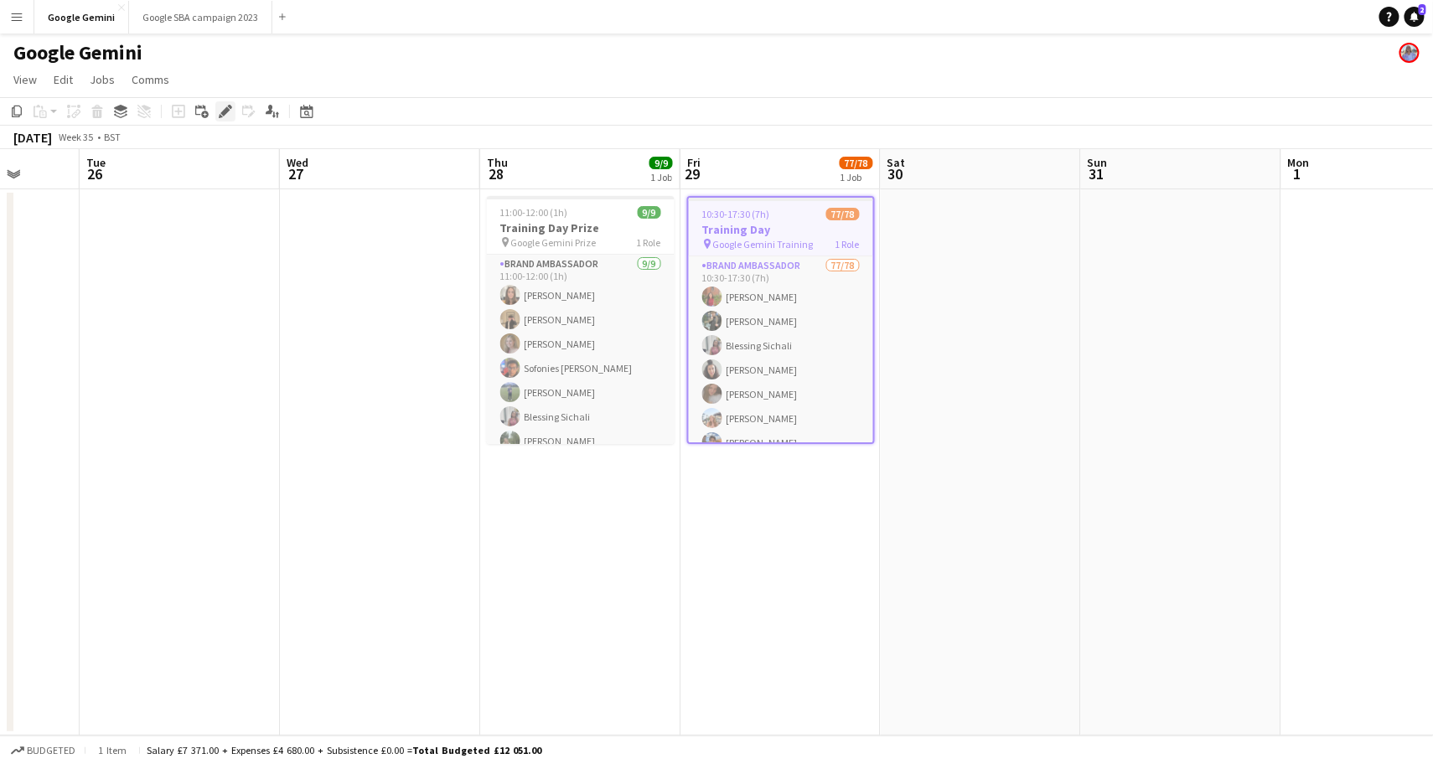
click at [224, 111] on icon at bounding box center [224, 111] width 9 height 9
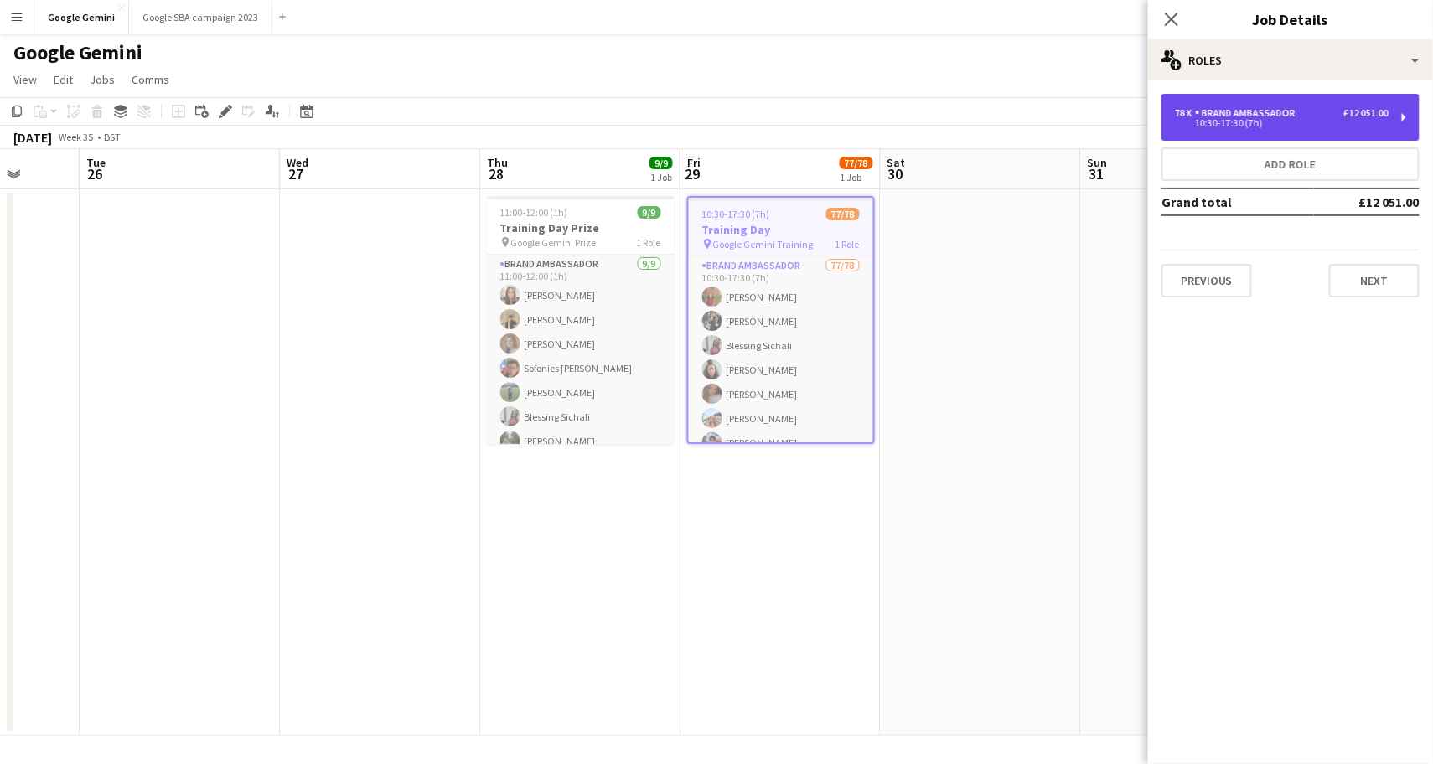
click at [1259, 129] on div "78 x Brand Ambassador £12 051.00 10:30-17:30 (7h)" at bounding box center [1290, 117] width 258 height 47
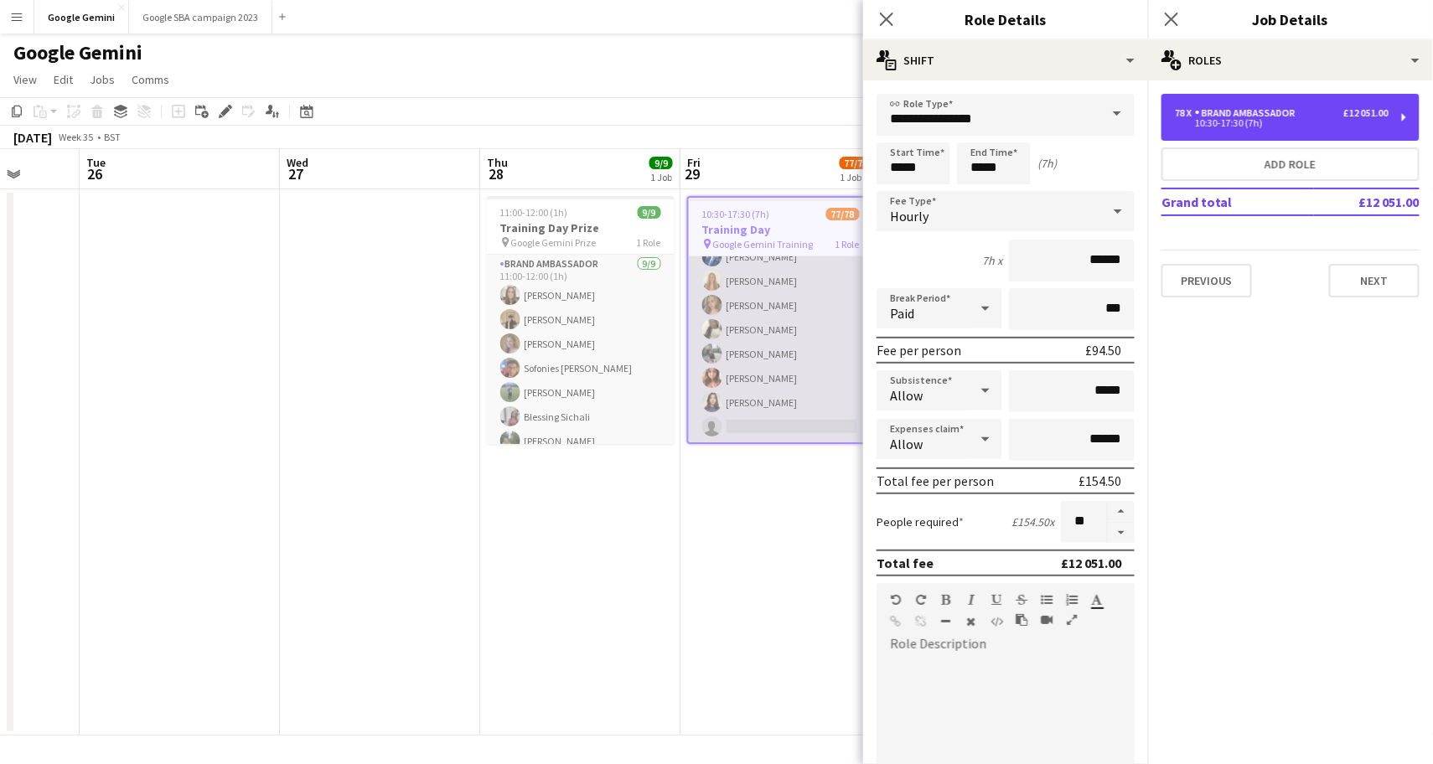
scroll to position [1740, 0]
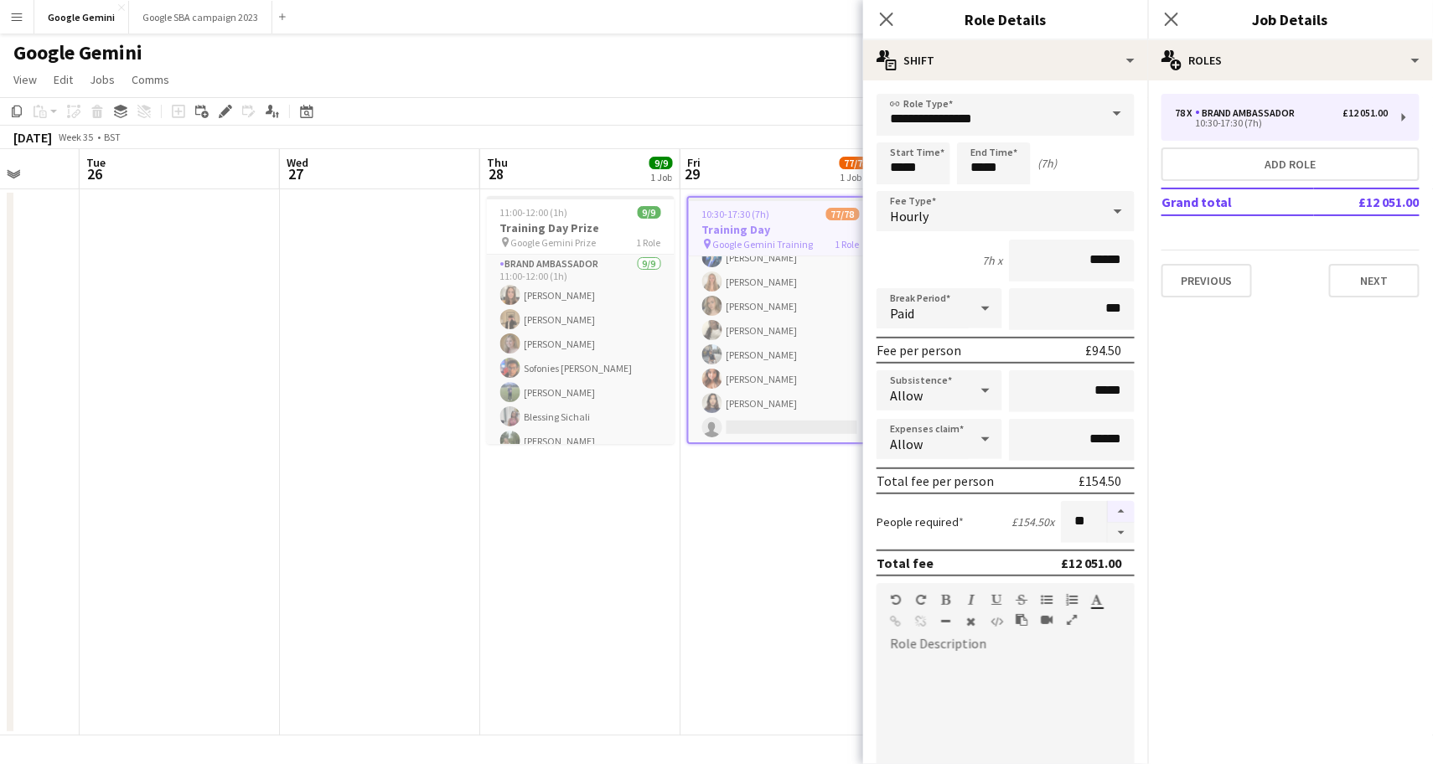
click at [1119, 507] on button "button" at bounding box center [1120, 512] width 27 height 22
type input "**"
click at [1177, 23] on icon "Close pop-in" at bounding box center [1171, 19] width 16 height 16
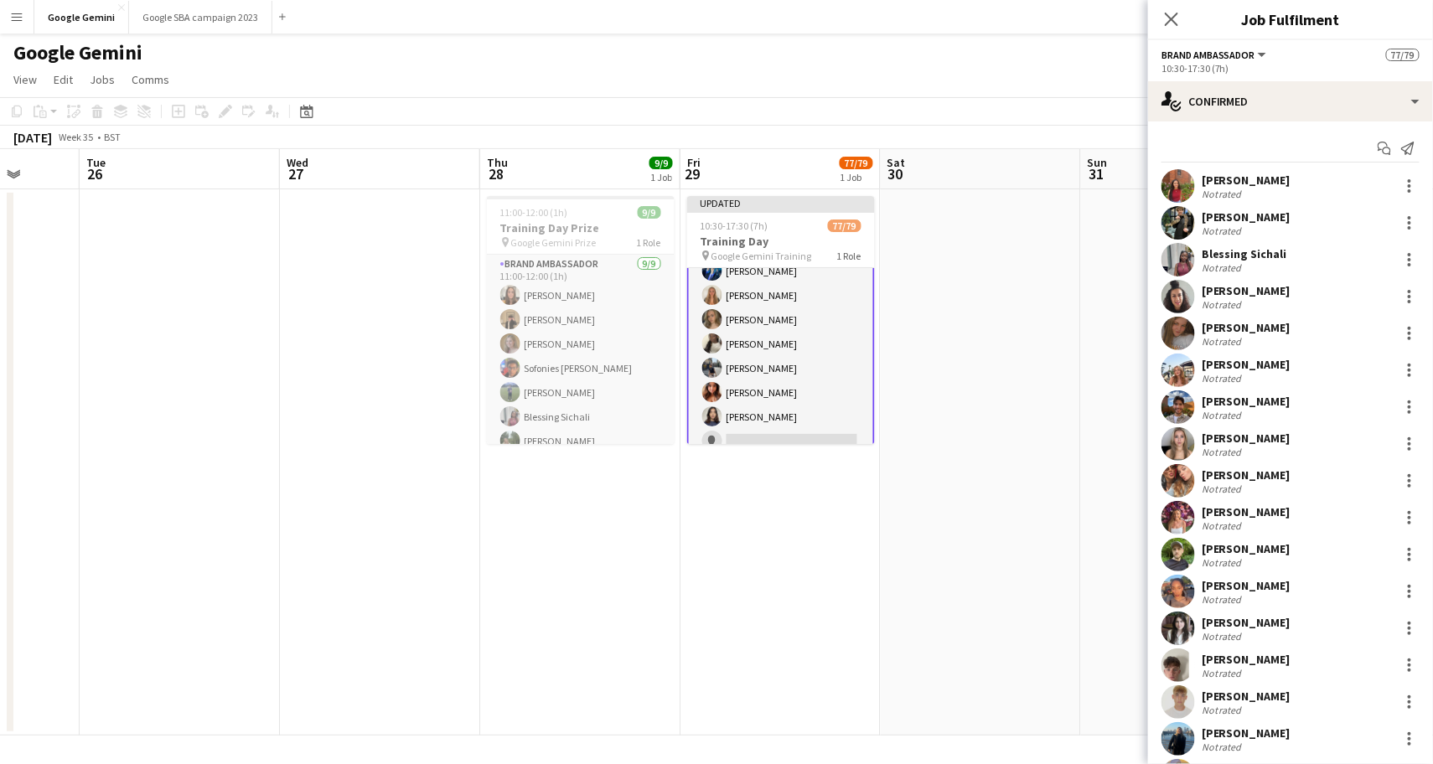
drag, startPoint x: 1226, startPoint y: 21, endPoint x: 1069, endPoint y: 53, distance: 159.9
click at [1069, 53] on body "Menu Boards Boards Boards All jobs Status Workforce Workforce My Workforce Recr…" at bounding box center [716, 382] width 1433 height 764
click at [1071, 375] on app-date-cell at bounding box center [980, 462] width 200 height 546
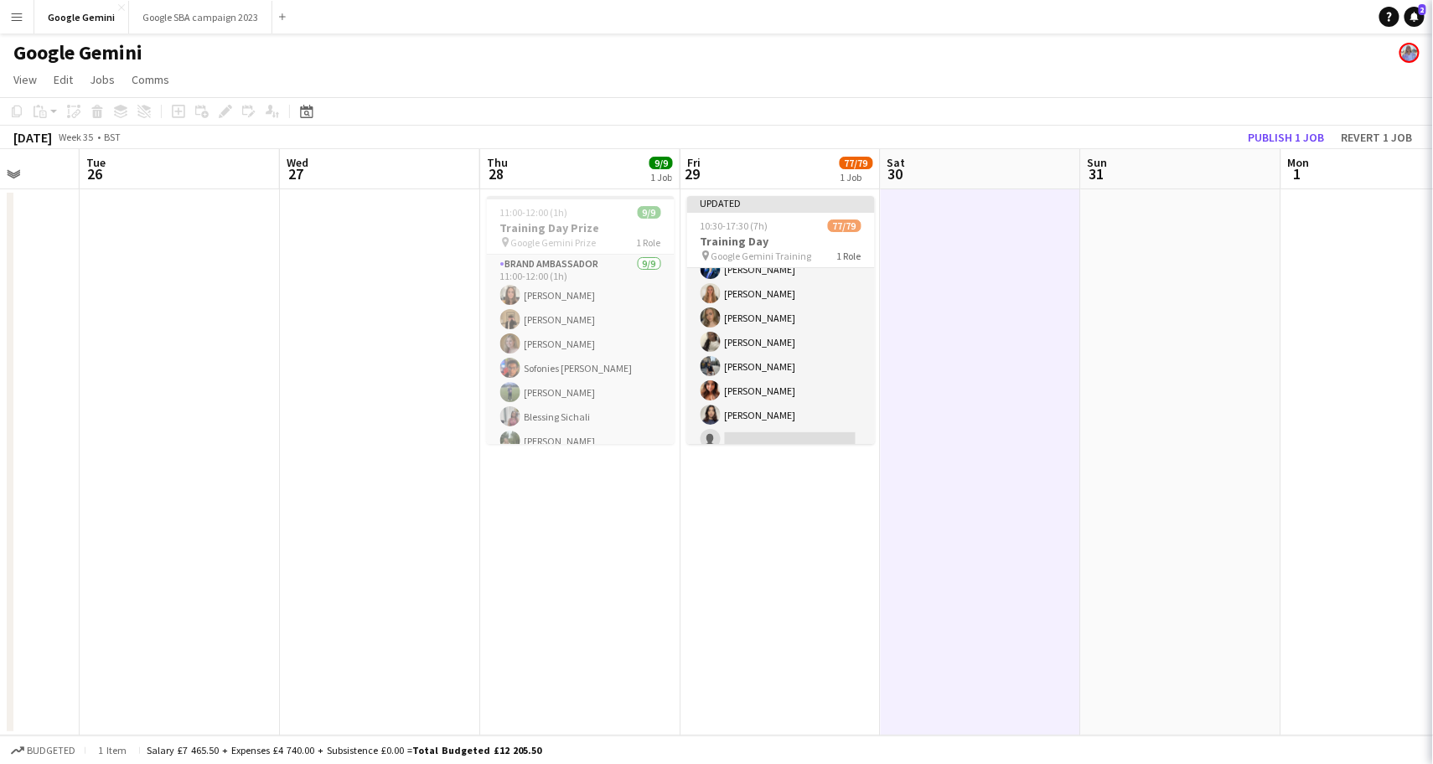
scroll to position [0, 520]
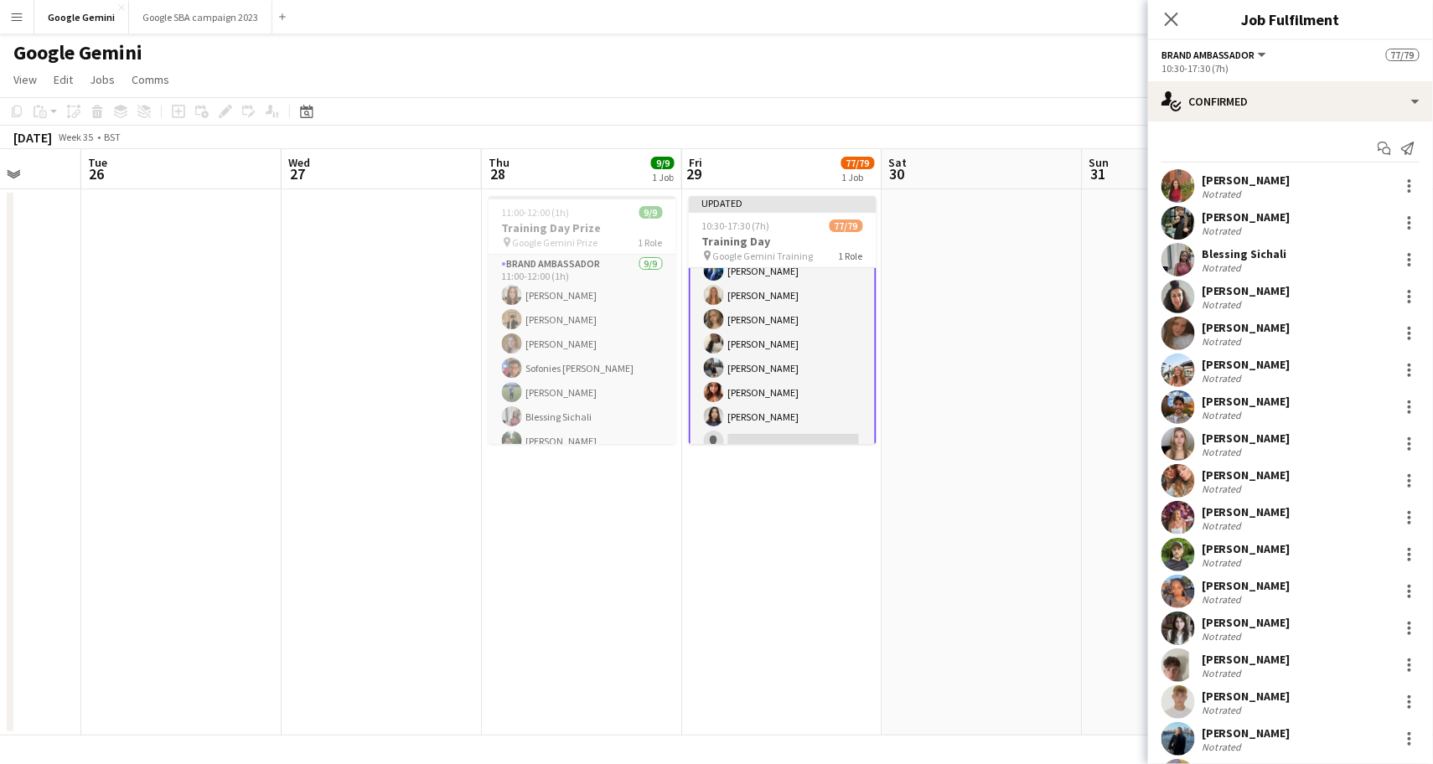
scroll to position [28, 0]
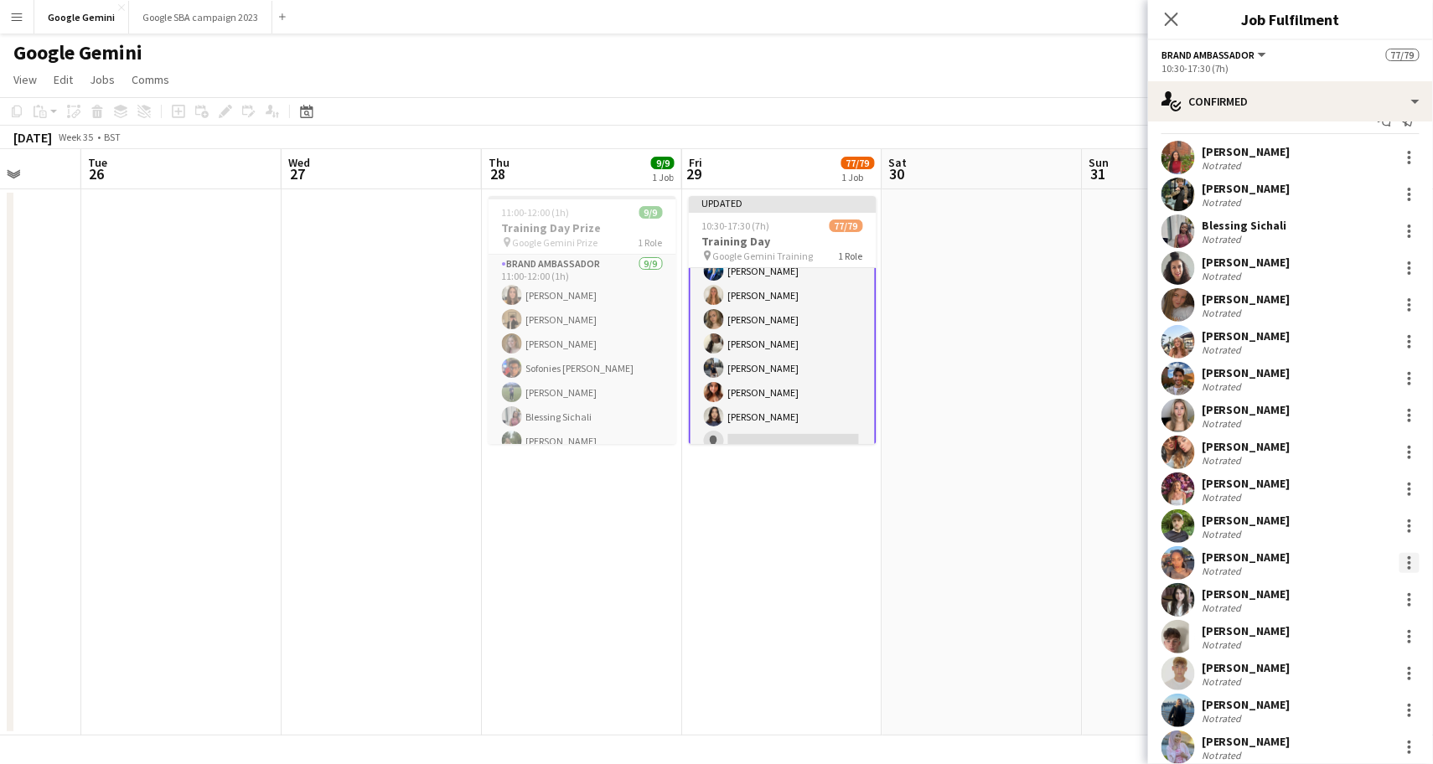
click at [1409, 561] on div at bounding box center [1408, 562] width 3 height 3
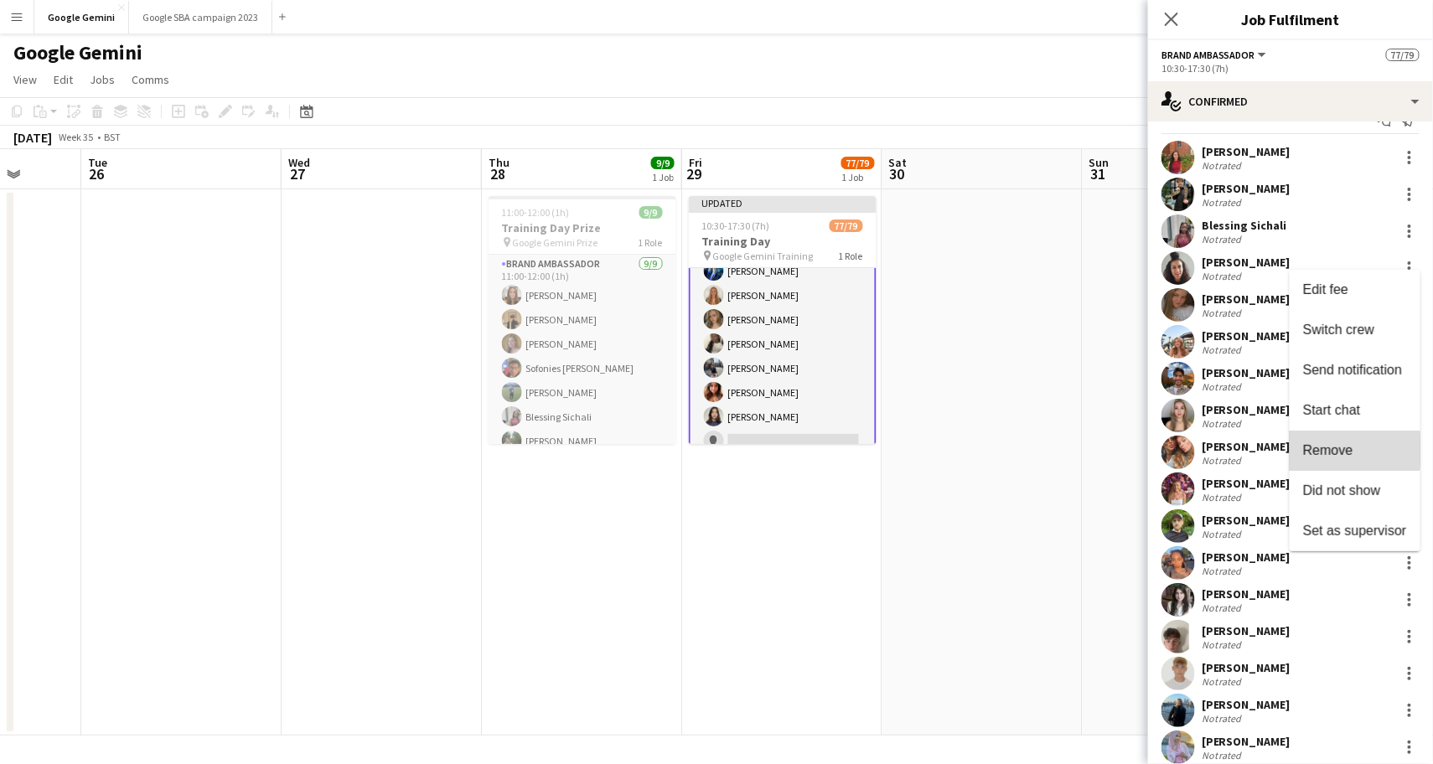
click at [1348, 451] on span "Remove" at bounding box center [1328, 449] width 50 height 14
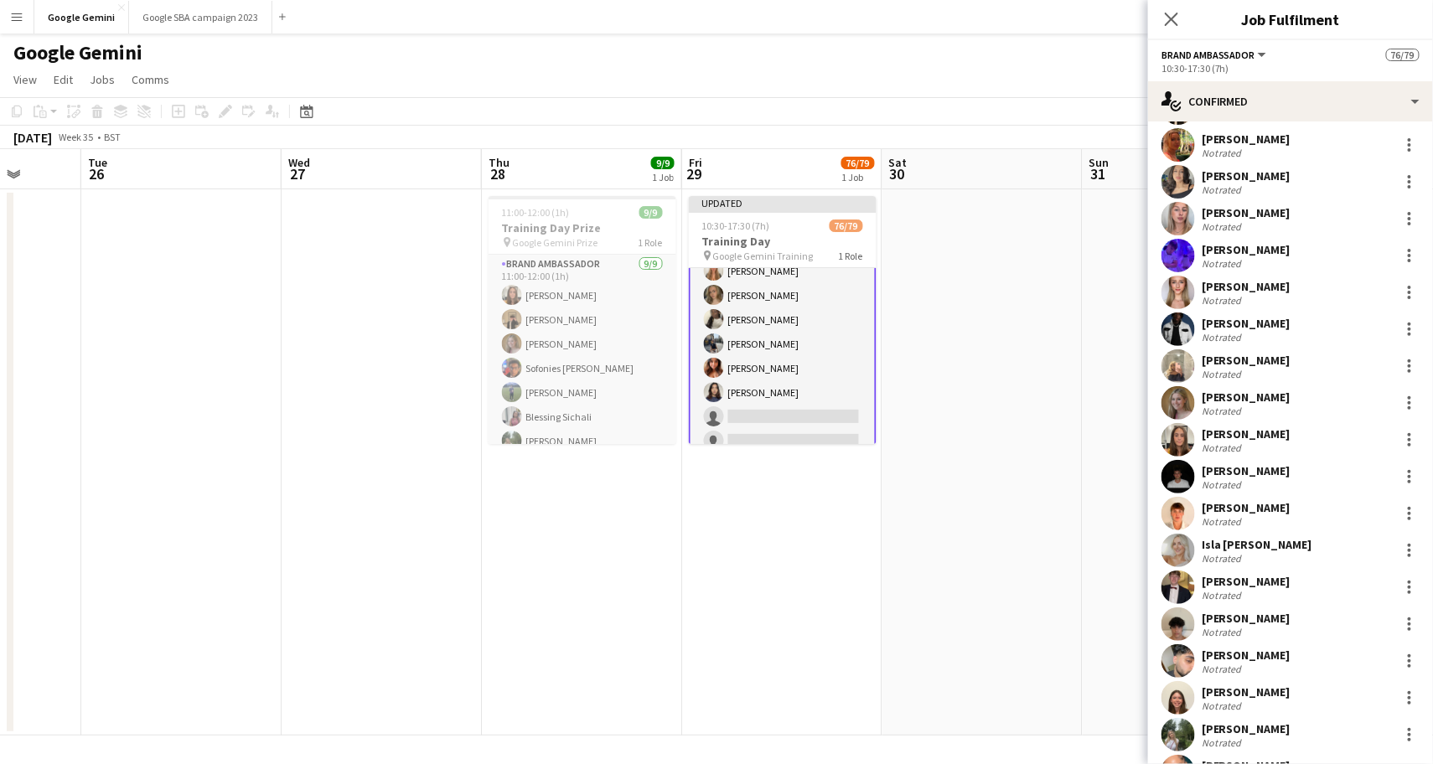
scroll to position [1883, 0]
